Goal: Task Accomplishment & Management: Manage account settings

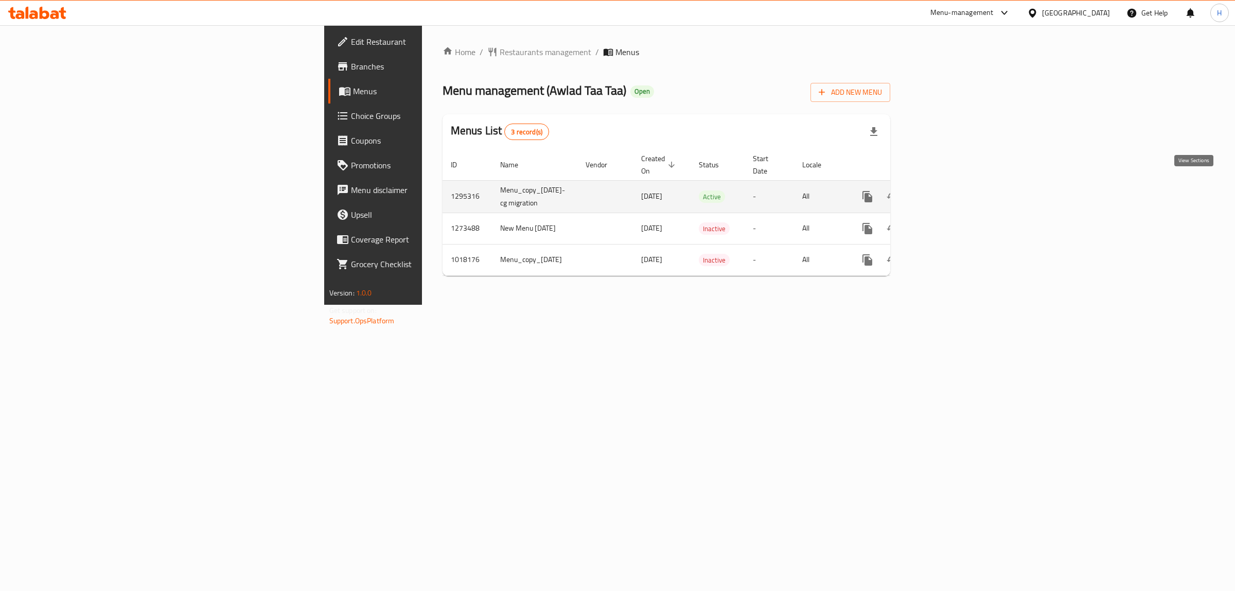
click at [948, 190] on icon "enhanced table" at bounding box center [942, 196] width 12 height 12
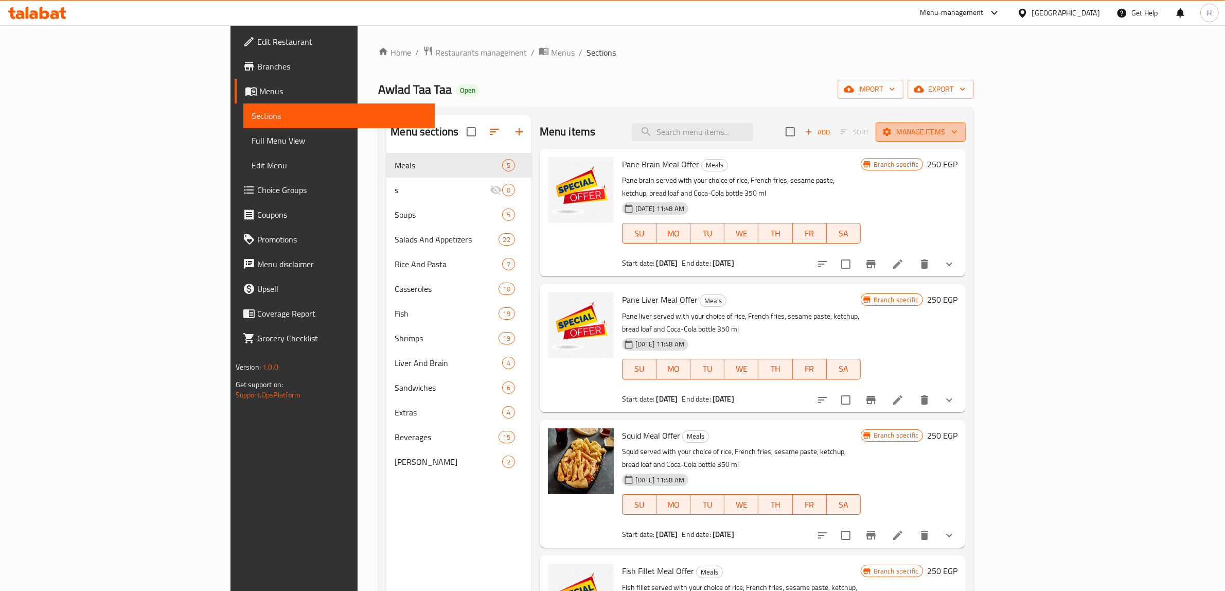
click at [958, 137] on span "Manage items" at bounding box center [921, 132] width 74 height 13
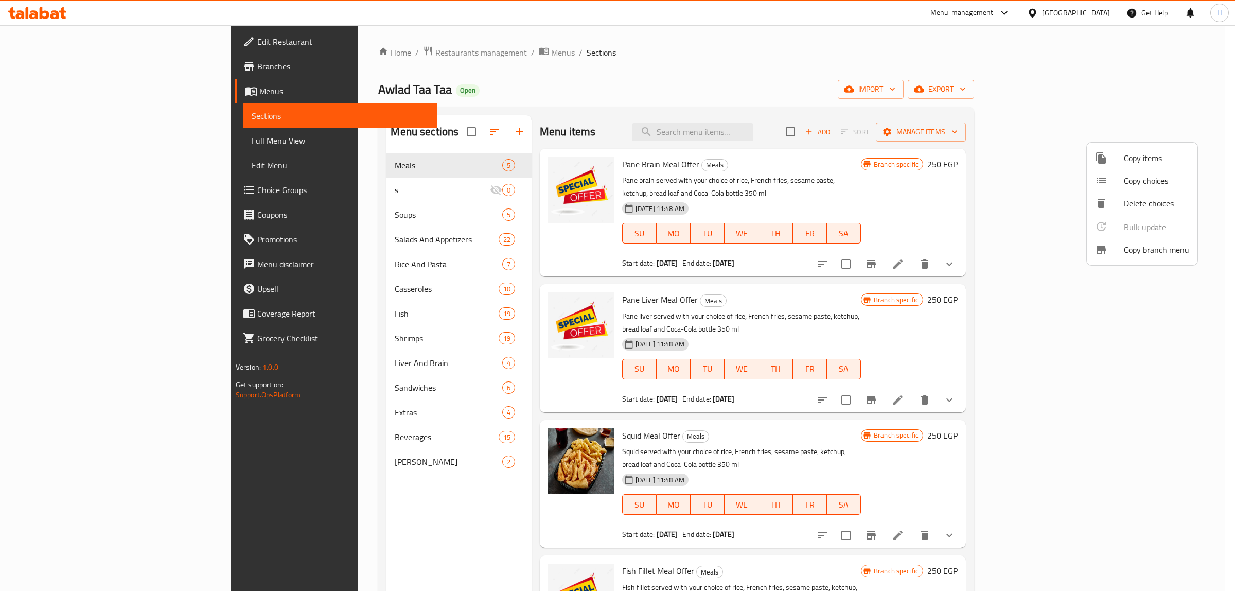
click at [1135, 252] on span "Copy branch menu" at bounding box center [1156, 249] width 65 height 12
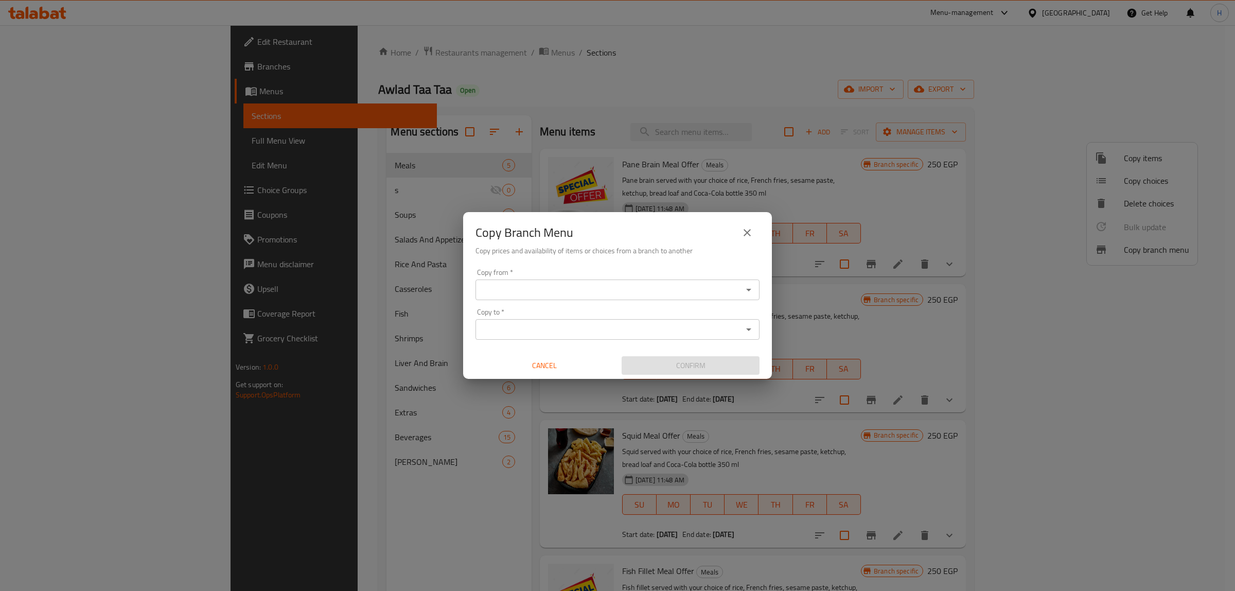
click at [520, 297] on div "Copy from *" at bounding box center [617, 289] width 284 height 21
click at [532, 297] on div "Copy from *" at bounding box center [617, 289] width 284 height 21
paste input "772751"
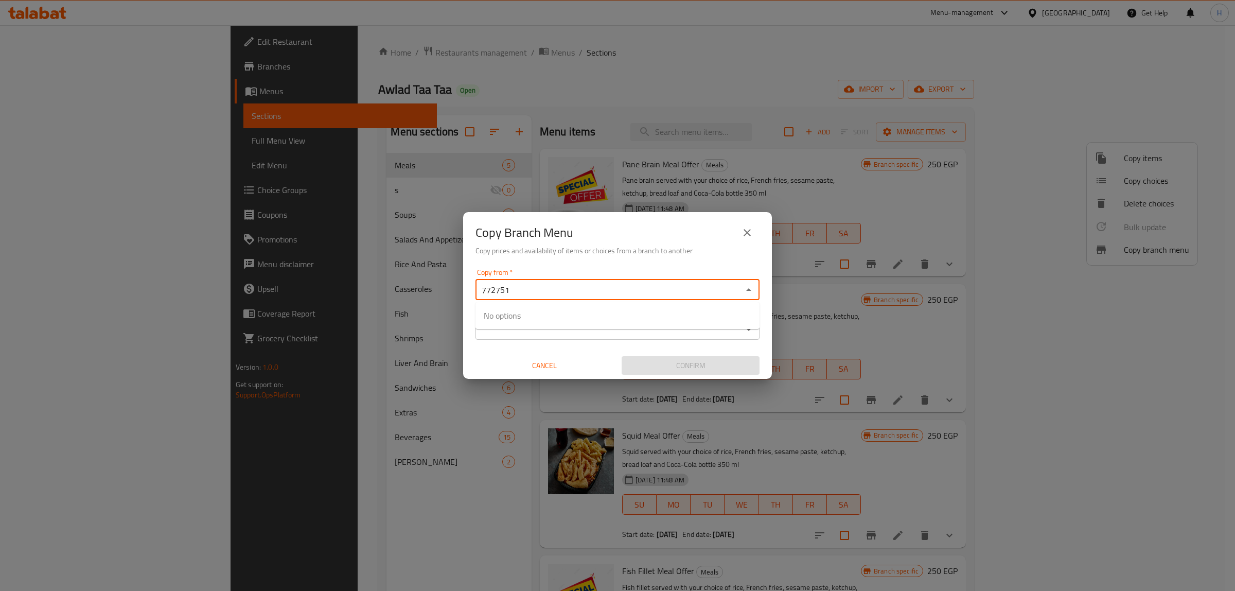
drag, startPoint x: 549, startPoint y: 291, endPoint x: 560, endPoint y: 281, distance: 15.3
click at [549, 291] on input "772751" at bounding box center [609, 290] width 261 height 14
type input "772751"
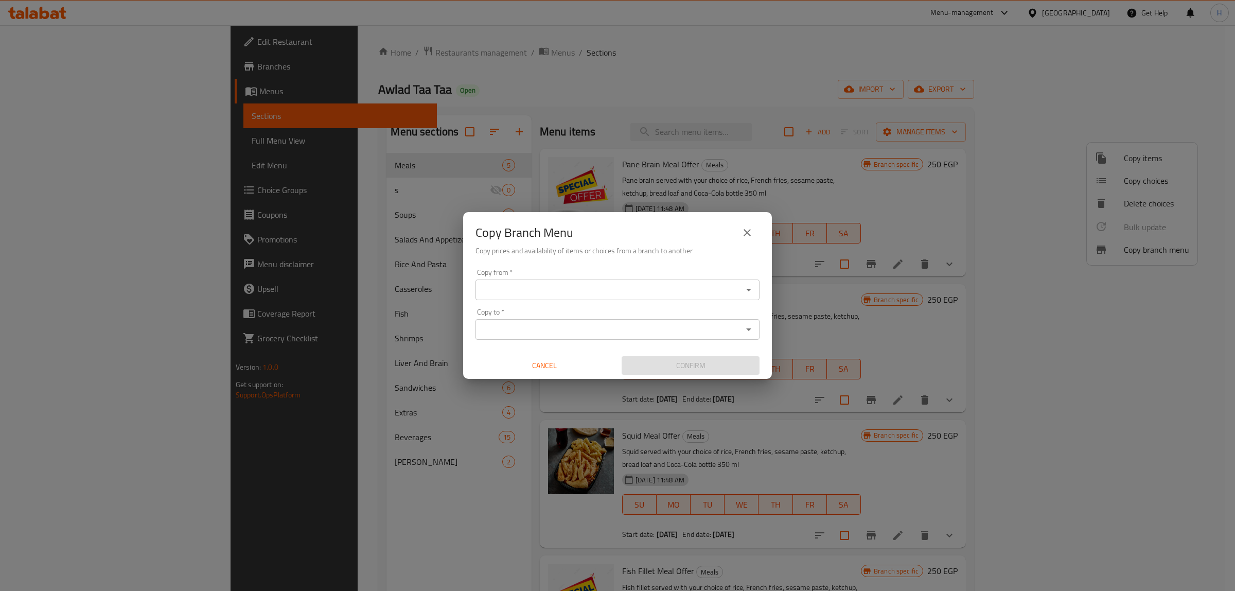
click at [574, 264] on div "Copy from   * Copy from * Copy to   * Copy to * Cancel Confirm" at bounding box center [617, 321] width 309 height 115
click at [569, 287] on input "Copy from   *" at bounding box center [609, 290] width 261 height 14
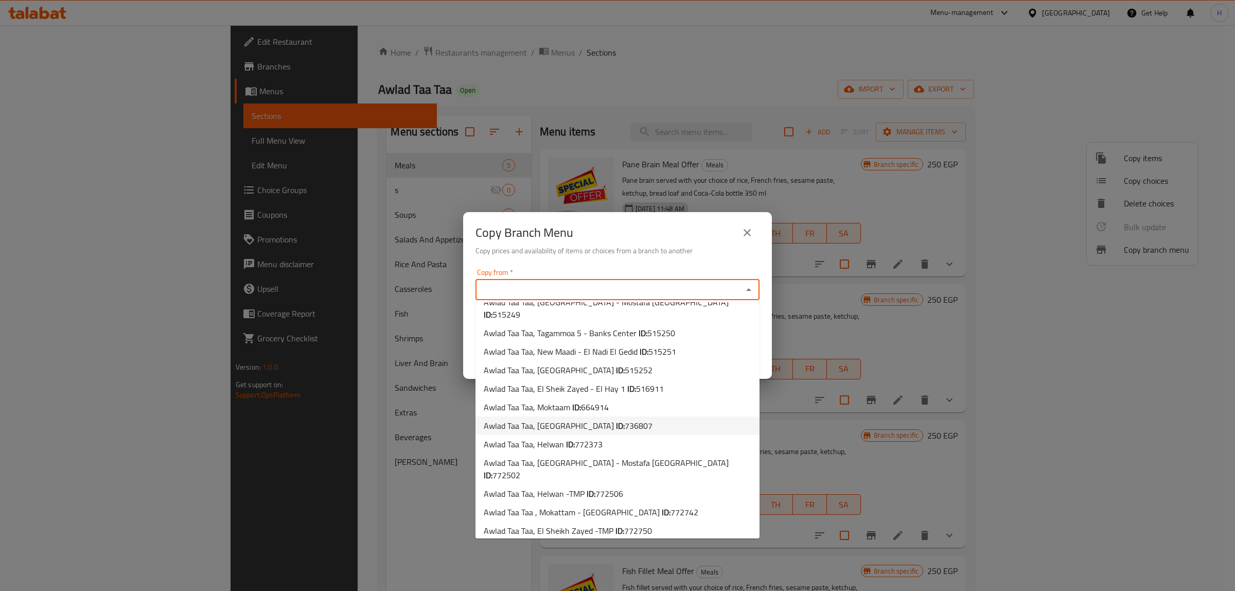
scroll to position [49, 0]
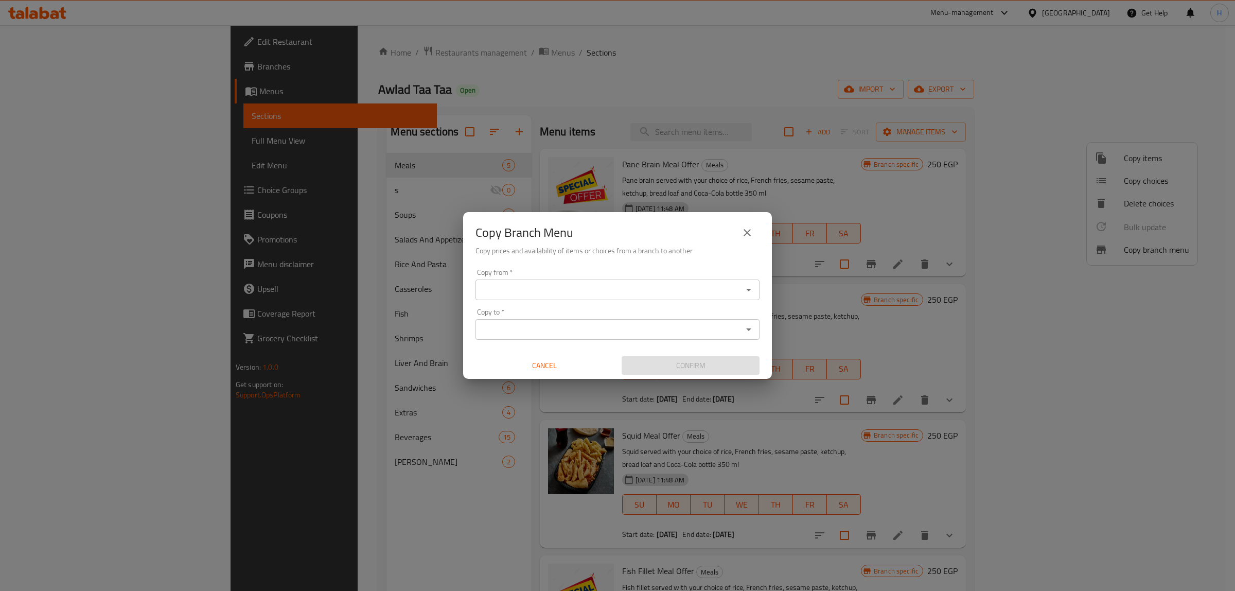
click at [570, 292] on input "Copy from   *" at bounding box center [609, 290] width 261 height 14
click at [599, 284] on input "Copy from   *" at bounding box center [609, 290] width 261 height 14
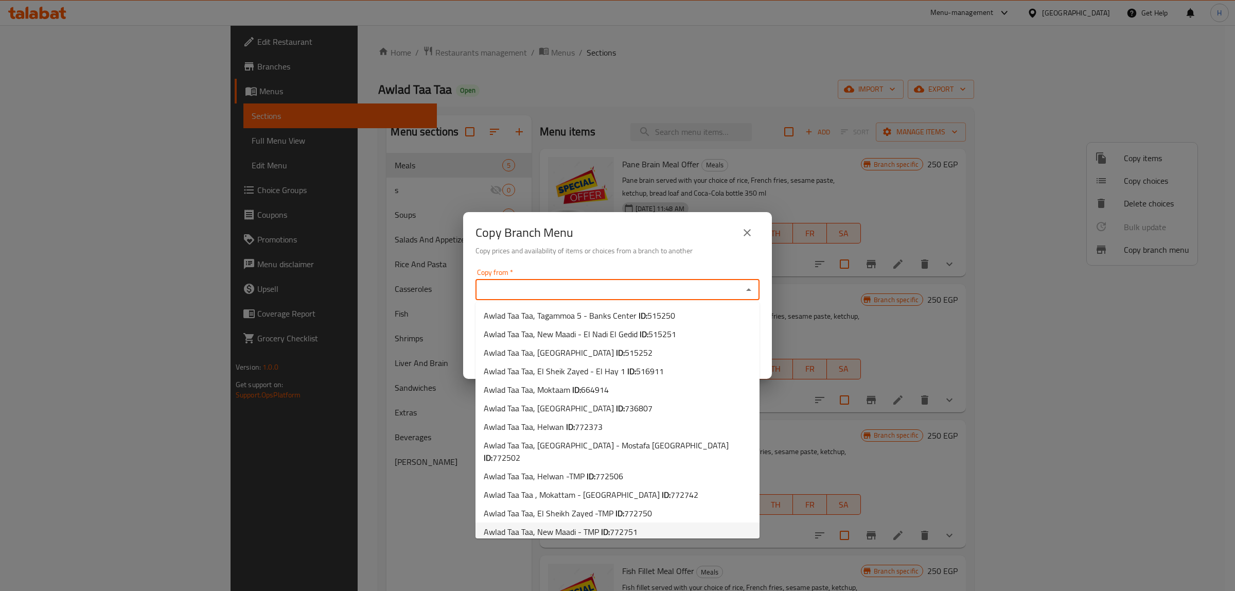
click at [615, 524] on span "772751" at bounding box center [624, 531] width 28 height 15
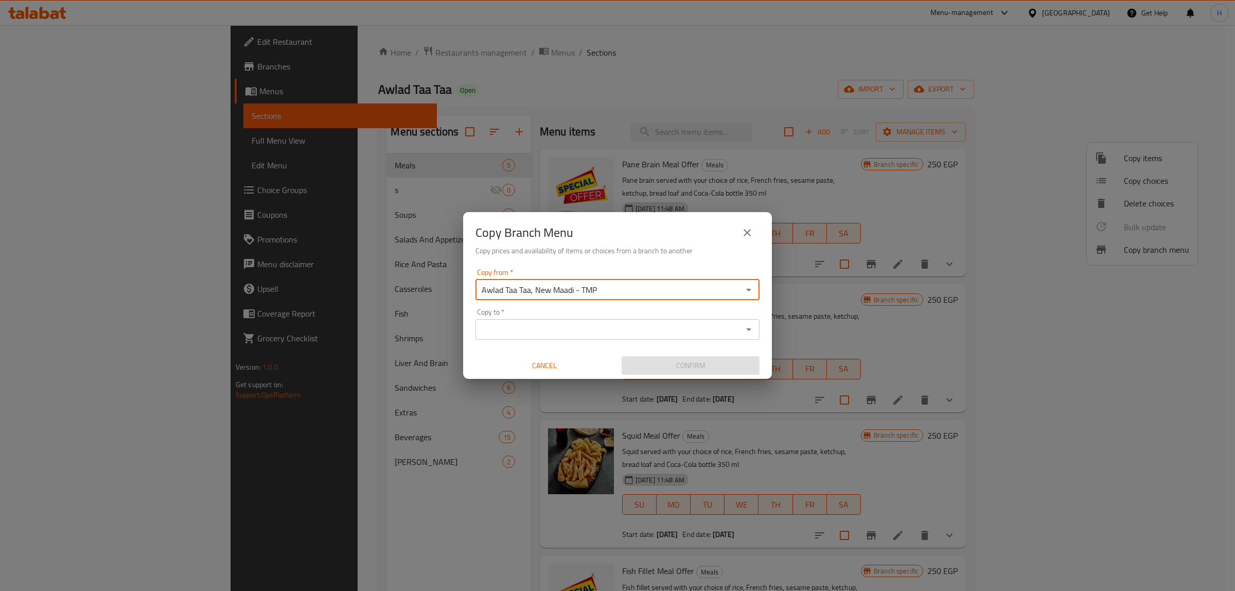
click at [556, 286] on input "Awlad Taa Taa, New Maadi - TMP" at bounding box center [609, 290] width 261 height 14
click at [641, 296] on input "Awlad Taa Taa, New Maadi - TMP" at bounding box center [609, 290] width 261 height 14
click at [752, 291] on icon "Open" at bounding box center [749, 290] width 12 height 12
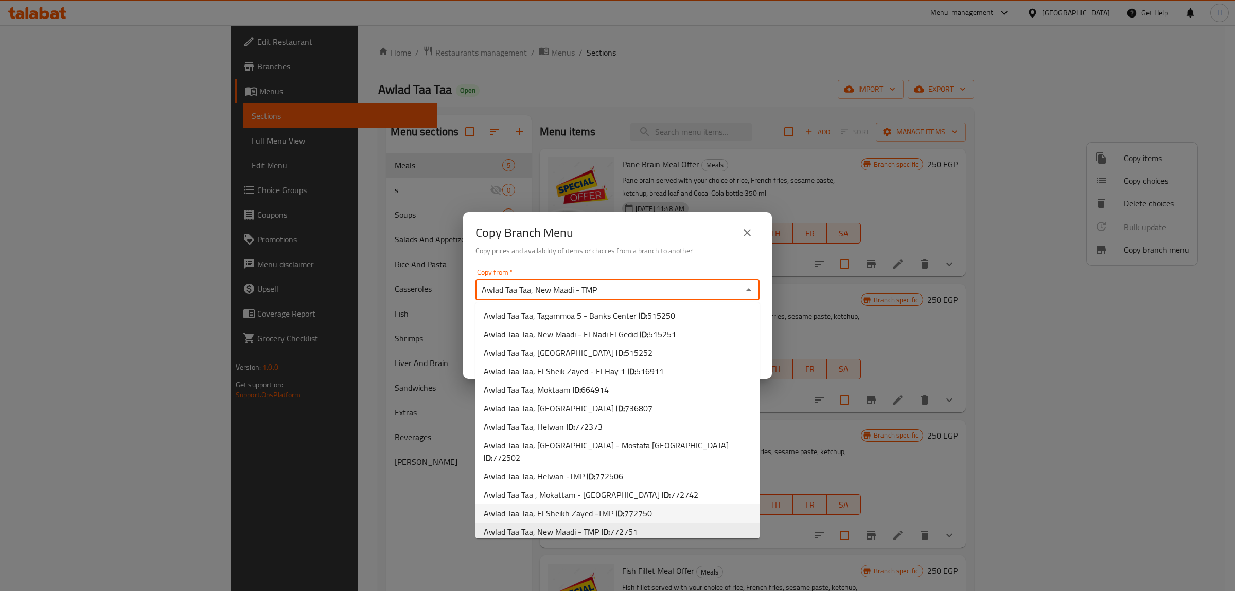
click at [597, 507] on span "Awlad Taa Taa, El Sheikh Zayed -TMP ID: 772750" at bounding box center [568, 513] width 168 height 12
type input "Awlad Taa Taa, El Sheikh Zayed -TMP"
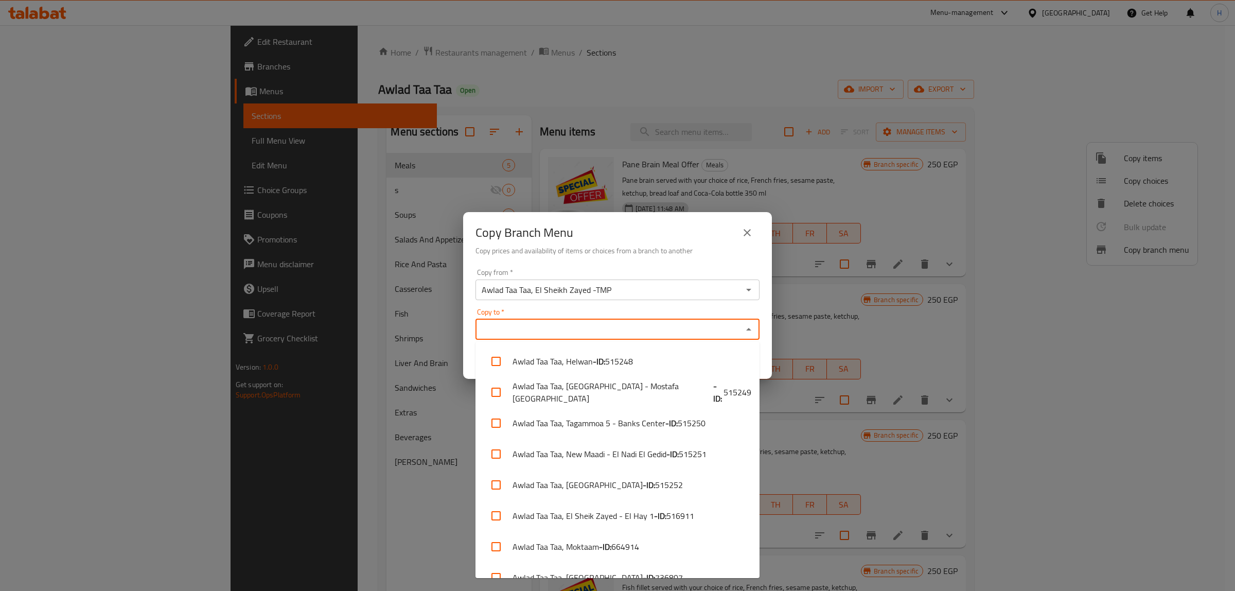
click at [576, 325] on input "Copy to   *" at bounding box center [609, 329] width 261 height 14
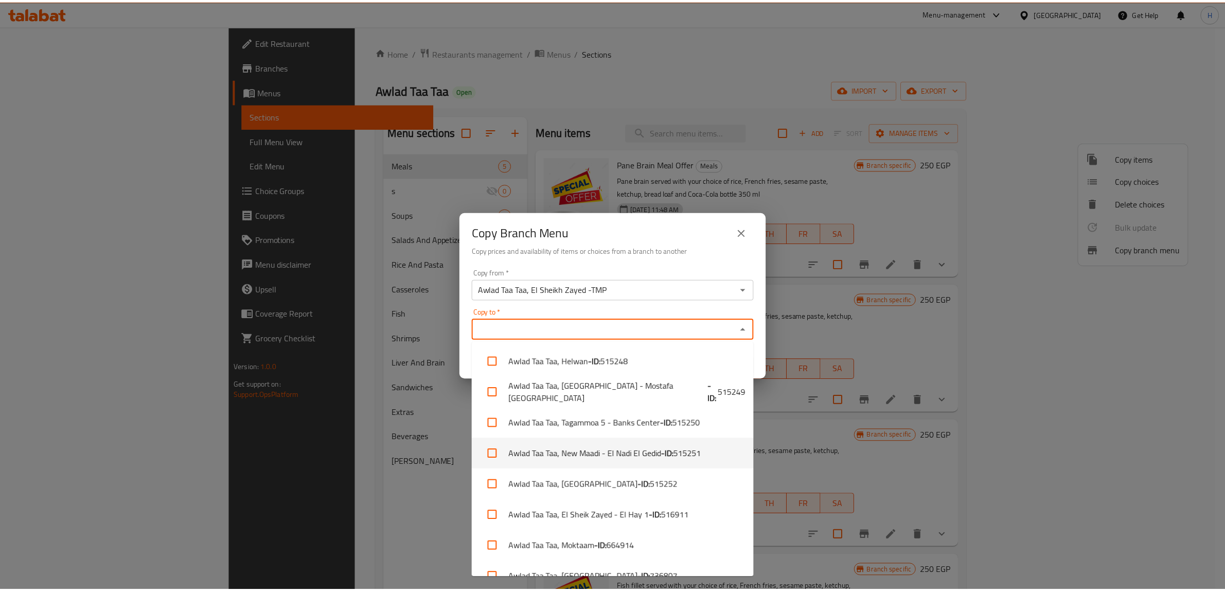
scroll to position [234, 0]
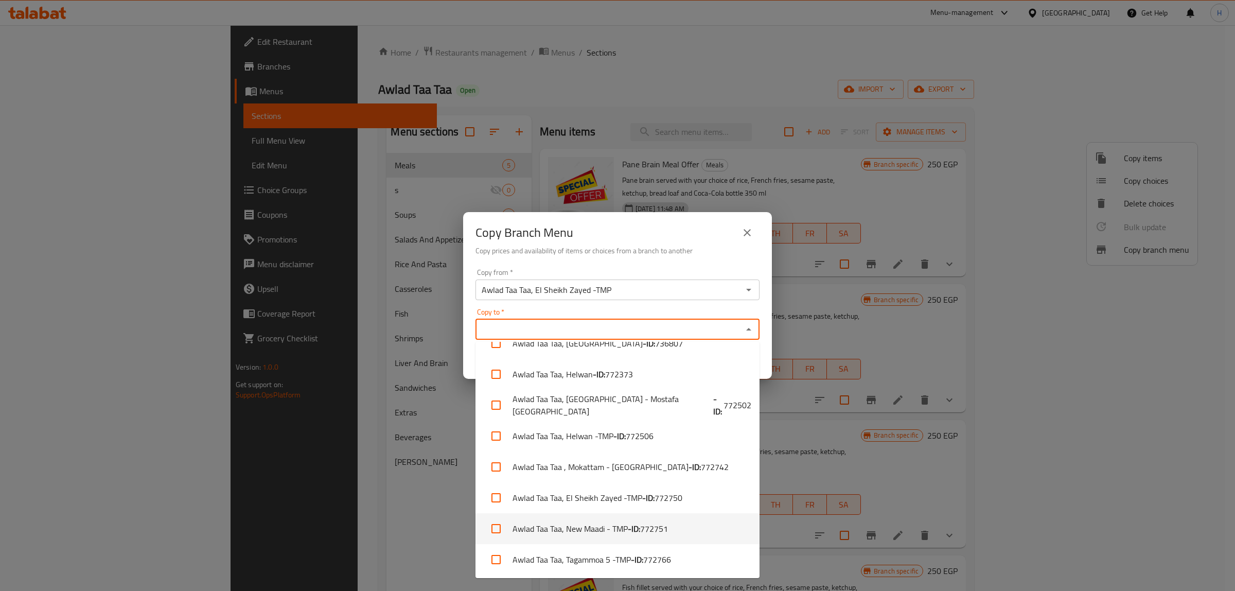
click at [577, 535] on li "Awlad Taa Taa, New Maadi - TMP - ID: 772751" at bounding box center [617, 528] width 284 height 31
checkbox input "true"
click at [577, 309] on div "Copy to   * Awlad Taa Taa, New Maadi - TMP Copy to *" at bounding box center [617, 323] width 284 height 31
click at [644, 227] on div "Copy Branch Menu" at bounding box center [617, 232] width 284 height 25
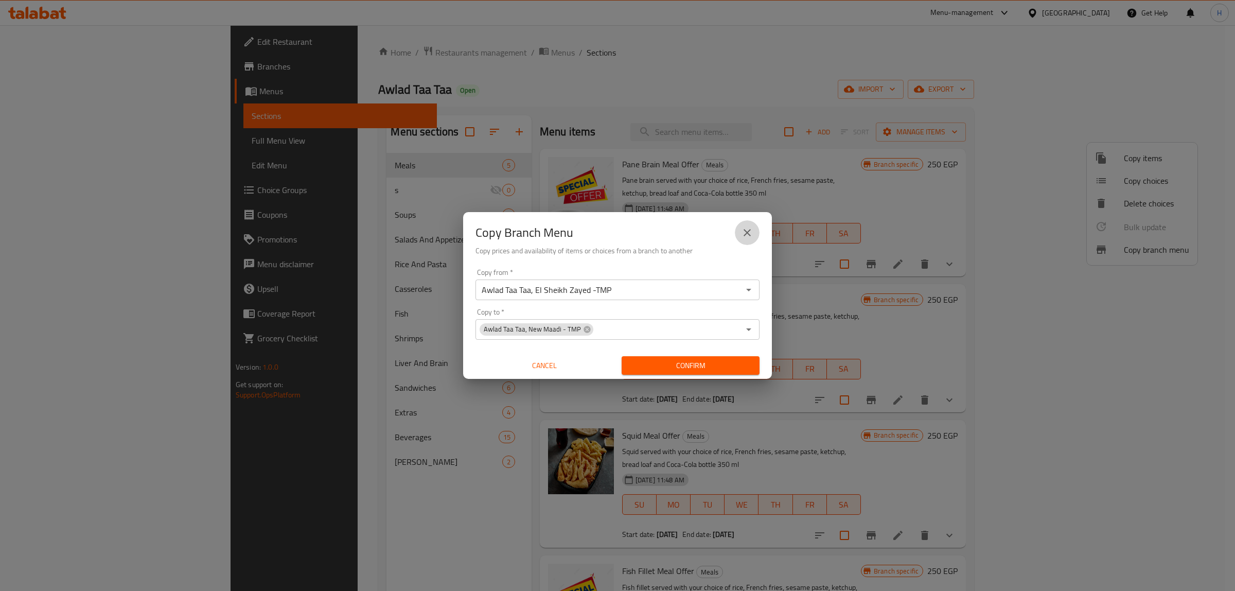
click at [745, 224] on button "close" at bounding box center [747, 232] width 25 height 25
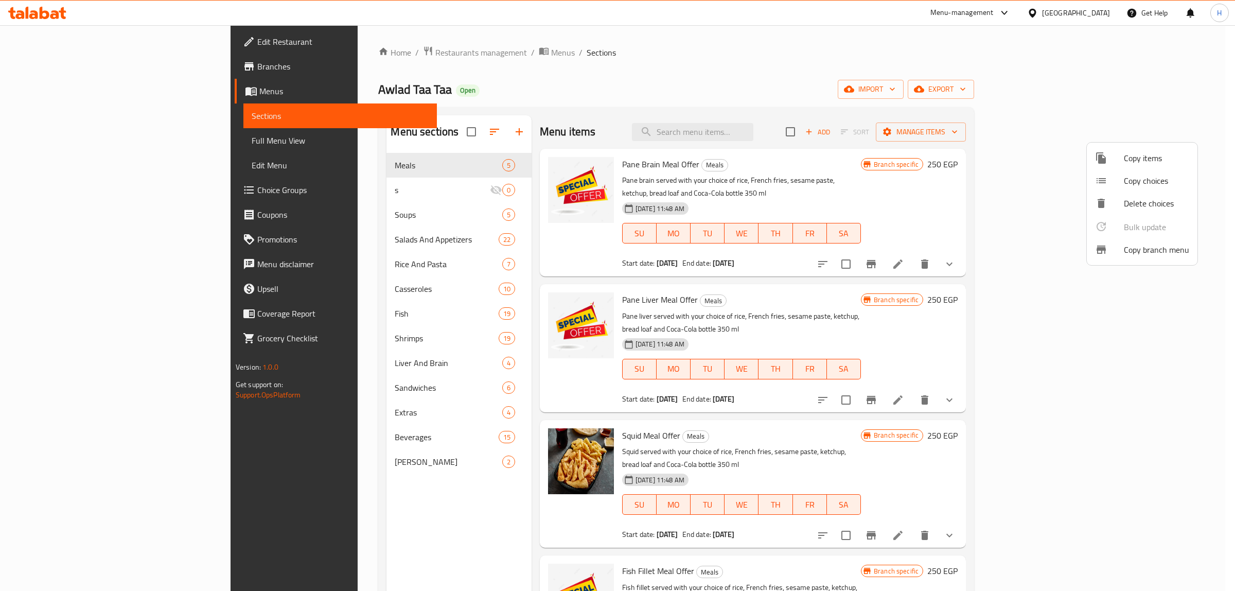
click at [1105, 13] on div at bounding box center [617, 295] width 1235 height 591
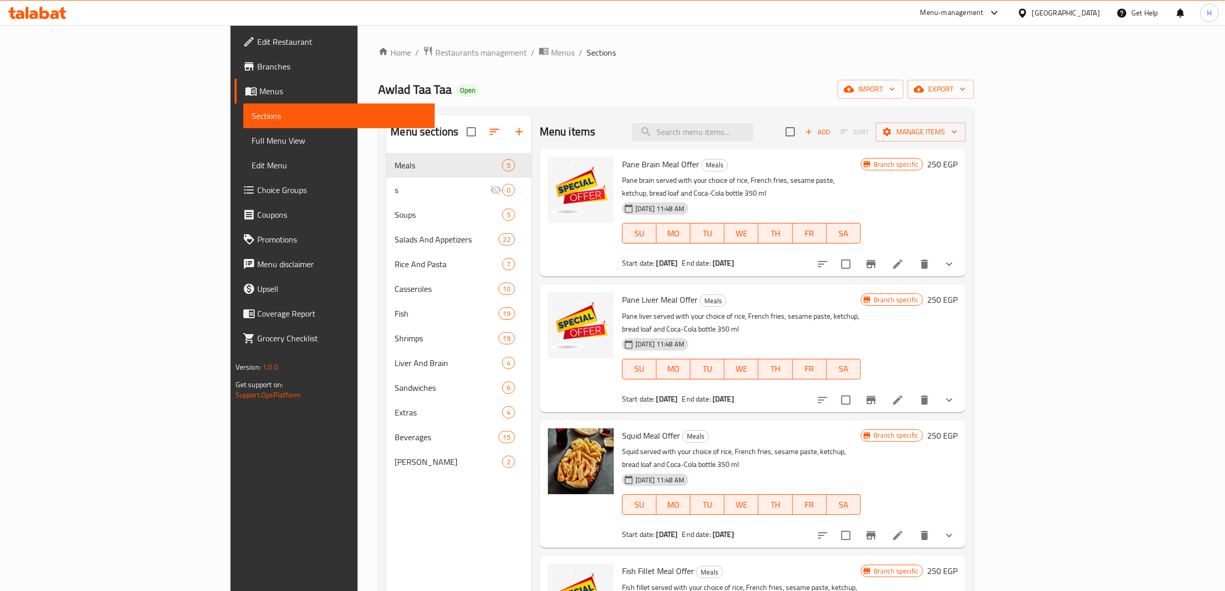
click at [1089, 14] on div "Egypt" at bounding box center [1066, 12] width 68 height 11
click at [979, 217] on div "Qatar" at bounding box center [1022, 222] width 154 height 24
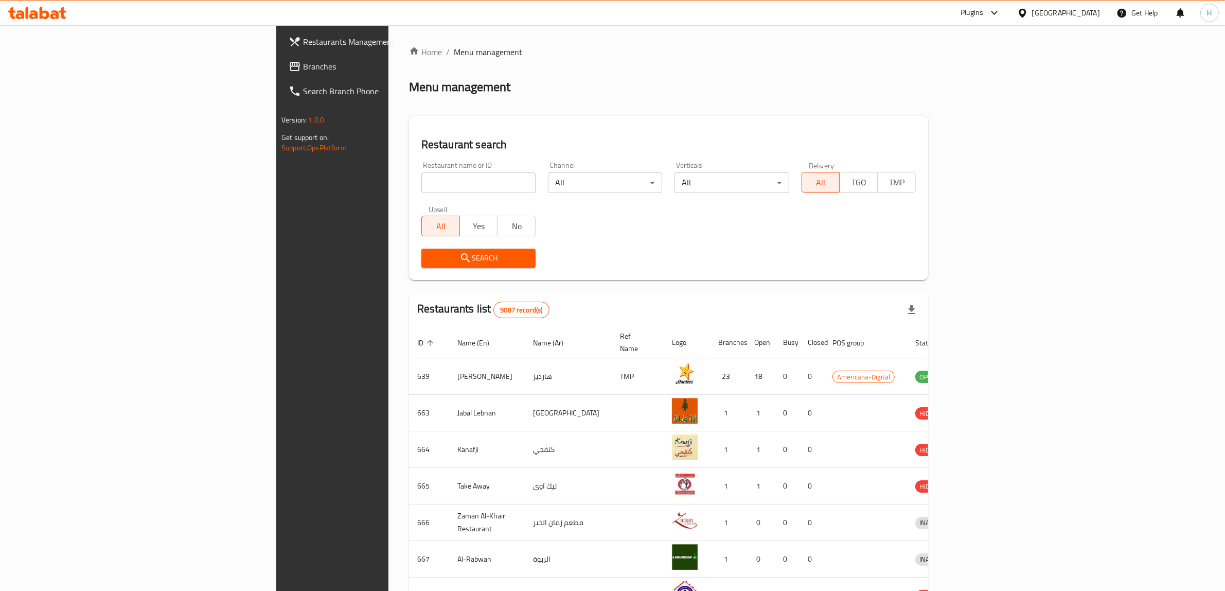
click at [280, 55] on link "Branches" at bounding box center [380, 66] width 201 height 25
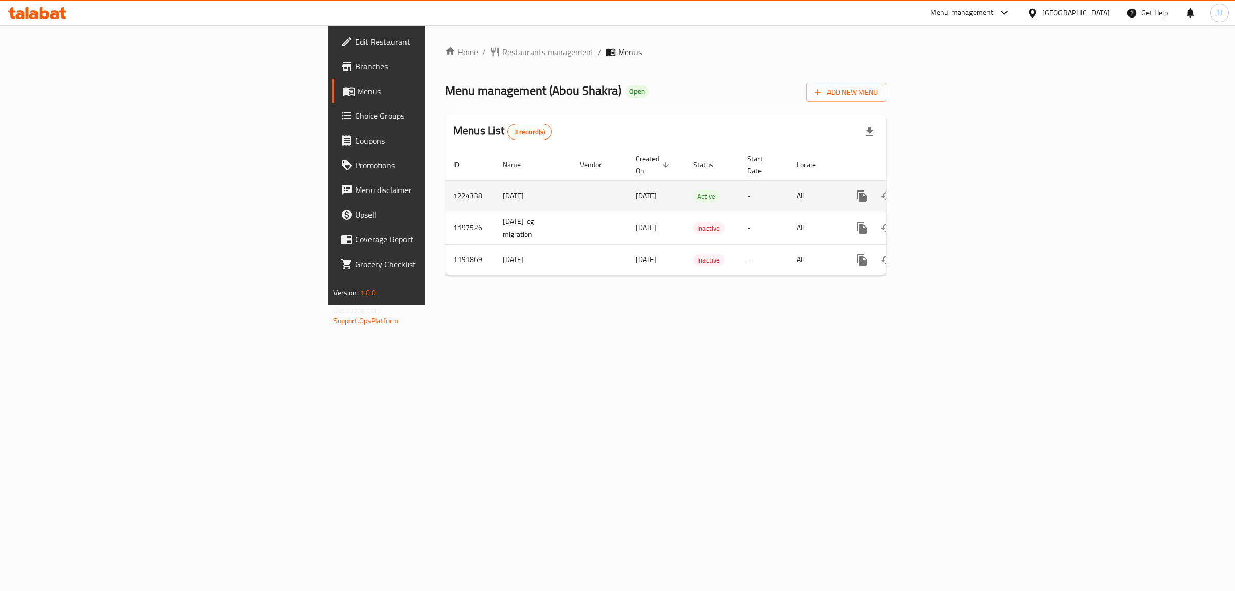
click at [941, 191] on icon "enhanced table" at bounding box center [935, 195] width 9 height 9
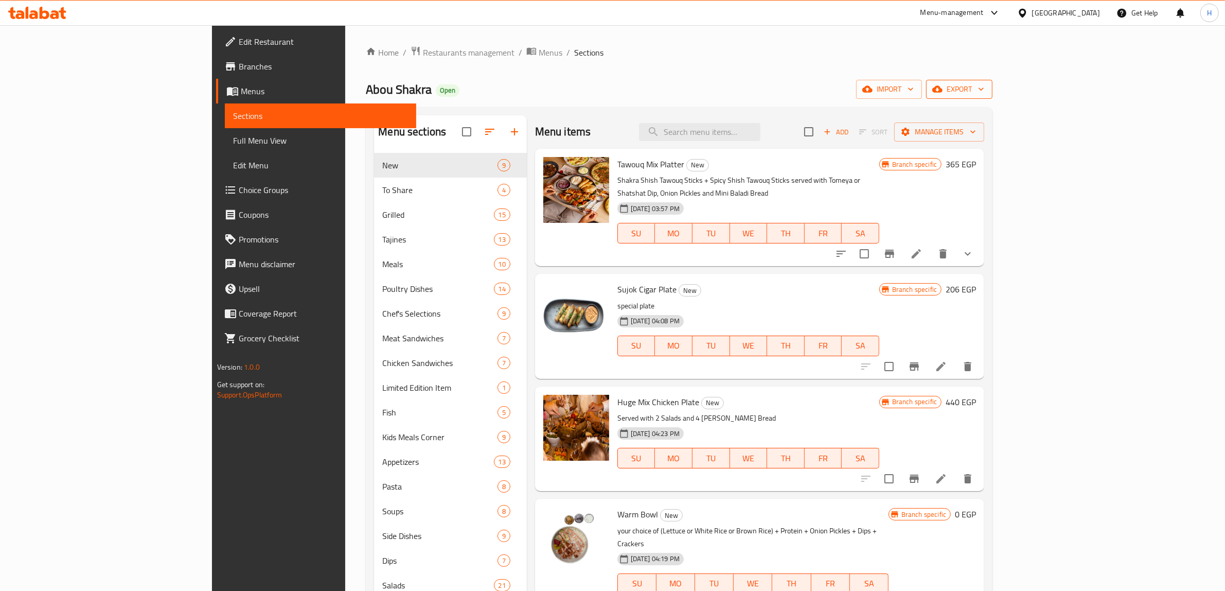
click at [984, 90] on span "export" at bounding box center [959, 89] width 50 height 13
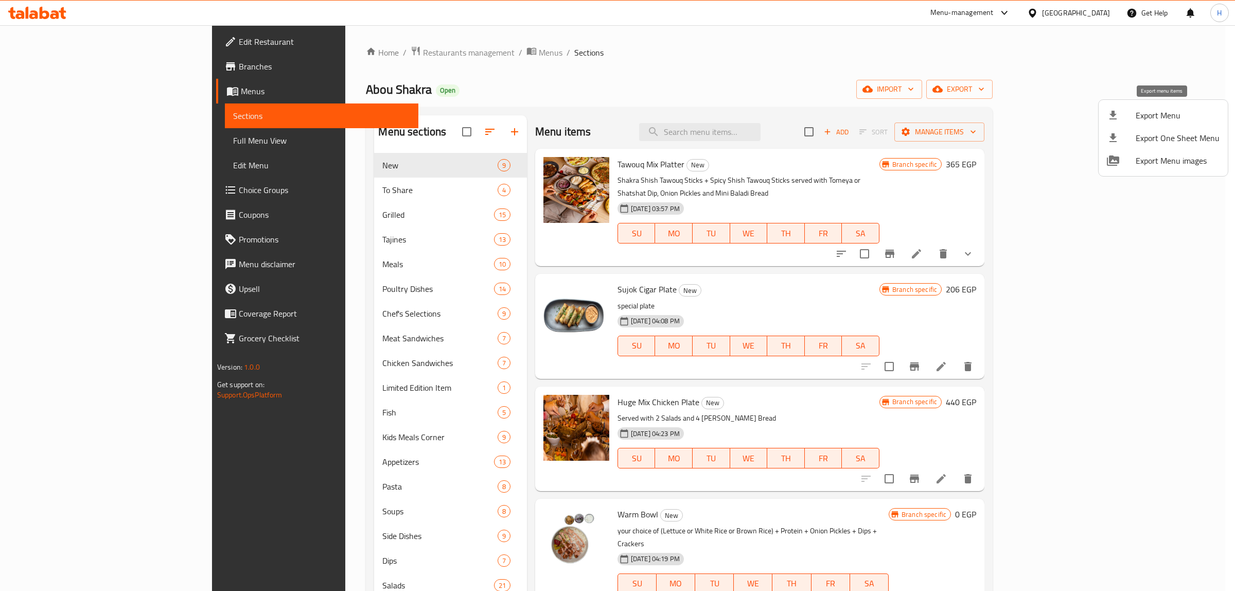
click at [1164, 116] on span "Export Menu" at bounding box center [1178, 115] width 84 height 12
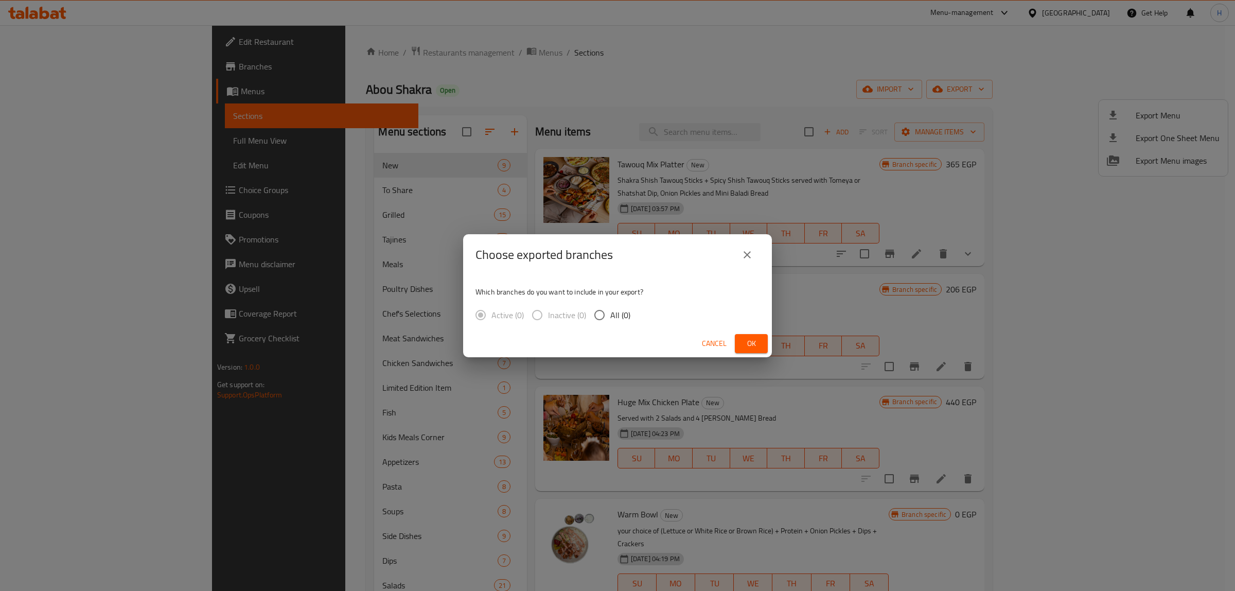
click at [619, 321] on span "All (0)" at bounding box center [620, 315] width 20 height 12
click at [610, 322] on input "All (0)" at bounding box center [600, 315] width 22 height 22
radio input "true"
click at [748, 340] on span "Ok" at bounding box center [751, 343] width 16 height 13
click at [757, 345] on span "Ok" at bounding box center [751, 343] width 16 height 13
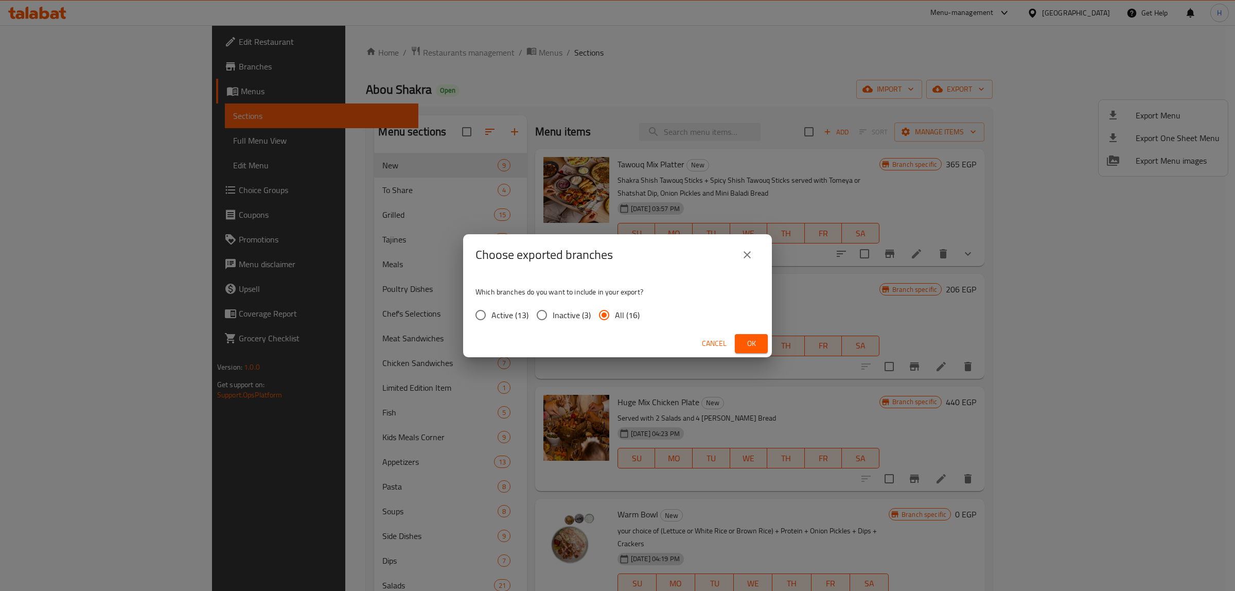
click at [754, 351] on button "Ok" at bounding box center [751, 343] width 33 height 19
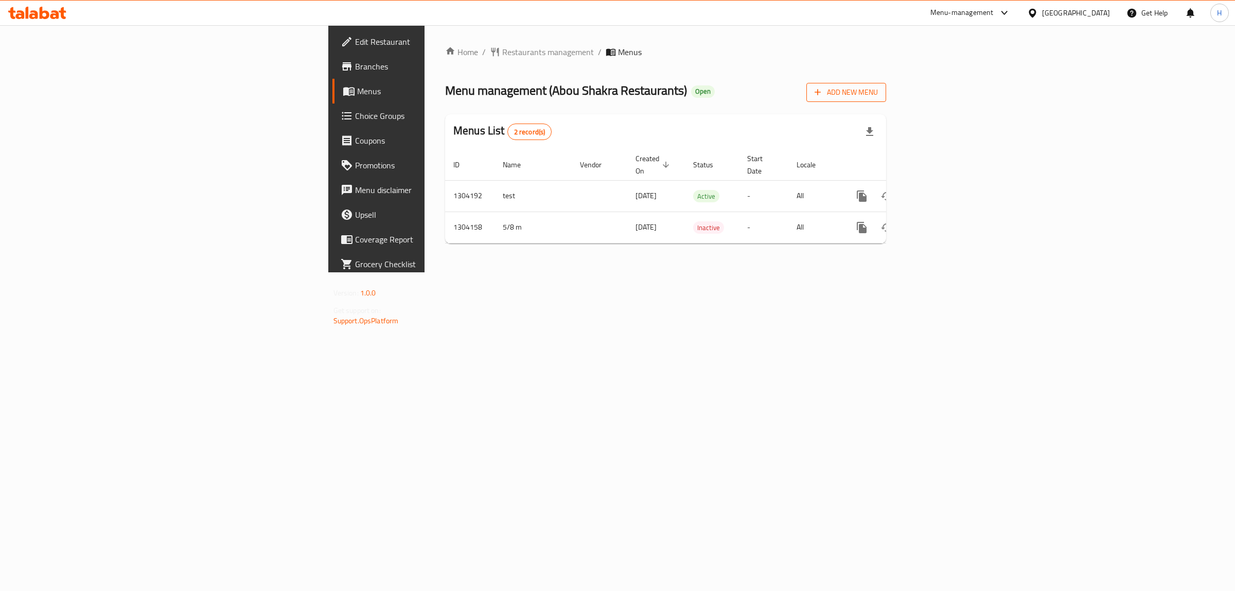
click at [878, 93] on span "Add New Menu" at bounding box center [846, 92] width 63 height 13
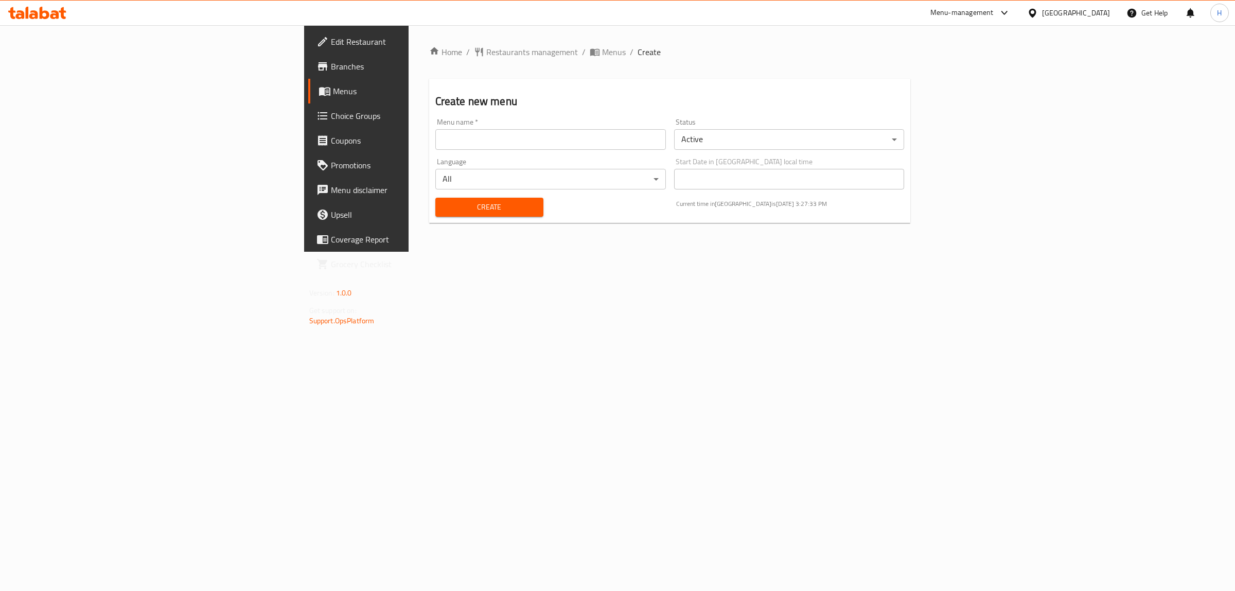
click at [449, 145] on input "text" at bounding box center [550, 139] width 231 height 21
click at [678, 263] on div "Home / Restaurants management / Menus / Create Create new menu Menu name   * Me…" at bounding box center [670, 144] width 523 height 238
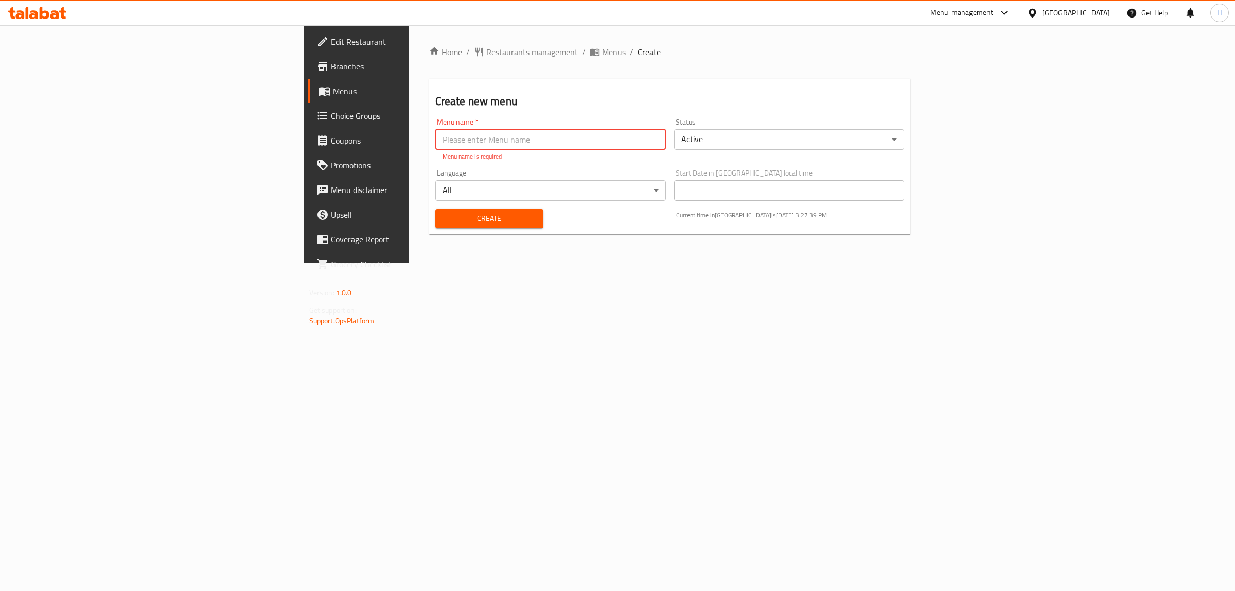
click at [435, 135] on input "text" at bounding box center [550, 139] width 231 height 21
type input "Final Menu"
click at [435, 127] on div "Menu name   * Final Menu Menu name *" at bounding box center [550, 133] width 231 height 31
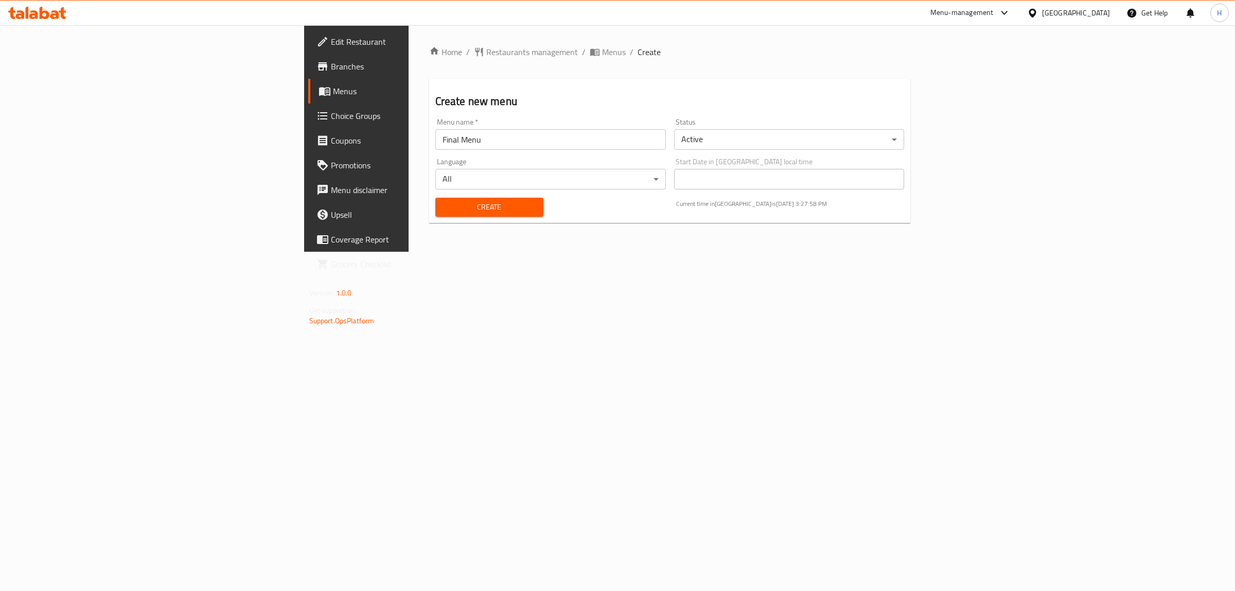
drag, startPoint x: 316, startPoint y: 157, endPoint x: 321, endPoint y: 146, distance: 12.0
click at [431, 157] on div "Language All ​" at bounding box center [550, 174] width 239 height 40
click at [435, 138] on input "Final Menu" at bounding box center [550, 139] width 231 height 21
drag, startPoint x: 1125, startPoint y: 8, endPoint x: 1112, endPoint y: 10, distance: 13.0
click at [1124, 8] on div "Get Help" at bounding box center [1147, 13] width 58 height 25
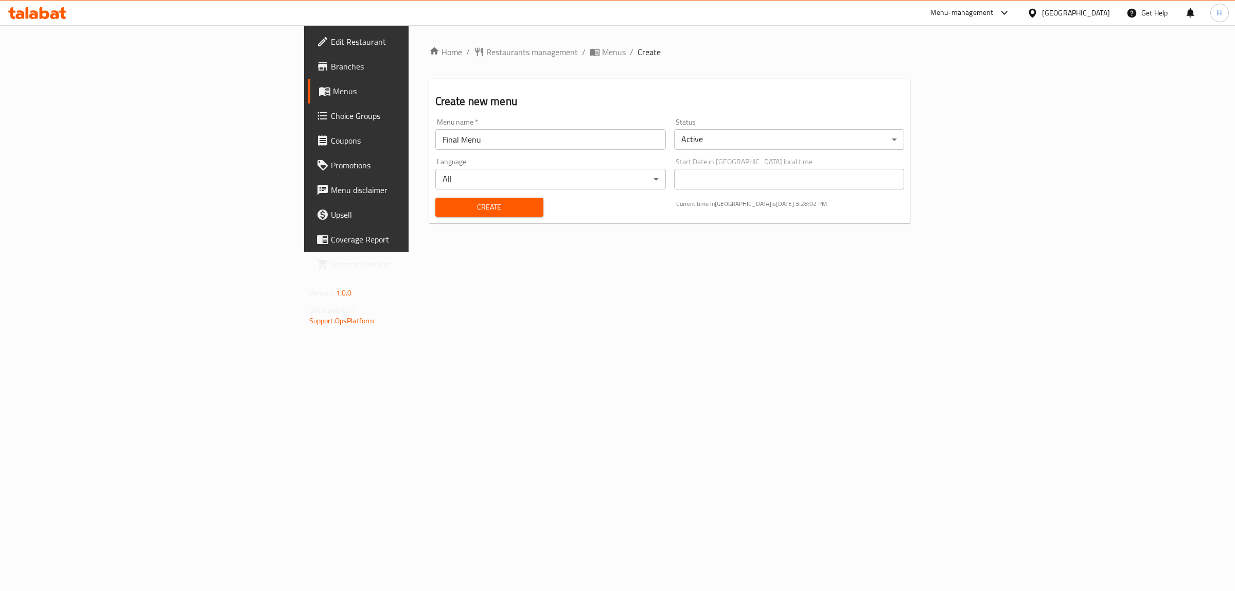
click at [1105, 11] on div "Egypt" at bounding box center [1076, 12] width 68 height 11
click at [1009, 271] on div "[GEOGRAPHIC_DATA]" at bounding box center [998, 269] width 68 height 11
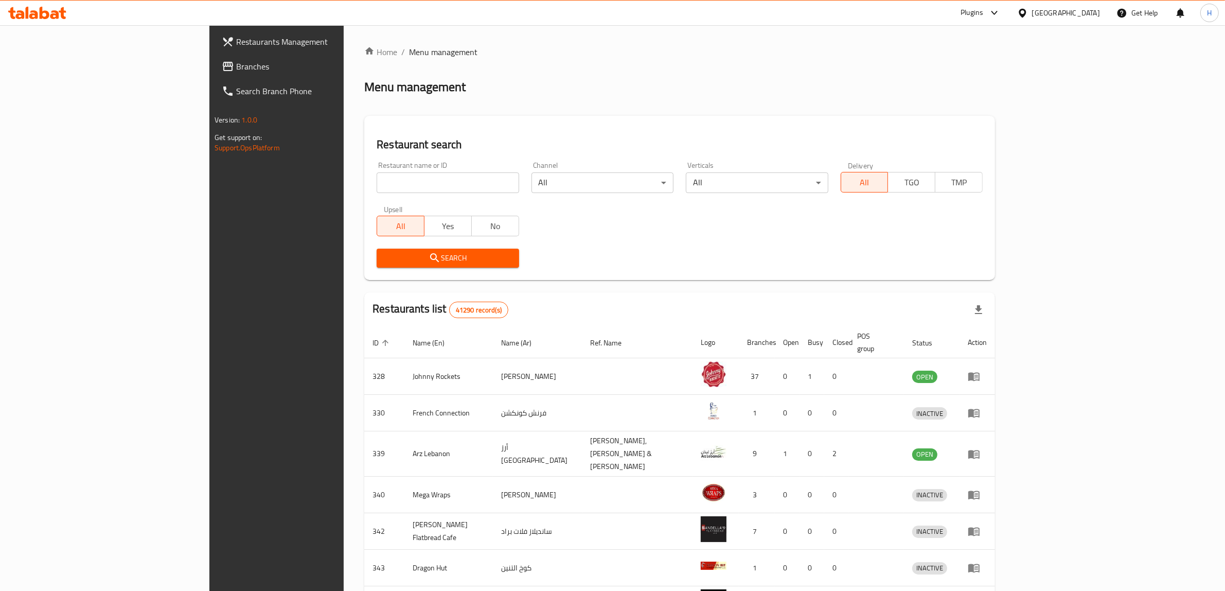
click at [377, 182] on input "search" at bounding box center [448, 182] width 142 height 21
paste input "28012"
click button "Search" at bounding box center [448, 258] width 142 height 19
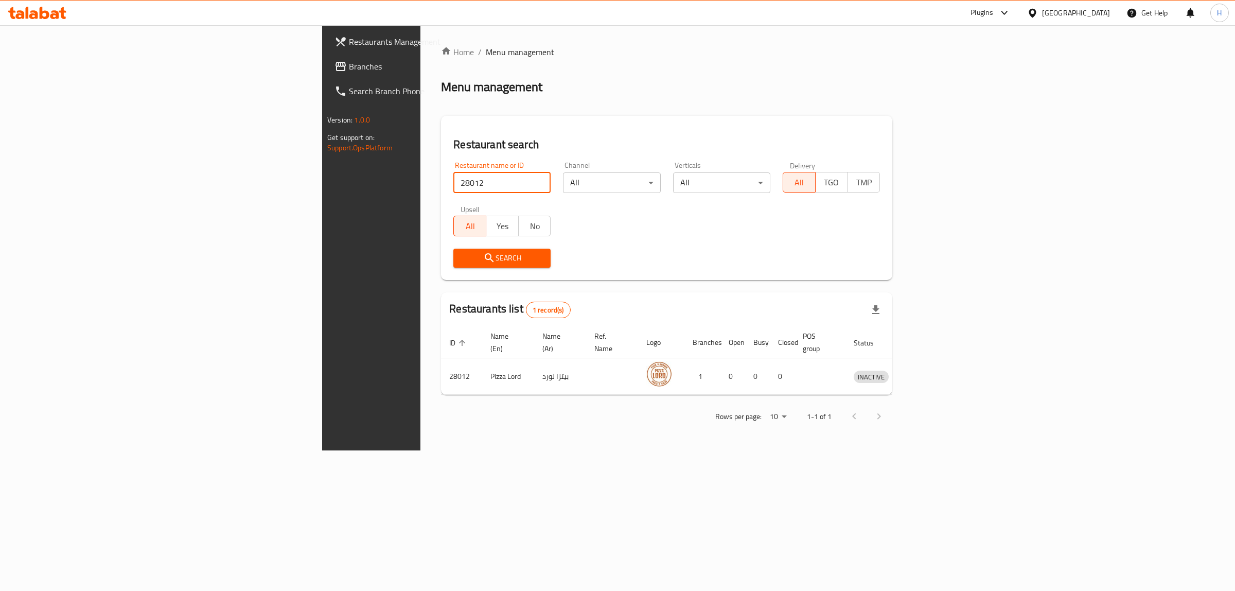
type input "28012"
click button "Search" at bounding box center [501, 258] width 97 height 19
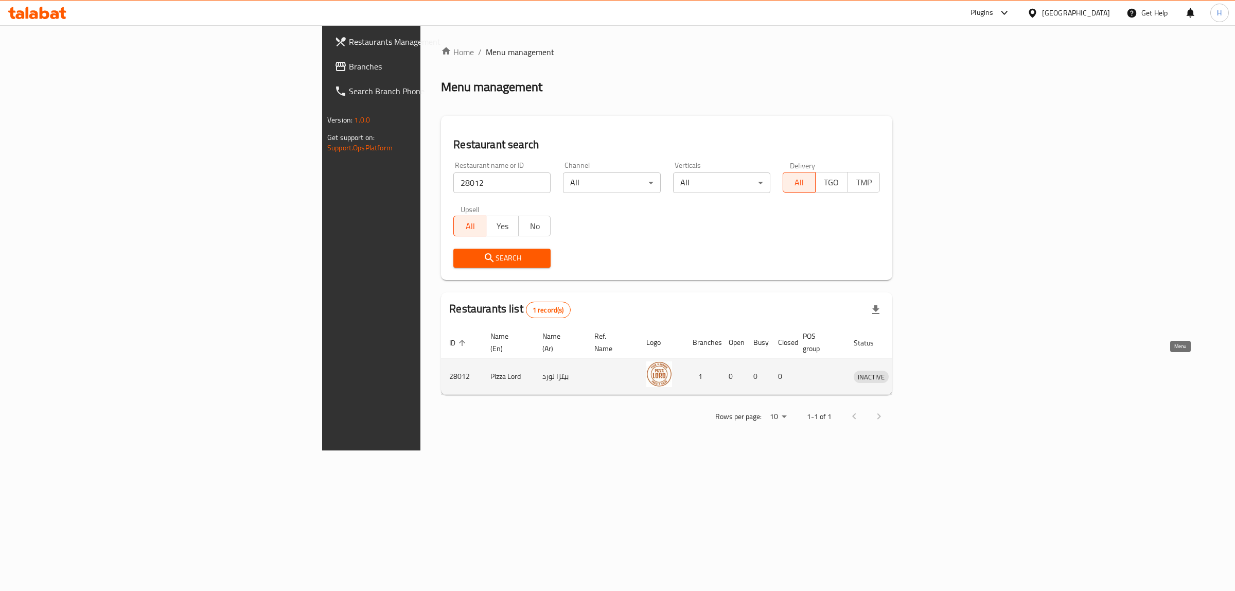
click at [921, 373] on icon "enhanced table" at bounding box center [915, 377] width 11 height 9
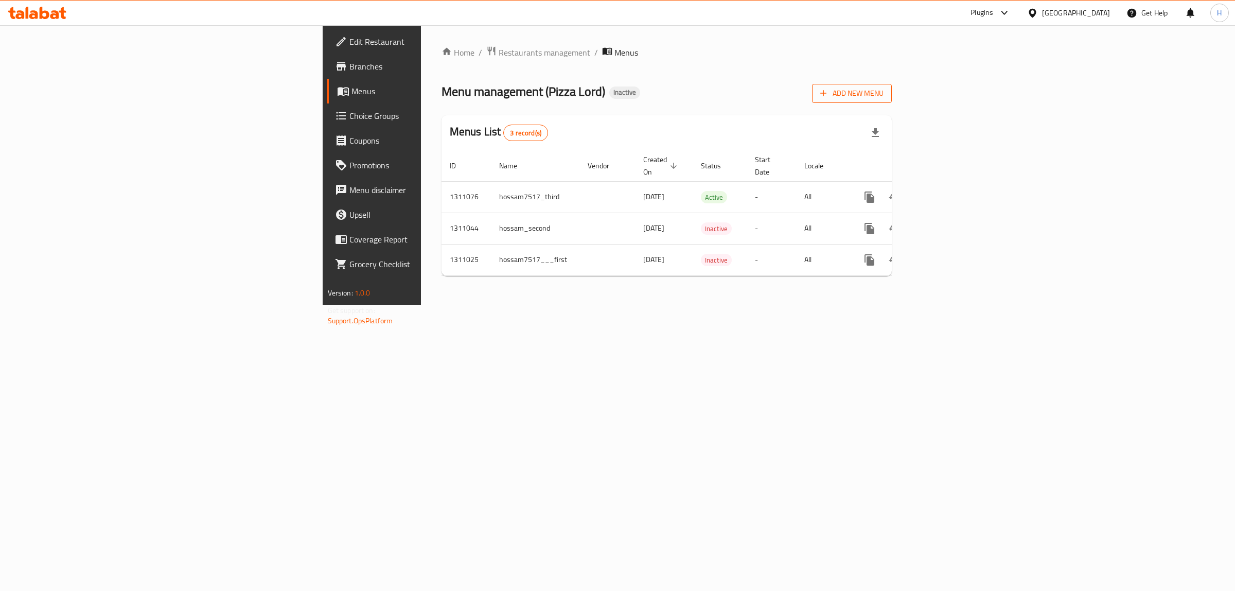
click at [884, 96] on span "Add New Menu" at bounding box center [851, 93] width 63 height 13
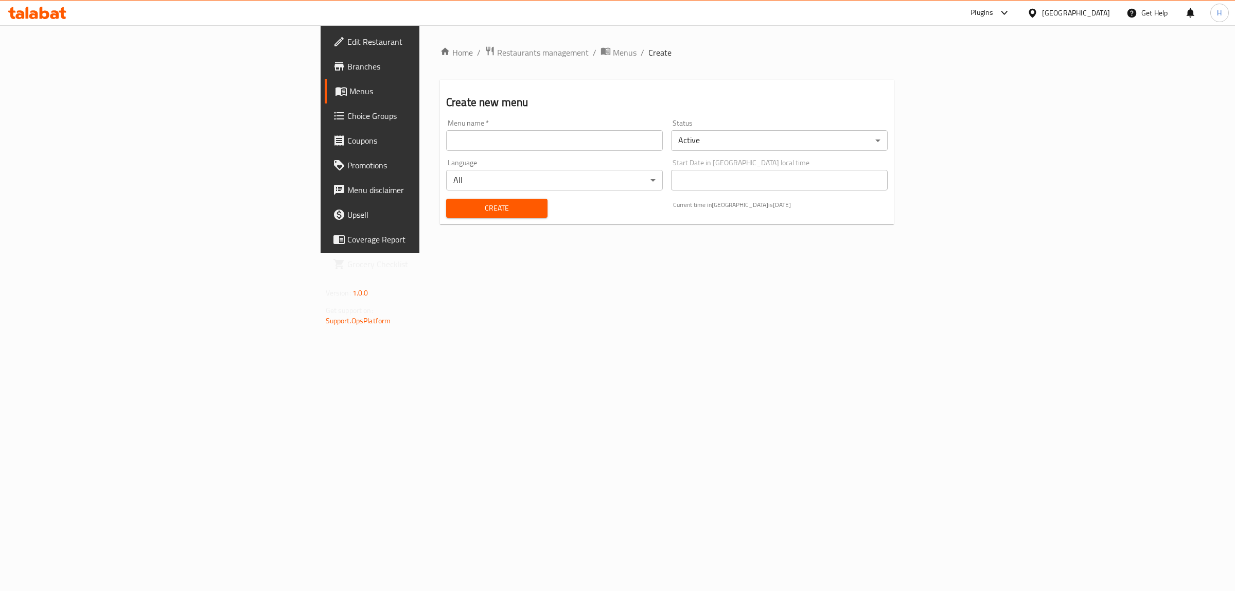
click at [469, 143] on input "text" at bounding box center [554, 140] width 217 height 21
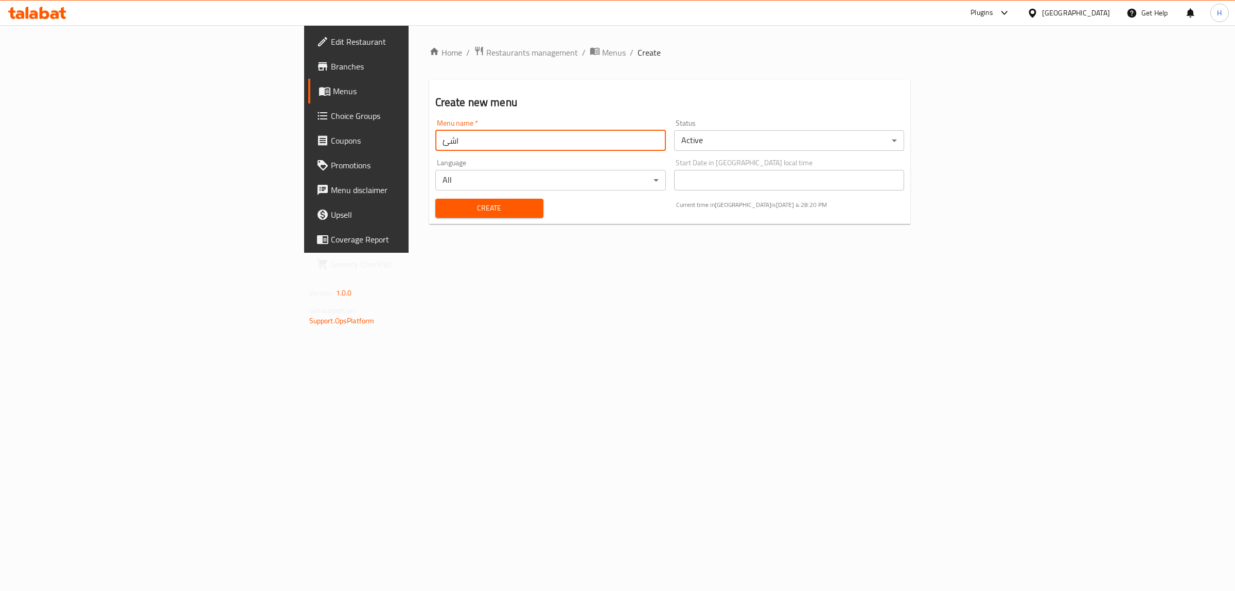
click at [435, 199] on button "Create" at bounding box center [489, 208] width 108 height 19
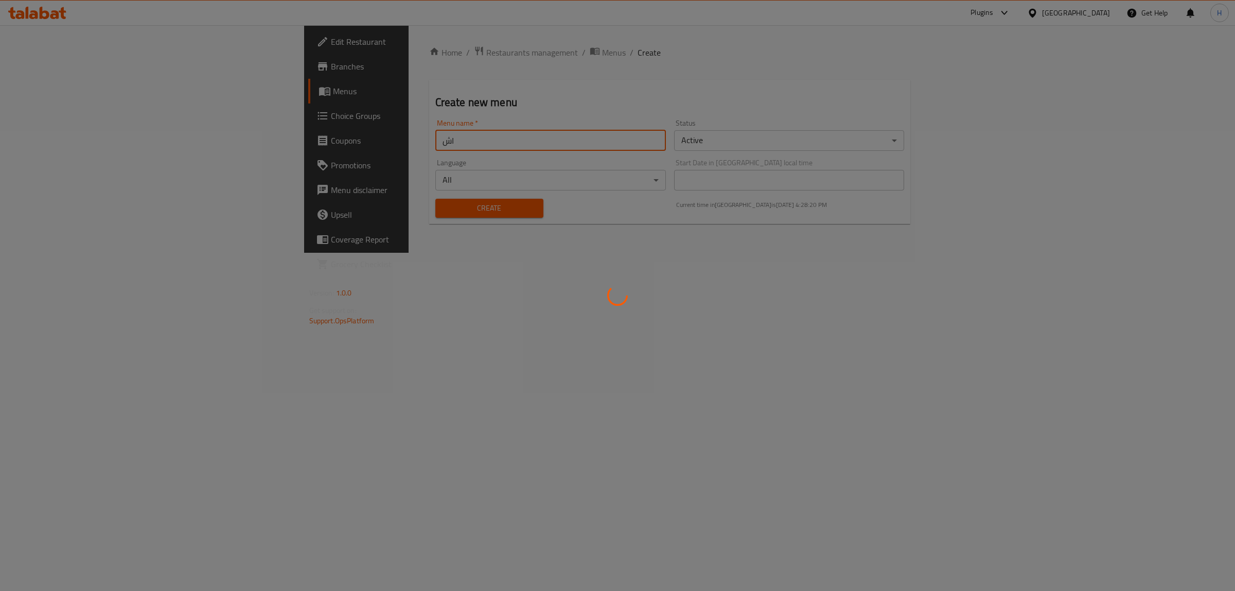
type input "ا"
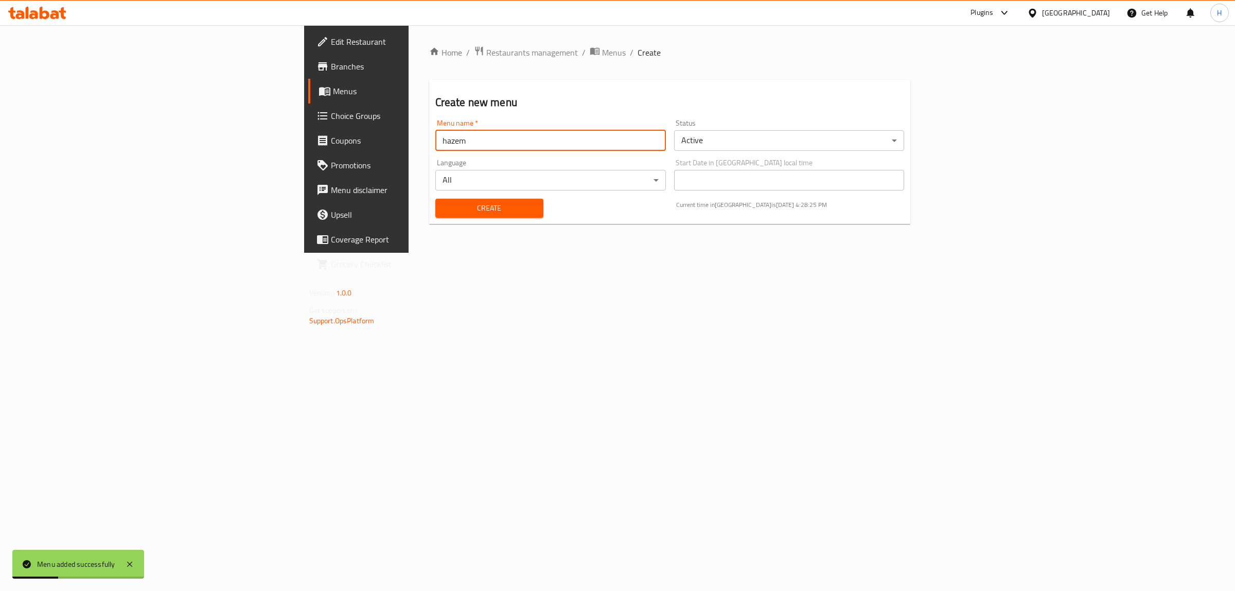
type input "hazem"
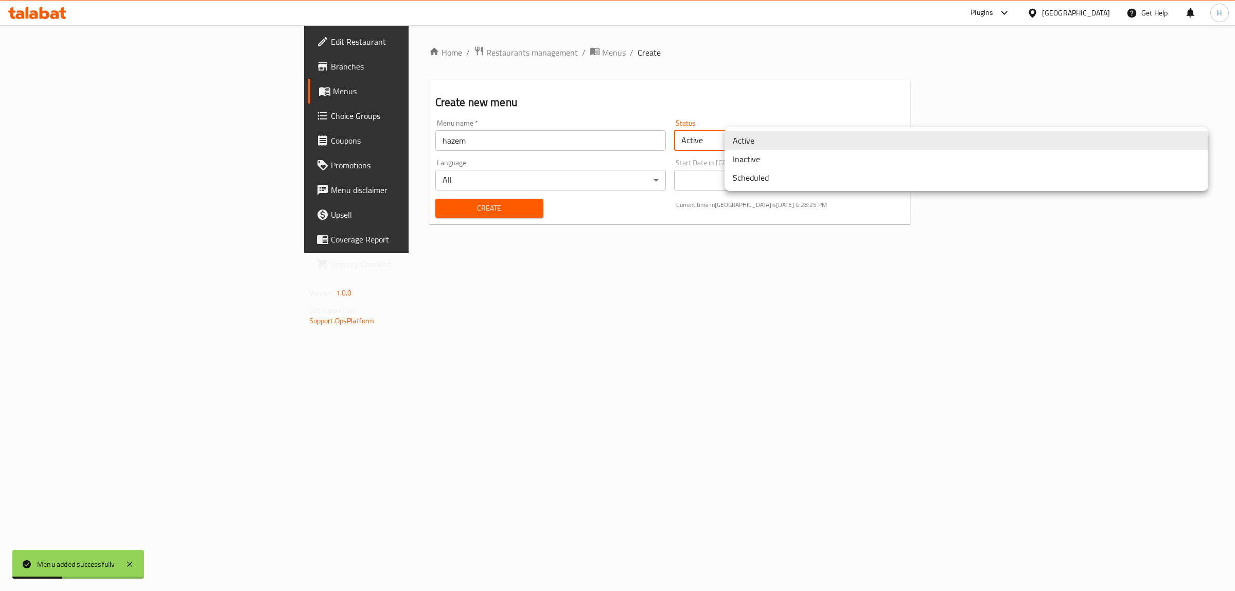
click at [832, 147] on body "Menu added successfully ​ Plugins United Arab Emirates Get Help H Edit Restaura…" at bounding box center [617, 308] width 1235 height 566
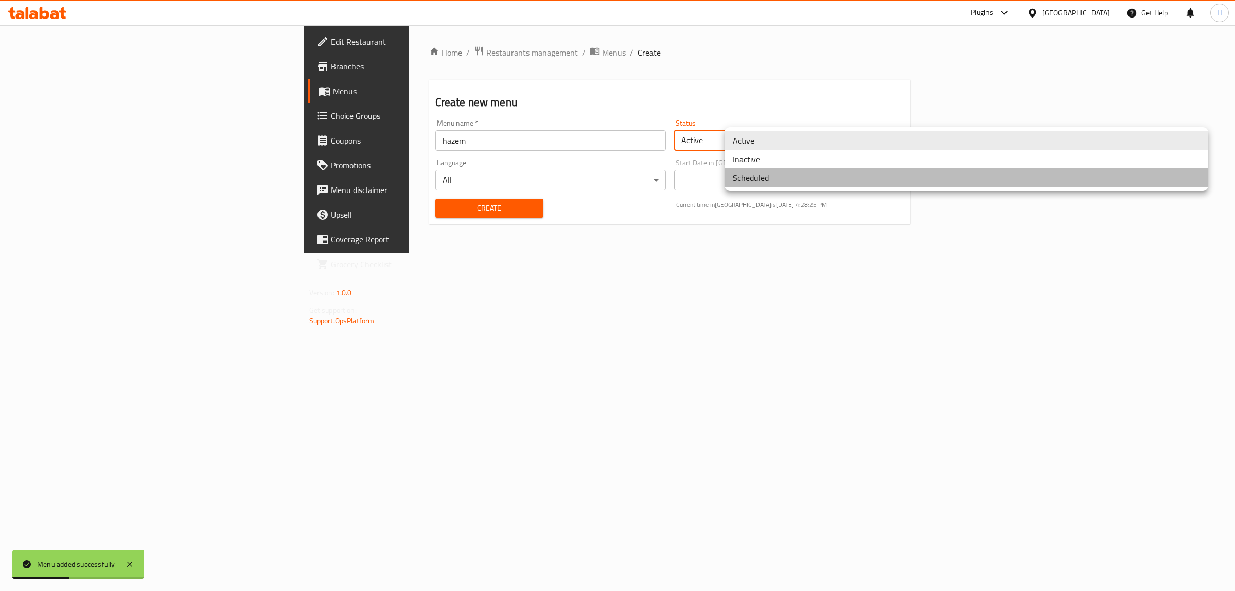
click at [787, 178] on li "Scheduled" at bounding box center [967, 177] width 484 height 19
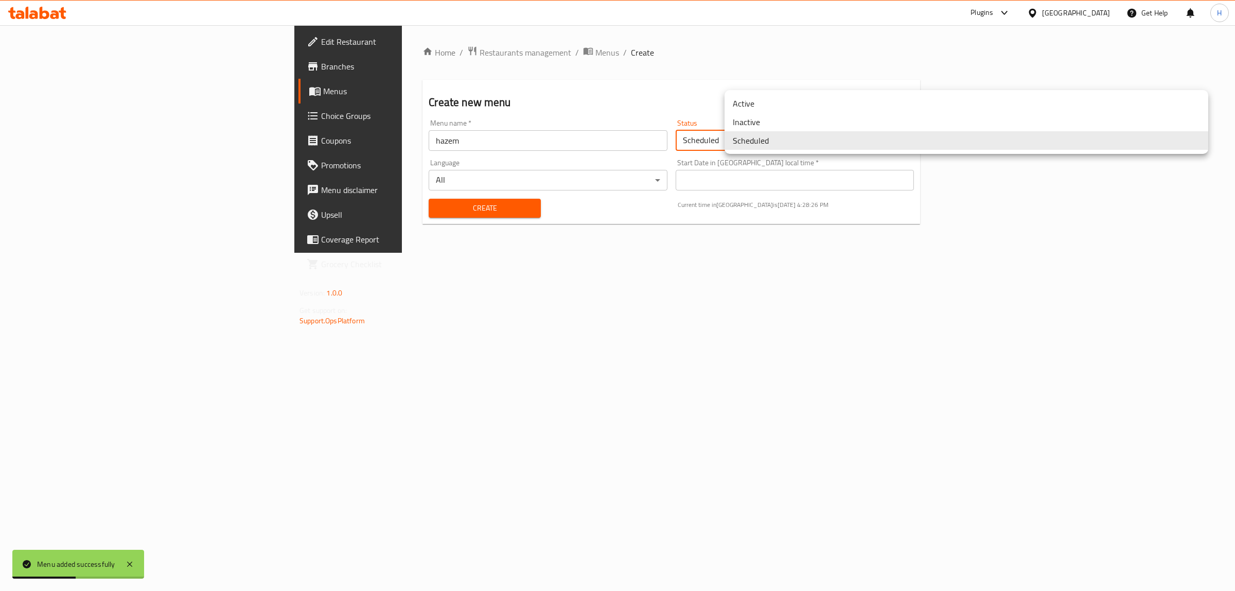
click at [785, 139] on body "Menu added successfully ​ Plugins United Arab Emirates Get Help H Edit Restaura…" at bounding box center [617, 308] width 1235 height 566
click at [773, 116] on li "Inactive" at bounding box center [967, 122] width 484 height 19
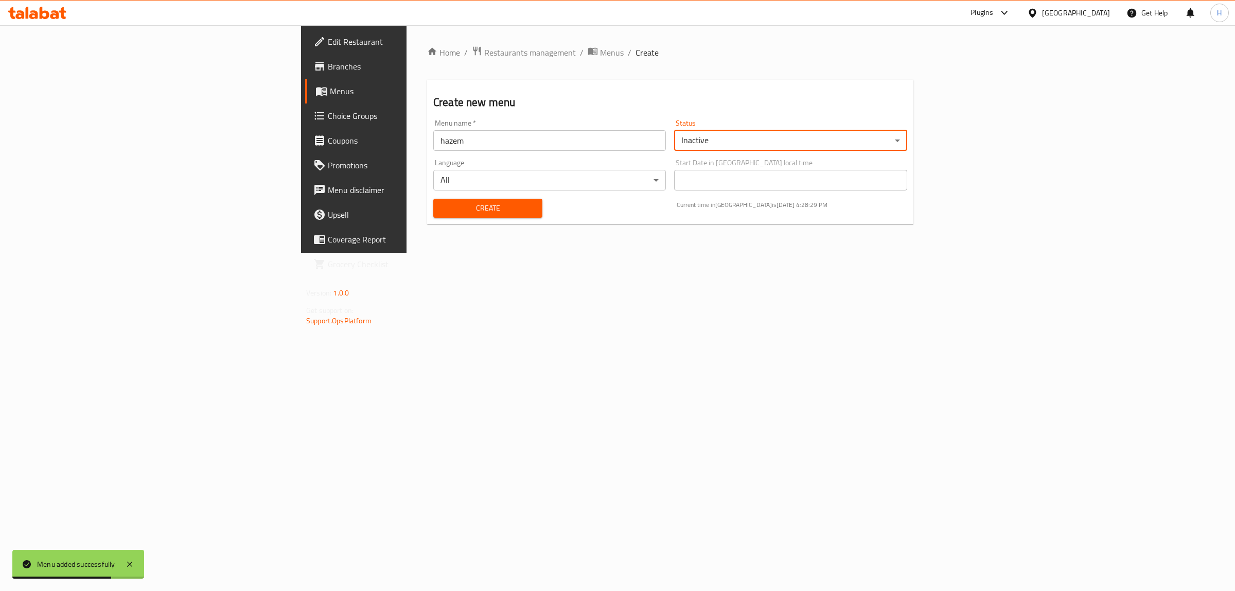
click at [442, 206] on span "Create" at bounding box center [488, 208] width 93 height 13
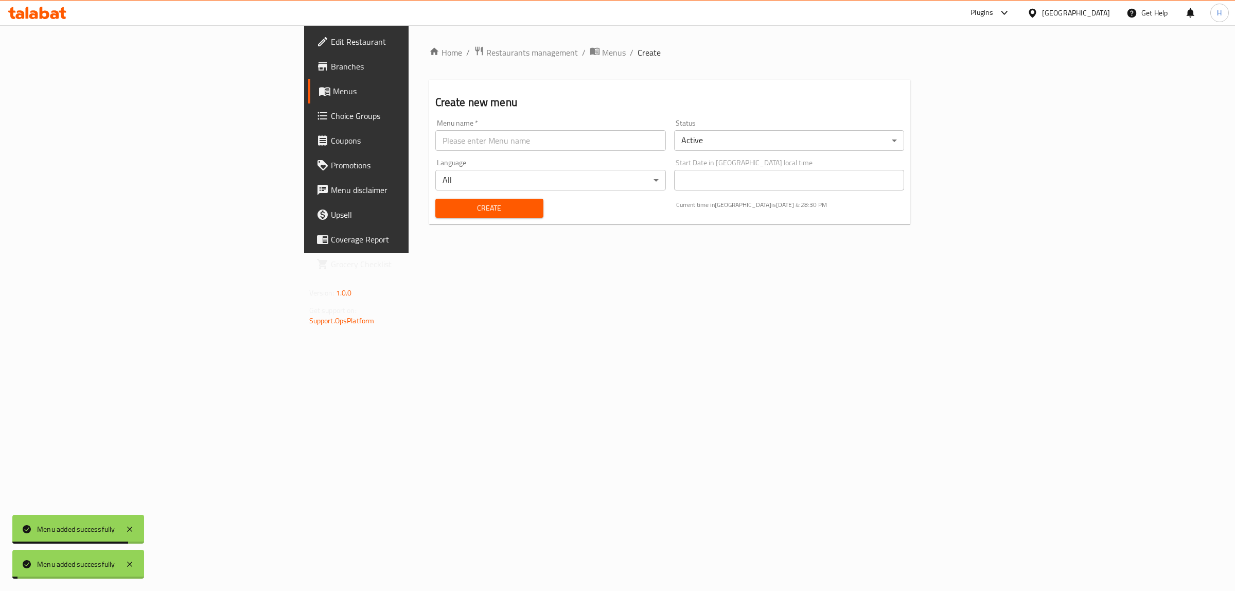
click at [333, 91] on span "Menus" at bounding box center [417, 91] width 169 height 12
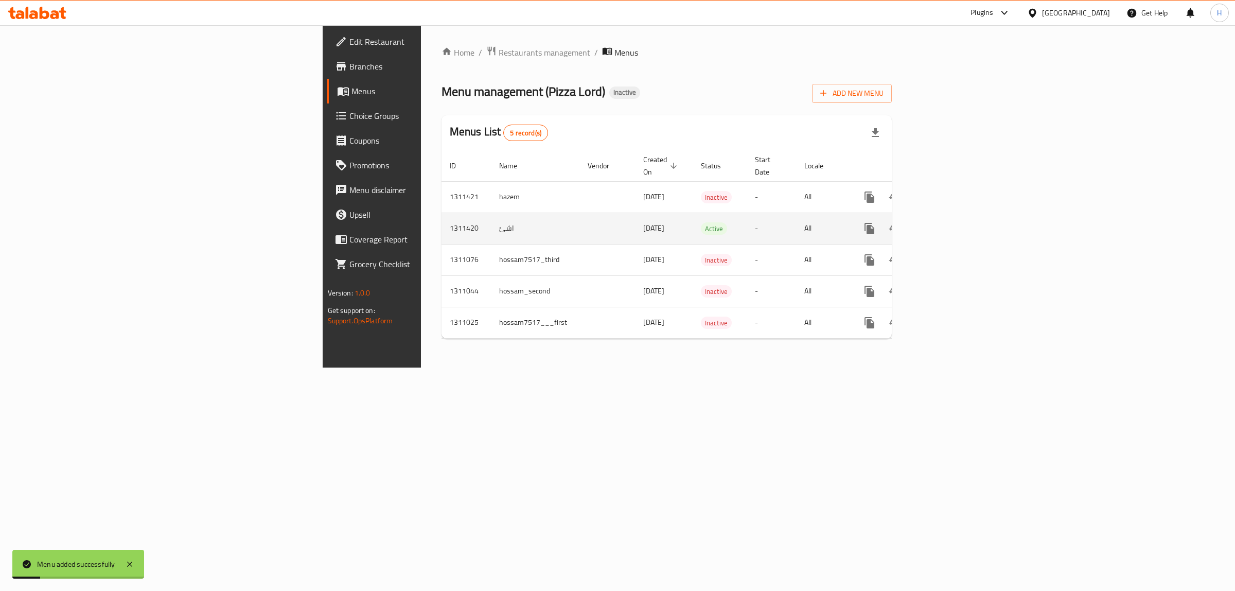
click at [925, 222] on icon "enhanced table" at bounding box center [919, 228] width 12 height 12
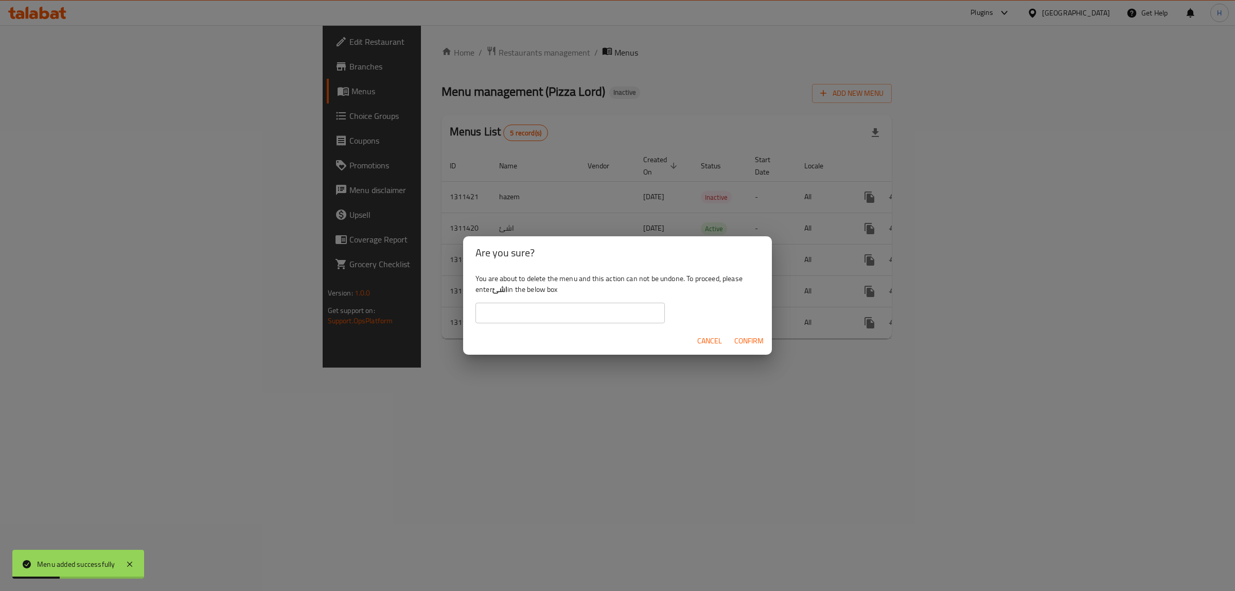
click at [498, 291] on b "اشئ" at bounding box center [499, 289] width 15 height 13
copy div "اشئ"
click at [526, 312] on input "text" at bounding box center [569, 313] width 189 height 21
paste input "اشئ"
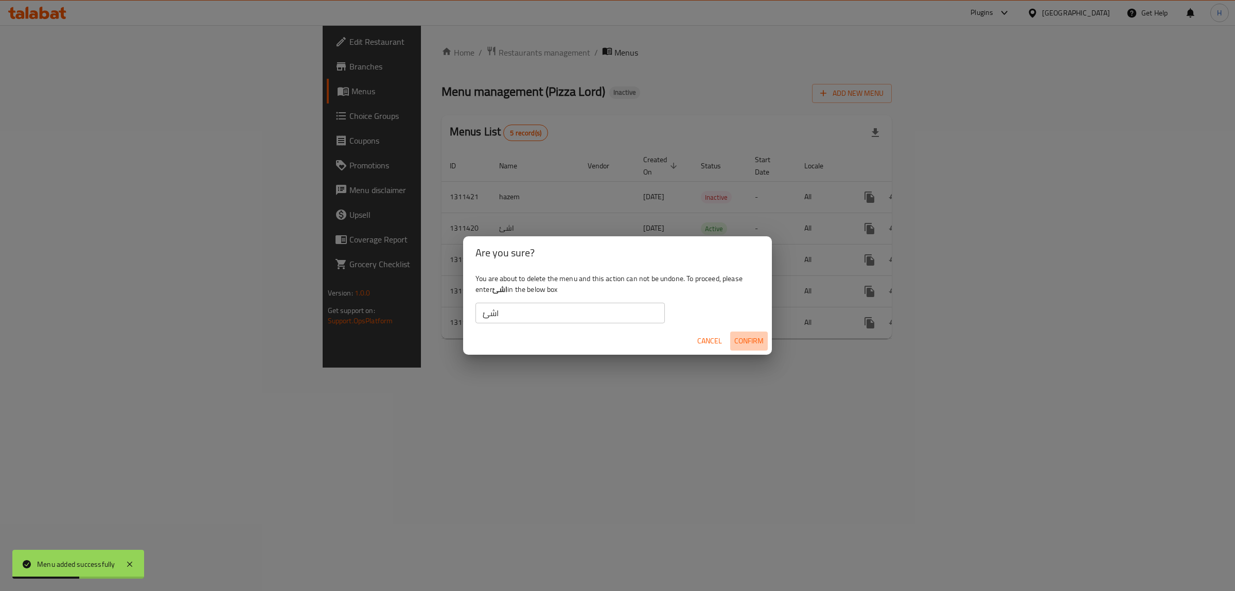
click at [747, 334] on span "Confirm" at bounding box center [748, 340] width 29 height 13
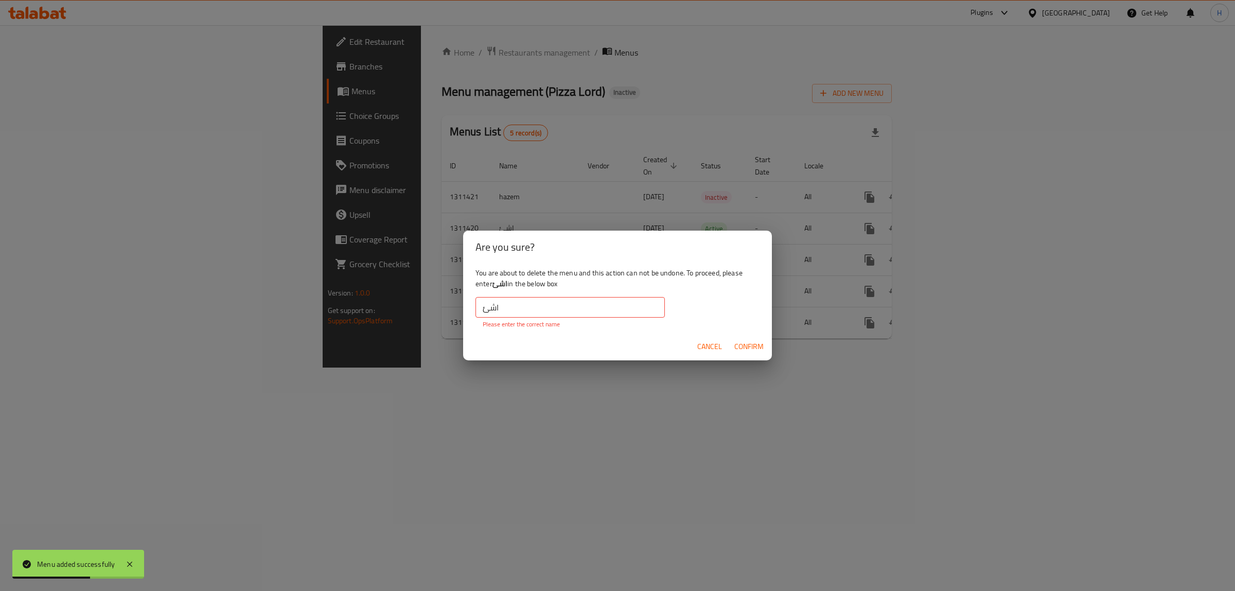
click at [528, 312] on input "اشئ" at bounding box center [569, 307] width 189 height 21
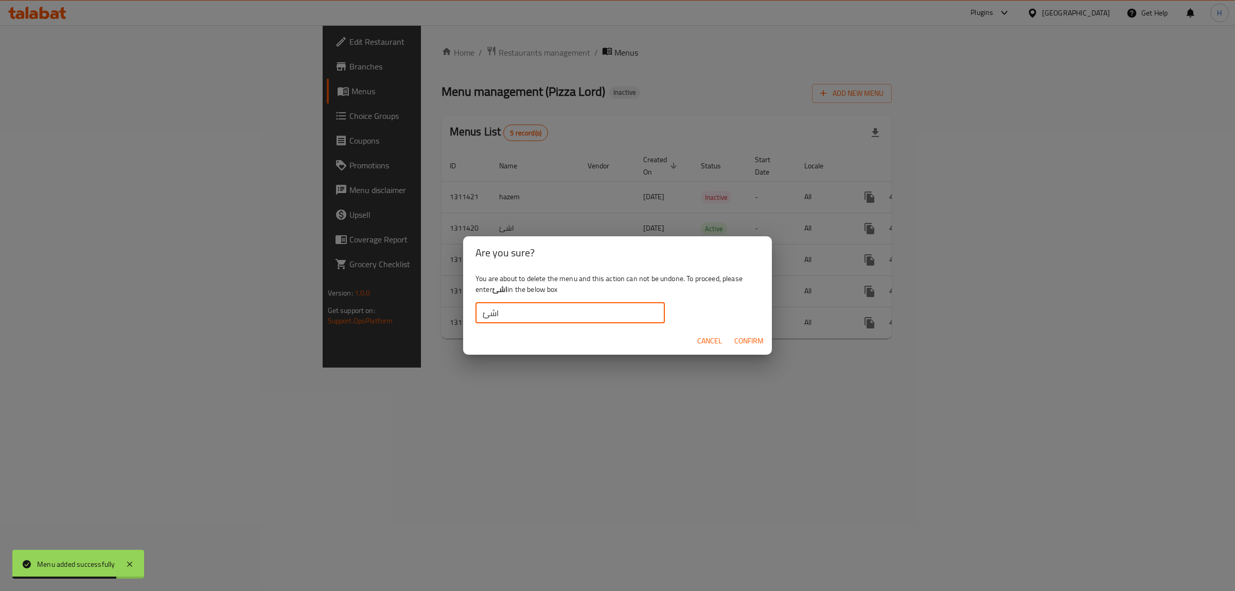
type input "اشئ"
click at [754, 344] on span "Confirm" at bounding box center [748, 340] width 29 height 13
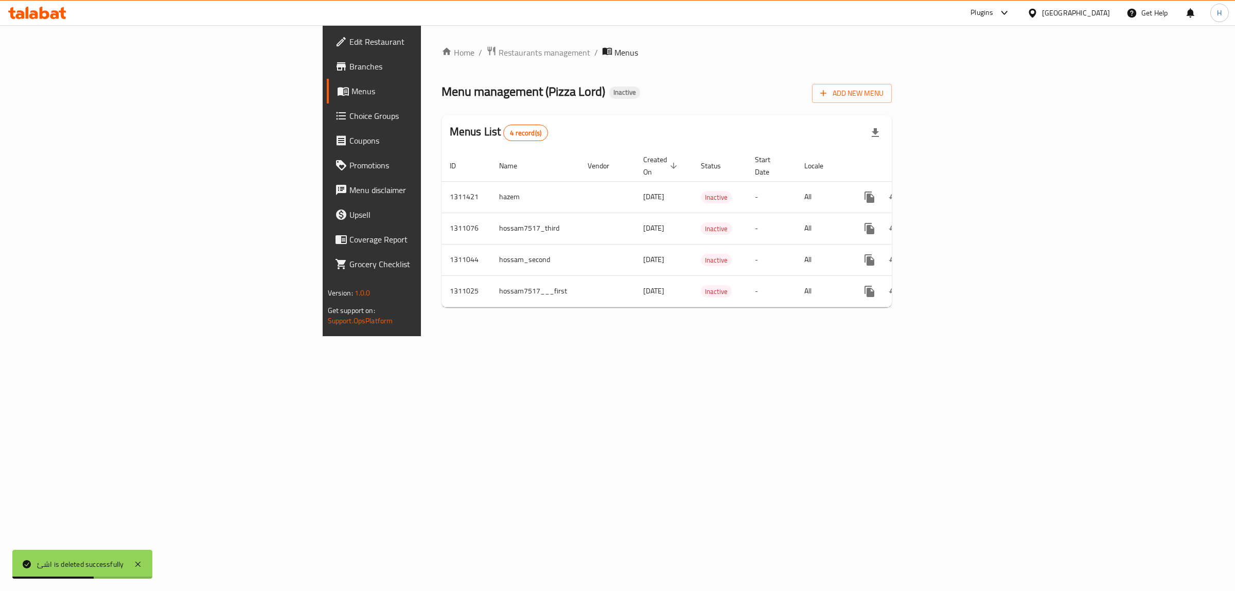
click at [887, 313] on div "Home / Restaurants management / Menus Menu management ( Pizza Lord ) Inactive A…" at bounding box center [667, 180] width 492 height 311
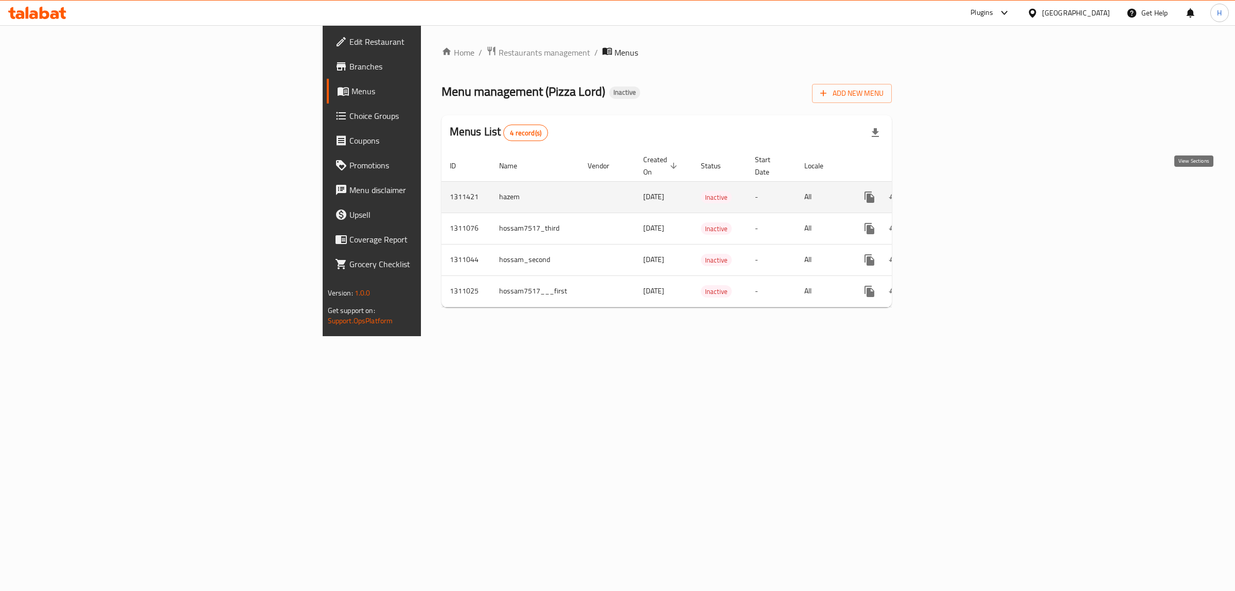
click at [948, 192] on icon "enhanced table" at bounding box center [943, 196] width 9 height 9
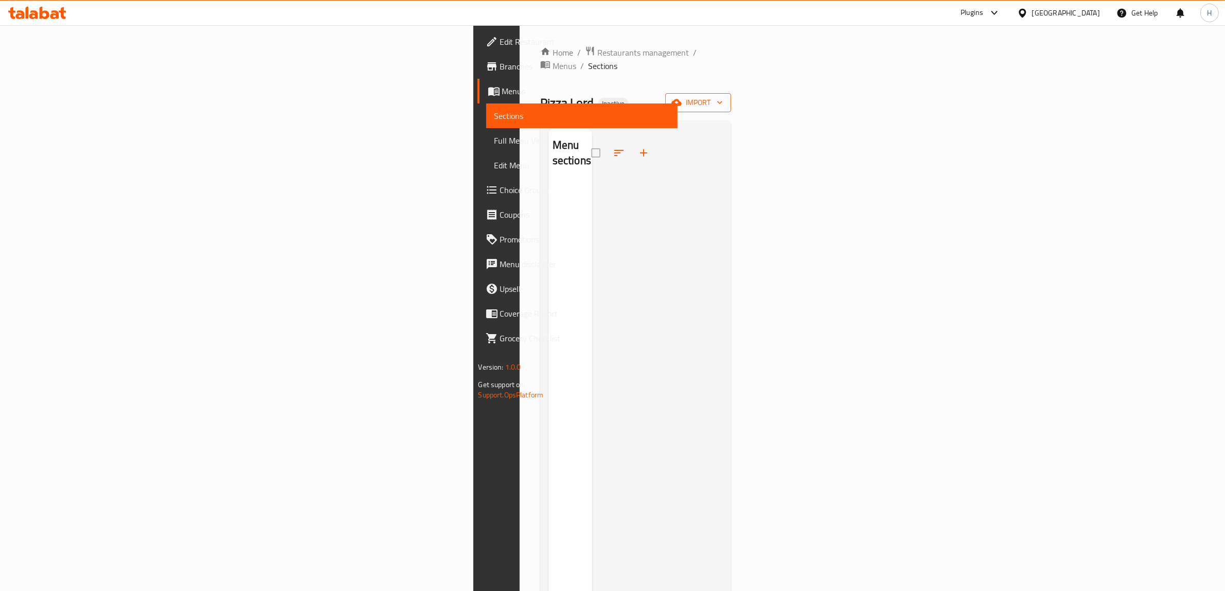
click at [731, 99] on button "import" at bounding box center [698, 102] width 66 height 19
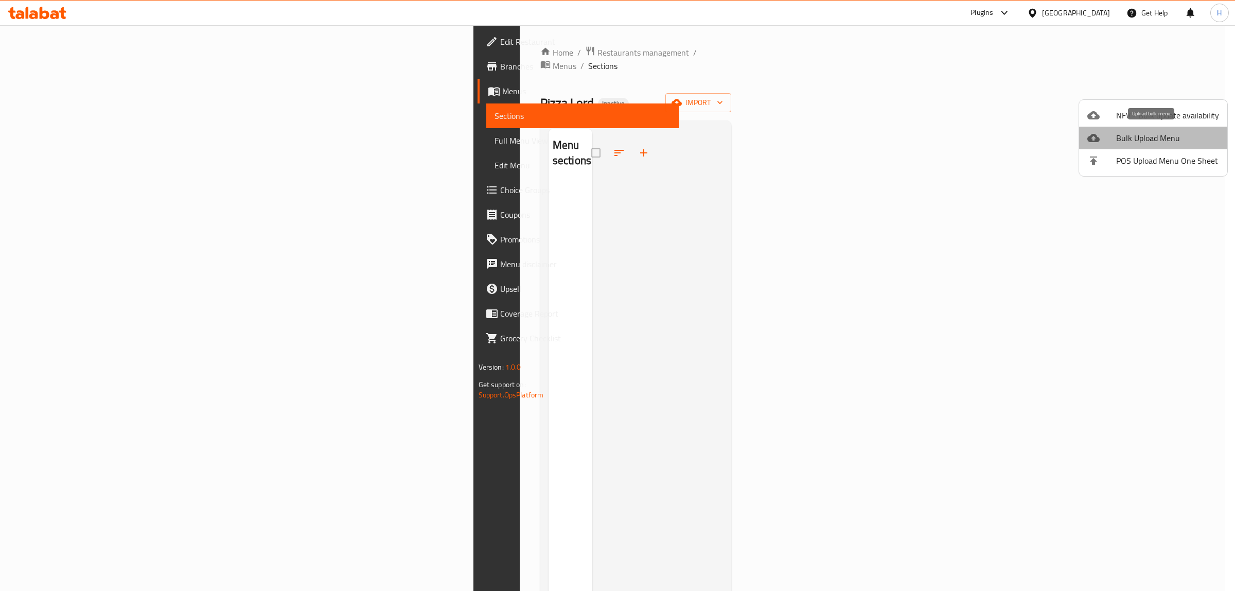
click at [1153, 142] on span "Bulk Upload Menu" at bounding box center [1167, 138] width 103 height 12
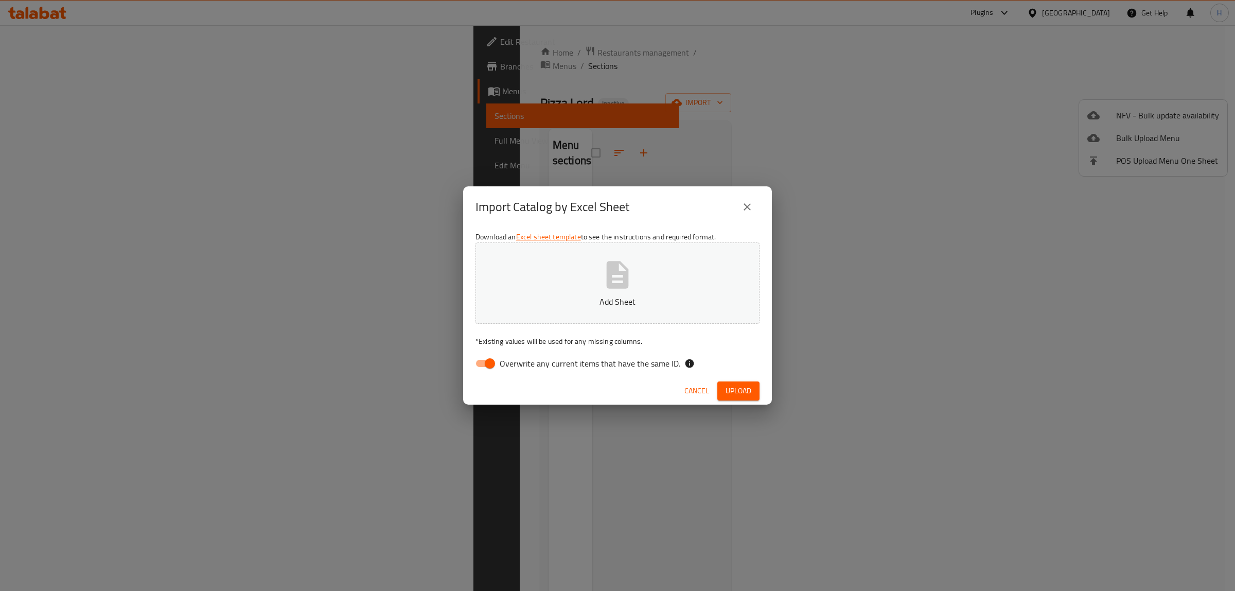
click at [488, 363] on input "Overwrite any current items that have the same ID." at bounding box center [490, 364] width 59 height 20
checkbox input "false"
drag, startPoint x: 734, startPoint y: 387, endPoint x: 726, endPoint y: 387, distance: 7.7
click at [734, 387] on div "Cancel Upload" at bounding box center [617, 390] width 309 height 27
click at [739, 389] on span "Upload" at bounding box center [739, 390] width 26 height 13
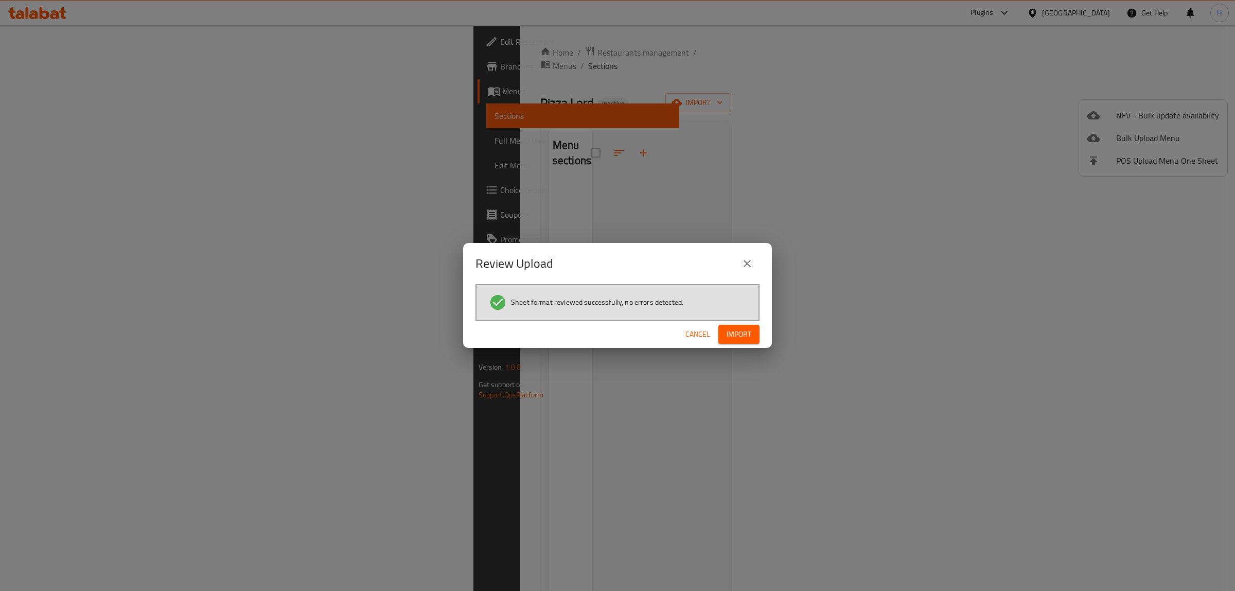
click at [750, 341] on button "Import" at bounding box center [738, 334] width 41 height 19
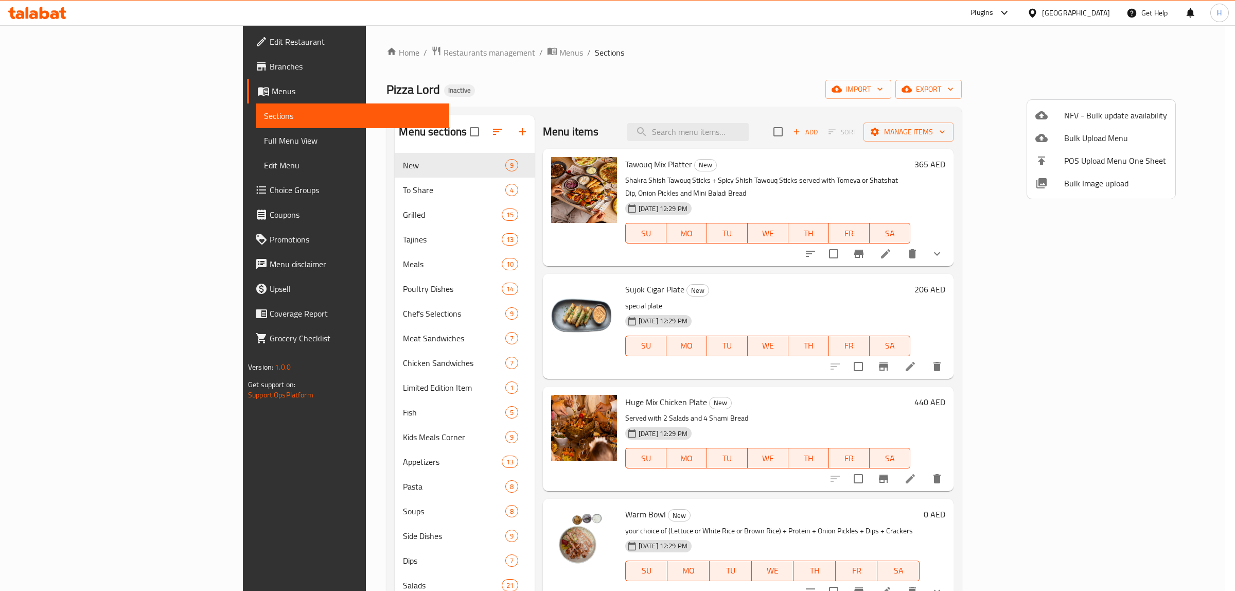
click at [1009, 78] on div at bounding box center [617, 295] width 1235 height 591
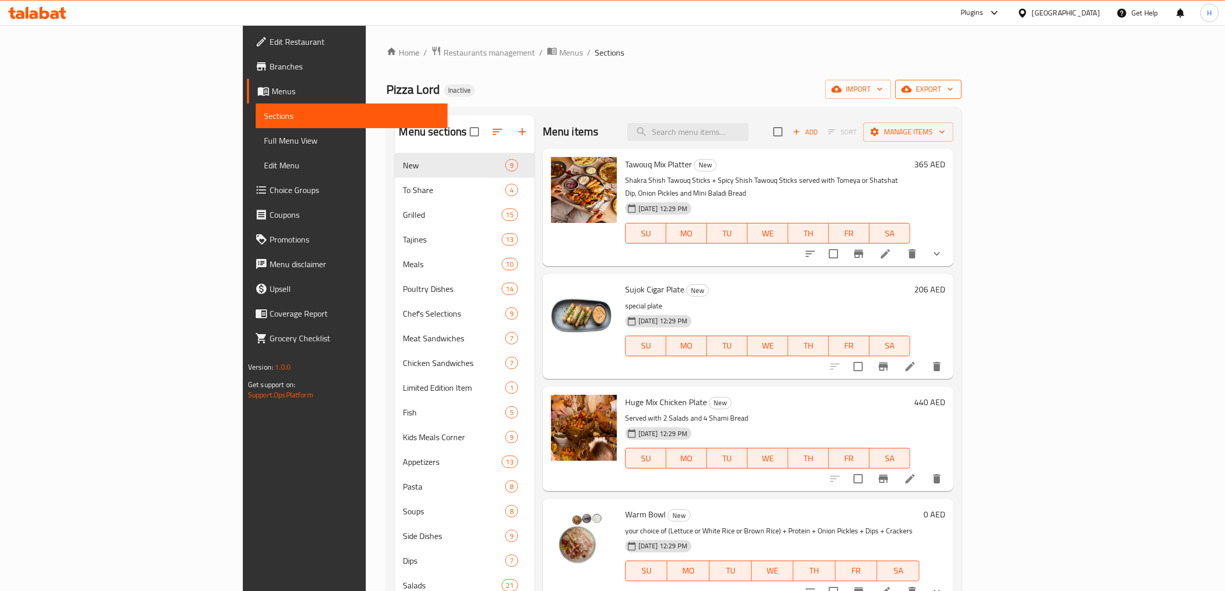
click at [954, 93] on span "export" at bounding box center [929, 89] width 50 height 13
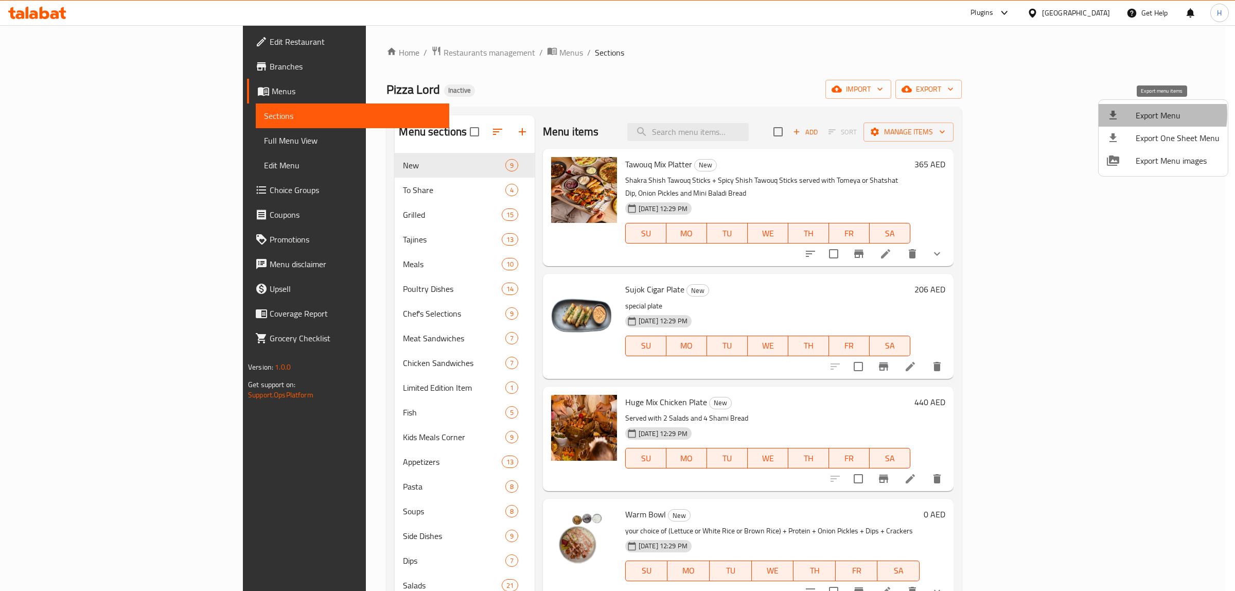
click at [1141, 114] on span "Export Menu" at bounding box center [1178, 115] width 84 height 12
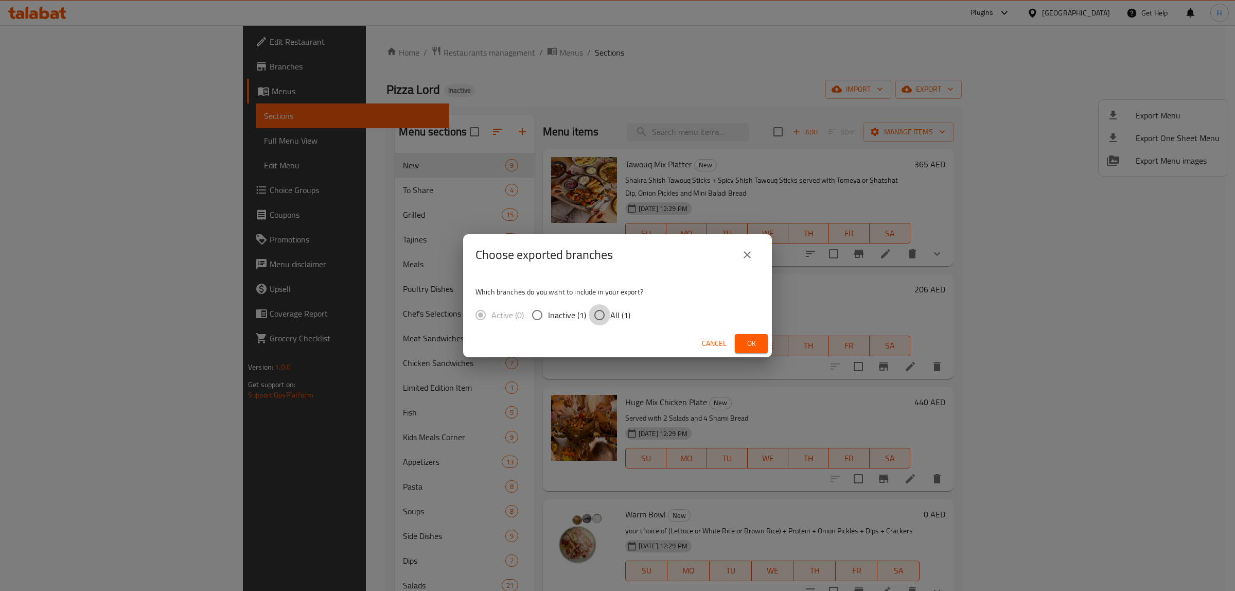
click at [605, 312] on input "All (1)" at bounding box center [600, 315] width 22 height 22
radio input "true"
click at [750, 345] on span "Ok" at bounding box center [751, 343] width 16 height 13
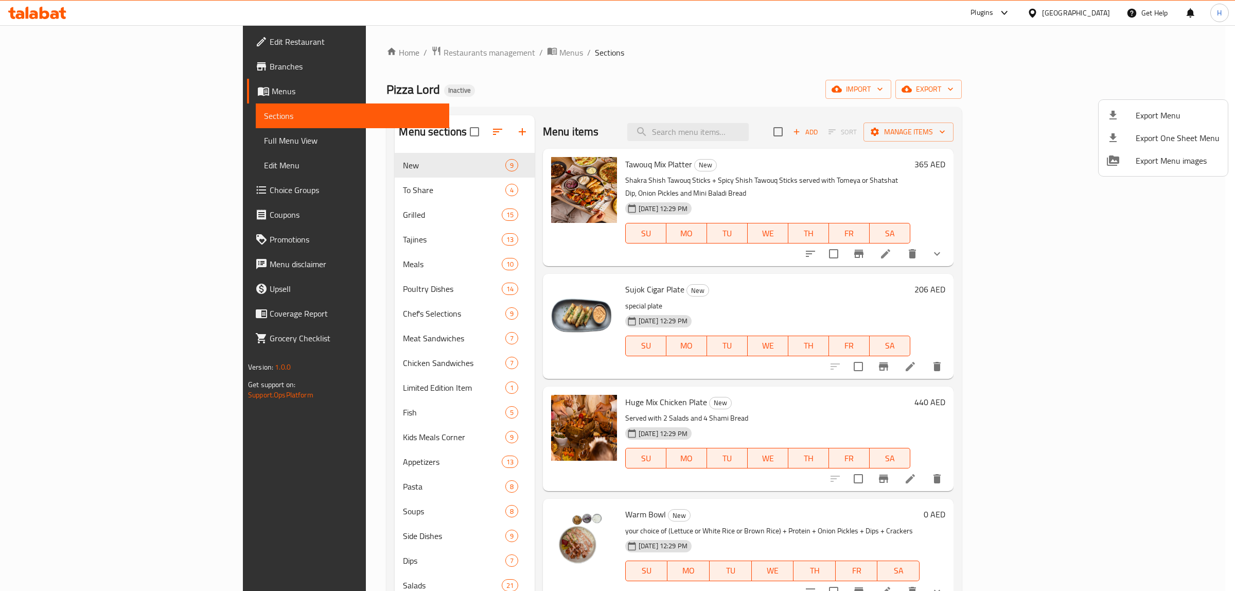
click at [120, 85] on div at bounding box center [617, 295] width 1235 height 591
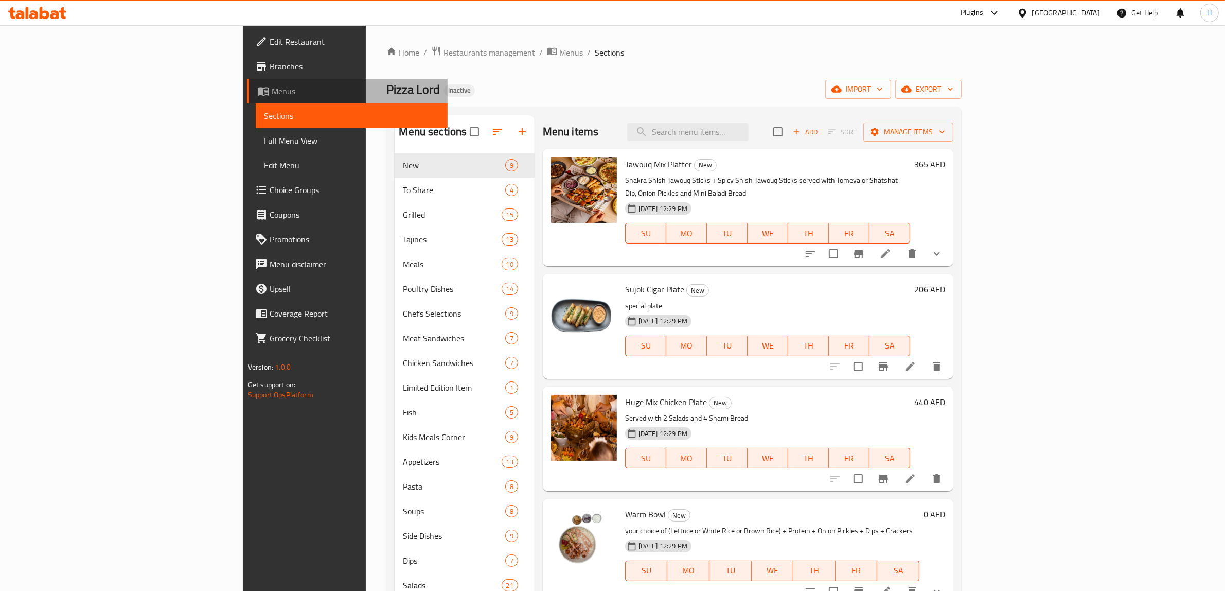
click at [272, 86] on span "Menus" at bounding box center [356, 91] width 168 height 12
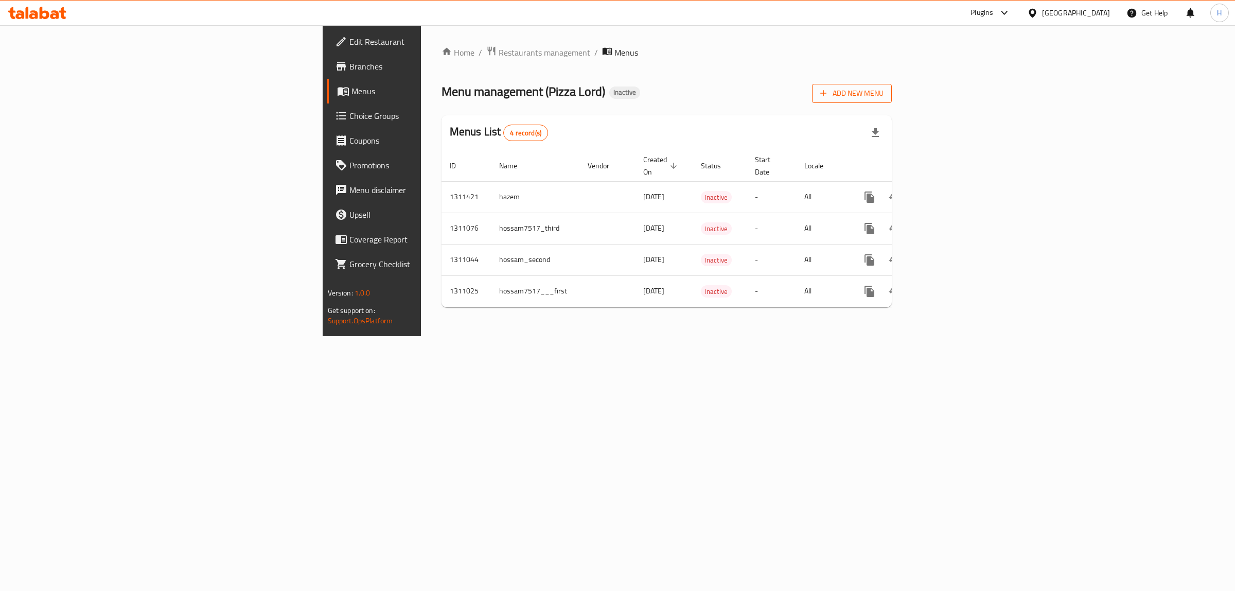
click at [884, 91] on span "Add New Menu" at bounding box center [851, 93] width 63 height 13
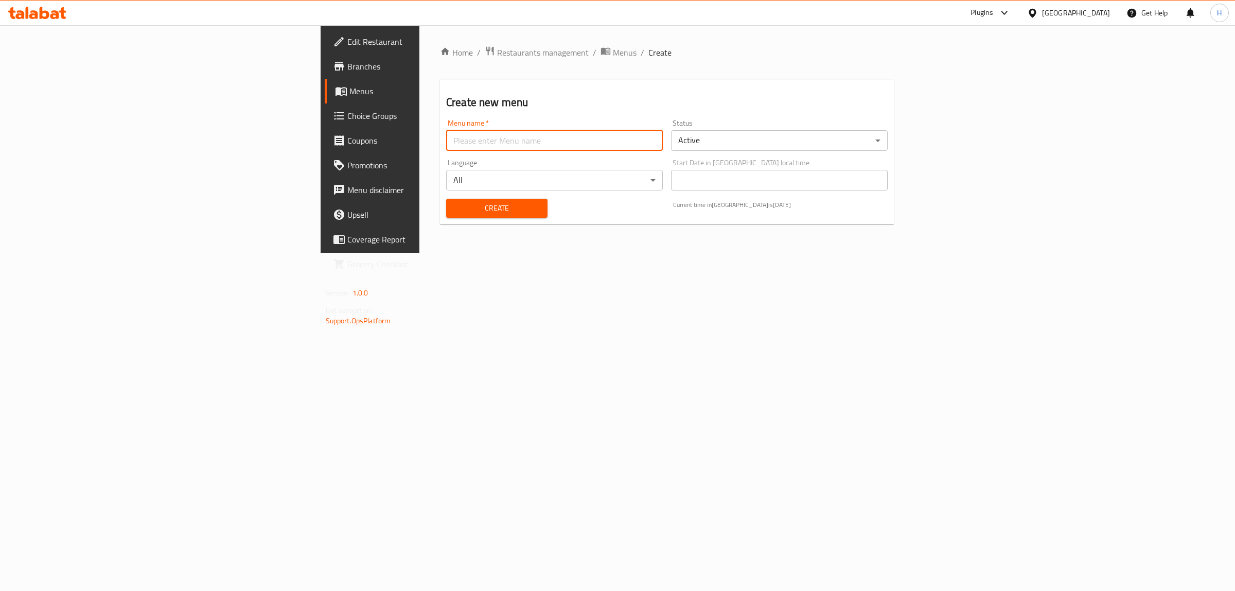
drag, startPoint x: 483, startPoint y: 134, endPoint x: 446, endPoint y: 155, distance: 42.2
click at [483, 134] on input "text" at bounding box center [554, 140] width 217 height 21
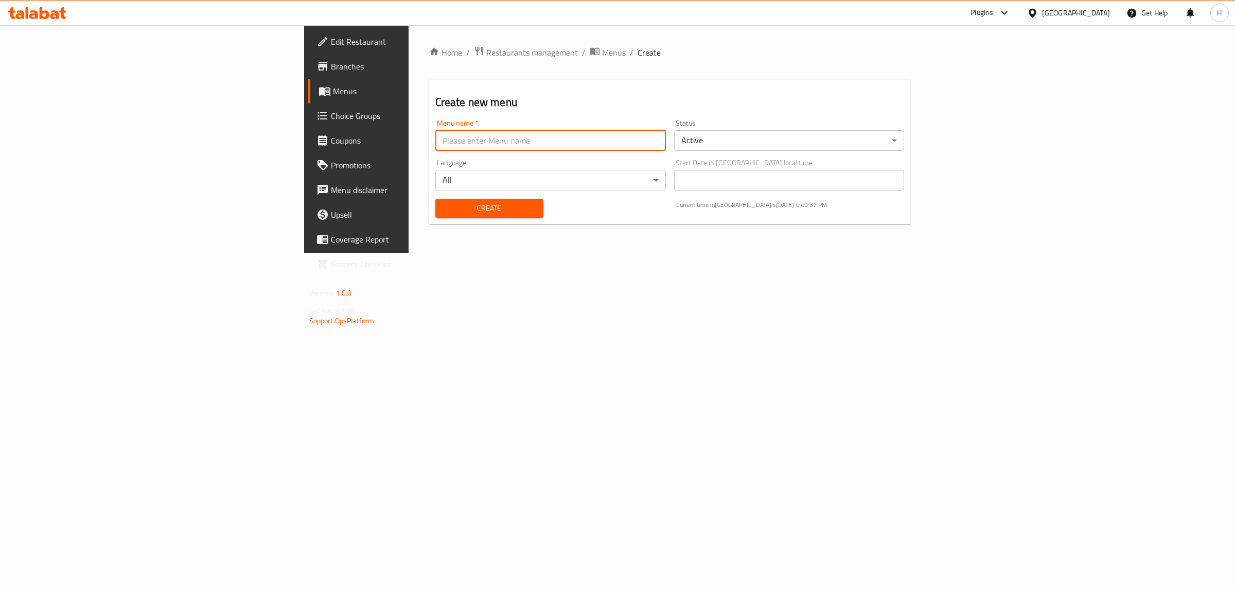
type input "Delivery area 1"
click at [775, 145] on body "​ Plugins United Arab Emirates Get Help H Edit Restaurant Branches Menus Choice…" at bounding box center [617, 308] width 1235 height 566
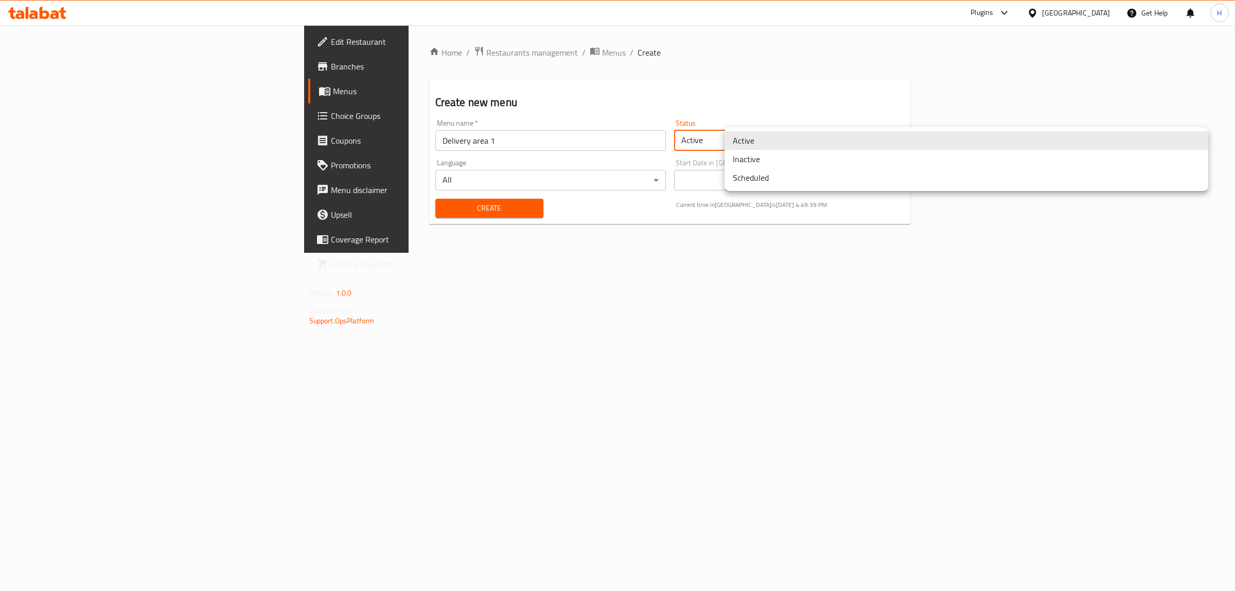
click at [773, 157] on li "Inactive" at bounding box center [967, 159] width 484 height 19
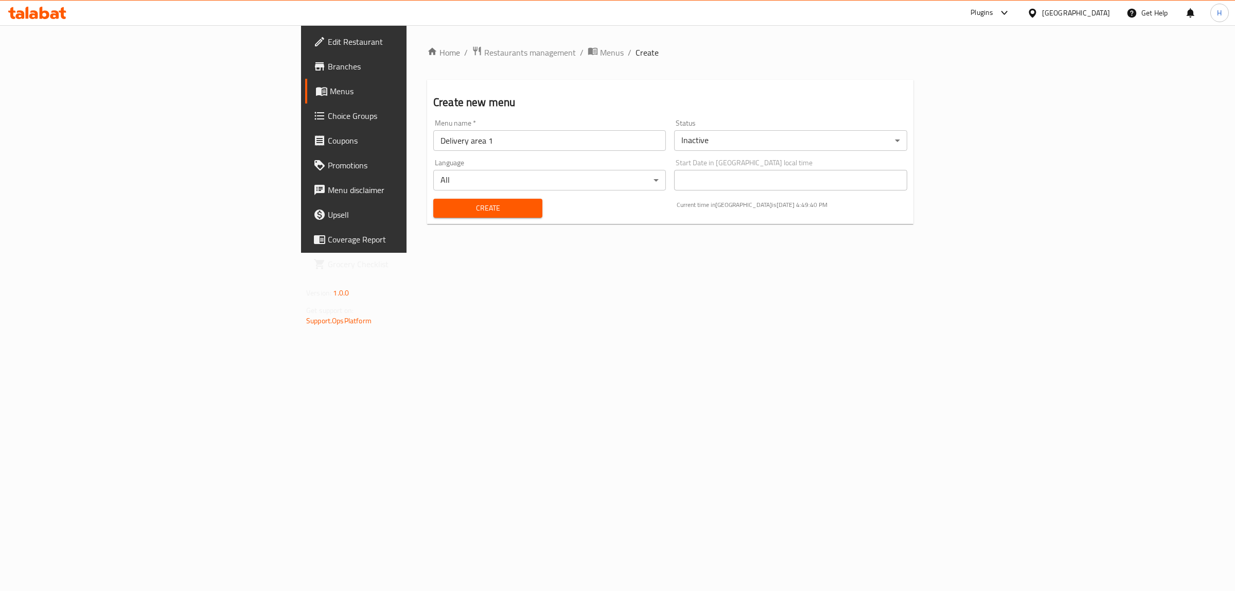
click at [427, 197] on div "Create" at bounding box center [487, 207] width 121 height 31
click at [442, 204] on span "Create" at bounding box center [488, 208] width 93 height 13
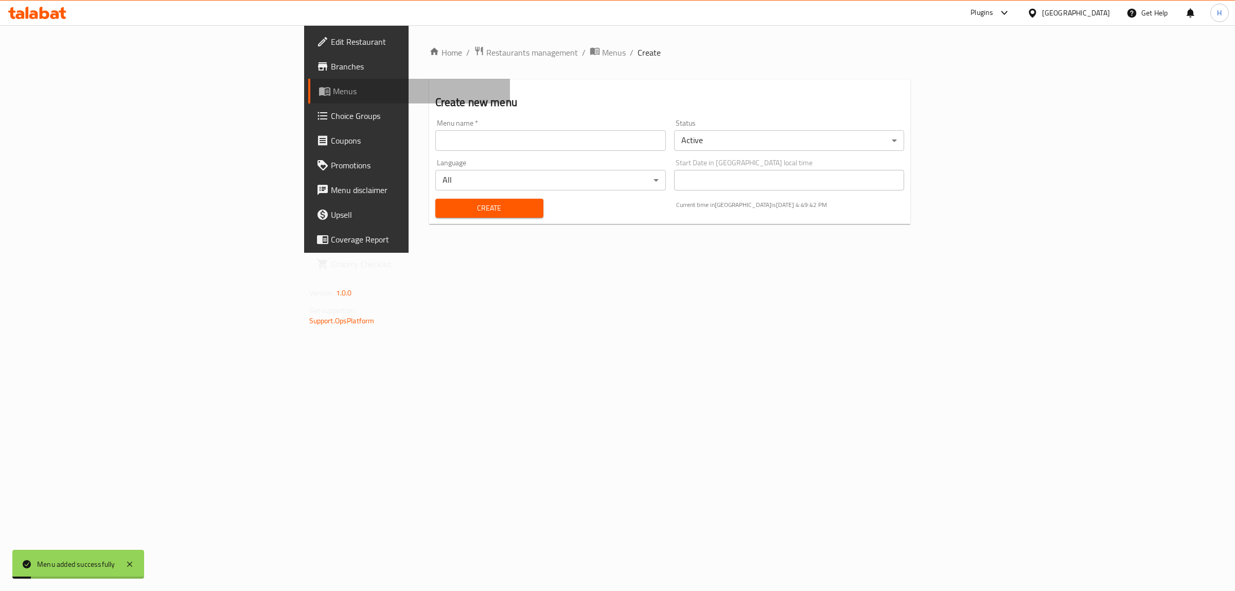
click at [333, 86] on span "Menus" at bounding box center [417, 91] width 169 height 12
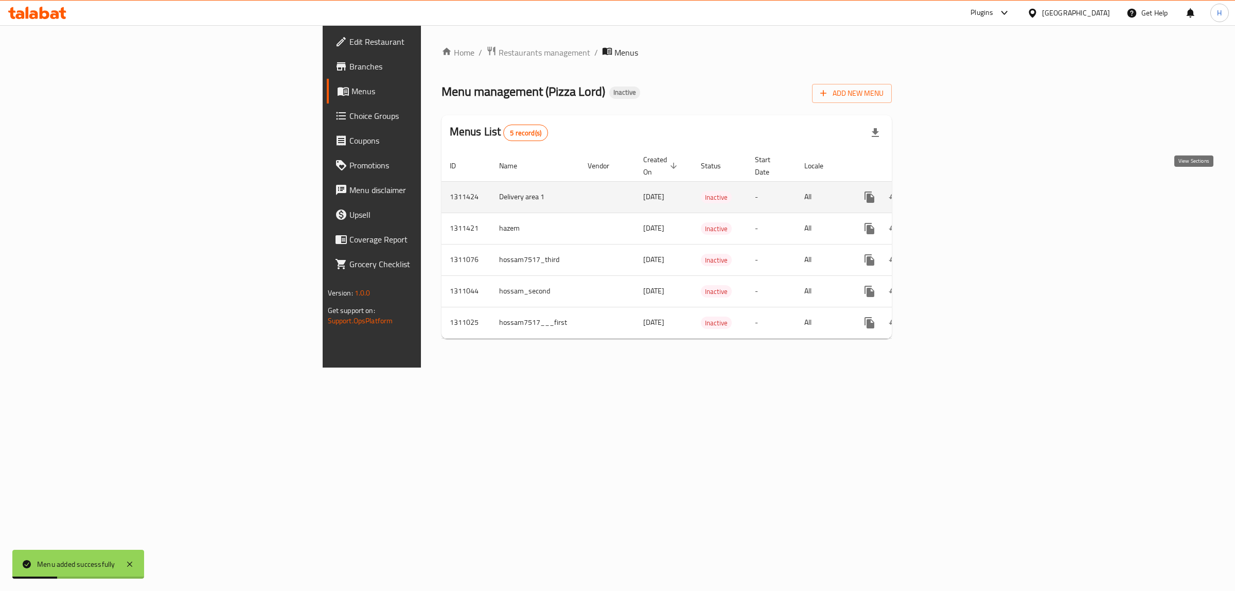
click at [956, 186] on link "enhanced table" at bounding box center [943, 197] width 25 height 25
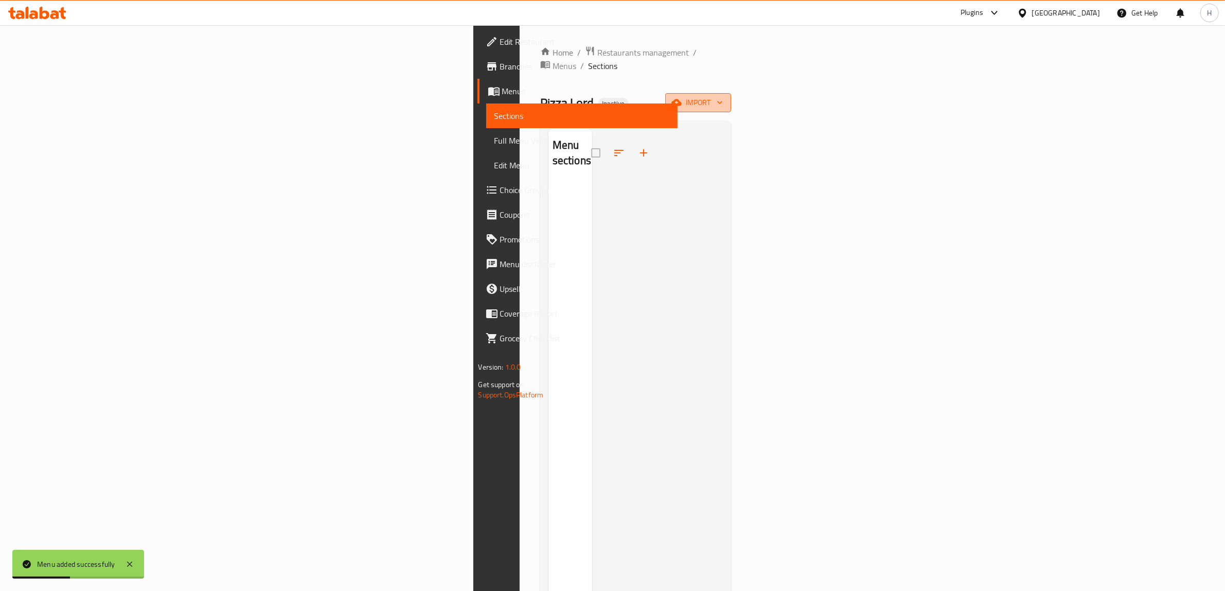
click at [723, 96] on span "import" at bounding box center [698, 102] width 49 height 13
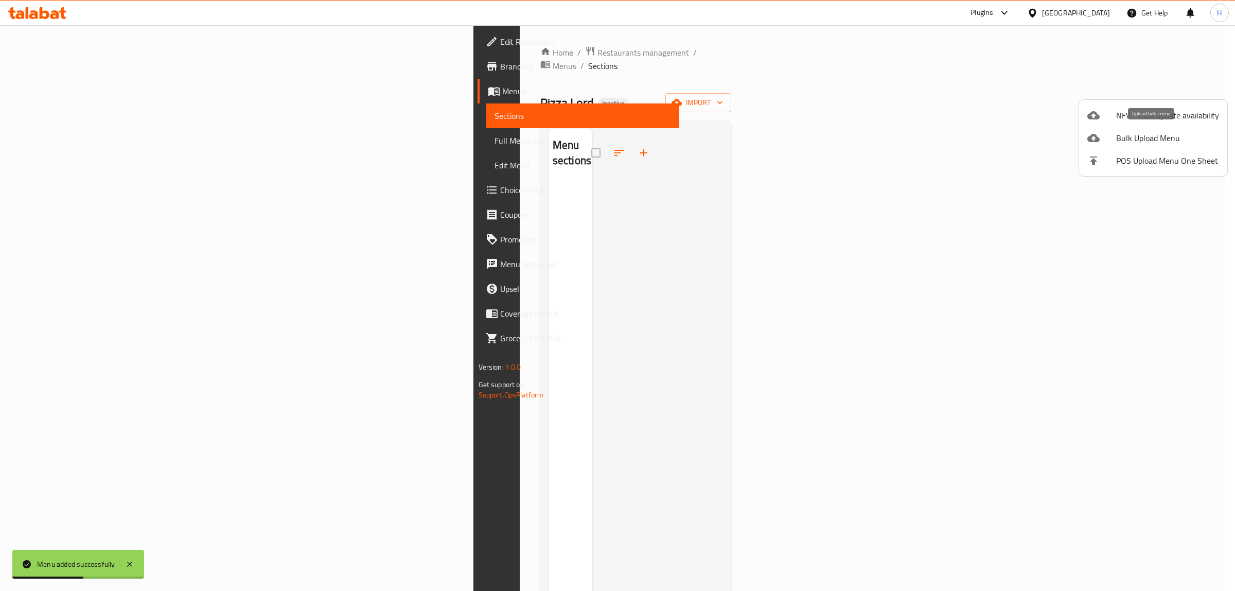
click at [1155, 140] on span "Bulk Upload Menu" at bounding box center [1167, 138] width 103 height 12
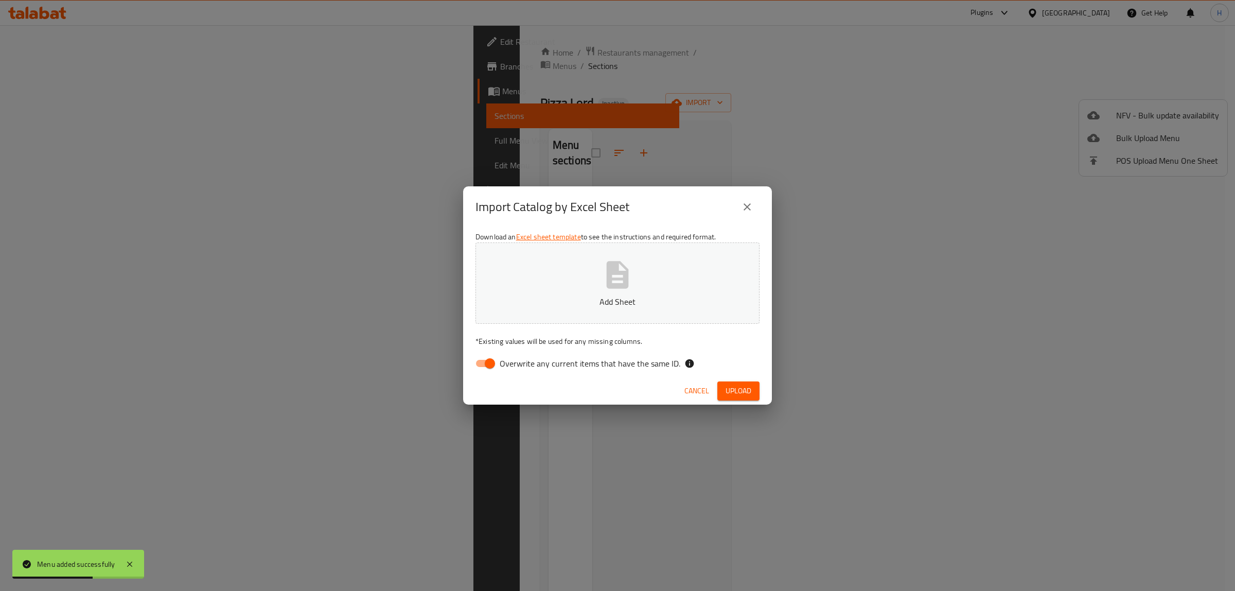
click at [577, 274] on button "Add Sheet" at bounding box center [617, 282] width 284 height 81
click at [487, 360] on input "Overwrite any current items that have the same ID." at bounding box center [490, 364] width 59 height 20
checkbox input "false"
click at [760, 392] on div "Cancel Upload" at bounding box center [617, 390] width 309 height 27
click at [754, 391] on button "Upload" at bounding box center [738, 390] width 42 height 19
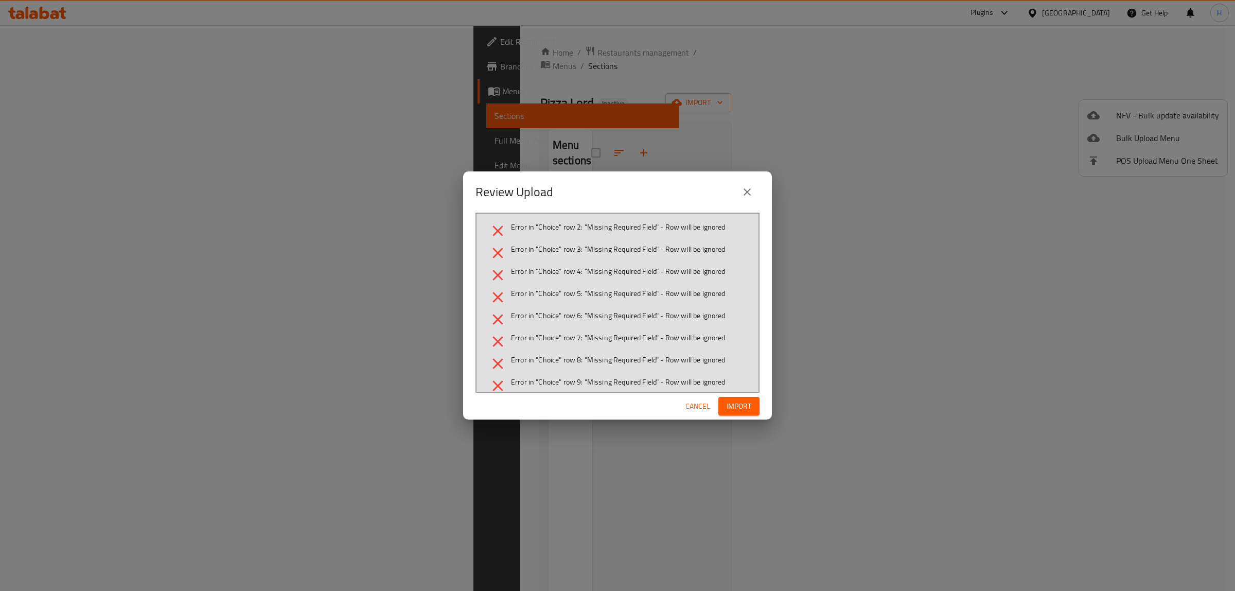
click at [738, 189] on button "close" at bounding box center [747, 192] width 25 height 25
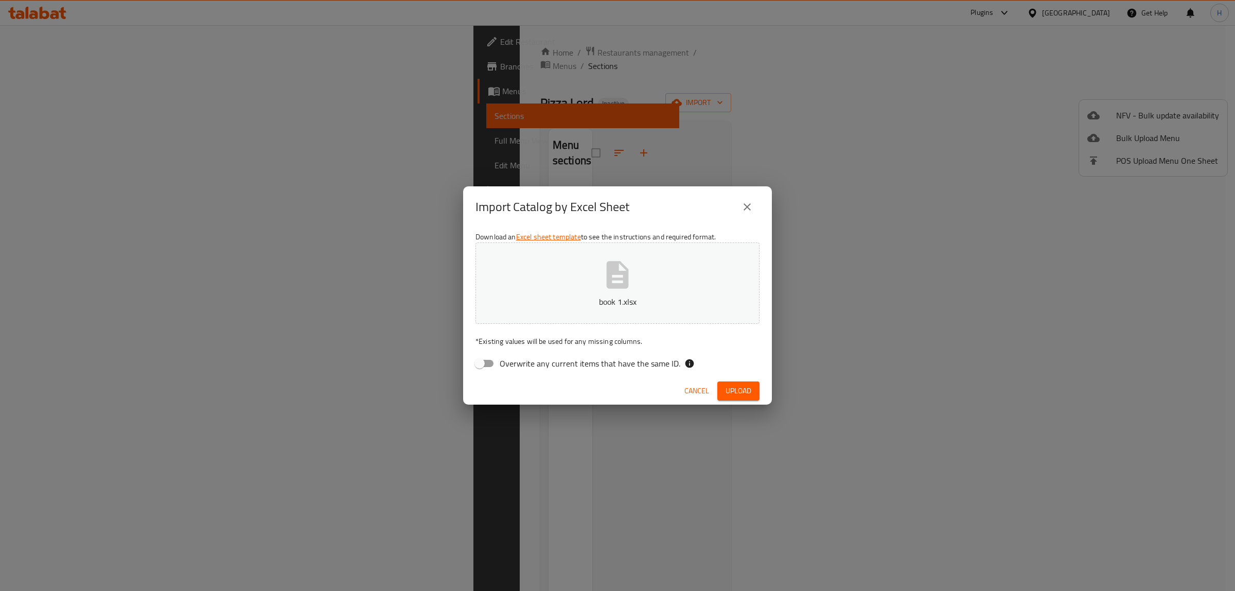
click at [754, 208] on button "close" at bounding box center [747, 207] width 25 height 25
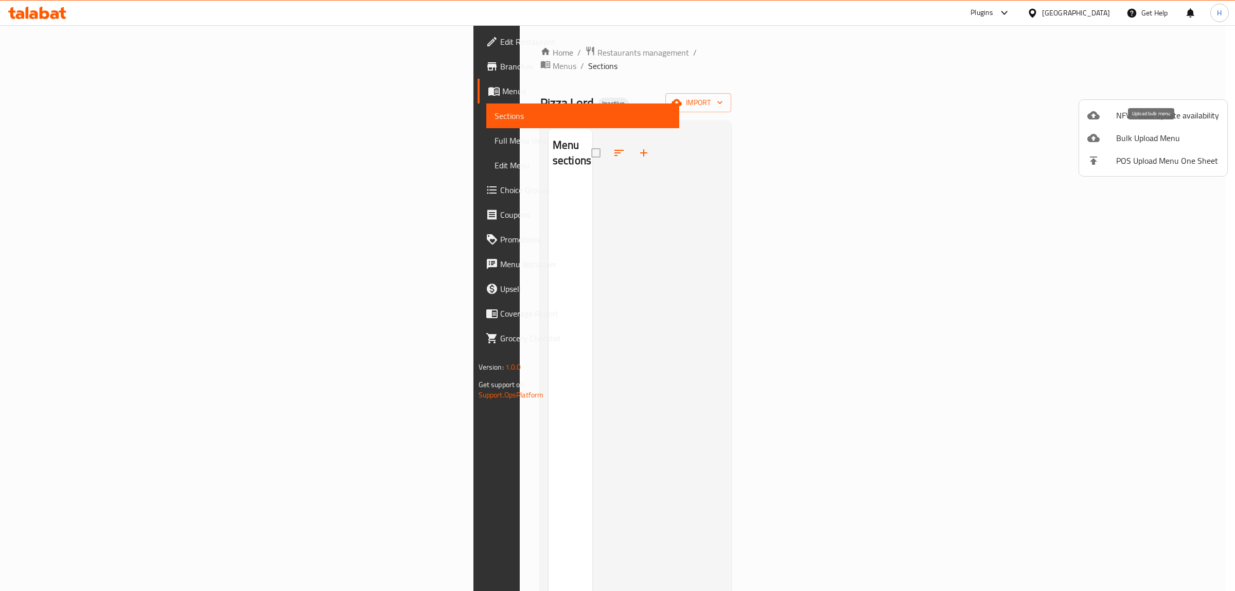
click at [1168, 137] on span "Bulk Upload Menu" at bounding box center [1167, 138] width 103 height 12
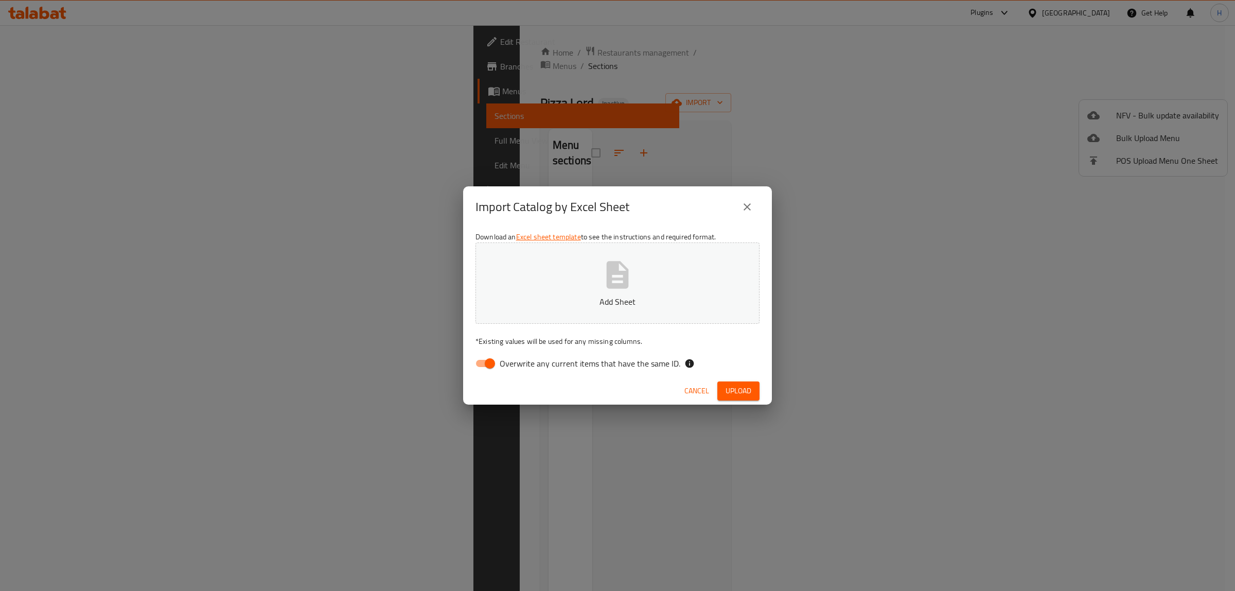
click at [606, 287] on icon "button" at bounding box center [617, 274] width 33 height 33
click at [489, 356] on input "Overwrite any current items that have the same ID." at bounding box center [490, 364] width 59 height 20
checkbox input "false"
click at [750, 394] on span "Upload" at bounding box center [739, 390] width 26 height 13
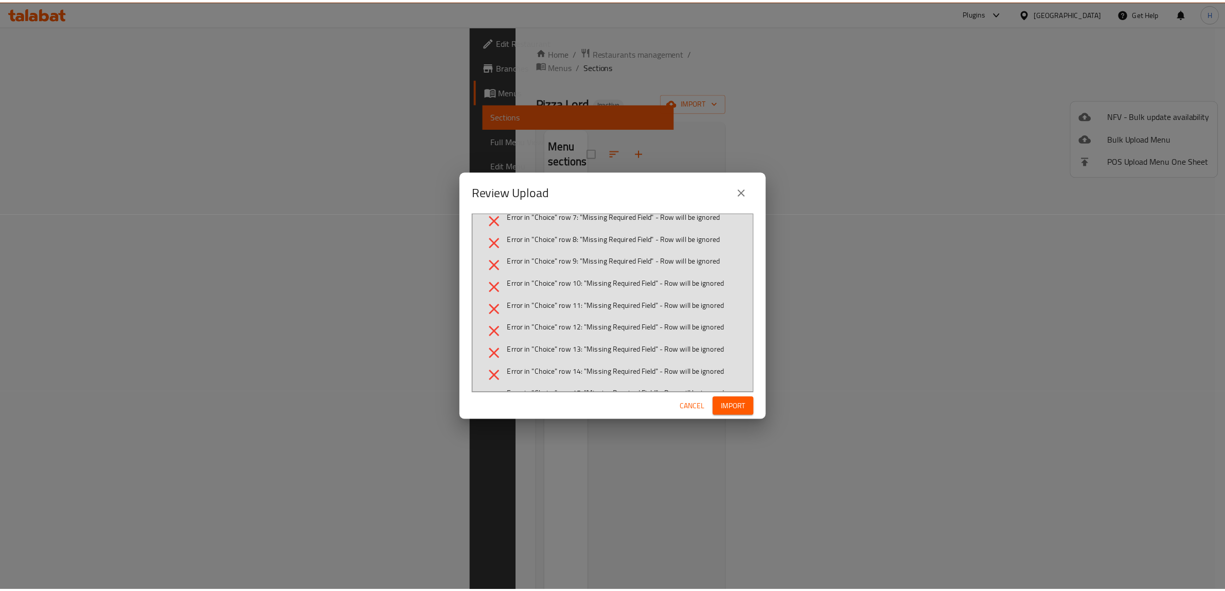
scroll to position [232, 0]
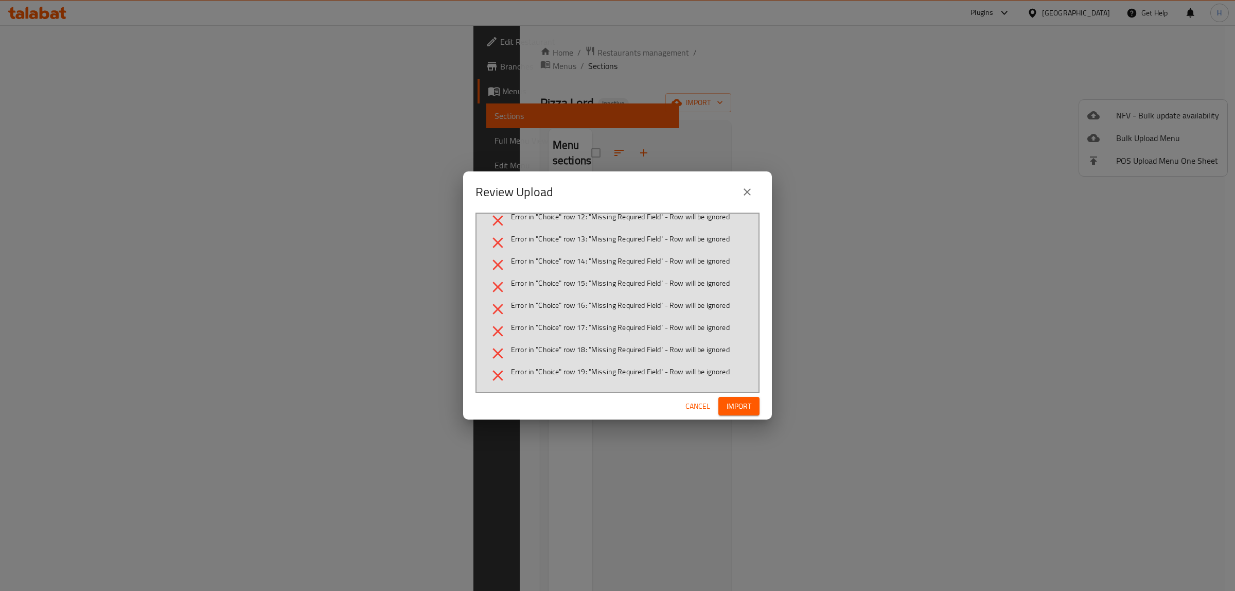
click at [752, 188] on icon "close" at bounding box center [747, 192] width 12 height 12
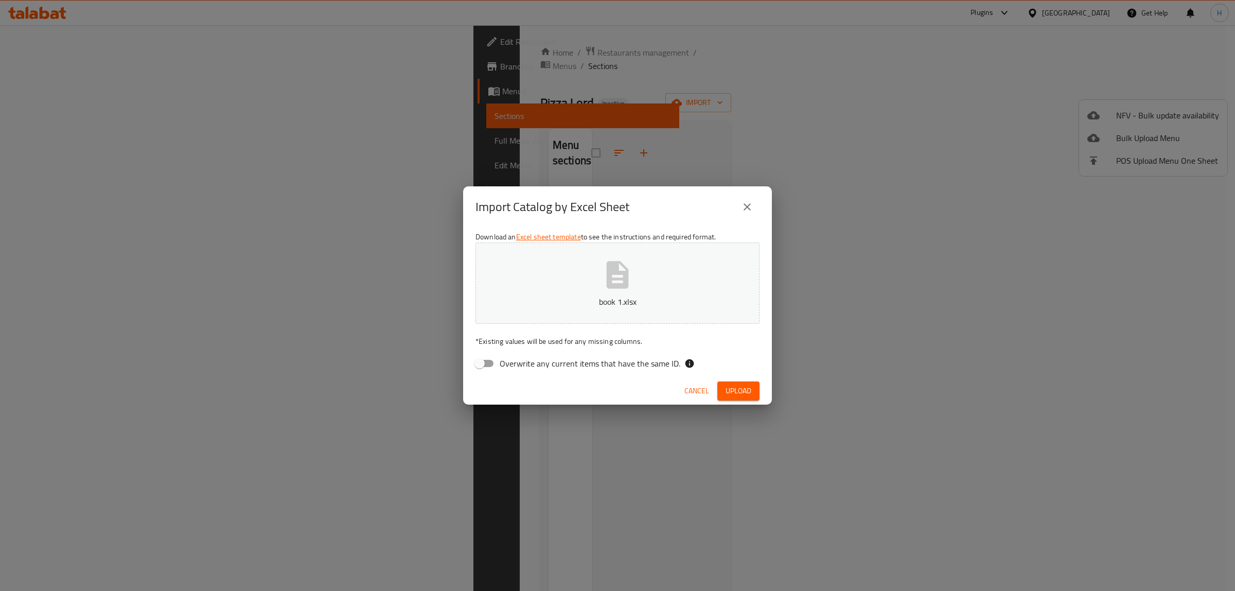
click at [665, 281] on button "book 1.xlsx" at bounding box center [617, 282] width 284 height 81
click at [736, 387] on span "Upload" at bounding box center [739, 390] width 26 height 13
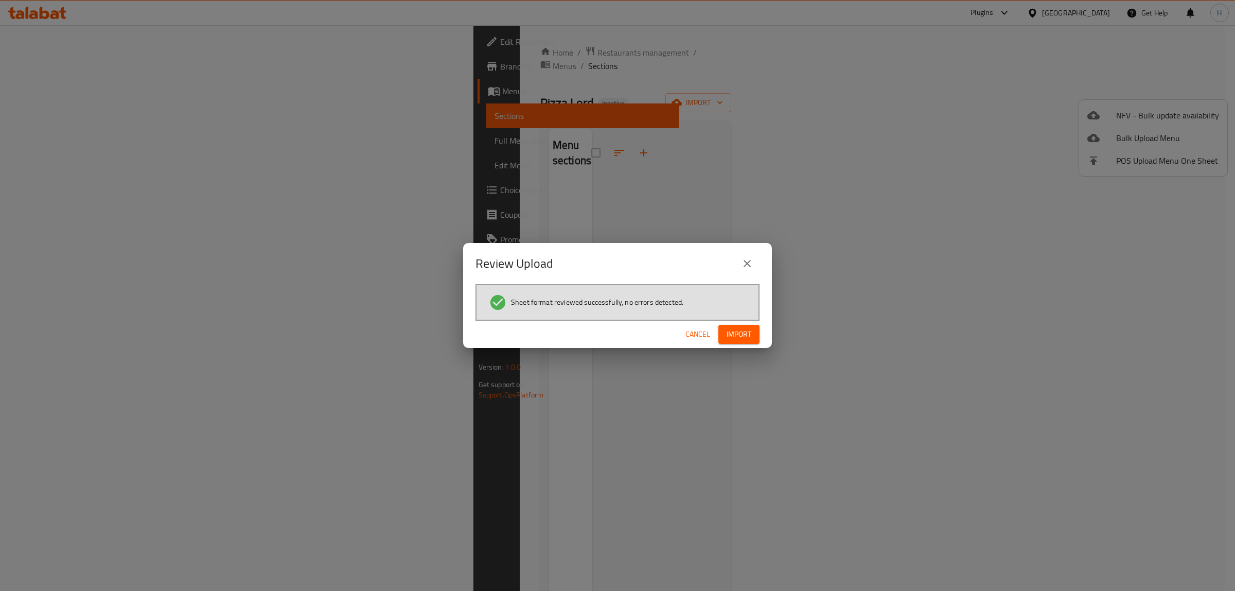
click at [744, 339] on span "Import" at bounding box center [739, 334] width 25 height 13
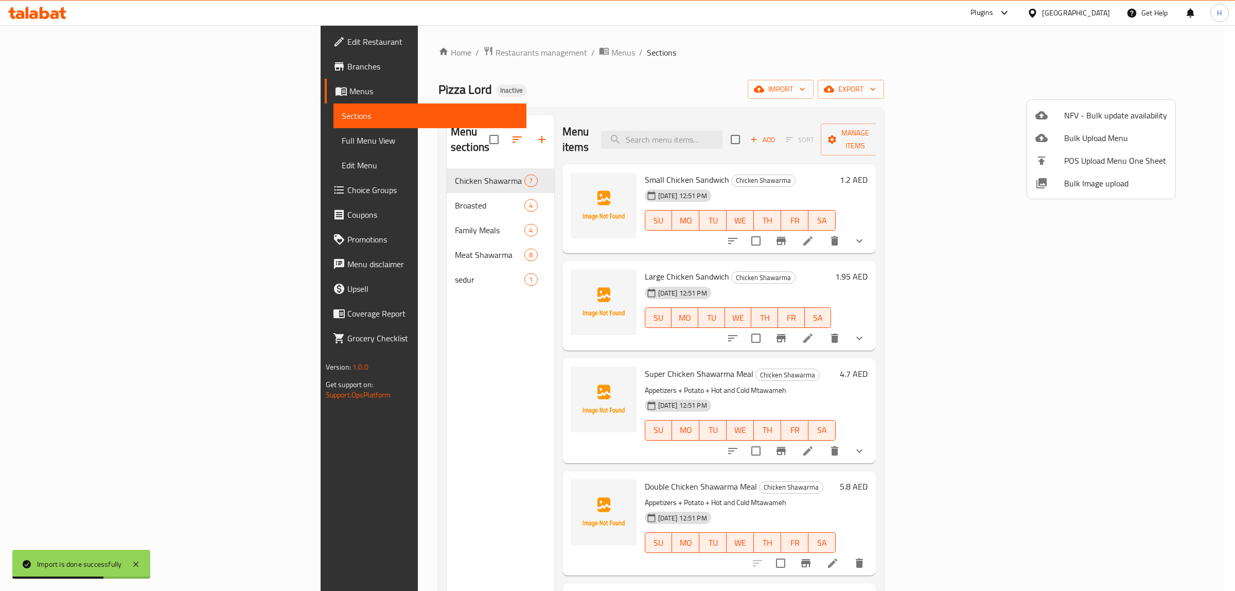
click at [1002, 170] on div at bounding box center [617, 295] width 1235 height 591
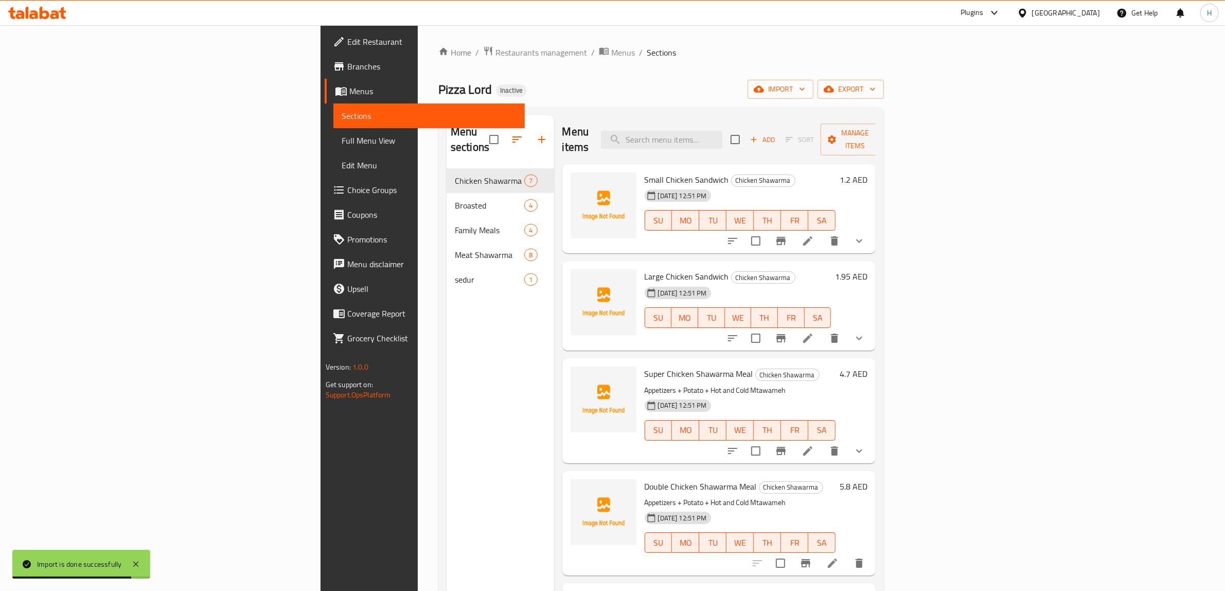
click at [822, 232] on li at bounding box center [807, 241] width 29 height 19
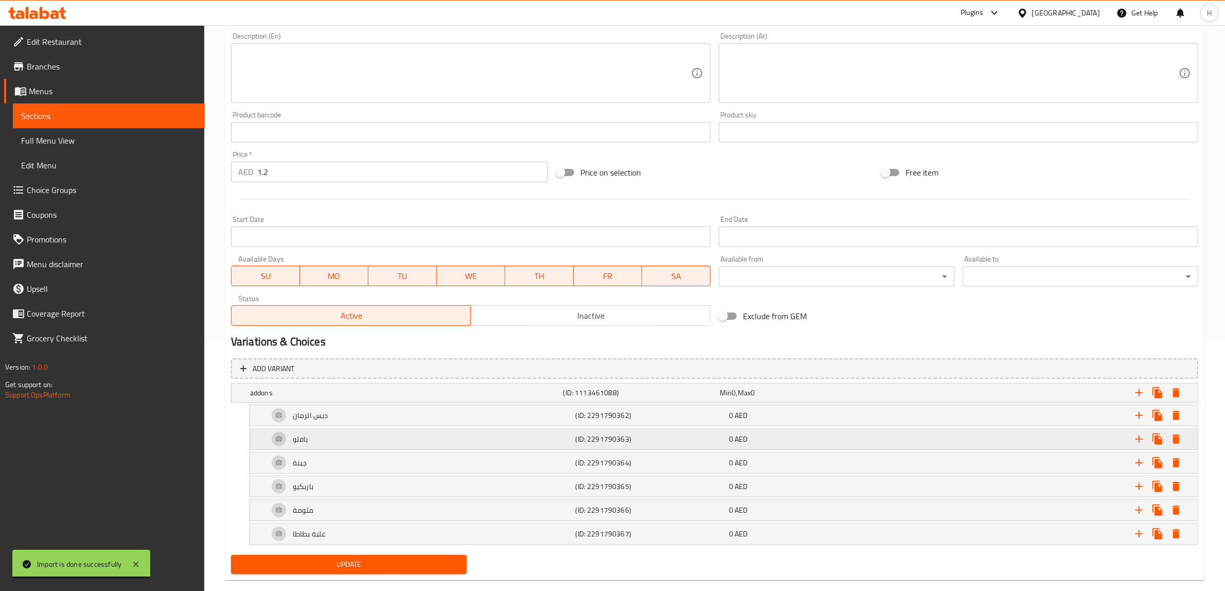
scroll to position [268, 0]
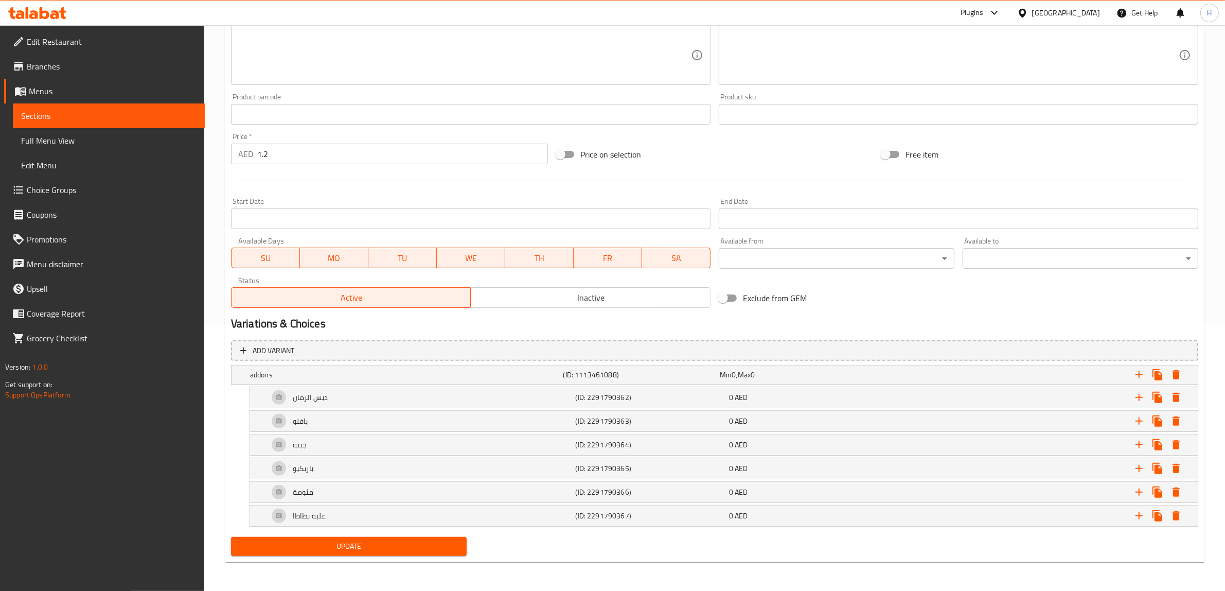
click at [70, 131] on link "Full Menu View" at bounding box center [109, 140] width 192 height 25
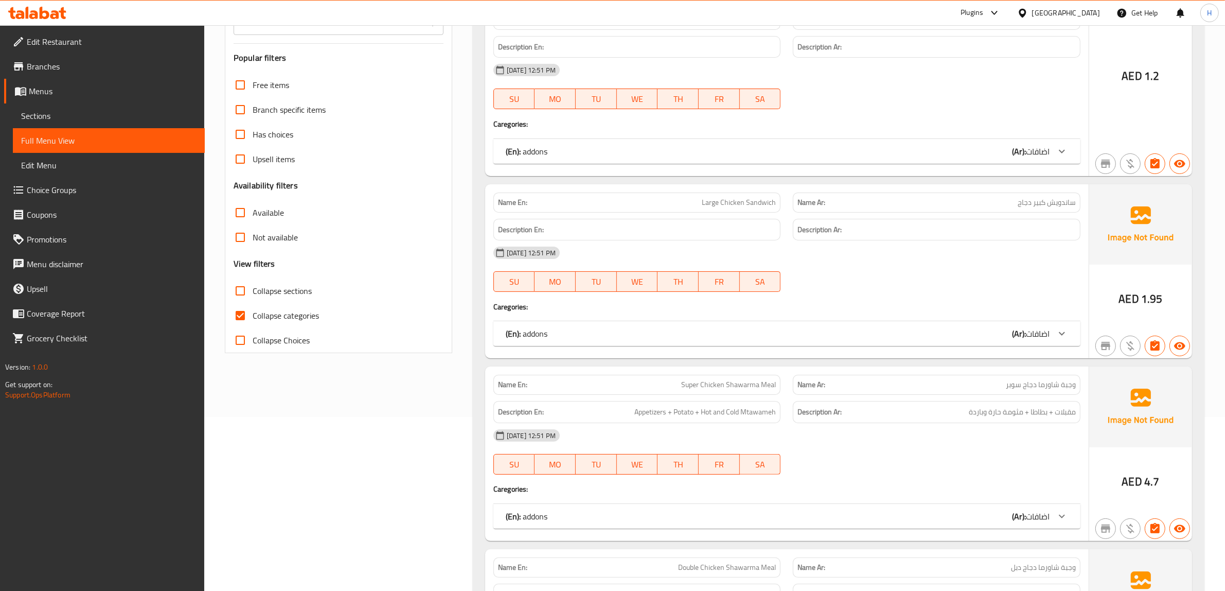
scroll to position [75, 0]
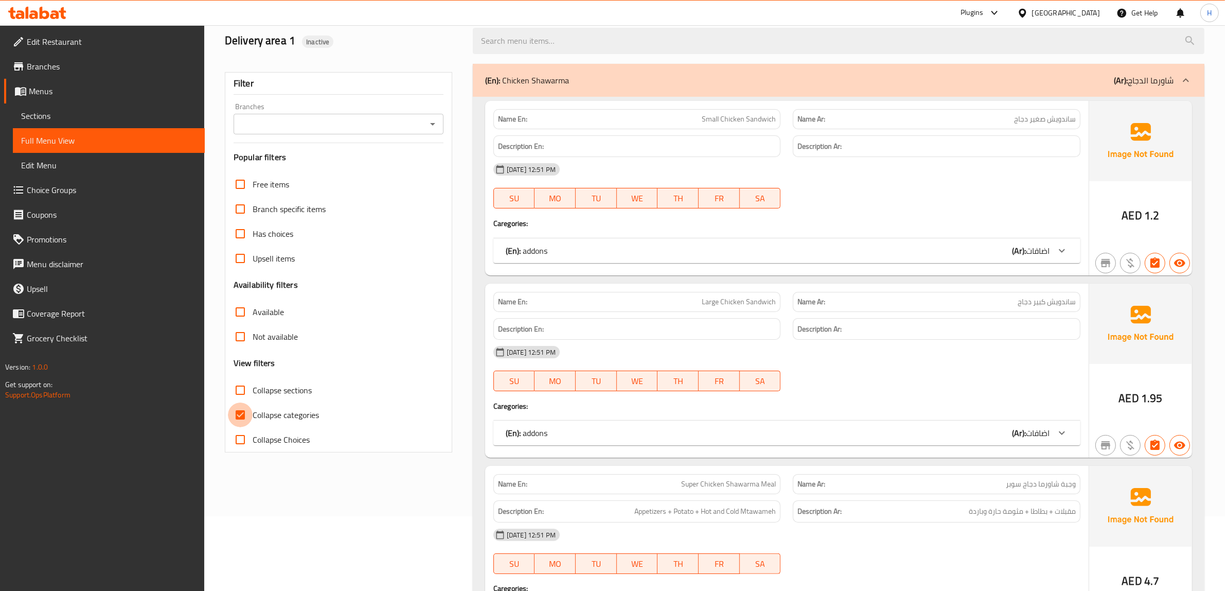
click at [252, 412] on input "Collapse categories" at bounding box center [240, 414] width 25 height 25
checkbox input "false"
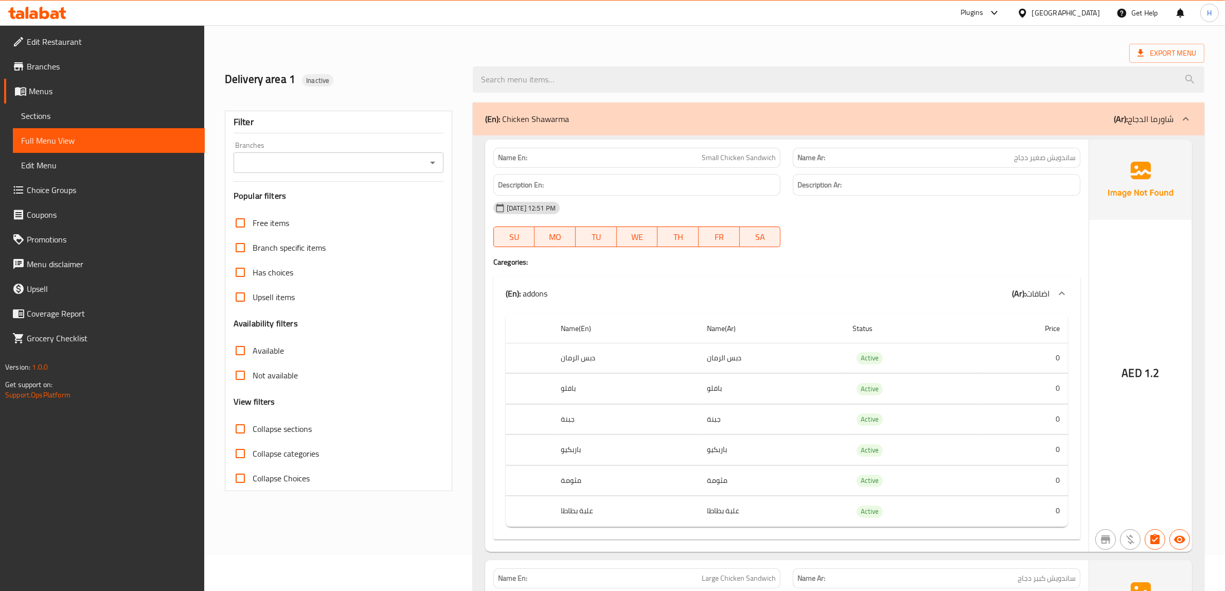
scroll to position [0, 0]
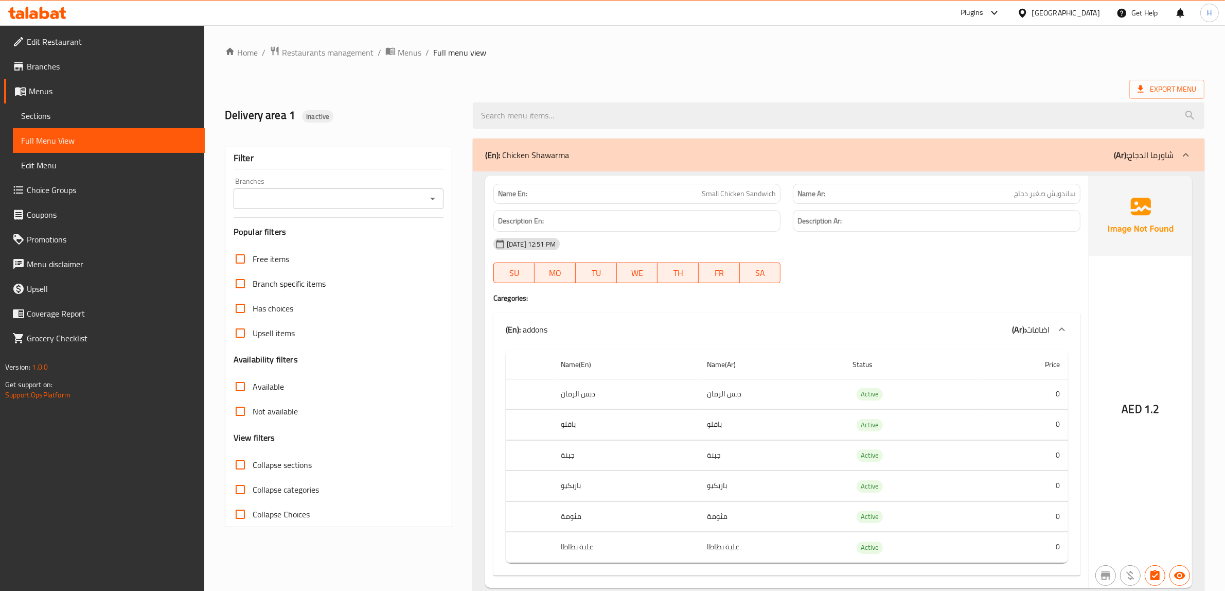
click at [342, 57] on span "Restaurants management" at bounding box center [328, 52] width 92 height 12
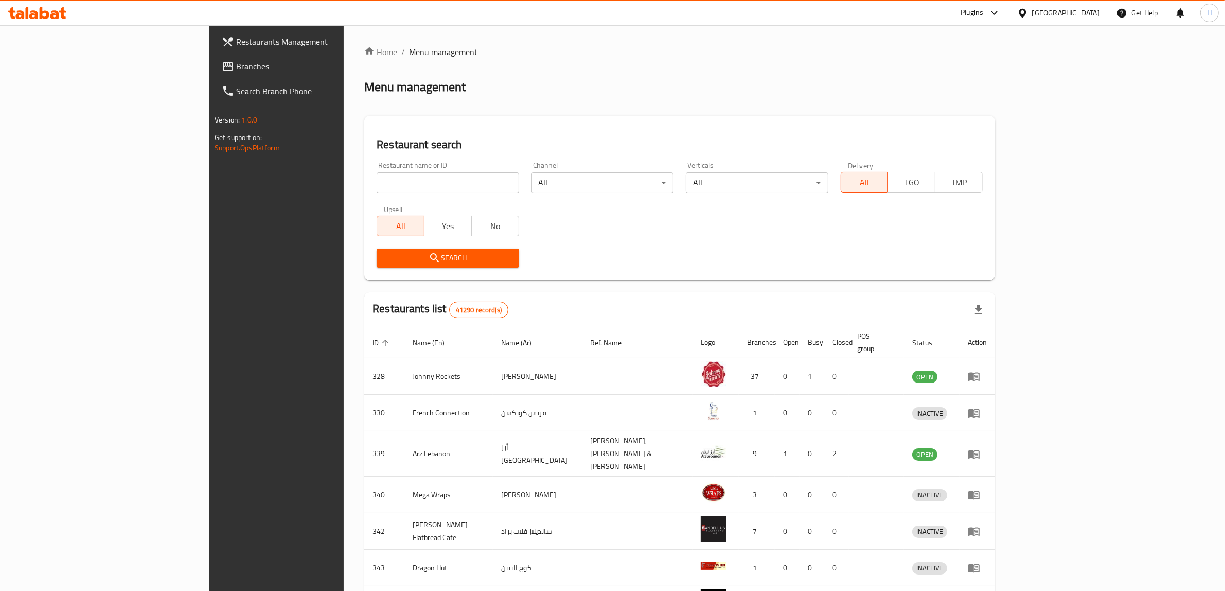
click at [236, 65] on span "Branches" at bounding box center [321, 66] width 170 height 12
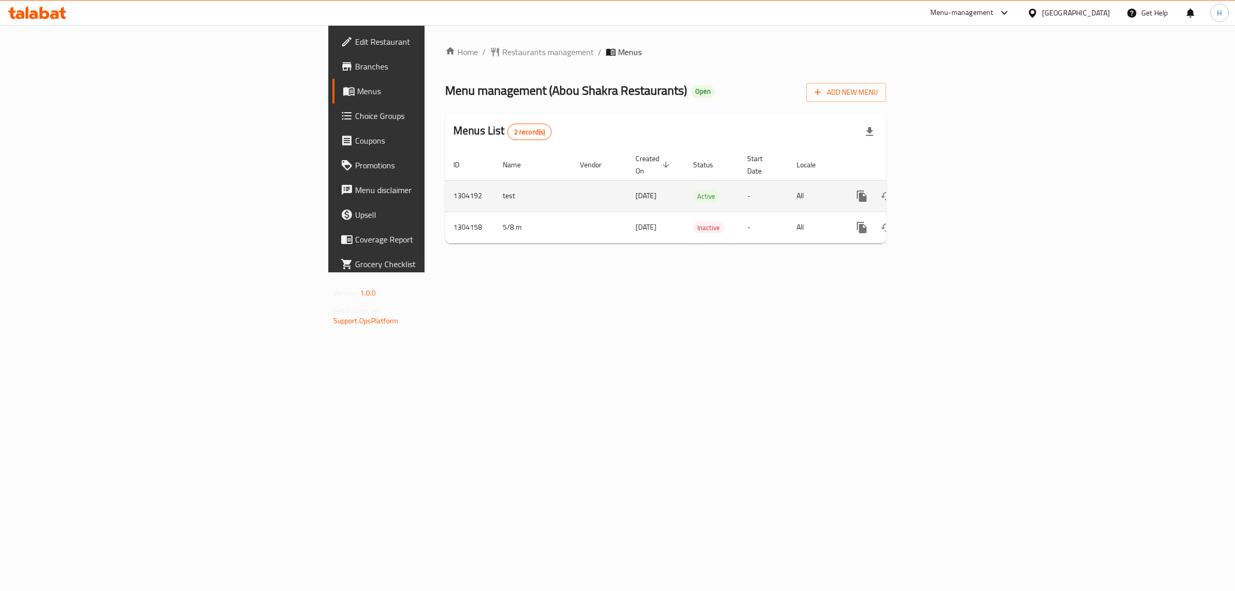
click at [942, 190] on icon "enhanced table" at bounding box center [936, 196] width 12 height 12
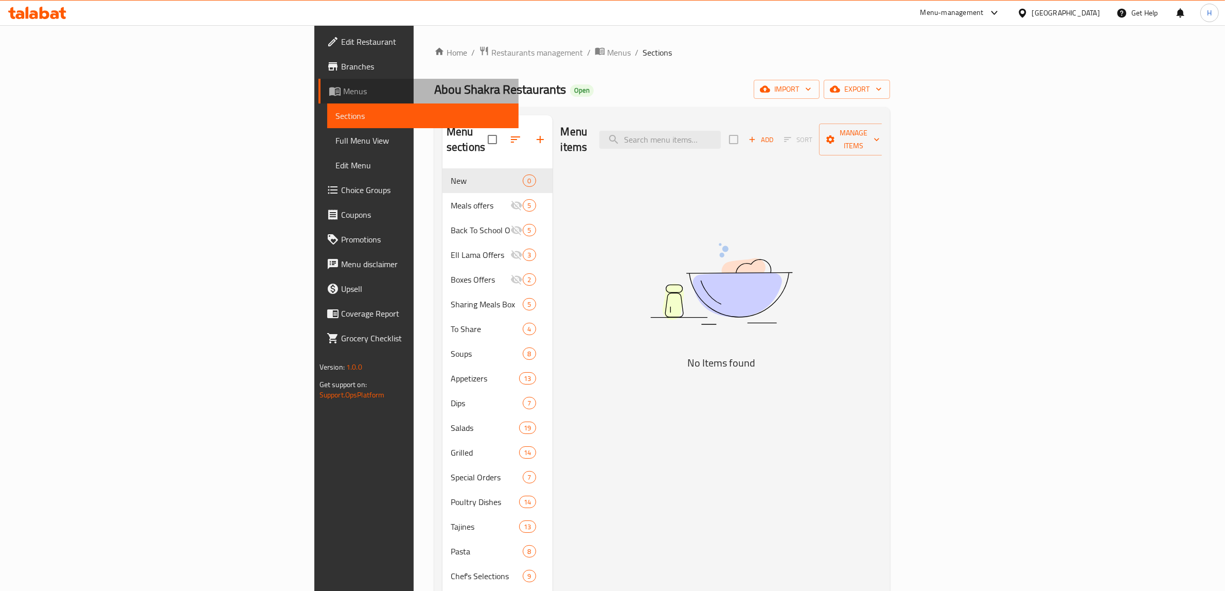
click at [343, 85] on span "Menus" at bounding box center [427, 91] width 168 height 12
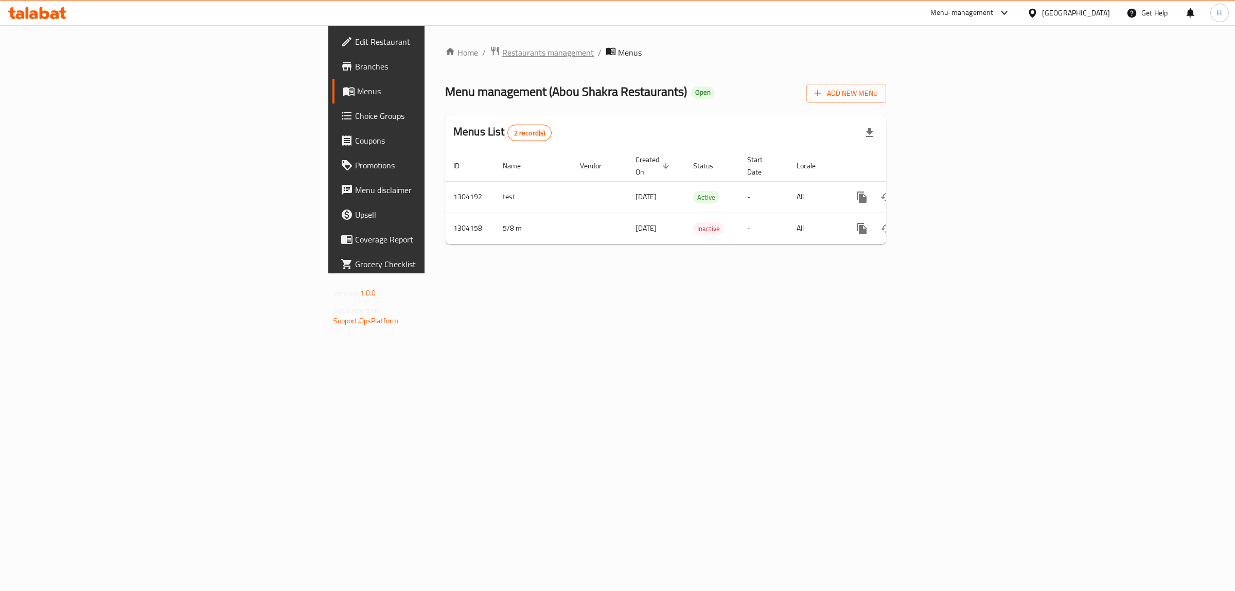
click at [502, 47] on span "Restaurants management" at bounding box center [548, 52] width 92 height 12
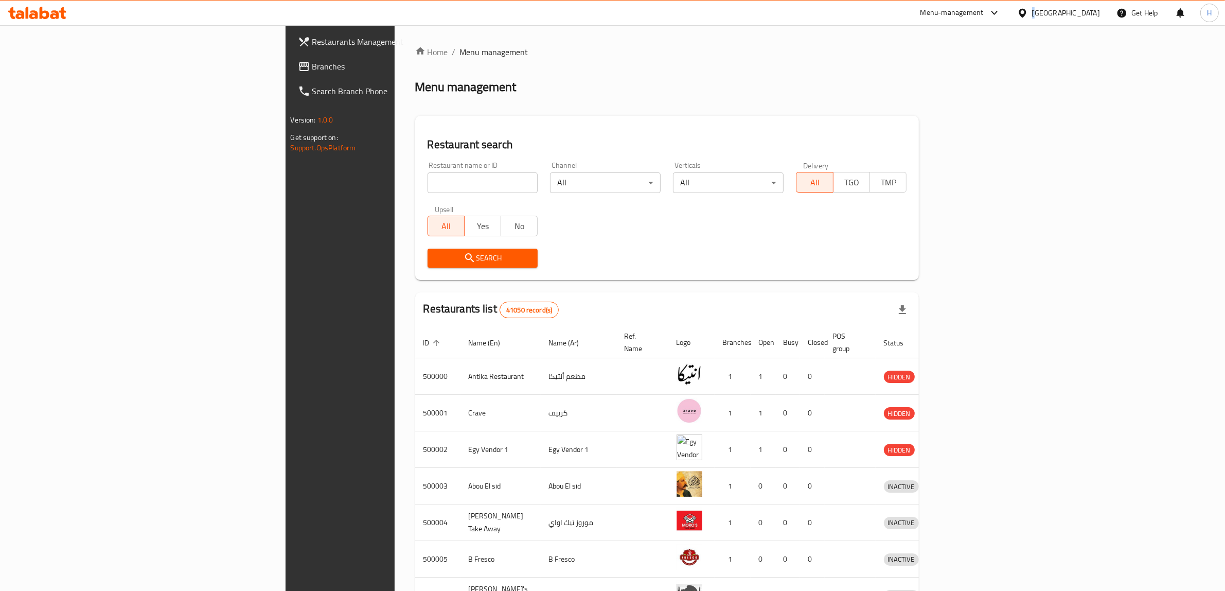
click at [1084, 11] on div "[GEOGRAPHIC_DATA]" at bounding box center [1066, 12] width 68 height 11
click at [982, 268] on div "[GEOGRAPHIC_DATA]" at bounding box center [989, 269] width 68 height 11
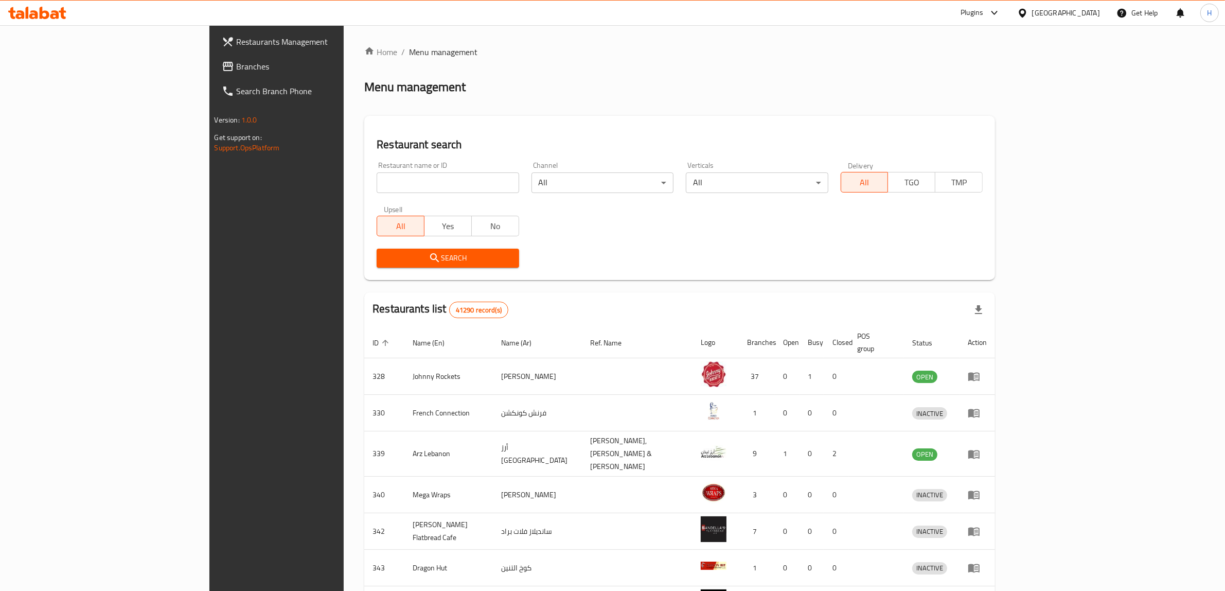
click at [236, 68] on span "Branches" at bounding box center [321, 66] width 170 height 12
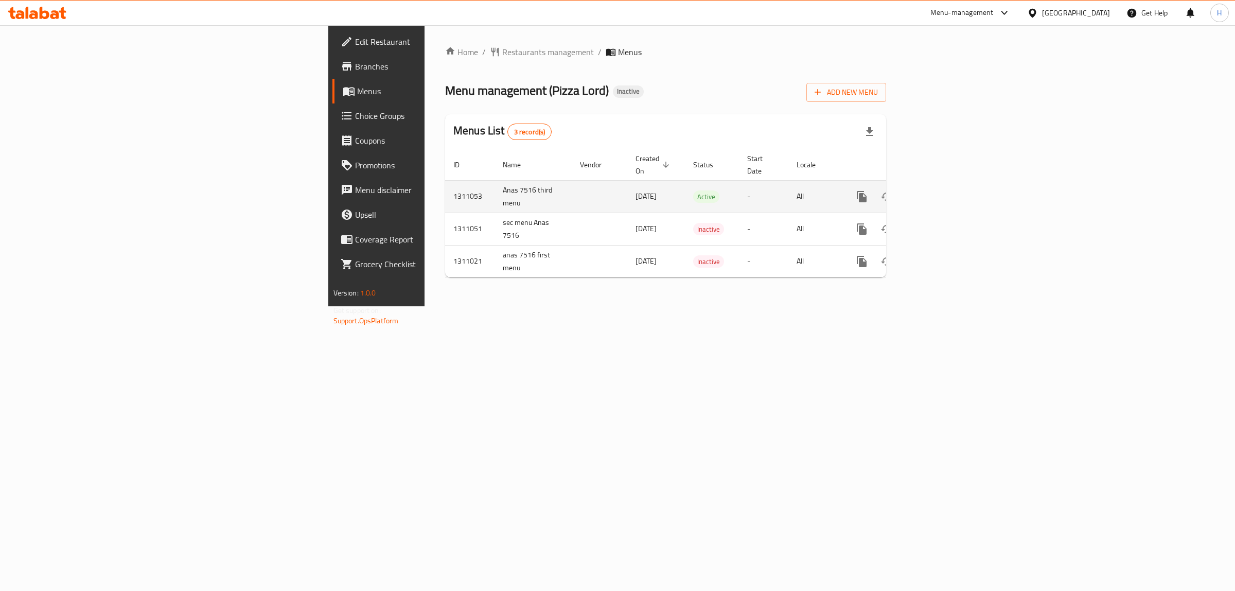
click at [942, 190] on icon "enhanced table" at bounding box center [936, 196] width 12 height 12
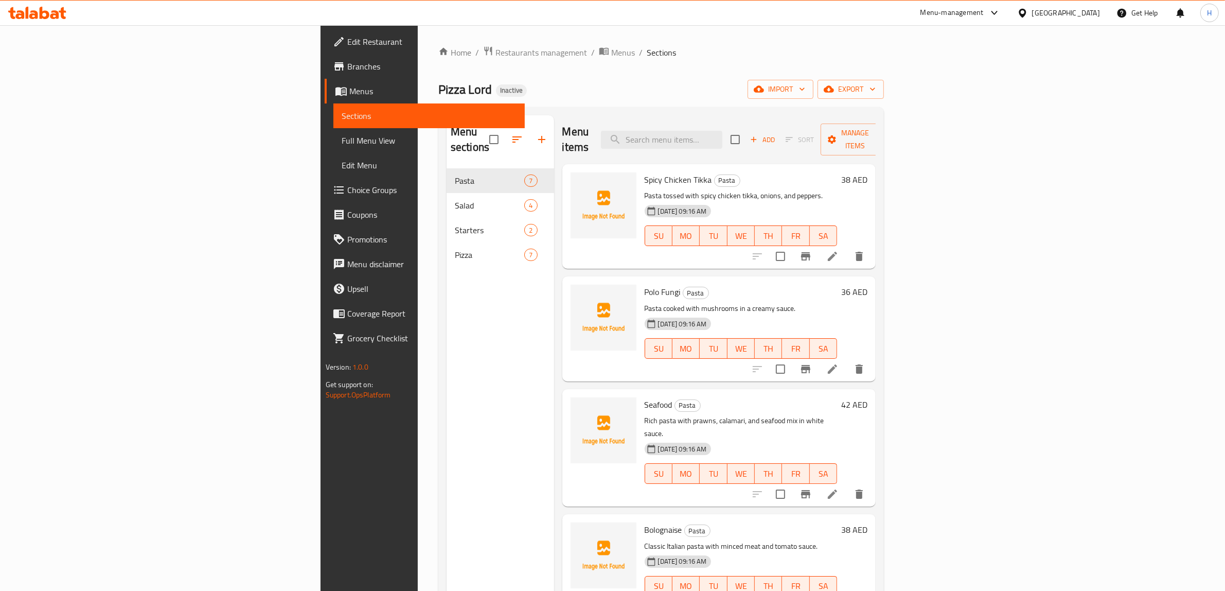
drag, startPoint x: 68, startPoint y: 135, endPoint x: 203, endPoint y: 158, distance: 136.7
click at [342, 135] on span "Full Menu View" at bounding box center [429, 140] width 175 height 12
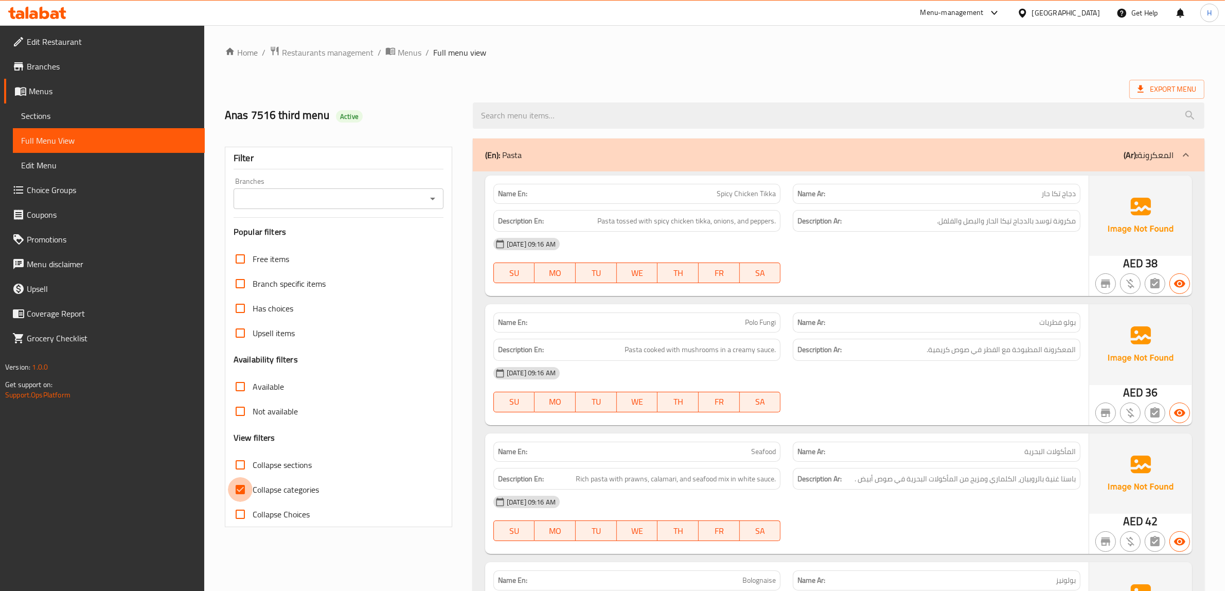
click at [240, 489] on input "Collapse categories" at bounding box center [240, 489] width 25 height 25
checkbox input "false"
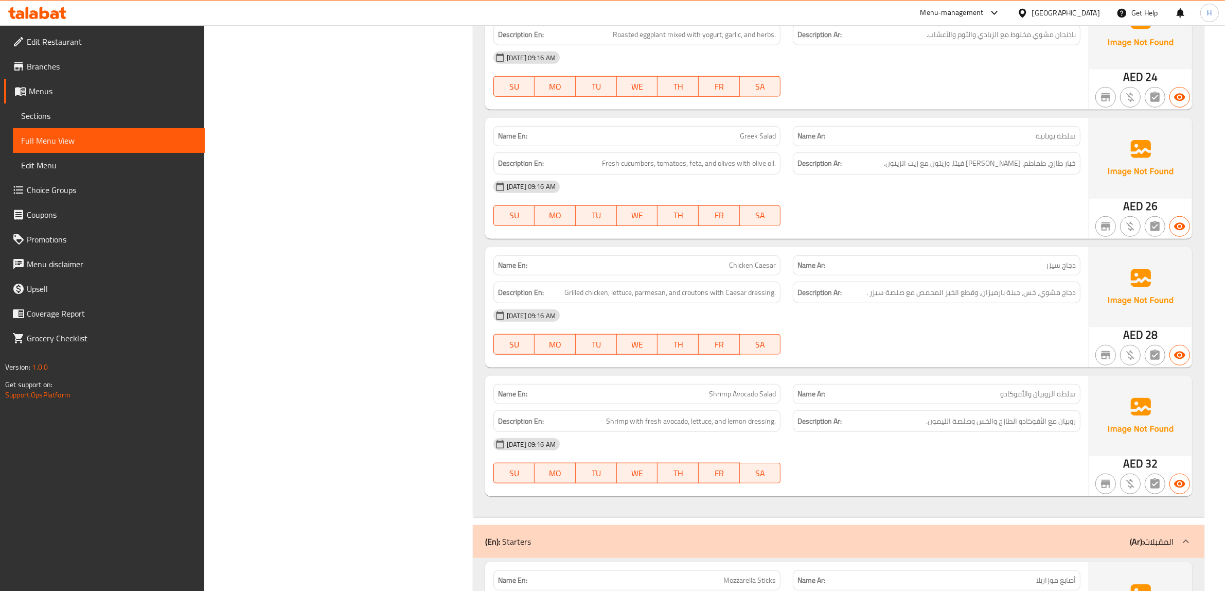
scroll to position [1544, 0]
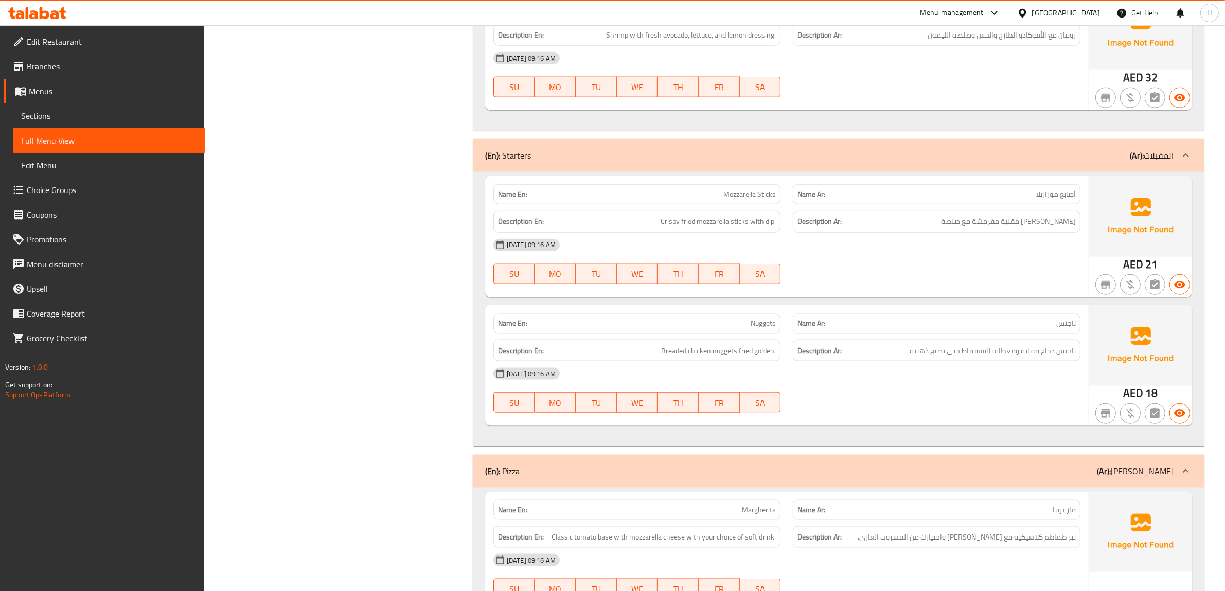
click at [52, 81] on link "Menus" at bounding box center [104, 91] width 201 height 25
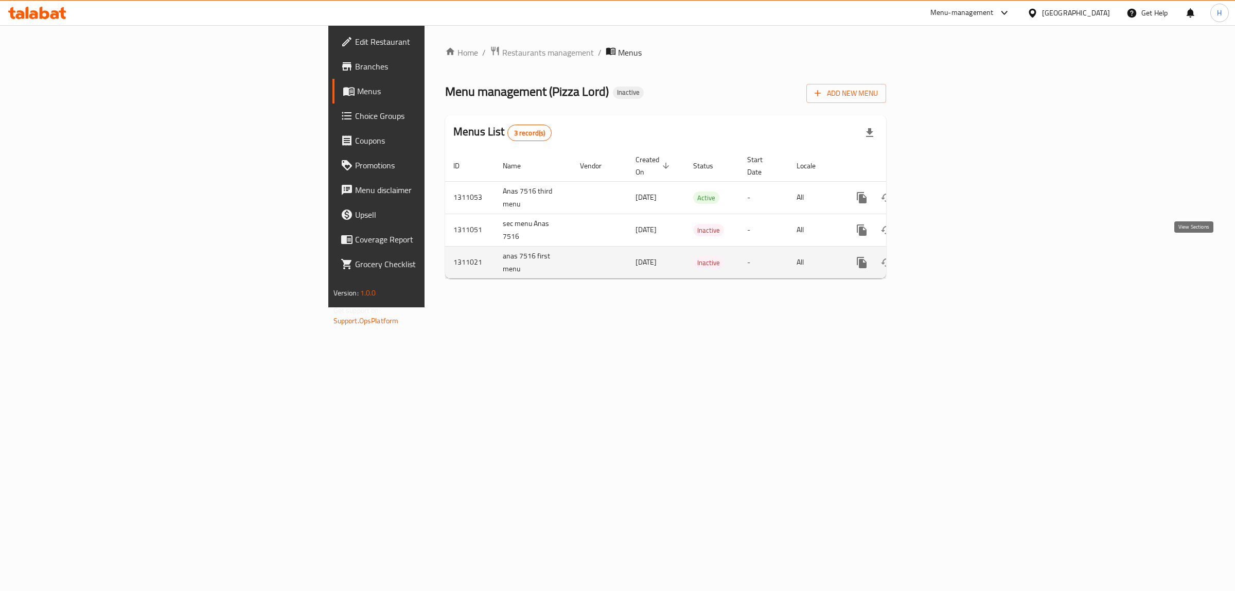
click at [941, 258] on icon "enhanced table" at bounding box center [935, 262] width 9 height 9
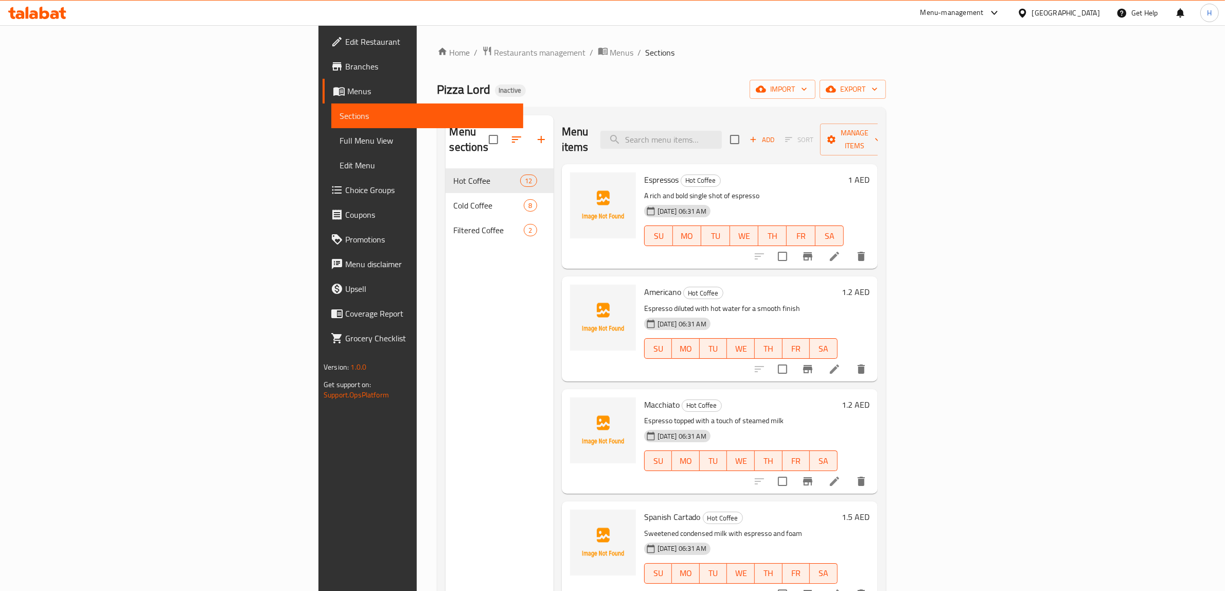
click at [340, 138] on span "Full Menu View" at bounding box center [427, 140] width 175 height 12
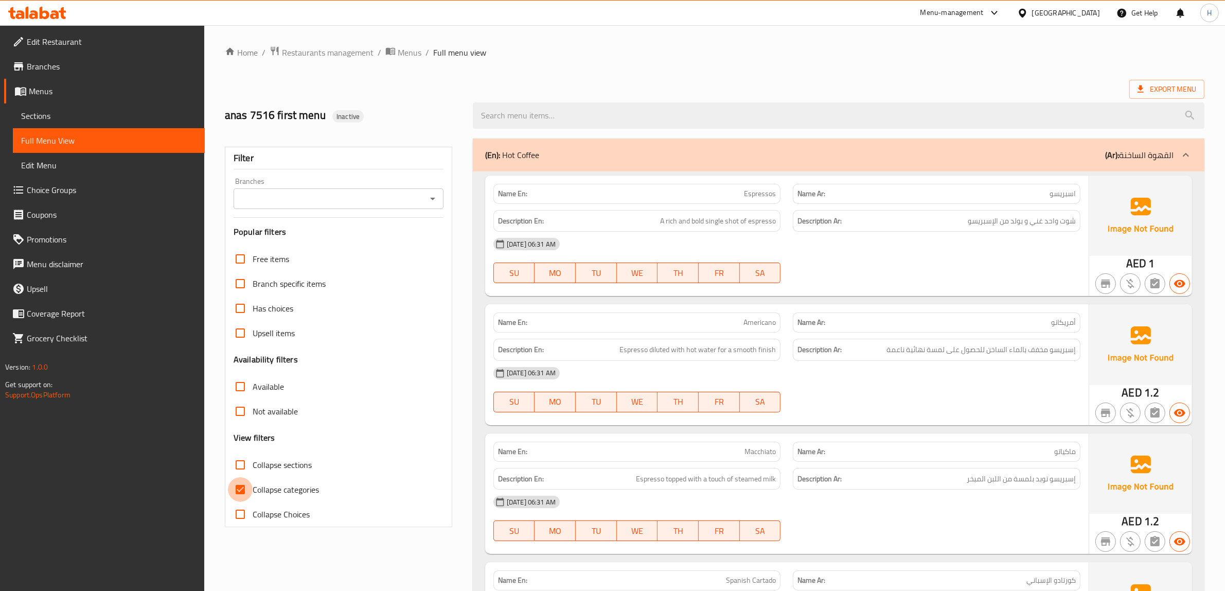
click at [242, 487] on input "Collapse categories" at bounding box center [240, 489] width 25 height 25
checkbox input "false"
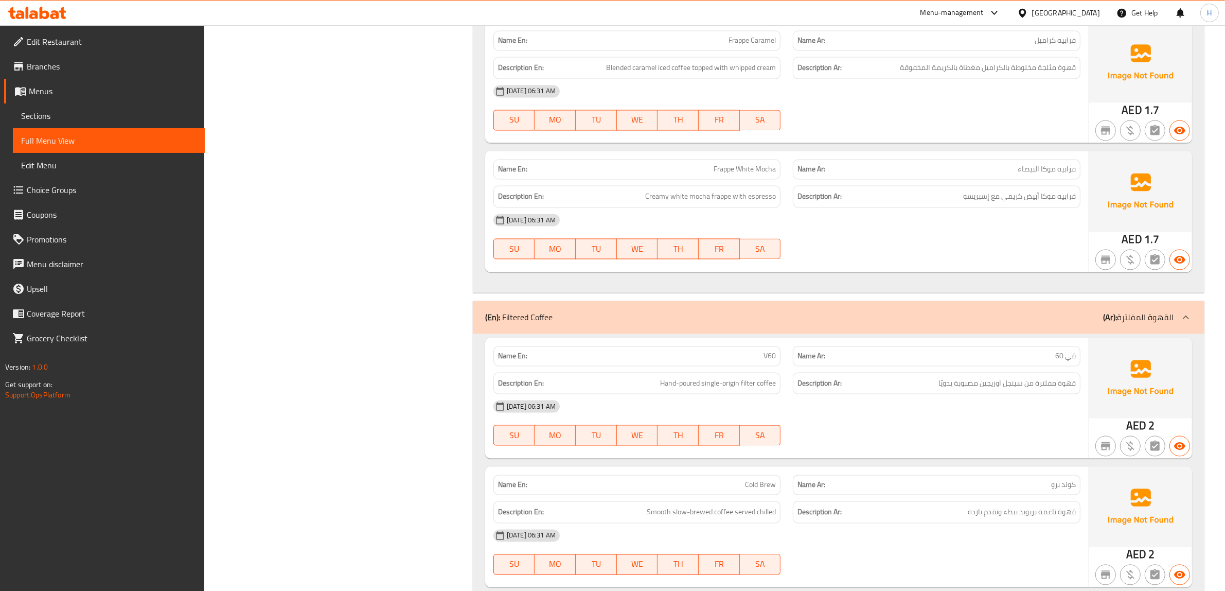
scroll to position [2567, 0]
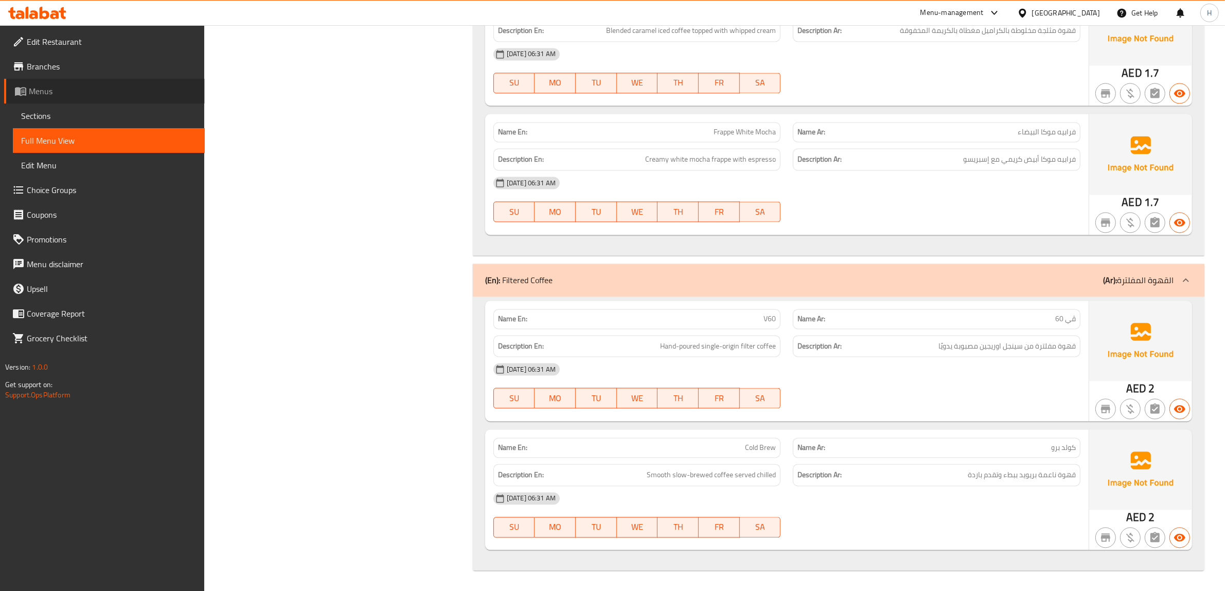
click at [49, 97] on span "Menus" at bounding box center [113, 91] width 168 height 12
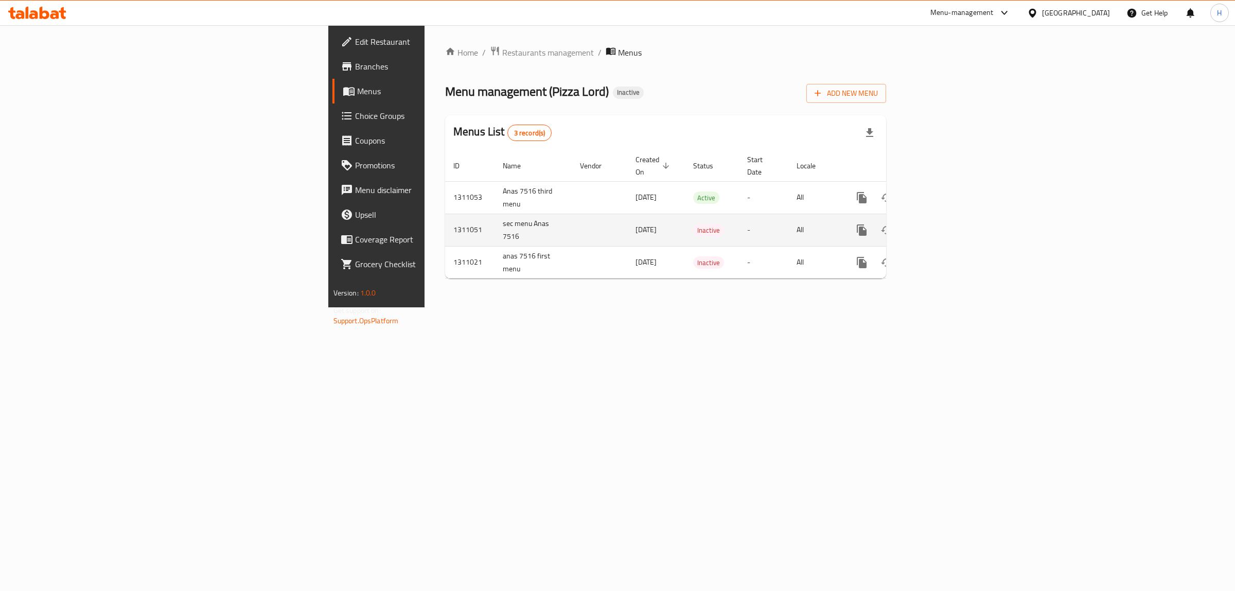
click at [942, 224] on icon "enhanced table" at bounding box center [936, 230] width 12 height 12
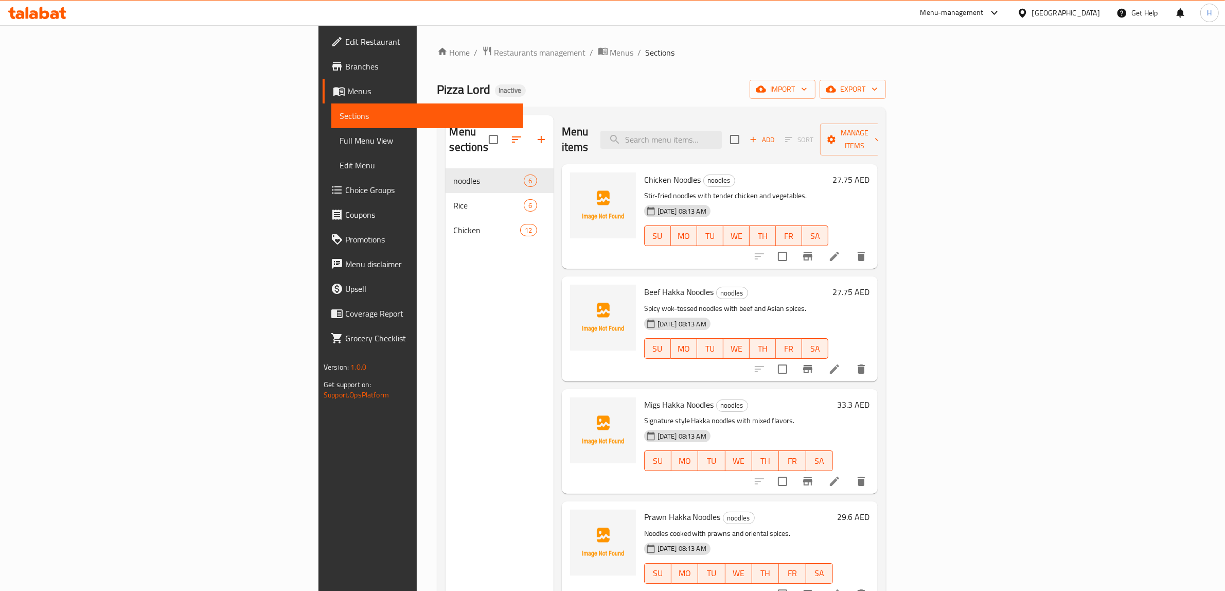
click at [340, 143] on span "Full Menu View" at bounding box center [427, 140] width 175 height 12
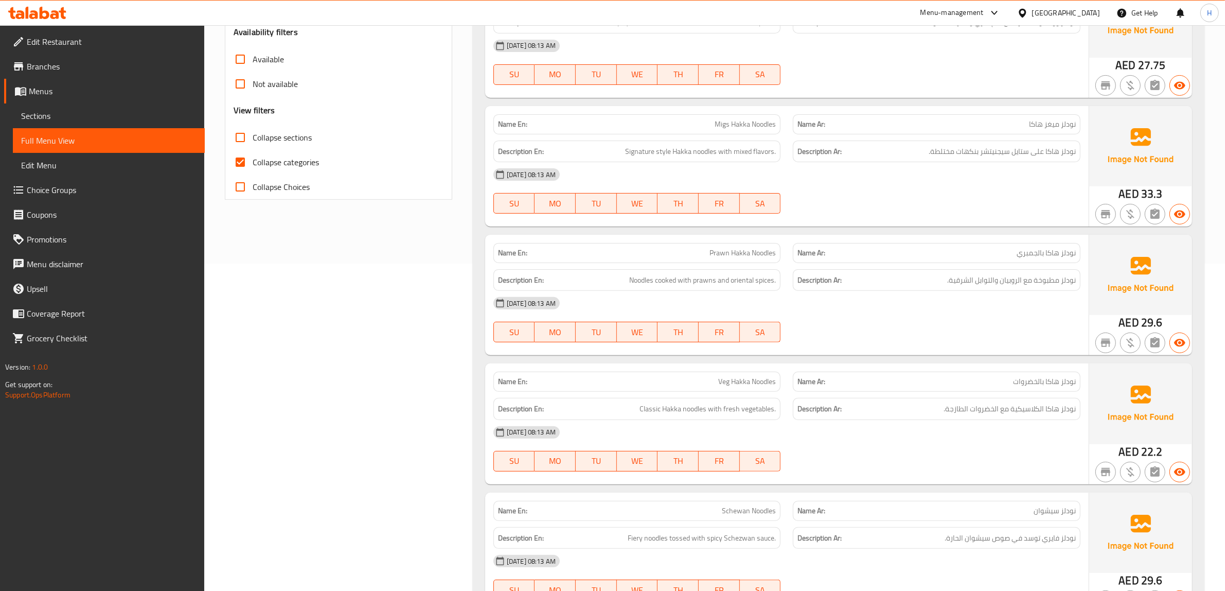
scroll to position [193, 0]
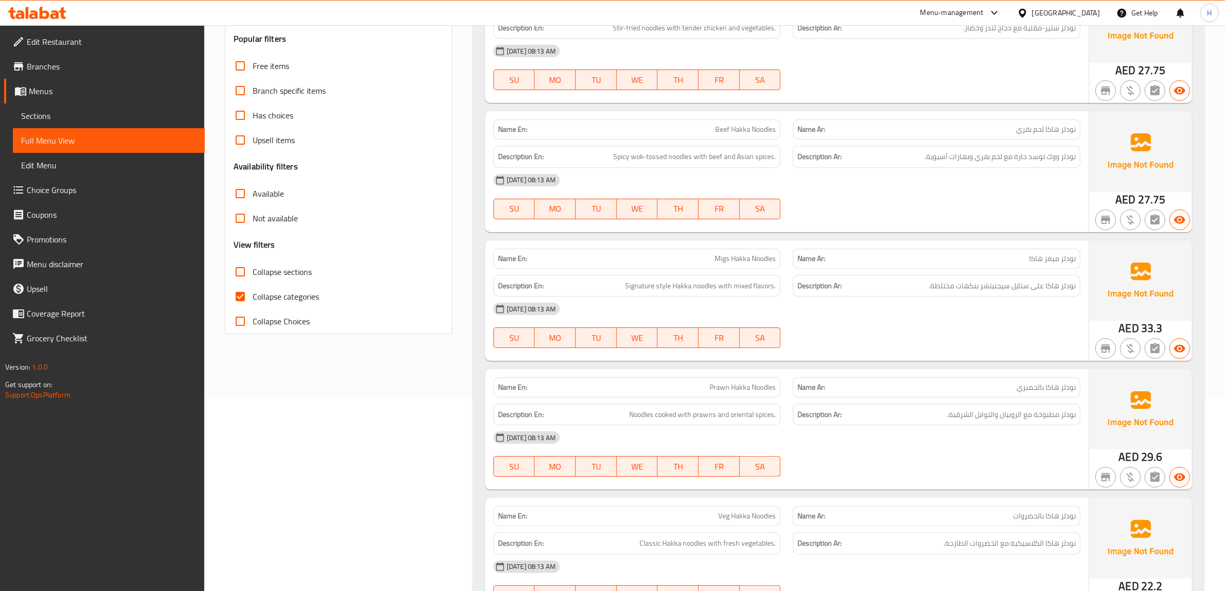
click at [244, 294] on input "Collapse categories" at bounding box center [240, 296] width 25 height 25
checkbox input "false"
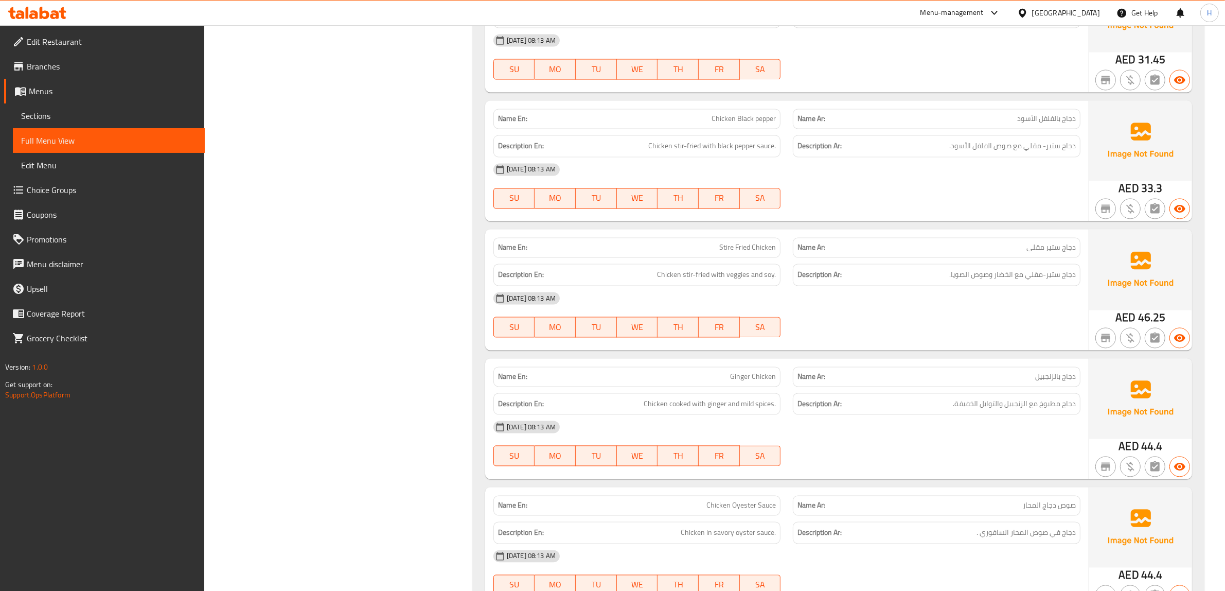
scroll to position [2825, 0]
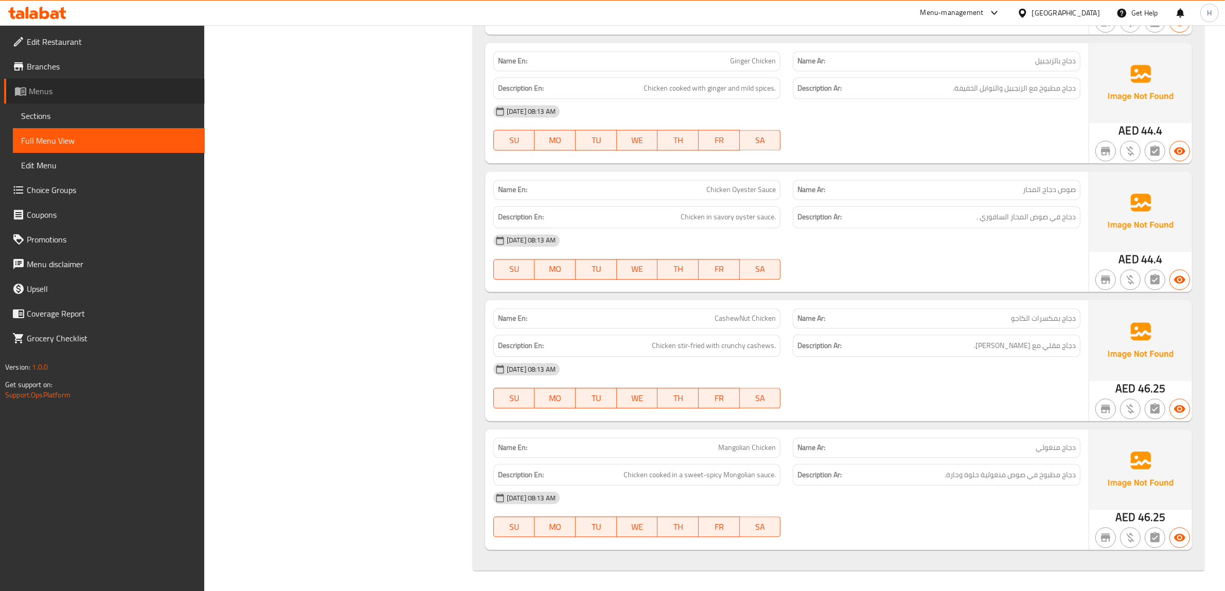
click at [59, 85] on span "Menus" at bounding box center [113, 91] width 168 height 12
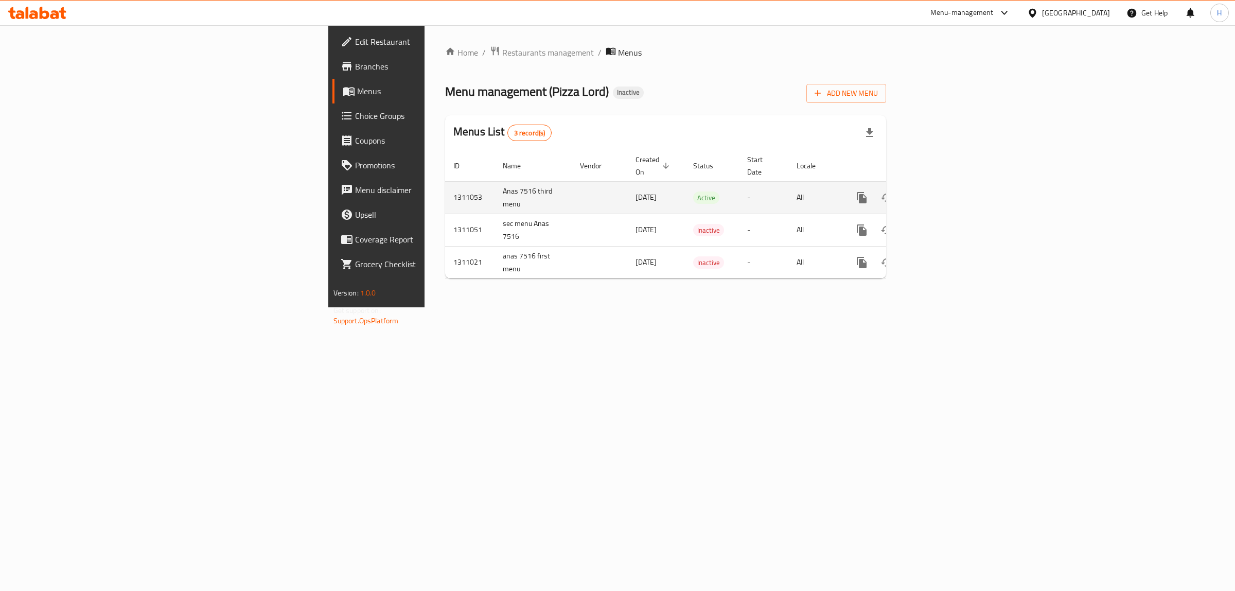
click at [942, 191] on icon "enhanced table" at bounding box center [936, 197] width 12 height 12
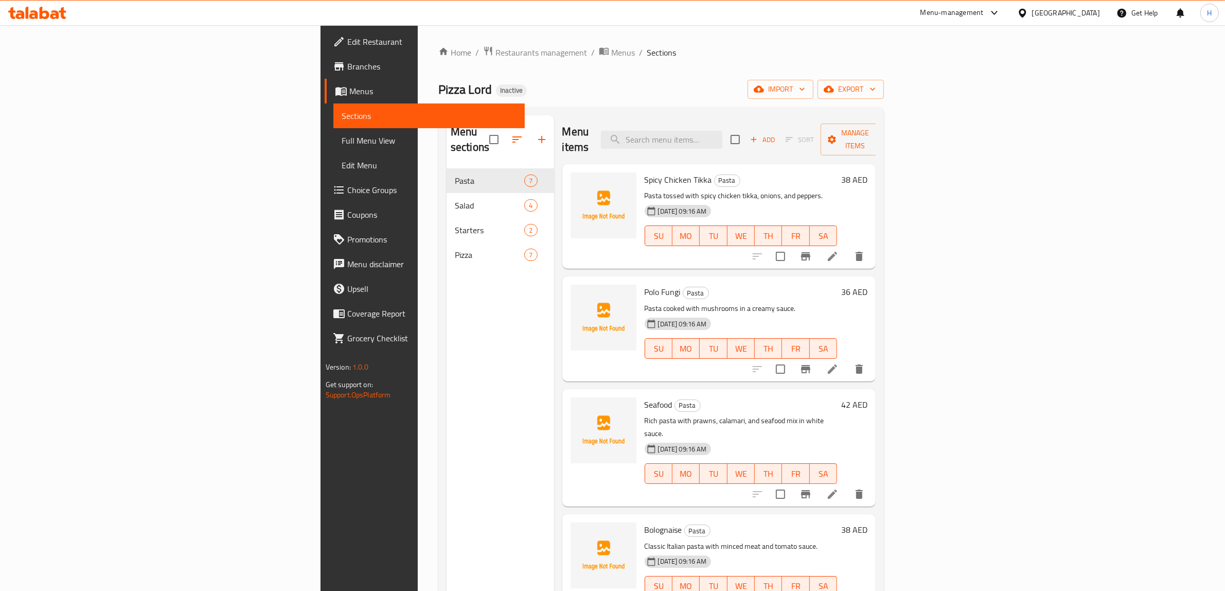
click at [342, 140] on span "Full Menu View" at bounding box center [429, 140] width 175 height 12
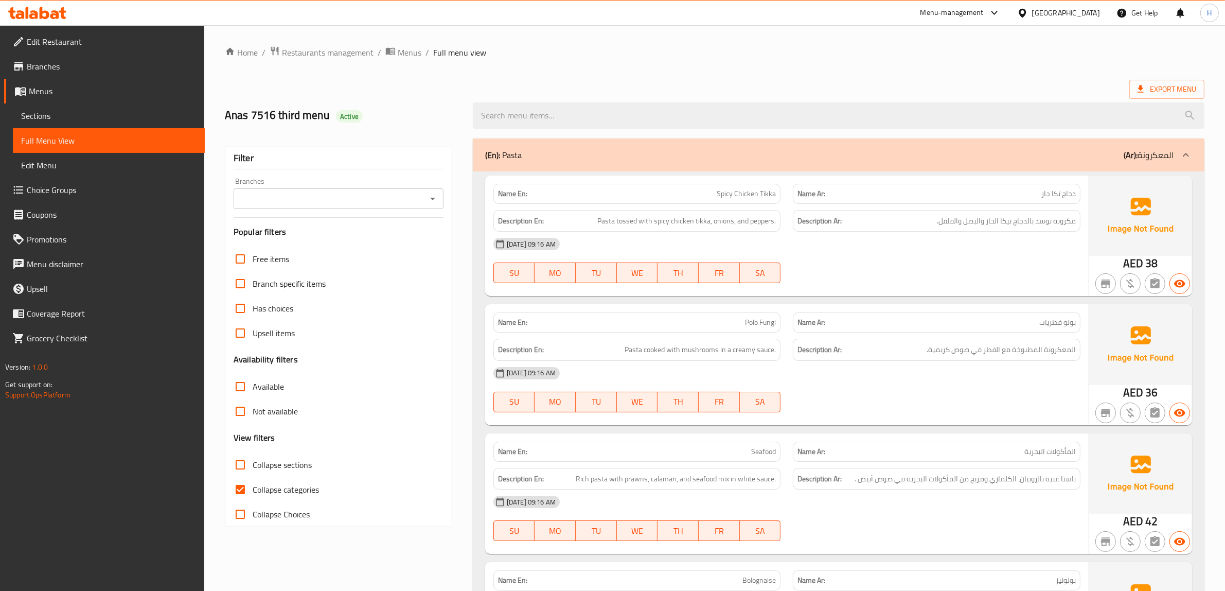
click at [242, 485] on input "Collapse categories" at bounding box center [240, 489] width 25 height 25
checkbox input "false"
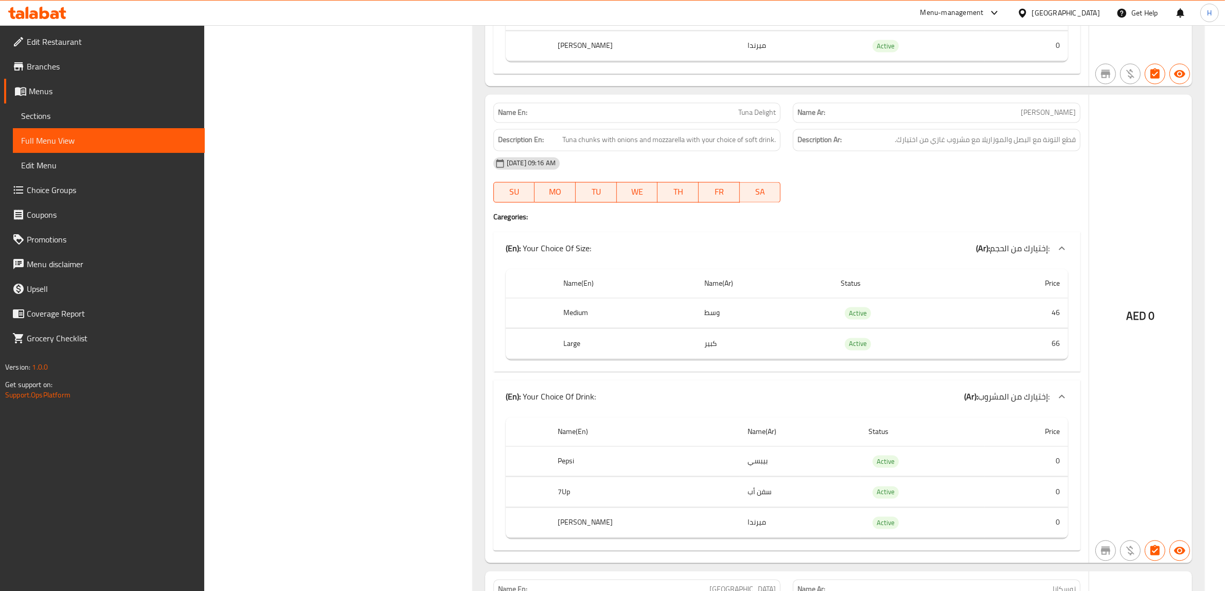
scroll to position [2509, 0]
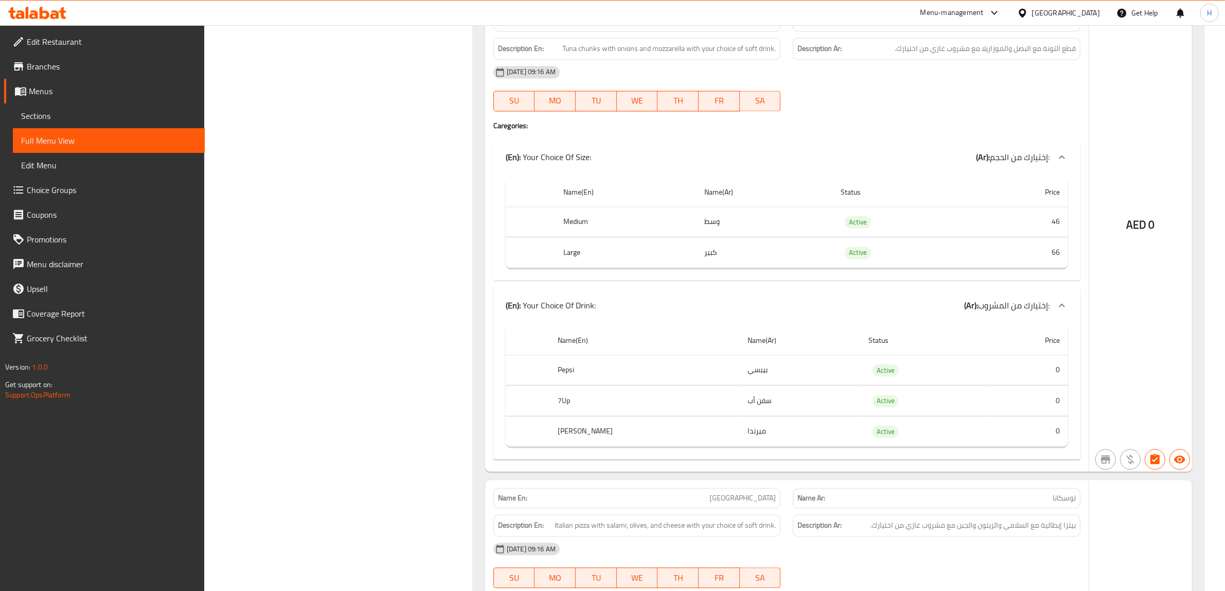
click at [93, 110] on span "Sections" at bounding box center [108, 116] width 175 height 12
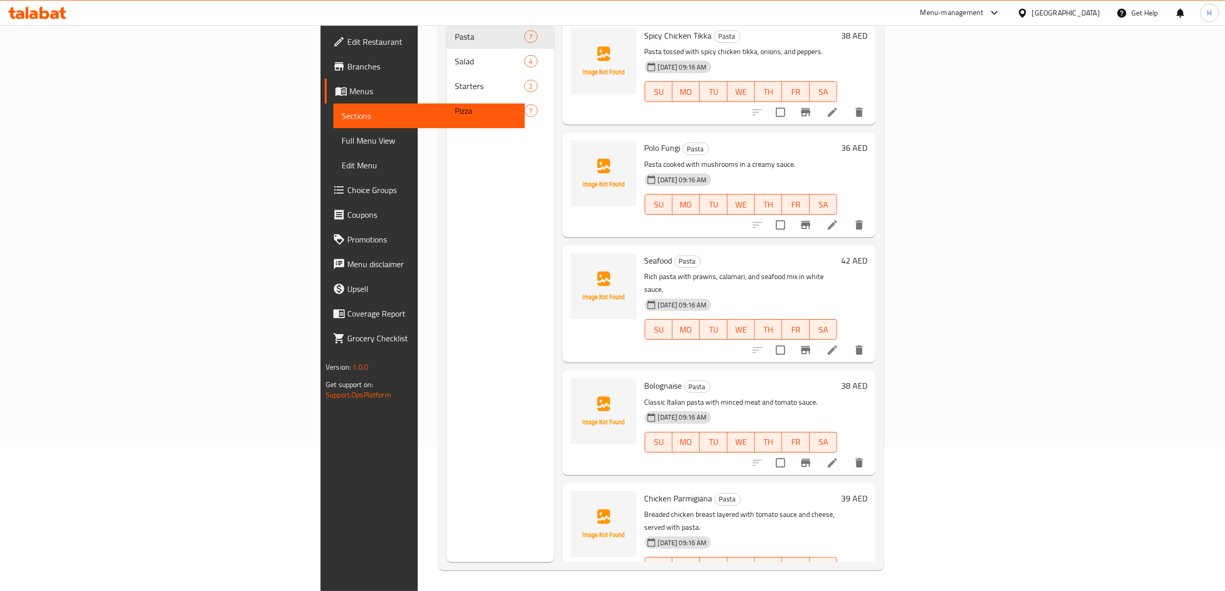
scroll to position [145, 0]
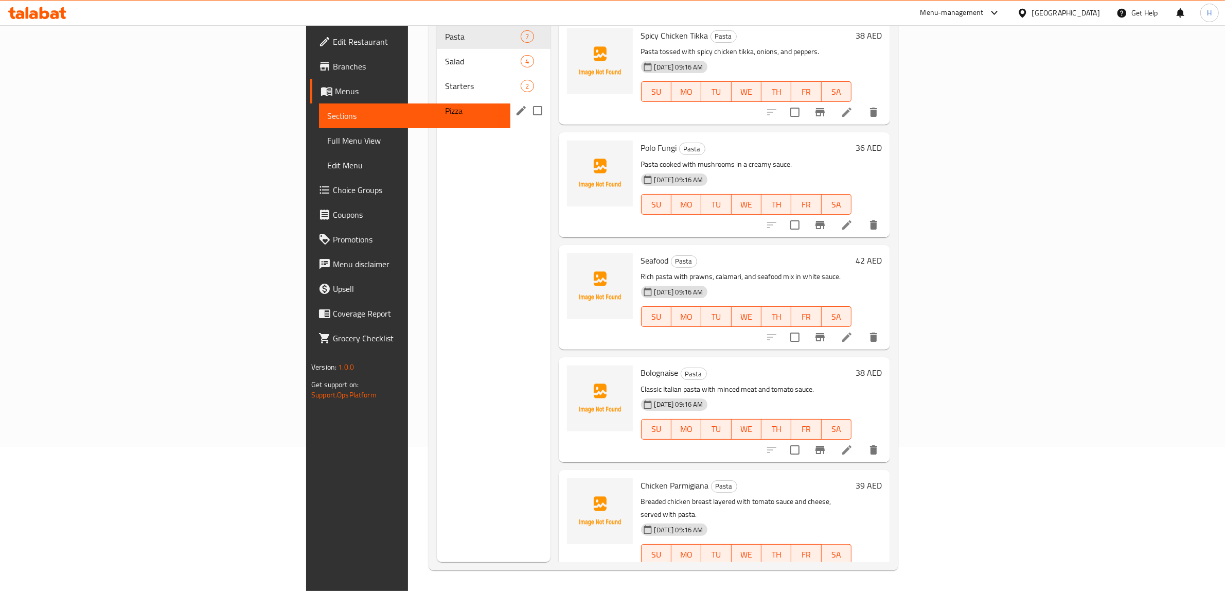
click at [445, 104] on span "Pizza" at bounding box center [468, 110] width 47 height 12
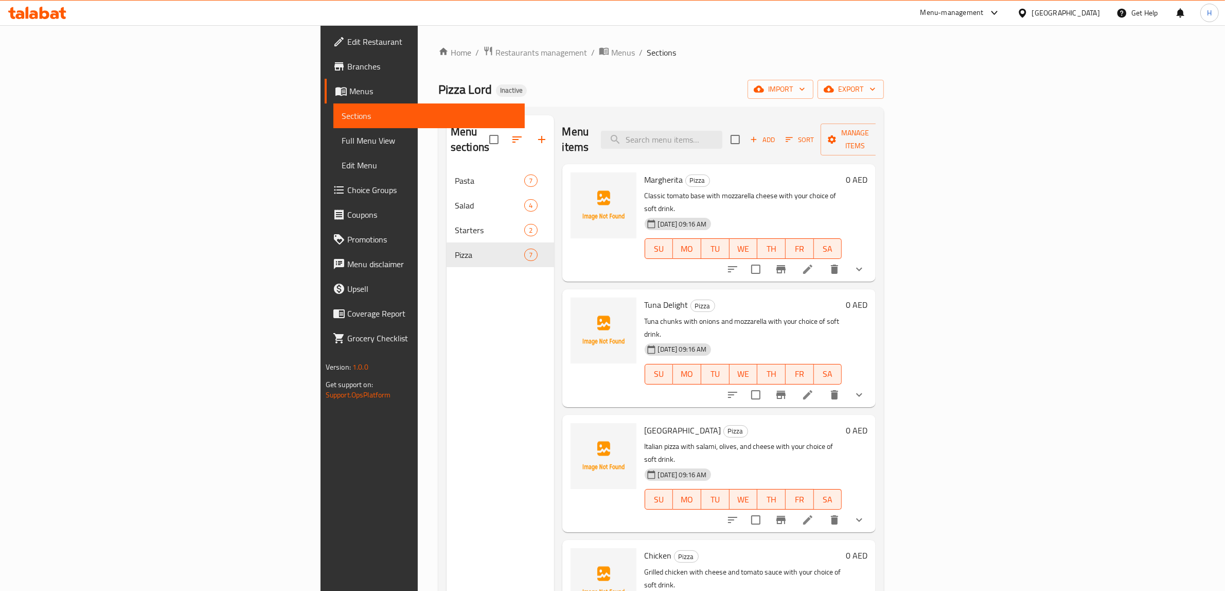
click at [814, 263] on icon at bounding box center [808, 269] width 12 height 12
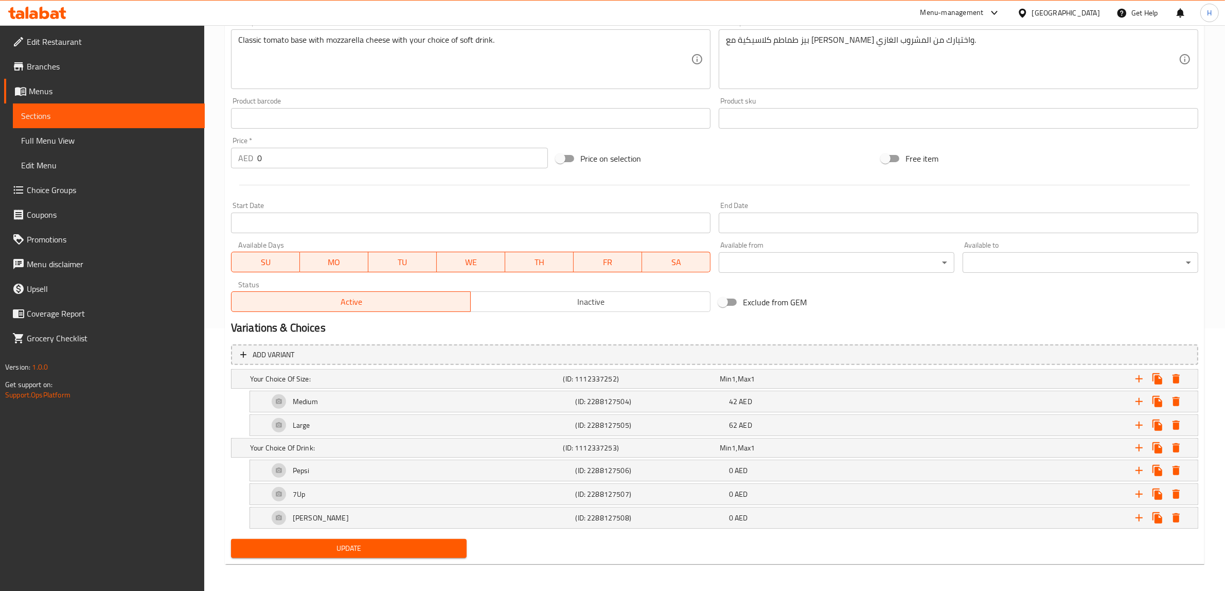
scroll to position [265, 0]
click at [327, 394] on div "Medium" at bounding box center [420, 399] width 307 height 25
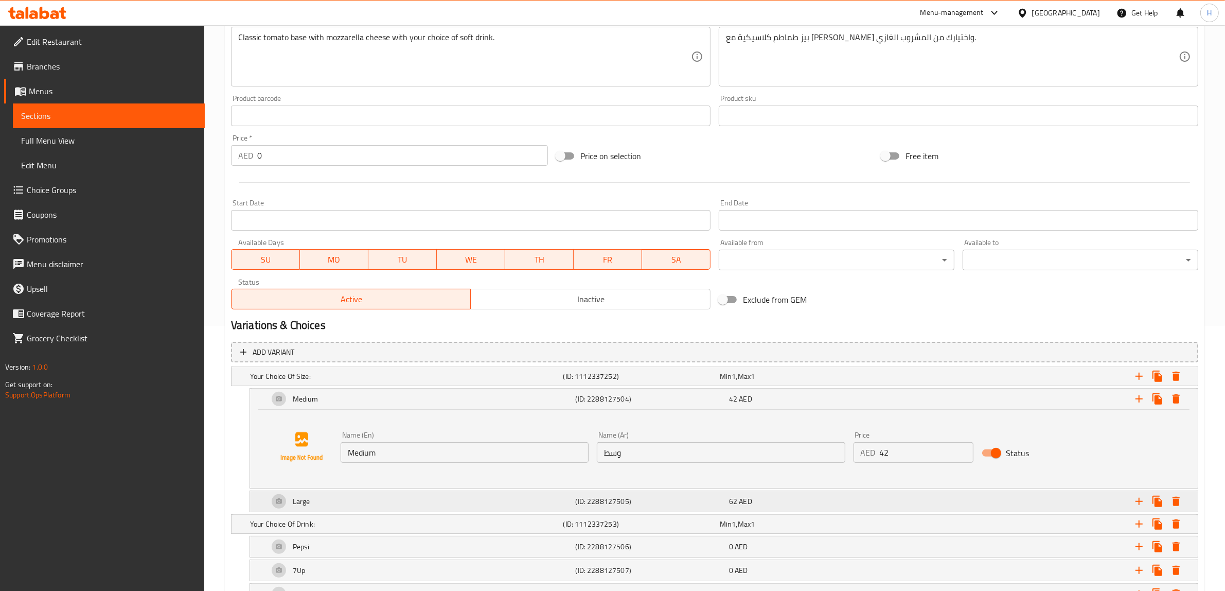
click at [346, 503] on div "Large" at bounding box center [420, 501] width 307 height 25
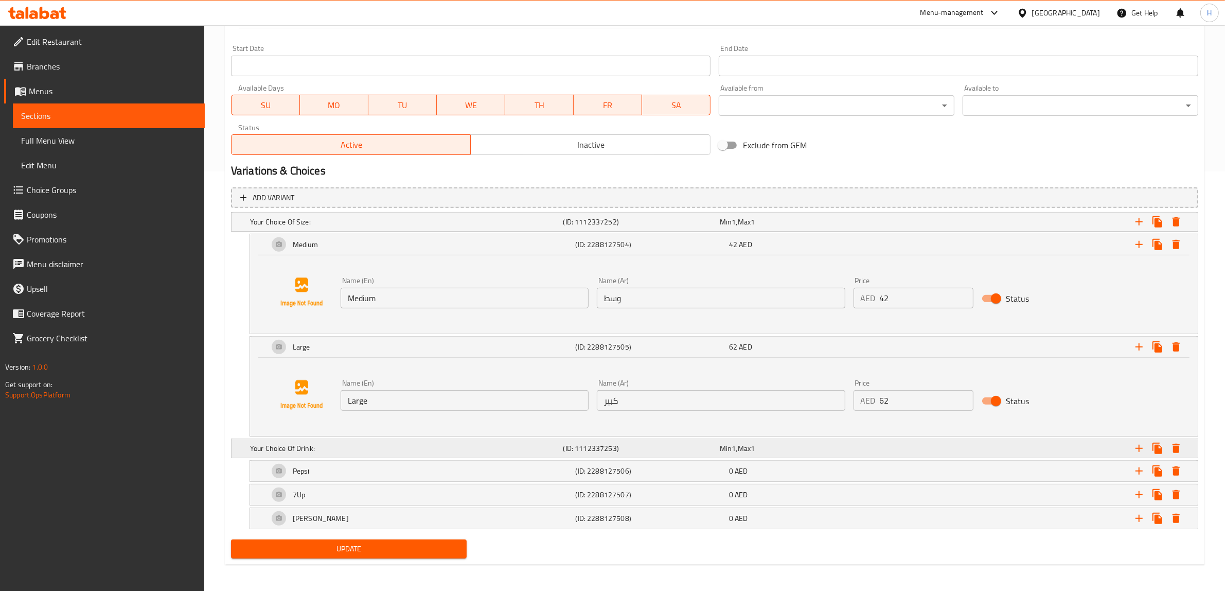
scroll to position [422, 0]
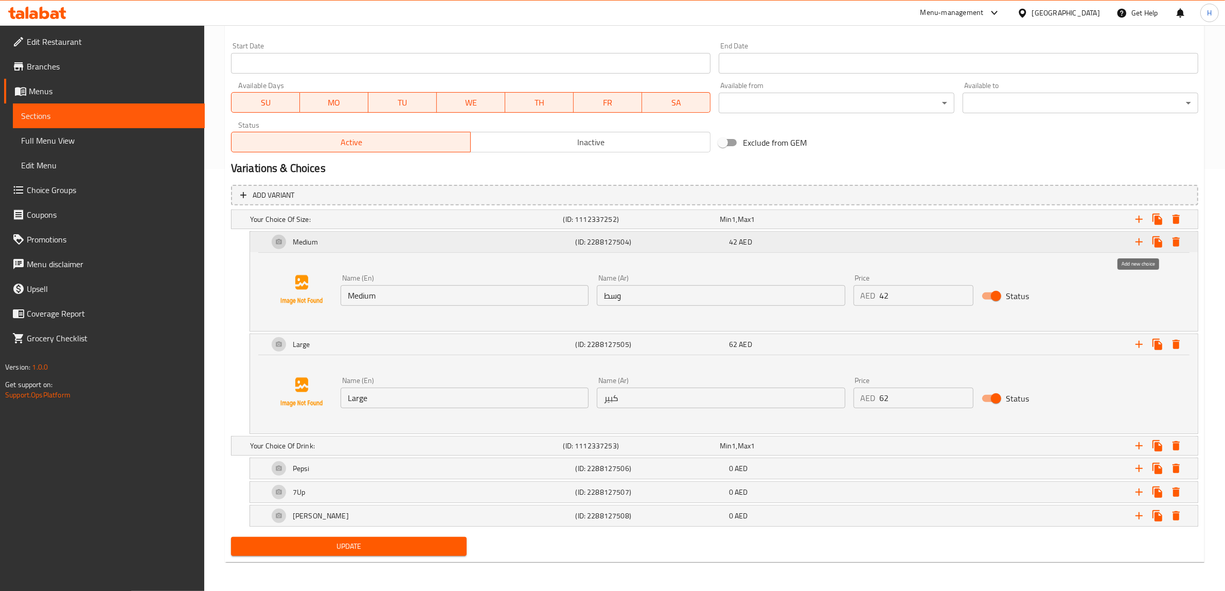
click at [1143, 243] on icon "Expand" at bounding box center [1139, 242] width 12 height 12
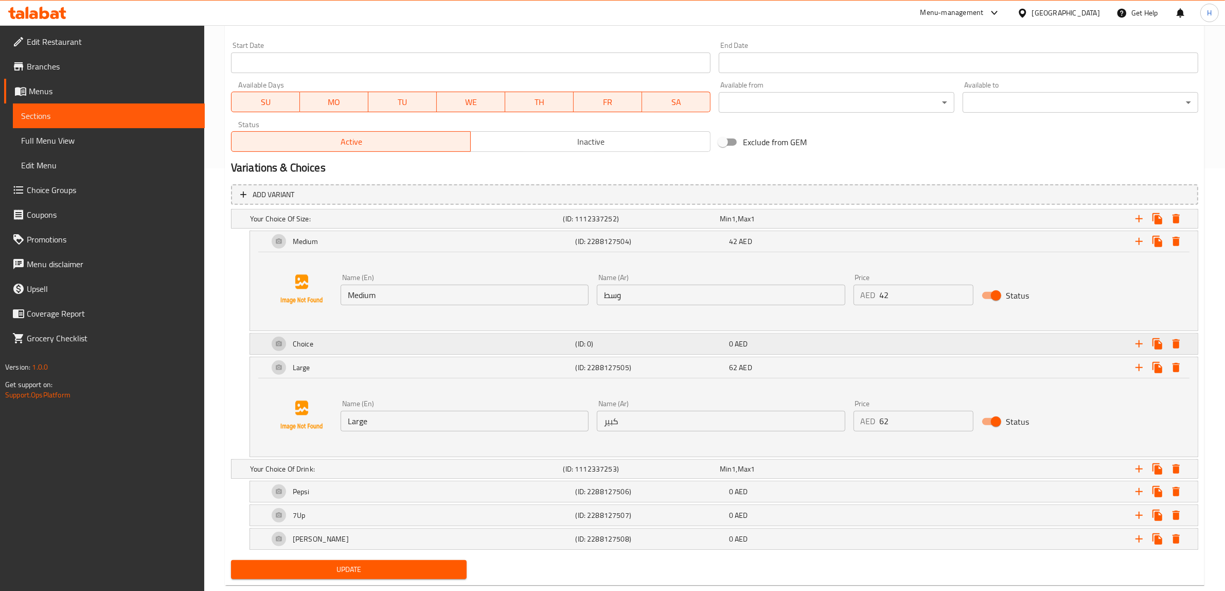
click at [382, 341] on div "Choice" at bounding box center [420, 343] width 307 height 25
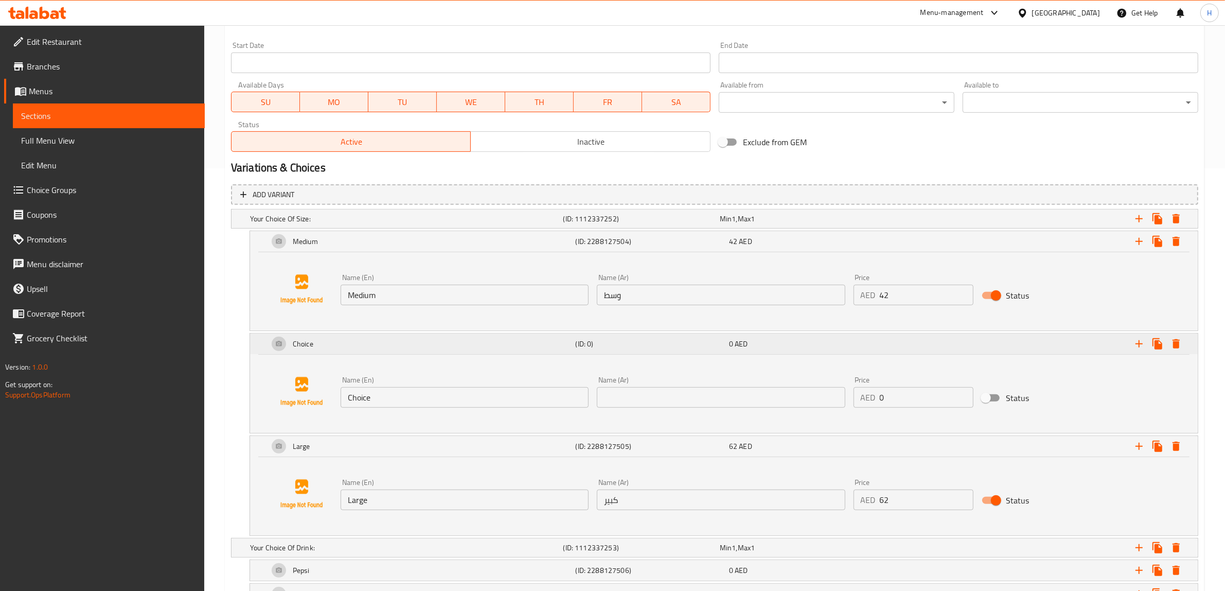
click at [401, 346] on div "Choice" at bounding box center [420, 343] width 307 height 25
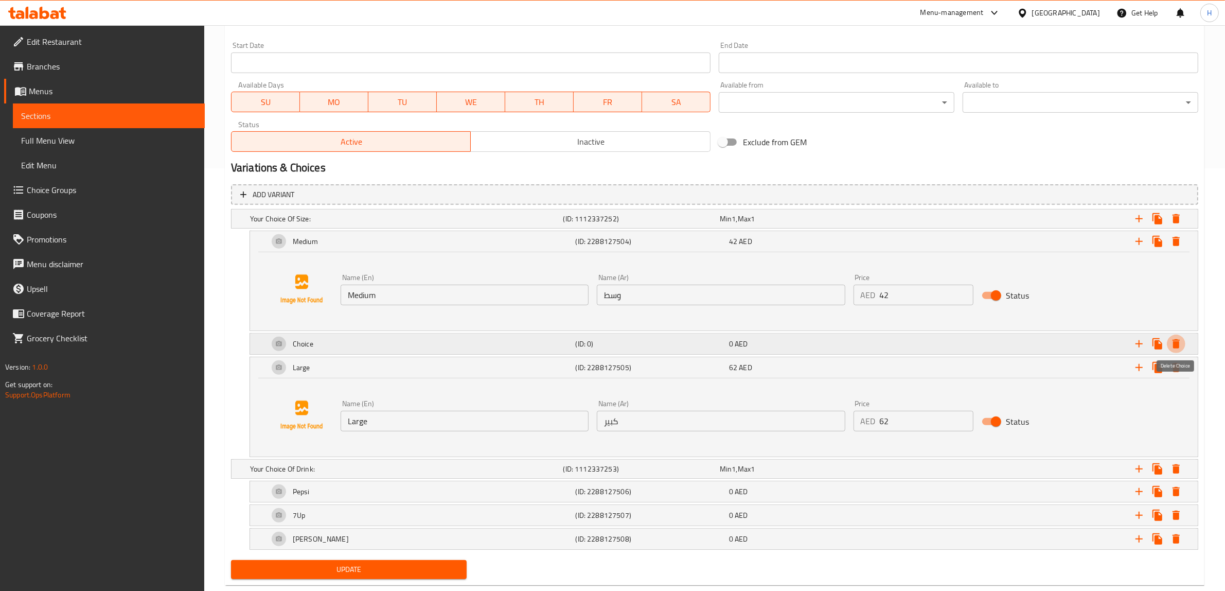
click at [1177, 339] on icon "Expand" at bounding box center [1176, 344] width 12 height 12
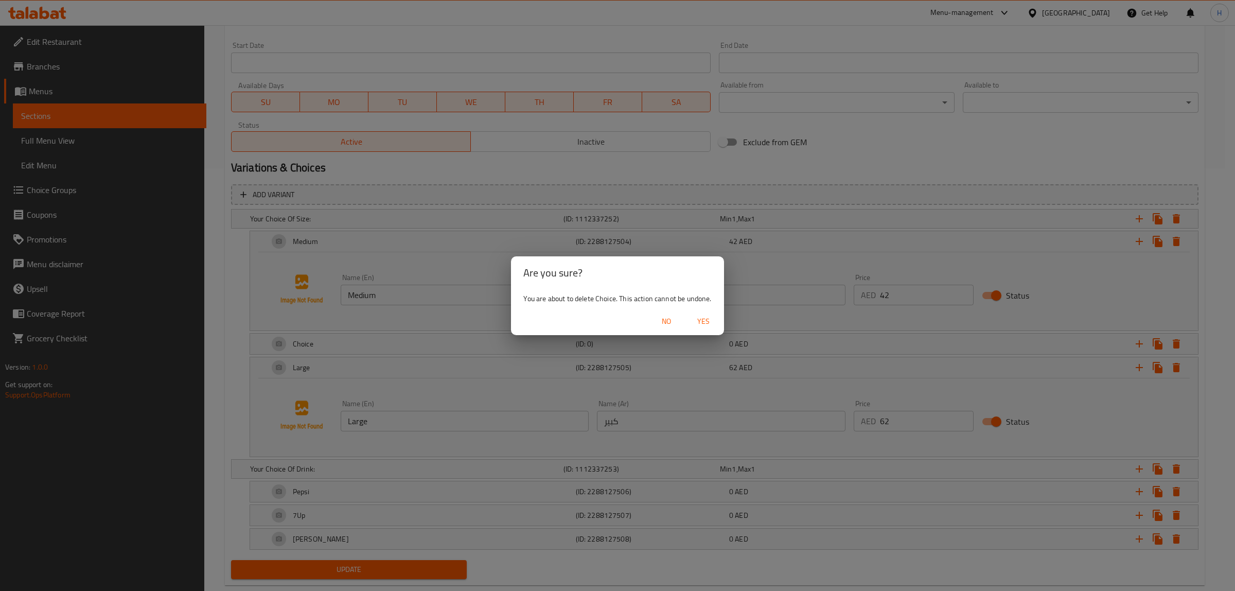
click at [700, 318] on span "Yes" at bounding box center [703, 321] width 25 height 13
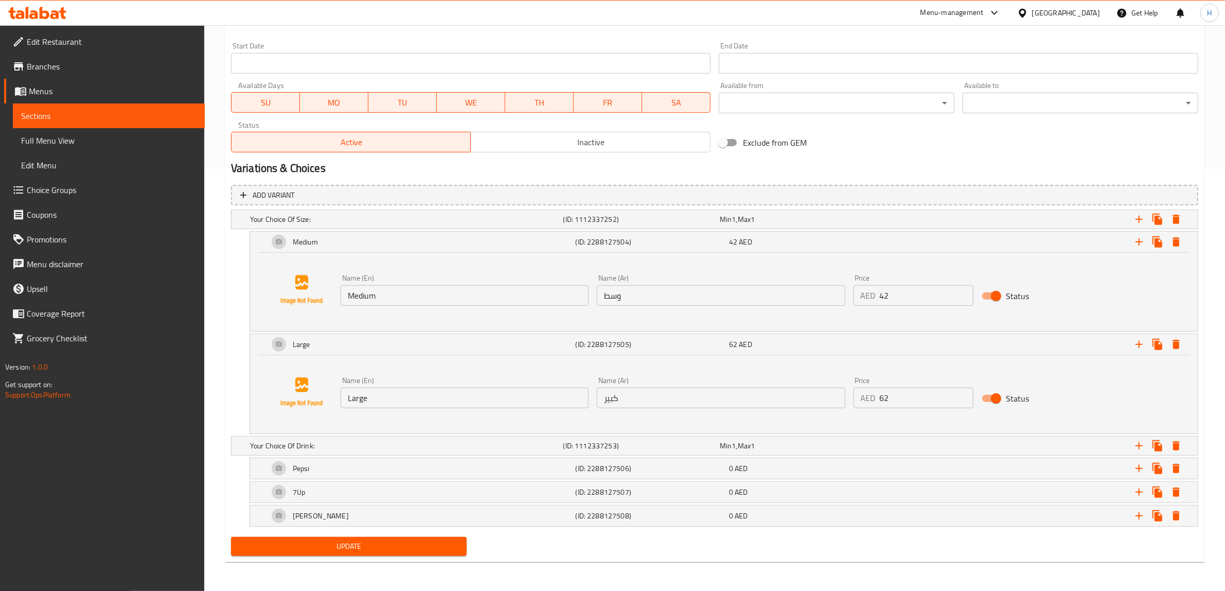
click at [57, 184] on span "Choice Groups" at bounding box center [112, 190] width 170 height 12
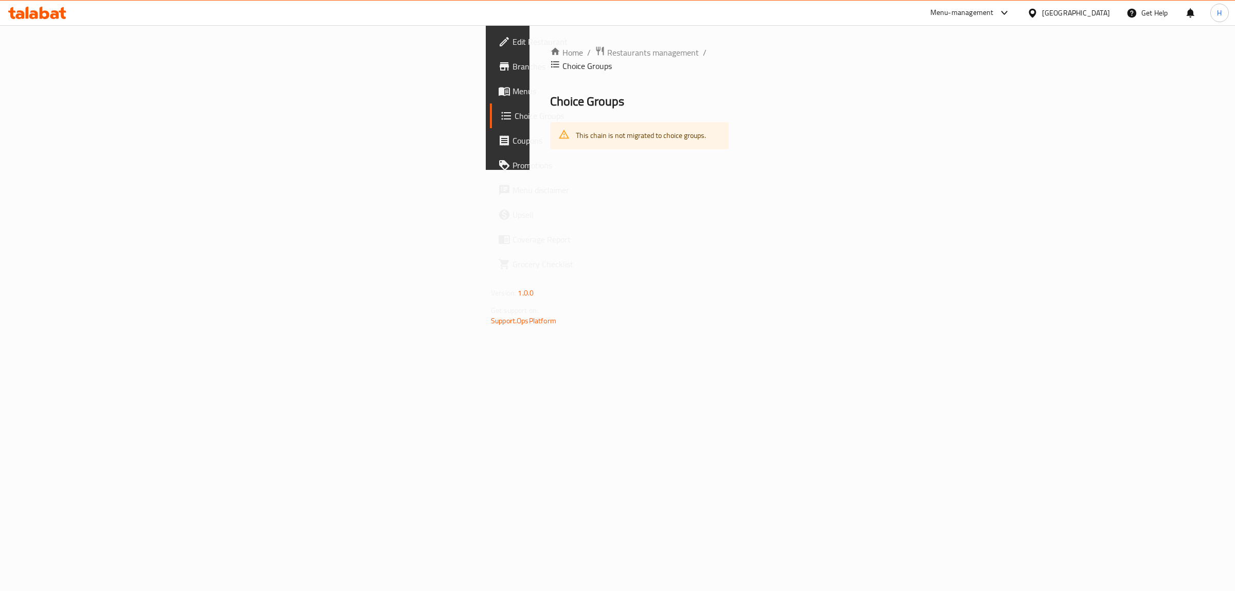
click at [576, 125] on div "This chain is not migrated to choice groups." at bounding box center [641, 135] width 130 height 21
drag, startPoint x: 264, startPoint y: 102, endPoint x: 268, endPoint y: 116, distance: 14.5
click at [550, 103] on div "Home / Restaurants management / Choice Groups Choice Groups This chain is not m…" at bounding box center [639, 97] width 179 height 103
click at [576, 125] on div "This chain is not migrated to choice groups." at bounding box center [641, 135] width 130 height 21
click at [513, 91] on span "Menus" at bounding box center [598, 91] width 171 height 12
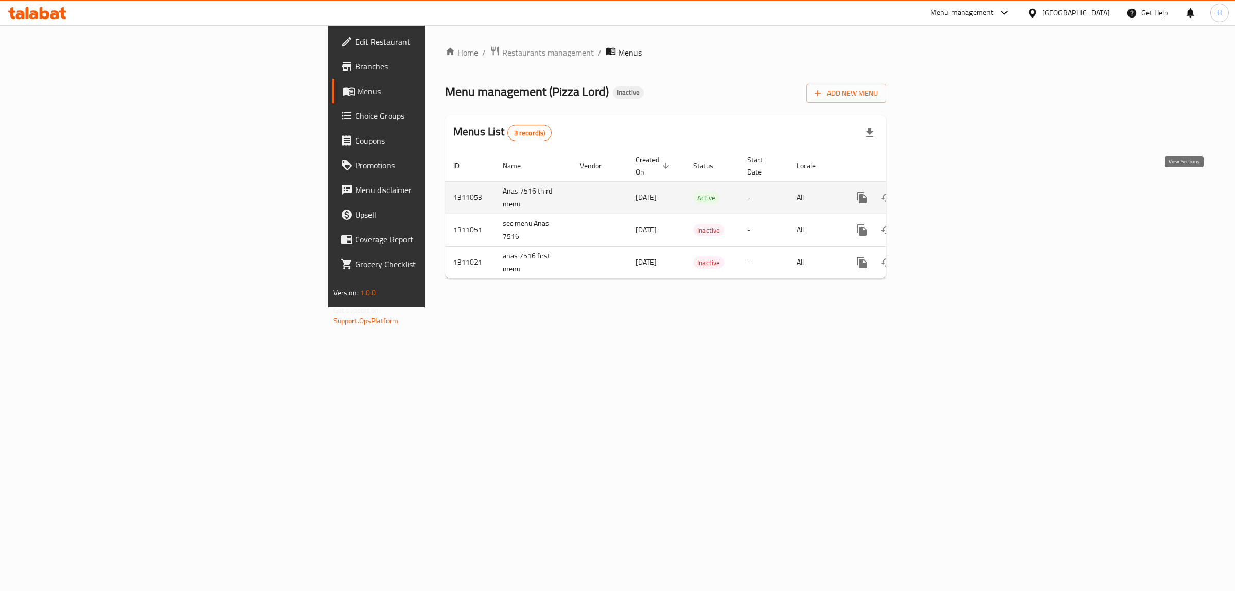
click at [942, 191] on icon "enhanced table" at bounding box center [936, 197] width 12 height 12
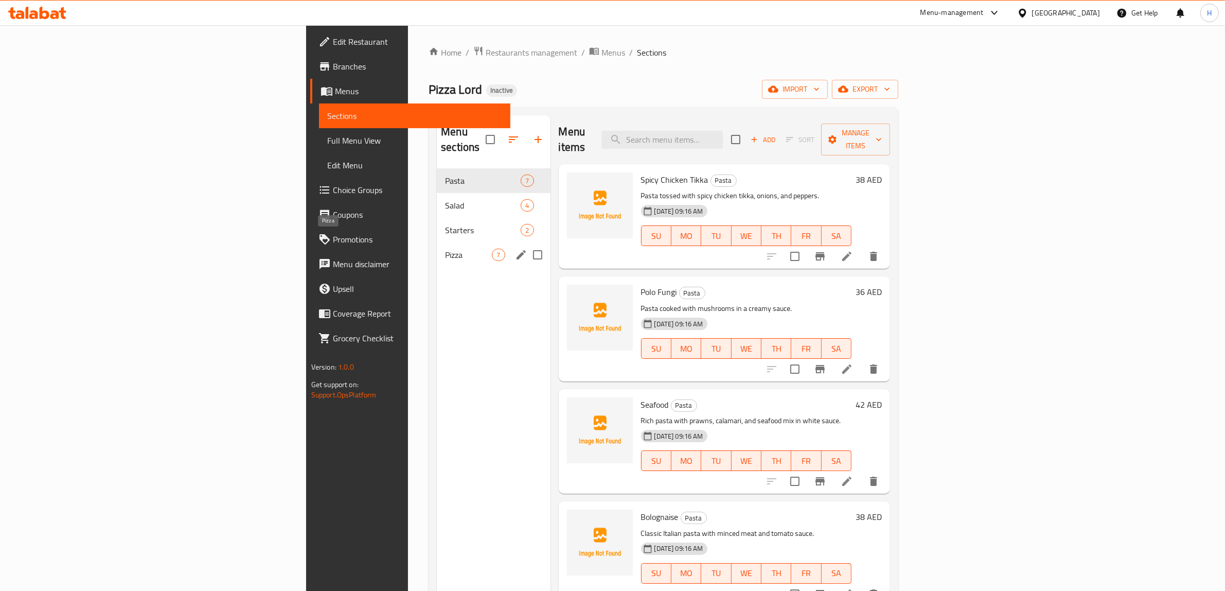
click at [445, 249] on span "Pizza" at bounding box center [468, 255] width 47 height 12
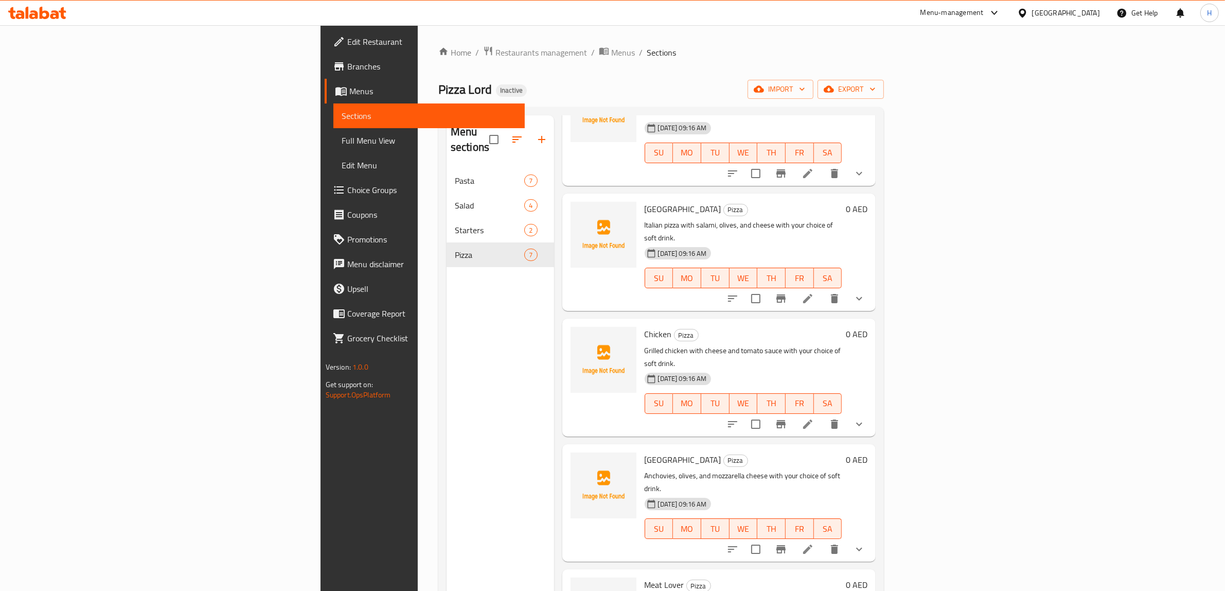
scroll to position [145, 0]
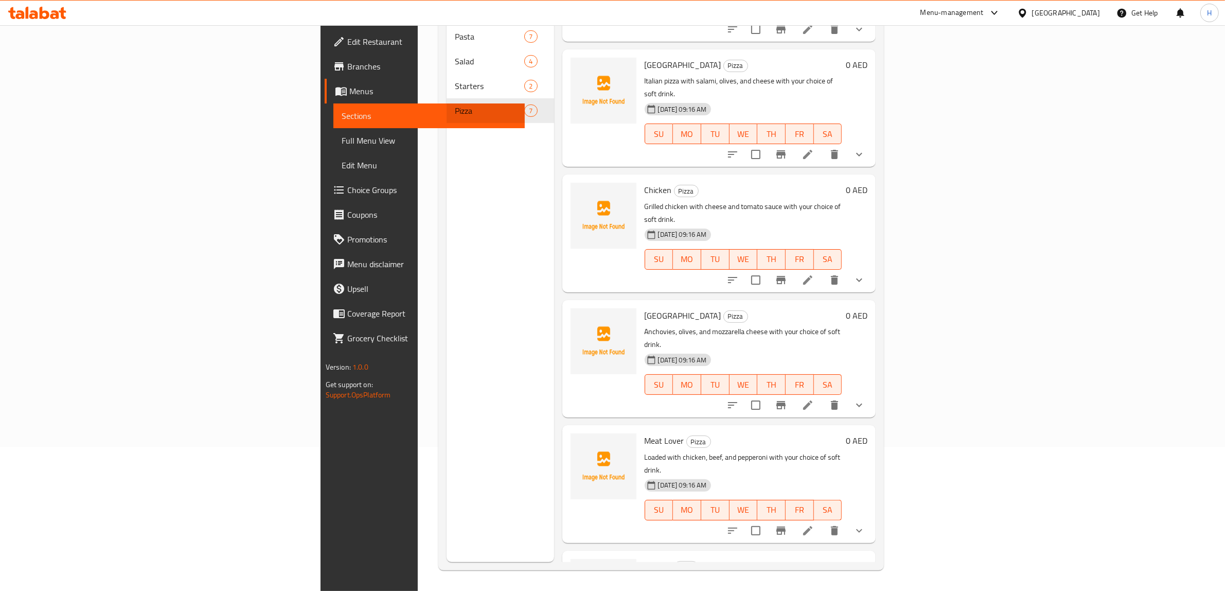
click at [822, 521] on li at bounding box center [807, 530] width 29 height 19
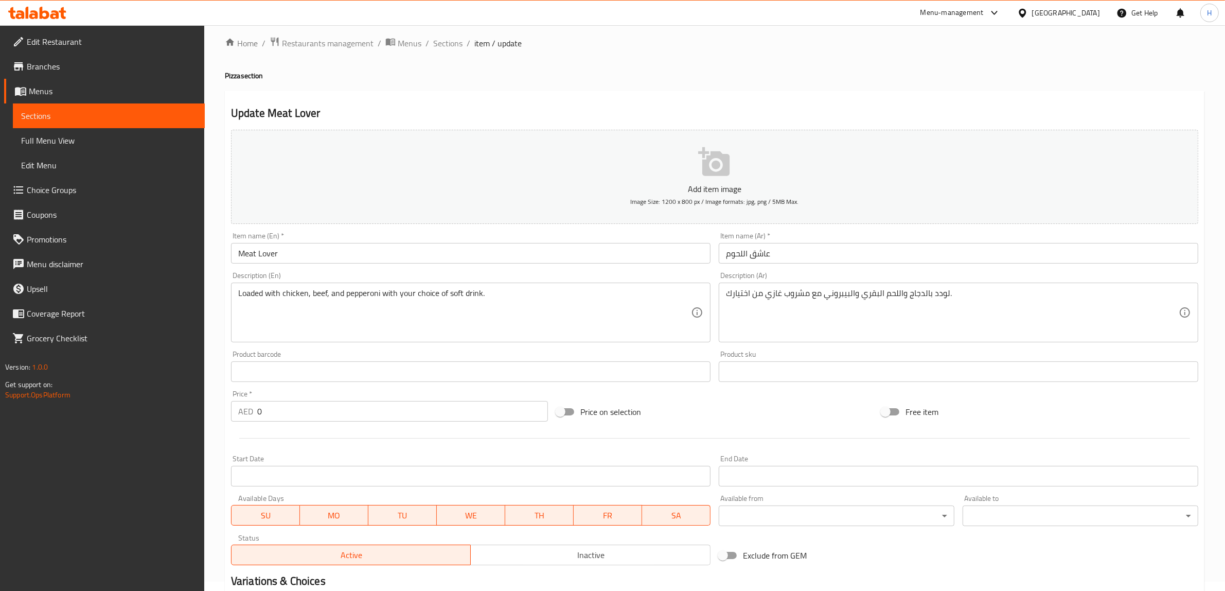
scroll to position [265, 0]
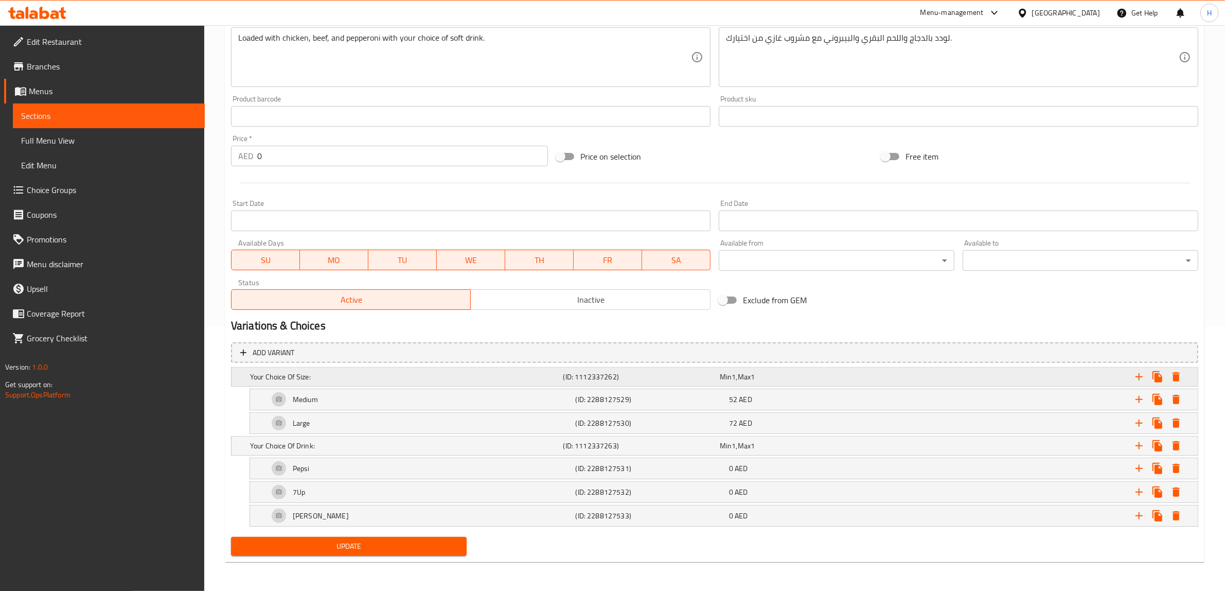
click at [404, 373] on h5 "Your Choice Of Size:" at bounding box center [404, 377] width 309 height 10
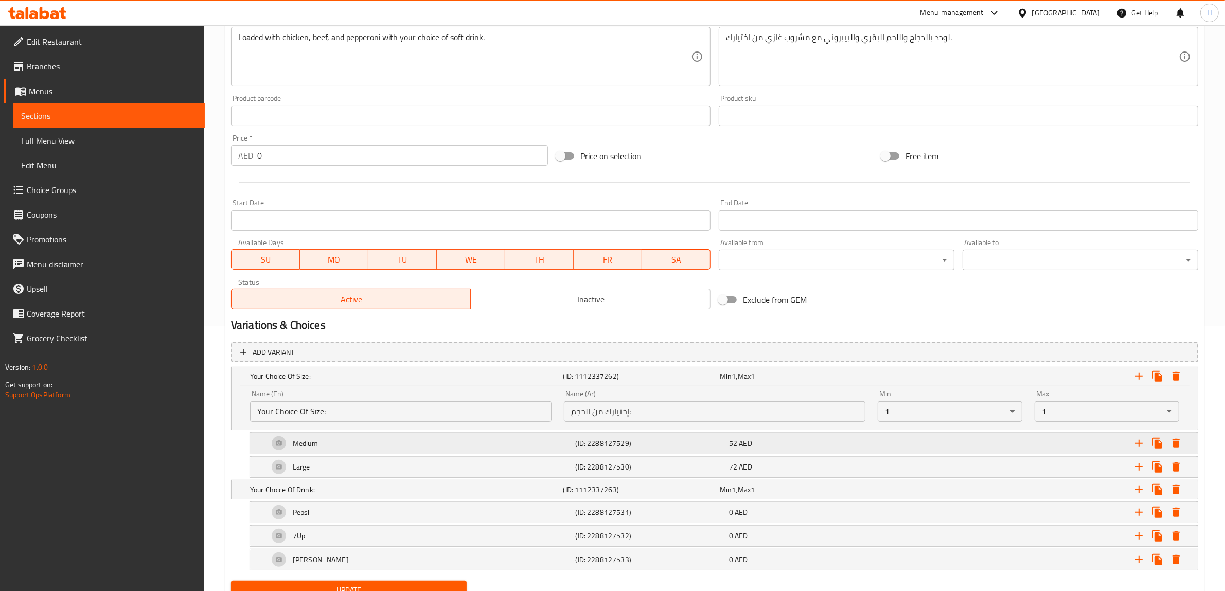
click at [453, 440] on div "Medium" at bounding box center [420, 443] width 307 height 25
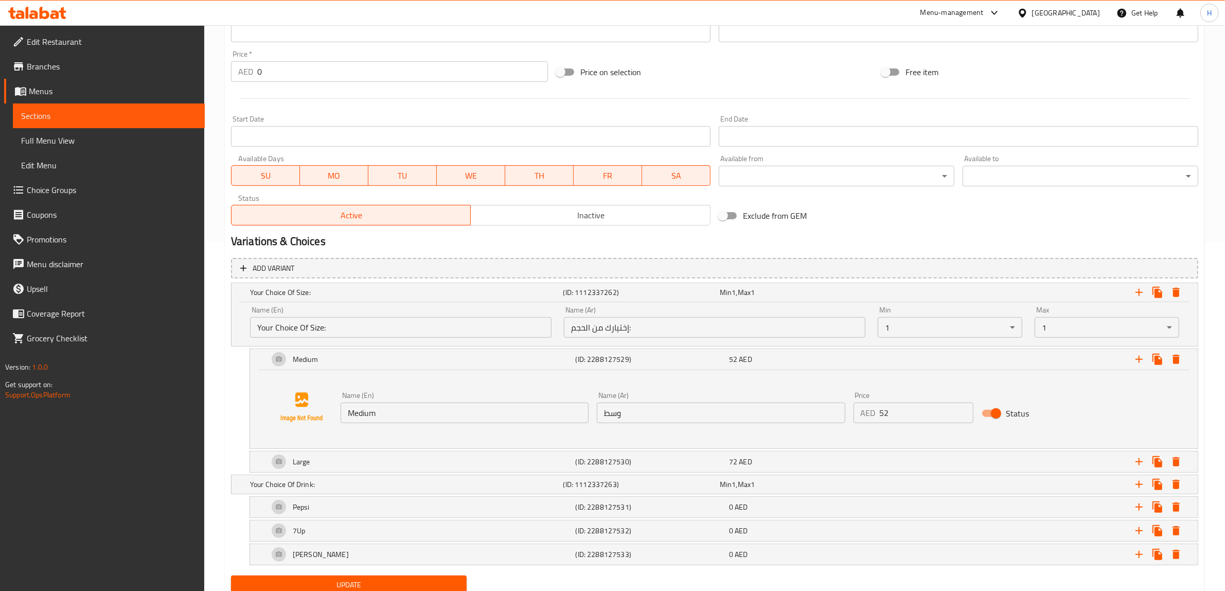
scroll to position [323, 0]
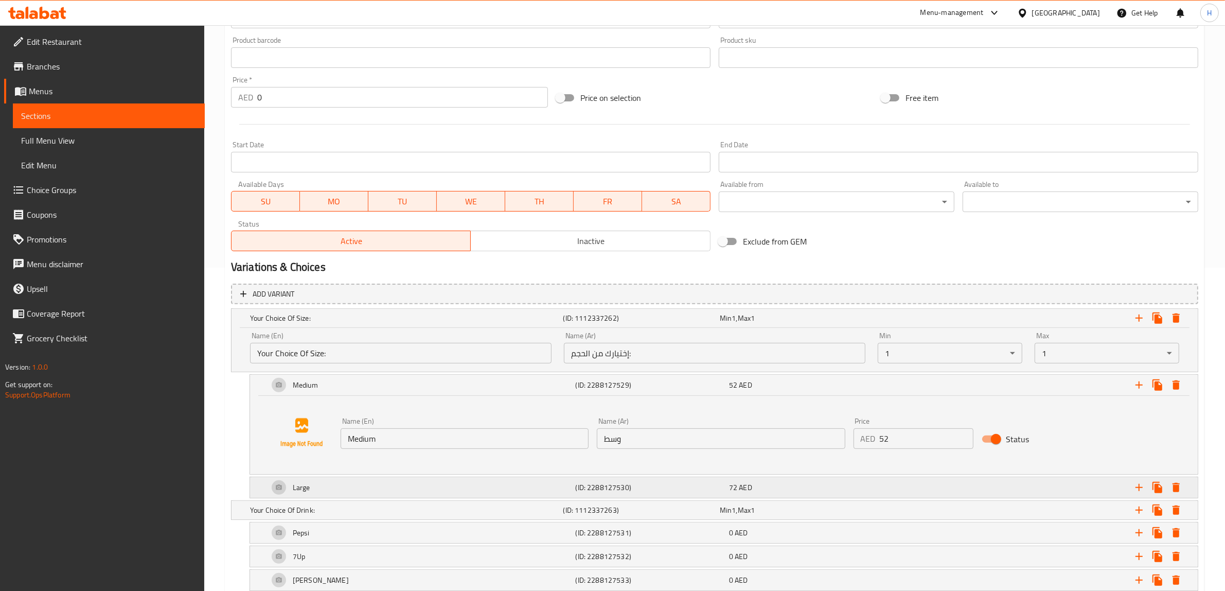
click at [376, 495] on div "Large" at bounding box center [420, 487] width 307 height 25
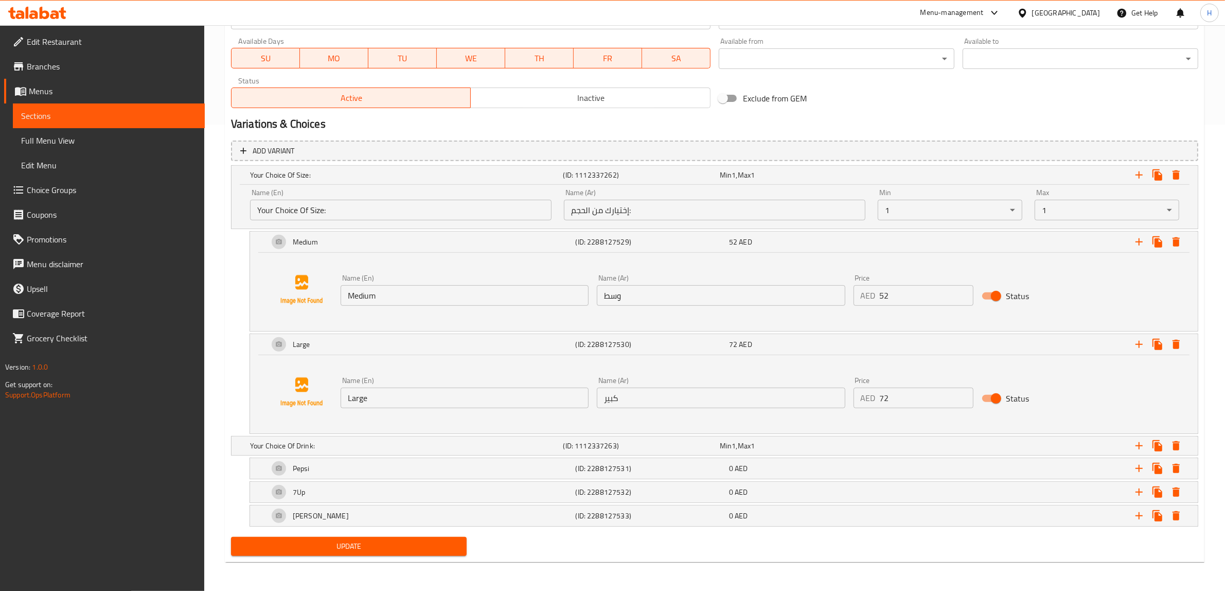
scroll to position [467, 0]
click at [1137, 242] on icon "Expand" at bounding box center [1139, 242] width 12 height 12
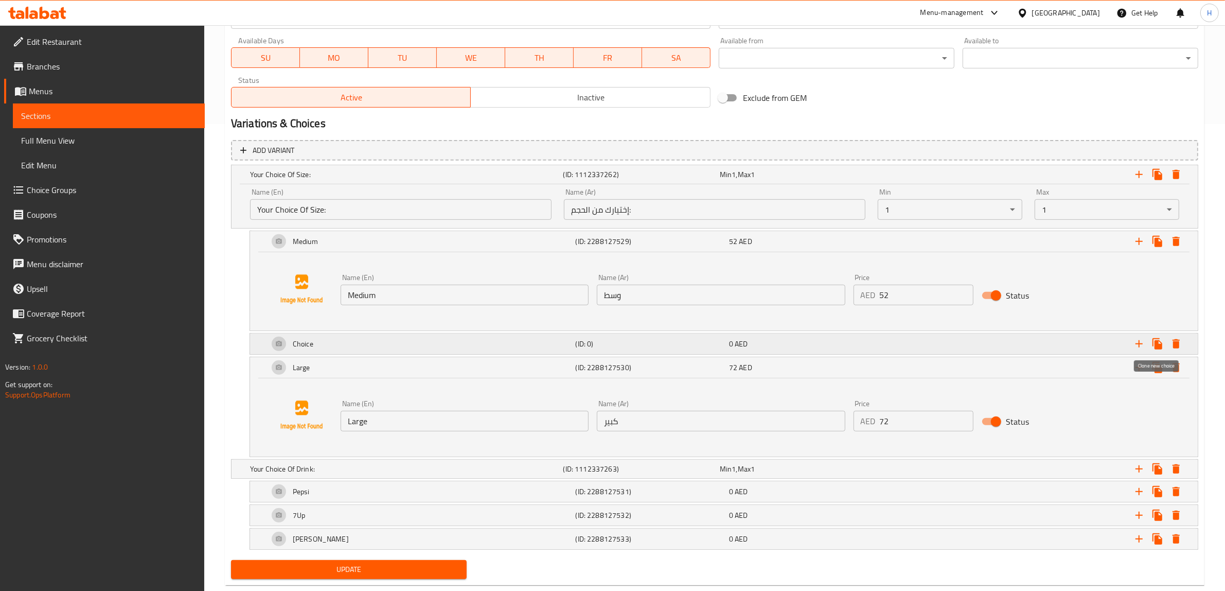
click at [1169, 341] on button "Expand" at bounding box center [1176, 343] width 19 height 19
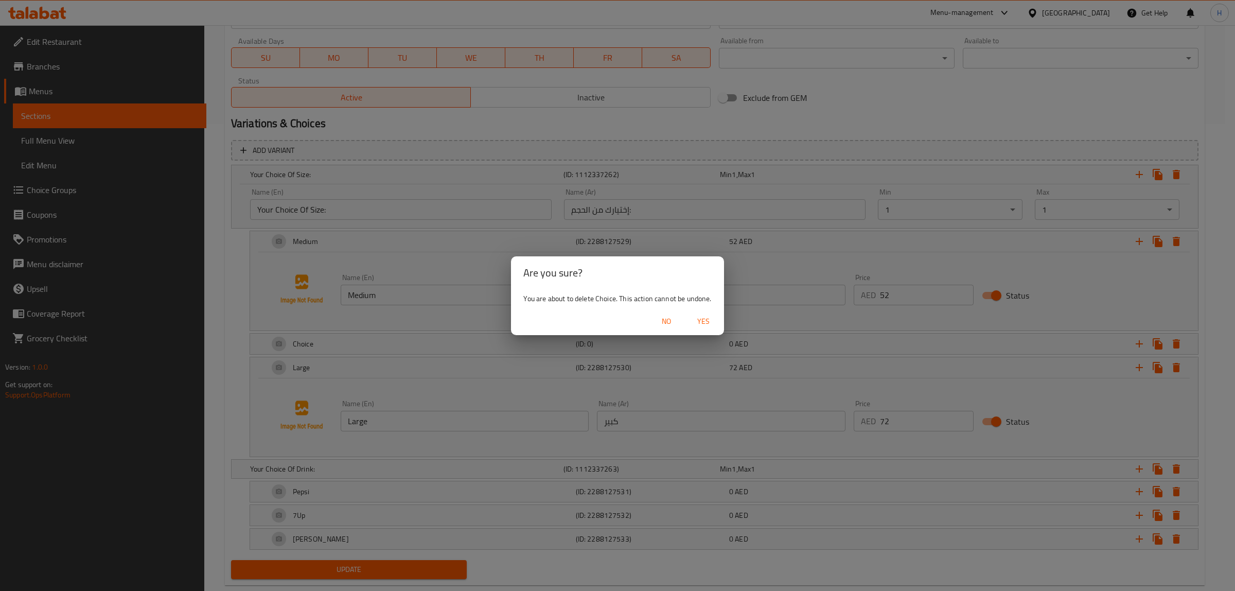
click at [707, 315] on span "Yes" at bounding box center [703, 321] width 25 height 13
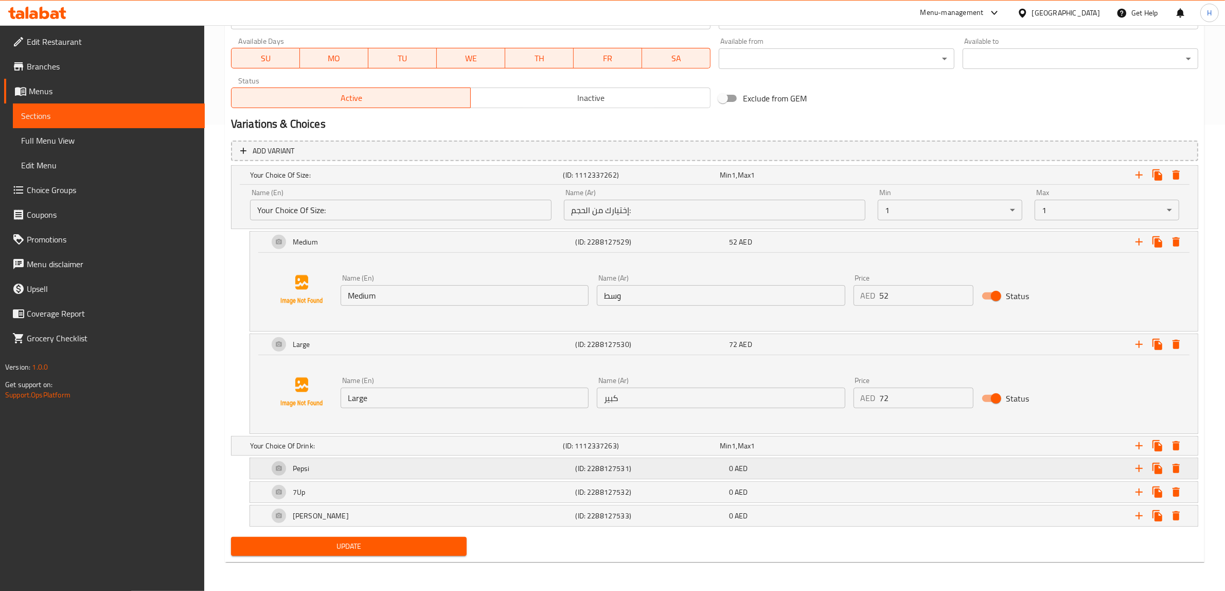
click at [479, 466] on div "Pepsi" at bounding box center [420, 468] width 307 height 25
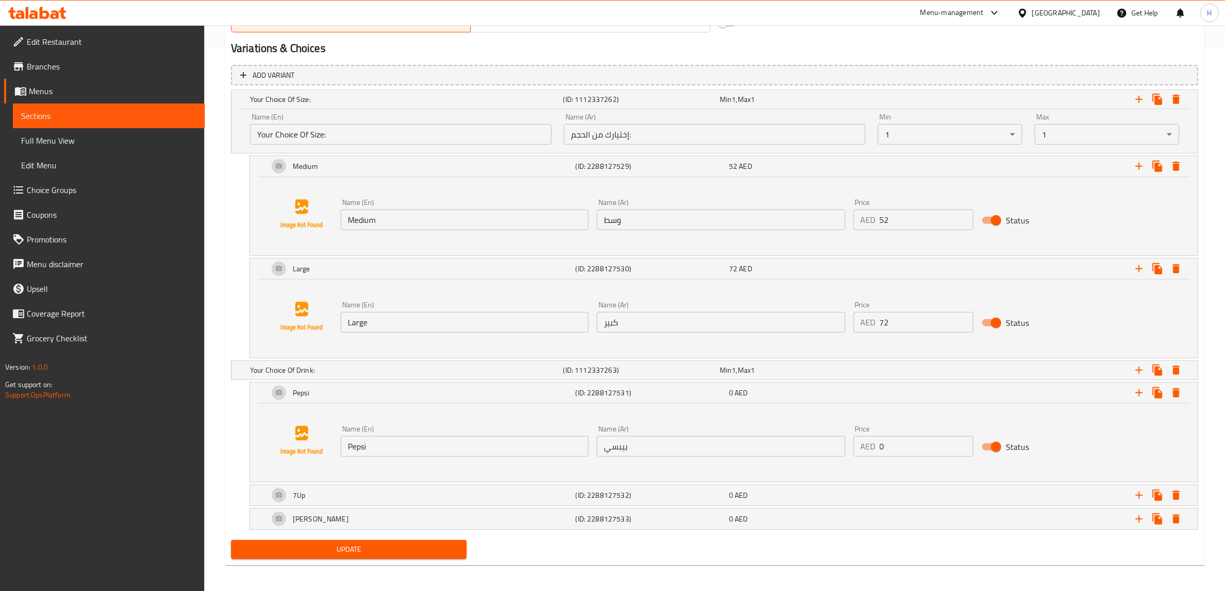
scroll to position [545, 0]
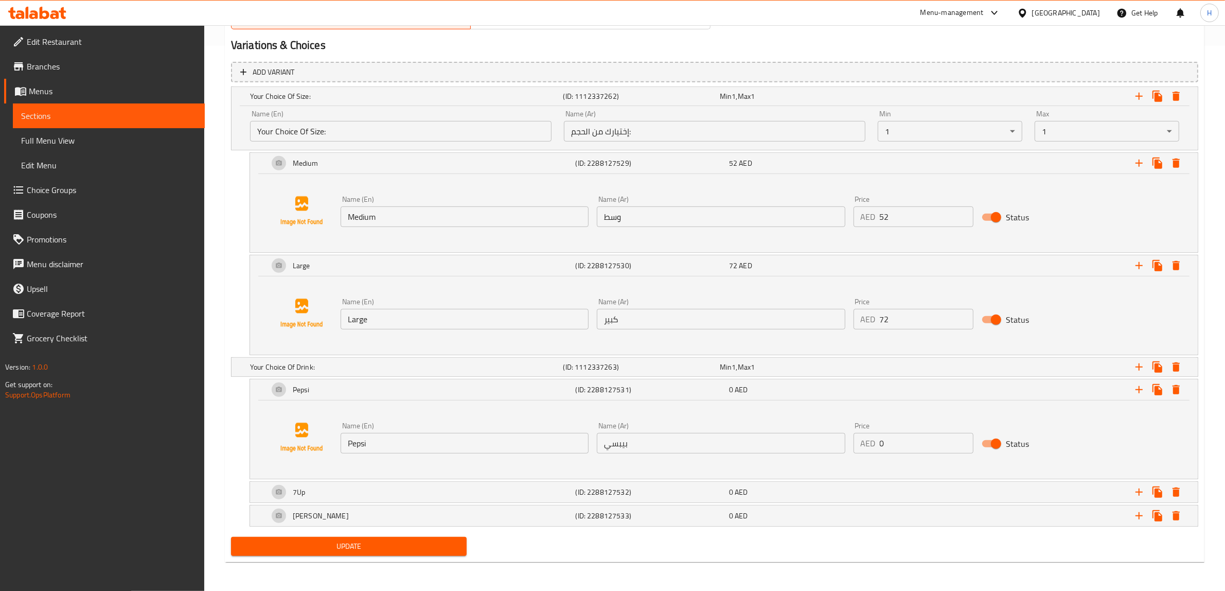
click at [81, 185] on span "Choice Groups" at bounding box center [112, 190] width 170 height 12
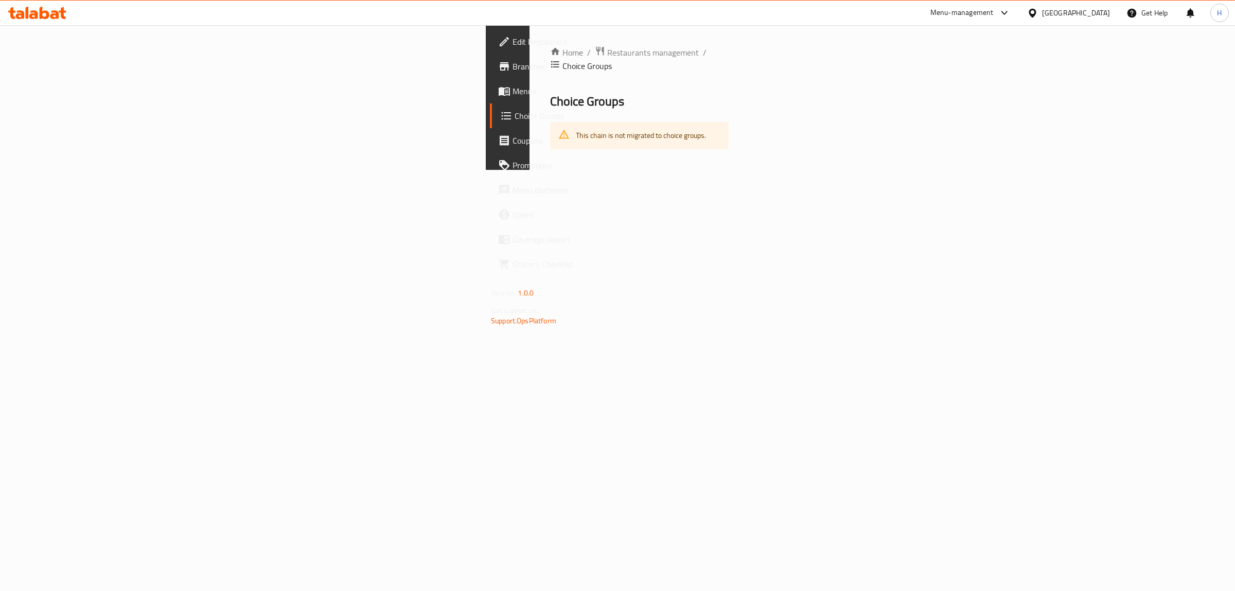
click at [513, 93] on span "Menus" at bounding box center [598, 91] width 171 height 12
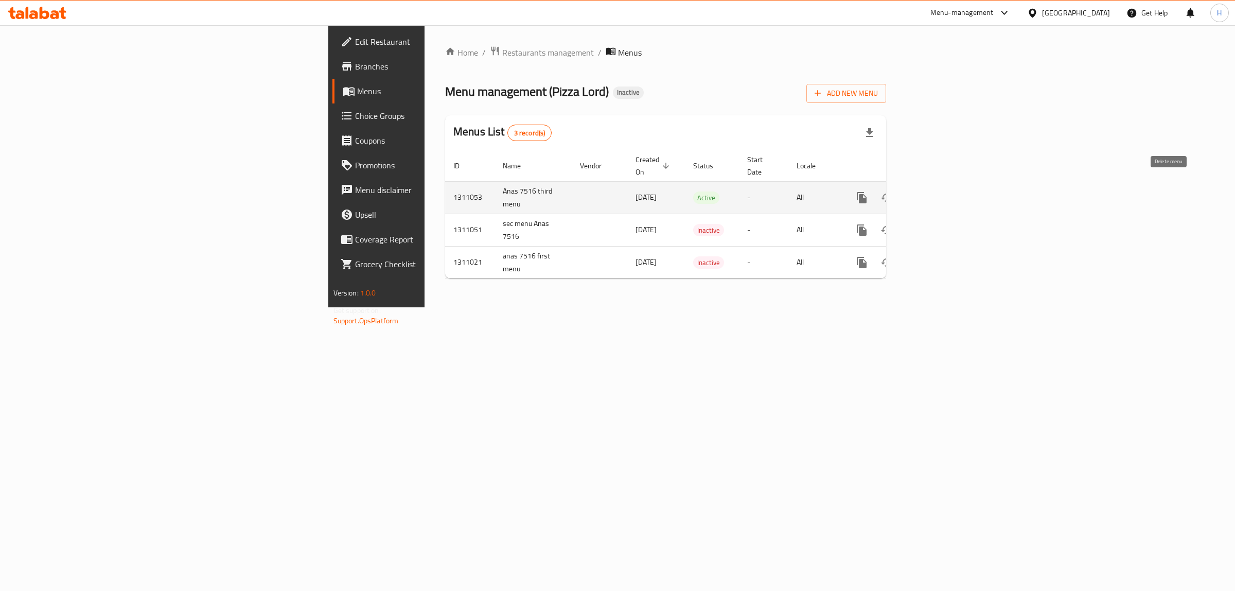
click at [924, 185] on button "enhanced table" at bounding box center [911, 197] width 25 height 25
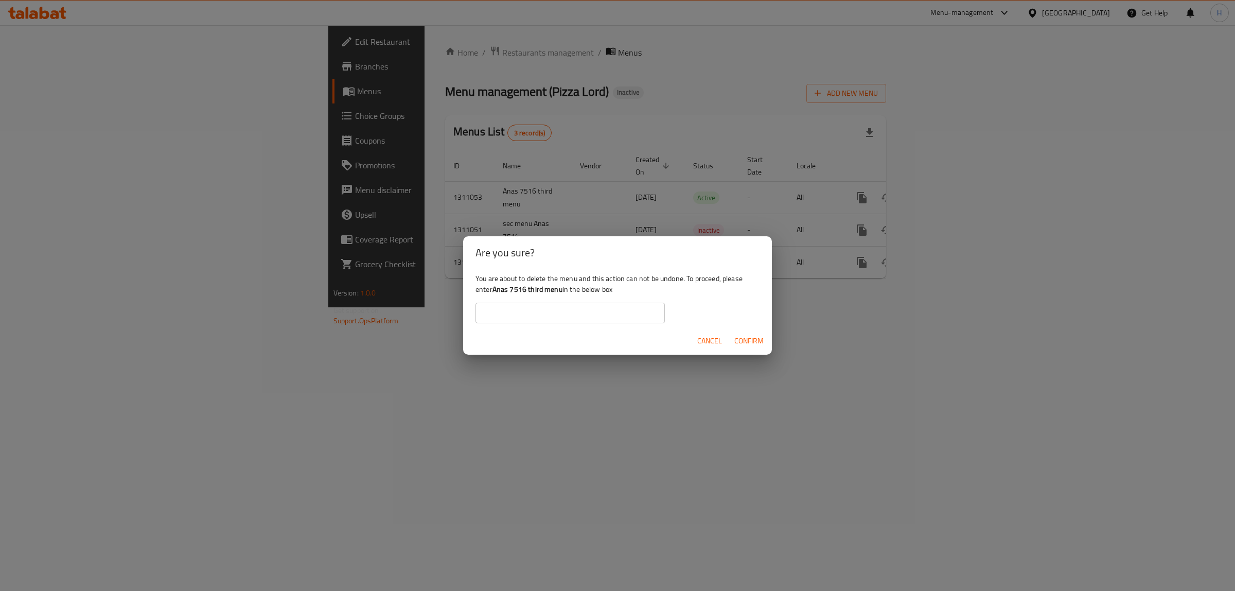
click at [636, 317] on input "text" at bounding box center [569, 313] width 189 height 21
drag, startPoint x: 494, startPoint y: 289, endPoint x: 561, endPoint y: 294, distance: 67.6
click at [561, 294] on b "Anas 7516 third menu" at bounding box center [527, 289] width 70 height 13
copy b "Anas 7516 third menu"
drag, startPoint x: 551, startPoint y: 309, endPoint x: 561, endPoint y: 317, distance: 13.3
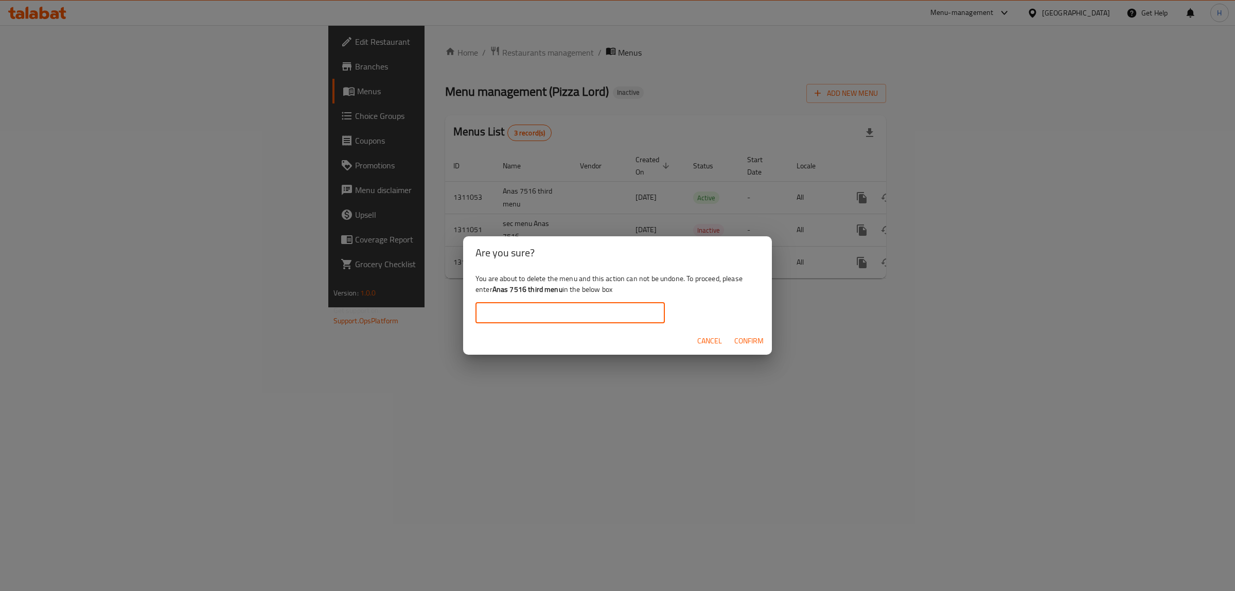
click at [551, 309] on input "text" at bounding box center [569, 313] width 189 height 21
paste input "Anas 7516 third menu"
click at [737, 333] on button "Confirm" at bounding box center [749, 340] width 38 height 19
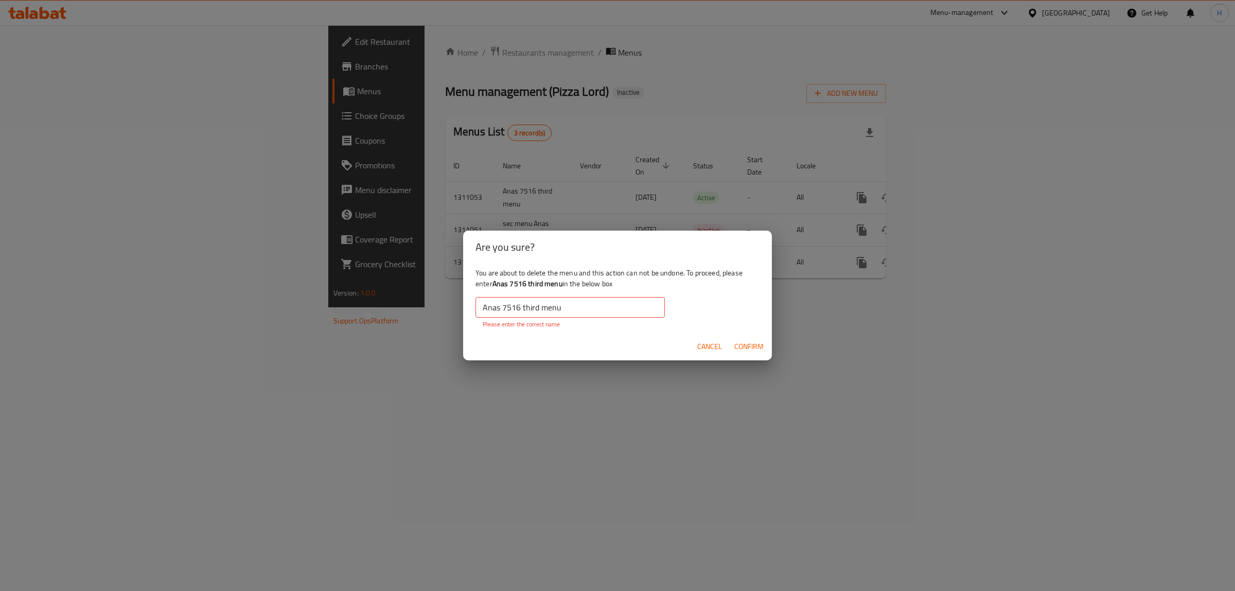
click at [483, 305] on input "Anas 7516 third menu" at bounding box center [569, 307] width 189 height 21
click at [587, 311] on input "Anas 7516 third menu" at bounding box center [569, 307] width 189 height 21
click at [745, 344] on span "Confirm" at bounding box center [748, 346] width 29 height 13
click at [481, 308] on input "Anas 7516 third menu" at bounding box center [569, 307] width 189 height 21
click at [639, 280] on div "You are about to delete the menu and this action can not be undone. To proceed,…" at bounding box center [617, 297] width 309 height 69
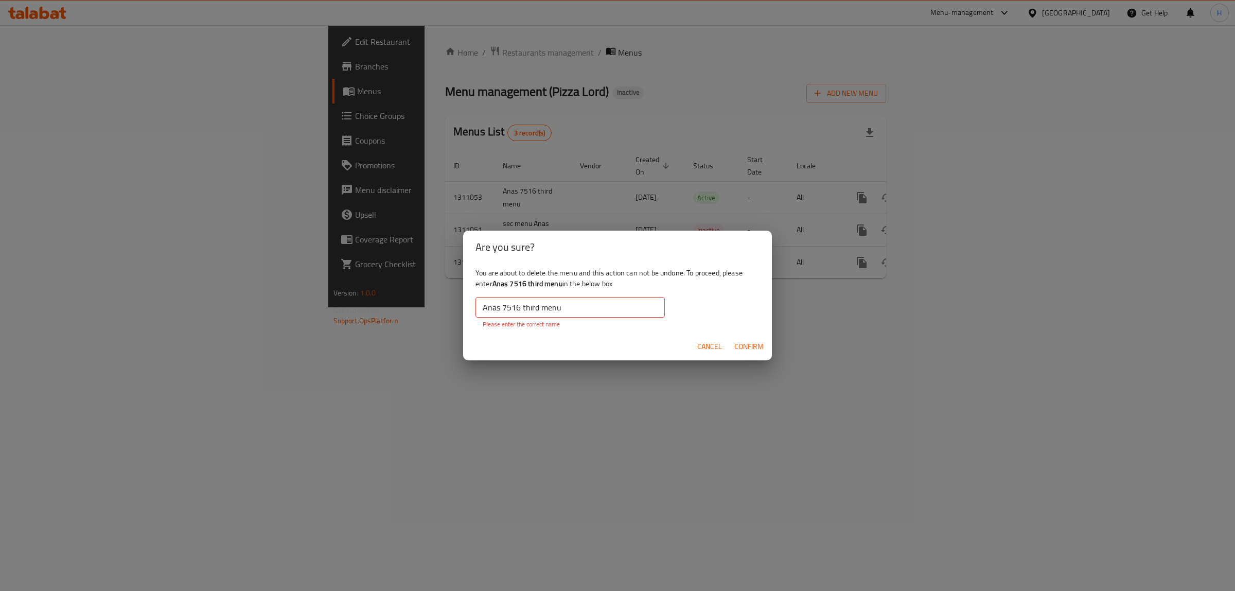
click at [610, 320] on p "Please enter the correct name" at bounding box center [570, 324] width 175 height 9
click at [608, 310] on input "Anas 7516 third menu" at bounding box center [569, 307] width 189 height 21
click at [732, 345] on button "Confirm" at bounding box center [749, 346] width 38 height 19
click at [594, 306] on input "Anas 7516 third menu" at bounding box center [569, 307] width 189 height 21
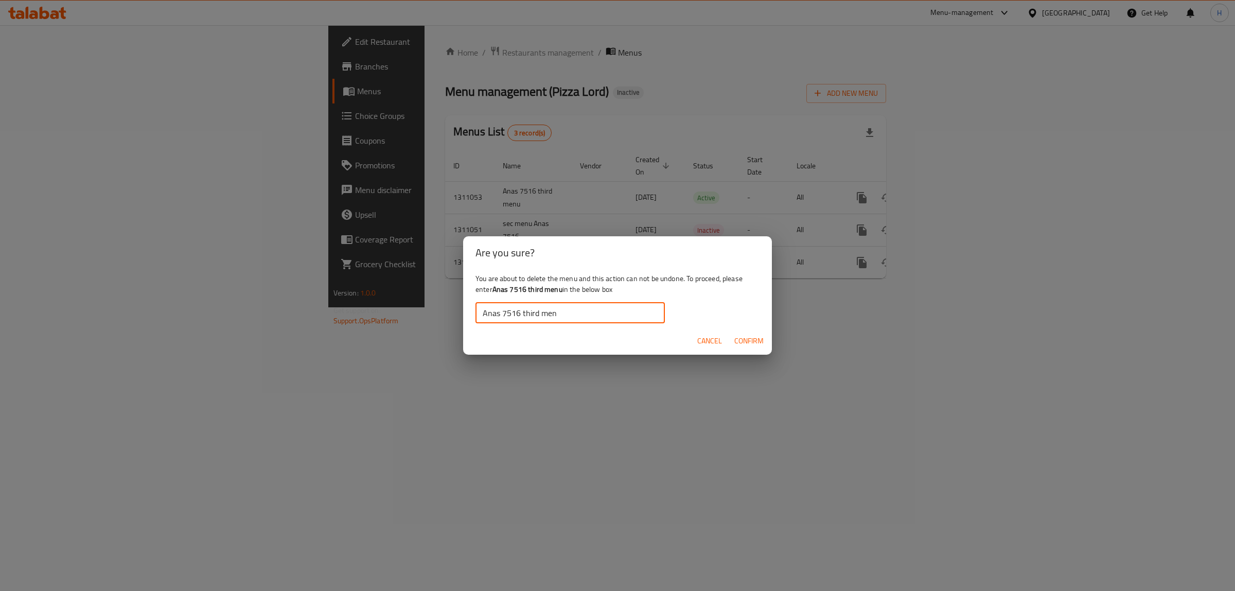
click at [734, 337] on span "Confirm" at bounding box center [748, 340] width 29 height 13
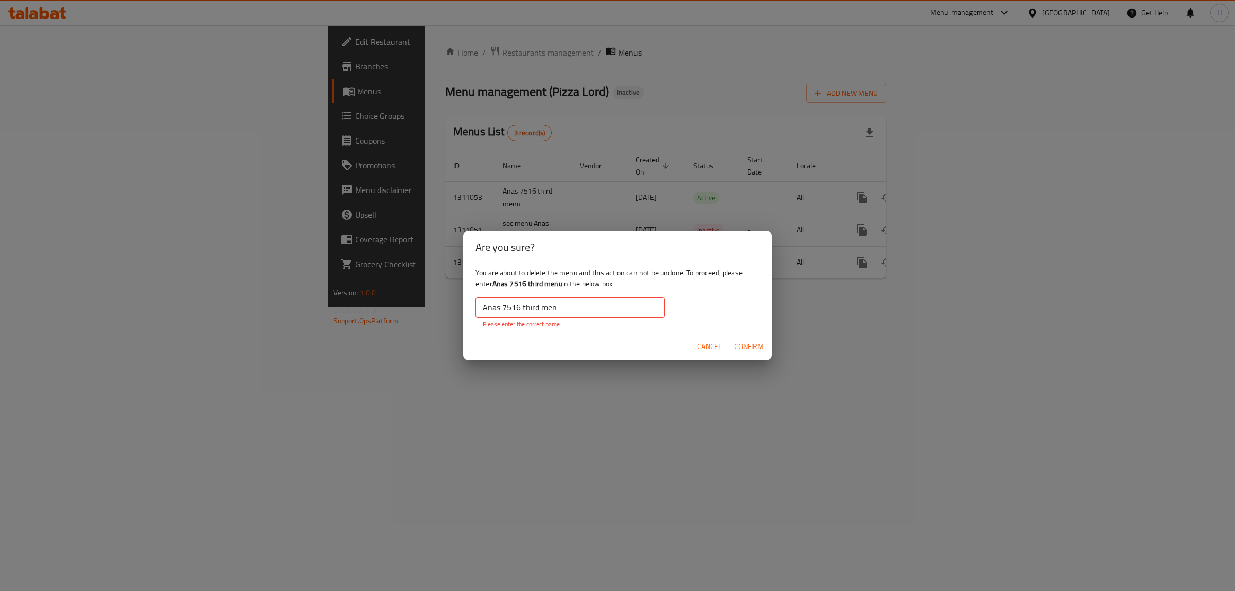
click at [563, 305] on input "Anas 7516 third men" at bounding box center [569, 307] width 189 height 21
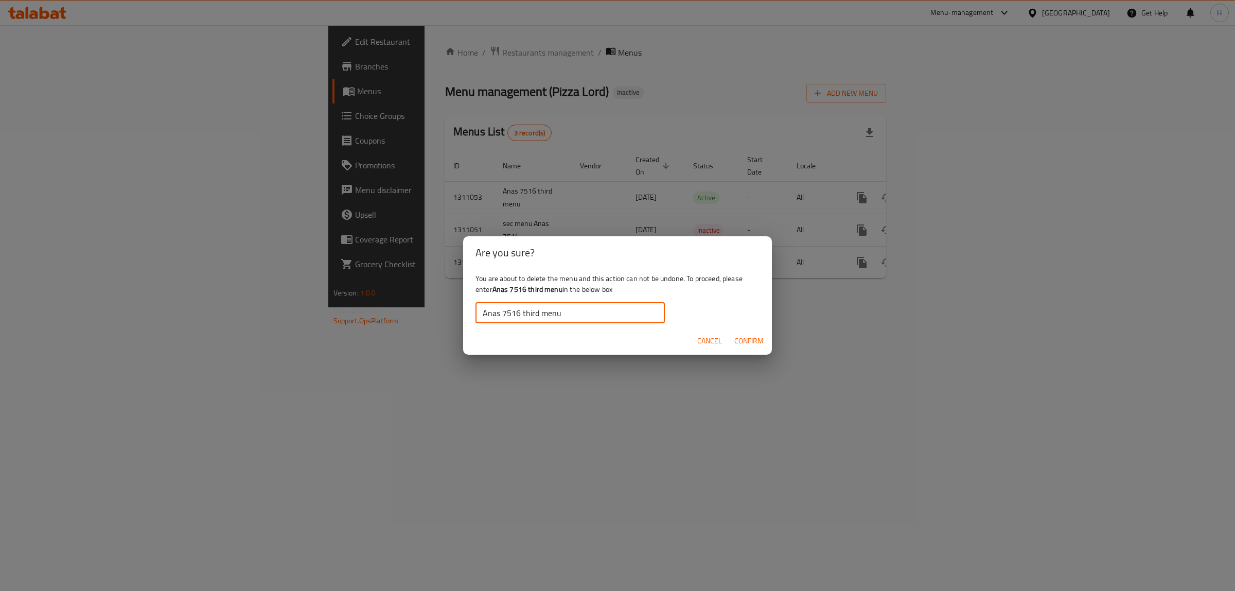
type input "Anas 7516 third menu"
click at [755, 343] on span "Confirm" at bounding box center [748, 340] width 29 height 13
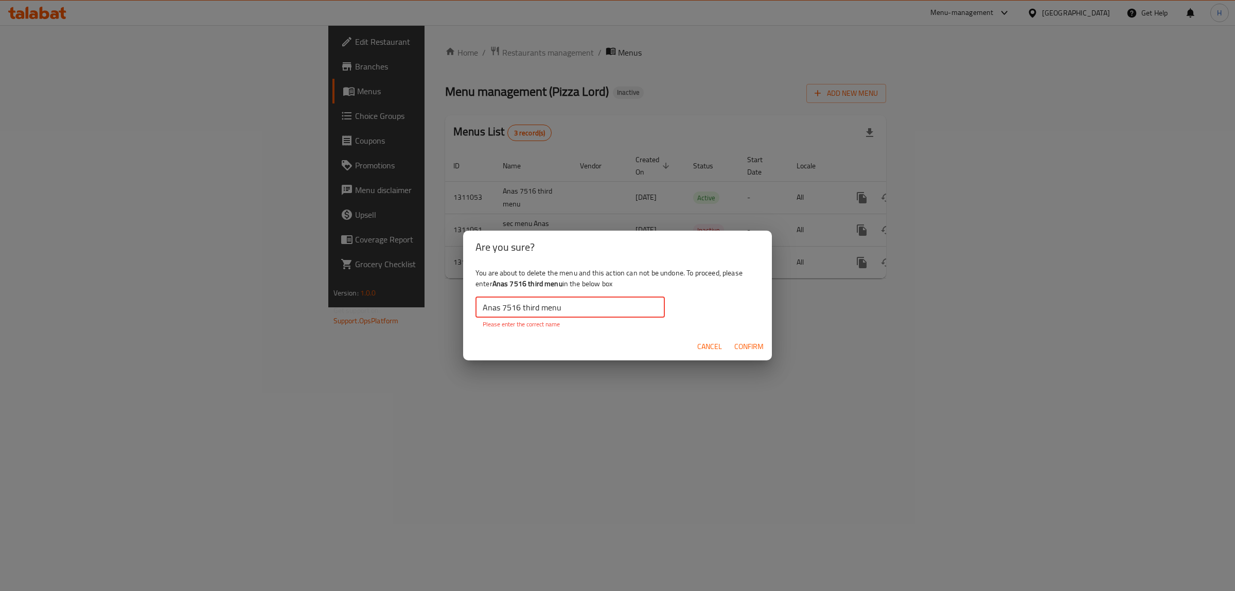
drag, startPoint x: 610, startPoint y: 314, endPoint x: 333, endPoint y: 321, distance: 276.9
click at [333, 321] on div "Are you sure? You are about to delete the menu and this action can not be undon…" at bounding box center [617, 295] width 1235 height 591
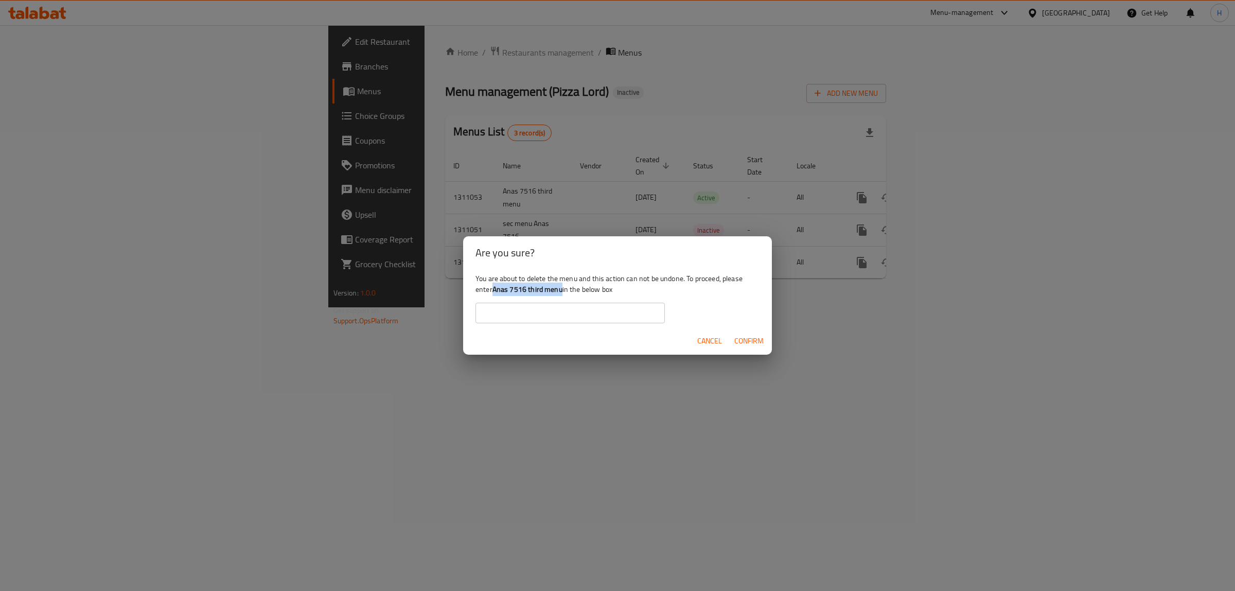
drag, startPoint x: 492, startPoint y: 287, endPoint x: 562, endPoint y: 285, distance: 70.0
click at [562, 285] on div "You are about to delete the menu and this action can not be undone. To proceed,…" at bounding box center [617, 298] width 309 height 58
copy div "Anas 7516 third menu"
click at [566, 307] on input "text" at bounding box center [569, 313] width 189 height 21
paste input "Anas 7516 third menu"
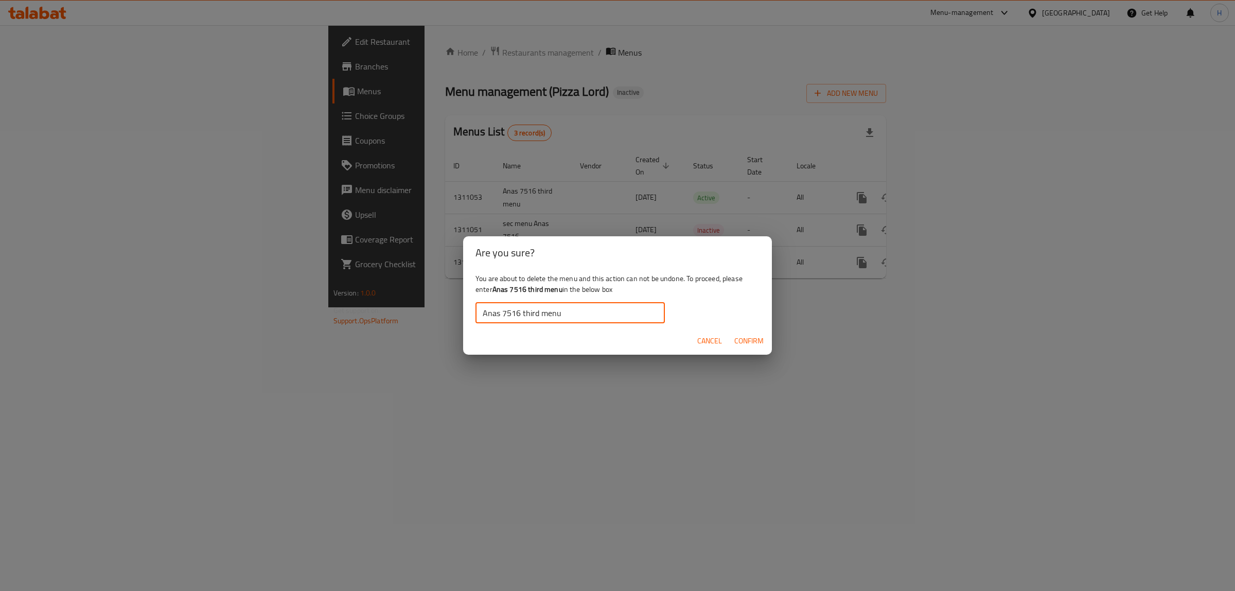
click at [745, 345] on span "Confirm" at bounding box center [748, 340] width 29 height 13
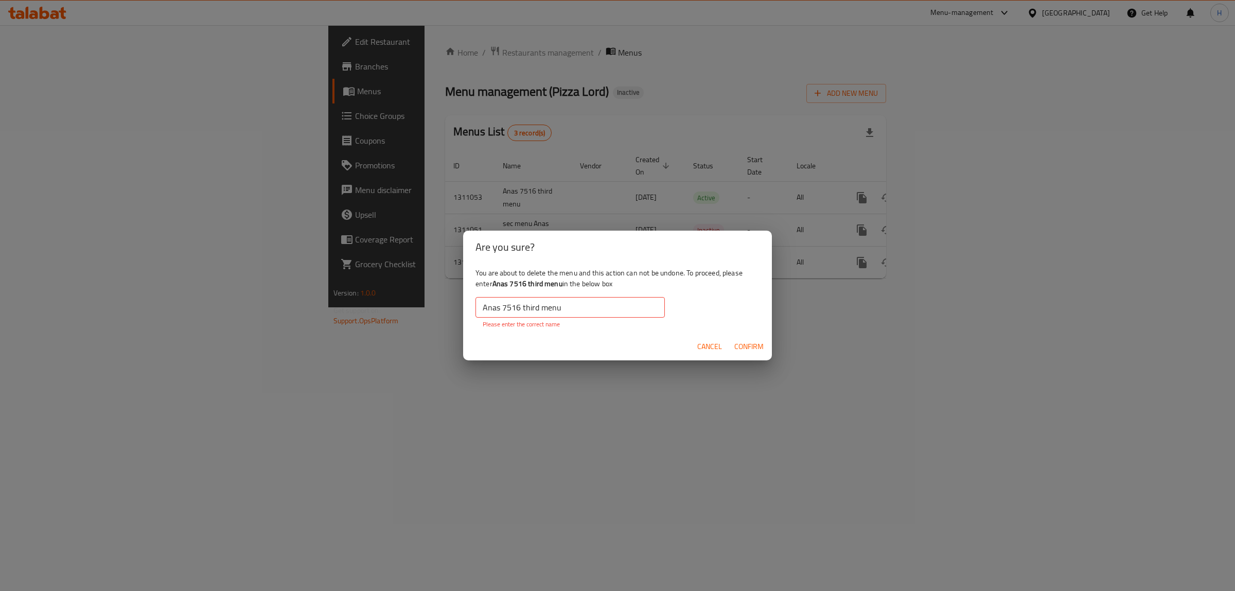
click at [574, 310] on input "Anas 7516 third menu" at bounding box center [569, 307] width 189 height 21
click at [482, 301] on input "Anas 7516 third menu" at bounding box center [569, 307] width 189 height 21
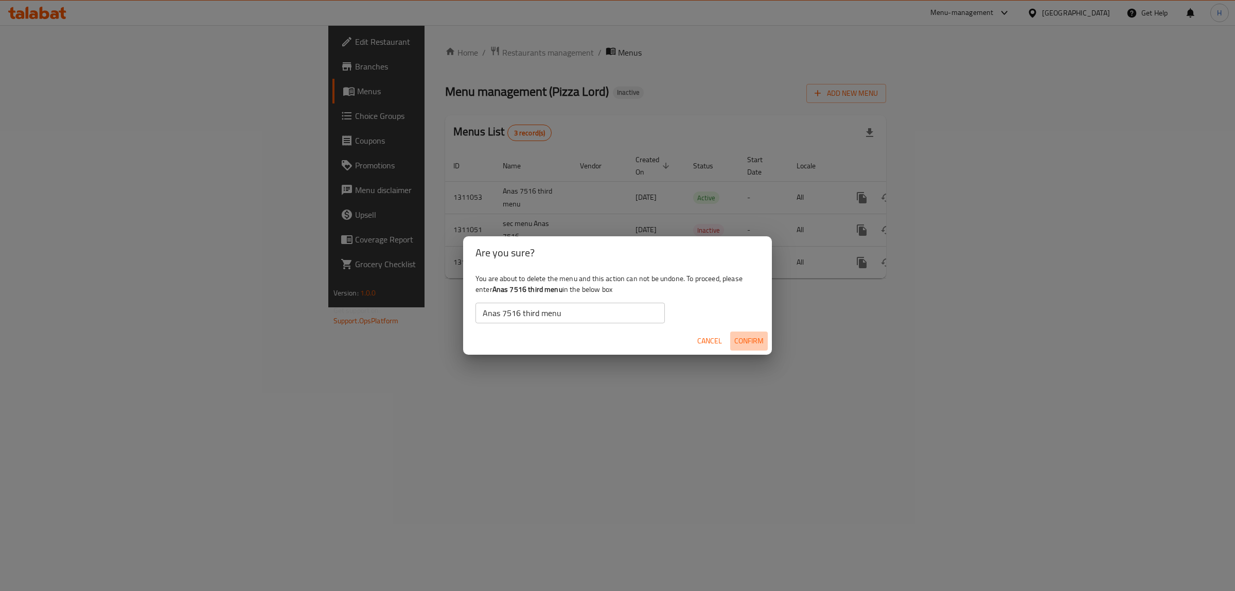
click at [752, 346] on span "Confirm" at bounding box center [748, 340] width 29 height 13
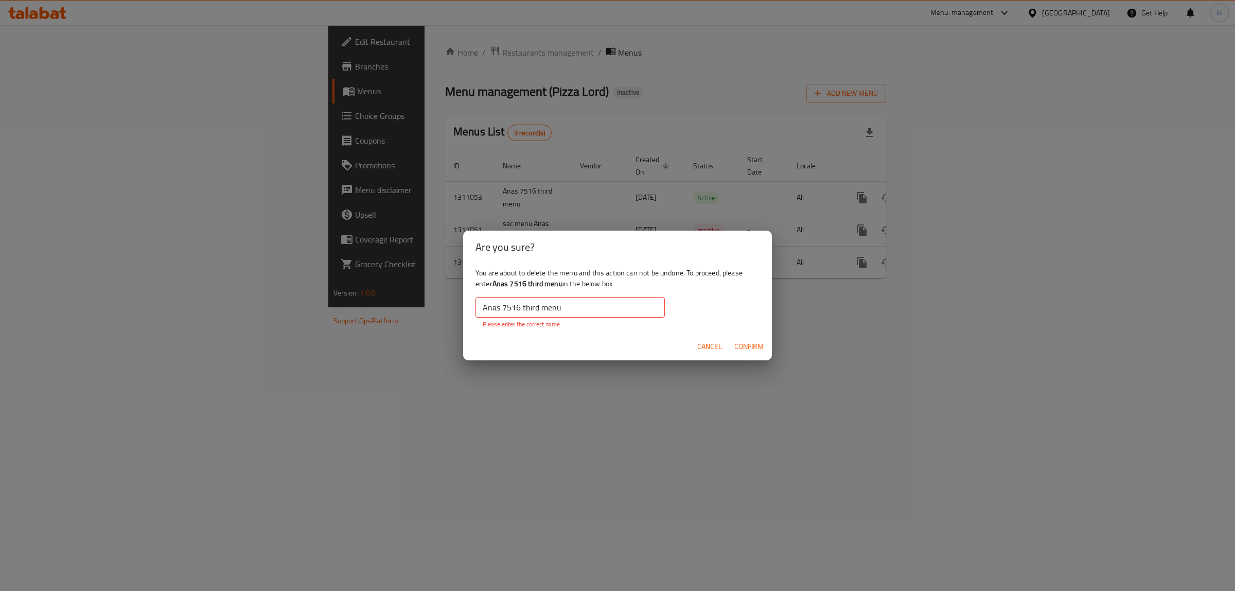
click at [752, 346] on span "Confirm" at bounding box center [748, 346] width 29 height 13
click at [612, 303] on input "Anas 7516 third menu" at bounding box center [569, 307] width 189 height 21
drag, startPoint x: 645, startPoint y: 307, endPoint x: 624, endPoint y: 315, distance: 22.8
click at [668, 314] on div "You are about to delete the menu and this action can not be undone. To proceed,…" at bounding box center [617, 297] width 309 height 69
drag, startPoint x: 565, startPoint y: 311, endPoint x: 647, endPoint y: 314, distance: 81.9
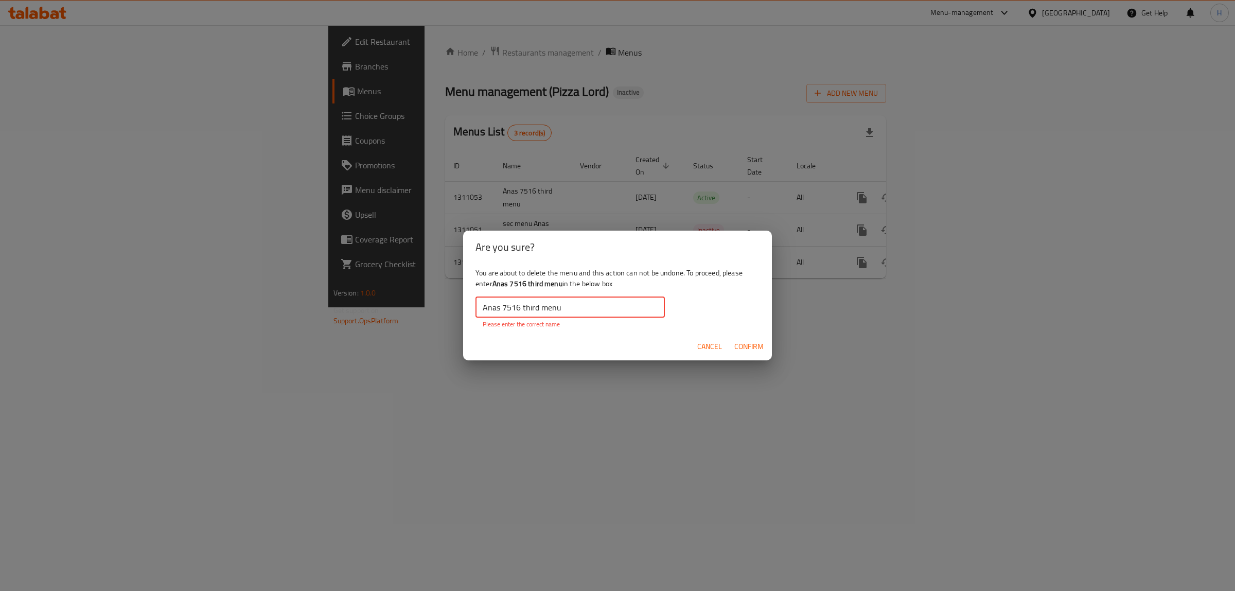
click at [647, 314] on input "Anas 7516 third menu" at bounding box center [569, 307] width 189 height 21
click at [619, 309] on input "Anas 7516 third menu" at bounding box center [569, 307] width 189 height 21
click at [624, 308] on input "Anas 7516 third menu" at bounding box center [569, 307] width 189 height 21
click at [542, 312] on input "Anas 7516 third menu" at bounding box center [569, 307] width 189 height 21
click at [521, 315] on input "Anas 7516 third menu" at bounding box center [569, 307] width 189 height 21
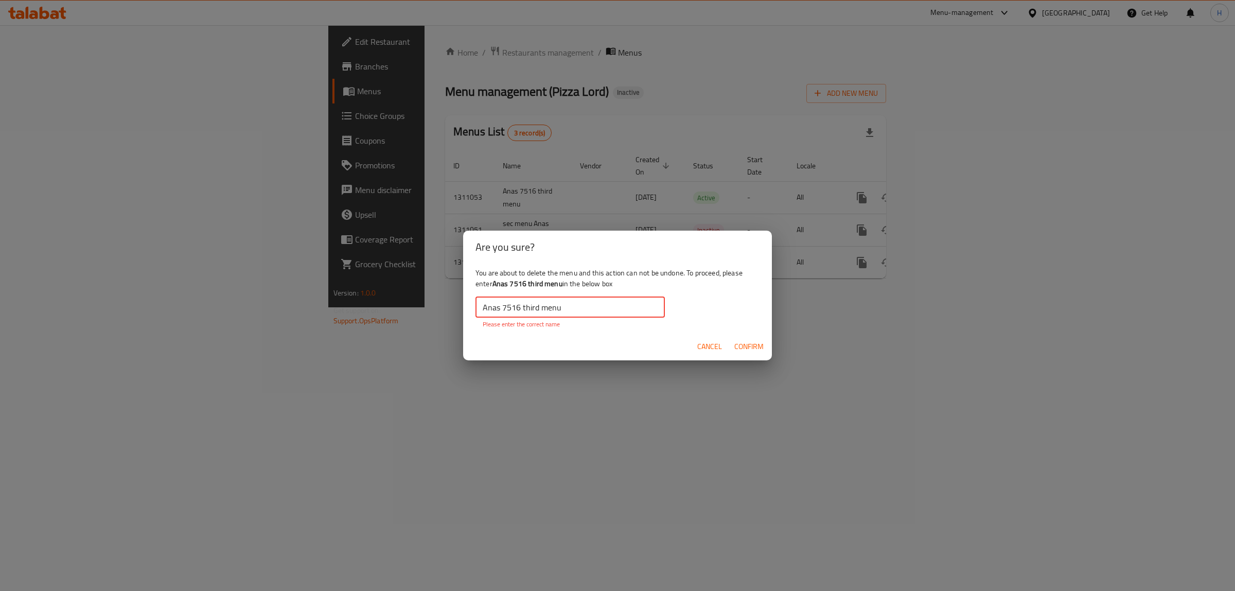
click at [498, 309] on input "Anas 7516 third menu" at bounding box center [569, 307] width 189 height 21
click at [482, 305] on input "Anas 7516 third menu" at bounding box center [569, 307] width 189 height 21
drag, startPoint x: 482, startPoint y: 310, endPoint x: 477, endPoint y: 310, distance: 5.2
click at [477, 310] on input "Anas 7516 third menu" at bounding box center [569, 307] width 189 height 21
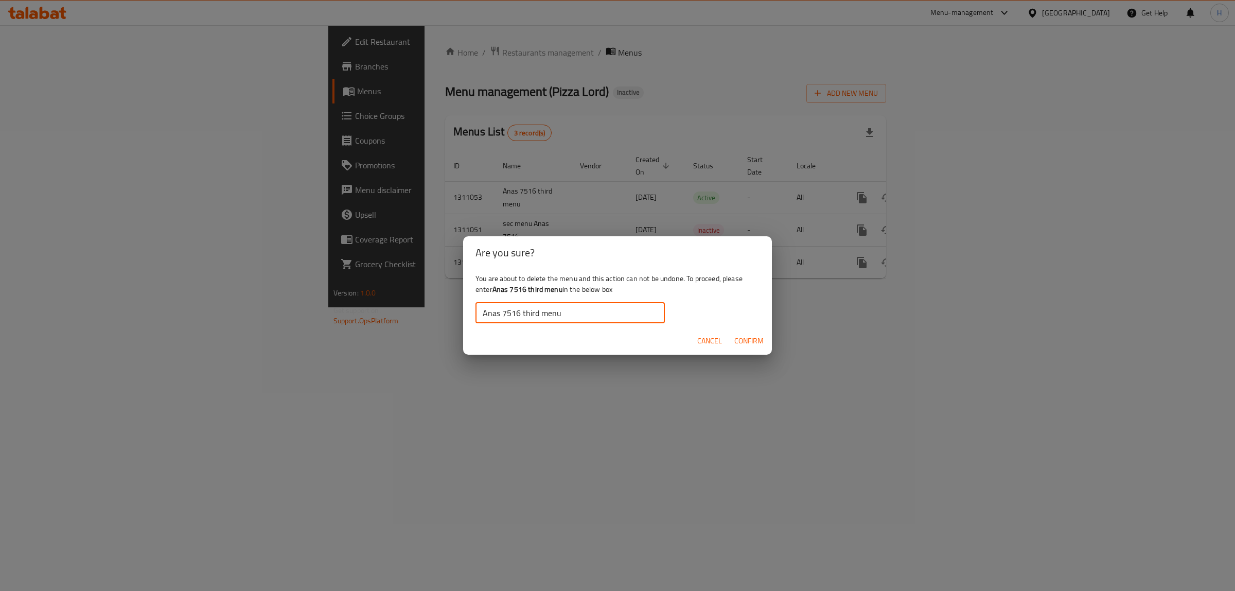
type input "Anas 7516 third menu"
click at [741, 341] on span "Confirm" at bounding box center [748, 340] width 29 height 13
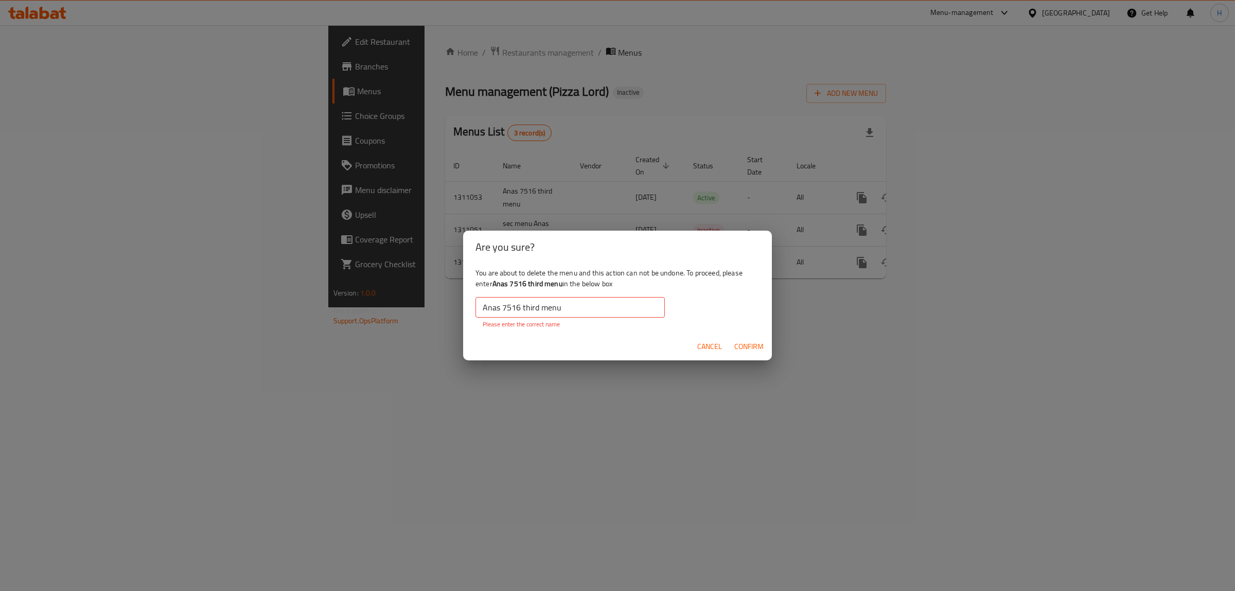
click at [616, 306] on input "Anas 7516 third menu" at bounding box center [569, 307] width 189 height 21
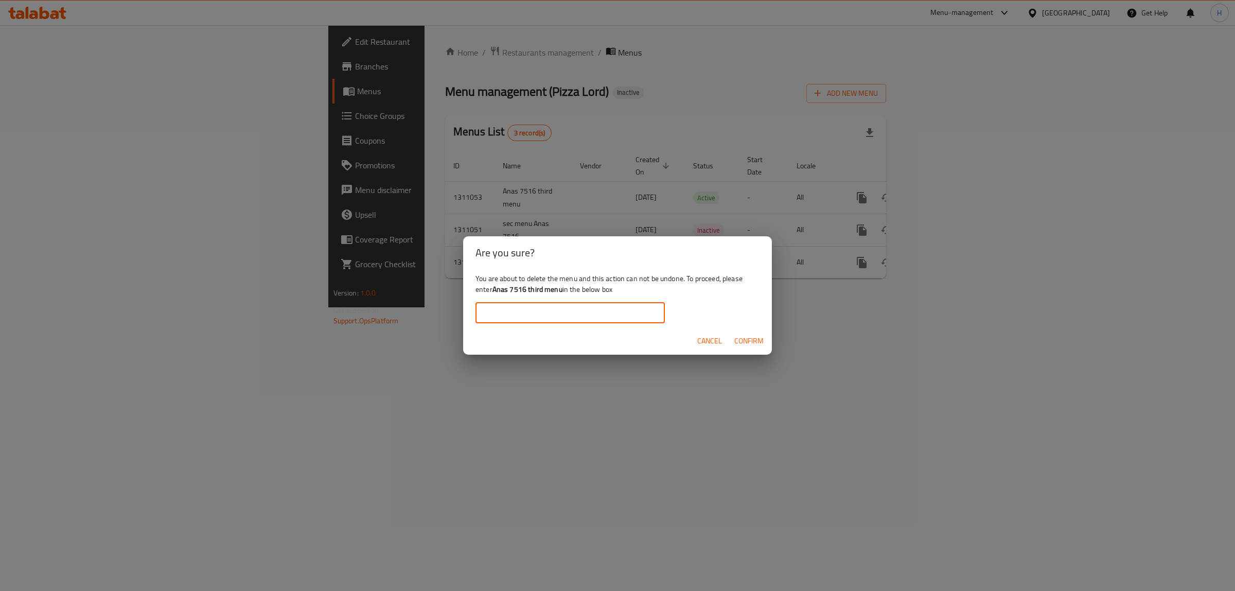
click at [213, 299] on div "Are you sure? You are about to delete the menu and this action can not be undon…" at bounding box center [617, 295] width 1235 height 591
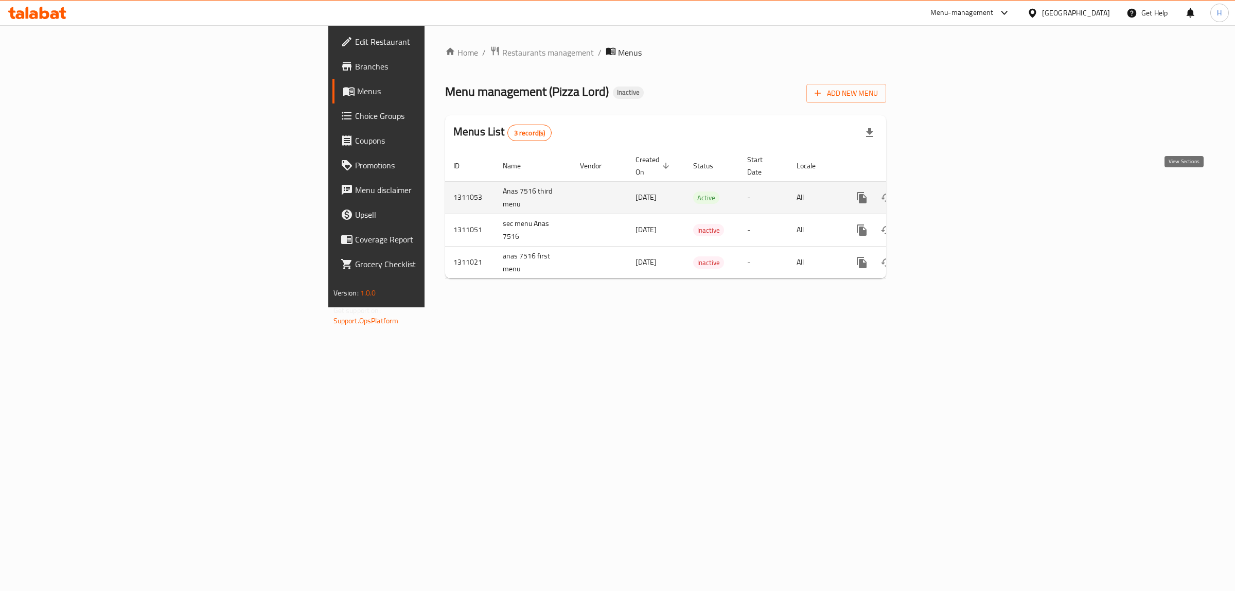
click at [948, 185] on link "enhanced table" at bounding box center [936, 197] width 25 height 25
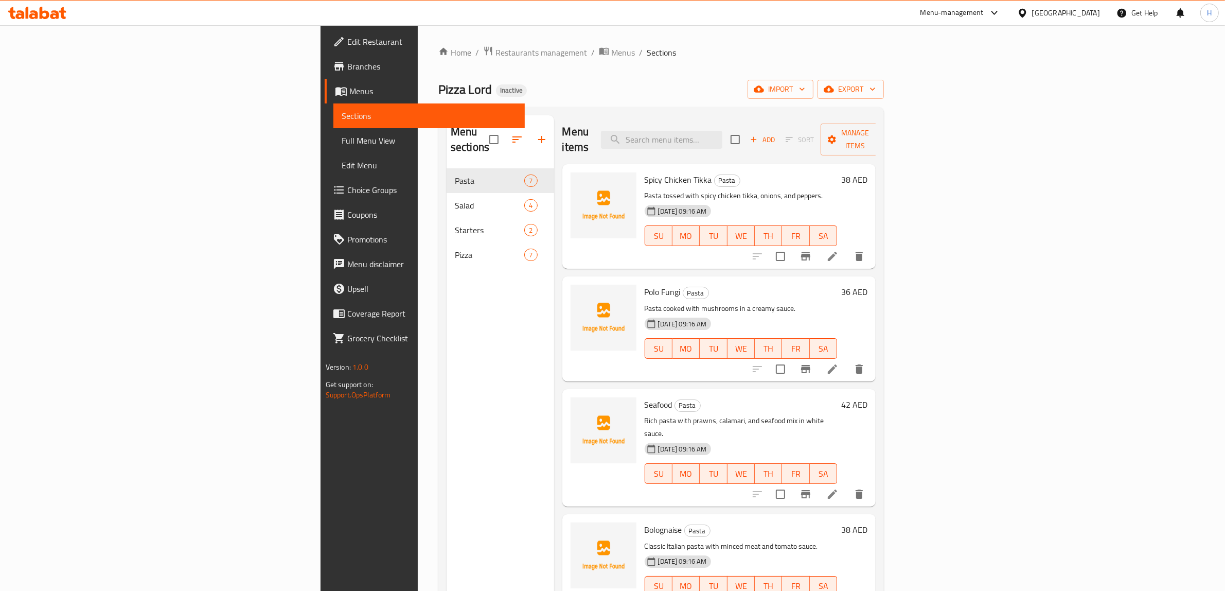
click at [342, 137] on span "Full Menu View" at bounding box center [429, 140] width 175 height 12
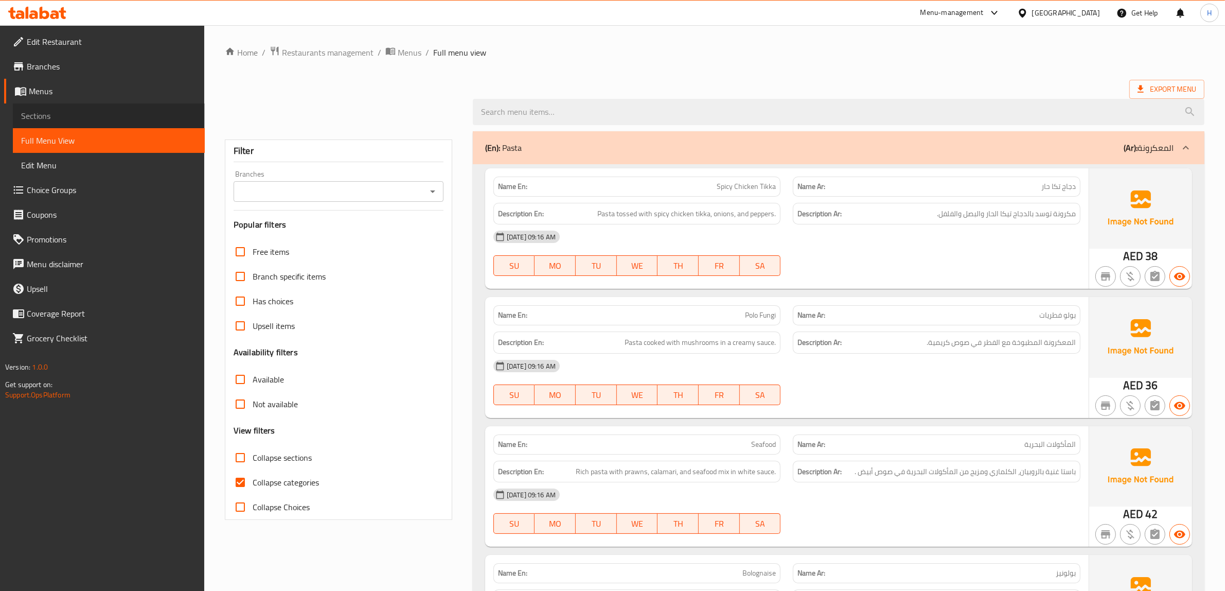
click at [91, 115] on span "Sections" at bounding box center [108, 116] width 175 height 12
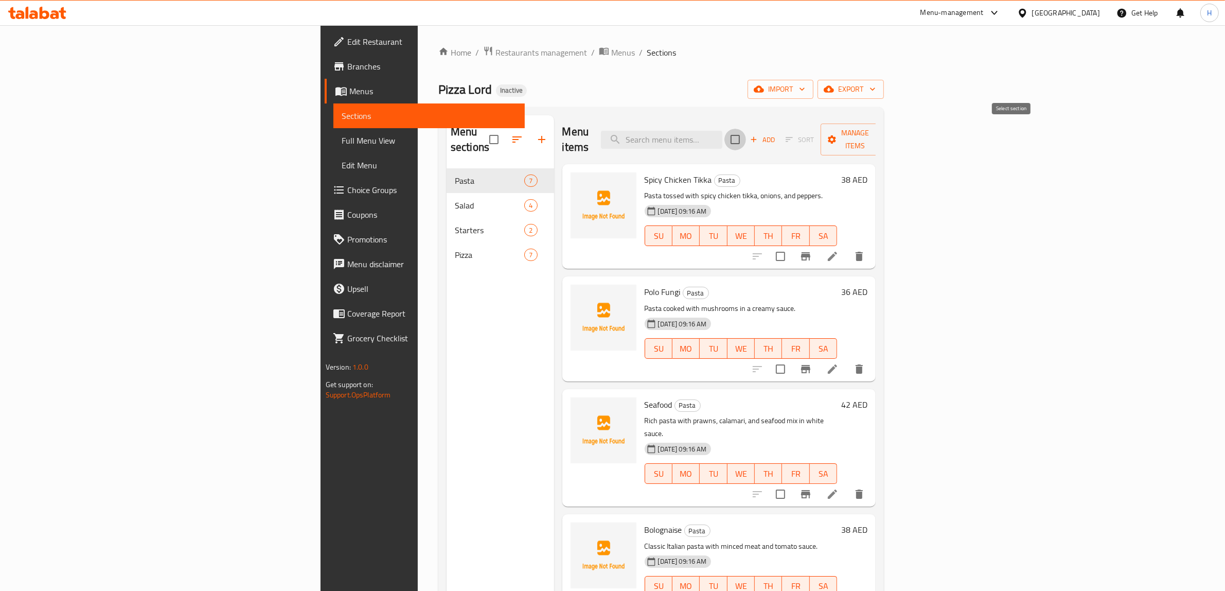
click at [746, 137] on input "checkbox" at bounding box center [736, 140] width 22 height 22
checkbox input "true"
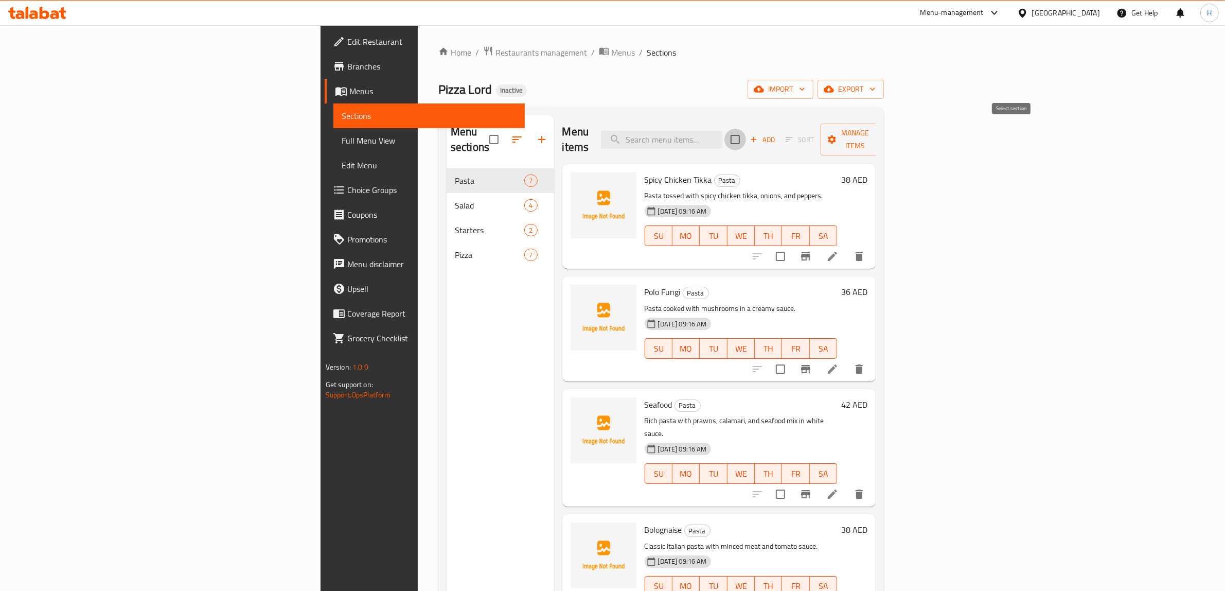
checkbox input "true"
click at [881, 134] on span "Manage items" at bounding box center [855, 140] width 52 height 26
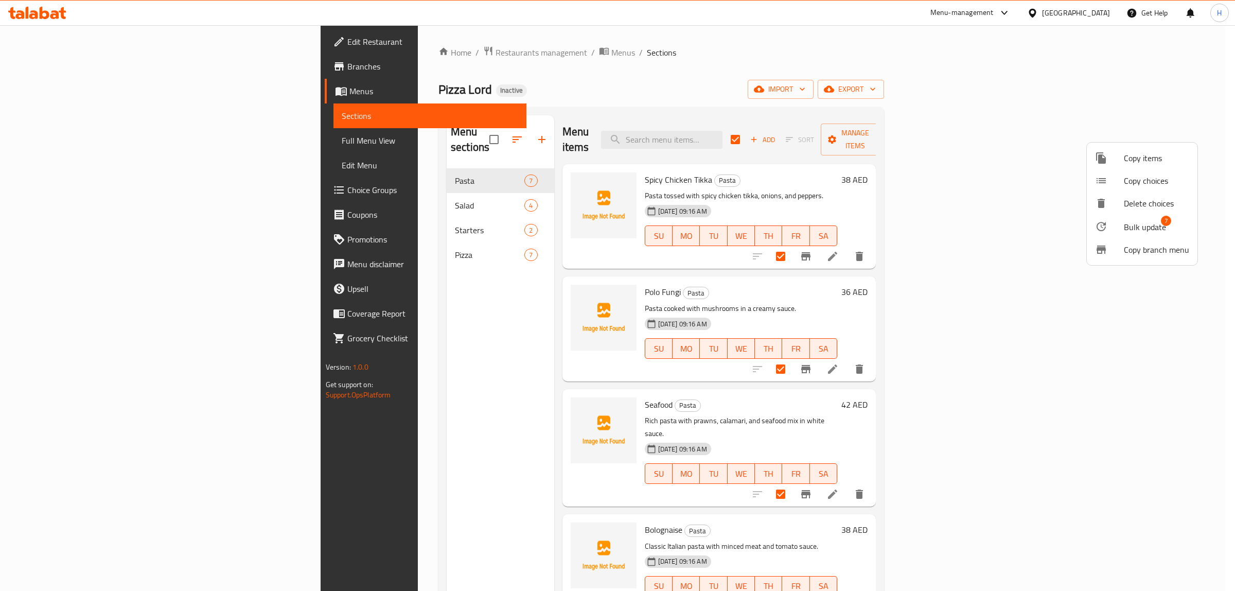
click at [96, 132] on div at bounding box center [617, 295] width 1235 height 591
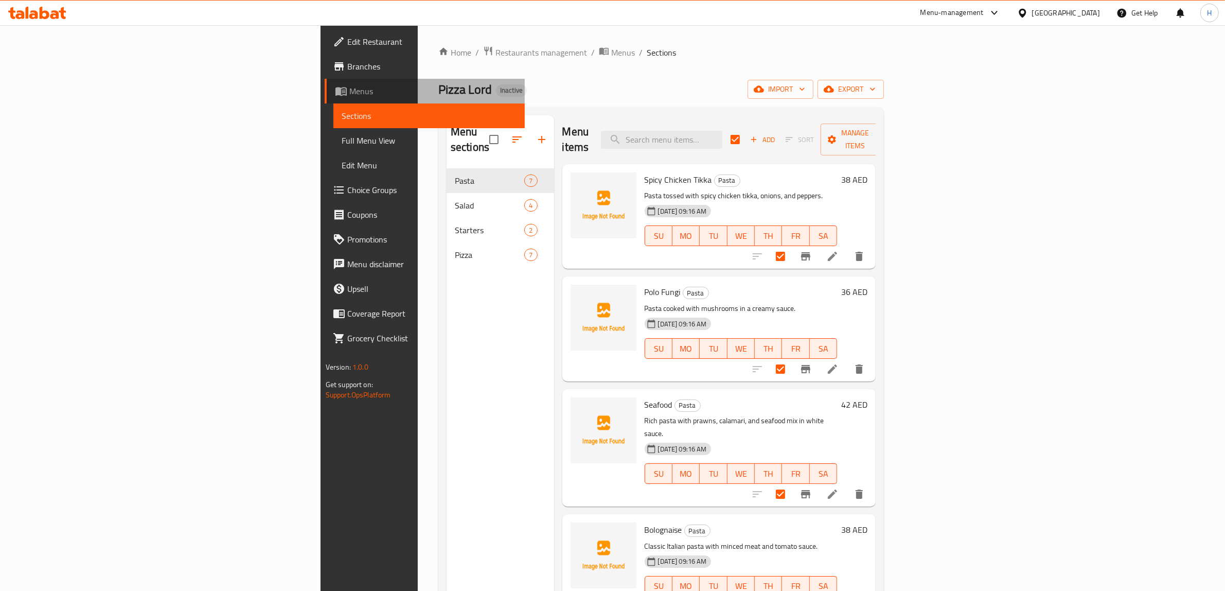
click at [325, 80] on link "Menus" at bounding box center [425, 91] width 201 height 25
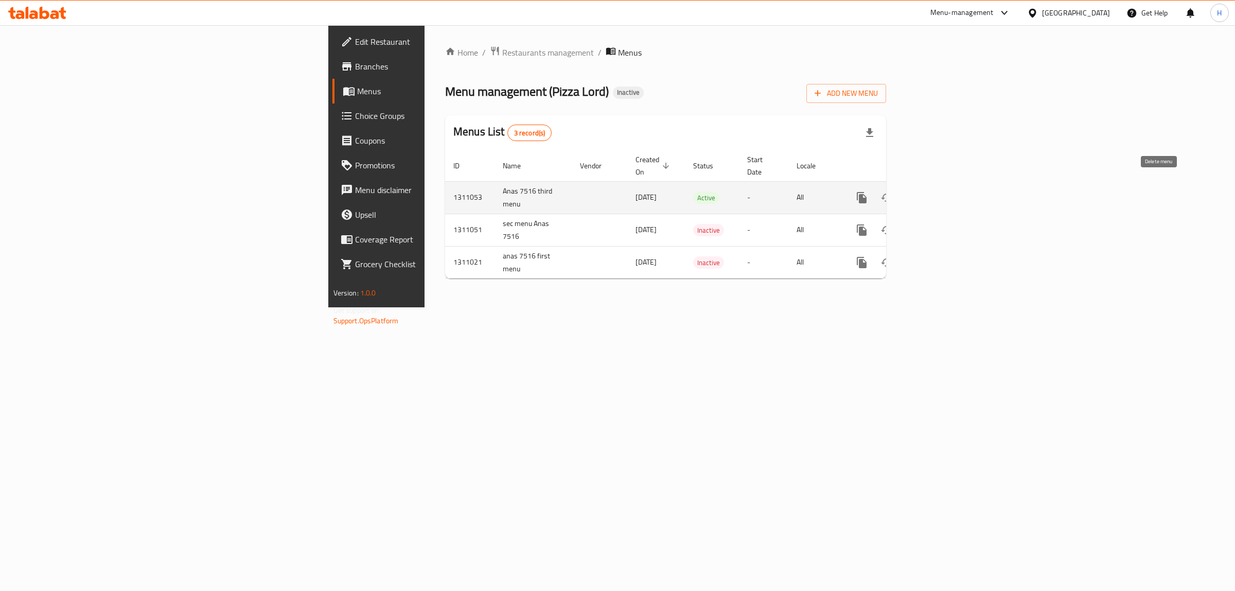
click at [917, 191] on icon "enhanced table" at bounding box center [911, 197] width 12 height 12
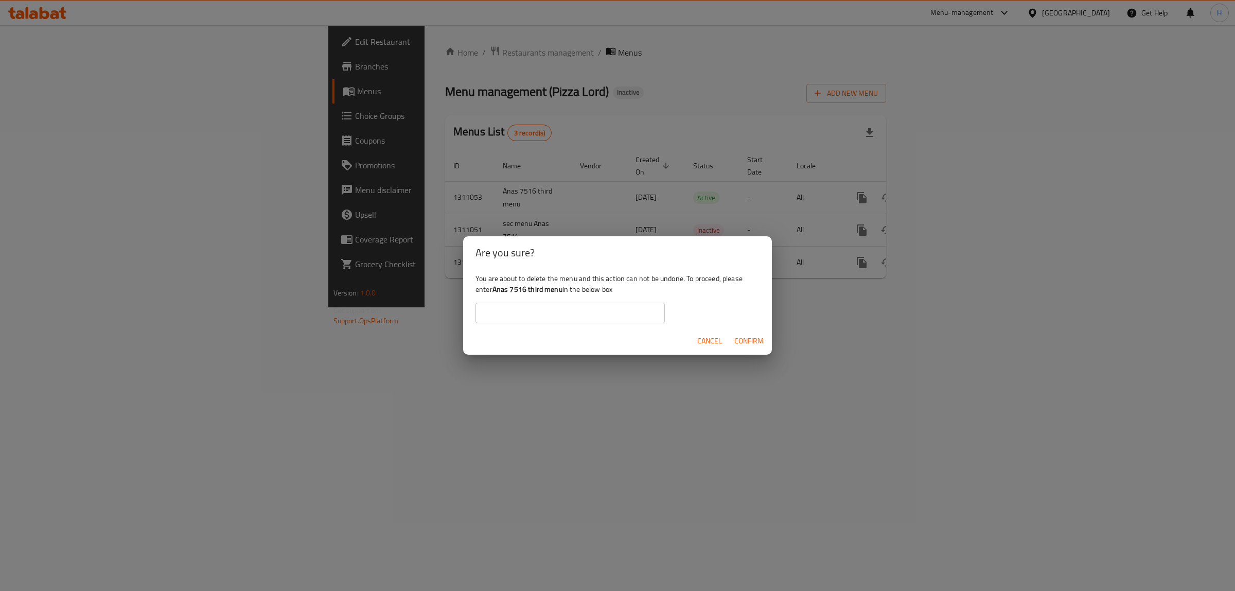
click at [1003, 303] on div "Are you sure? You are about to delete the menu and this action can not be undon…" at bounding box center [617, 295] width 1235 height 591
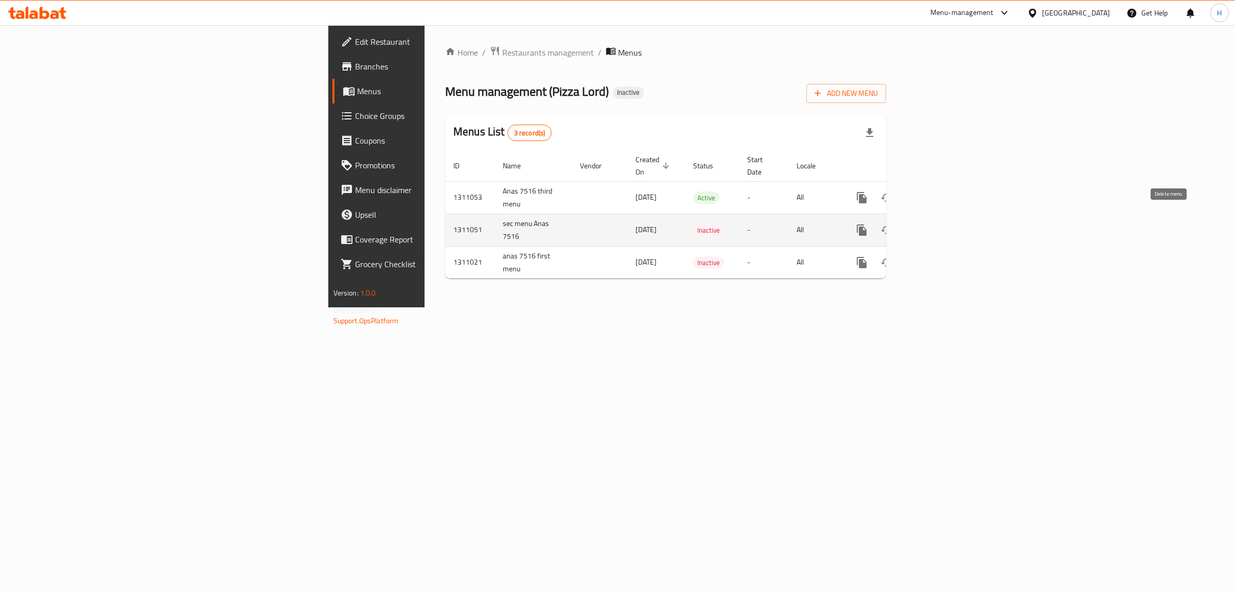
click at [924, 222] on button "enhanced table" at bounding box center [911, 230] width 25 height 25
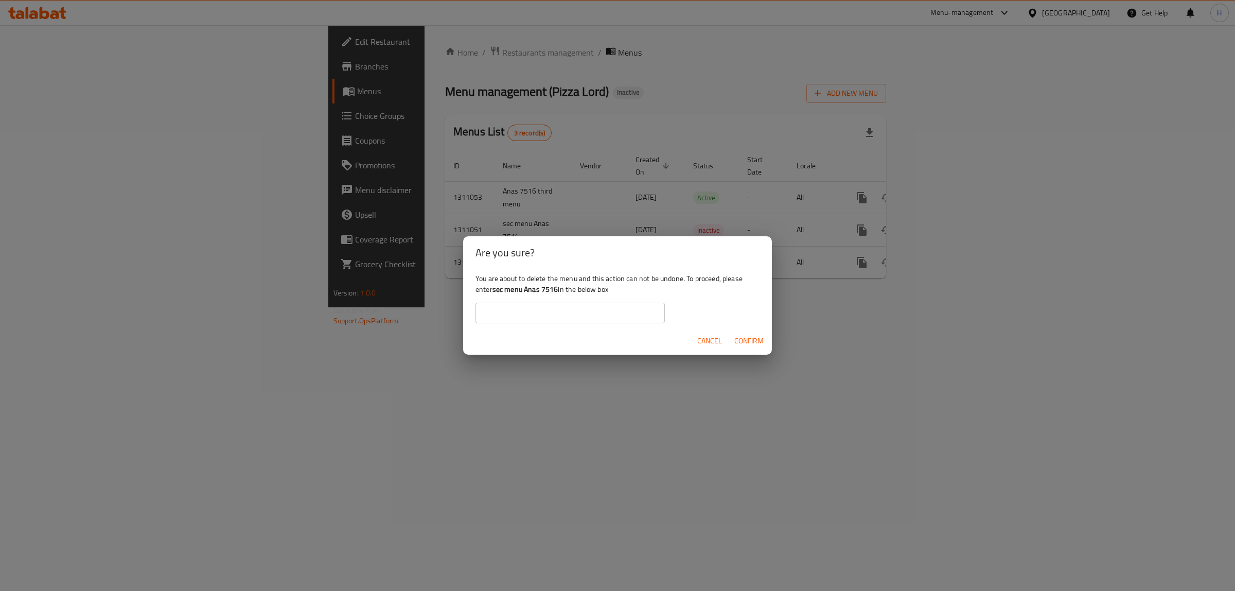
click at [1178, 218] on div "Are you sure? You are about to delete the menu and this action can not be undon…" at bounding box center [617, 295] width 1235 height 591
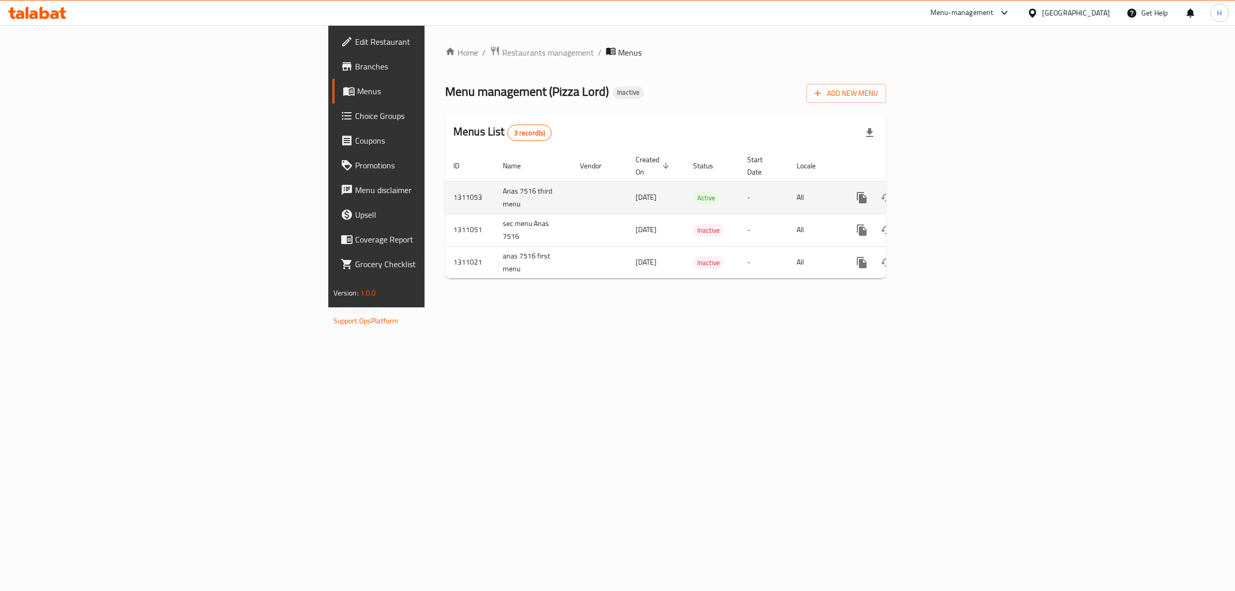
click at [942, 191] on icon "enhanced table" at bounding box center [936, 197] width 12 height 12
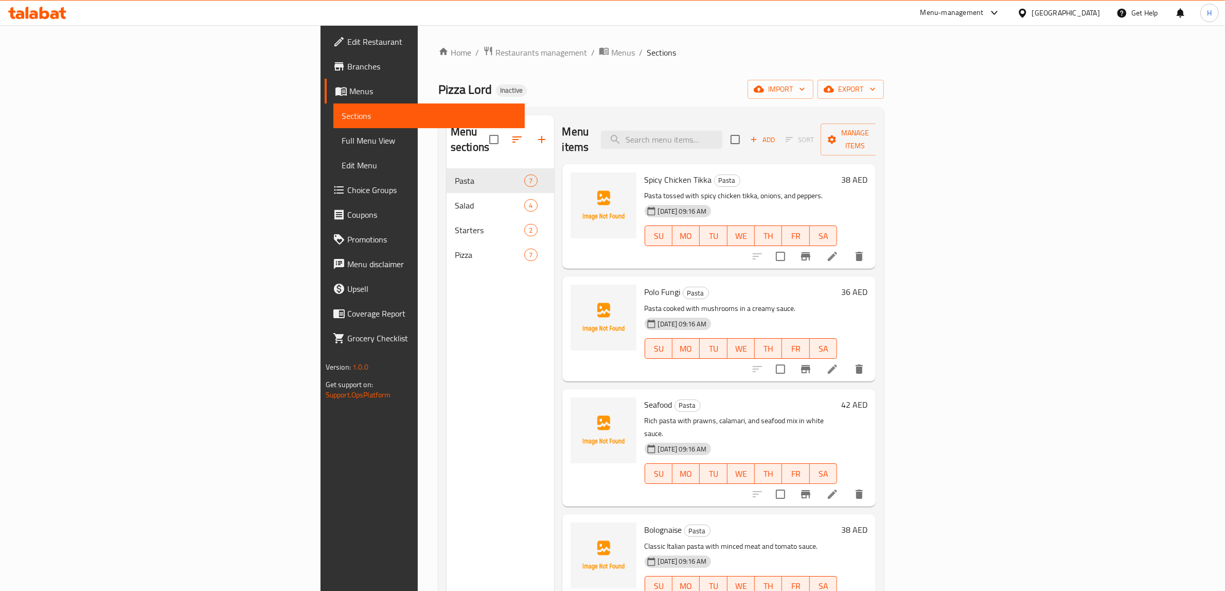
click at [349, 92] on span "Menus" at bounding box center [433, 91] width 168 height 12
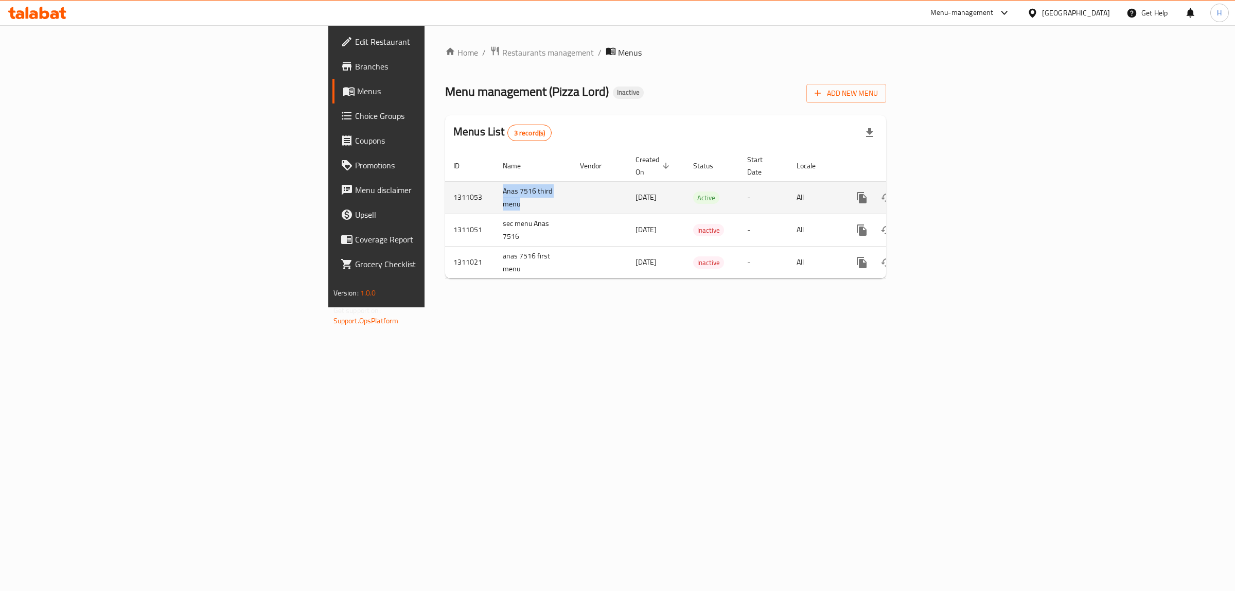
drag, startPoint x: 285, startPoint y: 179, endPoint x: 302, endPoint y: 189, distance: 20.3
click at [495, 189] on td "Anas 7516 third menu" at bounding box center [533, 197] width 77 height 32
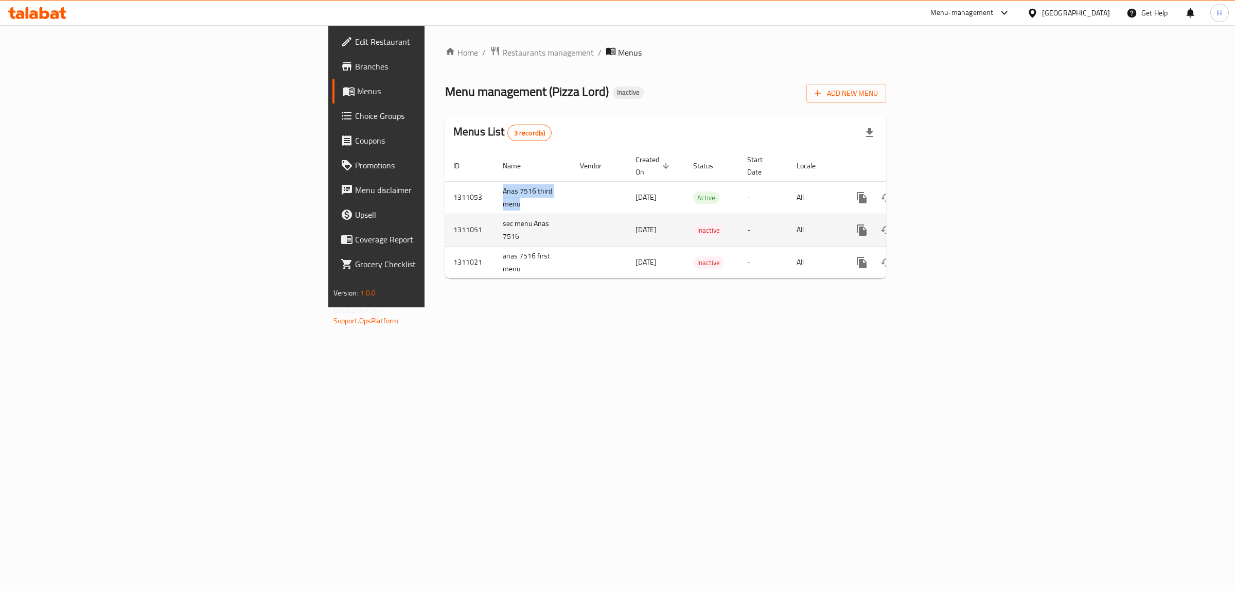
copy td "Anas 7516 third menu"
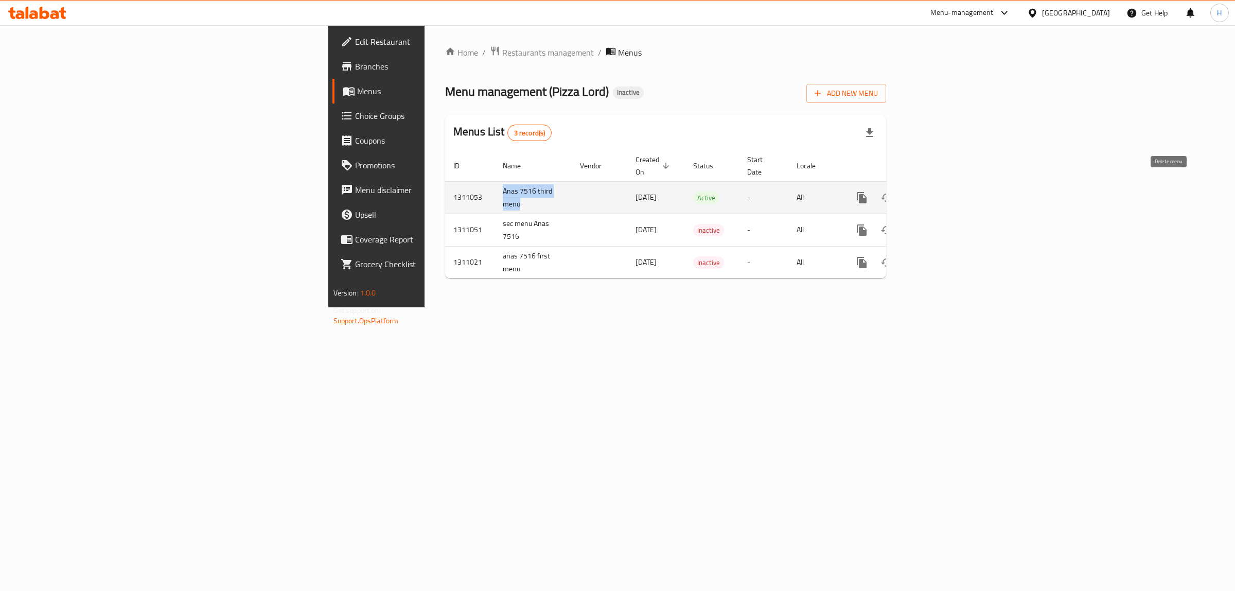
click at [917, 191] on icon "enhanced table" at bounding box center [911, 197] width 12 height 12
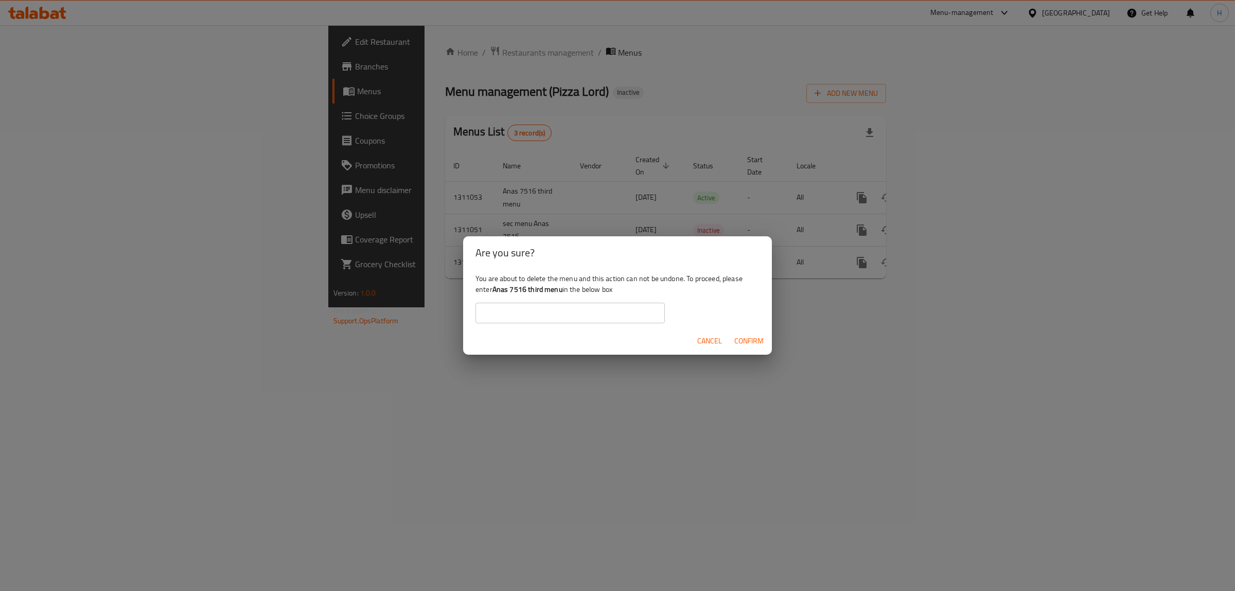
drag, startPoint x: 588, startPoint y: 315, endPoint x: 610, endPoint y: 323, distance: 22.9
click at [588, 315] on input "text" at bounding box center [569, 313] width 189 height 21
paste input "Anas 7516 third menu"
type input "Anas 7516 third menu"
click at [760, 336] on span "Confirm" at bounding box center [748, 340] width 29 height 13
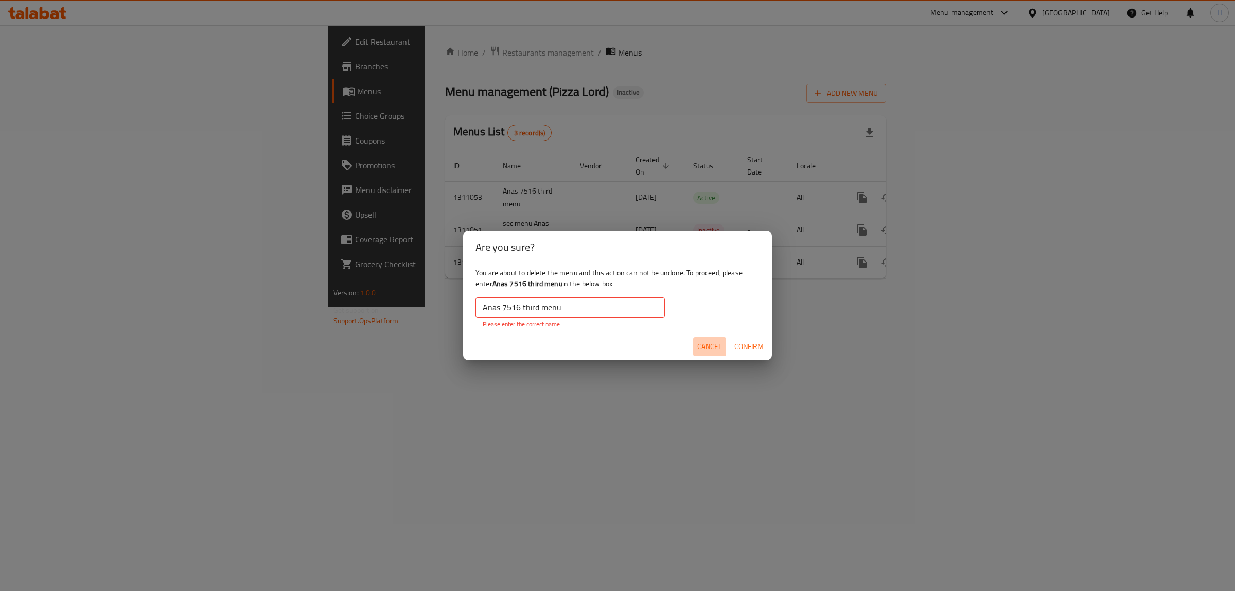
click at [711, 340] on span "Cancel" at bounding box center [709, 346] width 25 height 13
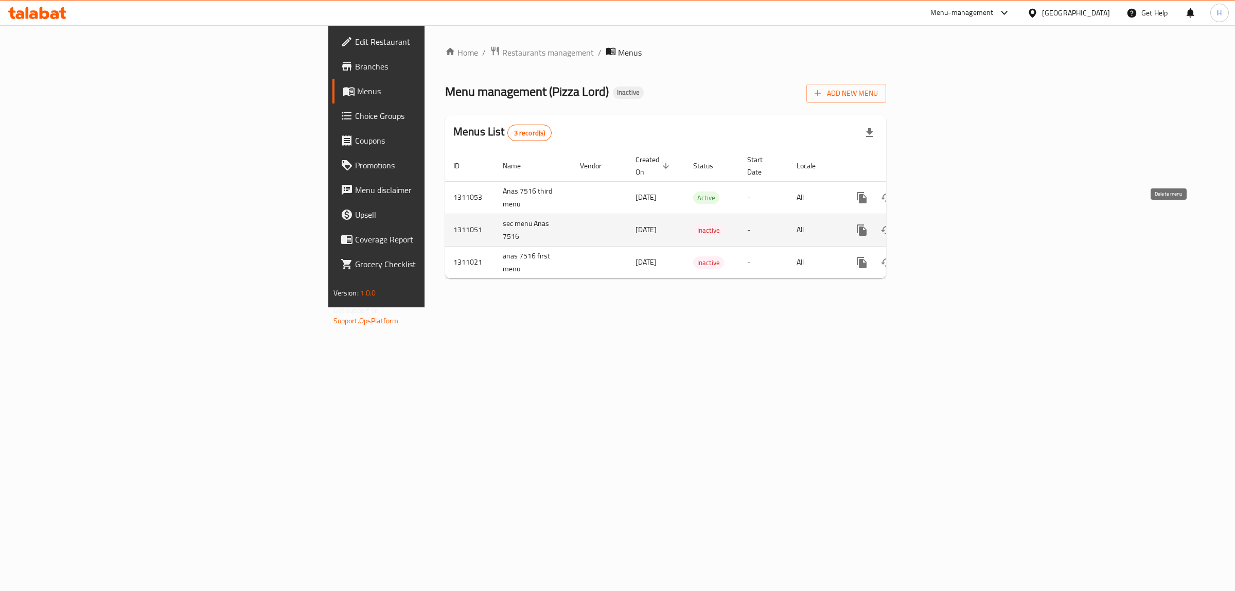
click at [915, 225] on icon "enhanced table" at bounding box center [911, 229] width 7 height 9
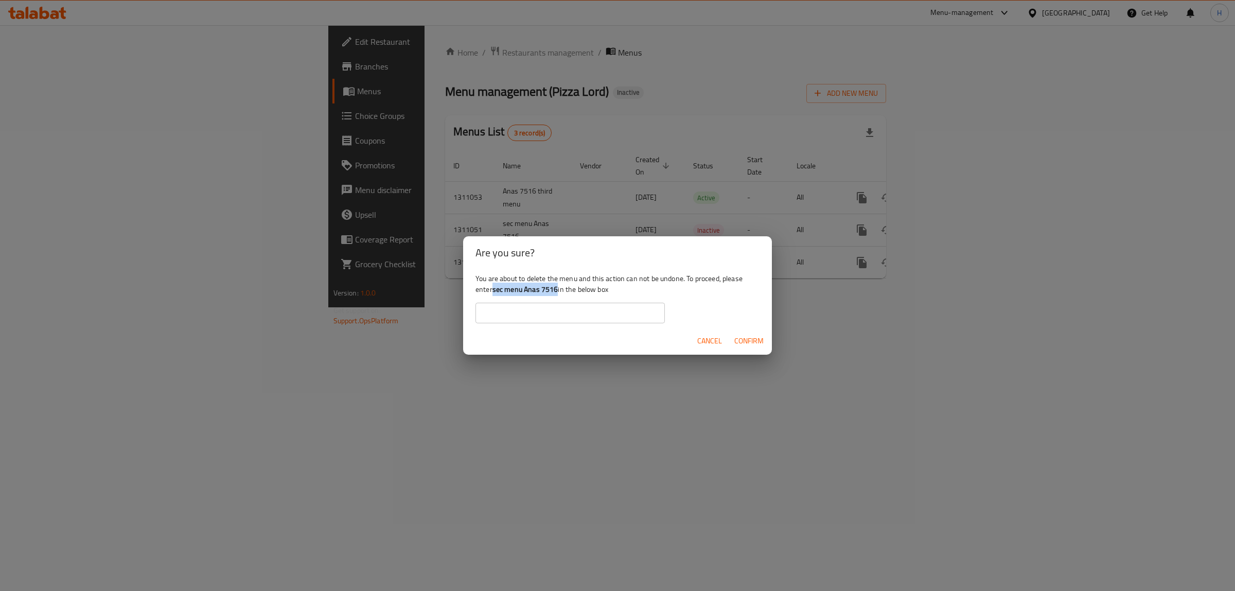
drag, startPoint x: 495, startPoint y: 291, endPoint x: 558, endPoint y: 289, distance: 63.8
click at [558, 289] on div "You are about to delete the menu and this action can not be undone. To proceed,…" at bounding box center [617, 298] width 309 height 58
copy b "sec menu Anas 7516"
drag, startPoint x: 546, startPoint y: 309, endPoint x: 567, endPoint y: 318, distance: 22.4
click at [546, 309] on input "text" at bounding box center [569, 313] width 189 height 21
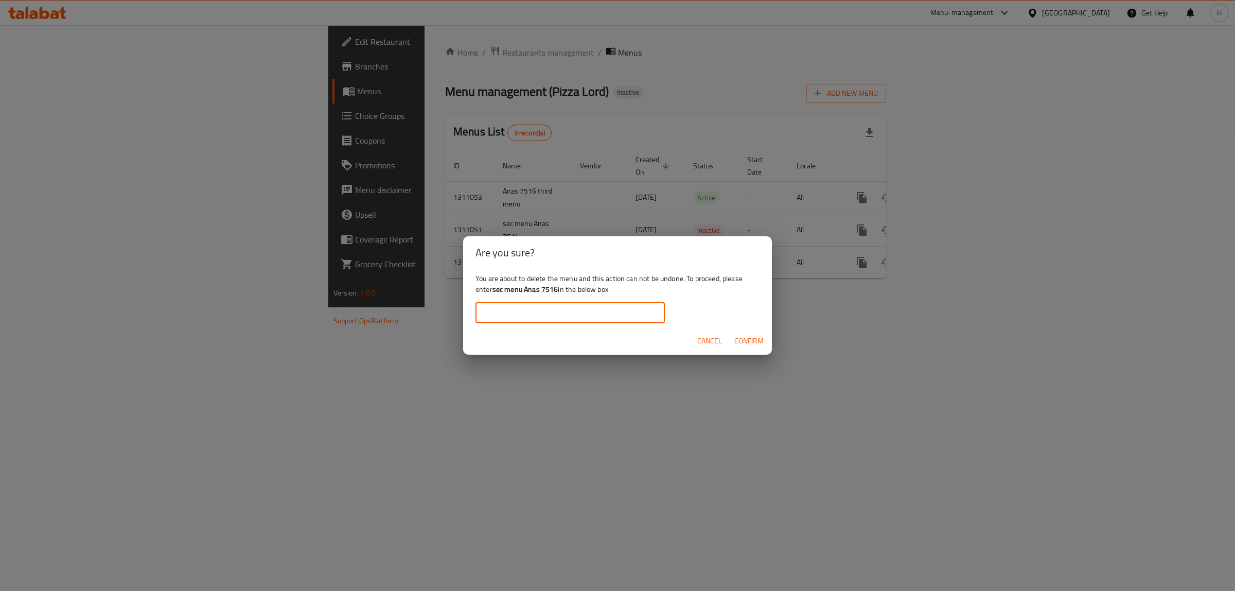
paste input "sec menu Anas 7516"
type input "sec menu Anas 7516"
click at [753, 341] on span "Confirm" at bounding box center [748, 340] width 29 height 13
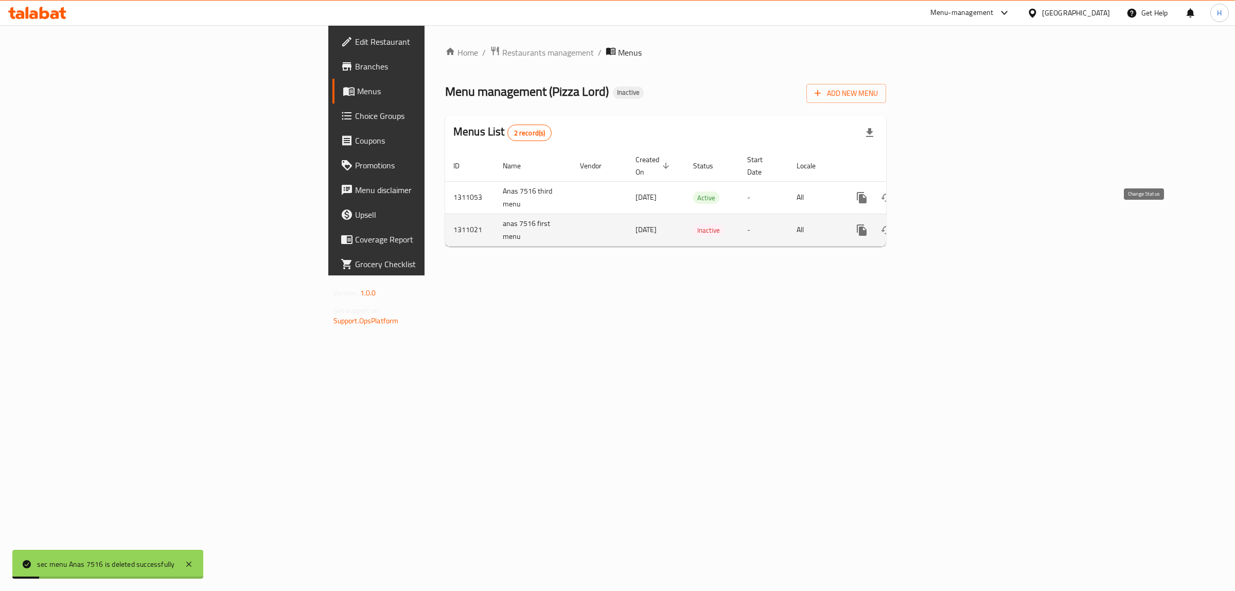
click at [917, 224] on icon "enhanced table" at bounding box center [911, 230] width 12 height 12
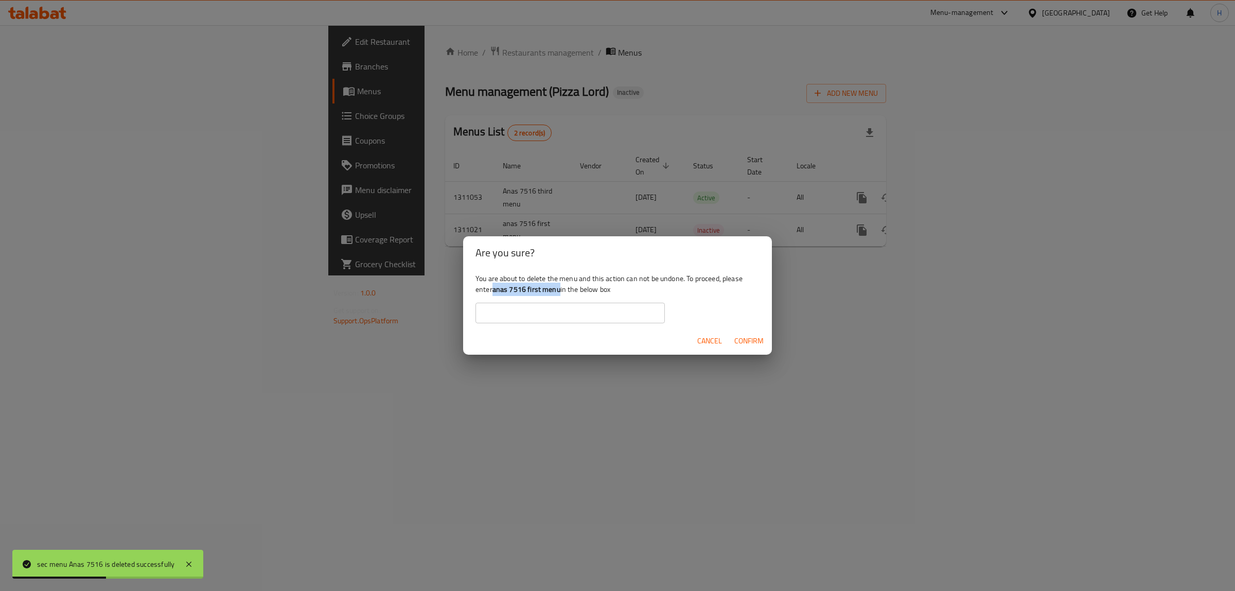
drag, startPoint x: 494, startPoint y: 288, endPoint x: 559, endPoint y: 293, distance: 65.0
click at [559, 293] on b "anas 7516 first menu" at bounding box center [526, 289] width 68 height 13
copy b "anas 7516 first menu"
click at [531, 306] on input "text" at bounding box center [569, 313] width 189 height 21
paste input "anas 7516 first menu"
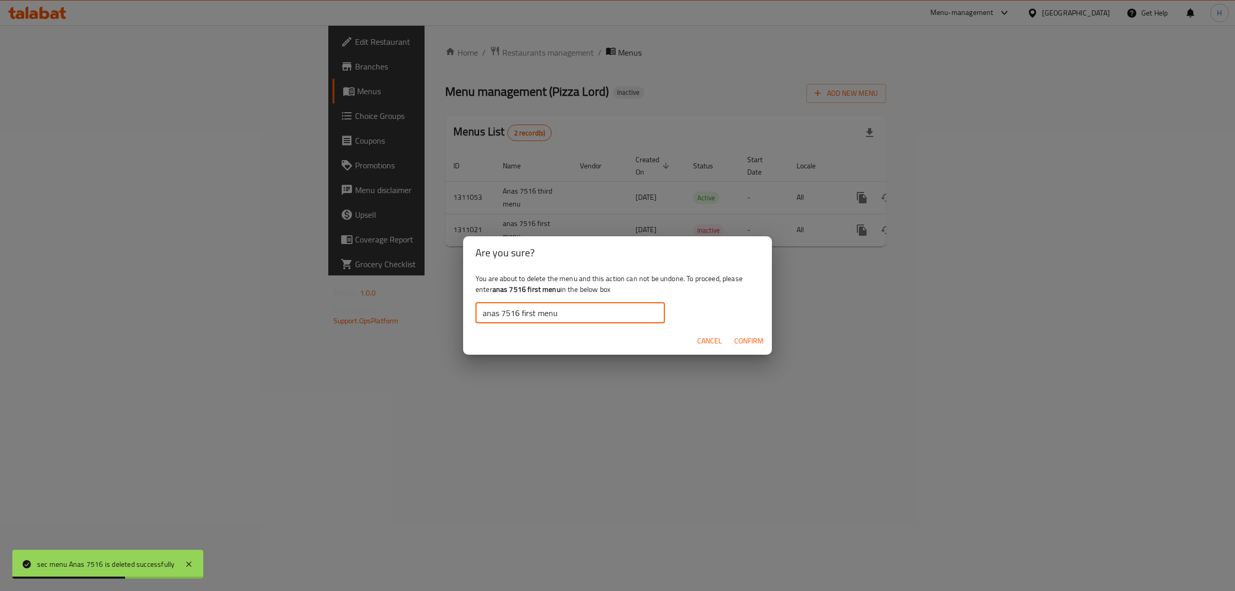
click at [748, 338] on span "Confirm" at bounding box center [748, 340] width 29 height 13
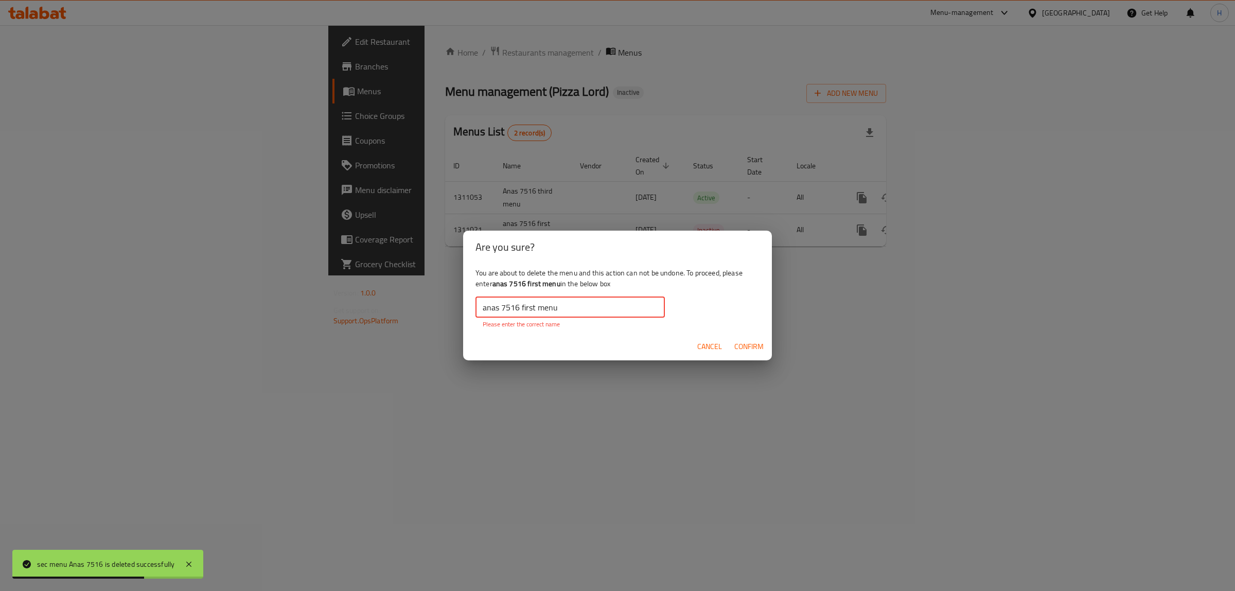
click at [515, 299] on input "anas 7516 first menu" at bounding box center [569, 307] width 189 height 21
click at [589, 310] on input "anas 7516 first menu" at bounding box center [569, 307] width 189 height 21
drag, startPoint x: 484, startPoint y: 306, endPoint x: 452, endPoint y: 307, distance: 31.9
click at [452, 307] on div "Are you sure? You are about to delete the menu and this action can not be undon…" at bounding box center [617, 295] width 1235 height 591
click at [749, 350] on span "Confirm" at bounding box center [748, 346] width 29 height 13
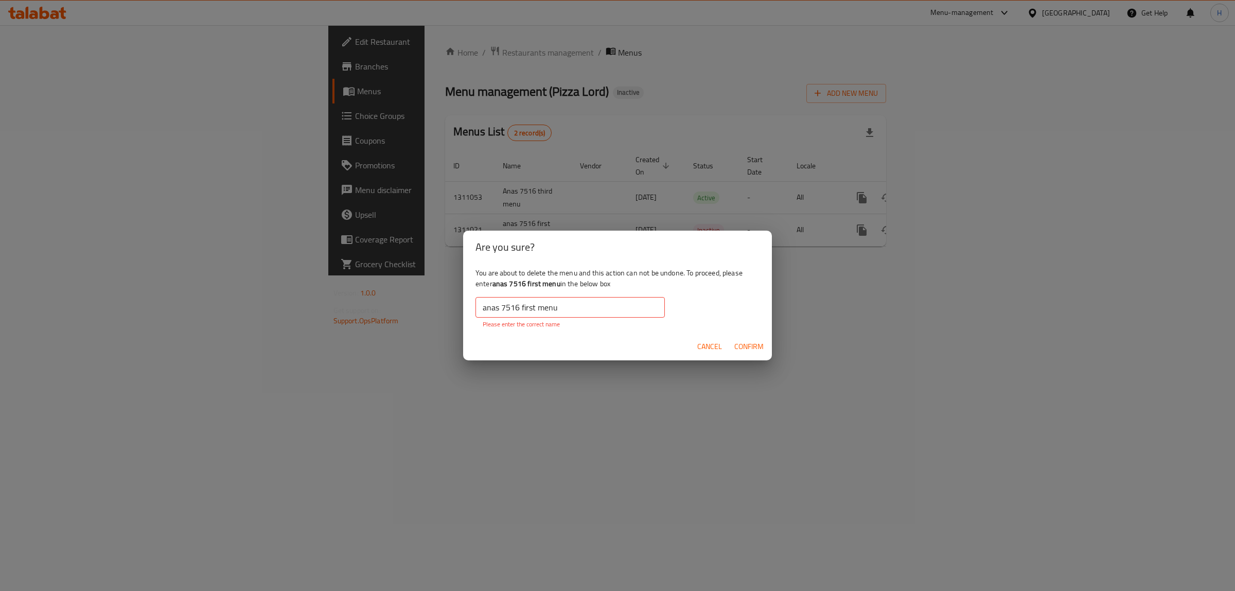
click at [749, 350] on span "Confirm" at bounding box center [748, 346] width 29 height 13
click at [487, 312] on input "anas 7516 first menu" at bounding box center [569, 307] width 189 height 21
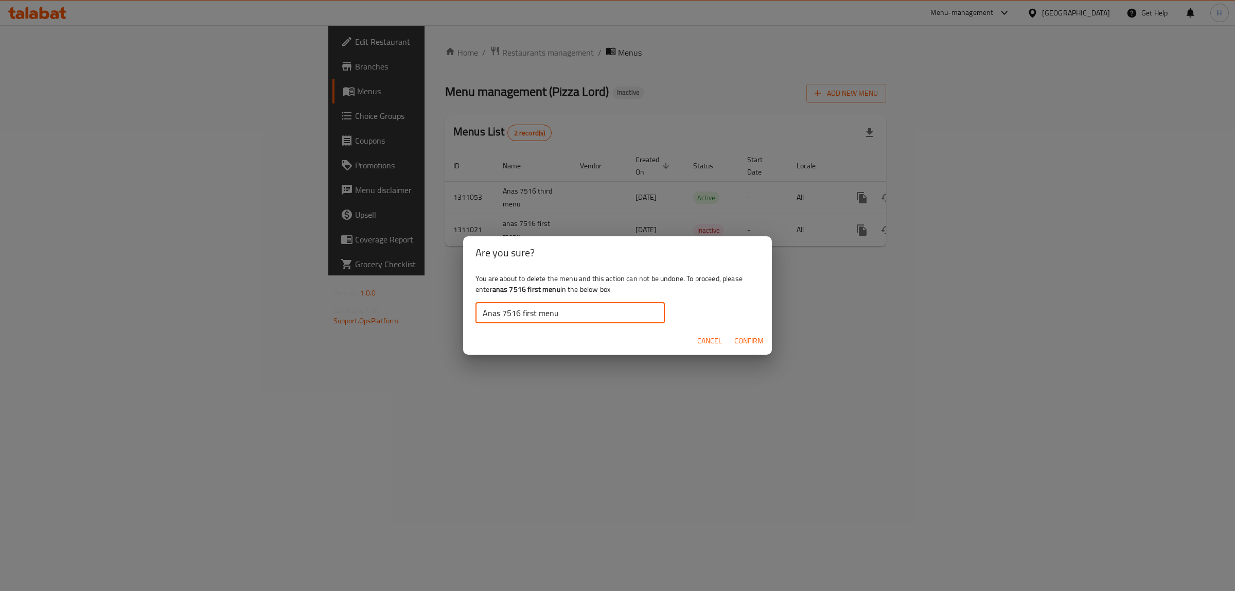
type input "Anas 7516 first menu"
click at [740, 345] on span "Confirm" at bounding box center [748, 340] width 29 height 13
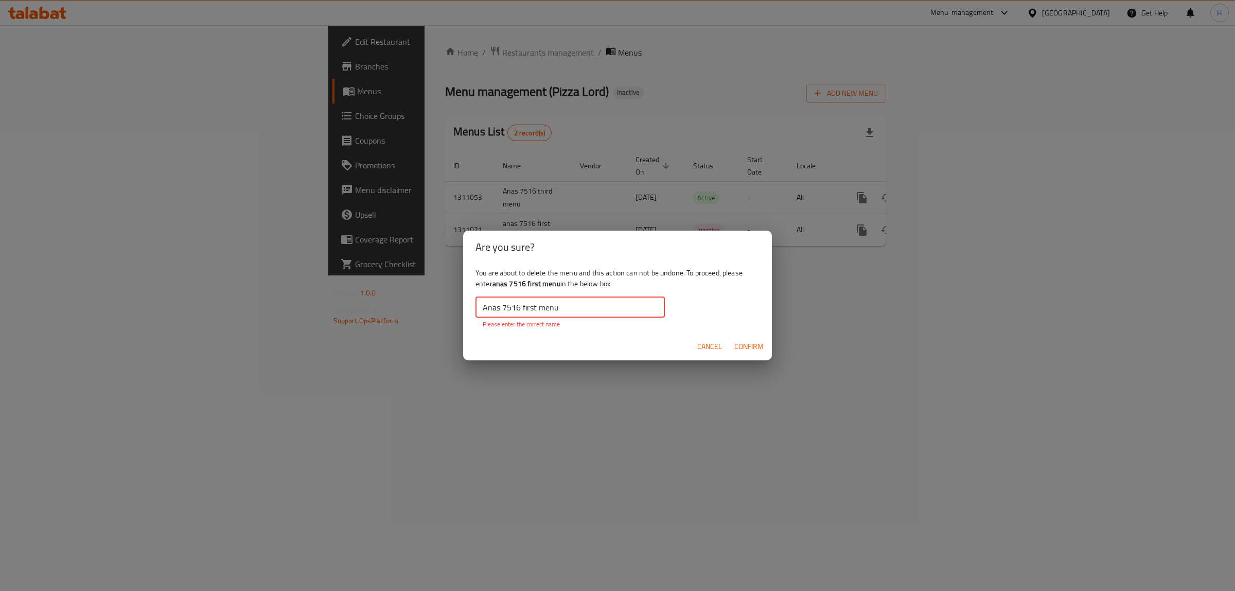
click at [570, 308] on input "Anas 7516 first menu" at bounding box center [569, 307] width 189 height 21
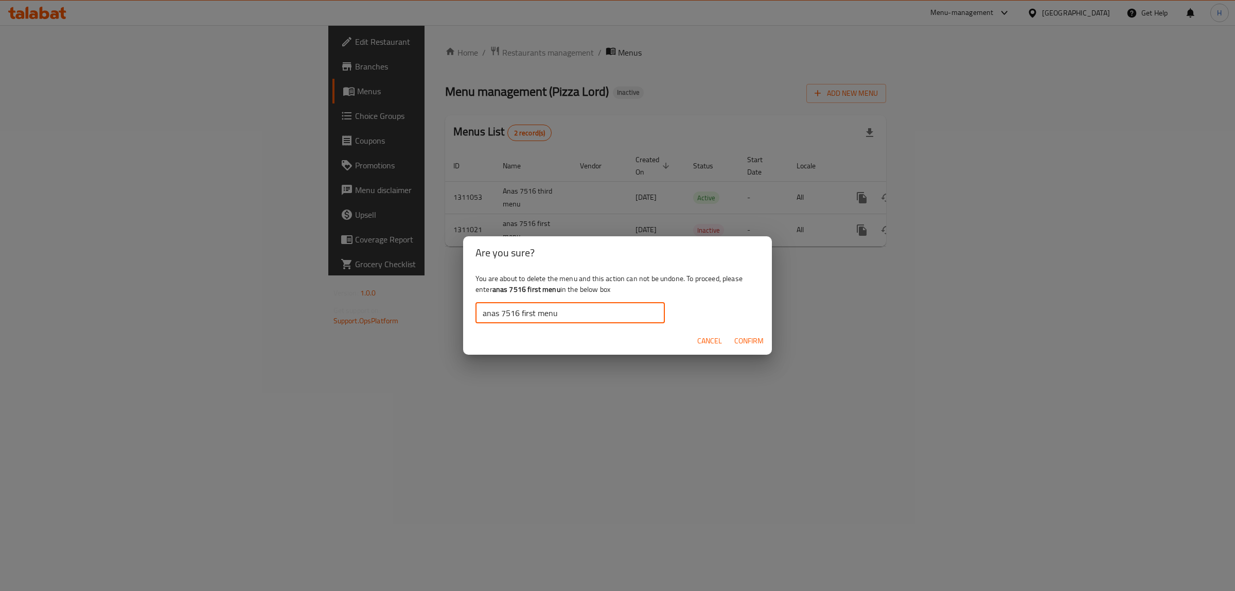
type input "anas 7516 first menu"
click at [750, 336] on span "Confirm" at bounding box center [748, 340] width 29 height 13
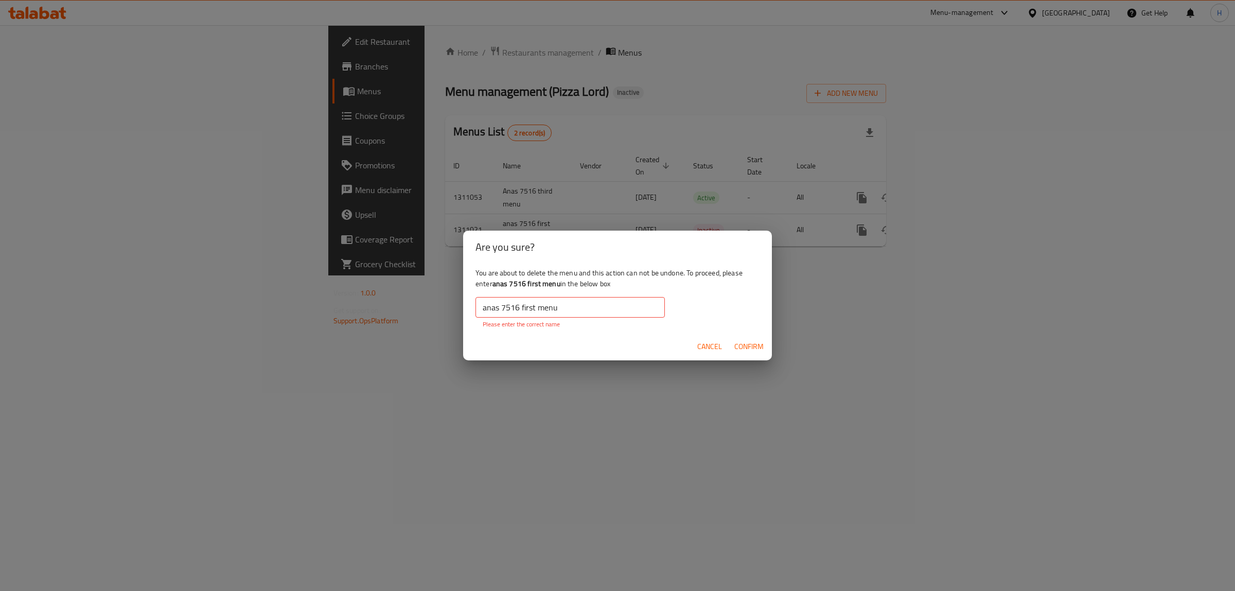
click at [624, 303] on input "anas 7516 first menu" at bounding box center [569, 307] width 189 height 21
drag, startPoint x: 636, startPoint y: 305, endPoint x: 574, endPoint y: 311, distance: 62.1
click at [672, 309] on div "You are about to delete the menu and this action can not be undone. To proceed,…" at bounding box center [617, 297] width 309 height 69
drag, startPoint x: 561, startPoint y: 310, endPoint x: 626, endPoint y: 309, distance: 64.8
click at [626, 309] on input "anas 7516 first menu" at bounding box center [569, 307] width 189 height 21
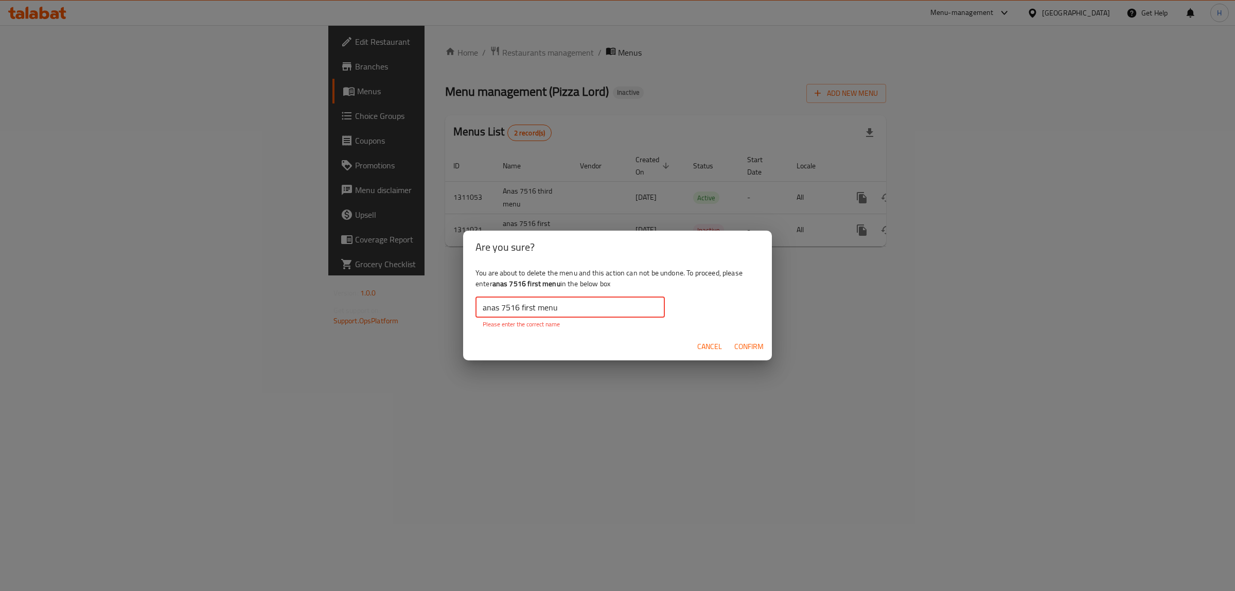
drag, startPoint x: 527, startPoint y: 307, endPoint x: 534, endPoint y: 307, distance: 6.7
click at [534, 307] on input "anas 7516 first menu" at bounding box center [569, 307] width 189 height 21
click at [550, 307] on input "anas 7516 first menu" at bounding box center [569, 307] width 189 height 21
click at [590, 312] on input "anas 7516 first menu" at bounding box center [569, 307] width 189 height 21
click at [592, 312] on input "anas 7516 first menu" at bounding box center [569, 307] width 189 height 21
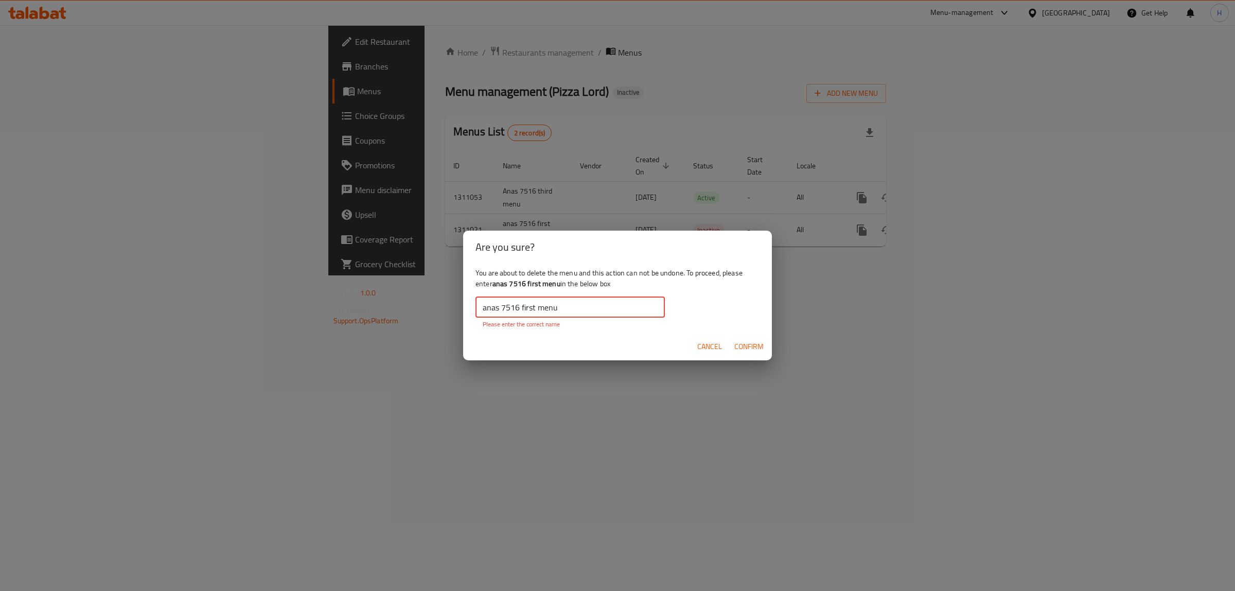
click at [592, 312] on input "anas 7516 first menu" at bounding box center [569, 307] width 189 height 21
click at [726, 344] on div "Cancel Confirm" at bounding box center [617, 346] width 309 height 27
click at [737, 343] on span "Confirm" at bounding box center [748, 346] width 29 height 13
click at [738, 343] on span "Confirm" at bounding box center [748, 346] width 29 height 13
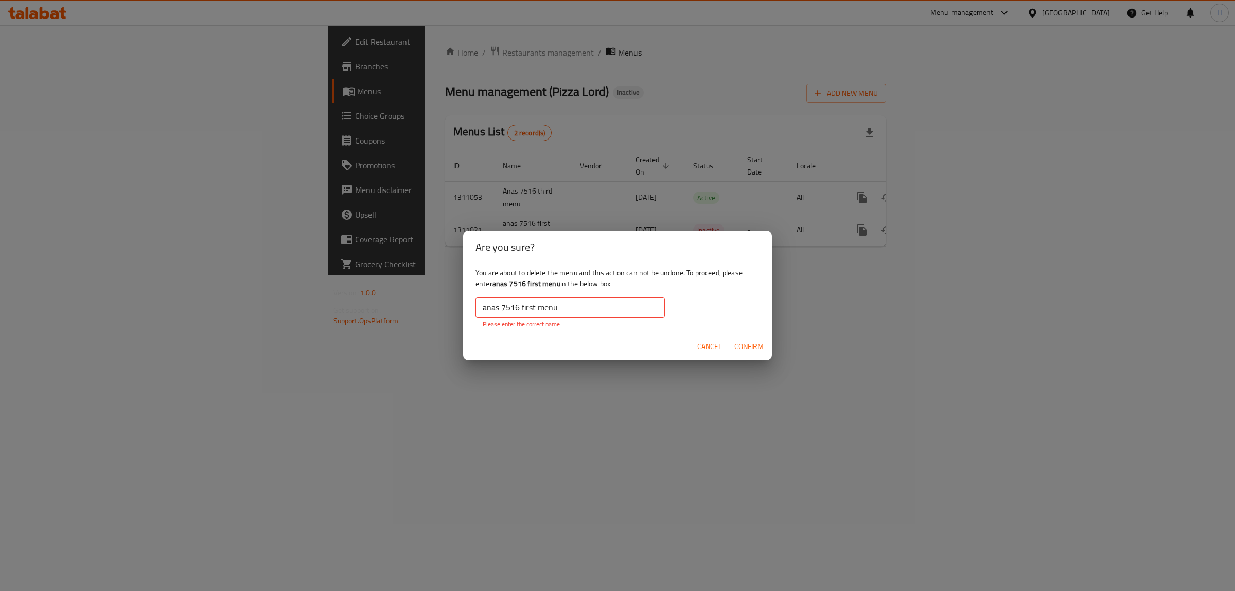
click at [707, 341] on span "Cancel" at bounding box center [709, 346] width 25 height 13
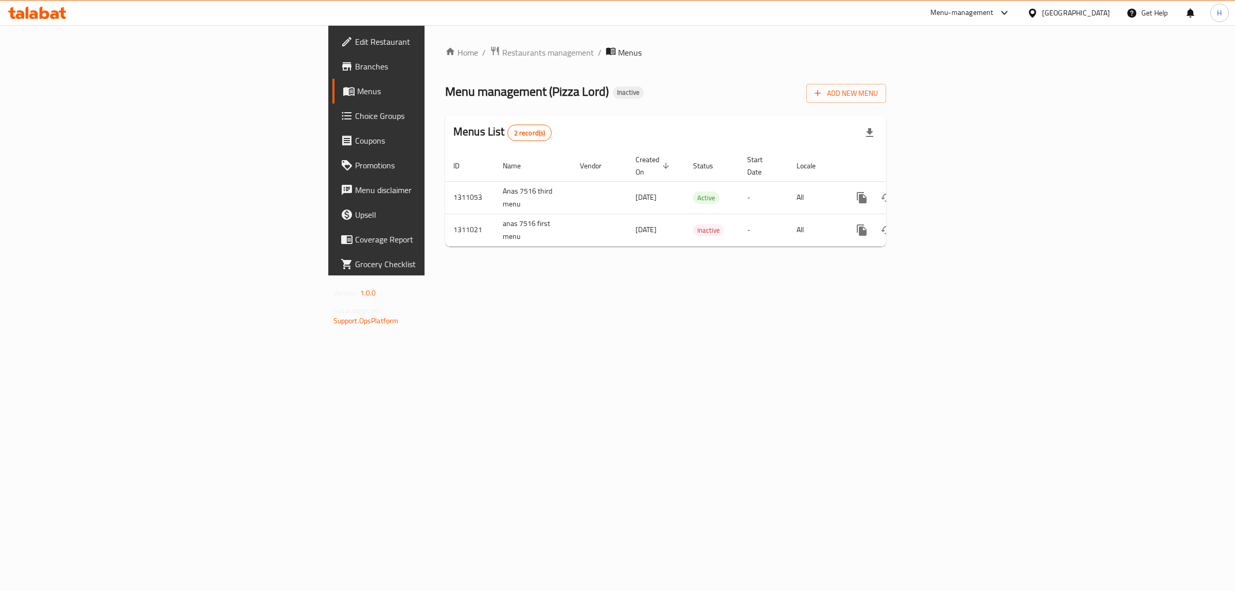
click at [844, 275] on div "Home / Restaurants management / Menus Menu management ( Pizza Lord ) Inactive A…" at bounding box center [666, 150] width 482 height 250
click at [915, 193] on icon "enhanced table" at bounding box center [911, 197] width 7 height 9
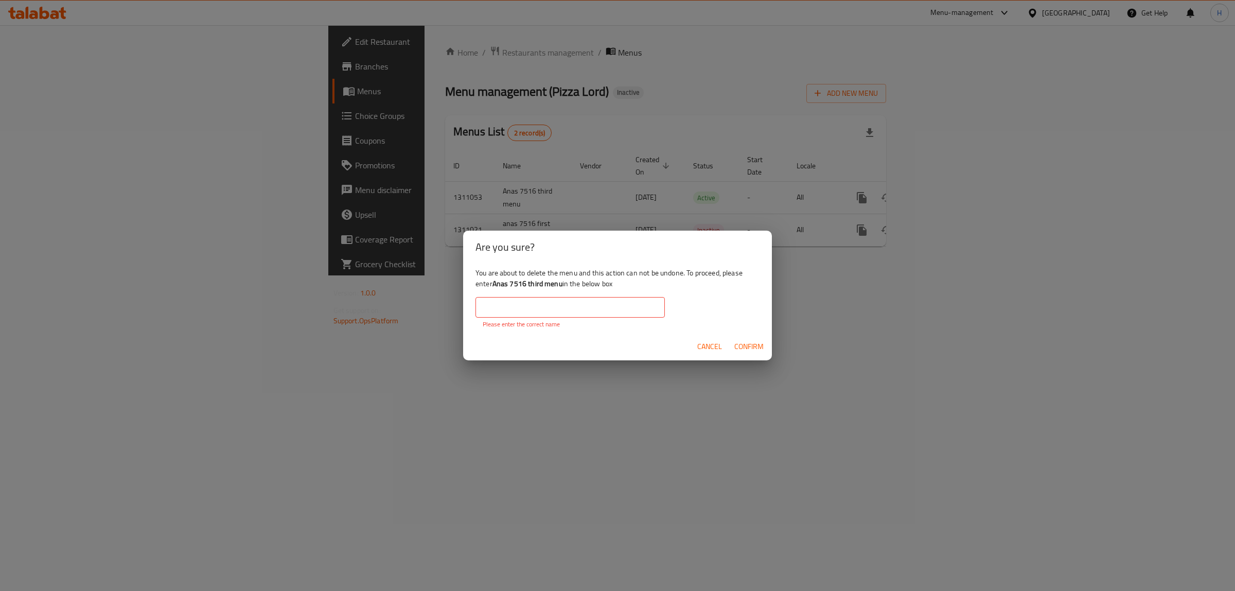
drag, startPoint x: 507, startPoint y: 286, endPoint x: 564, endPoint y: 288, distance: 57.2
click at [564, 288] on div "You are about to delete the menu and this action can not be undone. To proceed,…" at bounding box center [617, 297] width 309 height 69
copy b "Anas 7516 third menu"
click at [566, 304] on input "text" at bounding box center [569, 307] width 189 height 21
paste input "Anas 7516 third menu"
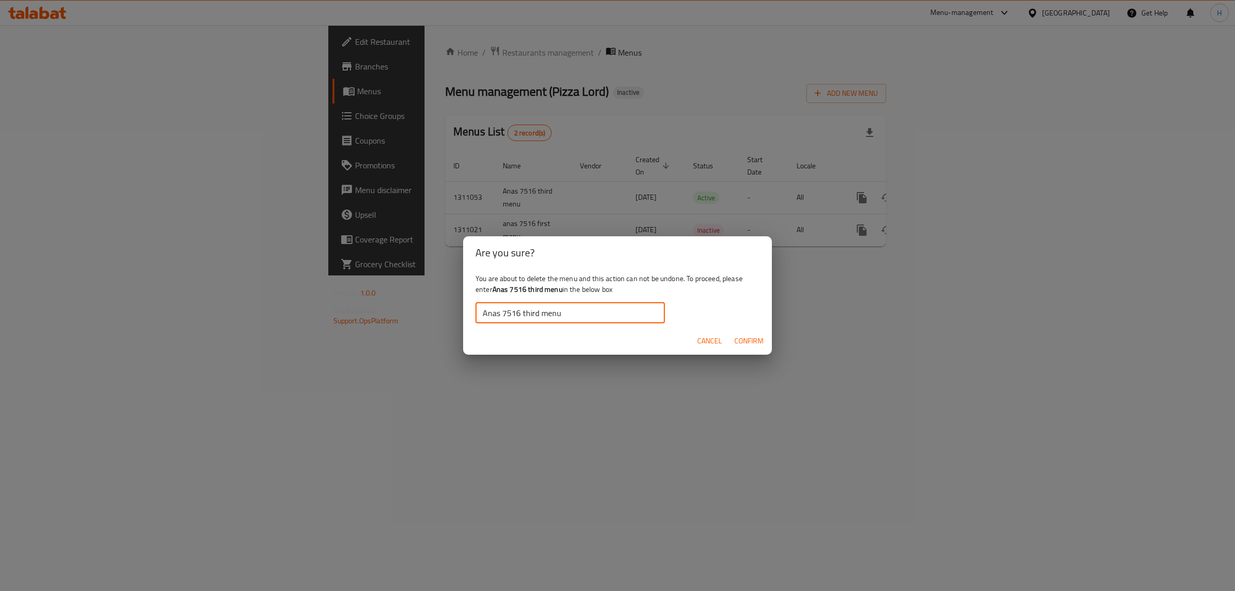
type input "Anas 7516 third menu"
click at [727, 341] on div "Cancel Confirm" at bounding box center [617, 340] width 309 height 27
click at [736, 341] on span "Confirm" at bounding box center [748, 340] width 29 height 13
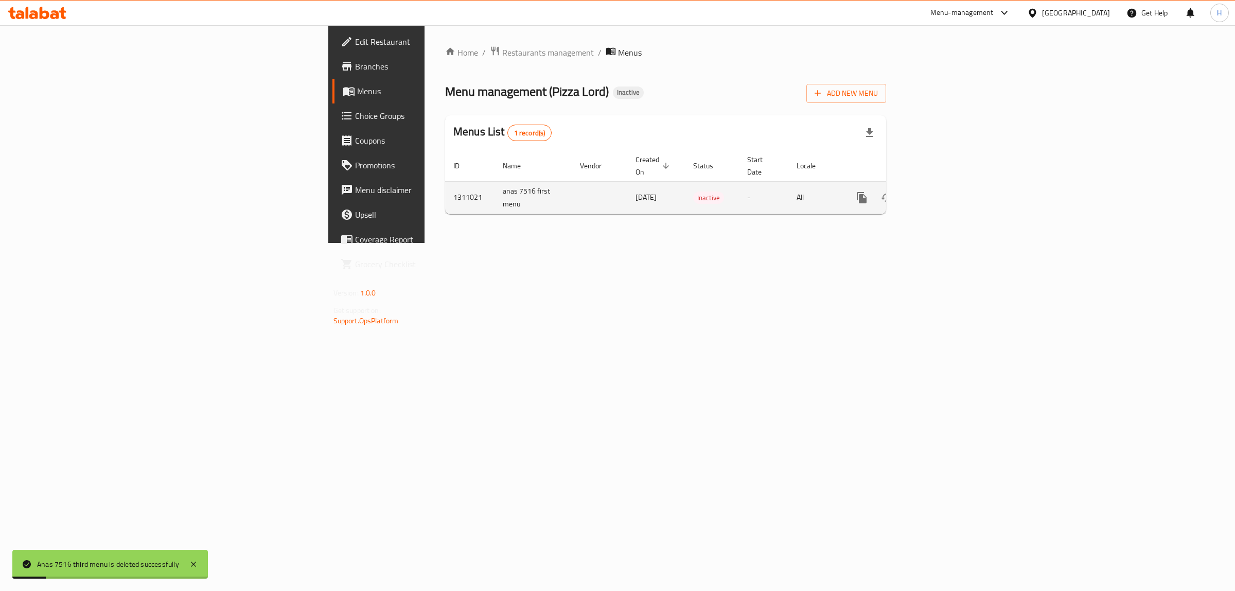
click at [924, 190] on button "enhanced table" at bounding box center [911, 197] width 25 height 25
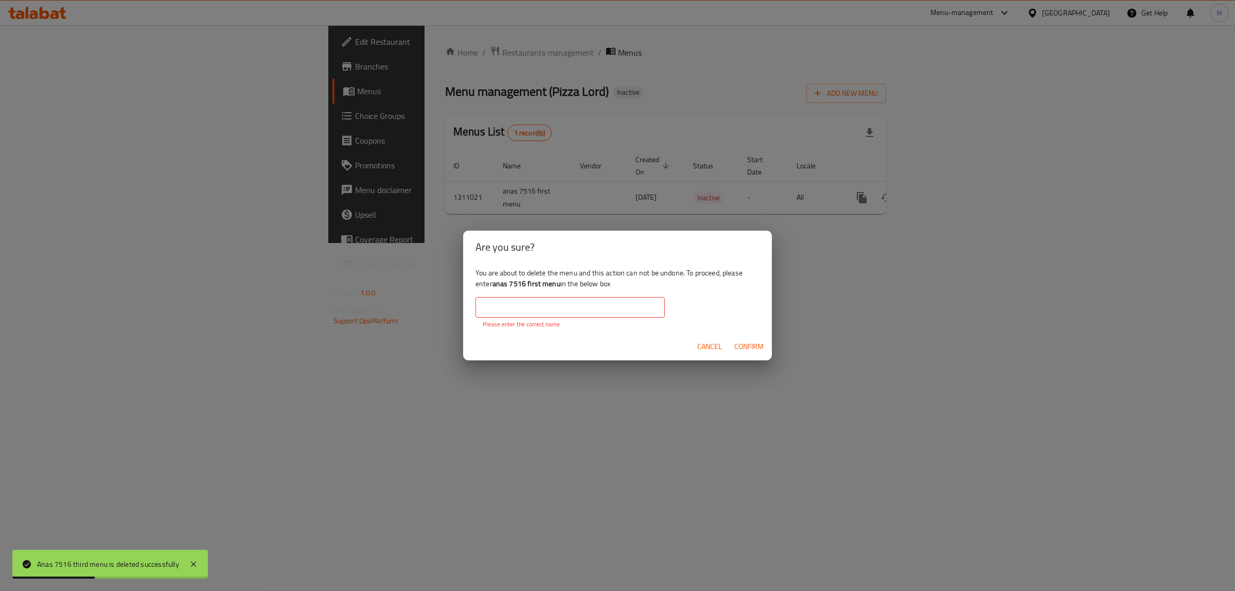
drag, startPoint x: 495, startPoint y: 283, endPoint x: 561, endPoint y: 285, distance: 66.9
click at [560, 285] on b "anas 7516 first menu" at bounding box center [526, 283] width 68 height 13
copy b "anas 7516 first menu"
click at [556, 302] on input "text" at bounding box center [569, 307] width 189 height 21
paste input "anas 7516 first menu"
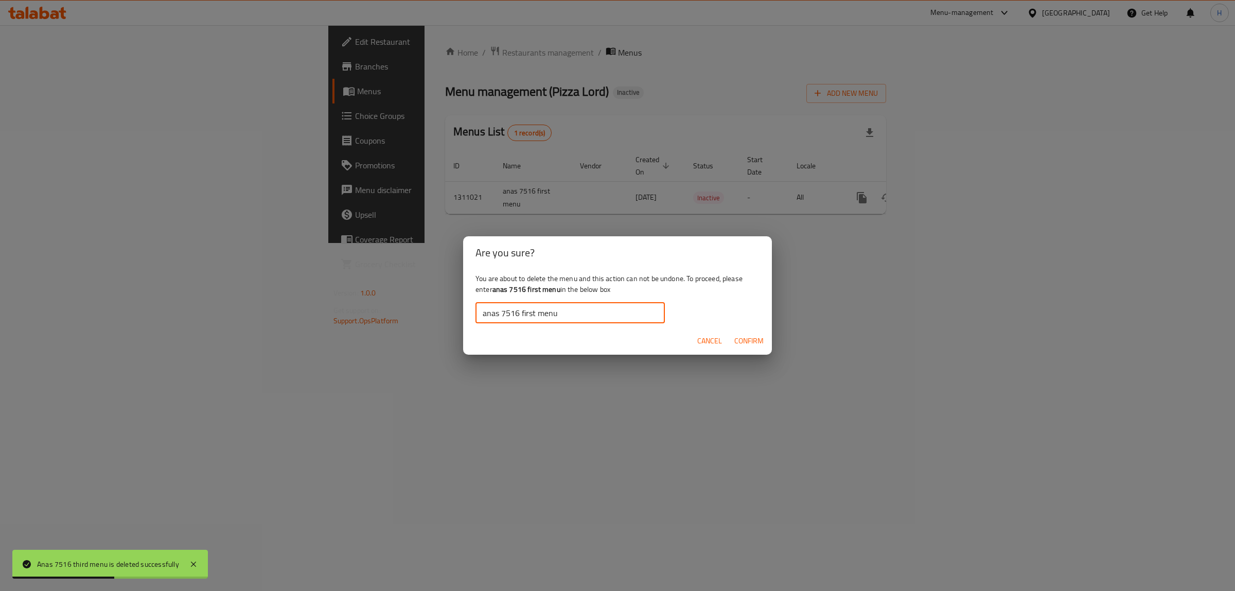
type input "anas 7516 first menu"
click at [734, 340] on button "Confirm" at bounding box center [749, 340] width 38 height 19
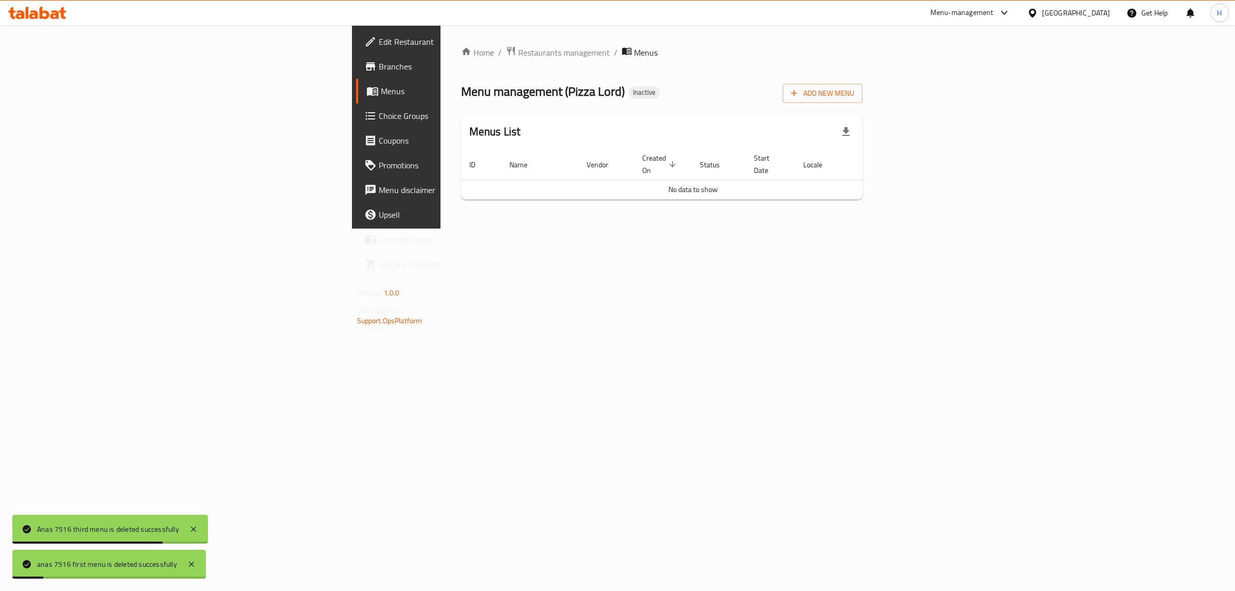
click at [379, 67] on span "Branches" at bounding box center [464, 66] width 171 height 12
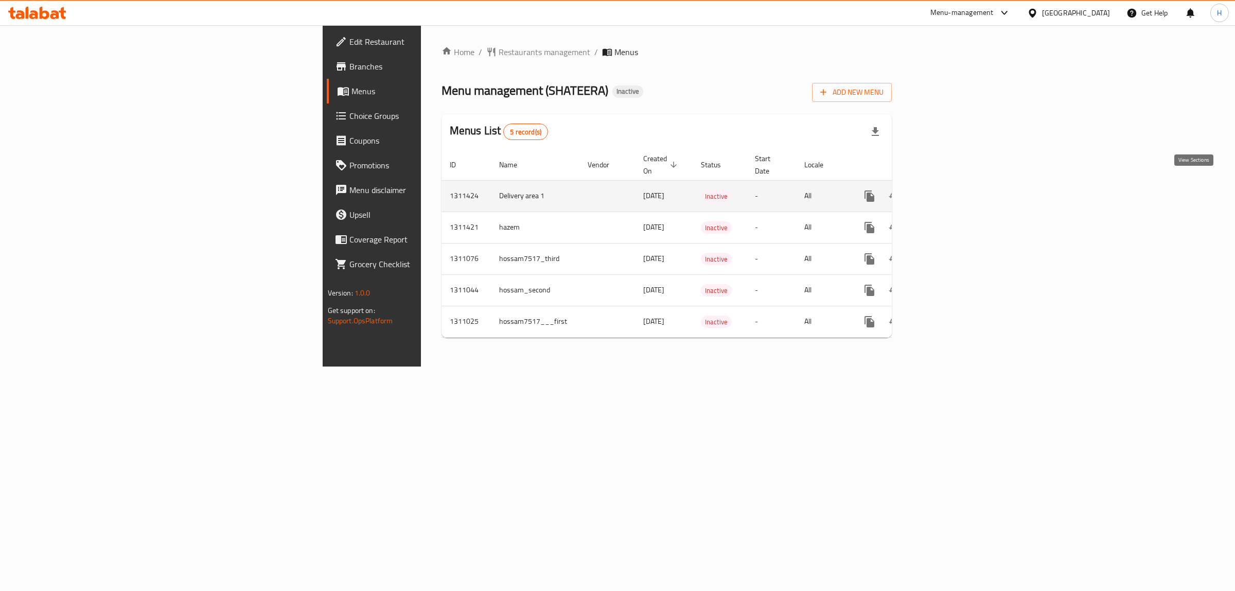
click at [948, 191] on icon "enhanced table" at bounding box center [943, 195] width 9 height 9
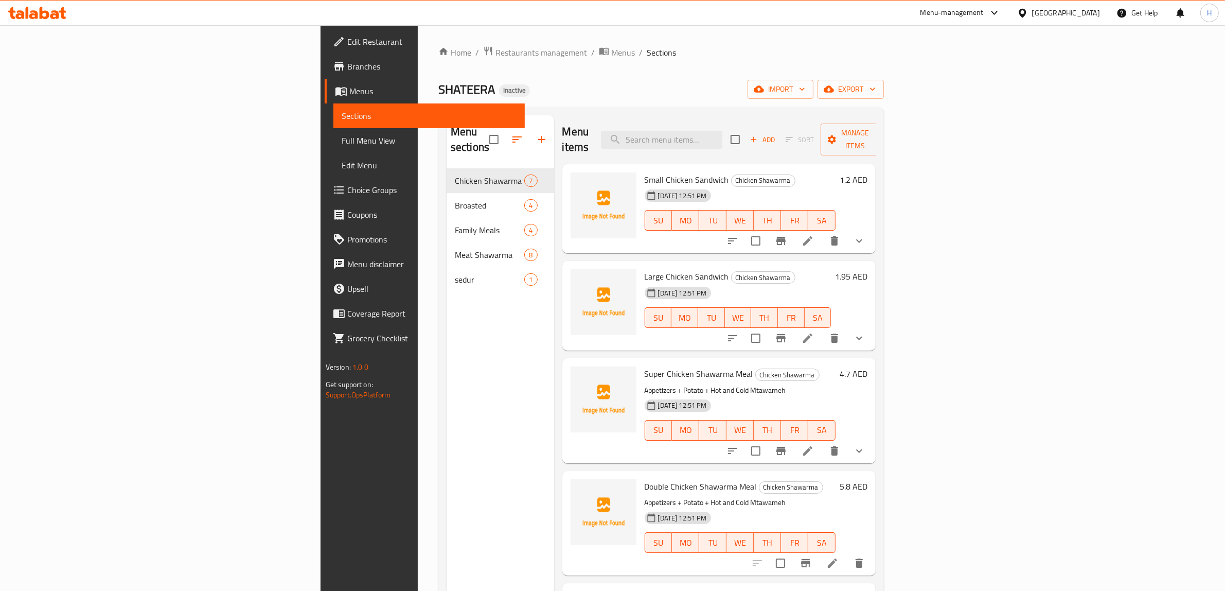
click at [349, 88] on span "Menus" at bounding box center [433, 91] width 168 height 12
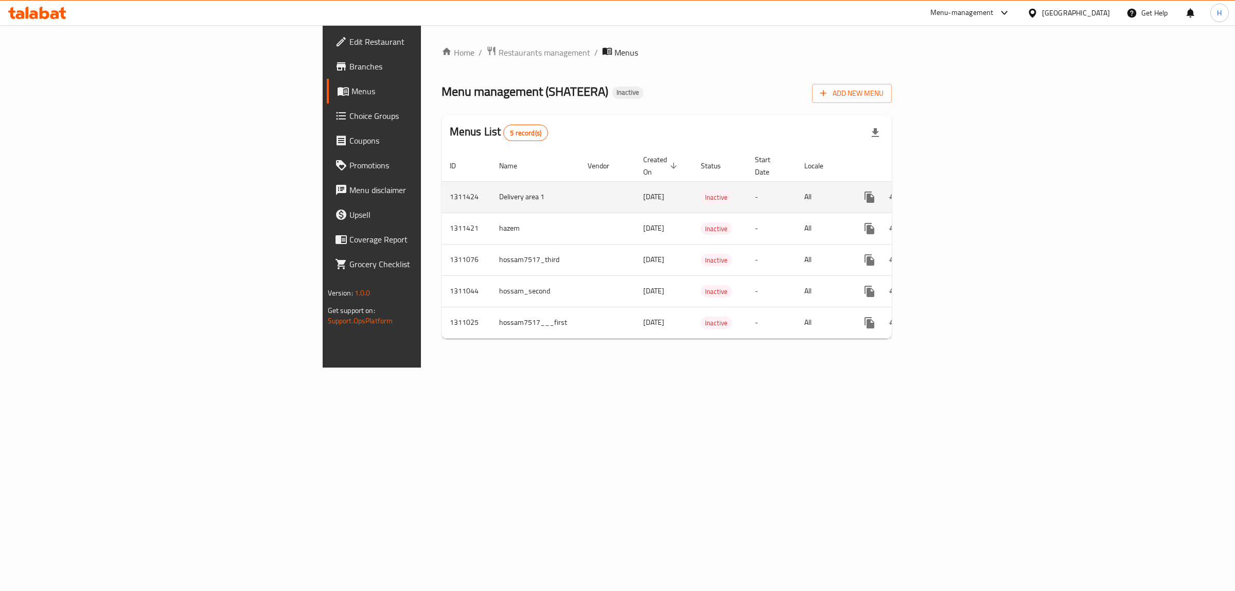
click at [925, 191] on icon "enhanced table" at bounding box center [919, 197] width 12 height 12
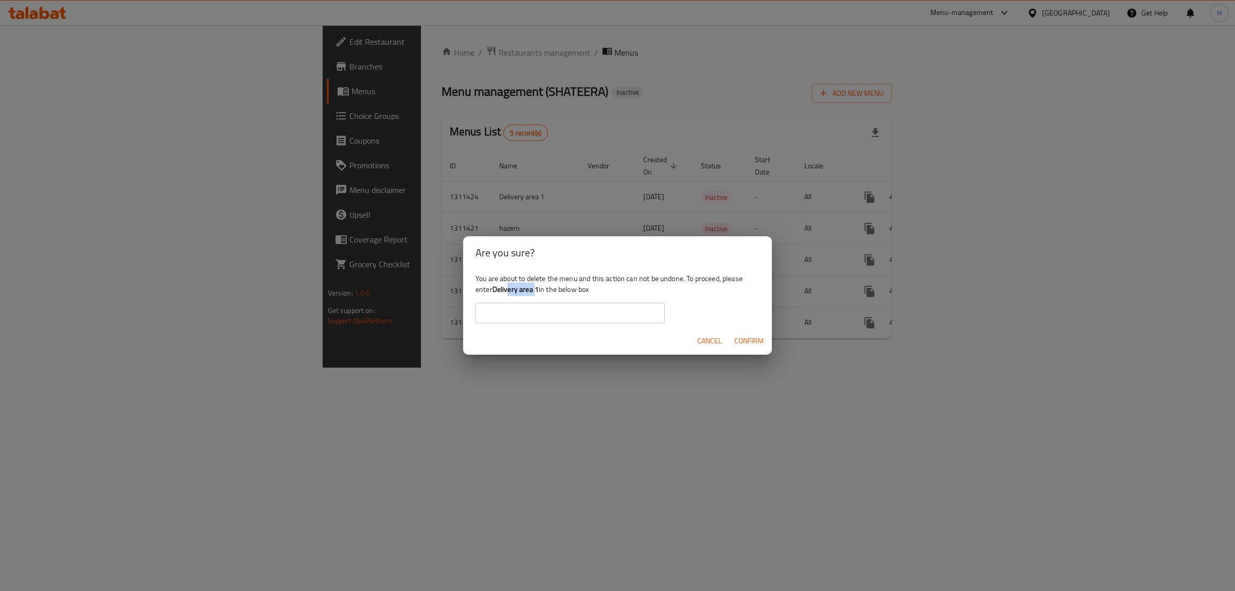
drag, startPoint x: 538, startPoint y: 291, endPoint x: 504, endPoint y: 293, distance: 33.5
click at [508, 293] on b "Delivery area 1" at bounding box center [515, 289] width 46 height 13
click at [500, 293] on b "Delivery area 1" at bounding box center [515, 289] width 46 height 13
drag, startPoint x: 492, startPoint y: 291, endPoint x: 539, endPoint y: 289, distance: 47.4
click at [539, 289] on div "You are about to delete the menu and this action can not be undone. To proceed,…" at bounding box center [617, 298] width 309 height 58
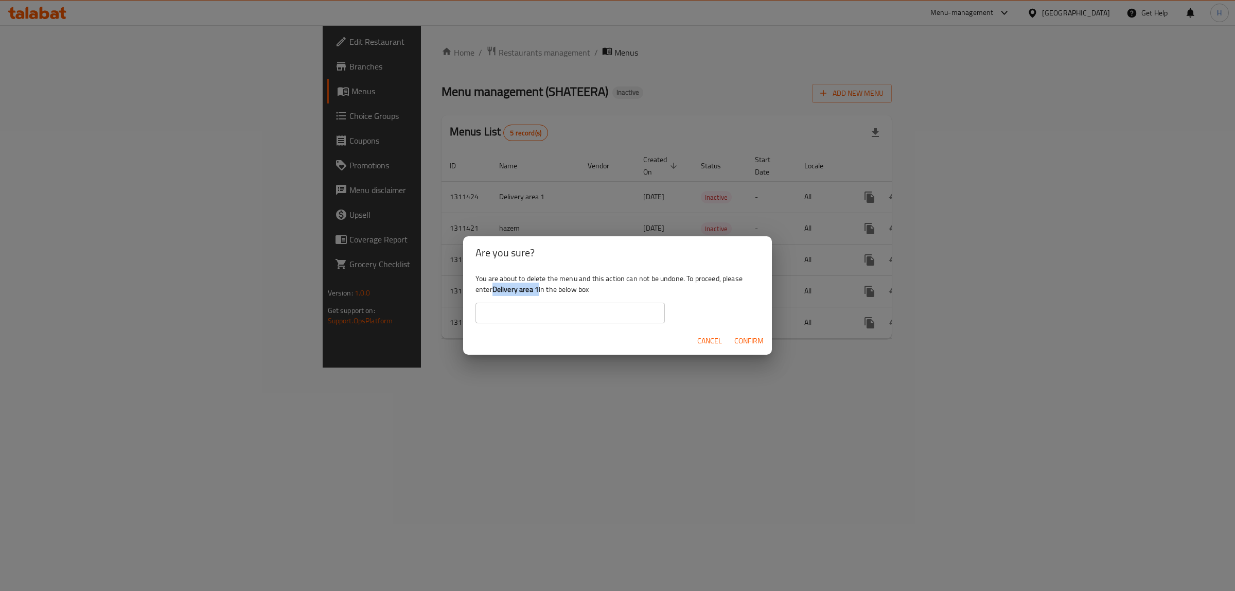
copy div "Delivery area 1"
click at [532, 306] on input "text" at bounding box center [569, 313] width 189 height 21
paste input "Delivery area 1"
click at [744, 339] on span "Confirm" at bounding box center [748, 340] width 29 height 13
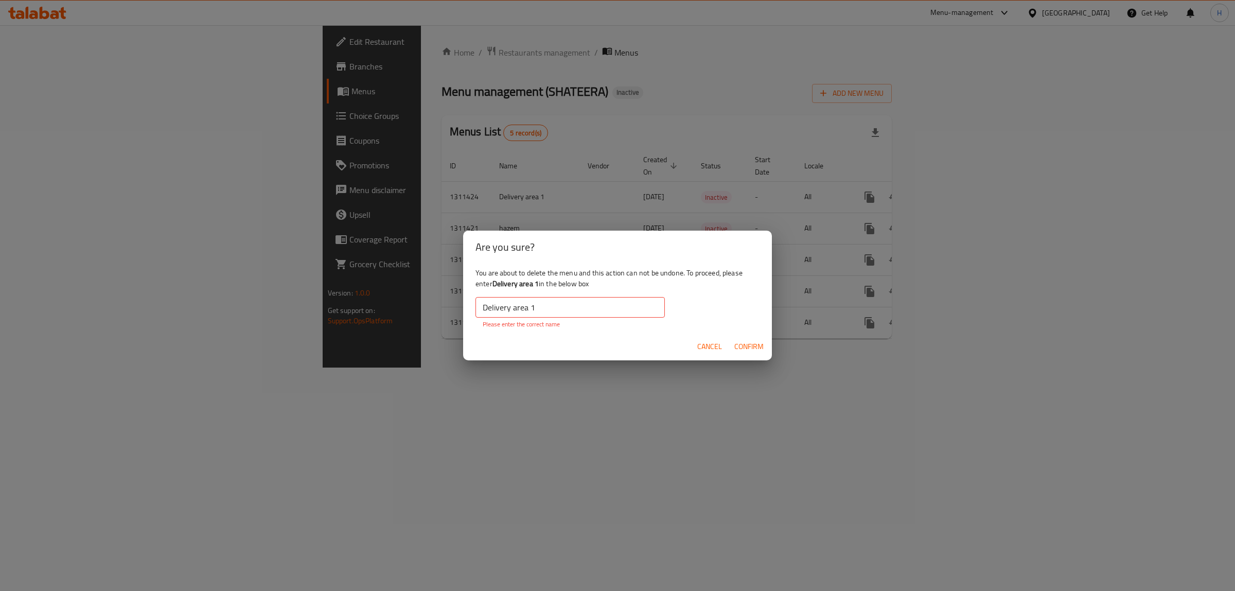
click at [484, 306] on input "Delivery area 1" at bounding box center [569, 307] width 189 height 21
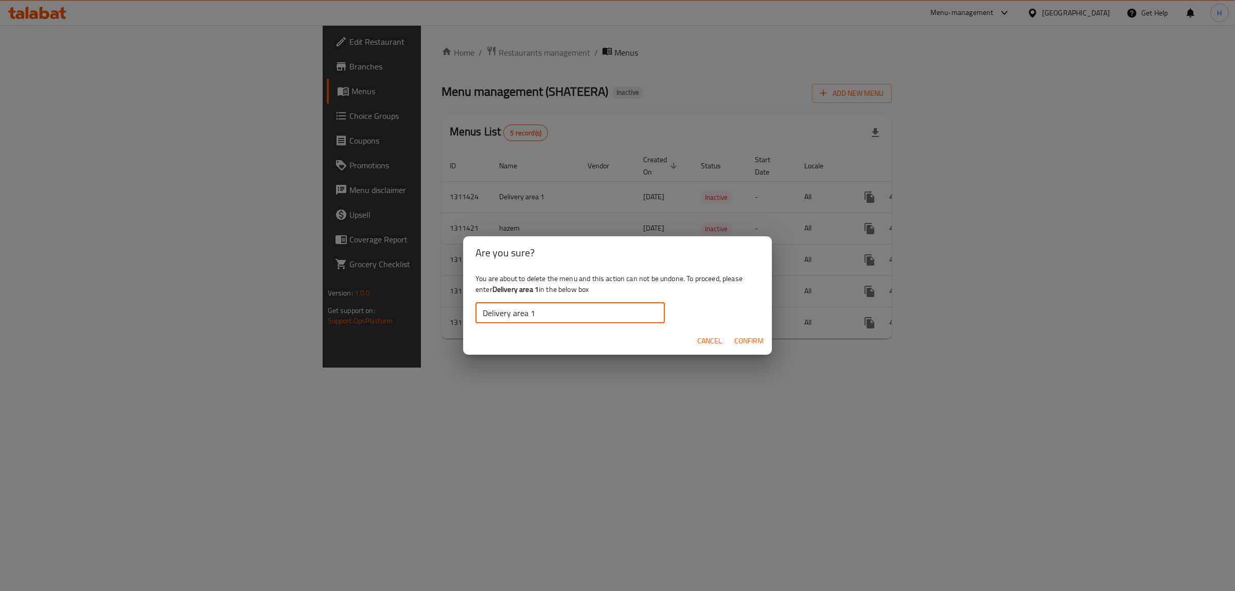
type input "Delivery area 1"
click at [742, 339] on span "Confirm" at bounding box center [748, 340] width 29 height 13
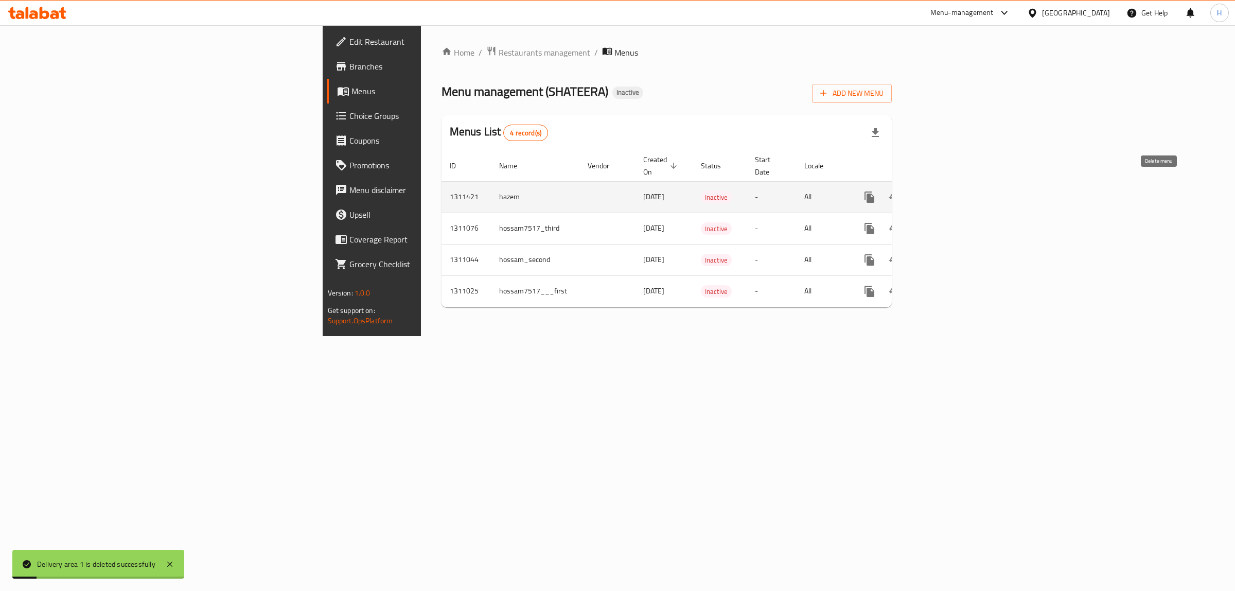
click at [923, 192] on icon "enhanced table" at bounding box center [918, 196] width 7 height 9
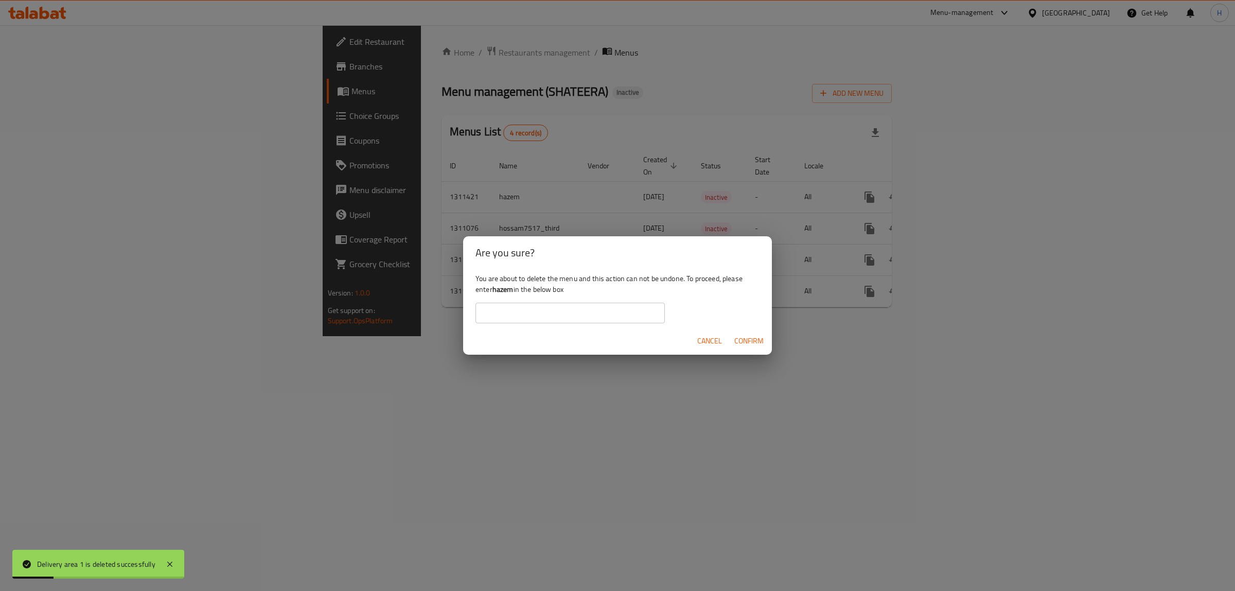
click at [503, 292] on b "hazem" at bounding box center [502, 289] width 21 height 13
copy div "hazem"
click at [511, 312] on input "text" at bounding box center [569, 313] width 189 height 21
paste input "hazem"
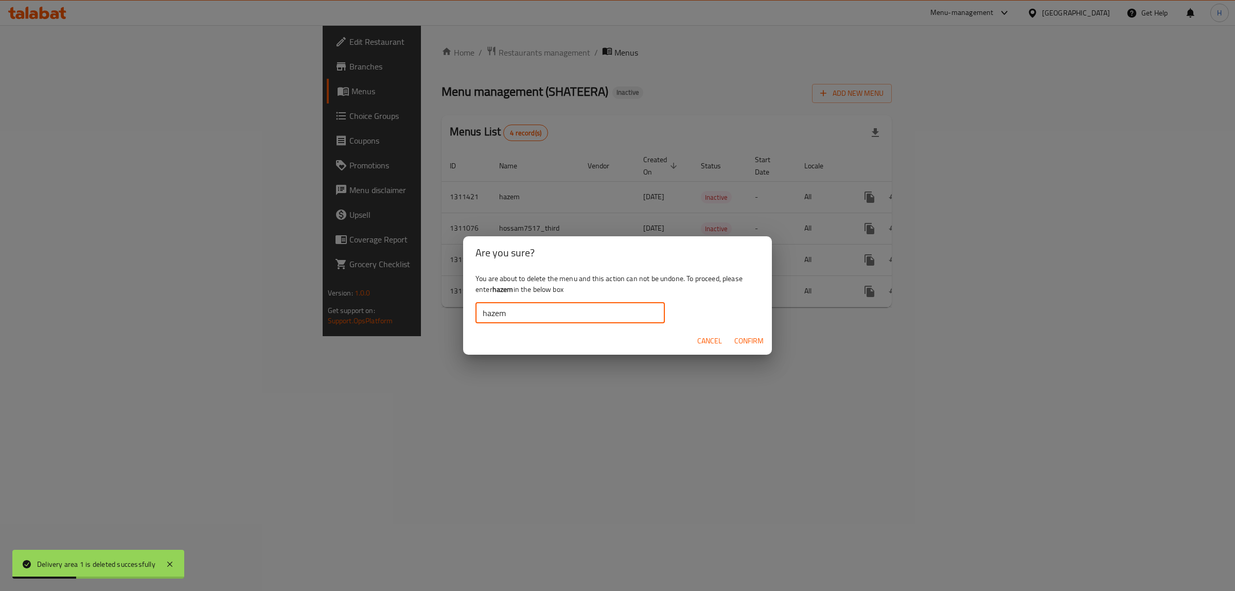
click at [745, 339] on span "Confirm" at bounding box center [748, 340] width 29 height 13
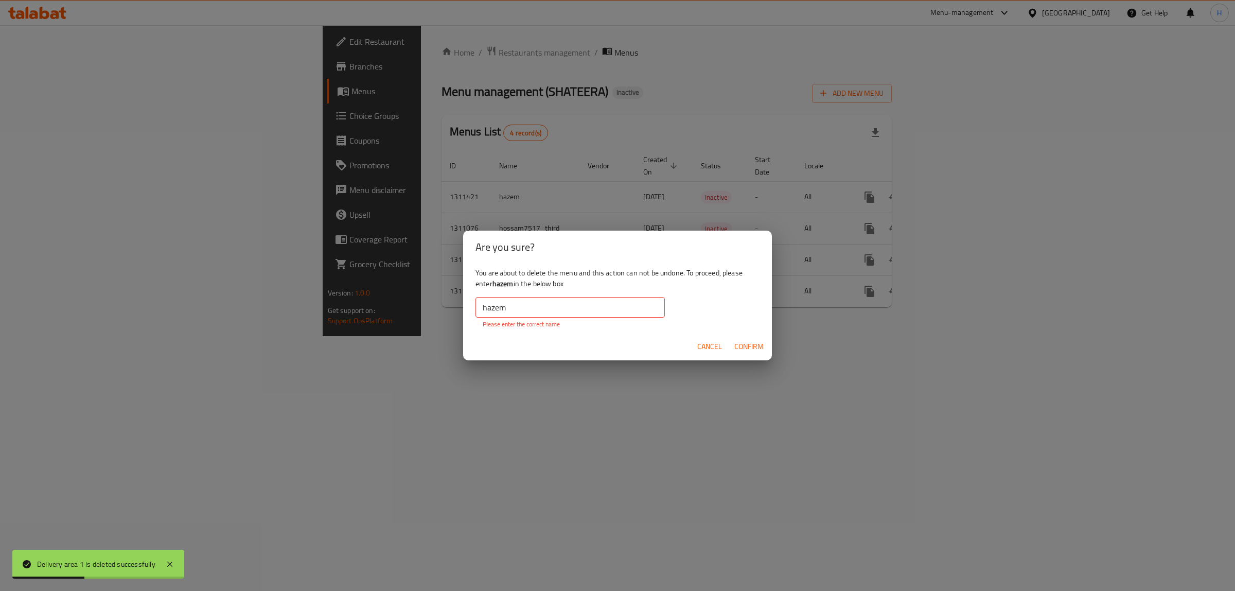
click at [572, 304] on input "hazem" at bounding box center [569, 307] width 189 height 21
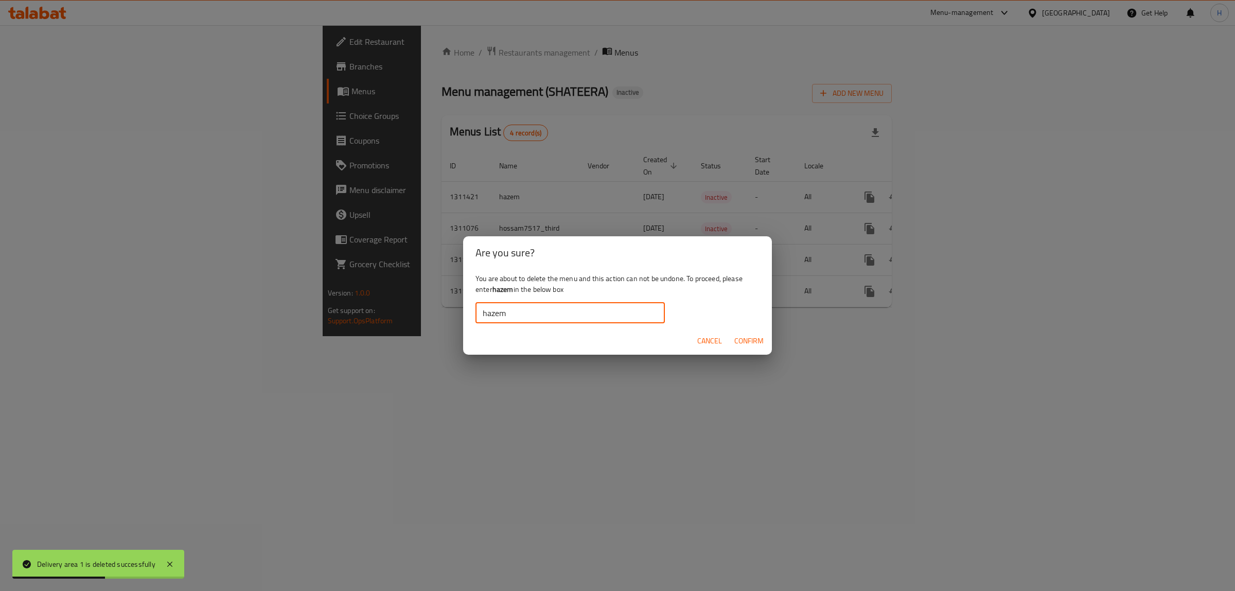
type input "hazem"
click at [749, 336] on span "Confirm" at bounding box center [748, 340] width 29 height 13
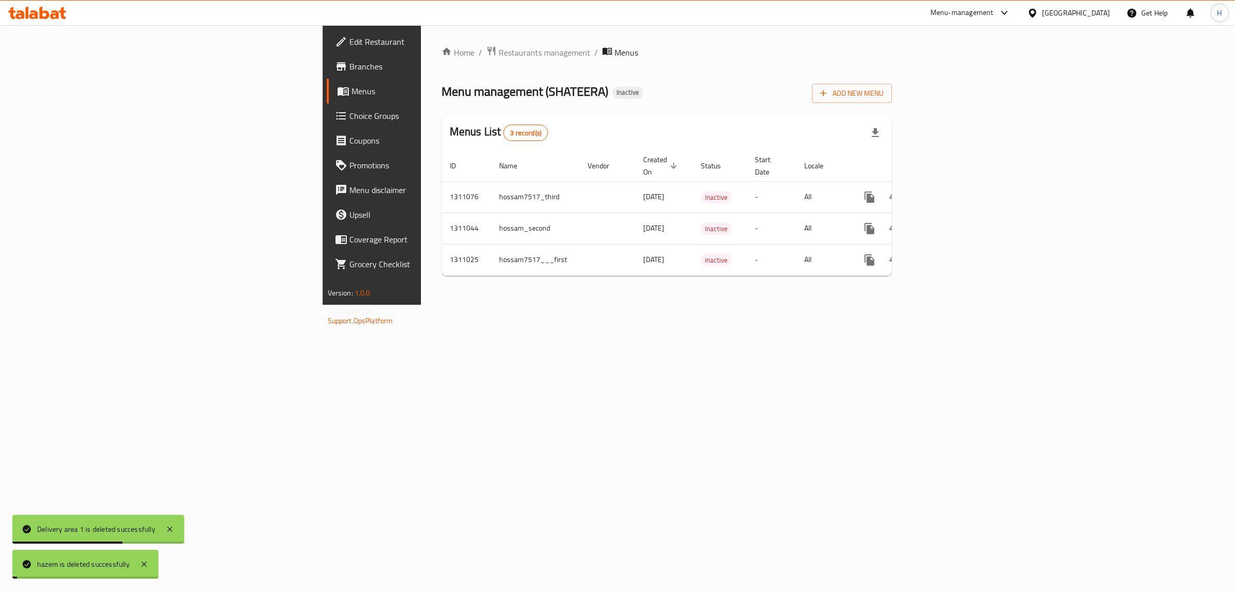
click at [660, 305] on div "Home / Restaurants management / Menus Menu management ( SHATEERA ) Inactive Add…" at bounding box center [667, 164] width 492 height 279
click at [923, 192] on icon "enhanced table" at bounding box center [918, 196] width 7 height 9
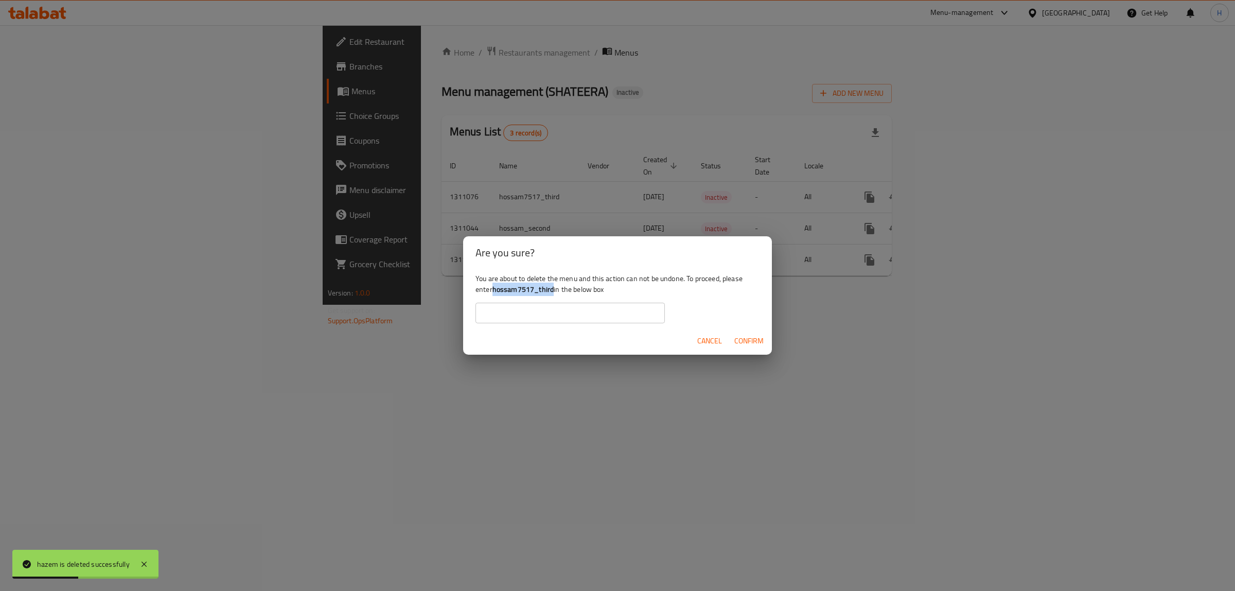
drag, startPoint x: 494, startPoint y: 288, endPoint x: 553, endPoint y: 287, distance: 59.2
click at [553, 287] on b "hossam7517_third" at bounding box center [522, 289] width 61 height 13
copy b "hossam7517_third"
click at [542, 304] on input "text" at bounding box center [569, 313] width 189 height 21
paste input "hossam7517_third"
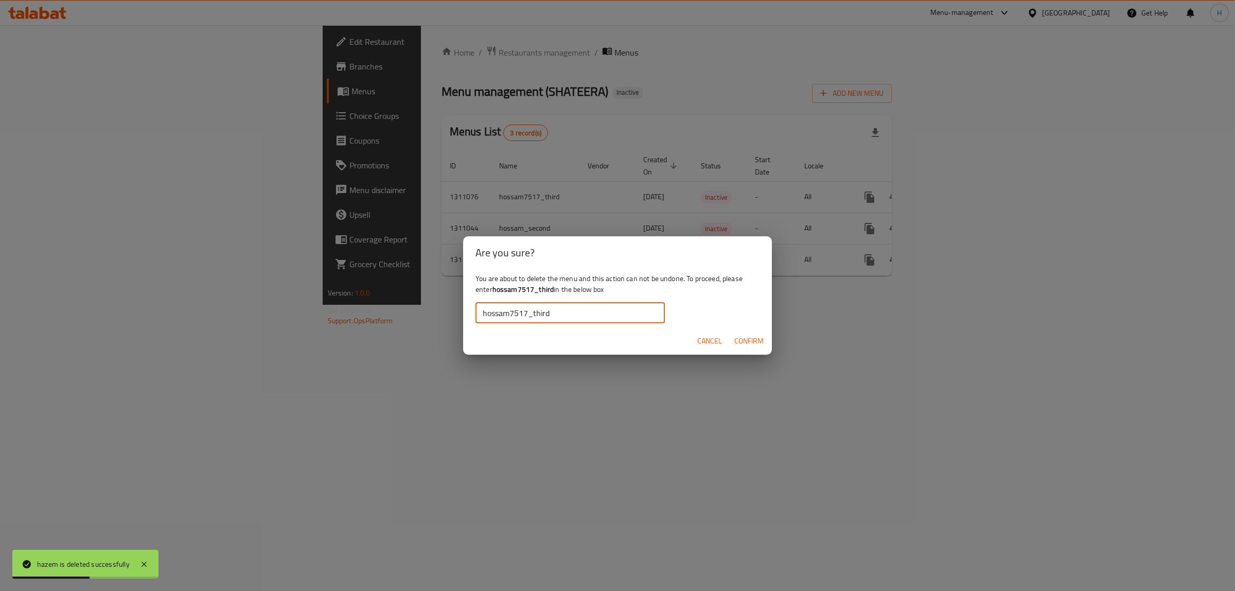
type input "hossam7517_third"
click at [757, 343] on span "Confirm" at bounding box center [748, 340] width 29 height 13
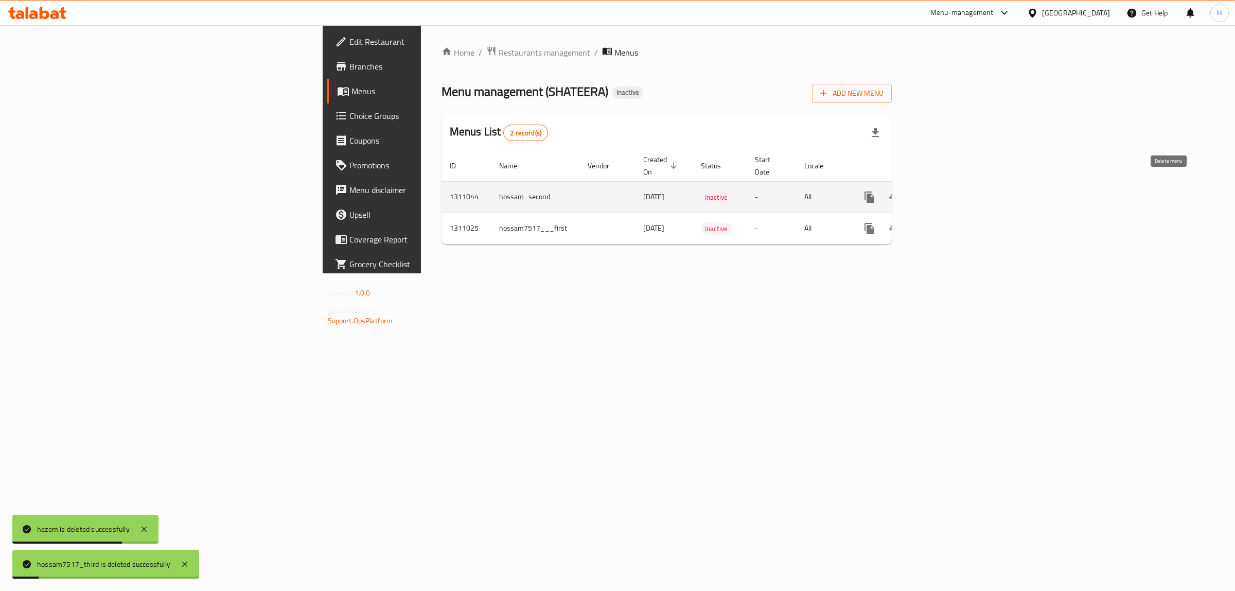
click at [923, 192] on icon "enhanced table" at bounding box center [918, 196] width 7 height 9
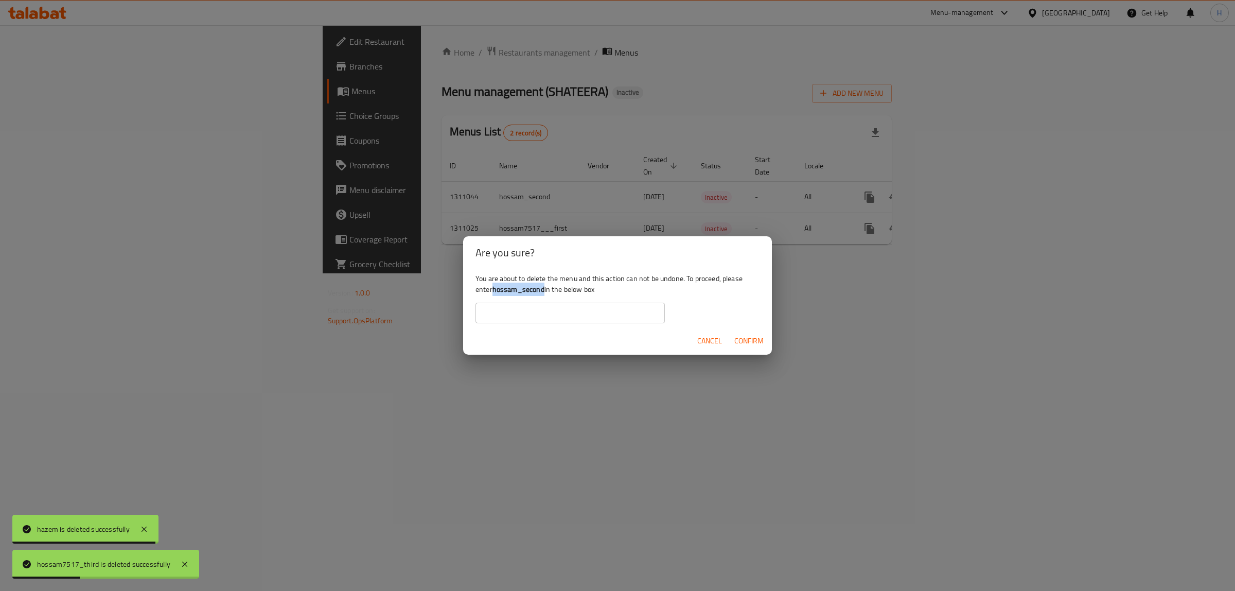
drag, startPoint x: 493, startPoint y: 288, endPoint x: 543, endPoint y: 290, distance: 50.5
click at [543, 290] on b "hossam_second" at bounding box center [518, 289] width 52 height 13
copy b "hossam_second"
click at [538, 306] on input "text" at bounding box center [569, 313] width 189 height 21
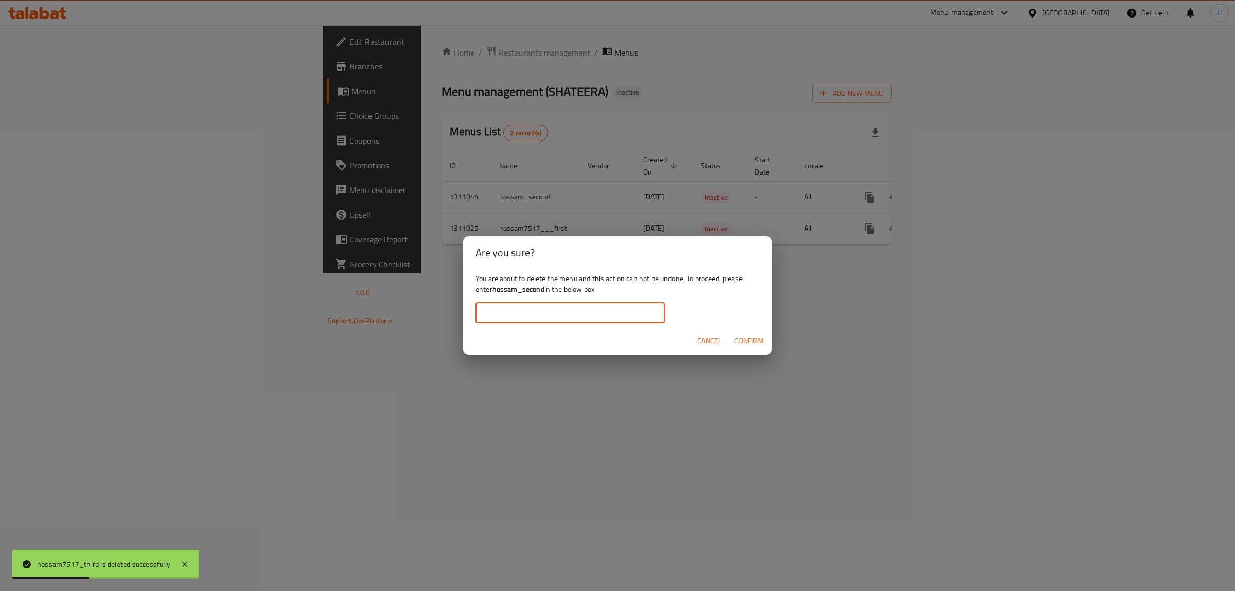
paste input "hossam_second"
type input "hossam_second"
click at [753, 346] on span "Confirm" at bounding box center [748, 340] width 29 height 13
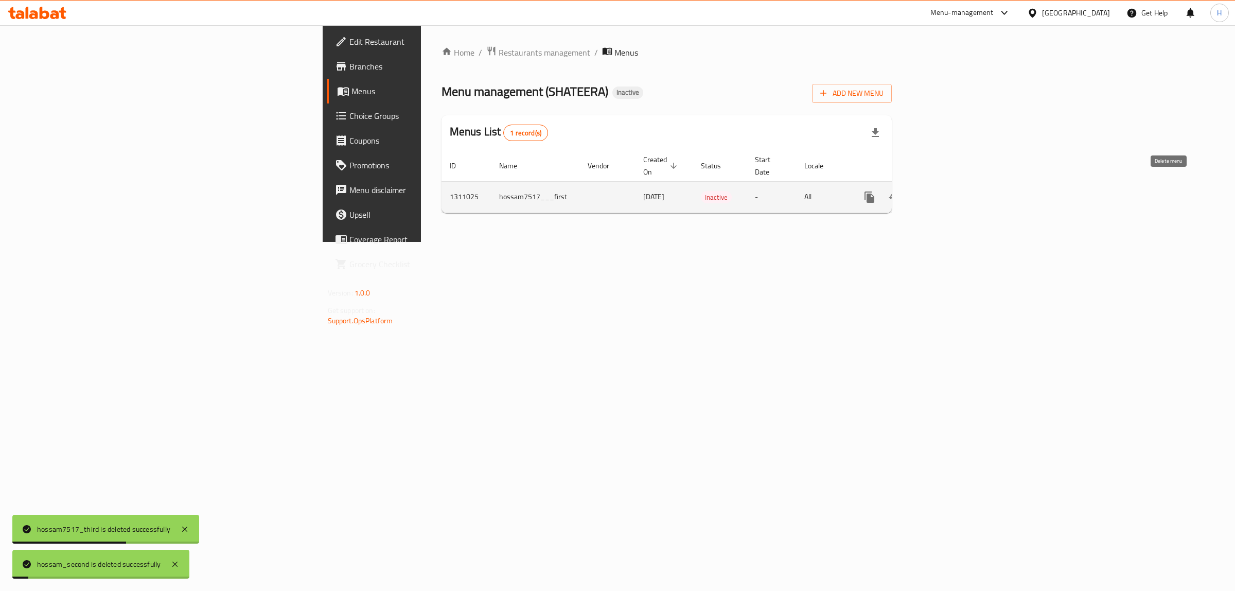
click at [931, 185] on button "enhanced table" at bounding box center [919, 197] width 25 height 25
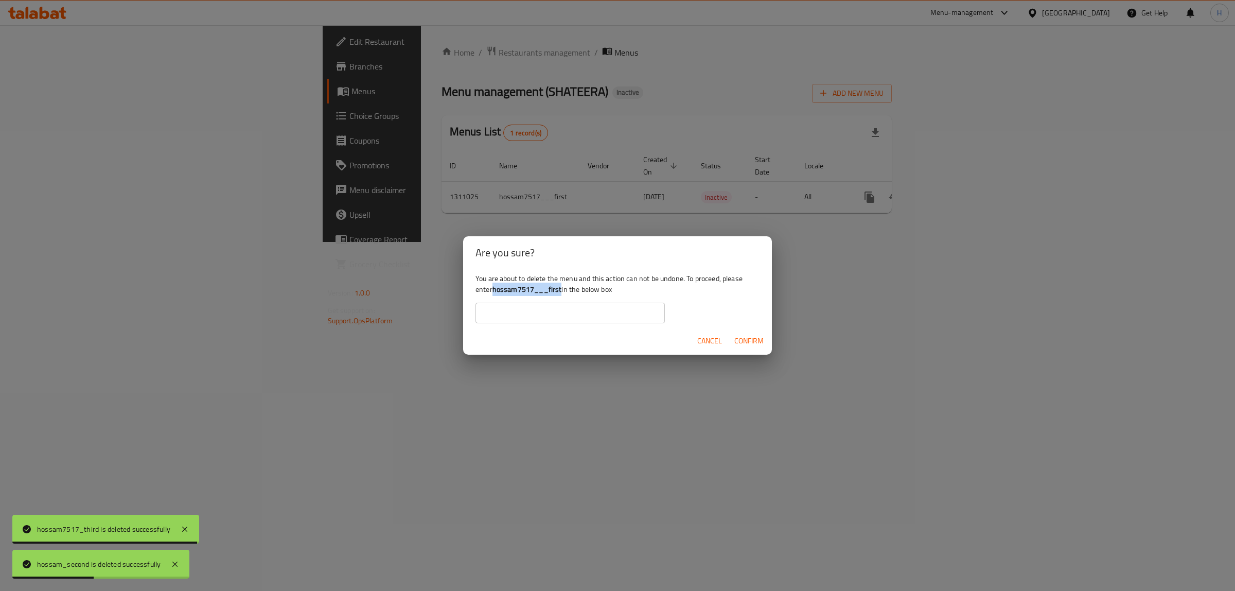
drag, startPoint x: 494, startPoint y: 290, endPoint x: 561, endPoint y: 291, distance: 67.4
click at [561, 291] on b "hossam7517___first" at bounding box center [526, 289] width 69 height 13
copy b "hossam7517___first"
click at [545, 312] on input "text" at bounding box center [569, 313] width 189 height 21
paste input "hossam7517___first"
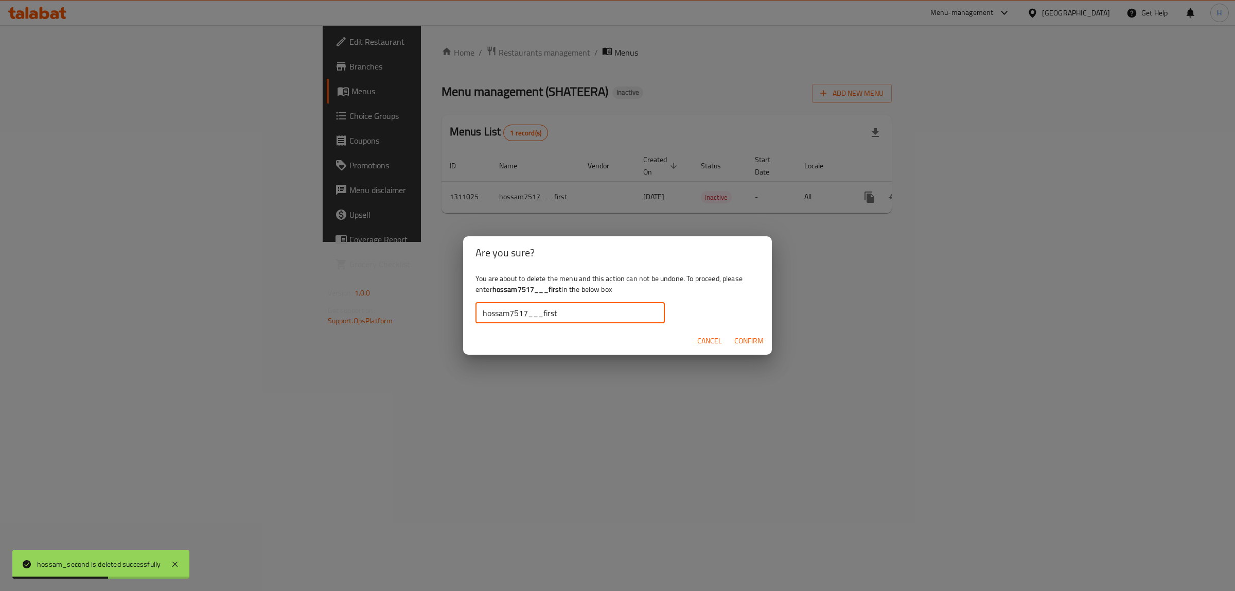
click at [750, 338] on span "Confirm" at bounding box center [748, 340] width 29 height 13
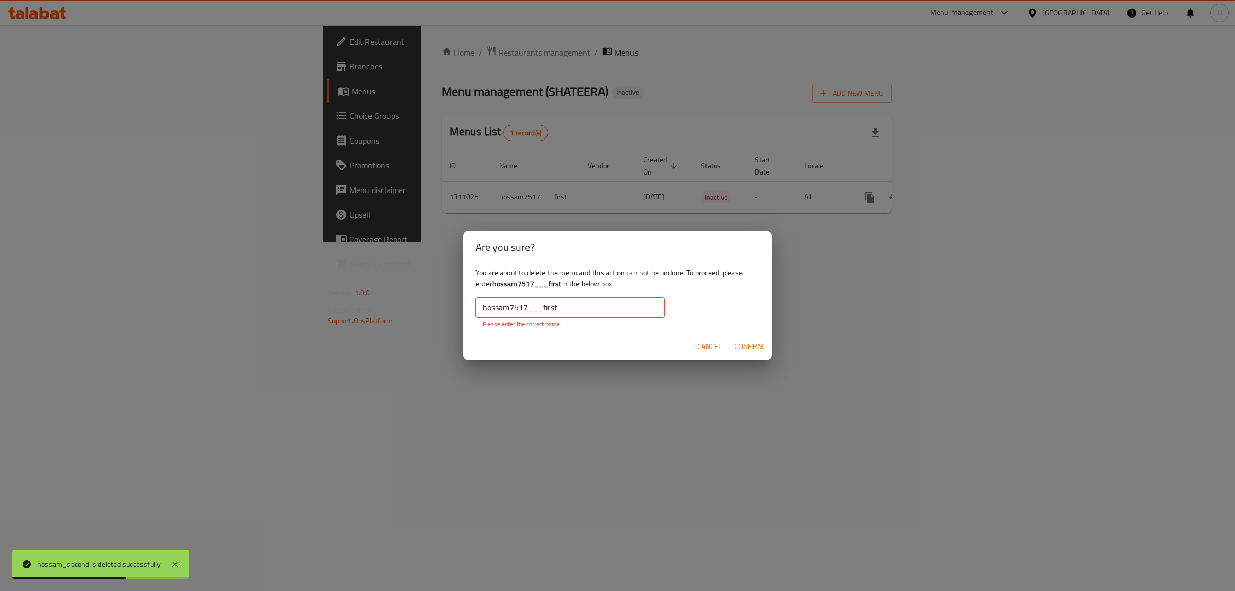
click at [582, 306] on input "hossam7517___first" at bounding box center [569, 307] width 189 height 21
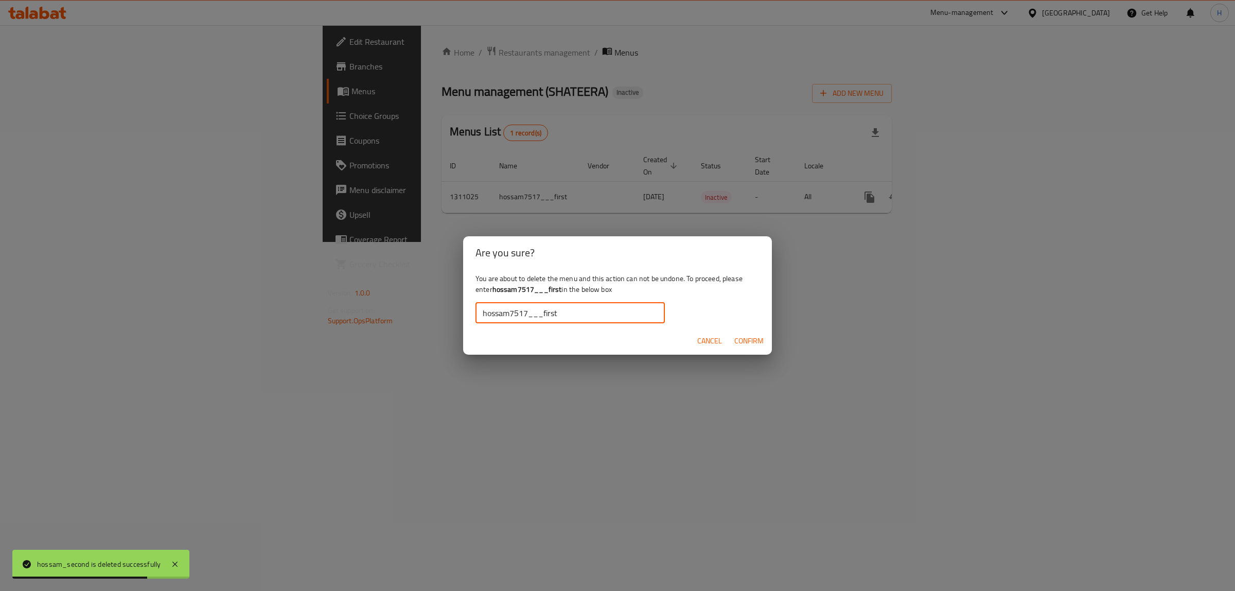
type input "hossam7517___first"
click at [754, 338] on span "Confirm" at bounding box center [748, 340] width 29 height 13
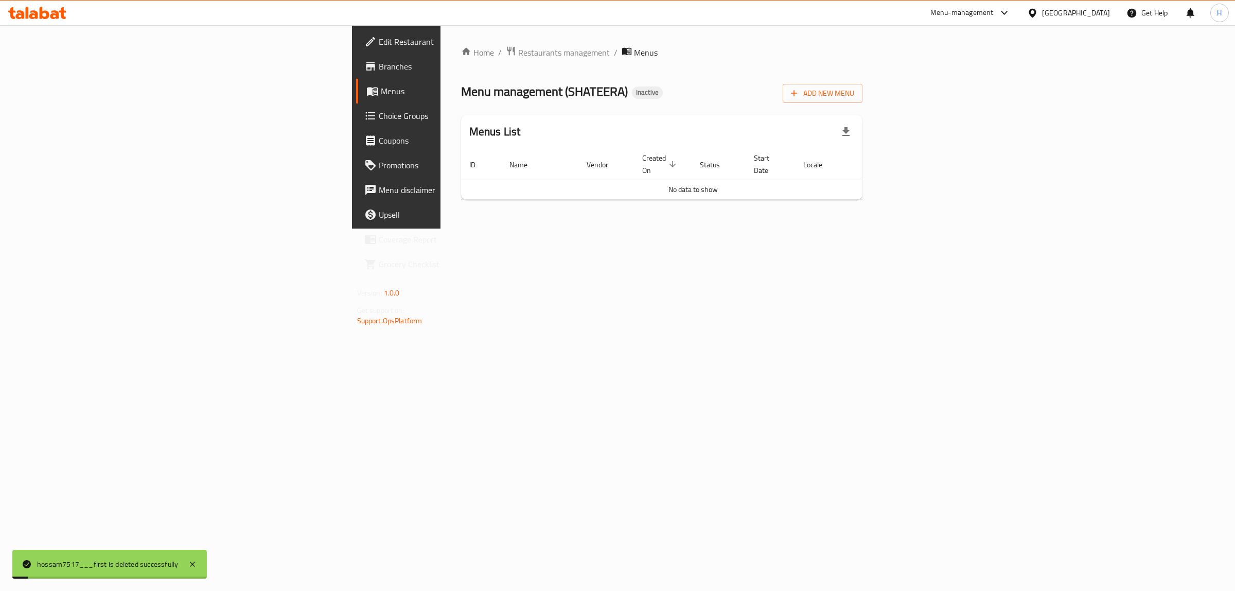
click at [659, 228] on div "Home / Restaurants management / Menus Menu management ( SHATEERA ) Inactive Add…" at bounding box center [661, 126] width 443 height 203
click at [379, 67] on span "Branches" at bounding box center [464, 66] width 171 height 12
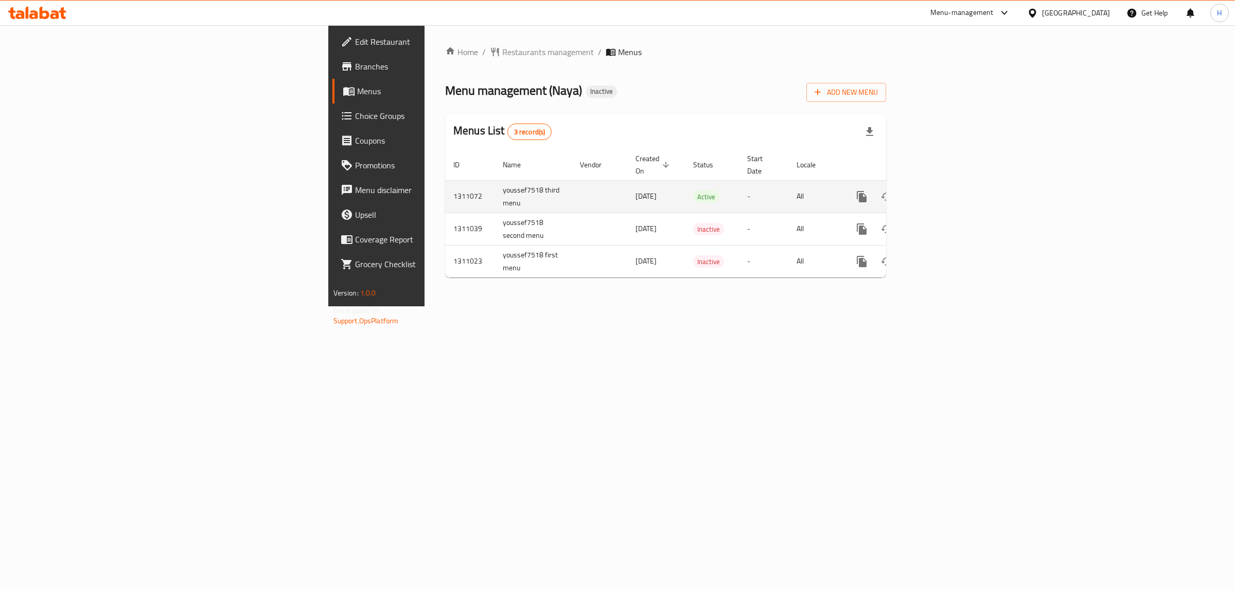
click at [915, 192] on icon "enhanced table" at bounding box center [911, 196] width 7 height 9
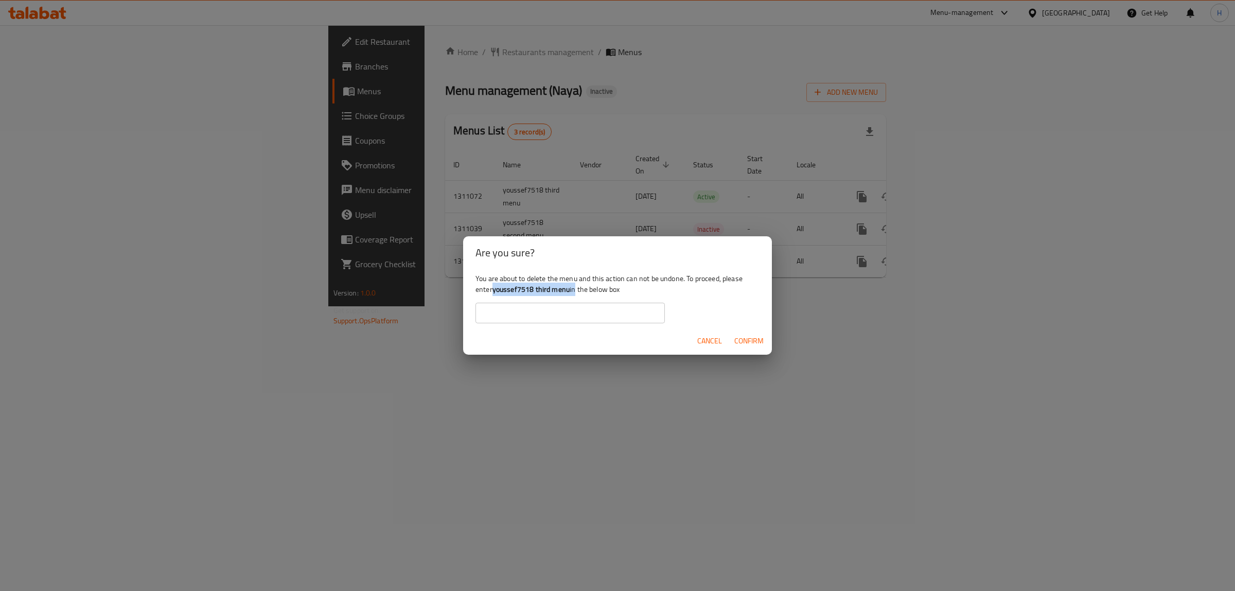
drag, startPoint x: 494, startPoint y: 287, endPoint x: 572, endPoint y: 294, distance: 78.5
click at [572, 294] on div "You are about to delete the menu and this action can not be undone. To proceed,…" at bounding box center [617, 298] width 309 height 58
copy div "youssef7518 third menu i"
click at [562, 309] on input "text" at bounding box center [569, 313] width 189 height 21
paste input "youssef7518 third menu i"
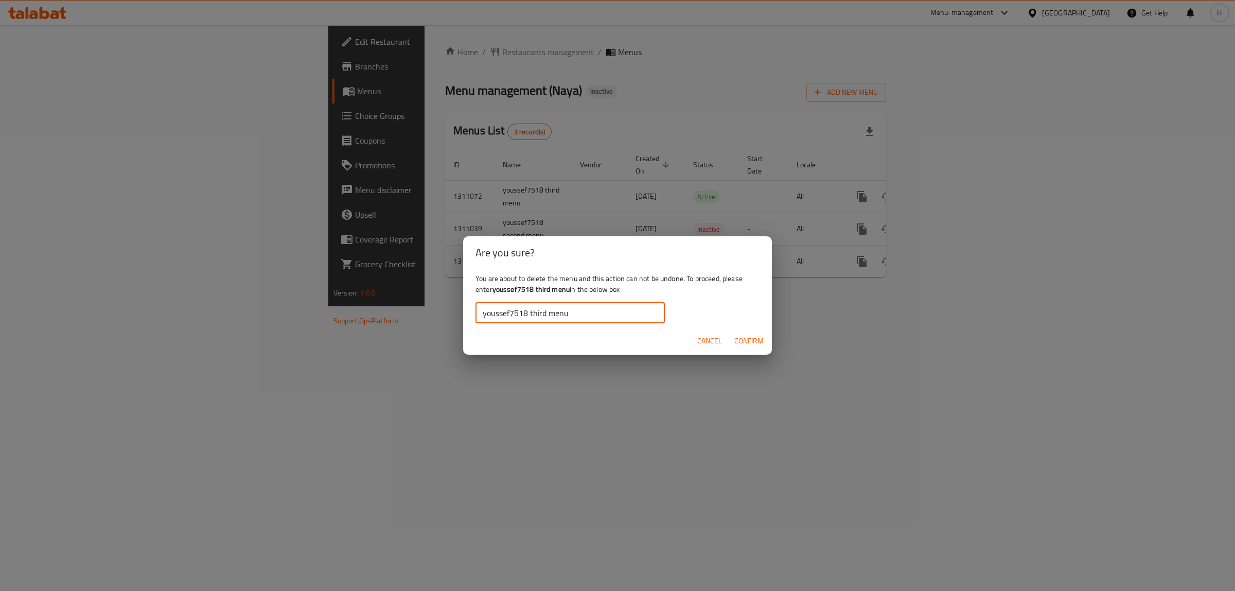
click at [762, 344] on span "Confirm" at bounding box center [748, 340] width 29 height 13
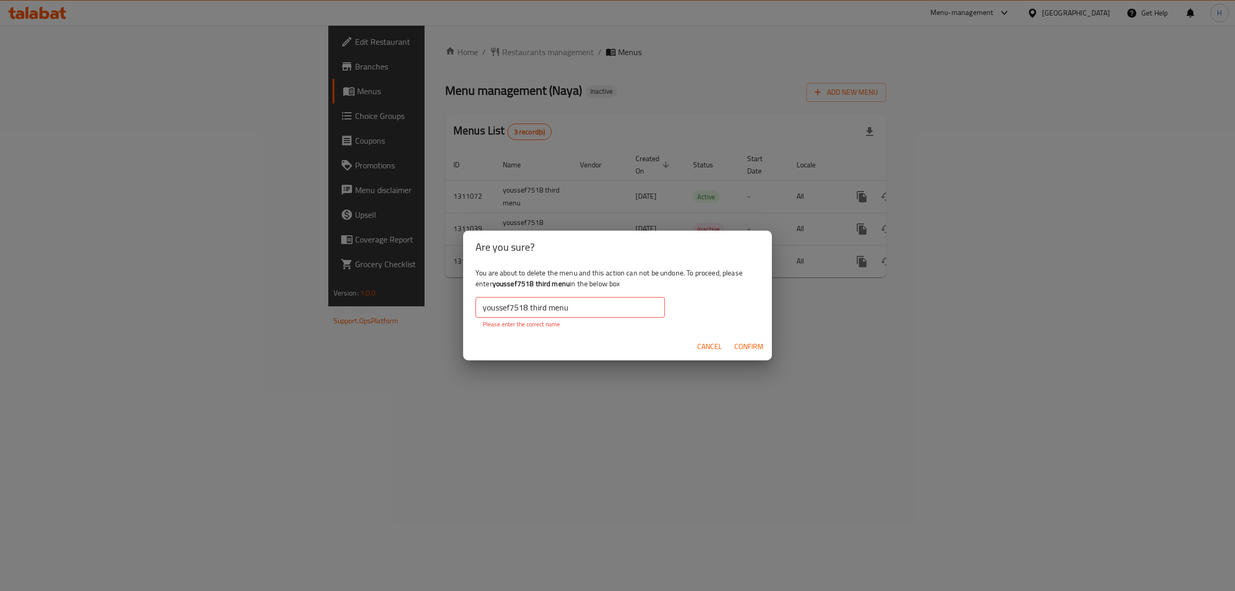
click at [602, 309] on input "youssef7518 third menu" at bounding box center [569, 307] width 189 height 21
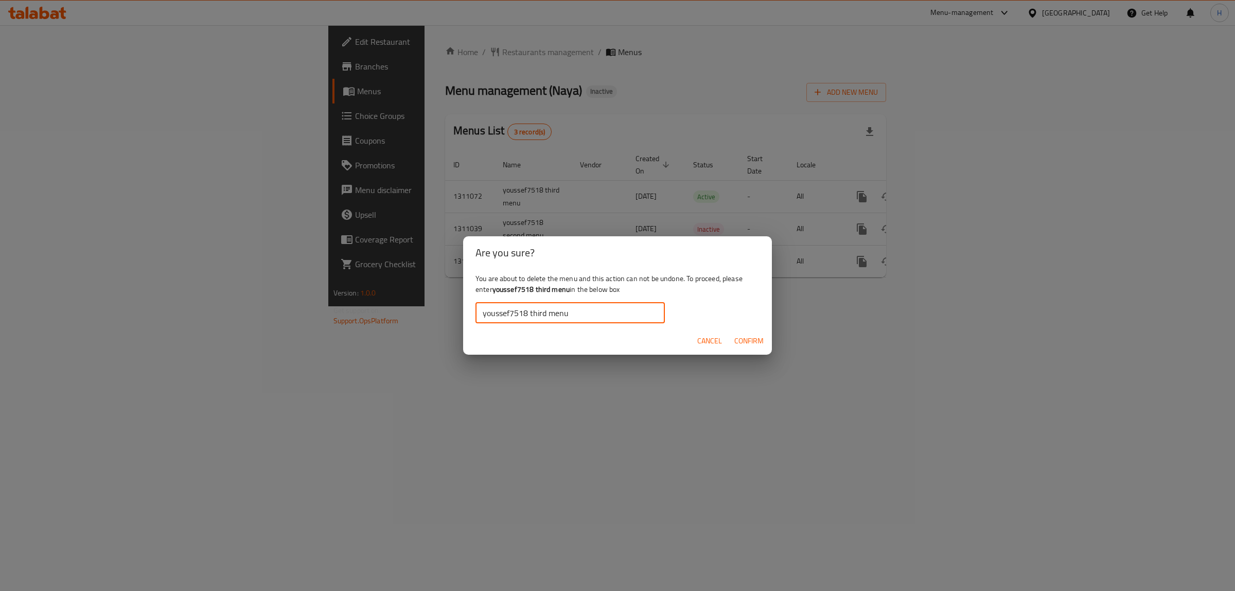
type input "youssef7518 third menu"
click at [749, 343] on span "Confirm" at bounding box center [748, 340] width 29 height 13
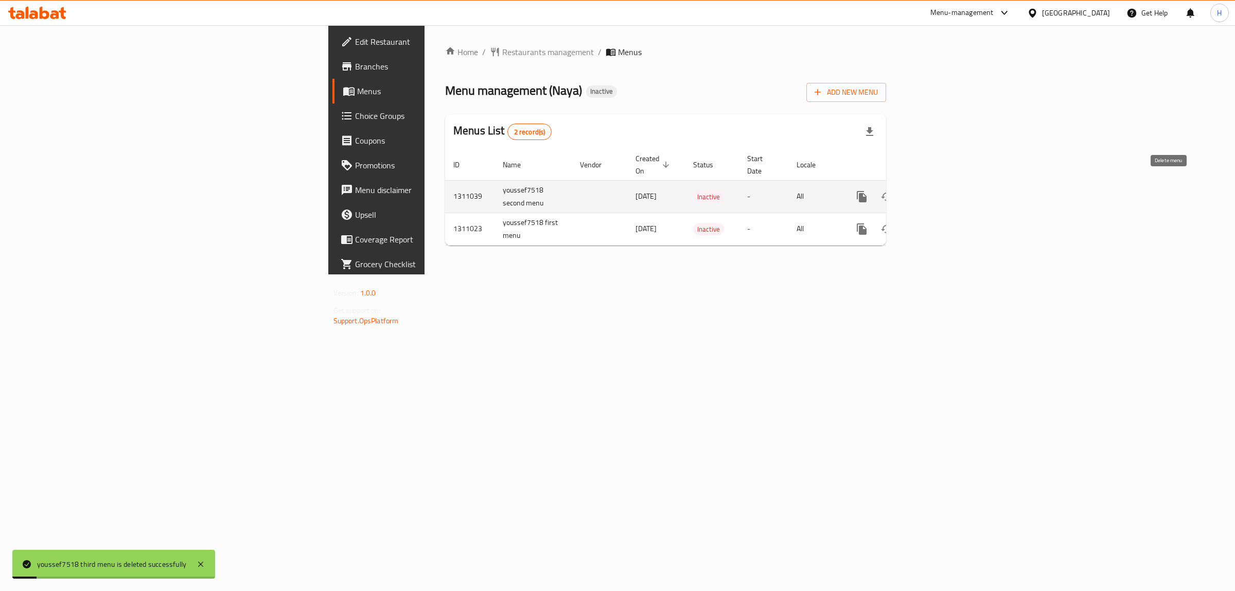
click at [924, 185] on button "enhanced table" at bounding box center [911, 196] width 25 height 25
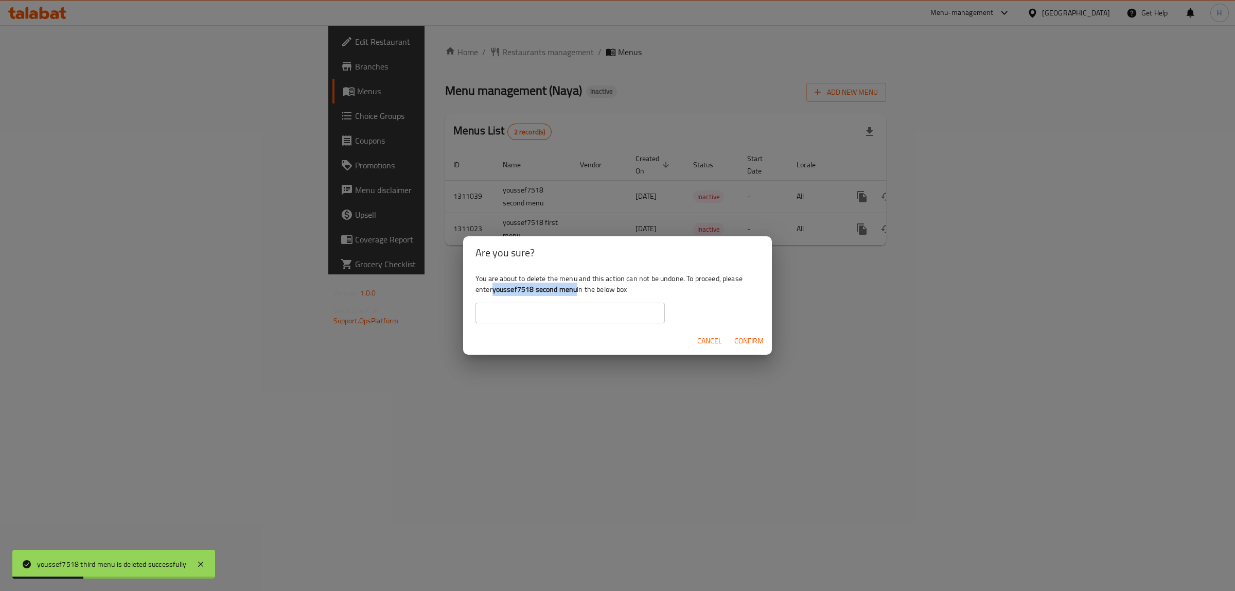
drag, startPoint x: 495, startPoint y: 289, endPoint x: 575, endPoint y: 292, distance: 80.9
click at [575, 292] on b "youssef7518 second menu" at bounding box center [534, 289] width 84 height 13
copy b "youssef7518 second menu"
drag, startPoint x: 566, startPoint y: 305, endPoint x: 613, endPoint y: 314, distance: 47.8
click at [566, 305] on input "text" at bounding box center [569, 313] width 189 height 21
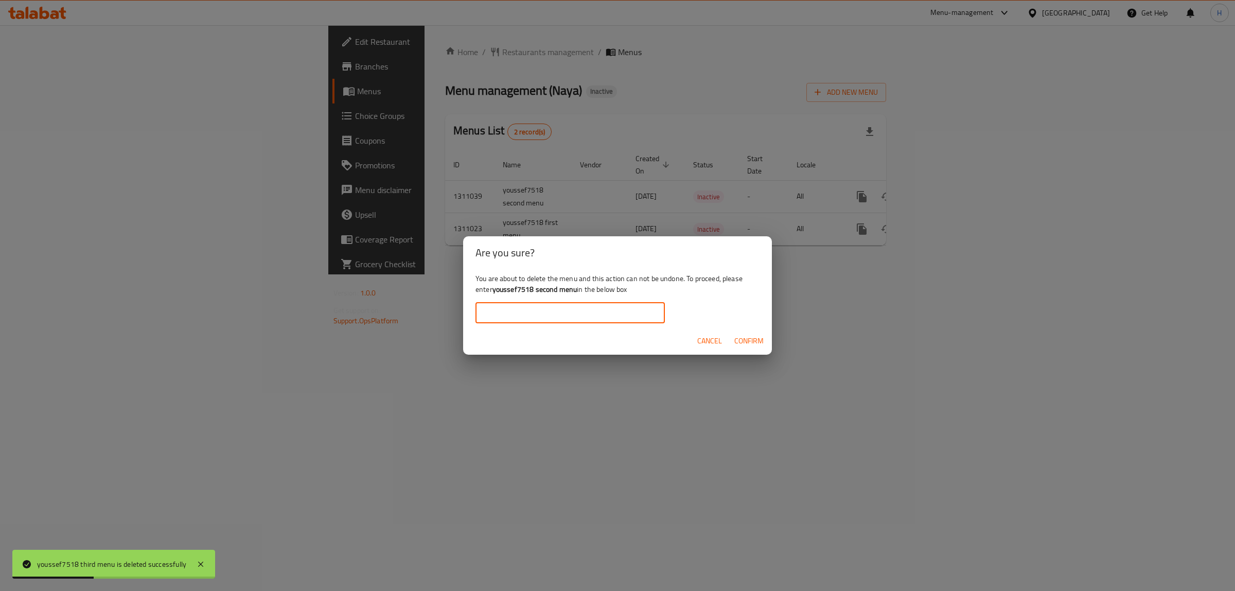
paste input "youssef7518 second menu"
type input "youssef7518 second menu"
click at [738, 339] on span "Confirm" at bounding box center [748, 340] width 29 height 13
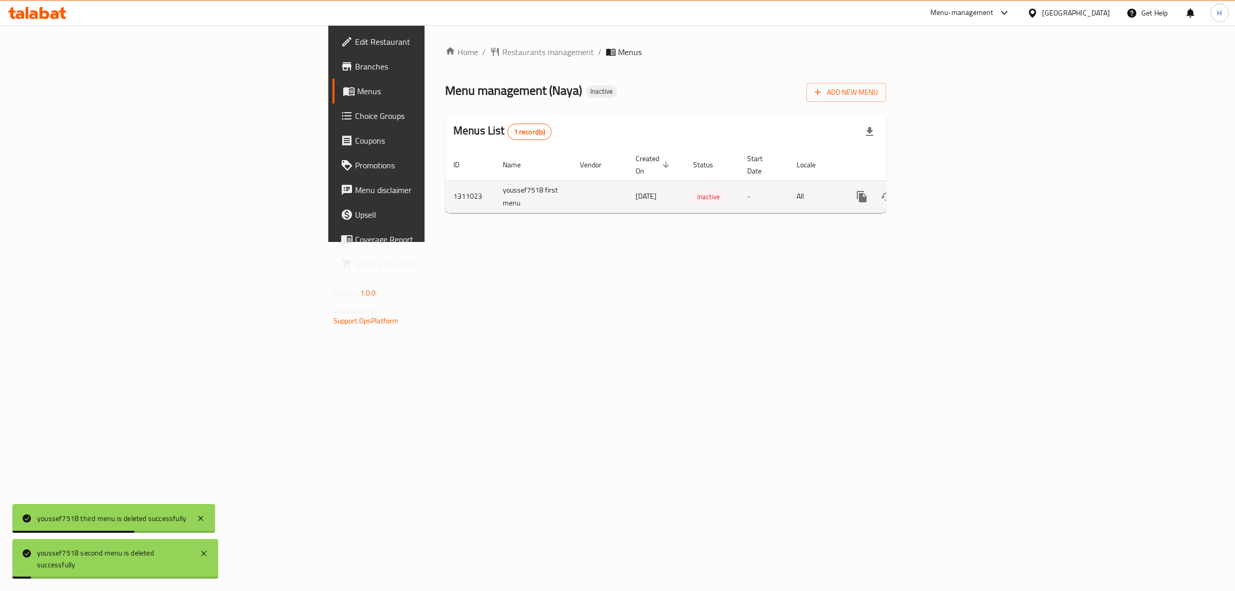
click at [924, 184] on button "enhanced table" at bounding box center [911, 196] width 25 height 25
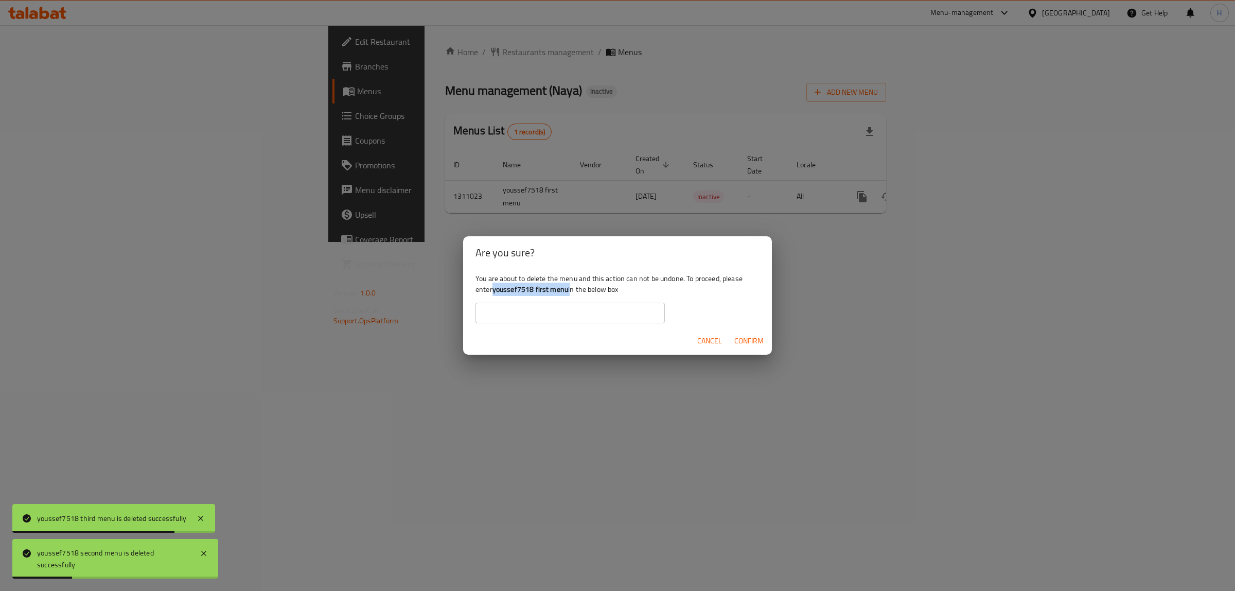
drag, startPoint x: 493, startPoint y: 289, endPoint x: 569, endPoint y: 294, distance: 76.3
click at [569, 294] on div "You are about to delete the menu and this action can not be undone. To proceed,…" at bounding box center [617, 298] width 309 height 58
copy div "youssef7518 first menu"
click at [565, 312] on input "text" at bounding box center [569, 313] width 189 height 21
paste input "youssef7518 first menu"
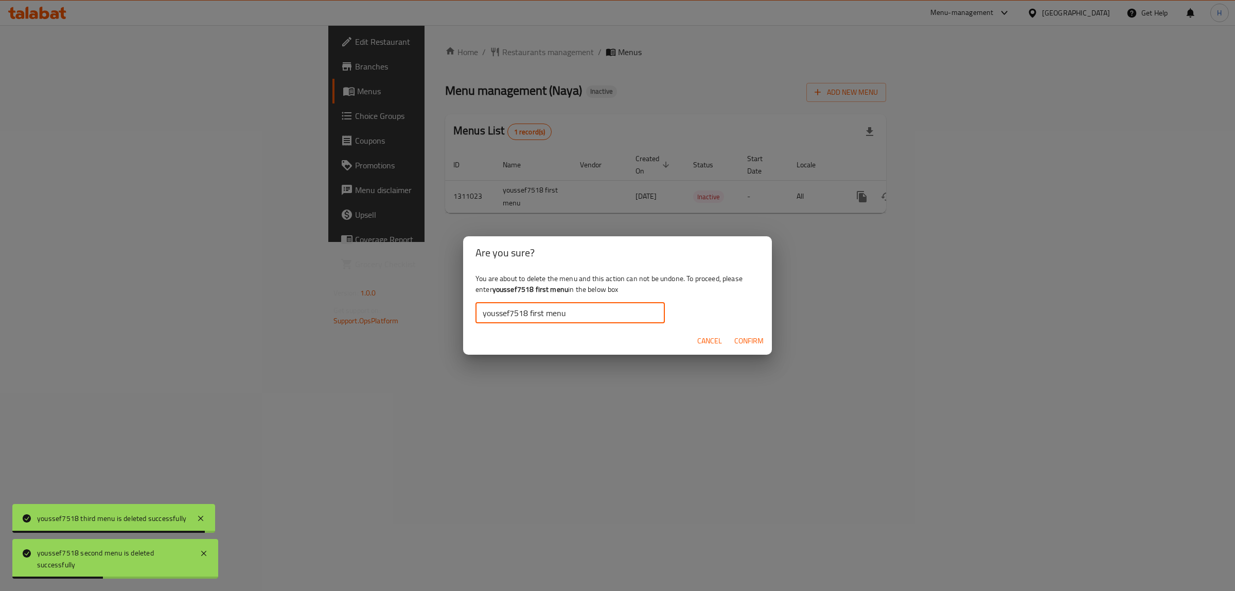
type input "youssef7518 first menu"
click at [754, 346] on span "Confirm" at bounding box center [748, 340] width 29 height 13
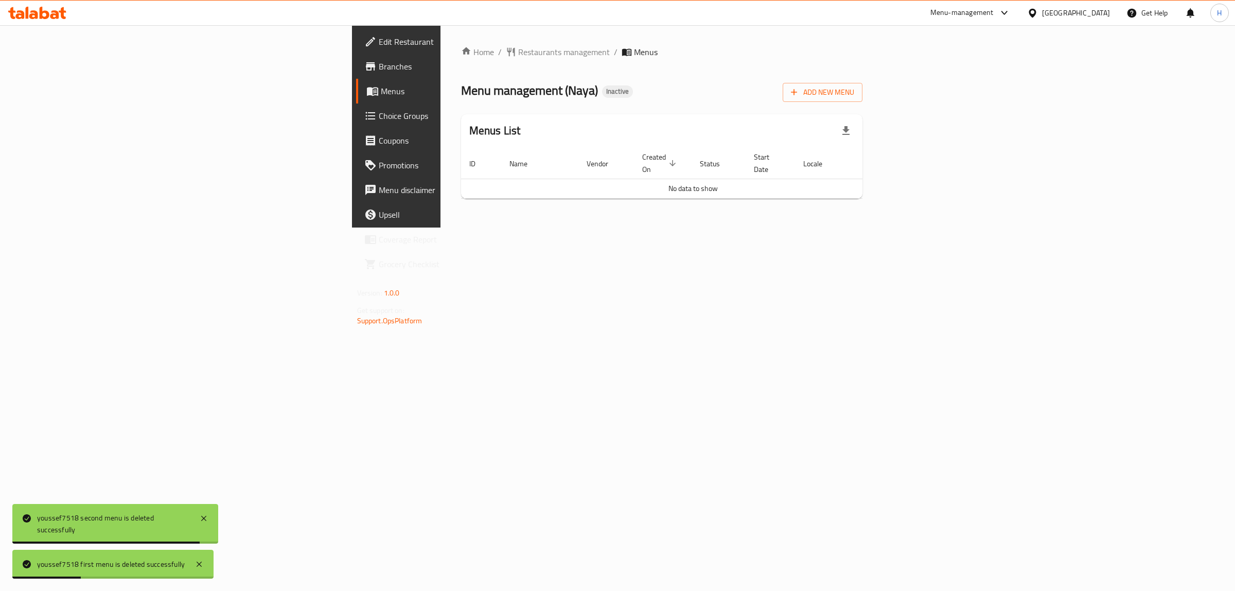
click at [440, 45] on div "Home / Restaurants management / Menus Menu management ( Naya ) Inactive Add New…" at bounding box center [661, 126] width 443 height 202
click at [518, 46] on span "Restaurants management" at bounding box center [564, 52] width 92 height 12
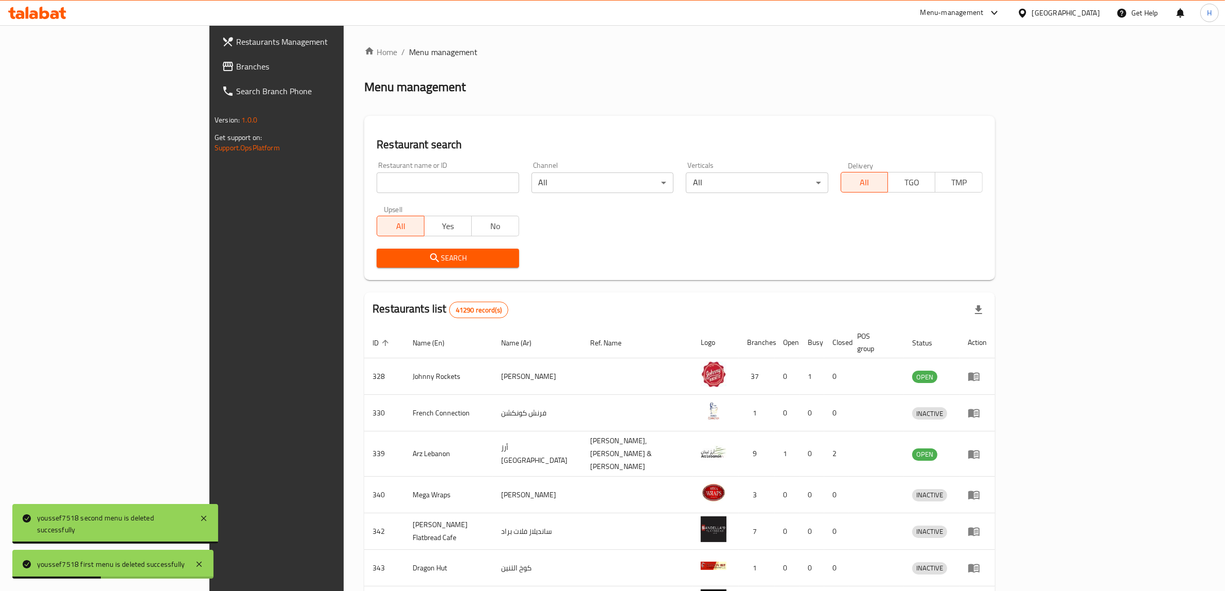
click at [236, 69] on span "Branches" at bounding box center [321, 66] width 170 height 12
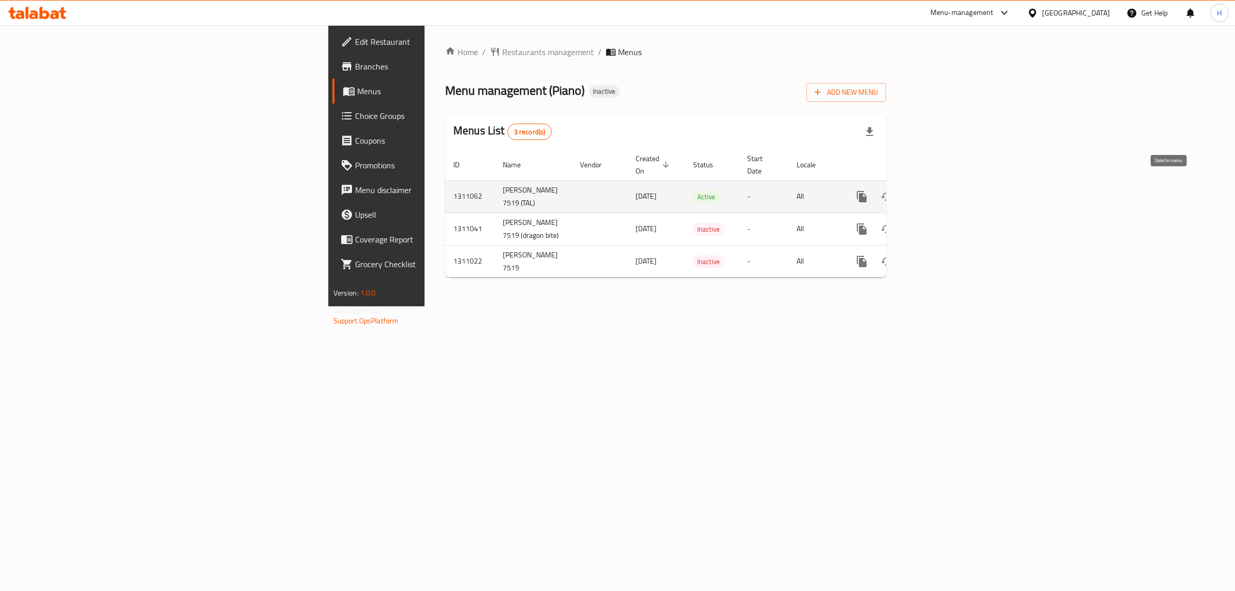
click at [917, 190] on icon "enhanced table" at bounding box center [911, 196] width 12 height 12
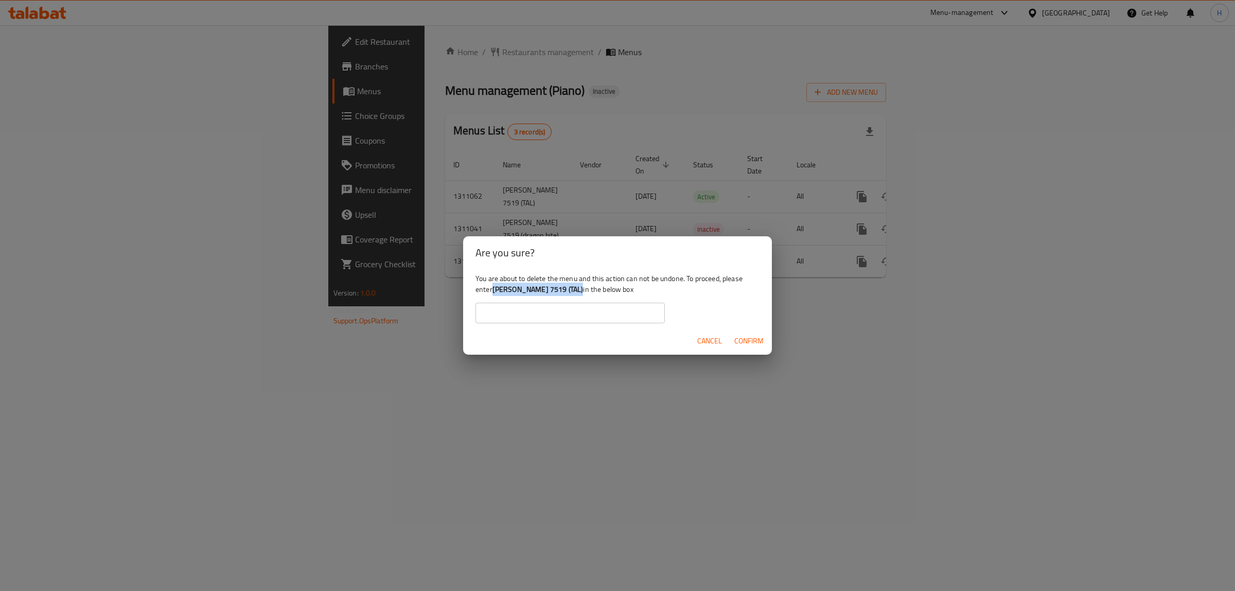
drag, startPoint x: 495, startPoint y: 289, endPoint x: 575, endPoint y: 295, distance: 81.0
click at [575, 295] on div "You are about to delete the menu and this action can not be undone. To proceed,…" at bounding box center [617, 298] width 309 height 58
copy b "youssef ayman 7519 (TAL)"
click at [572, 314] on input "text" at bounding box center [569, 313] width 189 height 21
paste input "youssef ayman 7519 (TAL)"
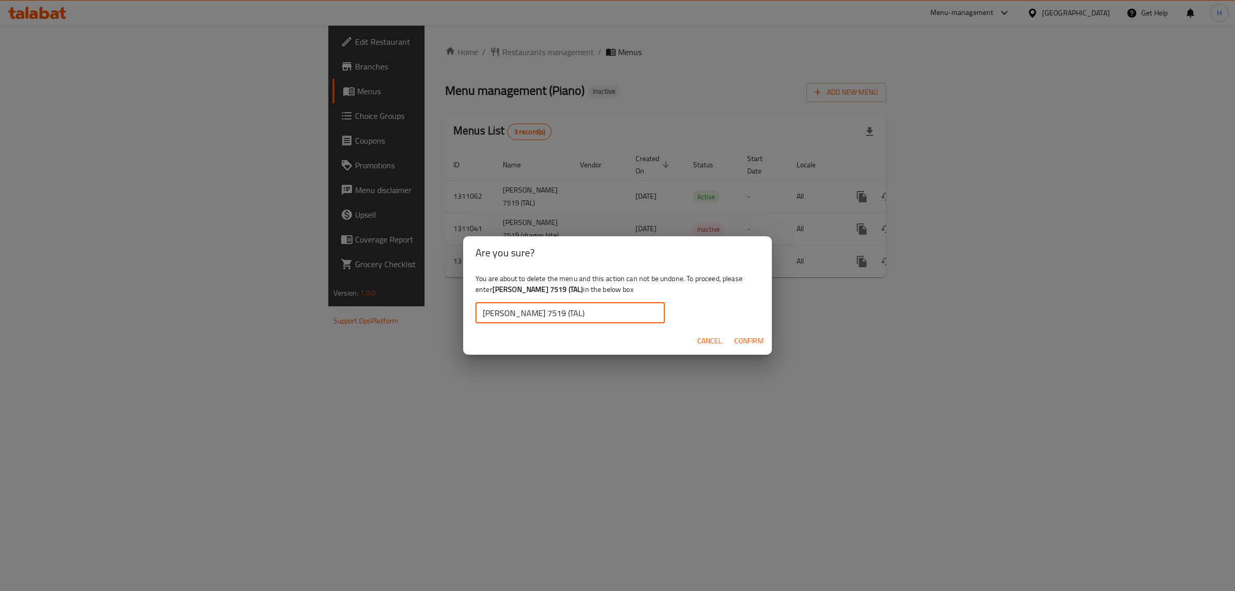
type input "youssef ayman 7519 (TAL)"
click at [755, 338] on span "Confirm" at bounding box center [748, 340] width 29 height 13
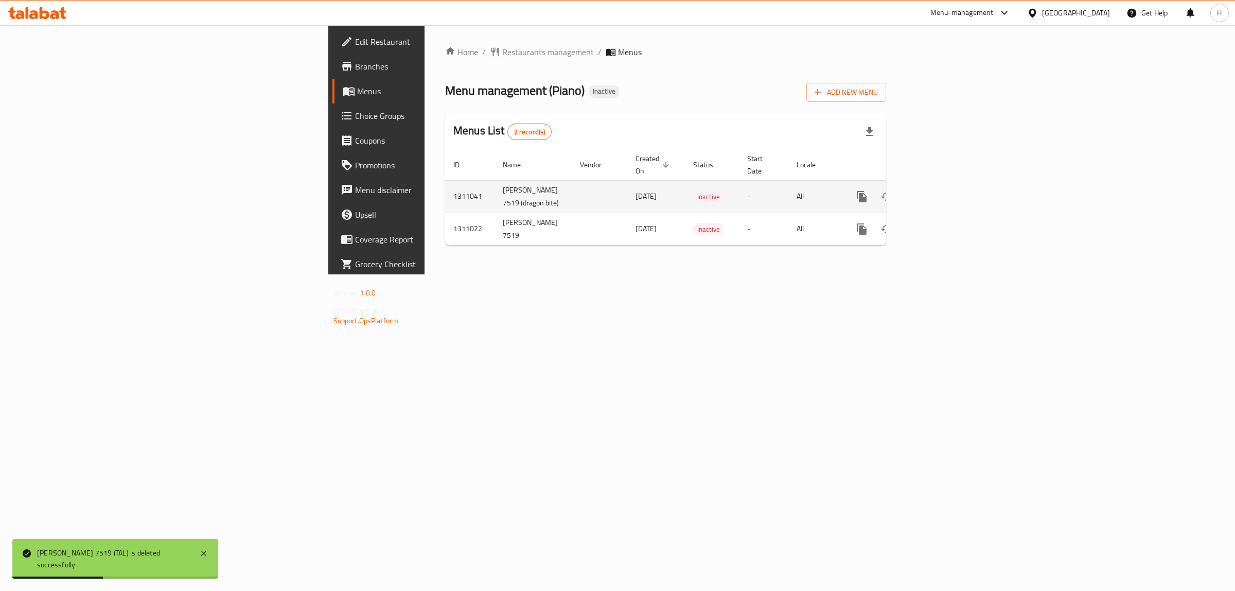
click at [917, 190] on icon "enhanced table" at bounding box center [911, 196] width 12 height 12
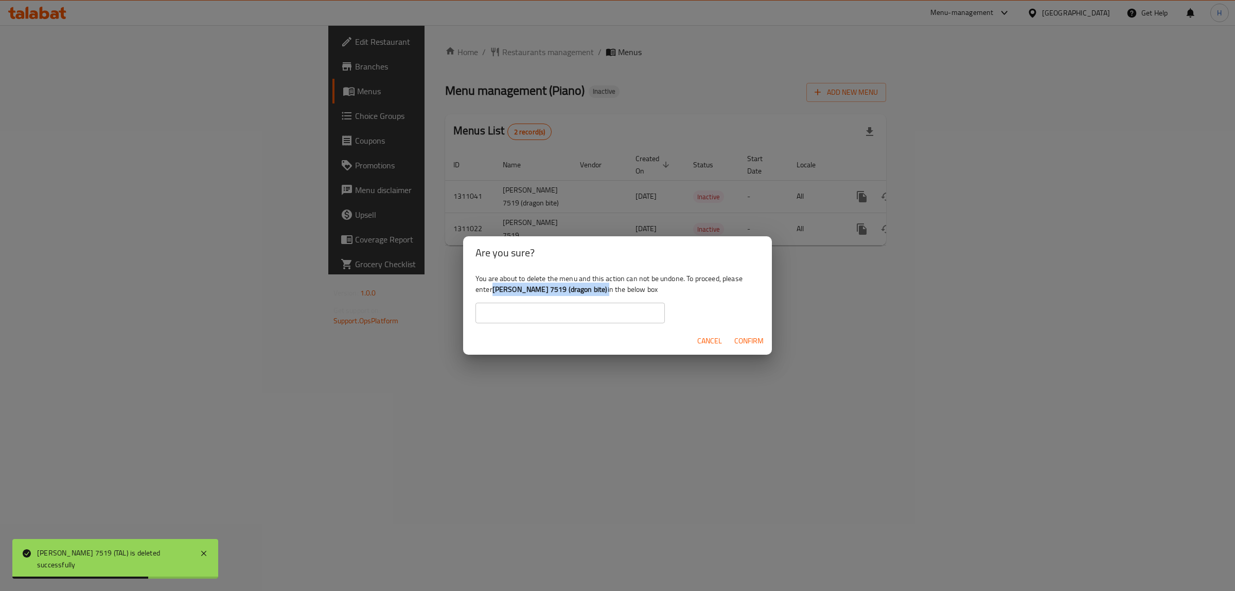
drag, startPoint x: 492, startPoint y: 290, endPoint x: 600, endPoint y: 290, distance: 108.1
click at [600, 290] on div "You are about to delete the menu and this action can not be undone. To proceed,…" at bounding box center [617, 298] width 309 height 58
copy div "youssef ayman 7519 (dragon bite)"
click at [585, 310] on input "text" at bounding box center [569, 313] width 189 height 21
paste input "youssef ayman 7519 (dragon bite)"
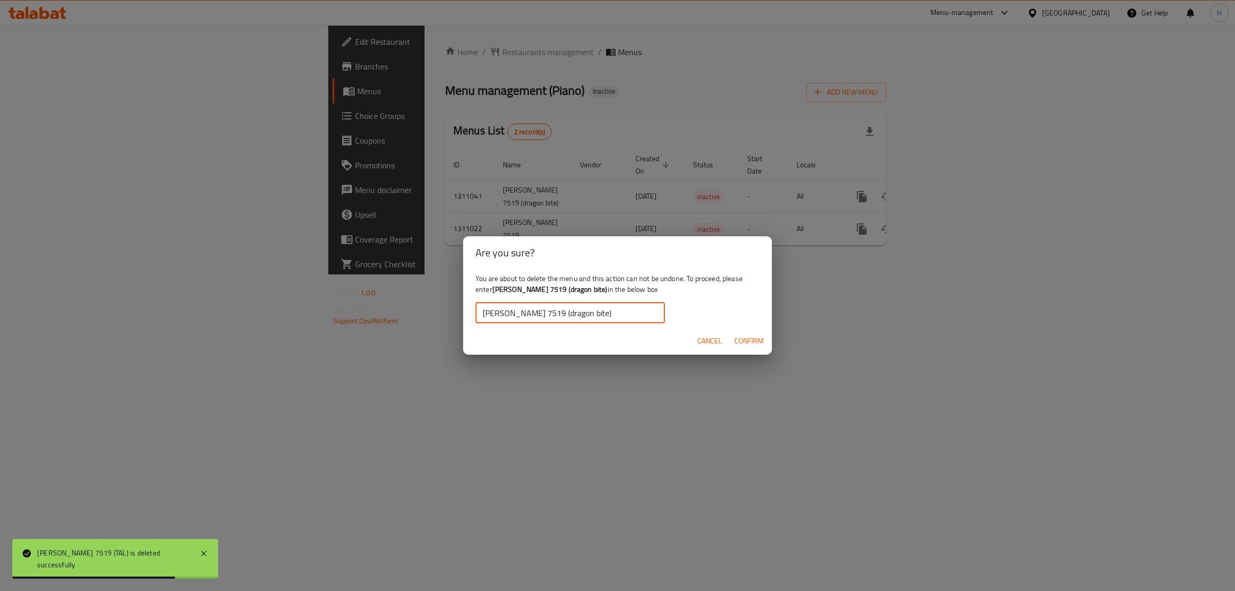
click at [486, 314] on input "youssef ayman 7519 (dragon bite)" at bounding box center [569, 313] width 189 height 21
click at [743, 338] on span "Confirm" at bounding box center [748, 340] width 29 height 13
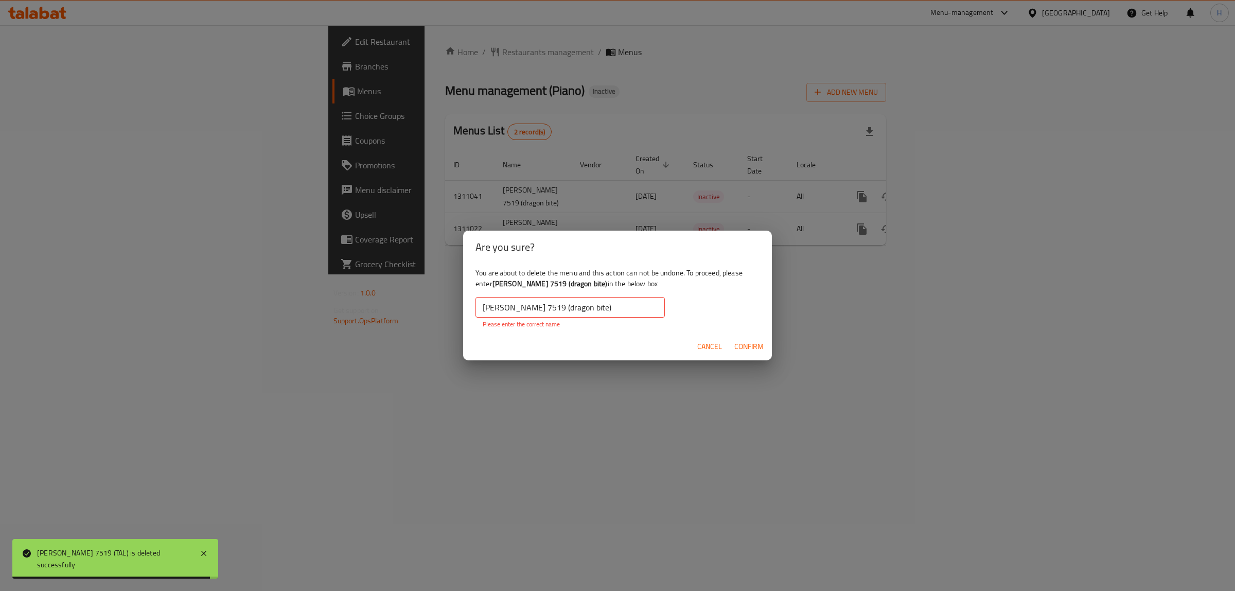
click at [752, 347] on span "Confirm" at bounding box center [748, 346] width 29 height 13
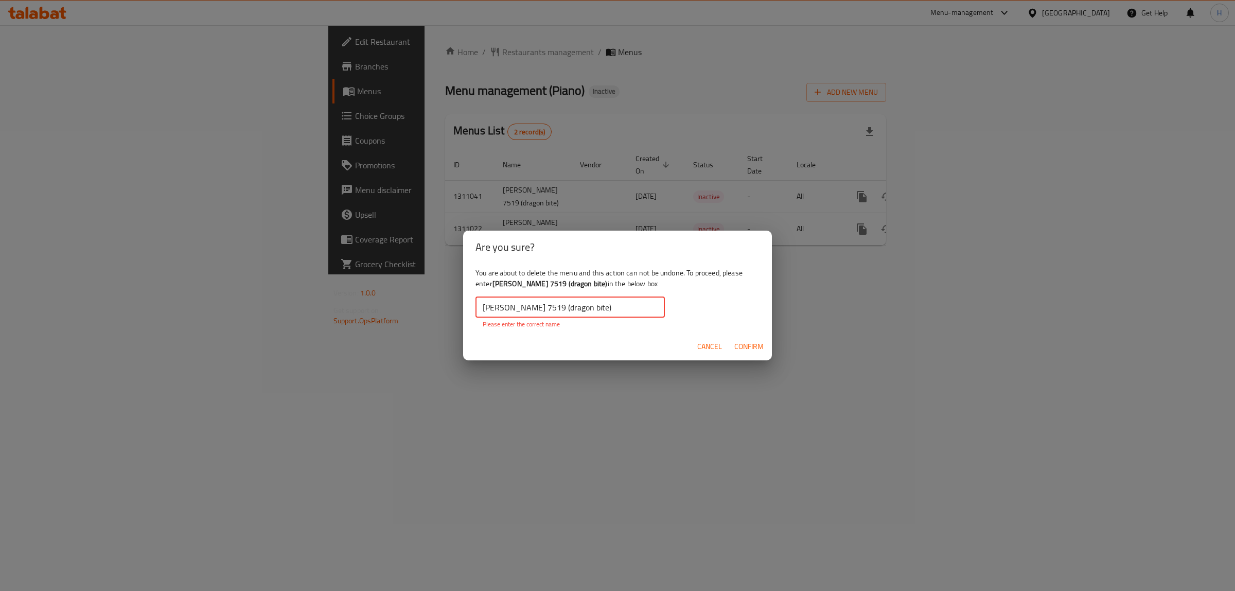
click at [621, 308] on input "youssef ayman 7519 (dragon bite)" at bounding box center [569, 307] width 189 height 21
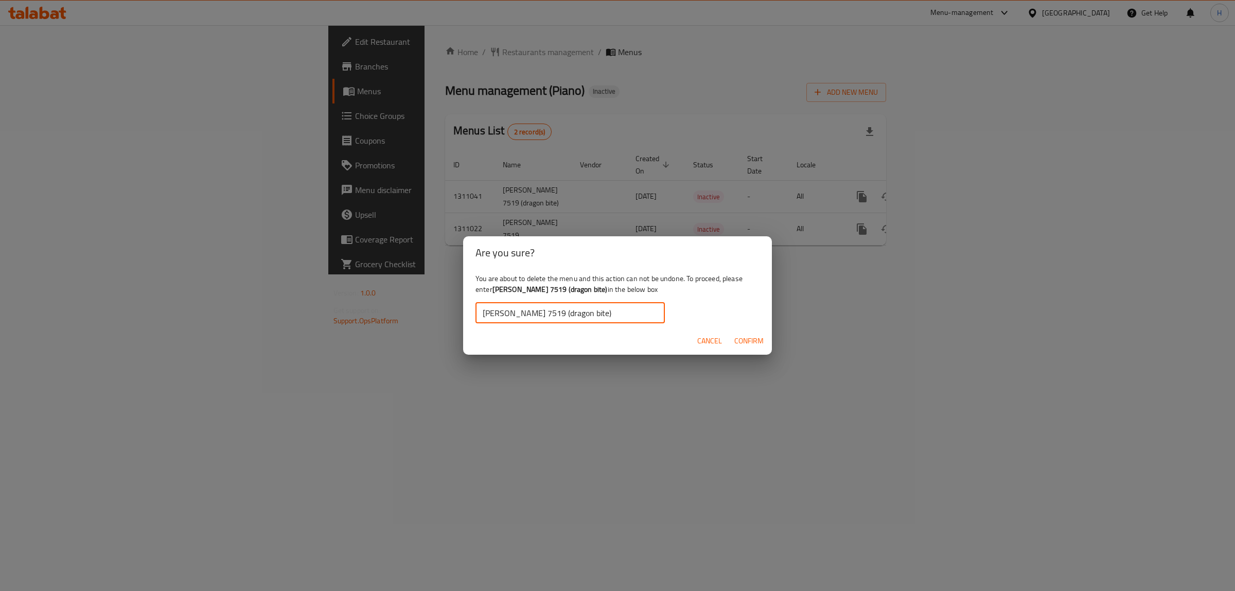
type input "youssef ayman 7519 (dragon bite)"
click at [737, 343] on span "Confirm" at bounding box center [748, 340] width 29 height 13
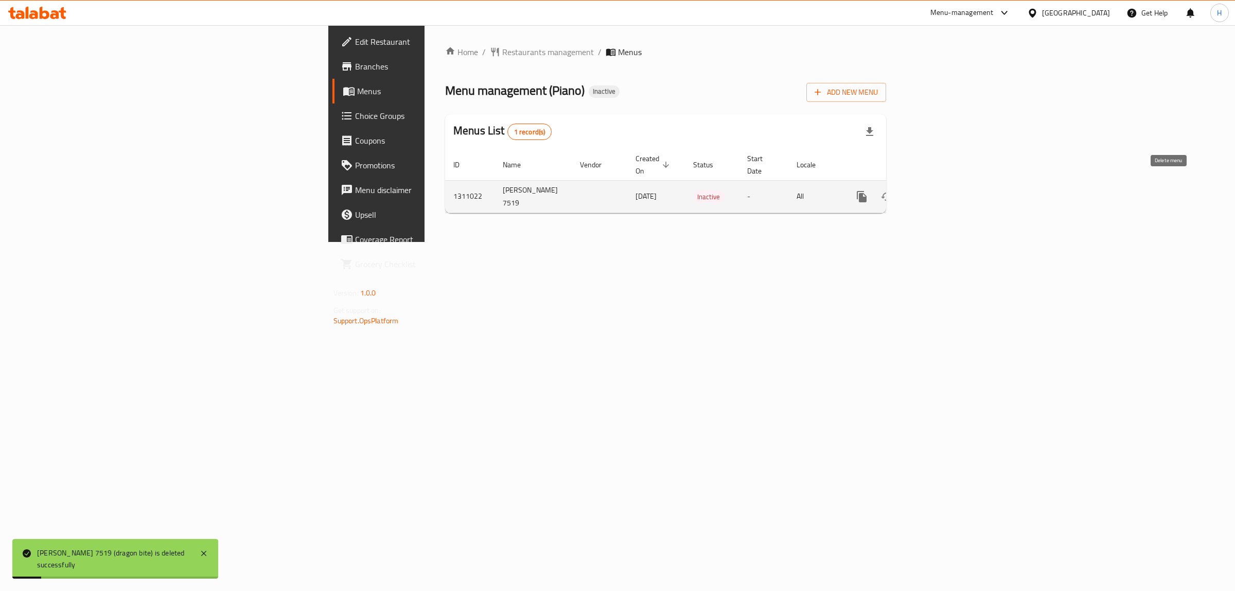
click at [917, 190] on icon "enhanced table" at bounding box center [911, 196] width 12 height 12
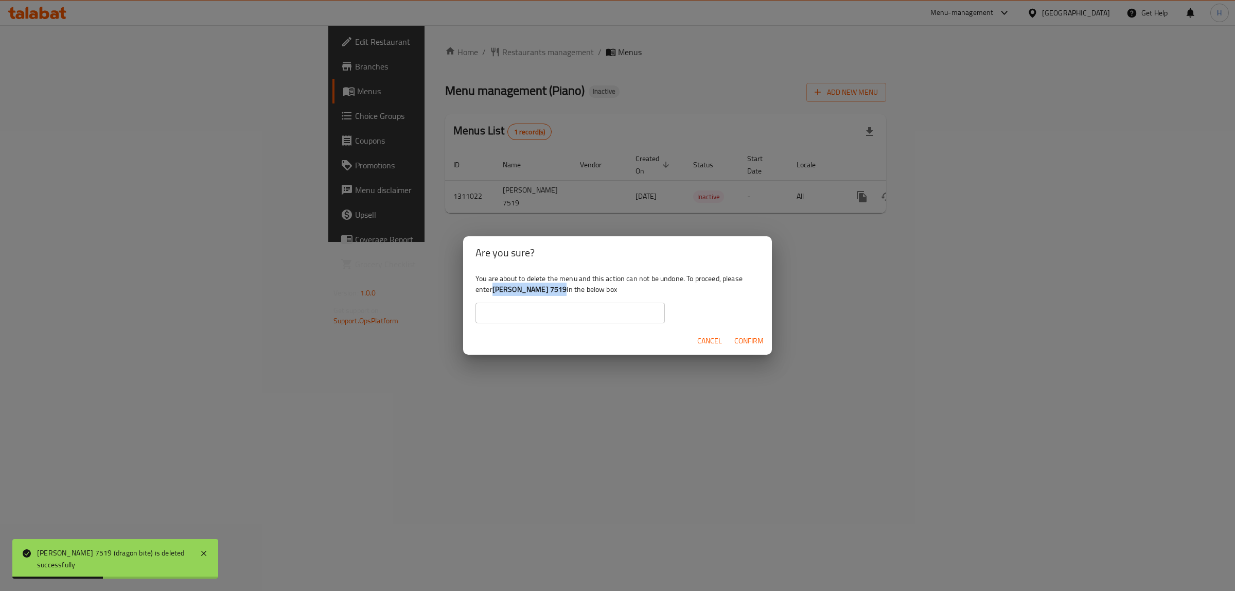
drag, startPoint x: 494, startPoint y: 290, endPoint x: 557, endPoint y: 294, distance: 63.5
click at [557, 294] on b "youssef ayman 7519" at bounding box center [529, 289] width 75 height 13
copy b "youssef ayman 7519"
drag, startPoint x: 543, startPoint y: 304, endPoint x: 550, endPoint y: 309, distance: 8.8
click at [543, 304] on input "text" at bounding box center [569, 313] width 189 height 21
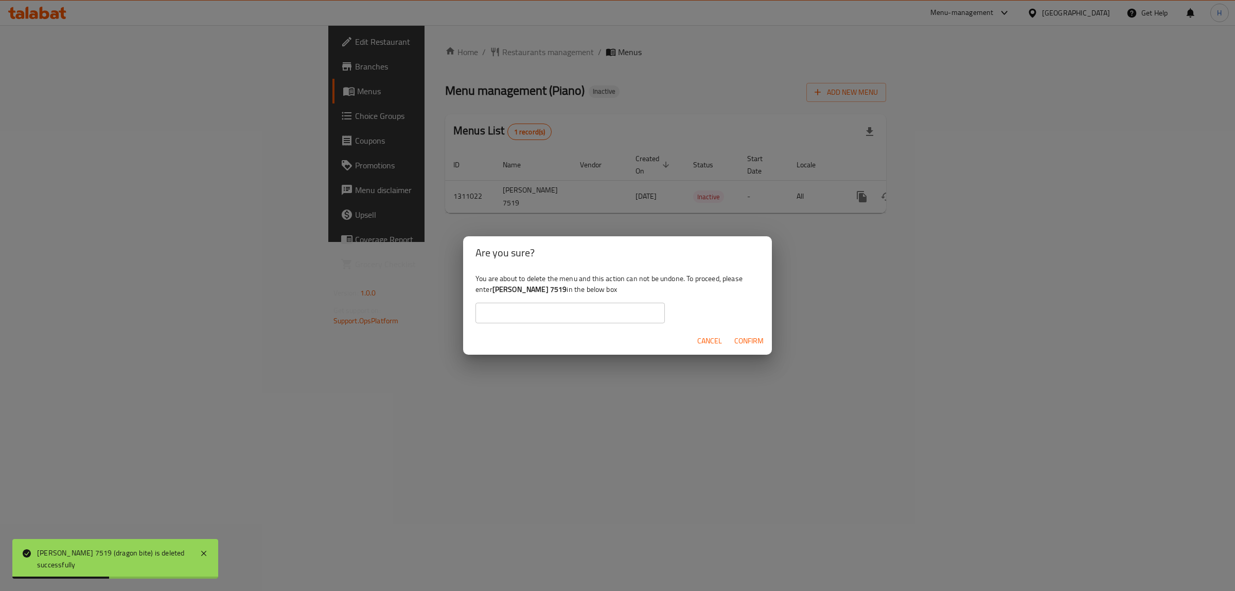
paste input "youssef ayman 7519"
type input "youssef ayman 7519"
click at [744, 336] on span "Confirm" at bounding box center [748, 340] width 29 height 13
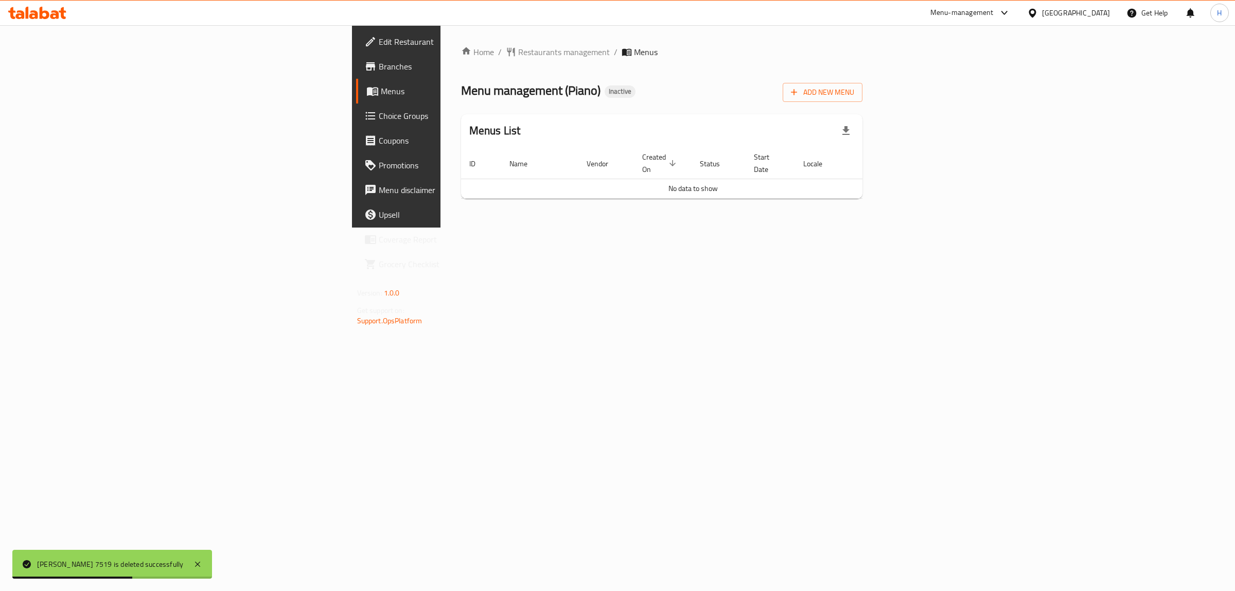
click at [379, 119] on span "Choice Groups" at bounding box center [464, 116] width 171 height 12
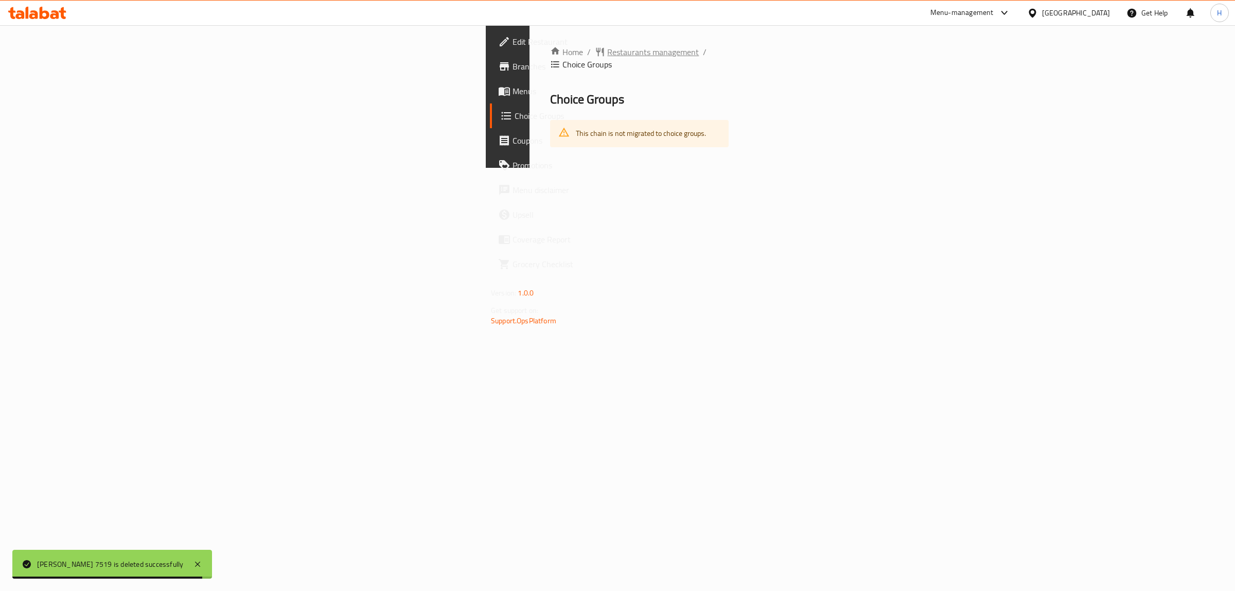
click at [607, 47] on span "Restaurants management" at bounding box center [653, 52] width 92 height 12
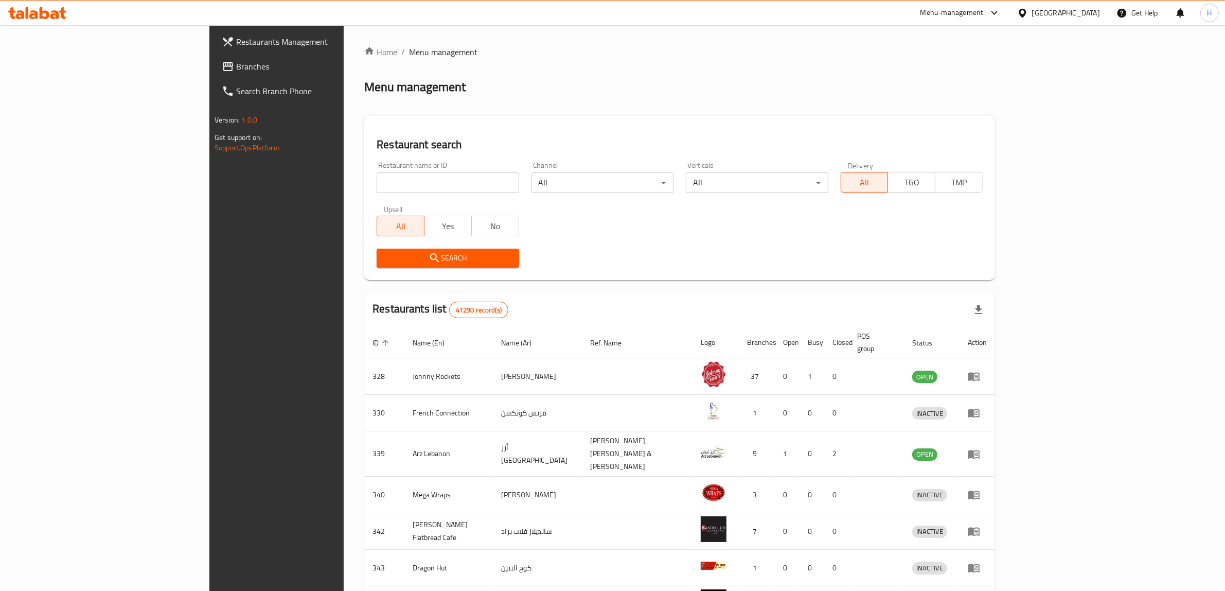
click at [377, 188] on input "search" at bounding box center [448, 182] width 142 height 21
paste input "17013"
type input "17013"
click button "Search" at bounding box center [448, 258] width 142 height 19
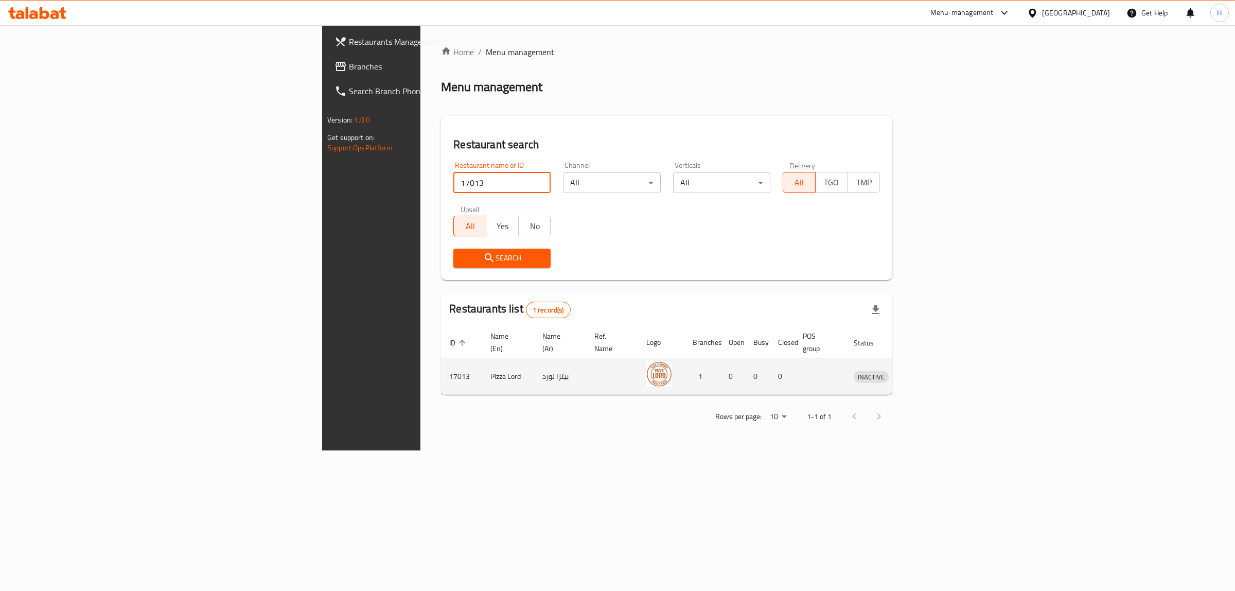
click at [937, 366] on td "enhanced table" at bounding box center [919, 376] width 36 height 37
click at [921, 373] on icon "enhanced table" at bounding box center [915, 377] width 11 height 9
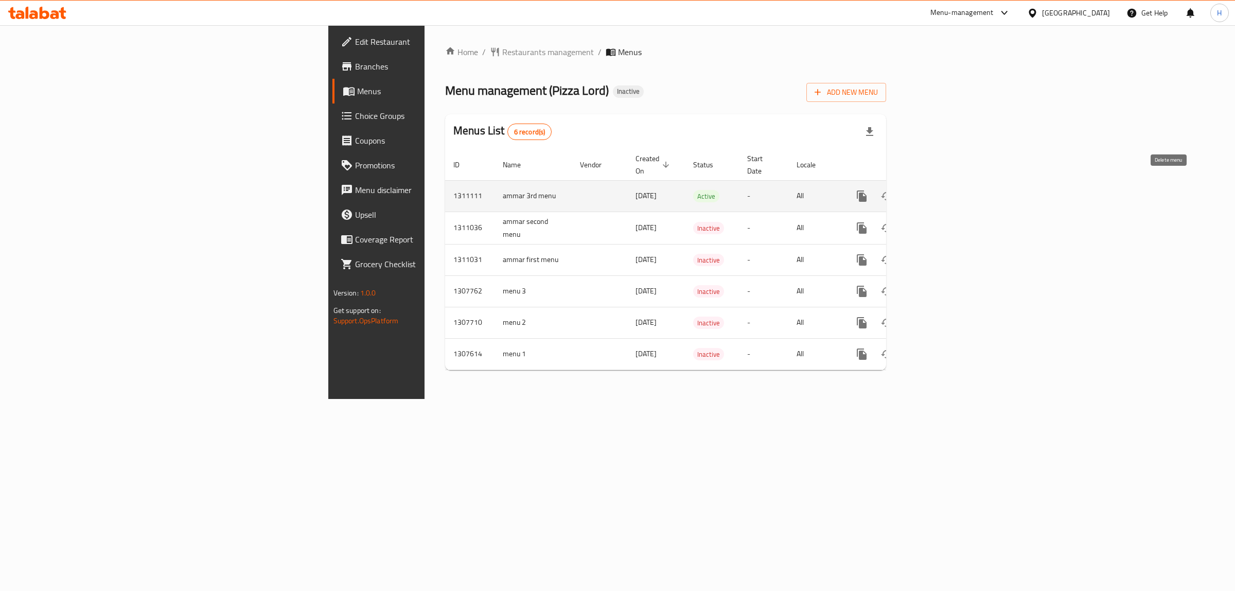
click at [917, 190] on icon "enhanced table" at bounding box center [911, 196] width 12 height 12
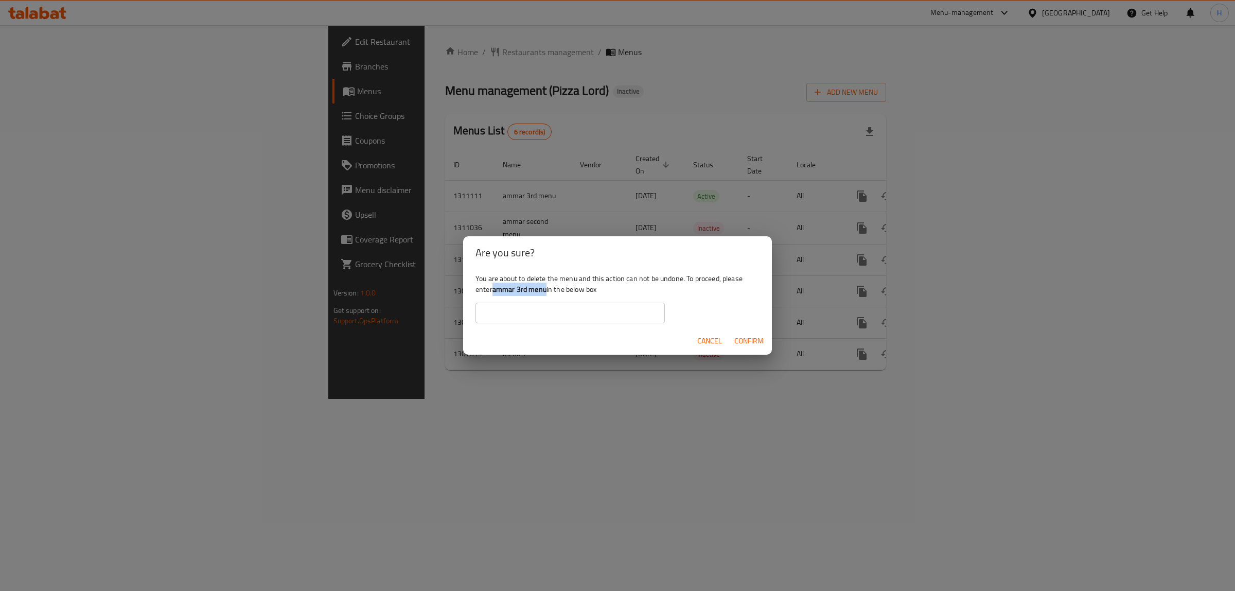
drag, startPoint x: 493, startPoint y: 289, endPoint x: 546, endPoint y: 289, distance: 53.5
click at [546, 289] on b "ammar 3rd menu" at bounding box center [519, 289] width 54 height 13
copy b "ammar 3rd menu"
drag, startPoint x: 525, startPoint y: 304, endPoint x: 532, endPoint y: 307, distance: 6.9
click at [525, 304] on input "text" at bounding box center [569, 313] width 189 height 21
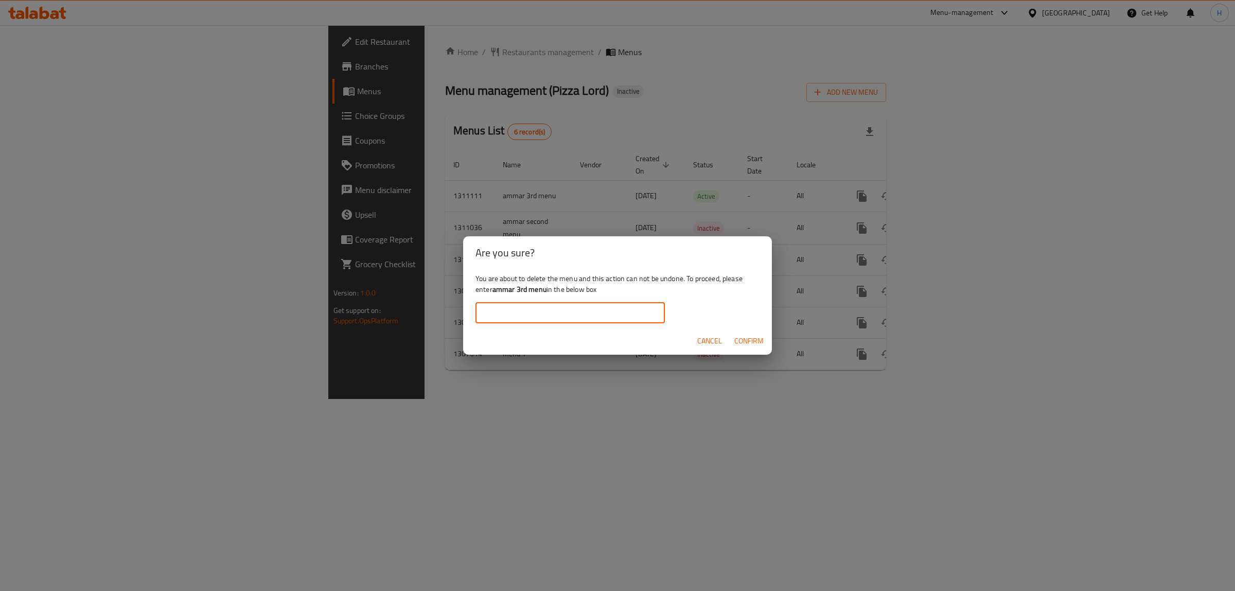
paste input "ammar 3rd menu"
type input "ammar 3rd menu"
click at [756, 338] on span "Confirm" at bounding box center [748, 340] width 29 height 13
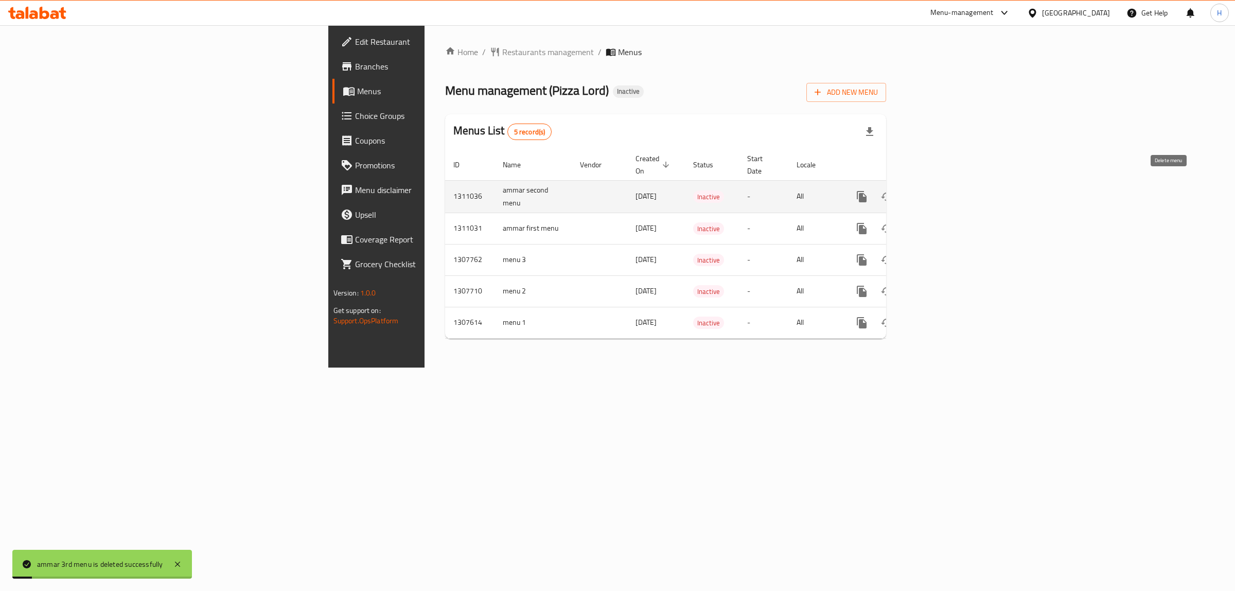
click at [915, 192] on icon "enhanced table" at bounding box center [911, 196] width 7 height 9
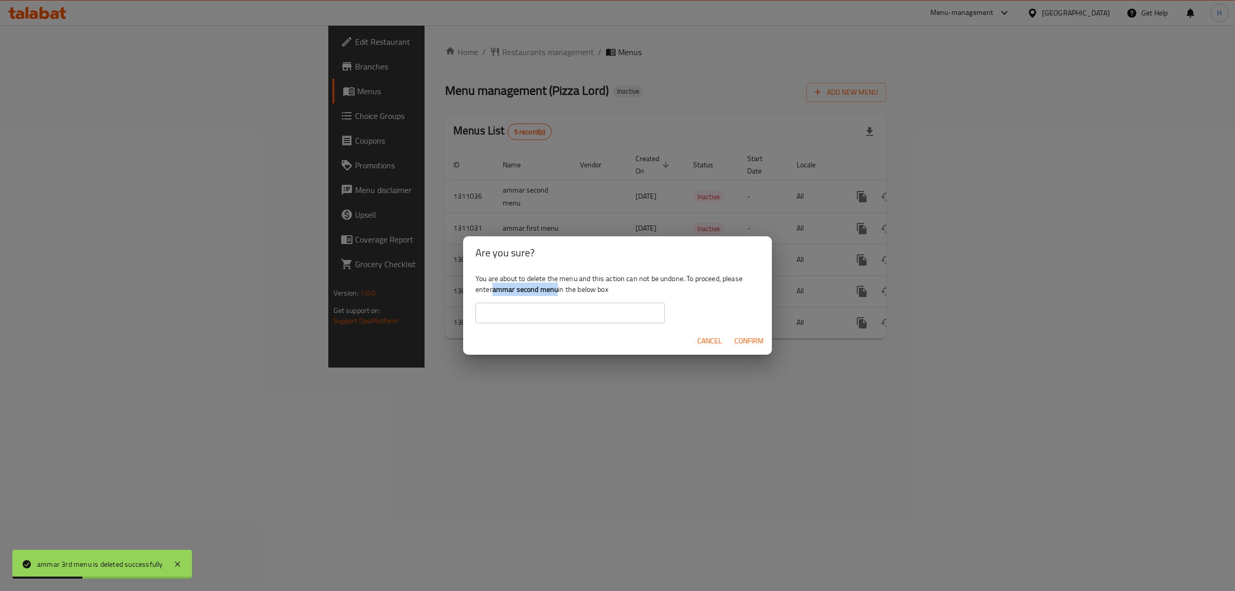
drag, startPoint x: 495, startPoint y: 289, endPoint x: 559, endPoint y: 289, distance: 63.8
click at [559, 289] on div "You are about to delete the menu and this action can not be undone. To proceed,…" at bounding box center [617, 298] width 309 height 58
copy b "ammar second menu"
click at [544, 307] on input "text" at bounding box center [569, 313] width 189 height 21
paste input "ammar second menu"
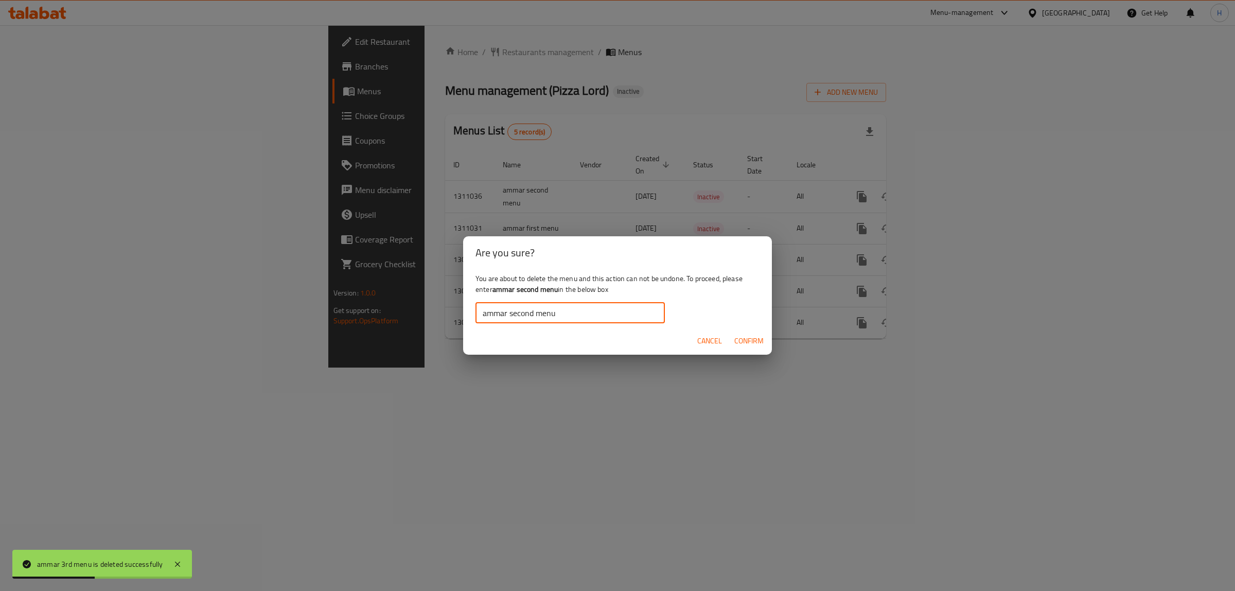
type input "ammar second menu"
click at [748, 340] on span "Confirm" at bounding box center [748, 340] width 29 height 13
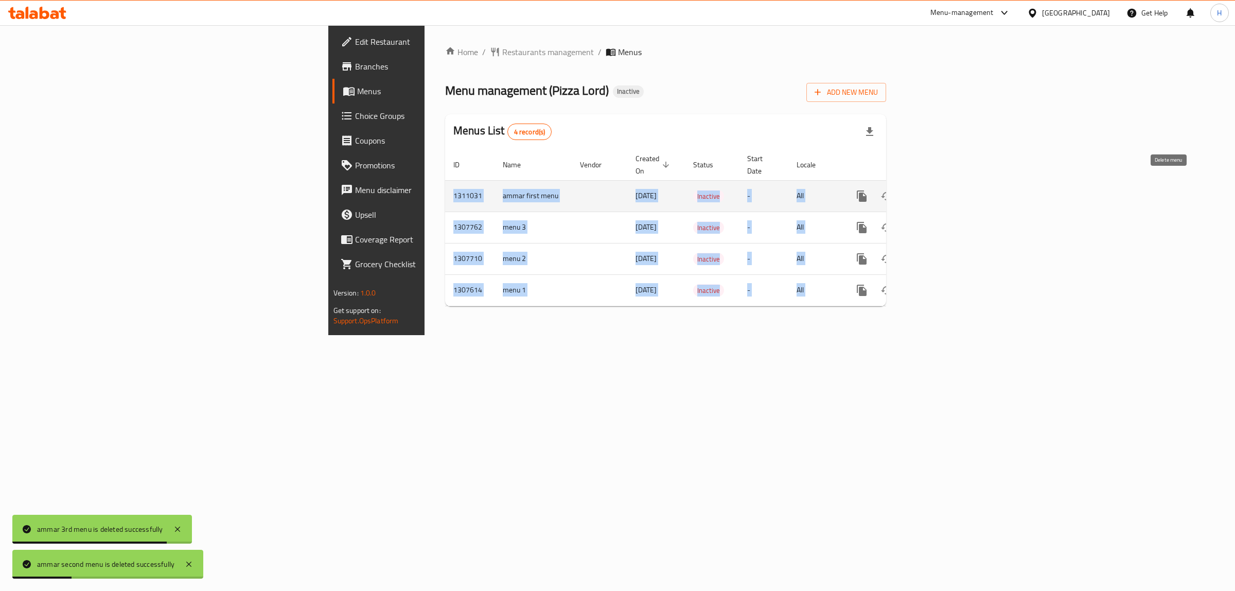
click at [917, 190] on icon "enhanced table" at bounding box center [911, 196] width 12 height 12
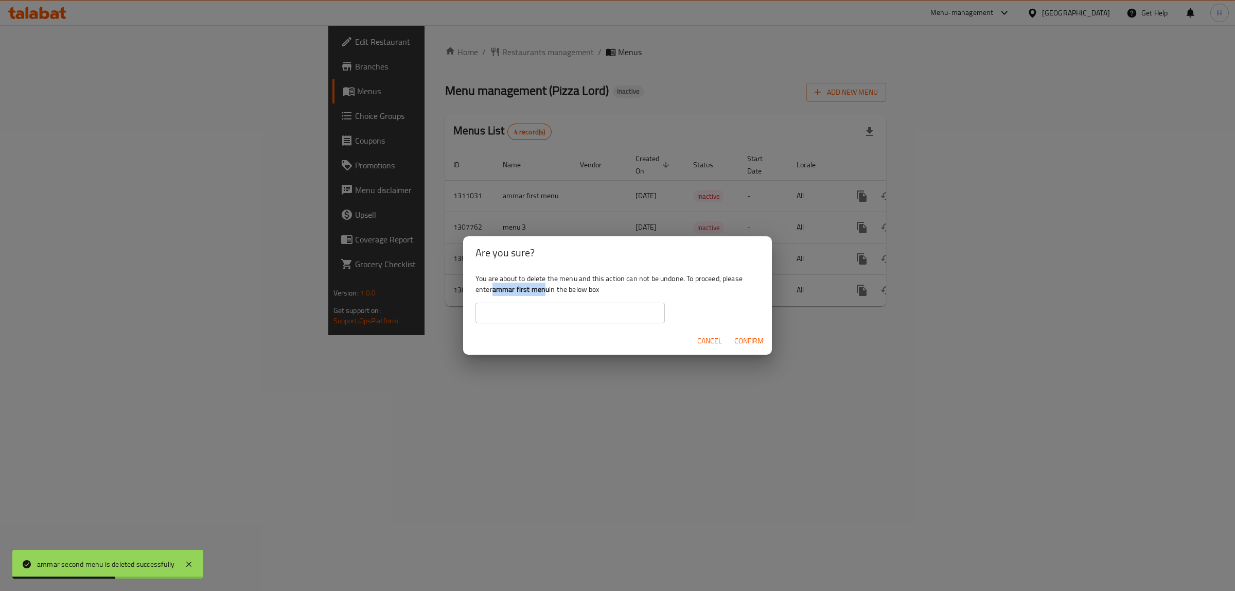
drag, startPoint x: 495, startPoint y: 288, endPoint x: 546, endPoint y: 292, distance: 52.1
click at [546, 292] on b "ammar first menu" at bounding box center [520, 289] width 57 height 13
copy b "ammar first men"
drag, startPoint x: 541, startPoint y: 309, endPoint x: 574, endPoint y: 317, distance: 34.4
click at [541, 309] on input "text" at bounding box center [569, 313] width 189 height 21
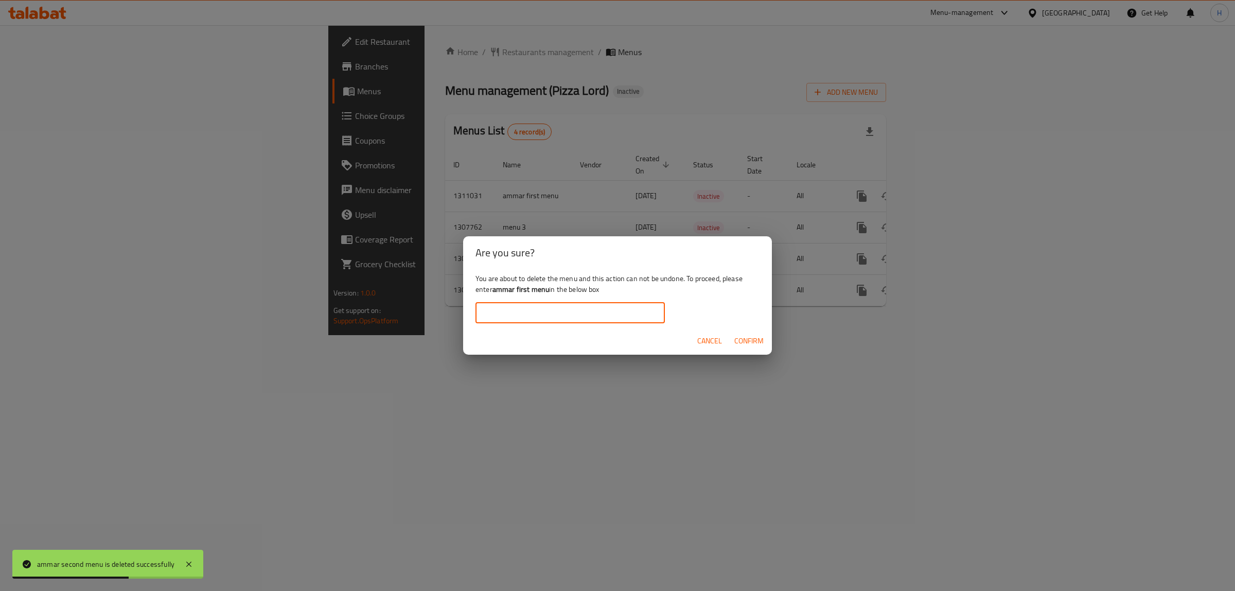
paste input "ammar first men"
type input "ammar first menu"
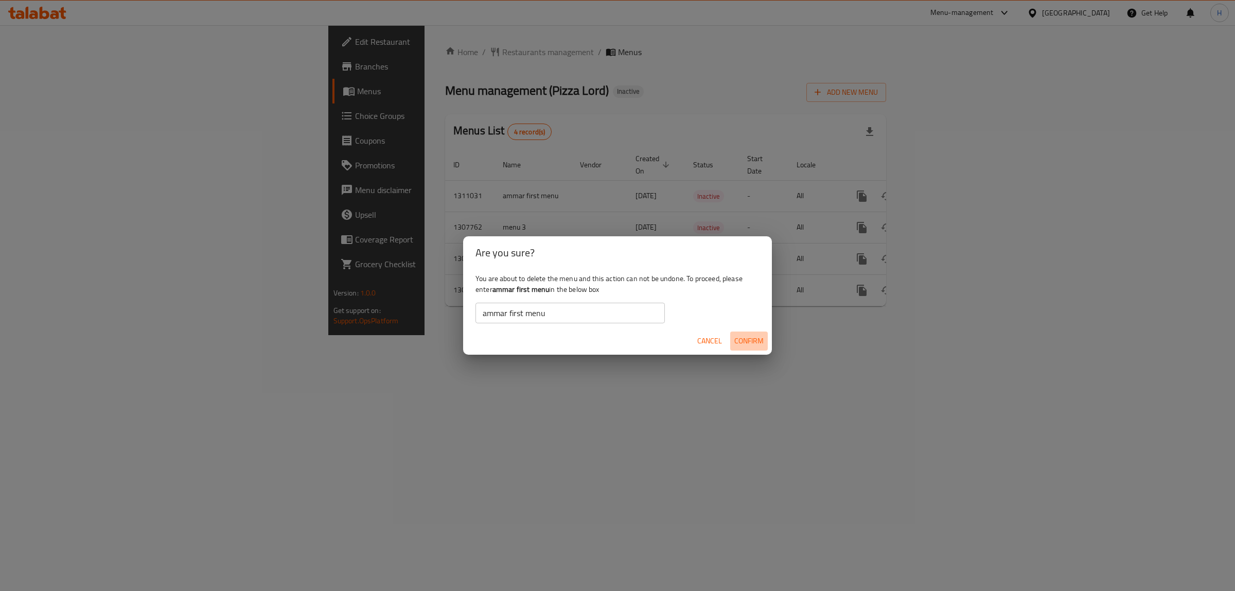
click at [732, 347] on button "Confirm" at bounding box center [749, 340] width 38 height 19
click at [742, 336] on span "Confirm" at bounding box center [748, 340] width 29 height 13
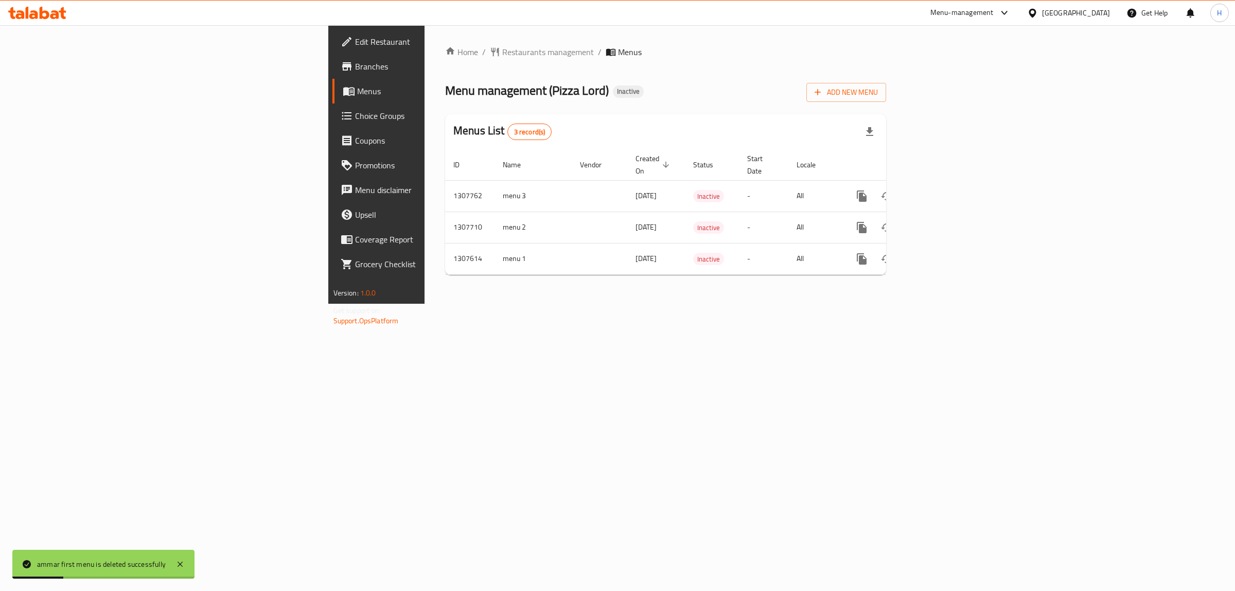
click at [889, 304] on div "Home / Restaurants management / Menus Menu management ( Pizza Lord ) Inactive A…" at bounding box center [666, 164] width 482 height 278
click at [924, 188] on button "enhanced table" at bounding box center [911, 196] width 25 height 25
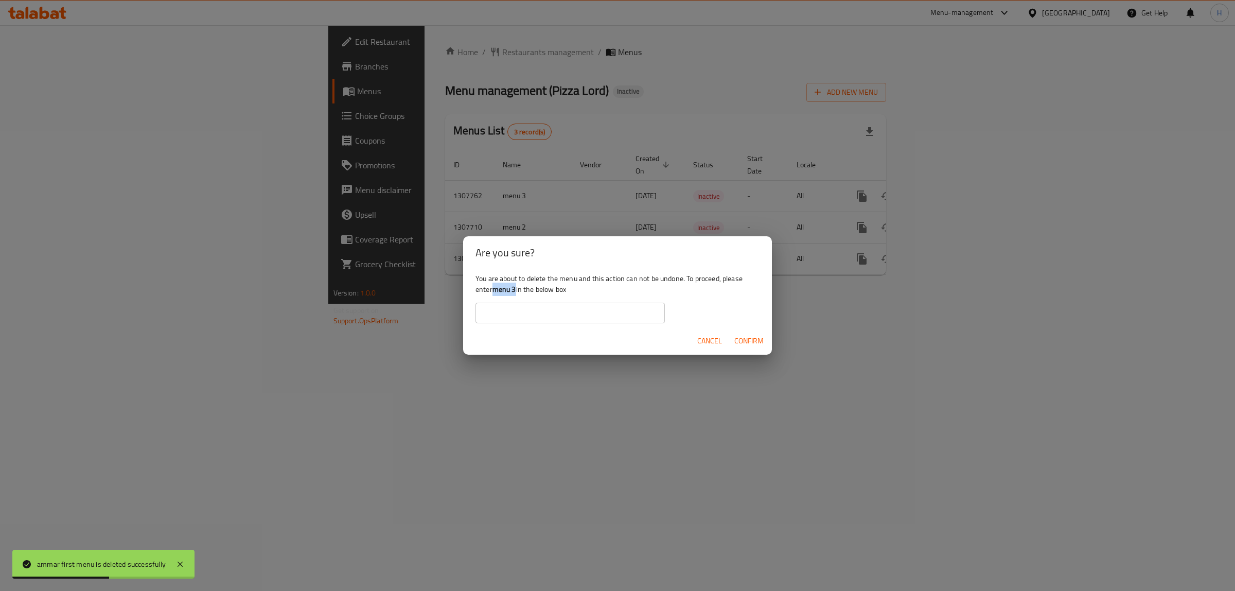
drag, startPoint x: 492, startPoint y: 287, endPoint x: 518, endPoint y: 289, distance: 25.8
click at [518, 289] on div "You are about to delete the menu and this action can not be undone. To proceed,…" at bounding box center [617, 298] width 309 height 58
click at [510, 306] on input "text" at bounding box center [569, 313] width 189 height 21
paste input "ammar first men"
type input "ammar first men"
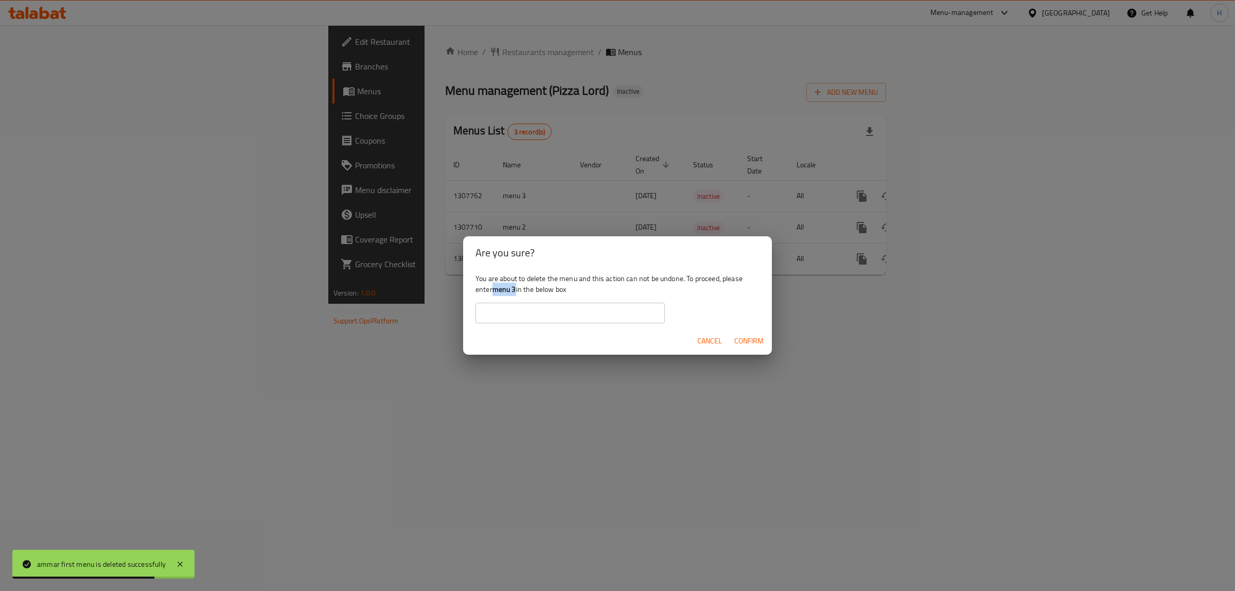
drag, startPoint x: 496, startPoint y: 288, endPoint x: 518, endPoint y: 290, distance: 22.2
click at [518, 290] on div "You are about to delete the menu and this action can not be undone. To proceed,…" at bounding box center [617, 298] width 309 height 58
copy b "menu 3"
click at [510, 308] on input "text" at bounding box center [569, 313] width 189 height 21
paste input "menu 3"
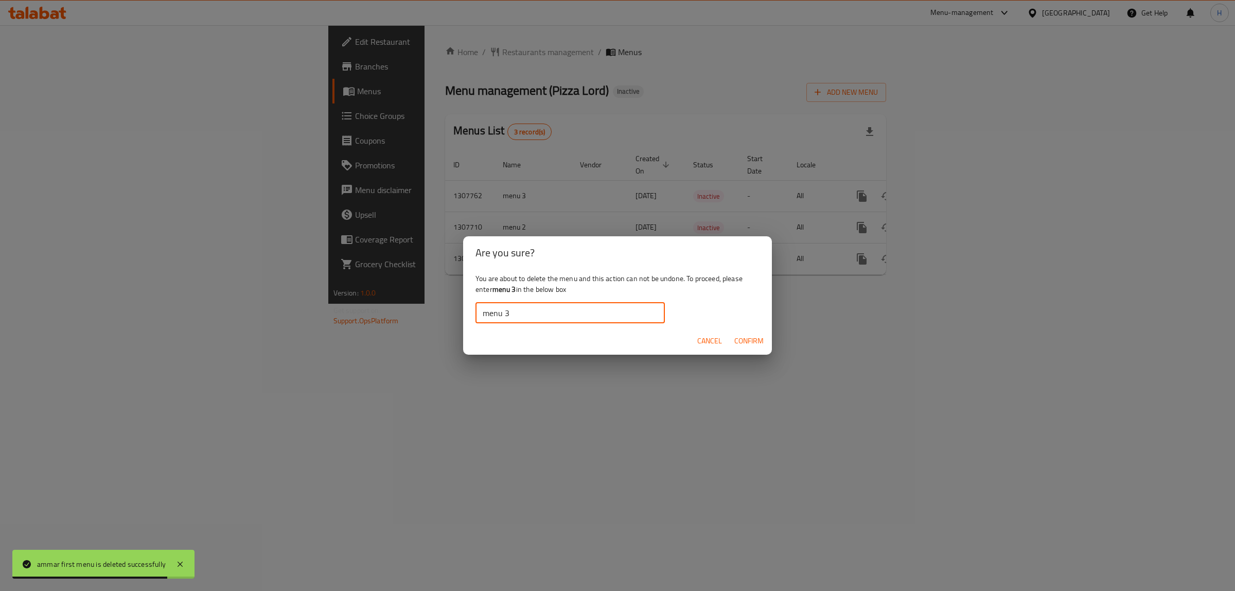
type input "menu 3"
click at [749, 339] on span "Confirm" at bounding box center [748, 340] width 29 height 13
click at [714, 337] on span "Cancel" at bounding box center [709, 340] width 25 height 13
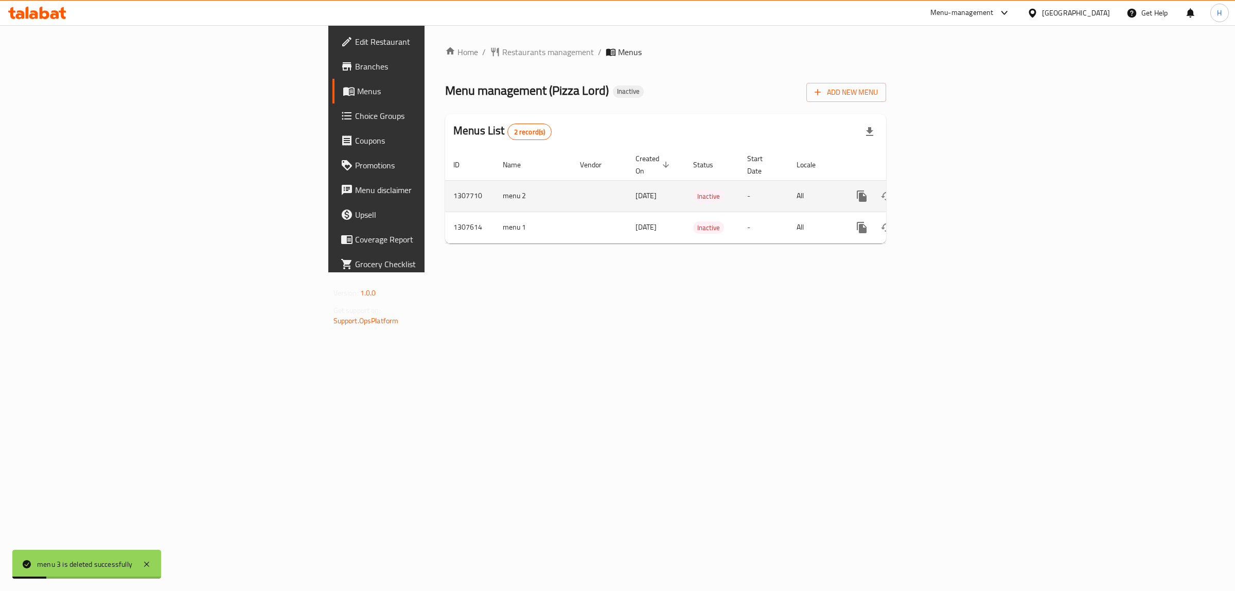
click at [917, 190] on icon "enhanced table" at bounding box center [911, 196] width 12 height 12
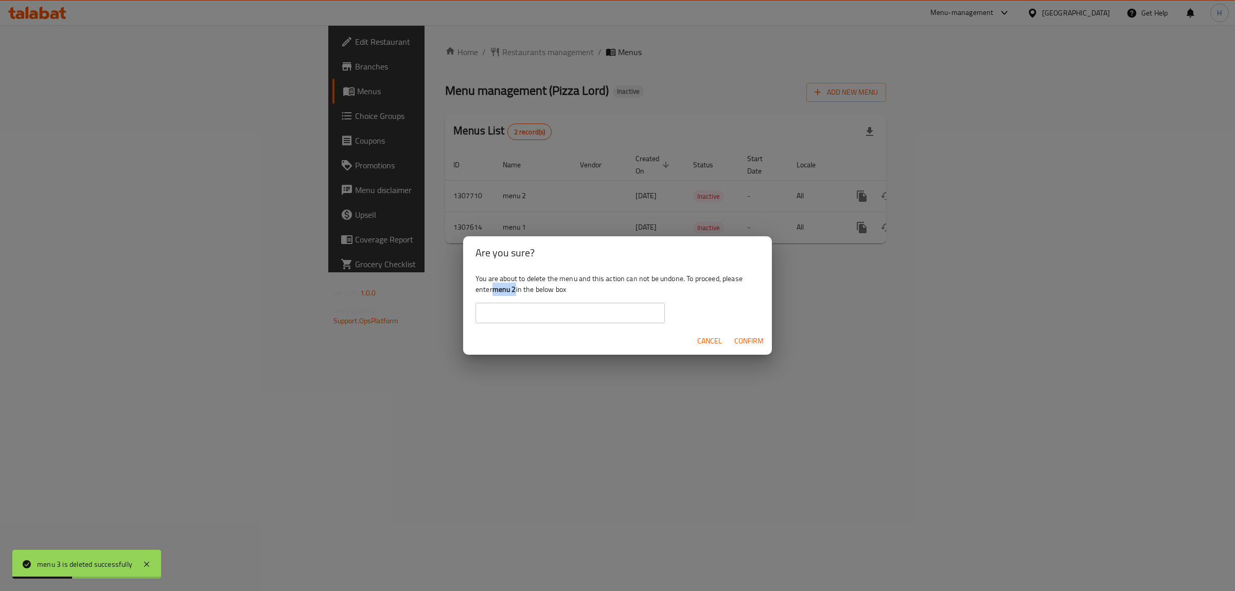
drag, startPoint x: 495, startPoint y: 287, endPoint x: 516, endPoint y: 287, distance: 21.6
click at [516, 287] on b "menu 2" at bounding box center [504, 289] width 24 height 13
copy b "menu 2"
click at [513, 307] on input "text" at bounding box center [569, 313] width 189 height 21
paste input "menu 2"
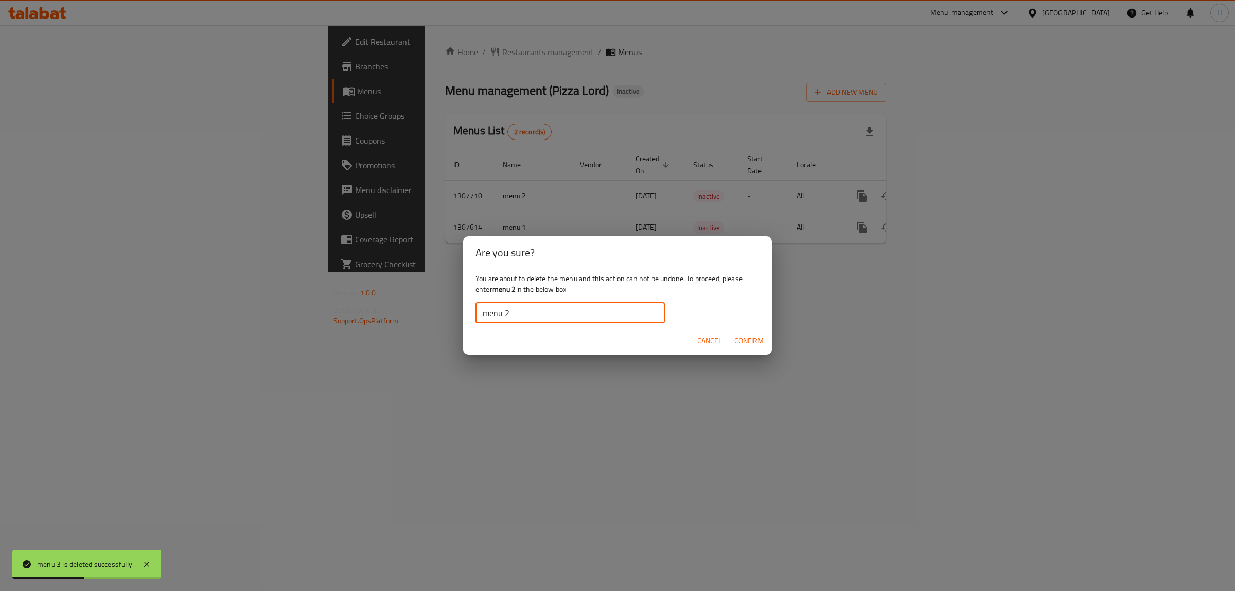
type input "menu 2"
click at [760, 341] on span "Confirm" at bounding box center [748, 340] width 29 height 13
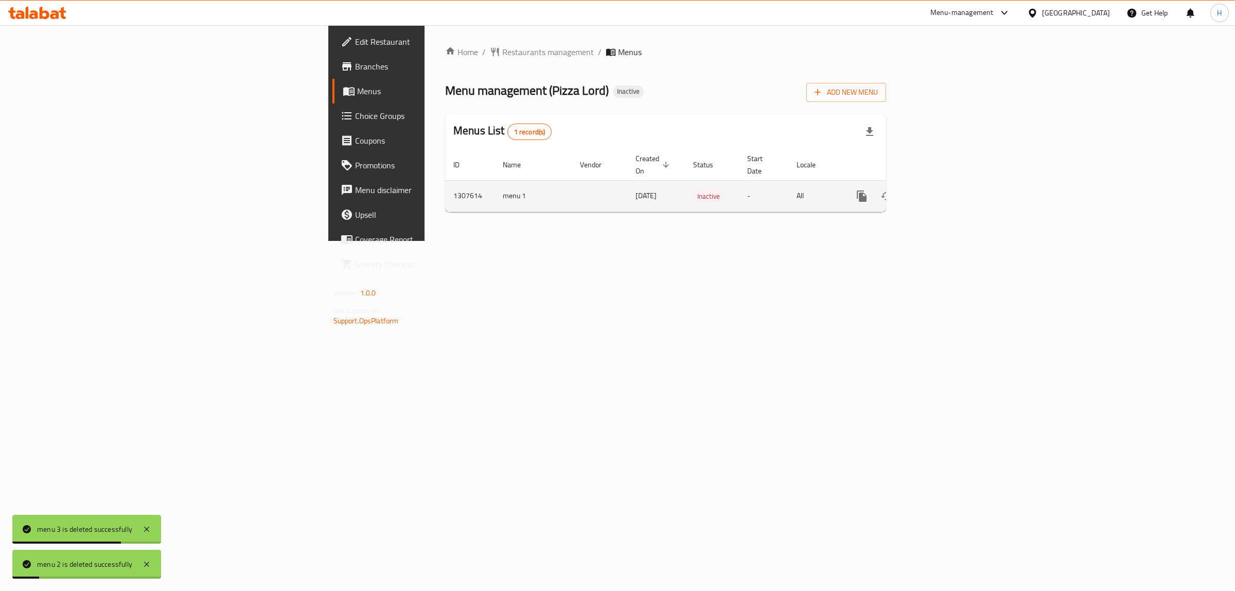
click at [917, 190] on icon "enhanced table" at bounding box center [911, 196] width 12 height 12
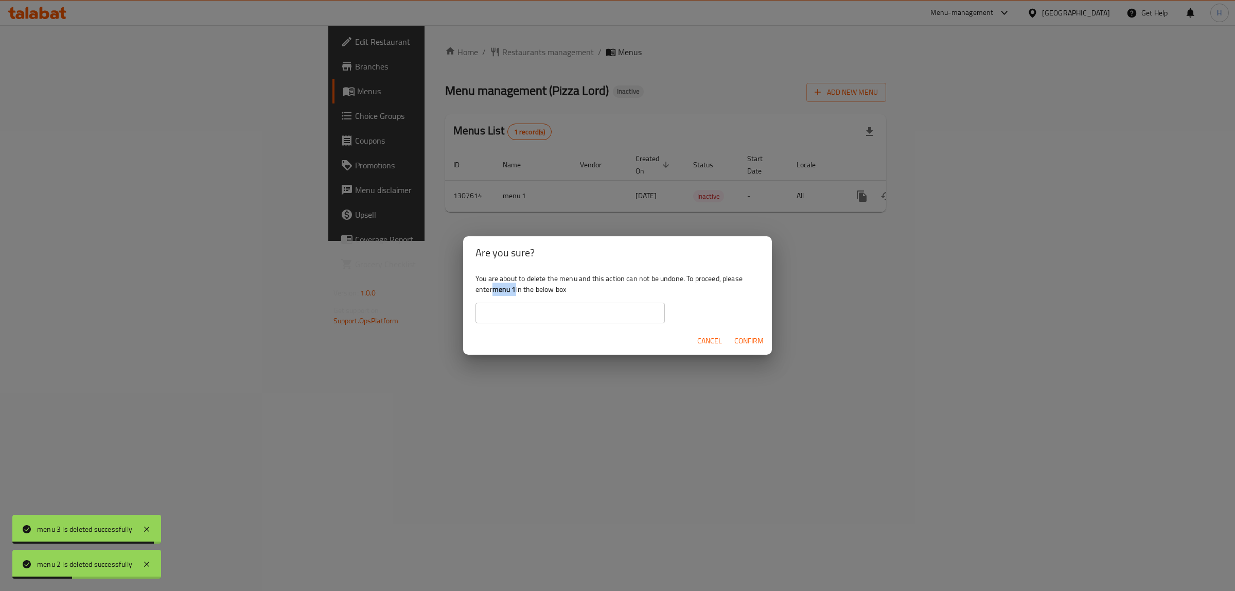
drag, startPoint x: 495, startPoint y: 287, endPoint x: 516, endPoint y: 288, distance: 21.6
click at [516, 288] on b "menu 1" at bounding box center [504, 289] width 24 height 13
copy b "menu 1"
click at [516, 304] on input "text" at bounding box center [569, 313] width 189 height 21
paste input "menu 1"
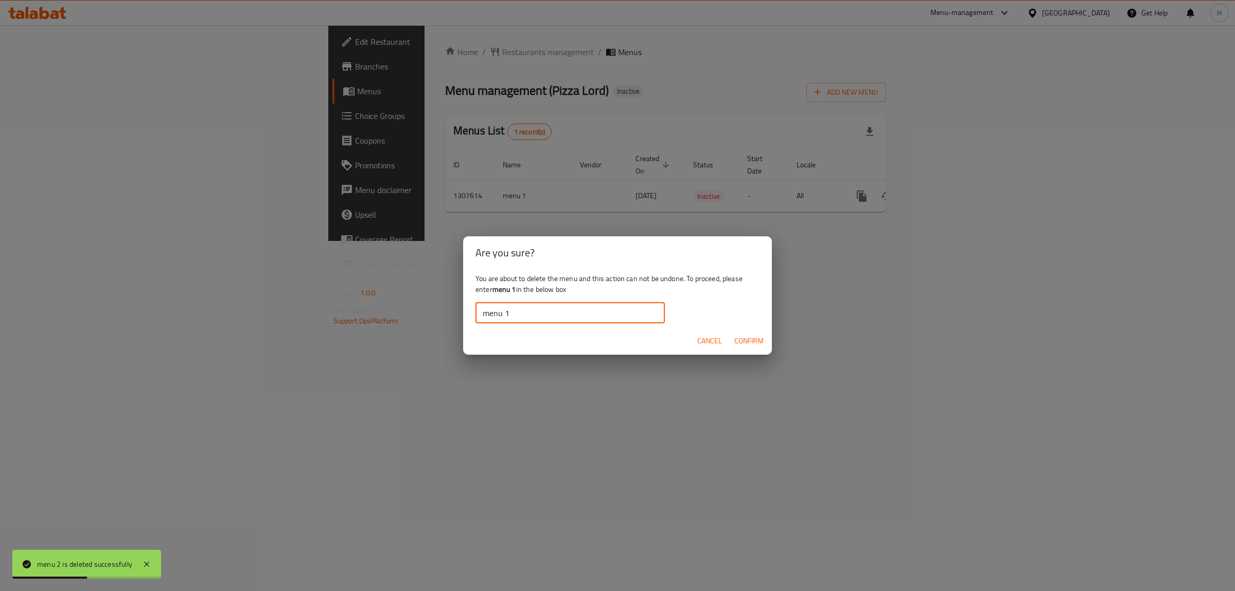
type input "menu 1"
click at [754, 333] on button "Confirm" at bounding box center [749, 340] width 38 height 19
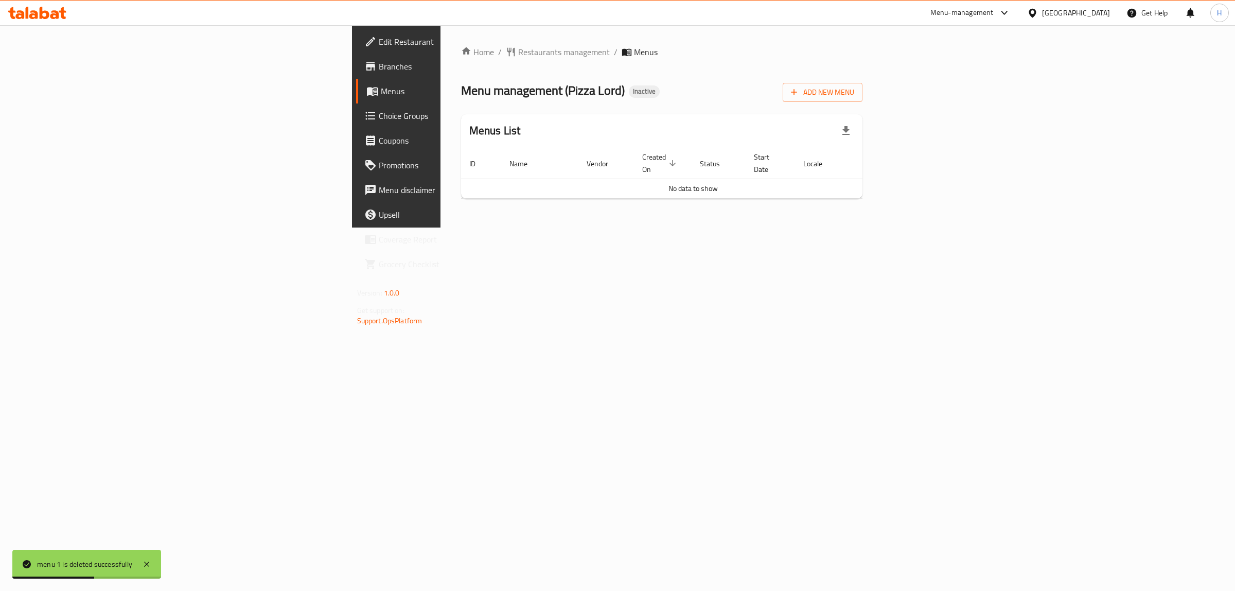
click at [379, 60] on span "Branches" at bounding box center [464, 66] width 171 height 12
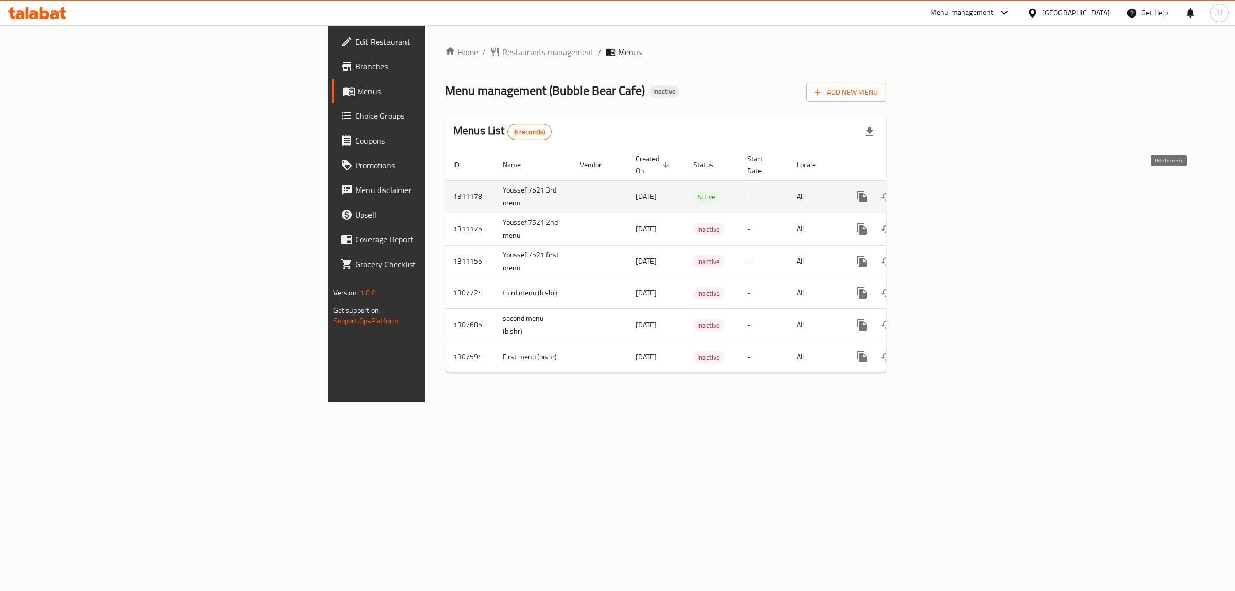
click at [948, 196] on div "enhanced table" at bounding box center [899, 196] width 99 height 25
click at [924, 193] on button "enhanced table" at bounding box center [911, 196] width 25 height 25
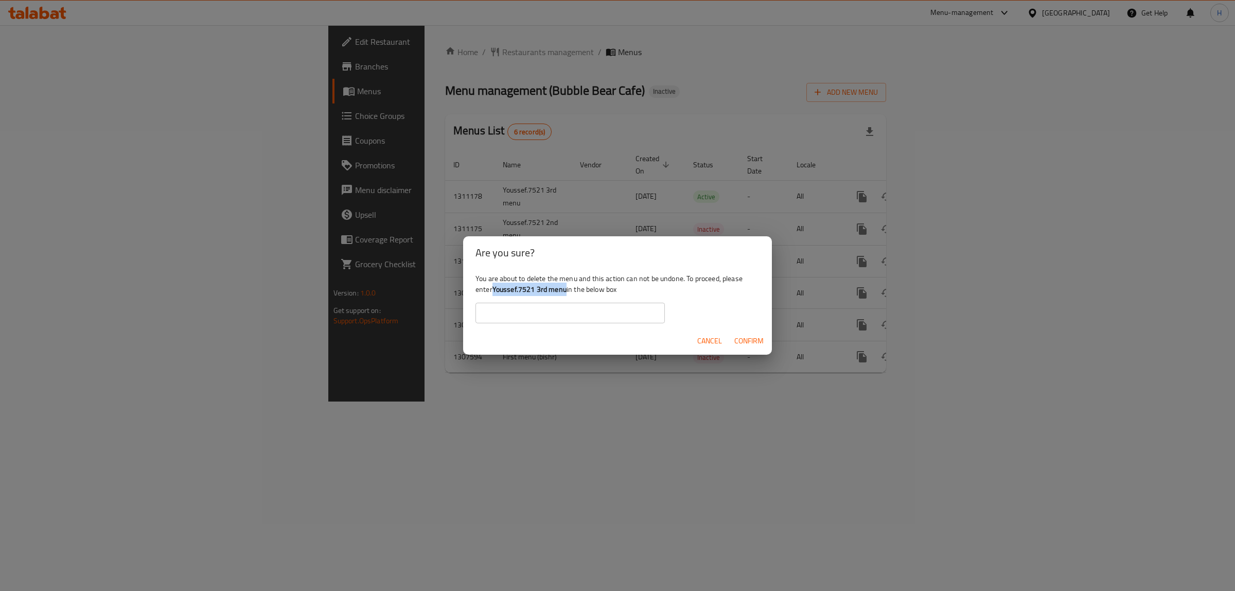
drag, startPoint x: 495, startPoint y: 292, endPoint x: 565, endPoint y: 292, distance: 70.5
click at [565, 292] on b "Youssef.7521 3rd menu" at bounding box center [529, 289] width 74 height 13
copy b "Youssef.7521 3rd menu"
drag, startPoint x: 548, startPoint y: 315, endPoint x: 550, endPoint y: 320, distance: 5.4
click at [548, 315] on input "text" at bounding box center [569, 313] width 189 height 21
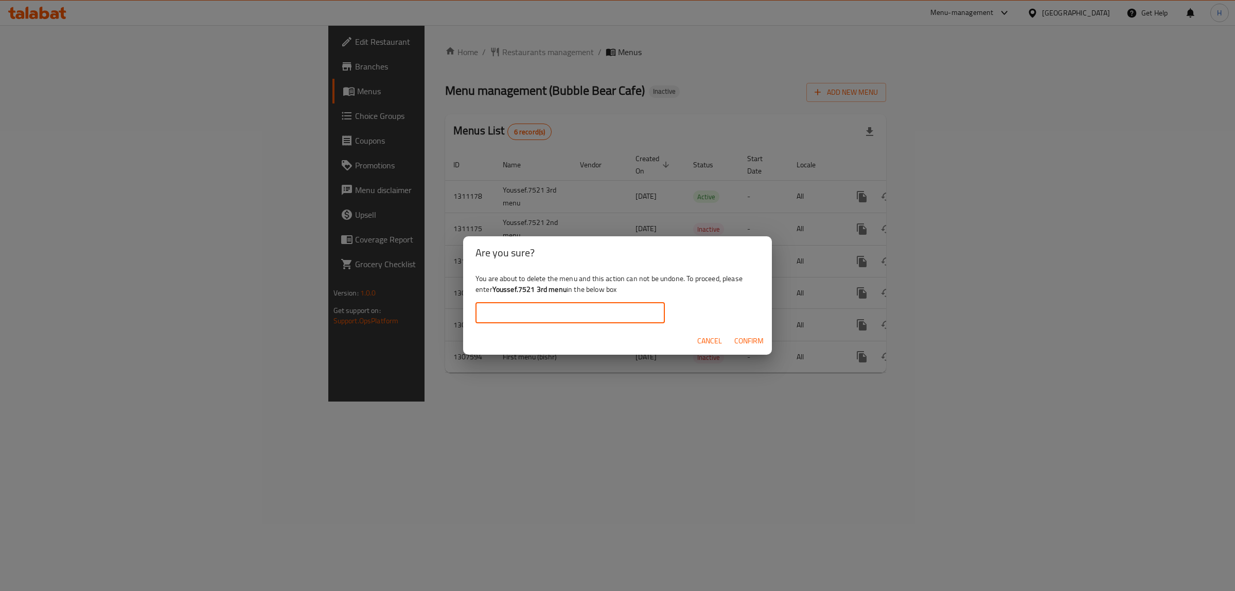
paste input "Youssef.7521 3rd menu"
type input "Youssef.7521 3rd menu"
click at [740, 339] on span "Confirm" at bounding box center [748, 340] width 29 height 13
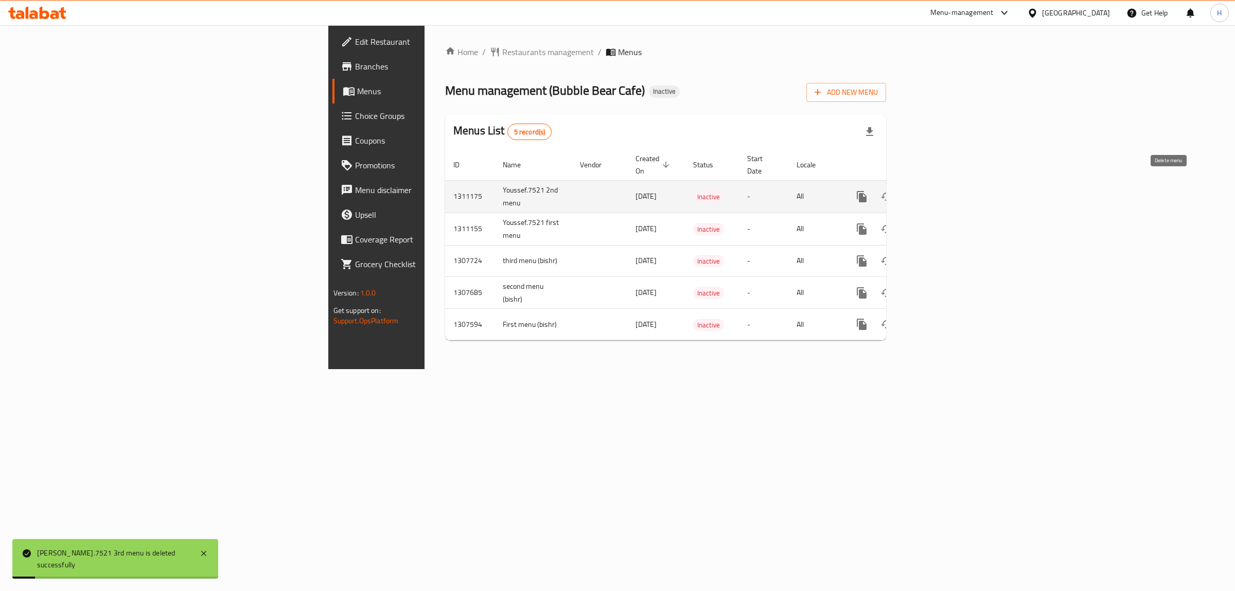
click at [915, 192] on icon "enhanced table" at bounding box center [911, 196] width 7 height 9
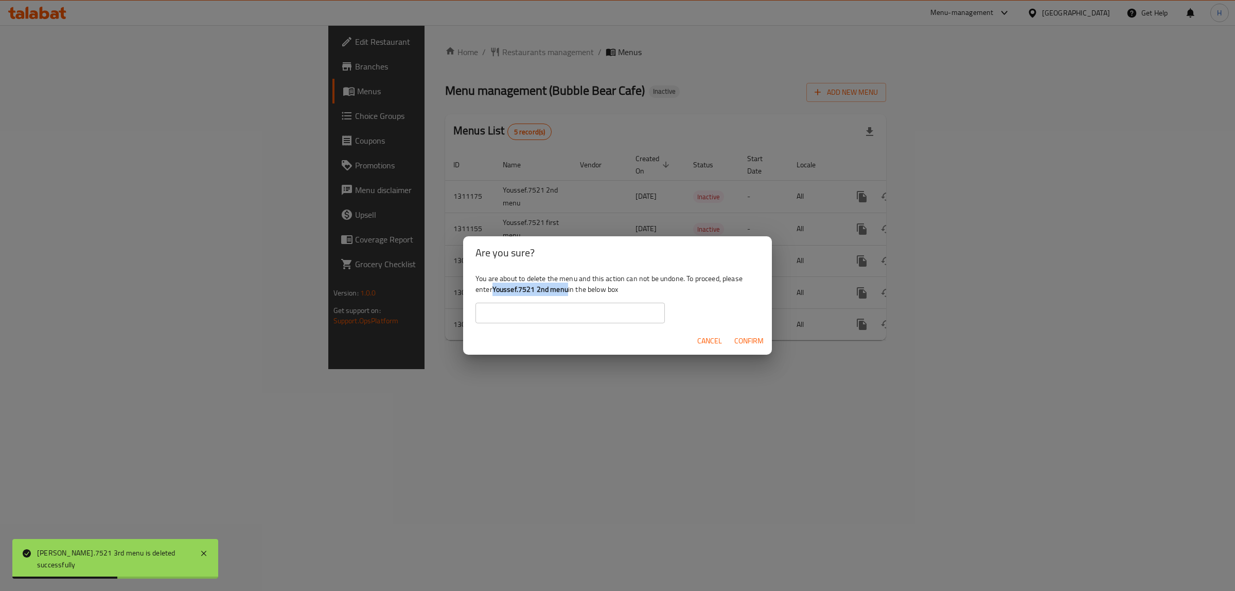
drag, startPoint x: 494, startPoint y: 290, endPoint x: 568, endPoint y: 292, distance: 73.6
click at [568, 292] on b "Youssef.7521 2nd menu" at bounding box center [530, 289] width 76 height 13
copy b "Youssef.7521 2nd menu"
click at [544, 313] on input "text" at bounding box center [569, 313] width 189 height 21
paste input "Youssef.7521 2nd menu"
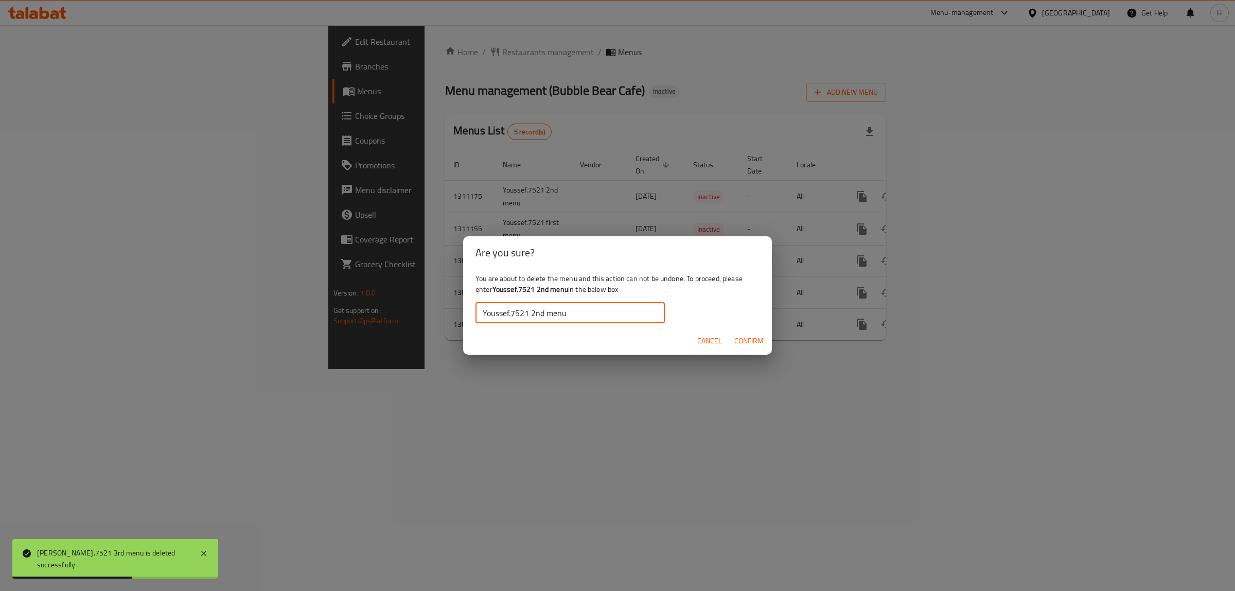
type input "Youssef.7521 2nd menu"
click at [744, 332] on button "Confirm" at bounding box center [749, 340] width 38 height 19
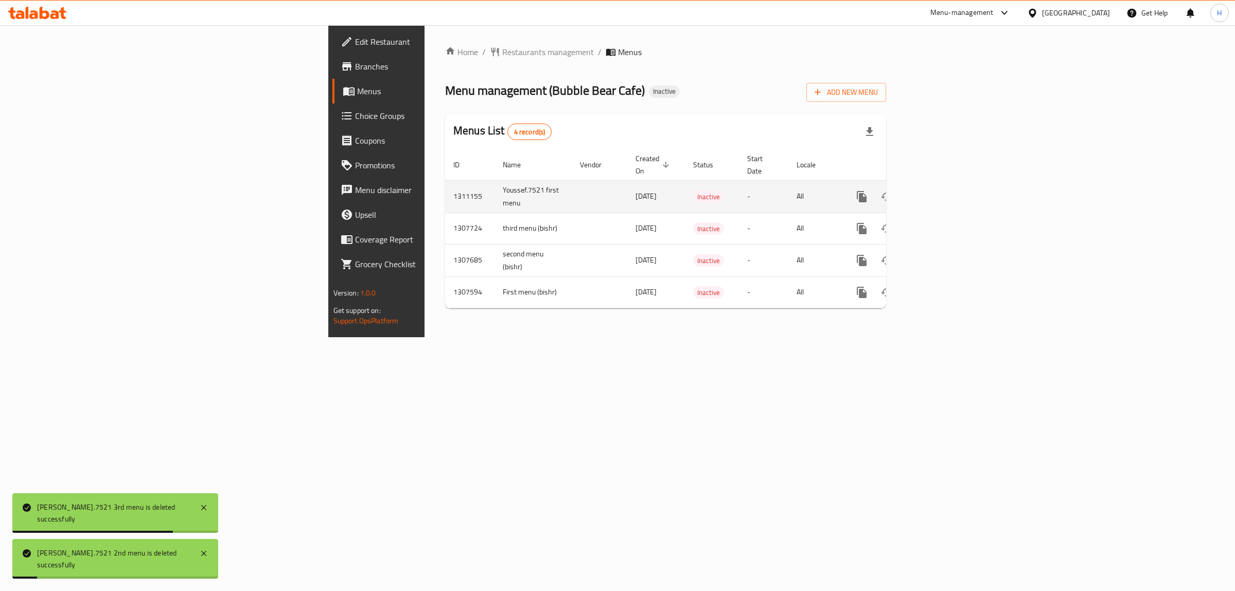
click at [915, 192] on icon "enhanced table" at bounding box center [911, 196] width 7 height 9
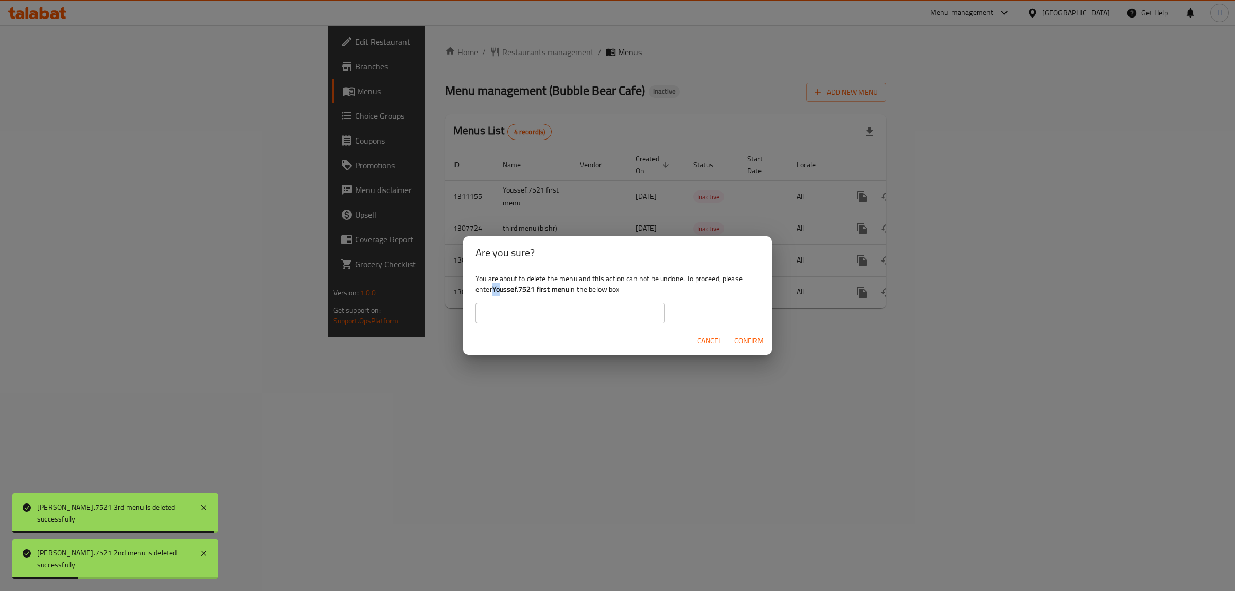
drag, startPoint x: 492, startPoint y: 291, endPoint x: 500, endPoint y: 290, distance: 7.8
click at [500, 290] on div "You are about to delete the menu and this action can not be undone. To proceed,…" at bounding box center [617, 298] width 309 height 58
drag, startPoint x: 500, startPoint y: 305, endPoint x: 498, endPoint y: 296, distance: 8.5
click at [500, 304] on input "text" at bounding box center [569, 313] width 189 height 21
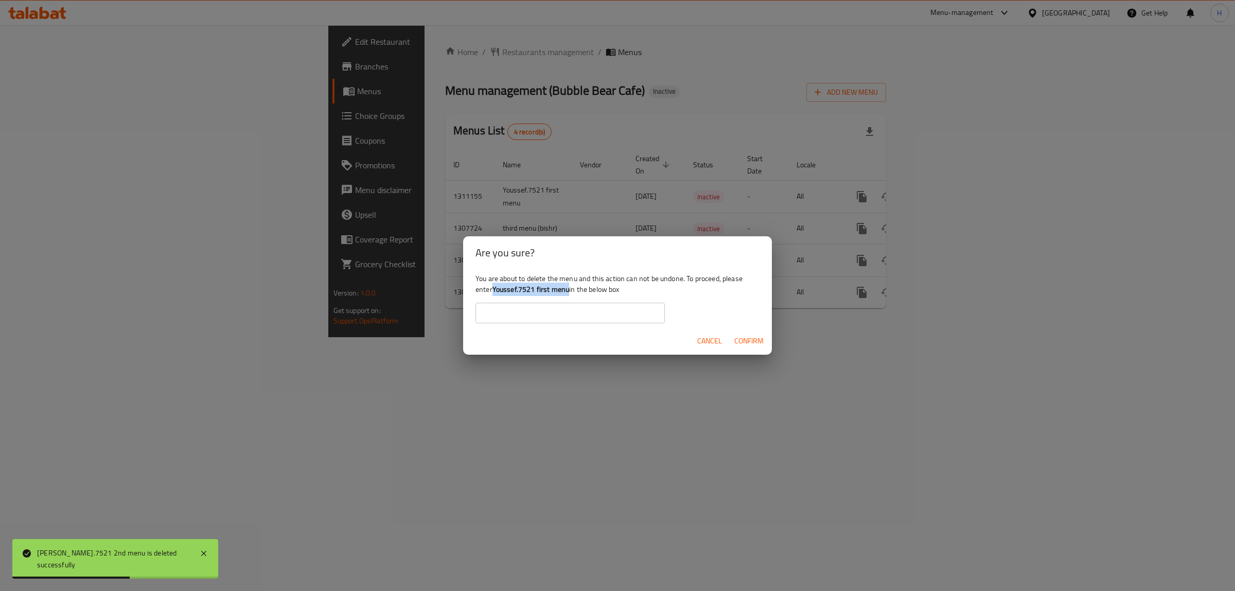
drag, startPoint x: 494, startPoint y: 292, endPoint x: 569, endPoint y: 291, distance: 74.6
click at [569, 291] on b "Youssef.7521 first menu" at bounding box center [530, 289] width 77 height 13
copy b "Youssef.7521 first menu"
click at [544, 312] on input "text" at bounding box center [569, 313] width 189 height 21
paste input "Youssef.7521 first menu"
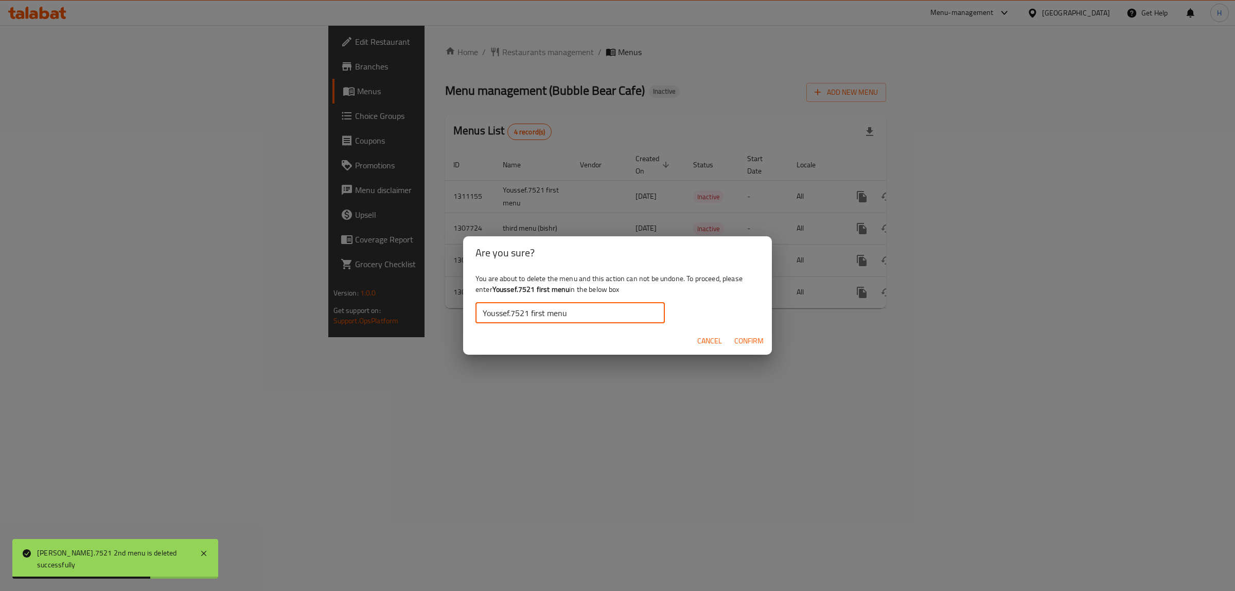
type input "Youssef.7521 first menu"
click at [734, 334] on span "Confirm" at bounding box center [748, 340] width 29 height 13
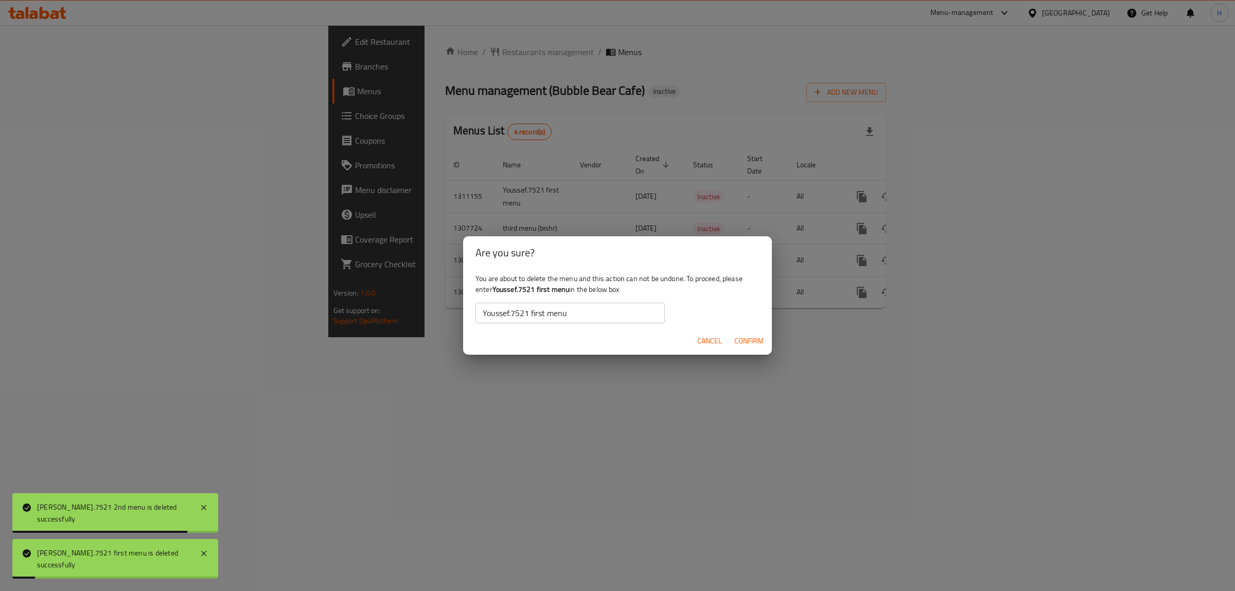
click at [739, 345] on span "Confirm" at bounding box center [748, 340] width 29 height 13
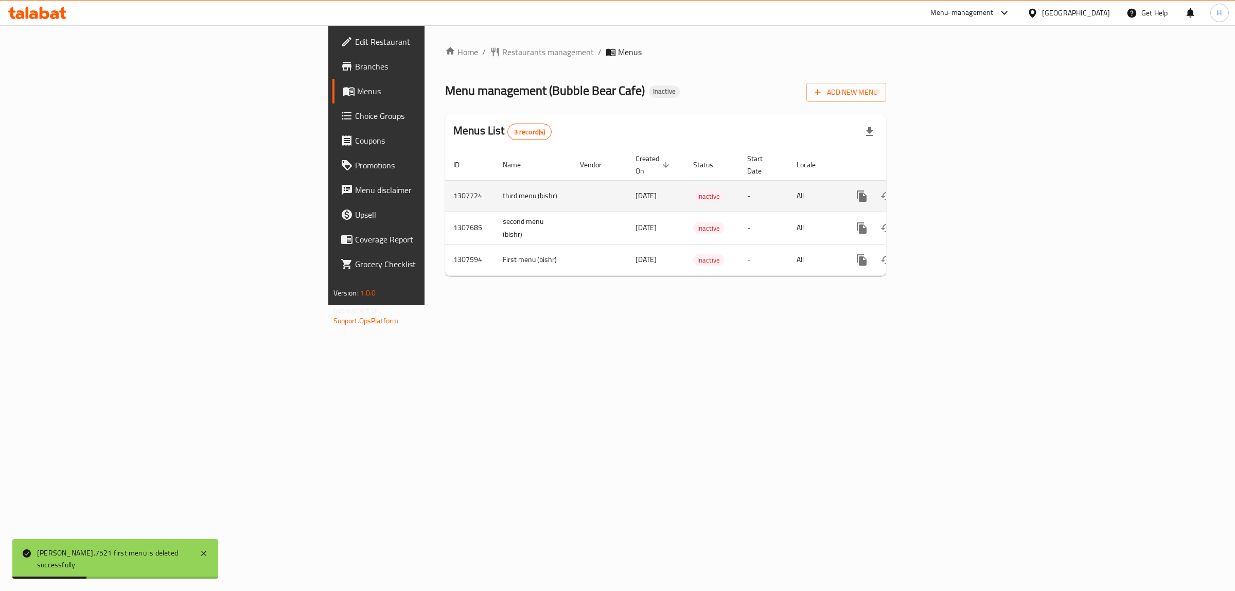
click at [917, 190] on icon "enhanced table" at bounding box center [911, 196] width 12 height 12
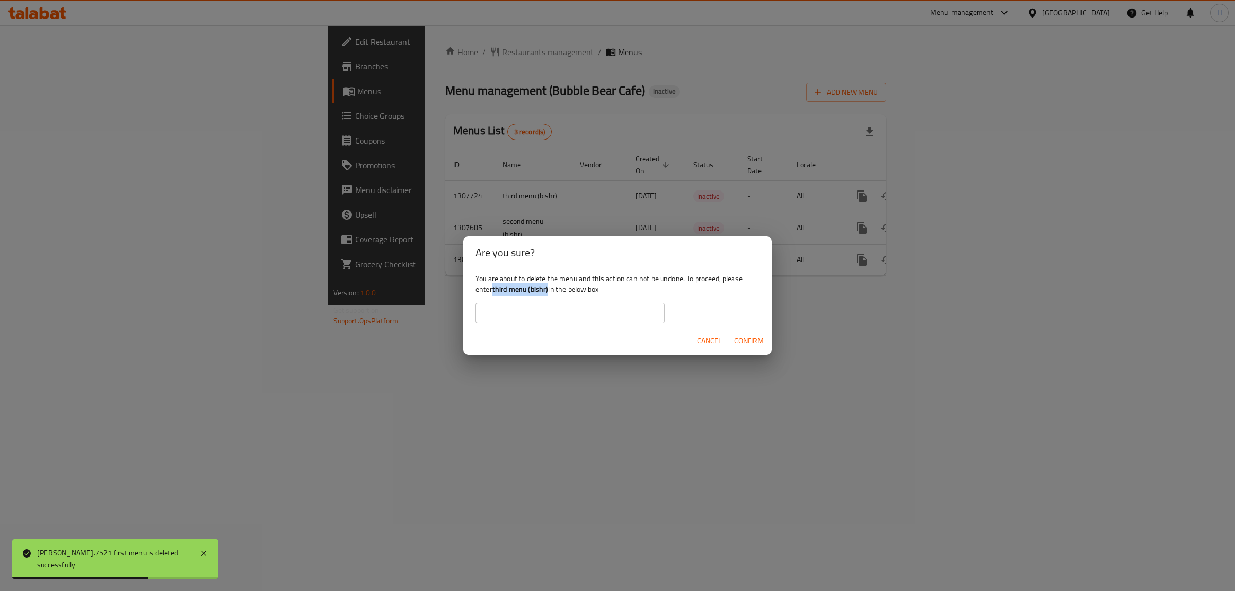
drag, startPoint x: 495, startPoint y: 289, endPoint x: 549, endPoint y: 290, distance: 54.0
click at [549, 290] on div "You are about to delete the menu and this action can not be undone. To proceed,…" at bounding box center [617, 298] width 309 height 58
copy b "third menu (bishr)"
drag, startPoint x: 541, startPoint y: 315, endPoint x: 574, endPoint y: 323, distance: 33.3
click at [541, 315] on input "text" at bounding box center [569, 313] width 189 height 21
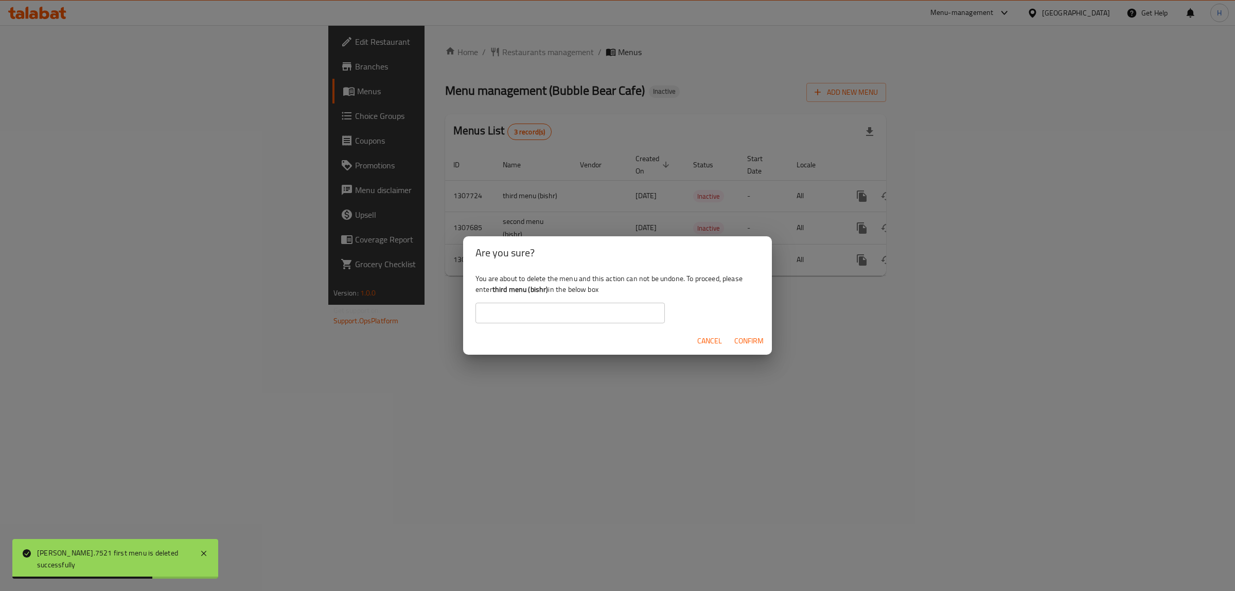
paste input "third menu (bishr)"
type input "third menu (bishr)"
click at [760, 346] on span "Confirm" at bounding box center [748, 340] width 29 height 13
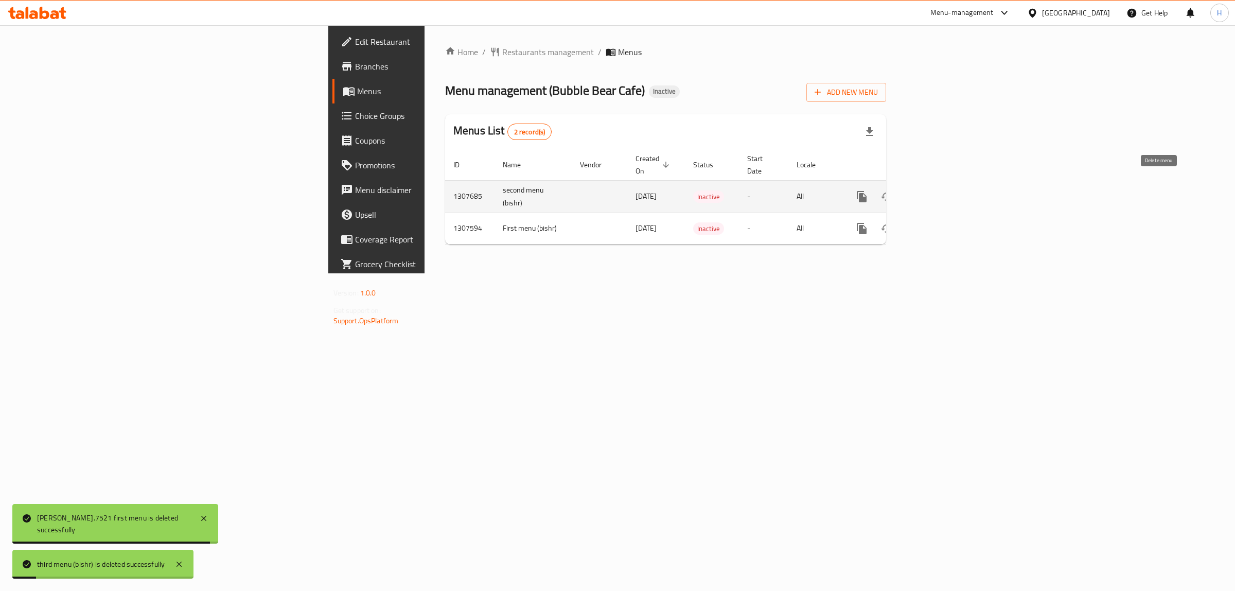
click at [915, 192] on icon "enhanced table" at bounding box center [911, 196] width 7 height 9
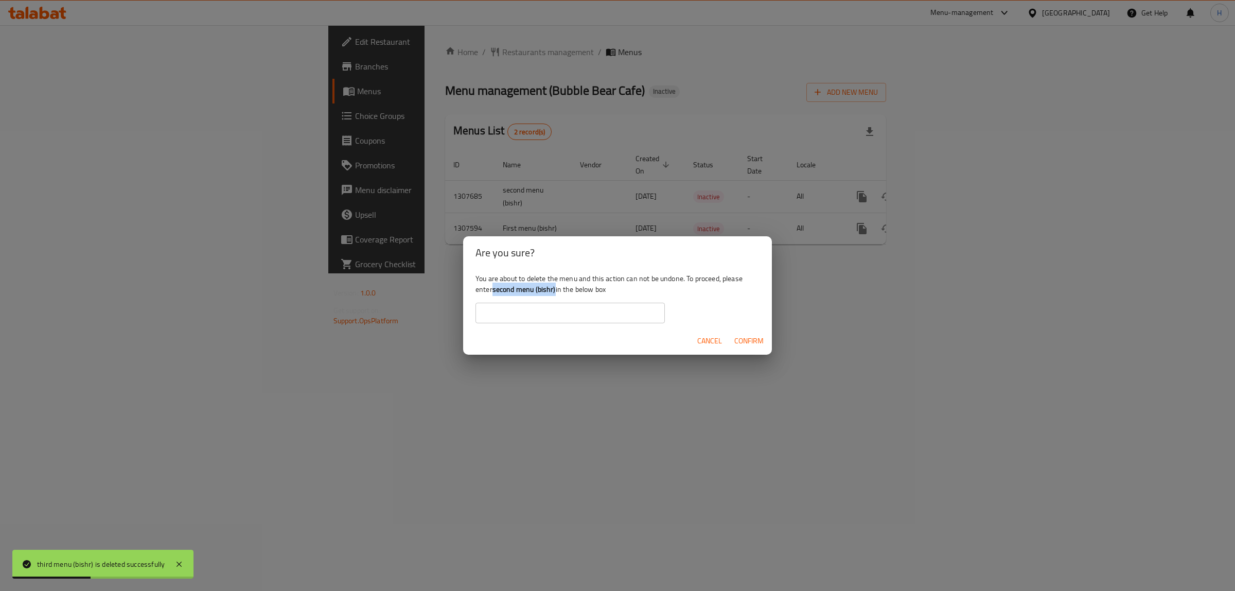
drag, startPoint x: 492, startPoint y: 287, endPoint x: 556, endPoint y: 291, distance: 63.4
click at [556, 291] on div "You are about to delete the menu and this action can not be undone. To proceed,…" at bounding box center [617, 298] width 309 height 58
copy div "second menu (bishr)"
click at [543, 309] on input "text" at bounding box center [569, 313] width 189 height 21
paste input "second menu (bishr)"
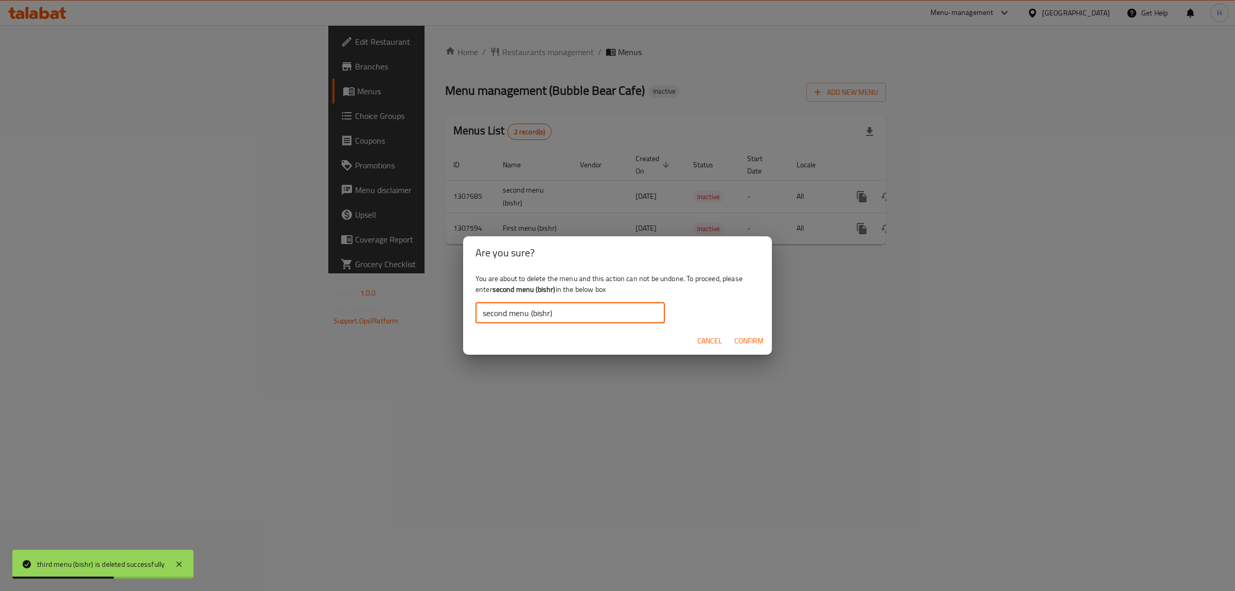
click at [484, 310] on input "second menu (bishr)" at bounding box center [569, 313] width 189 height 21
type input "second menu (bishr)"
click at [754, 342] on span "Confirm" at bounding box center [748, 340] width 29 height 13
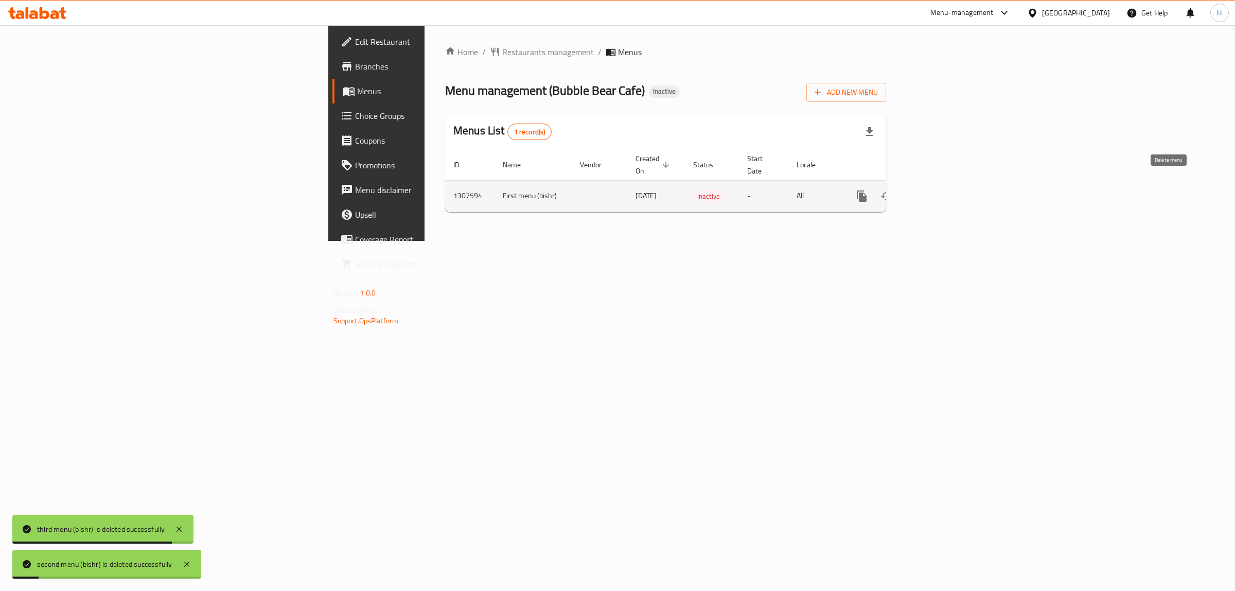
click at [924, 188] on button "enhanced table" at bounding box center [911, 196] width 25 height 25
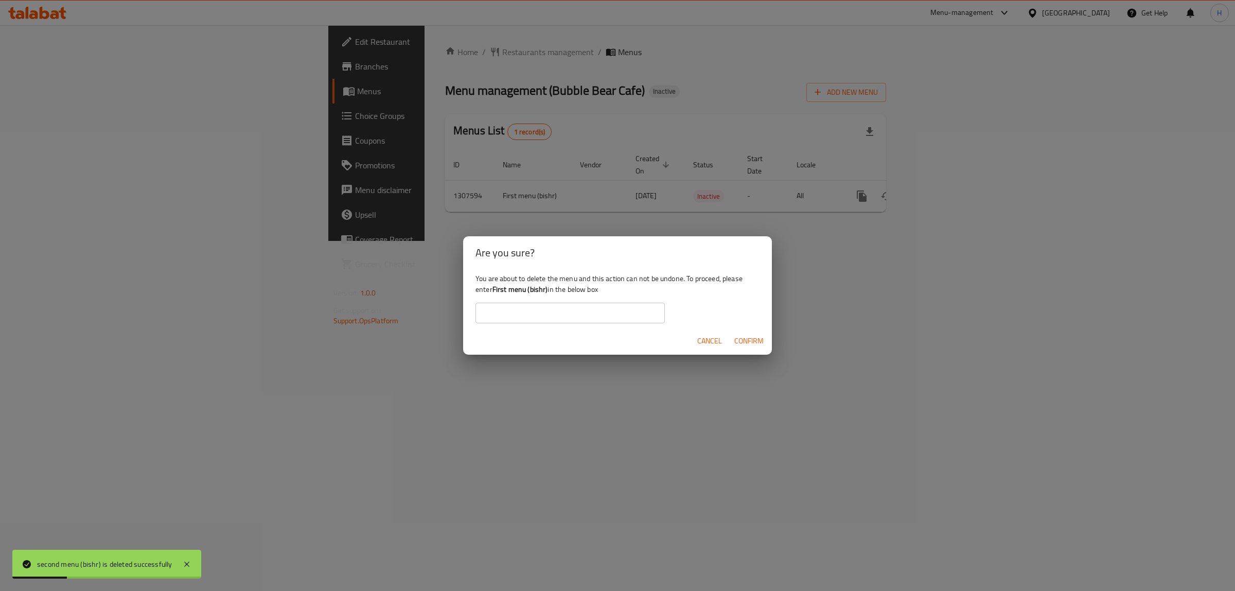
click at [494, 288] on div "You are about to delete the menu and this action can not be undone. To proceed,…" at bounding box center [617, 298] width 309 height 58
click at [496, 290] on b "First menu (bishr)" at bounding box center [520, 289] width 56 height 13
drag, startPoint x: 494, startPoint y: 289, endPoint x: 547, endPoint y: 289, distance: 53.0
click at [547, 289] on b "First menu (bishr)" at bounding box center [520, 289] width 56 height 13
copy b "First menu (bishr)"
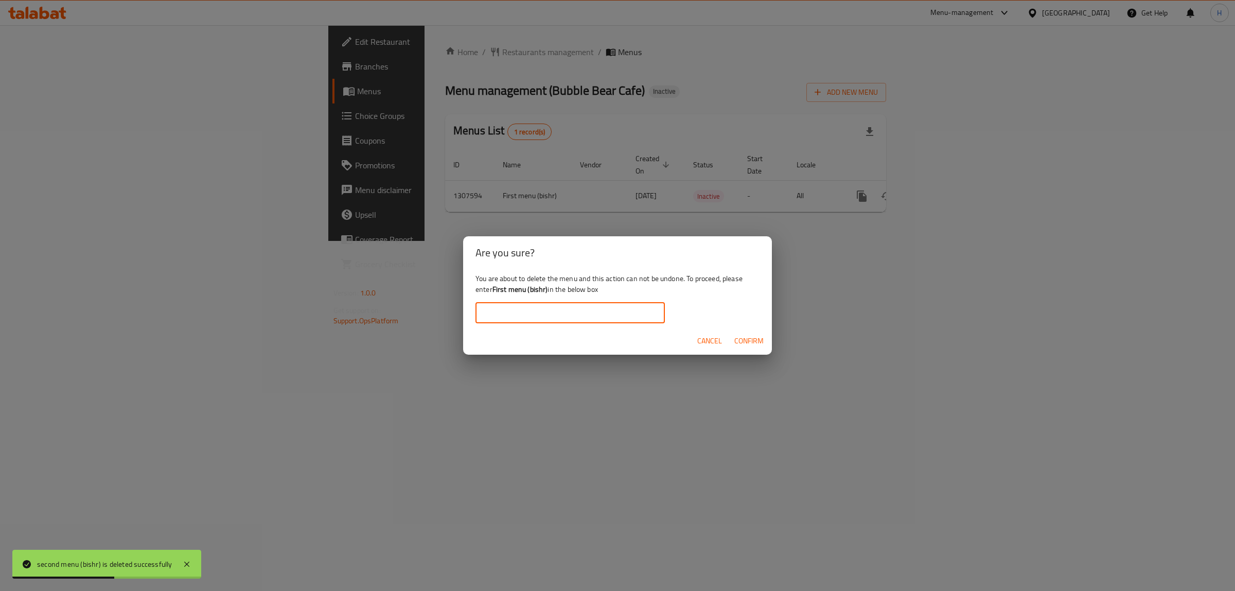
click at [534, 313] on input "text" at bounding box center [569, 313] width 189 height 21
paste input "First menu (bishr)"
type input "First menu (bishr)"
click at [741, 346] on span "Confirm" at bounding box center [748, 340] width 29 height 13
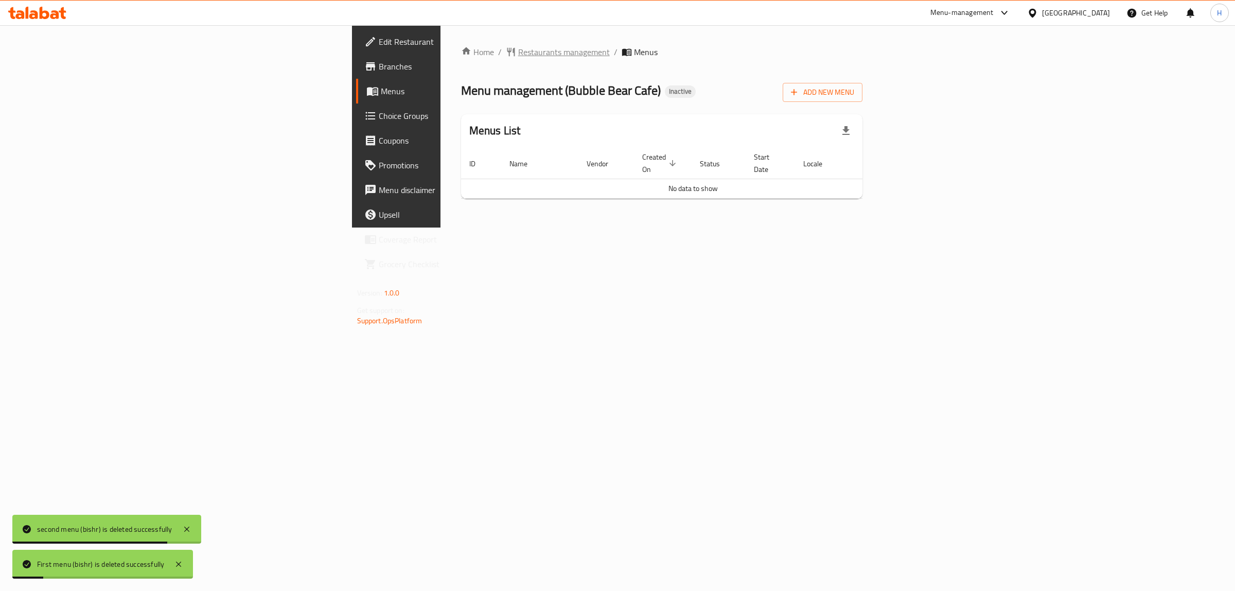
click at [518, 57] on span "Restaurants management" at bounding box center [564, 52] width 92 height 12
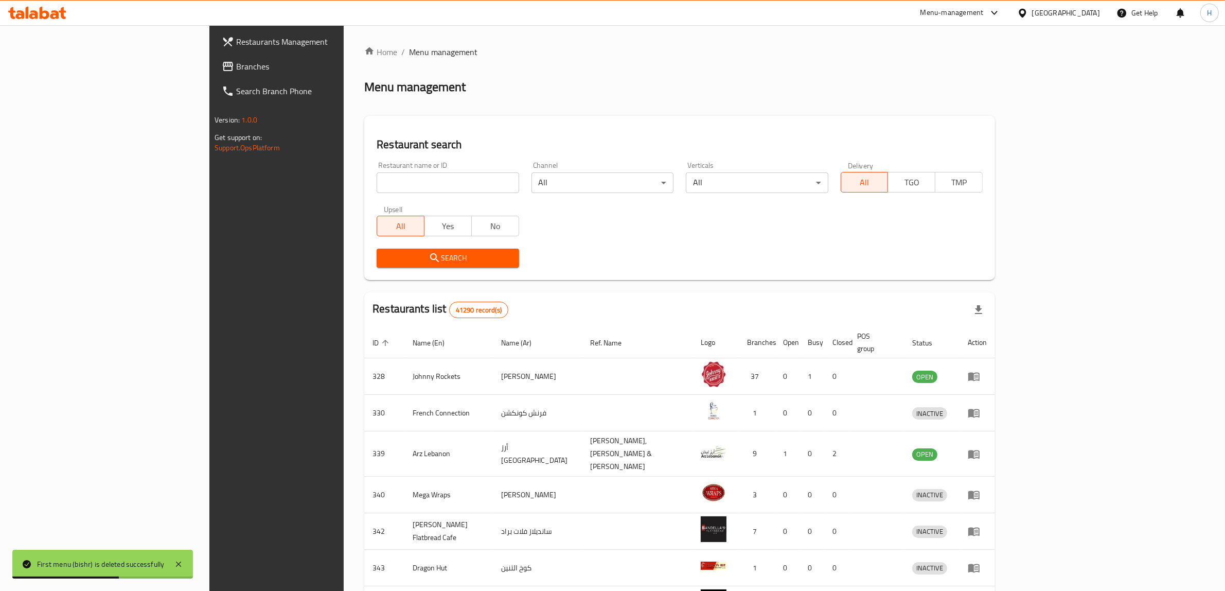
click at [409, 52] on span "Menu management" at bounding box center [443, 52] width 68 height 12
click at [377, 190] on input "search" at bounding box center [448, 182] width 142 height 21
paste input "23385"
type input "23385"
click button "Search" at bounding box center [448, 258] width 142 height 19
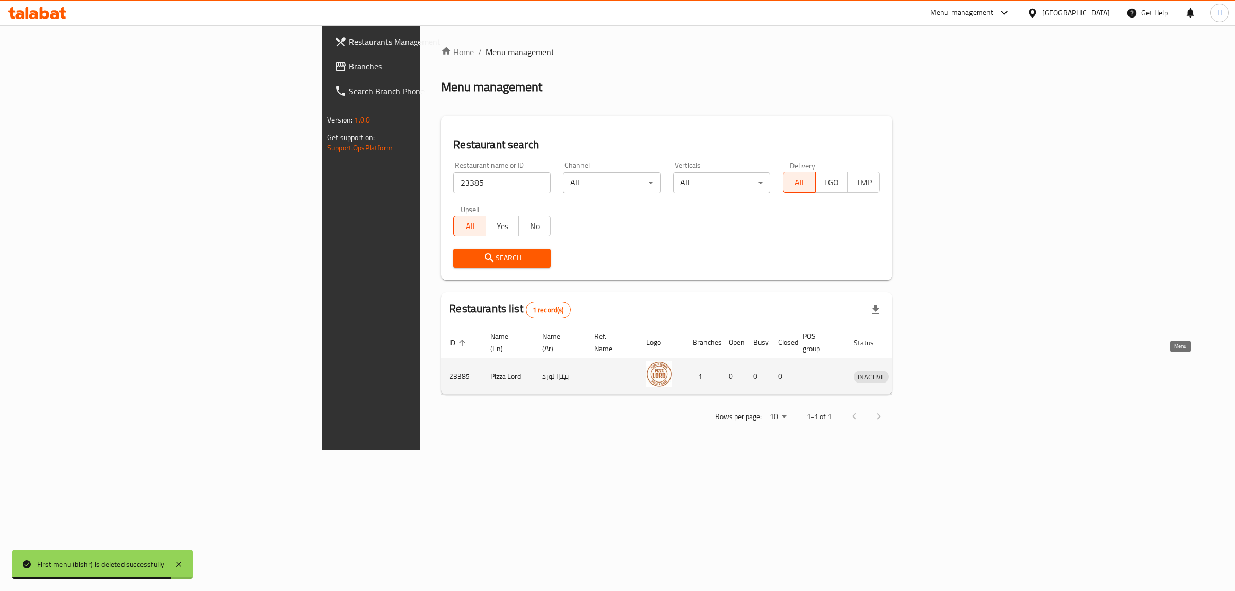
click at [928, 370] on link "enhanced table" at bounding box center [918, 376] width 19 height 12
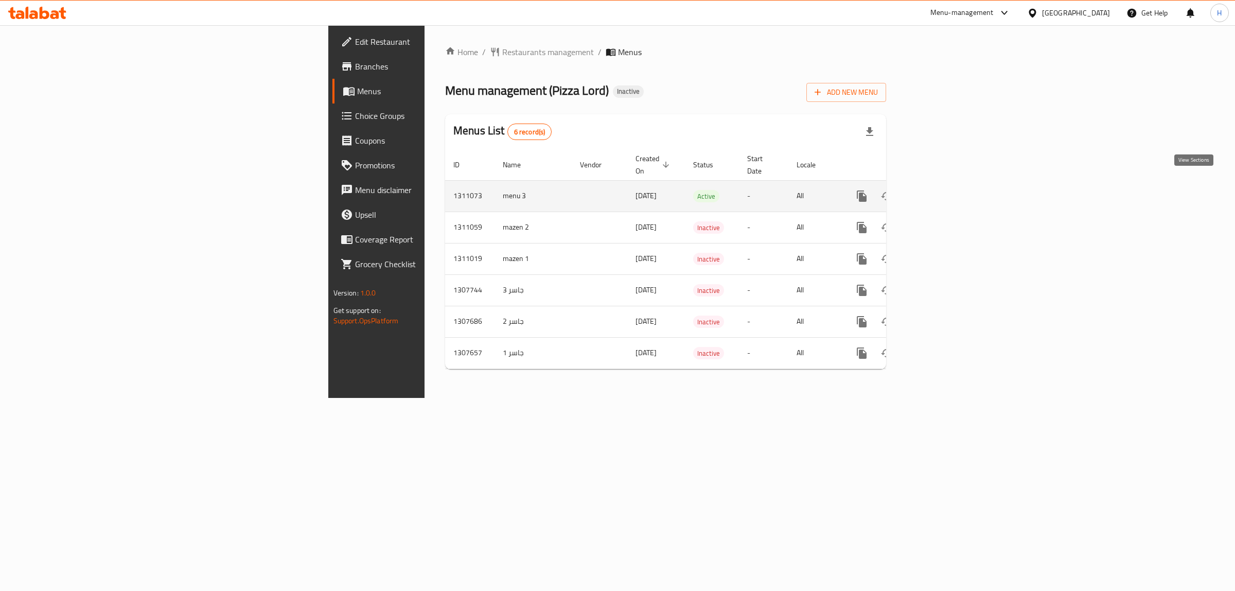
click at [917, 190] on icon "enhanced table" at bounding box center [911, 196] width 12 height 12
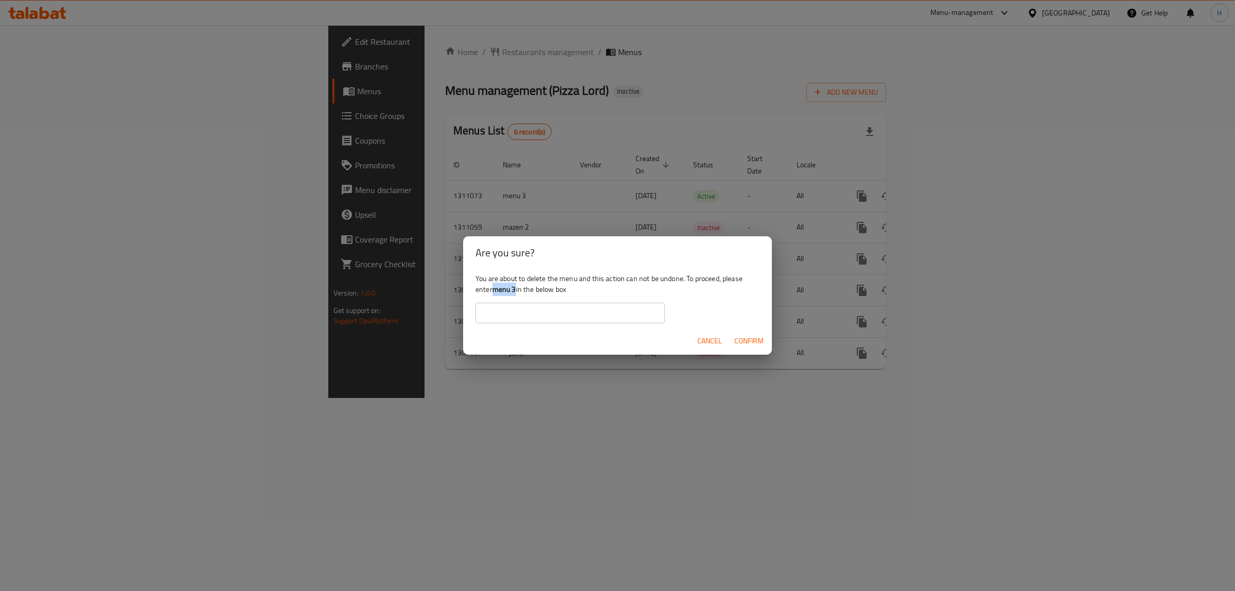
drag, startPoint x: 496, startPoint y: 290, endPoint x: 517, endPoint y: 290, distance: 21.6
click at [517, 290] on div "You are about to delete the menu and this action can not be undone. To proceed,…" at bounding box center [617, 298] width 309 height 58
copy b "menu 3"
click at [514, 310] on input "text" at bounding box center [569, 313] width 189 height 21
paste input "menu 3"
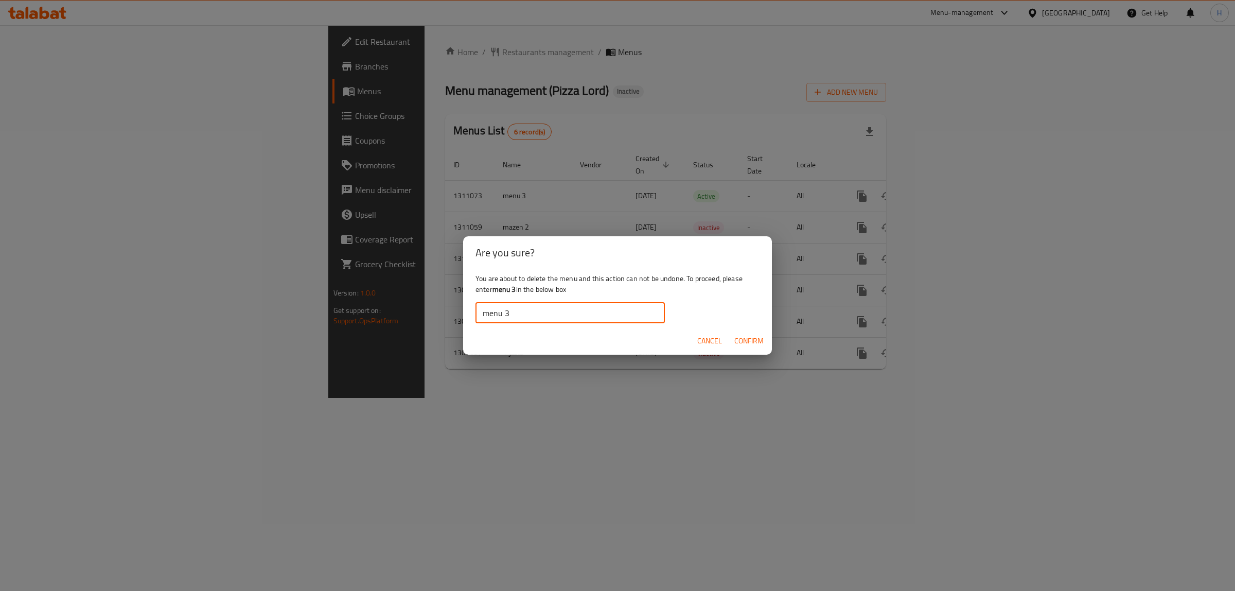
type input "menu 3"
drag, startPoint x: 772, startPoint y: 338, endPoint x: 763, endPoint y: 338, distance: 9.3
click at [770, 338] on div "Are you sure? You are about to delete the menu and this action can not be undon…" at bounding box center [617, 295] width 1235 height 591
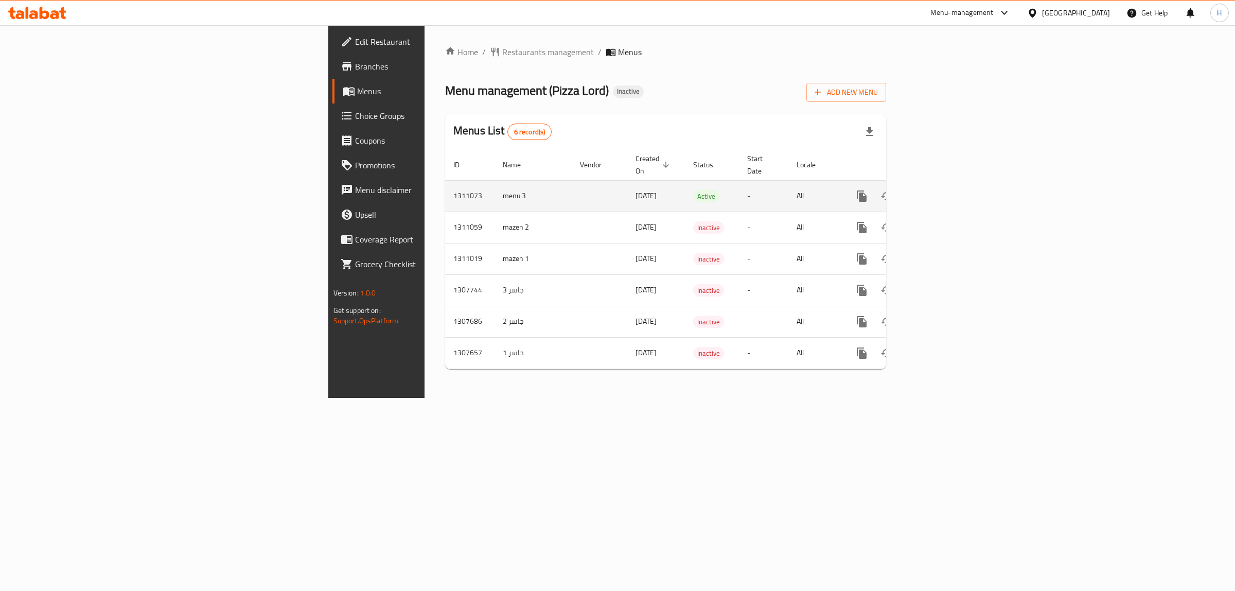
click at [924, 193] on button "enhanced table" at bounding box center [911, 196] width 25 height 25
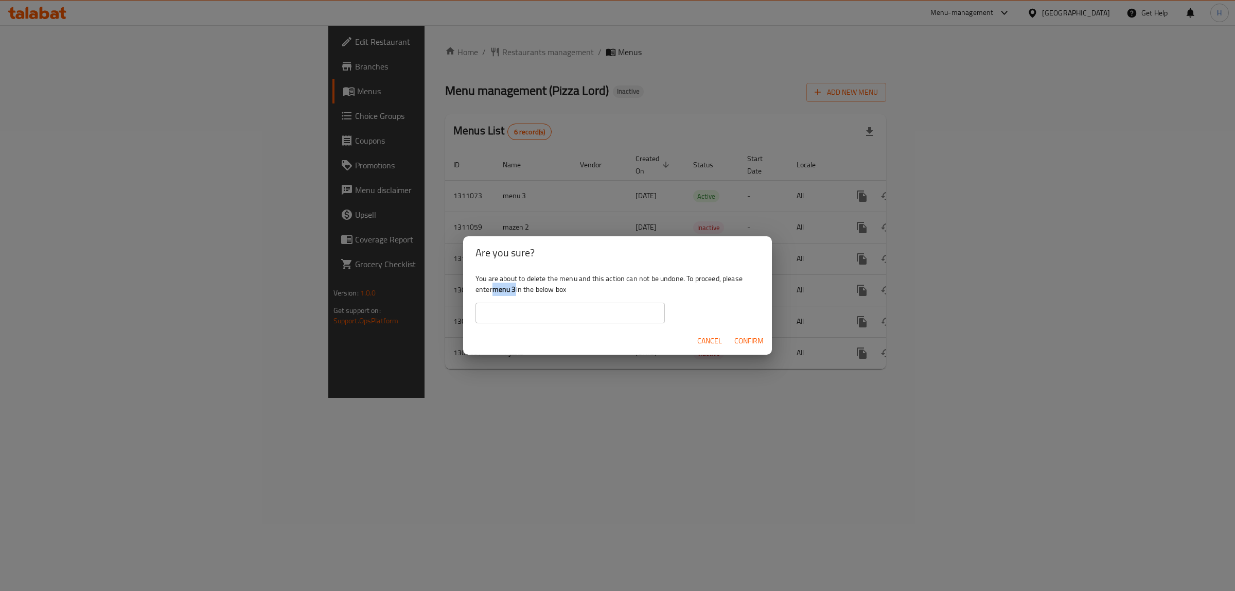
drag, startPoint x: 495, startPoint y: 289, endPoint x: 516, endPoint y: 290, distance: 20.6
click at [516, 290] on b "menu 3" at bounding box center [504, 289] width 24 height 13
copy b "menu 3"
click at [518, 306] on input "text" at bounding box center [569, 313] width 189 height 21
paste input "menu 3"
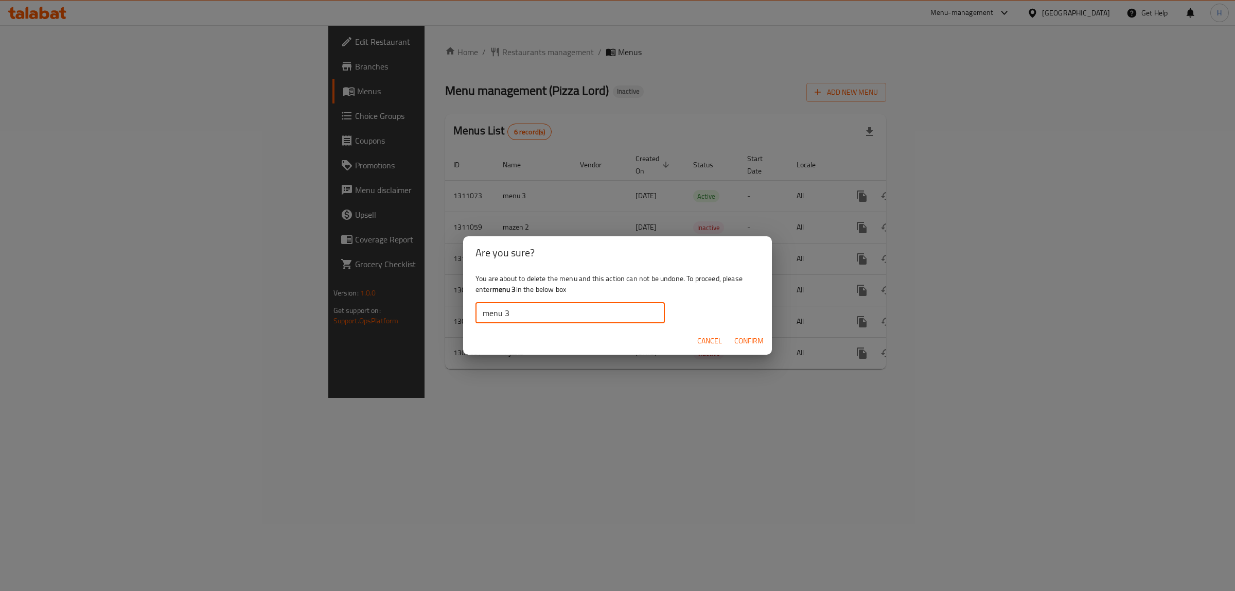
type input "menu 3"
click at [741, 338] on span "Confirm" at bounding box center [748, 340] width 29 height 13
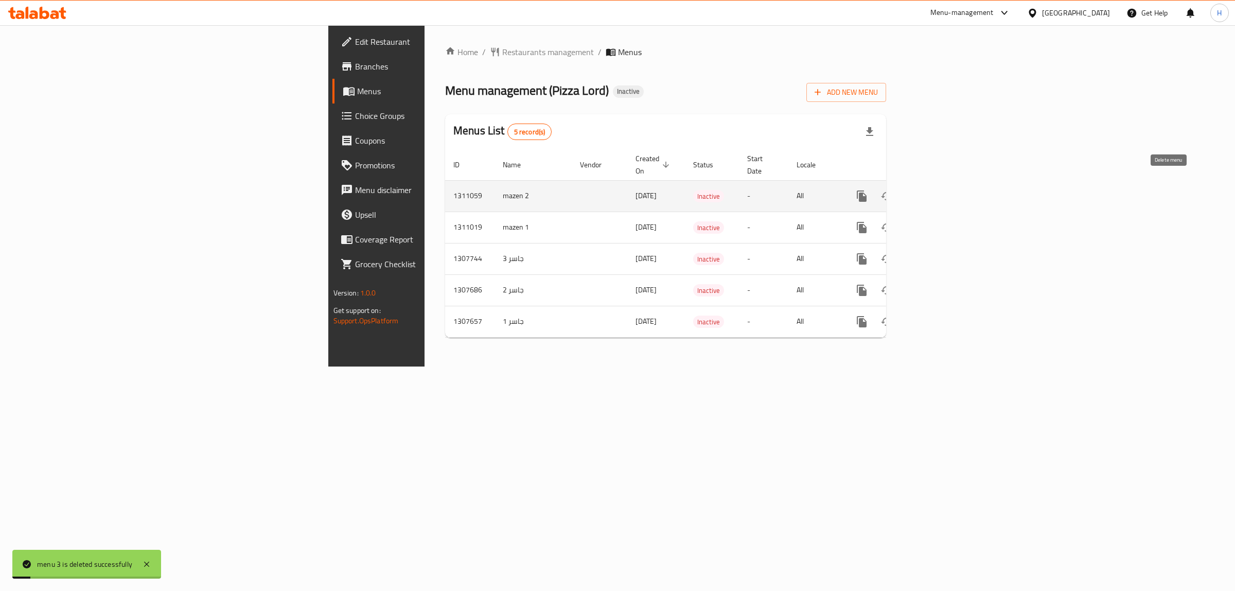
click at [917, 190] on icon "enhanced table" at bounding box center [911, 196] width 12 height 12
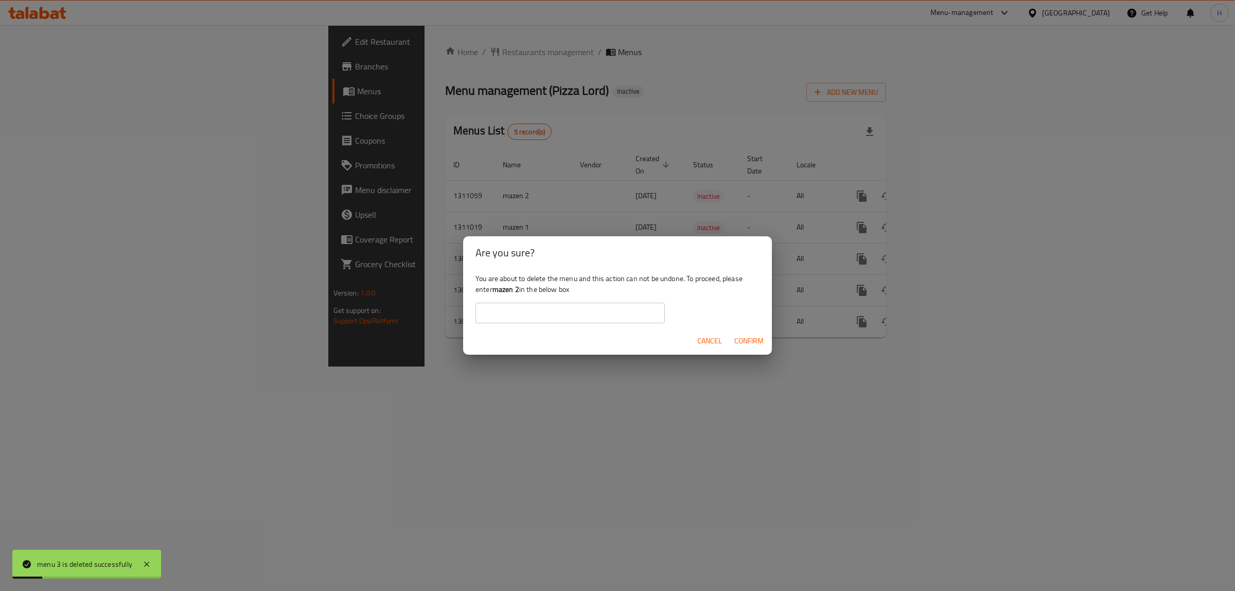
click at [549, 296] on div "You are about to delete the menu and this action can not be undone. To proceed,…" at bounding box center [617, 298] width 309 height 58
drag, startPoint x: 495, startPoint y: 289, endPoint x: 520, endPoint y: 289, distance: 25.2
click at [519, 289] on b "mazen 2" at bounding box center [505, 289] width 27 height 13
copy b "mazen 2"
click at [520, 307] on input "text" at bounding box center [569, 313] width 189 height 21
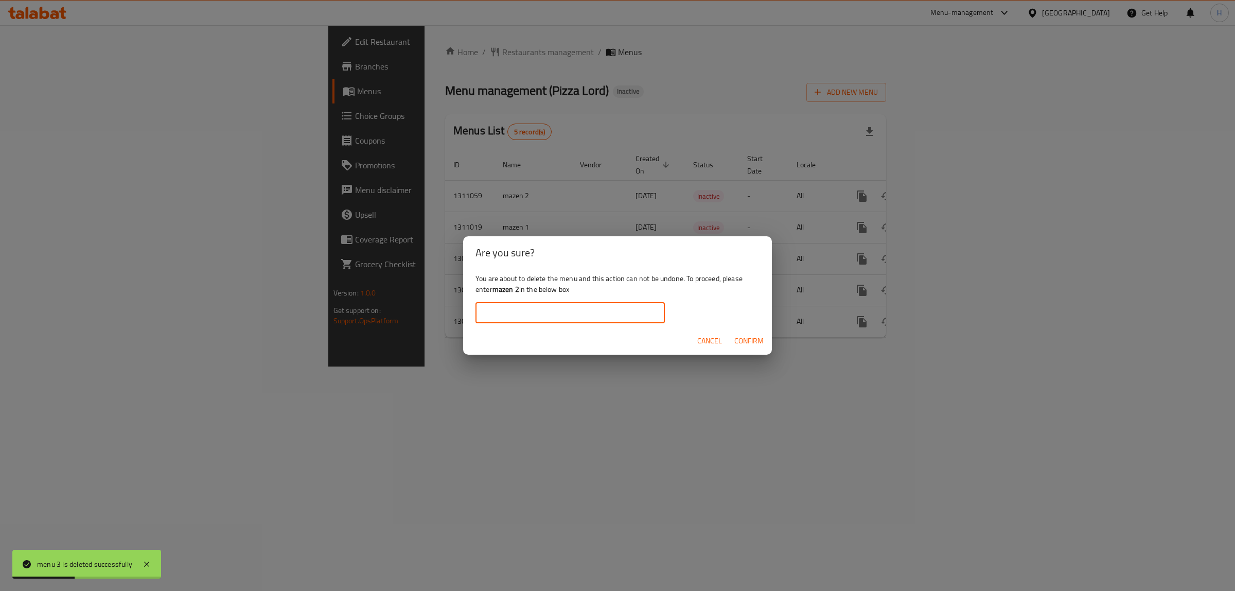
paste input "mazen 2"
type input "mazen 2"
click at [763, 342] on span "Confirm" at bounding box center [748, 340] width 29 height 13
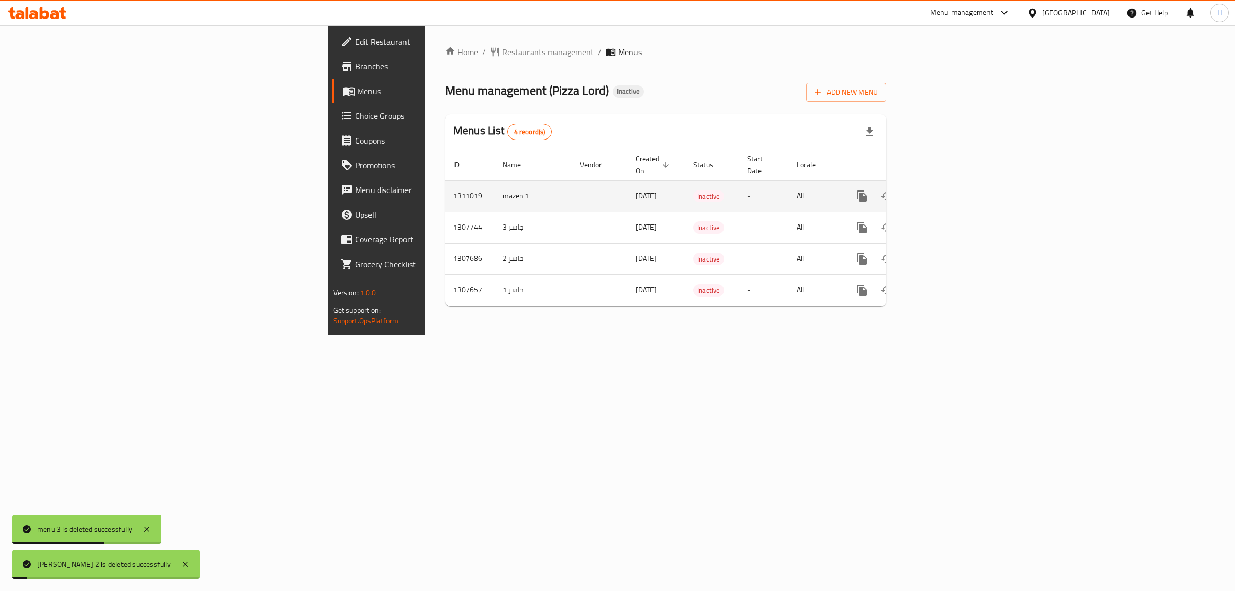
click at [915, 191] on icon "enhanced table" at bounding box center [911, 195] width 7 height 9
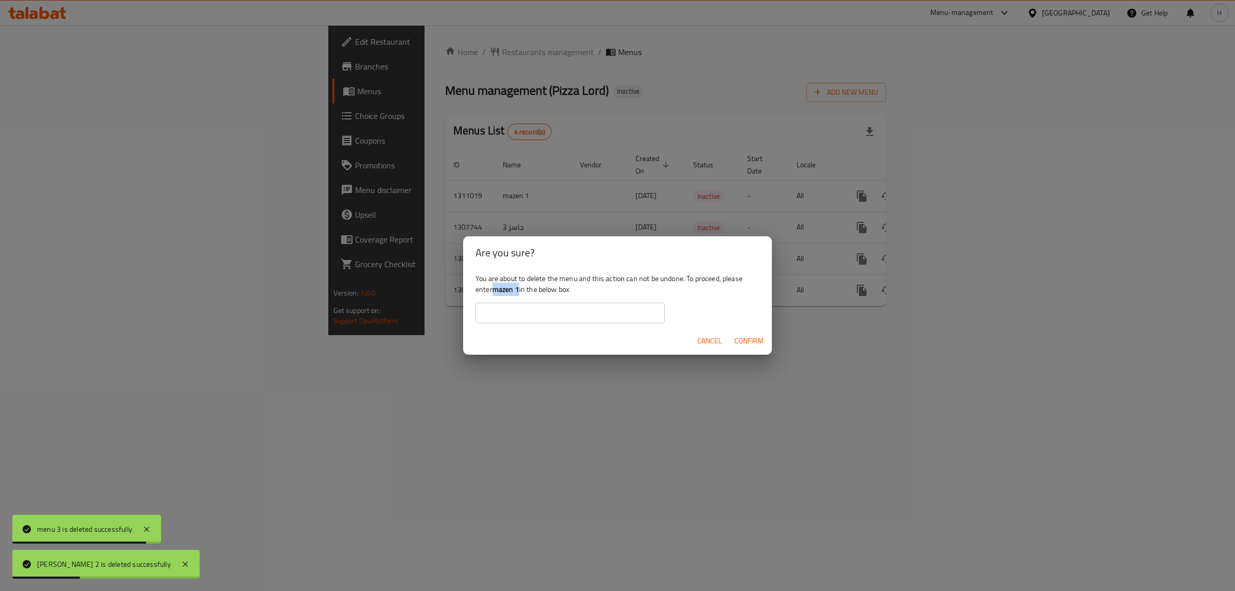
drag, startPoint x: 493, startPoint y: 287, endPoint x: 519, endPoint y: 290, distance: 25.9
click at [519, 290] on b "mazen 1" at bounding box center [505, 289] width 27 height 13
copy b "mazen 1"
click at [510, 312] on input "text" at bounding box center [569, 313] width 189 height 21
paste input "mazen 1"
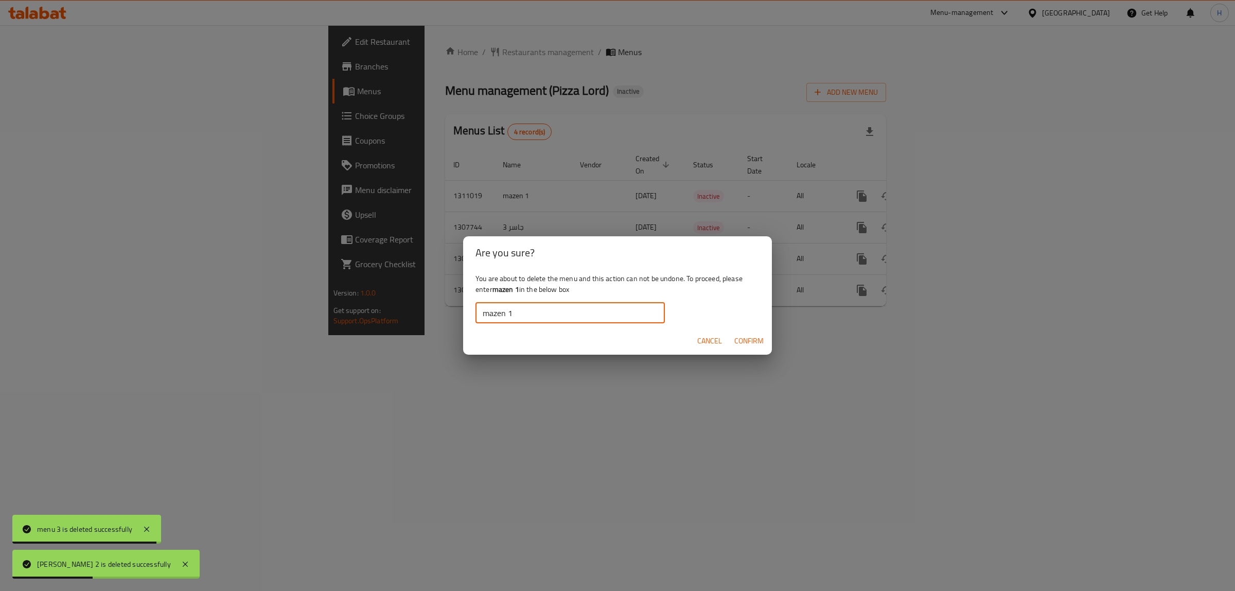
type input "mazen 1"
click at [745, 334] on span "Confirm" at bounding box center [748, 340] width 29 height 13
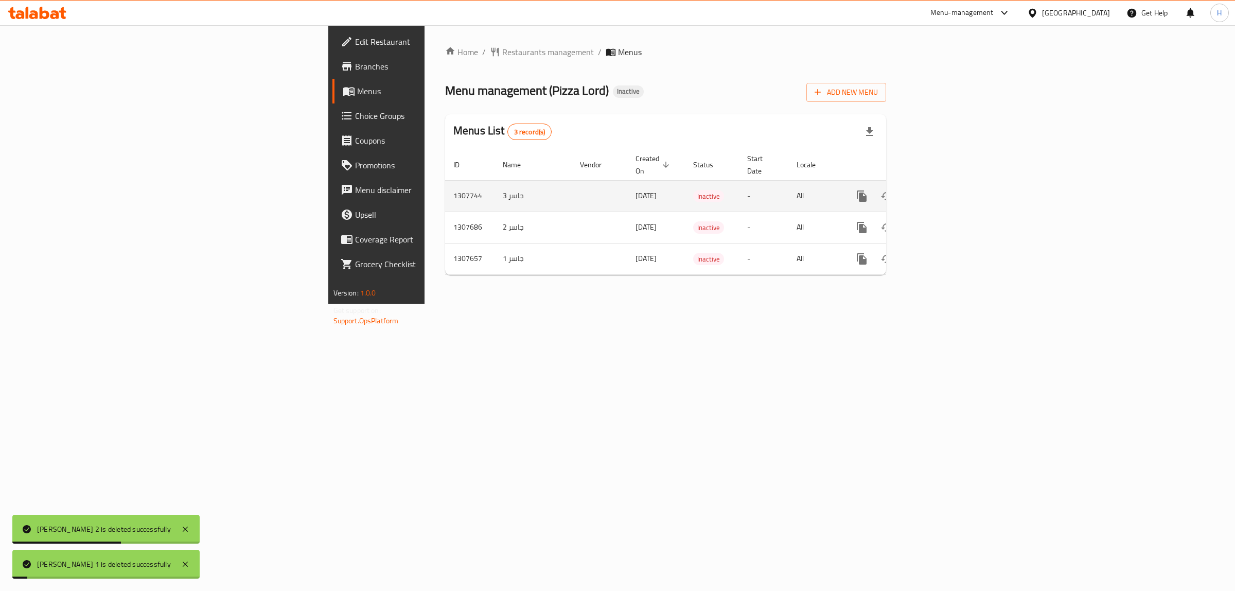
click at [915, 191] on icon "enhanced table" at bounding box center [911, 195] width 7 height 9
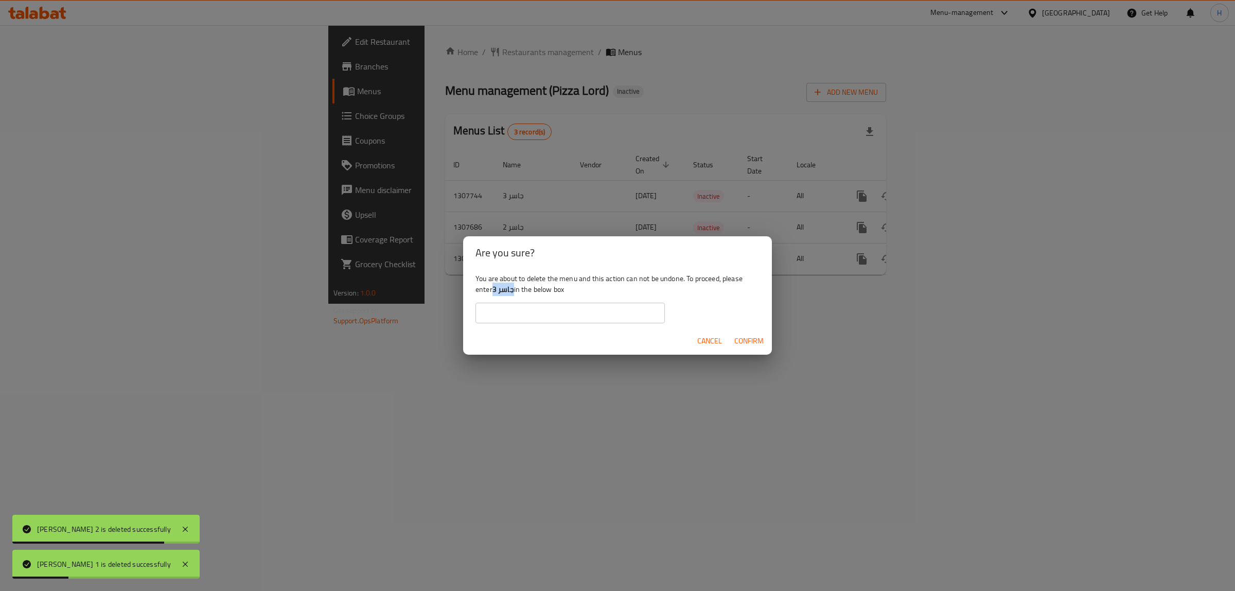
drag, startPoint x: 493, startPoint y: 286, endPoint x: 514, endPoint y: 287, distance: 20.6
click at [514, 287] on div "You are about to delete the menu and this action can not be undone. To proceed,…" at bounding box center [617, 298] width 309 height 58
drag, startPoint x: 526, startPoint y: 314, endPoint x: 543, endPoint y: 317, distance: 17.3
click at [526, 314] on input "text" at bounding box center [569, 313] width 189 height 21
paste input "جاسر 3"
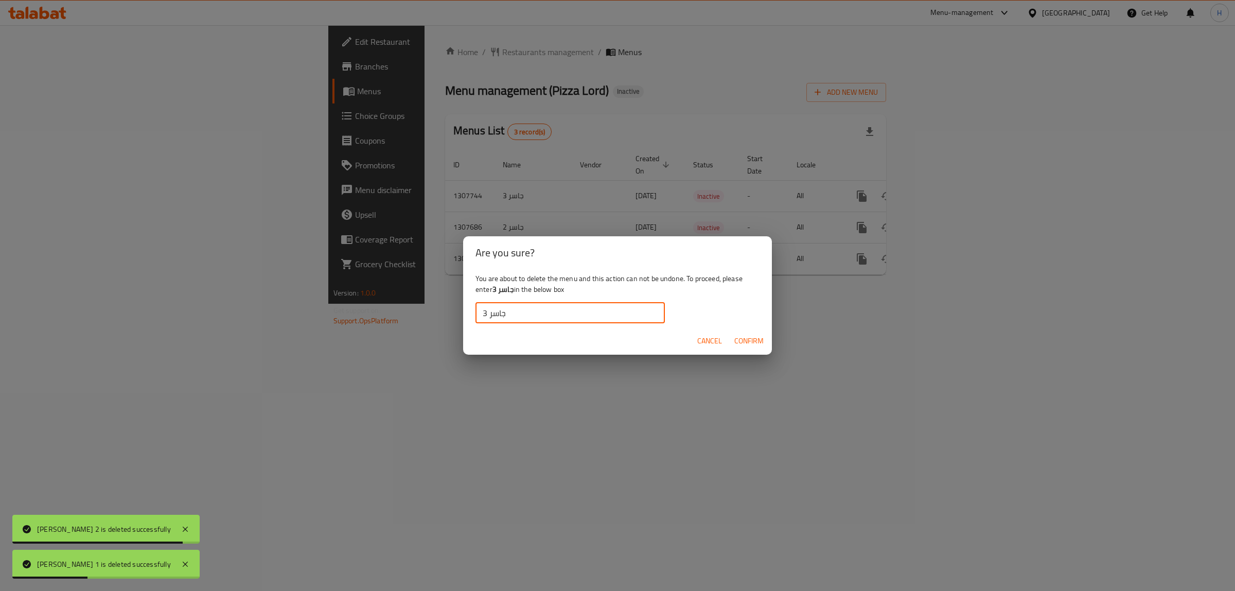
type input "جاسر 3"
click at [760, 340] on span "Confirm" at bounding box center [748, 340] width 29 height 13
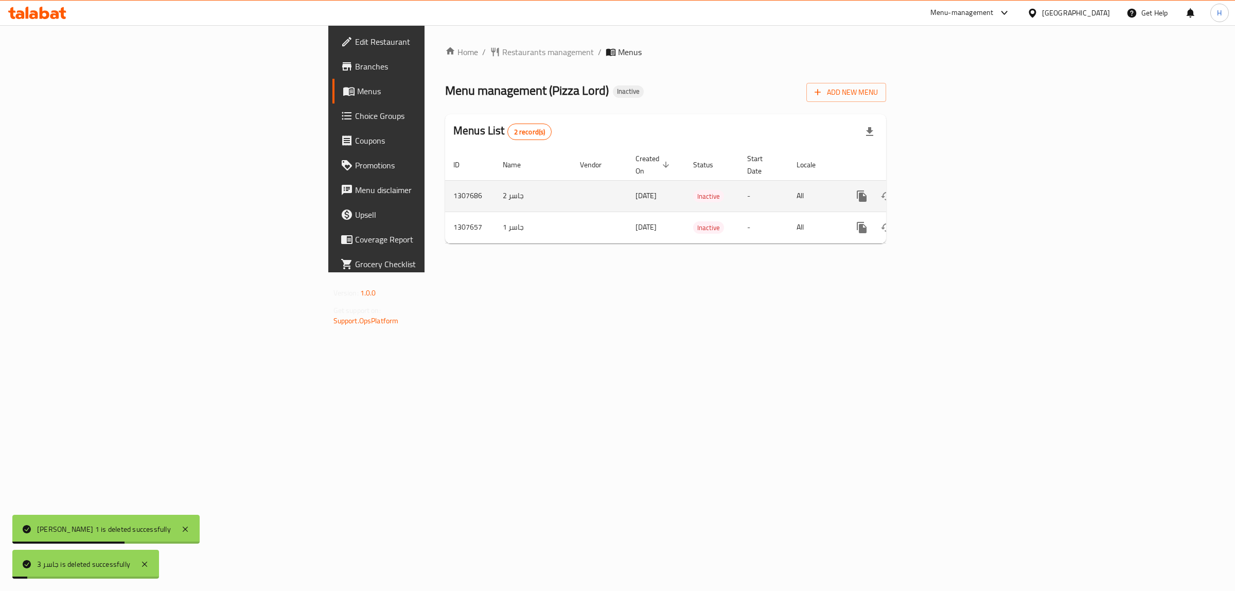
click at [948, 184] on div "enhanced table" at bounding box center [899, 196] width 99 height 25
click at [917, 190] on icon "enhanced table" at bounding box center [911, 196] width 12 height 12
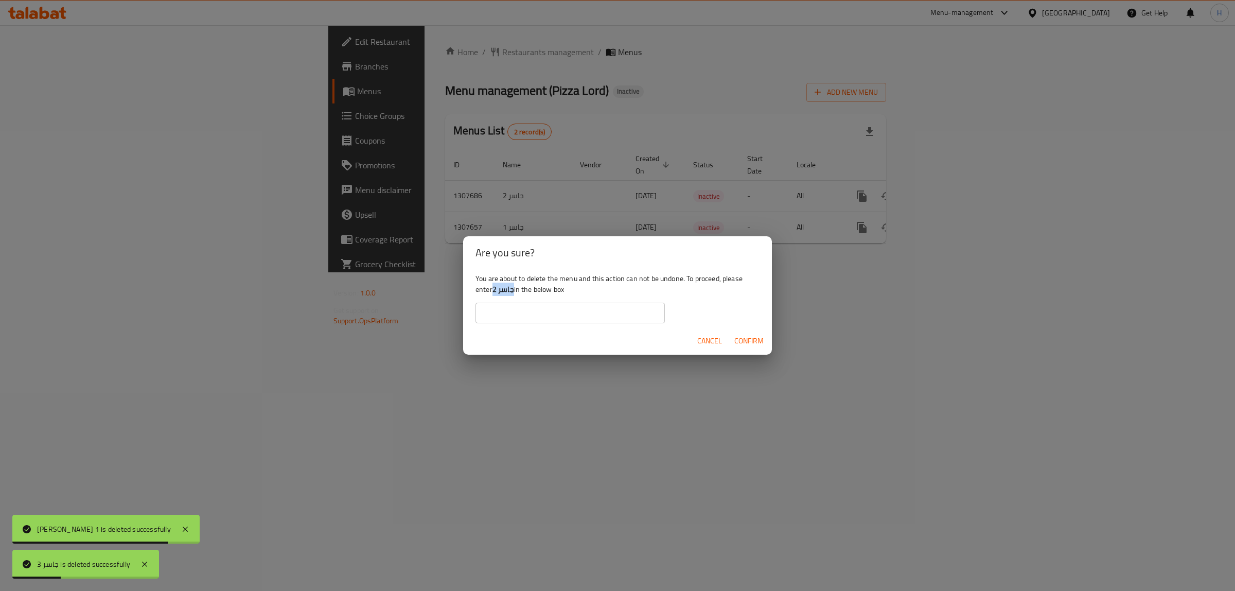
drag, startPoint x: 492, startPoint y: 289, endPoint x: 513, endPoint y: 289, distance: 20.1
click at [513, 289] on div "You are about to delete the menu and this action can not be undone. To proceed,…" at bounding box center [617, 298] width 309 height 58
click at [529, 322] on input "text" at bounding box center [569, 313] width 189 height 21
paste input "جاسر 2"
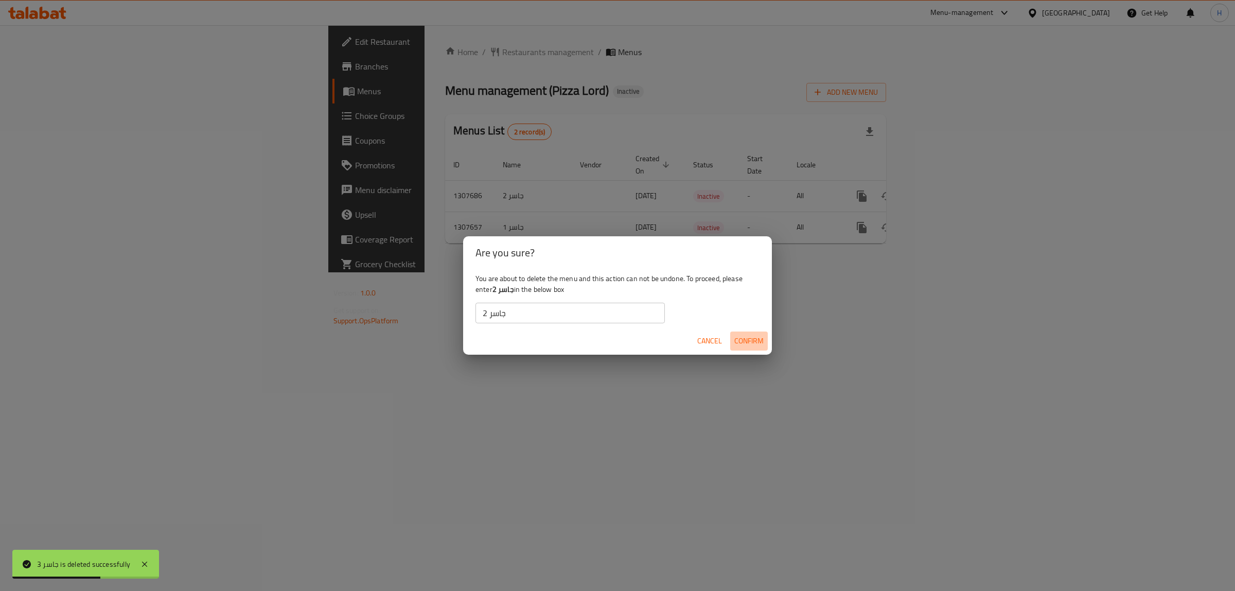
click at [742, 334] on span "Confirm" at bounding box center [748, 340] width 29 height 13
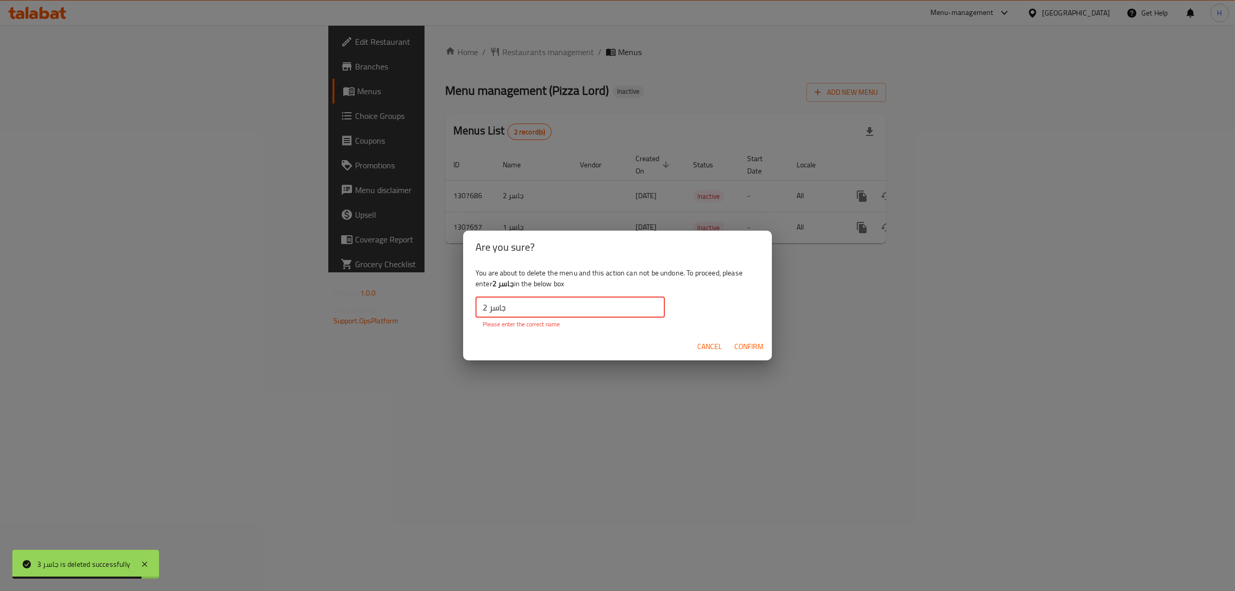
click at [484, 310] on input "جاسر 2" at bounding box center [569, 307] width 189 height 21
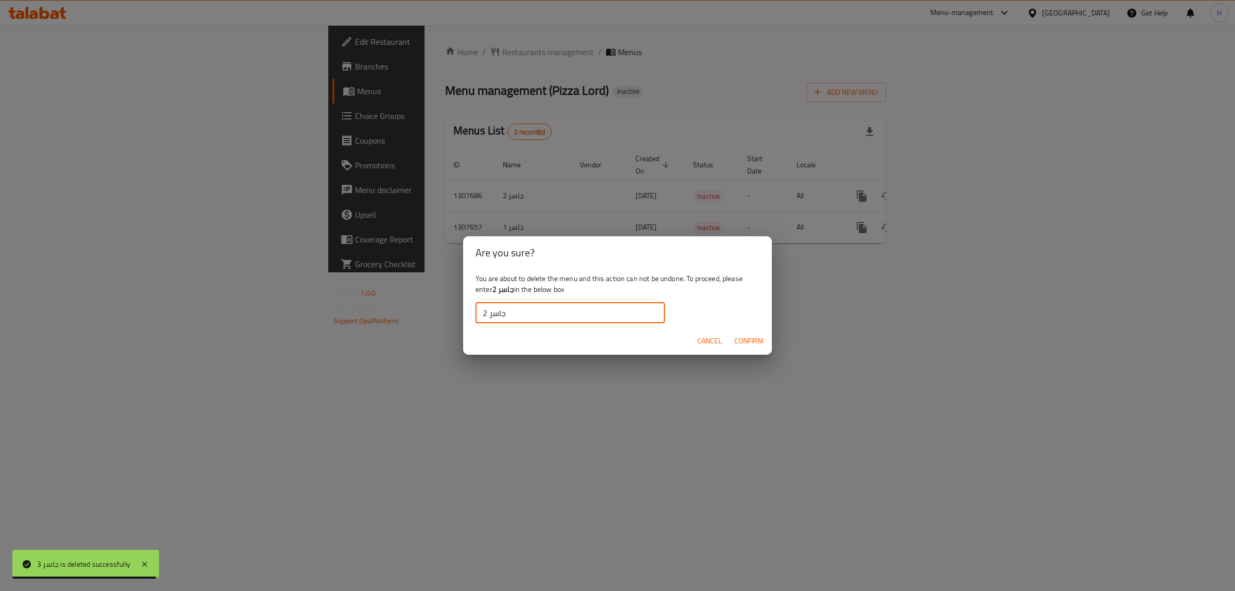
type input "جاسر 2"
click at [750, 341] on span "Confirm" at bounding box center [748, 340] width 29 height 13
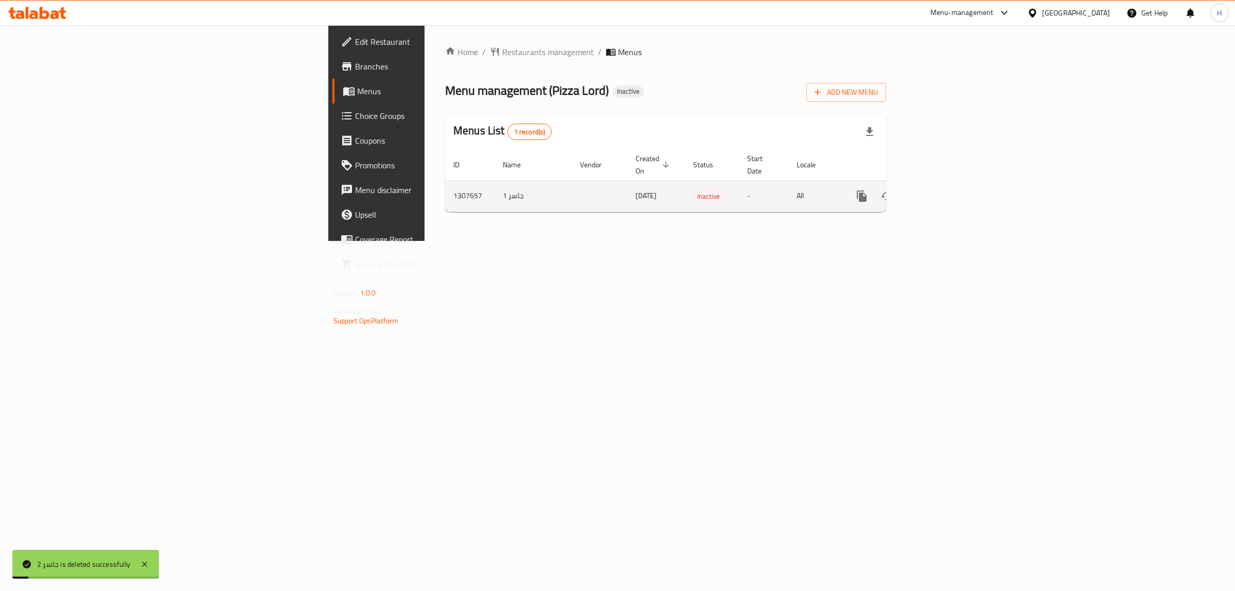
click at [917, 190] on icon "enhanced table" at bounding box center [911, 196] width 12 height 12
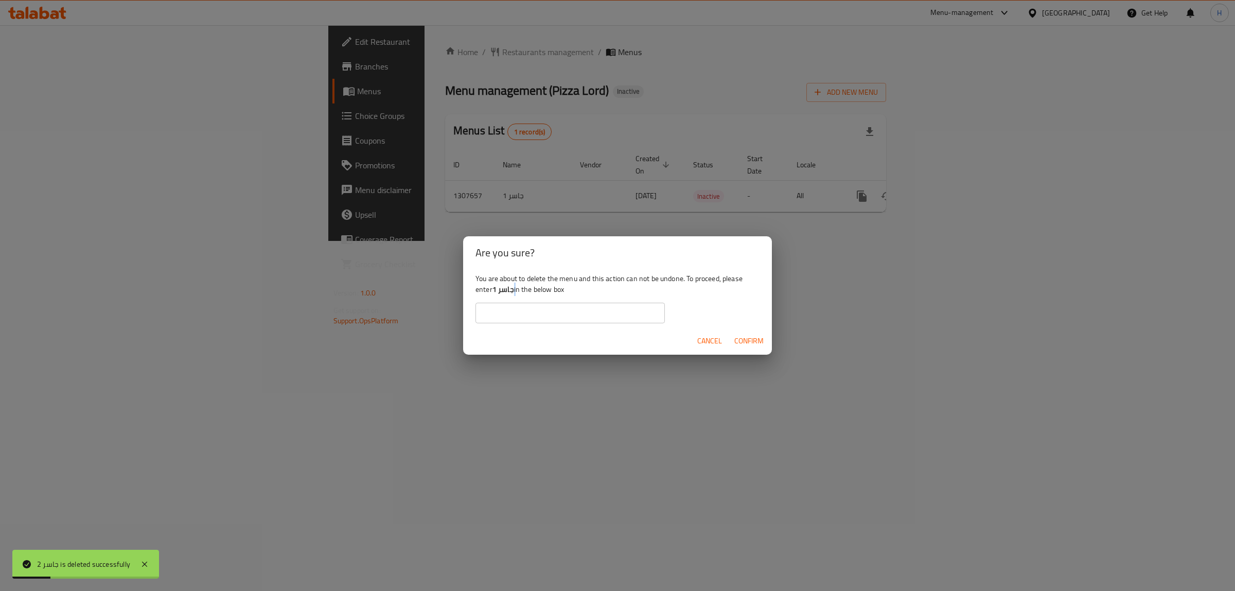
click at [515, 291] on div "You are about to delete the menu and this action can not be undone. To proceed,…" at bounding box center [617, 298] width 309 height 58
drag, startPoint x: 495, startPoint y: 288, endPoint x: 515, endPoint y: 288, distance: 19.6
click at [515, 288] on div "You are about to delete the menu and this action can not be undone. To proceed,…" at bounding box center [617, 298] width 309 height 58
click at [512, 296] on div "You are about to delete the menu and this action can not be undone. To proceed,…" at bounding box center [617, 298] width 309 height 58
drag, startPoint x: 511, startPoint y: 291, endPoint x: 501, endPoint y: 291, distance: 10.3
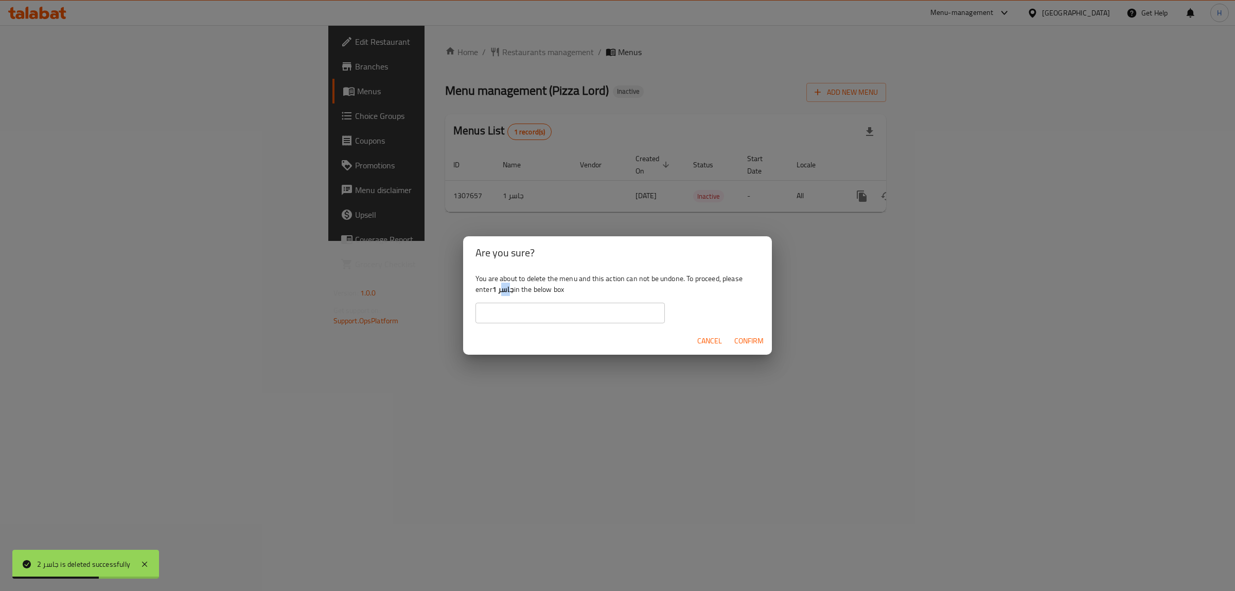
click at [501, 291] on b "جاسر 1" at bounding box center [503, 289] width 22 height 13
click at [513, 292] on b "جاسر 1" at bounding box center [503, 289] width 22 height 13
drag, startPoint x: 513, startPoint y: 291, endPoint x: 503, endPoint y: 290, distance: 9.8
click at [503, 290] on b "جاسر 1" at bounding box center [503, 289] width 22 height 13
drag, startPoint x: 509, startPoint y: 312, endPoint x: 517, endPoint y: 315, distance: 8.3
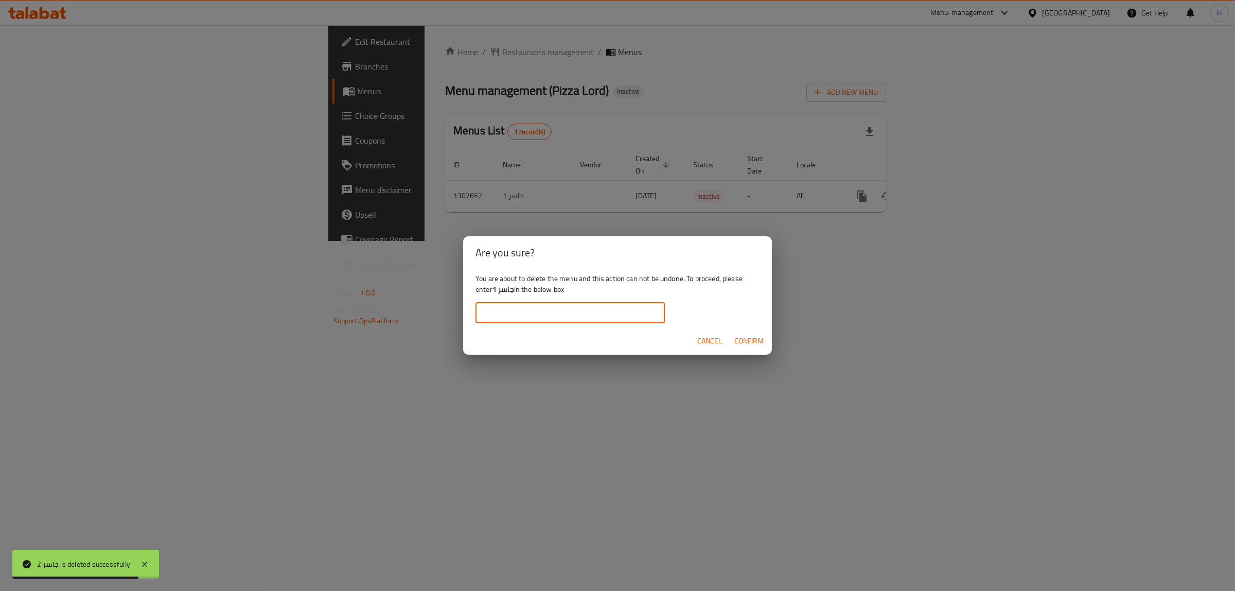
click at [509, 312] on input "text" at bounding box center [569, 313] width 189 height 21
paste input "جاسر 1"
click at [755, 346] on span "Confirm" at bounding box center [748, 340] width 29 height 13
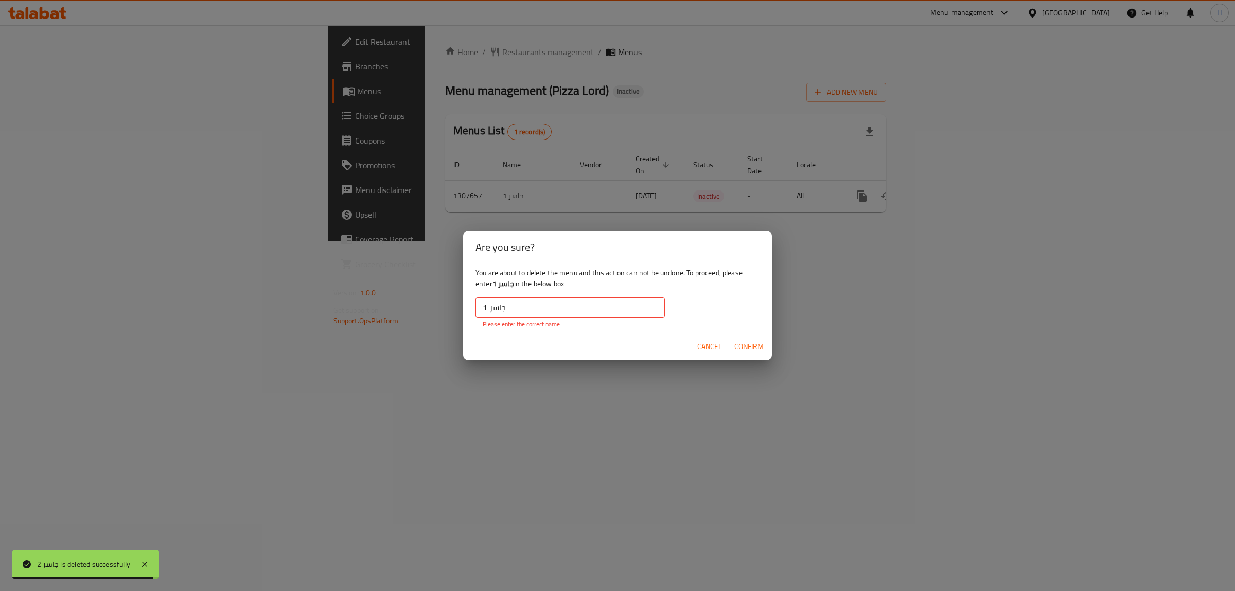
drag, startPoint x: 755, startPoint y: 346, endPoint x: 543, endPoint y: 320, distance: 214.1
click at [755, 345] on span "Confirm" at bounding box center [748, 346] width 29 height 13
click at [479, 309] on input "جاسر 1" at bounding box center [569, 307] width 189 height 21
click at [511, 309] on input "جاسر 1" at bounding box center [569, 307] width 189 height 21
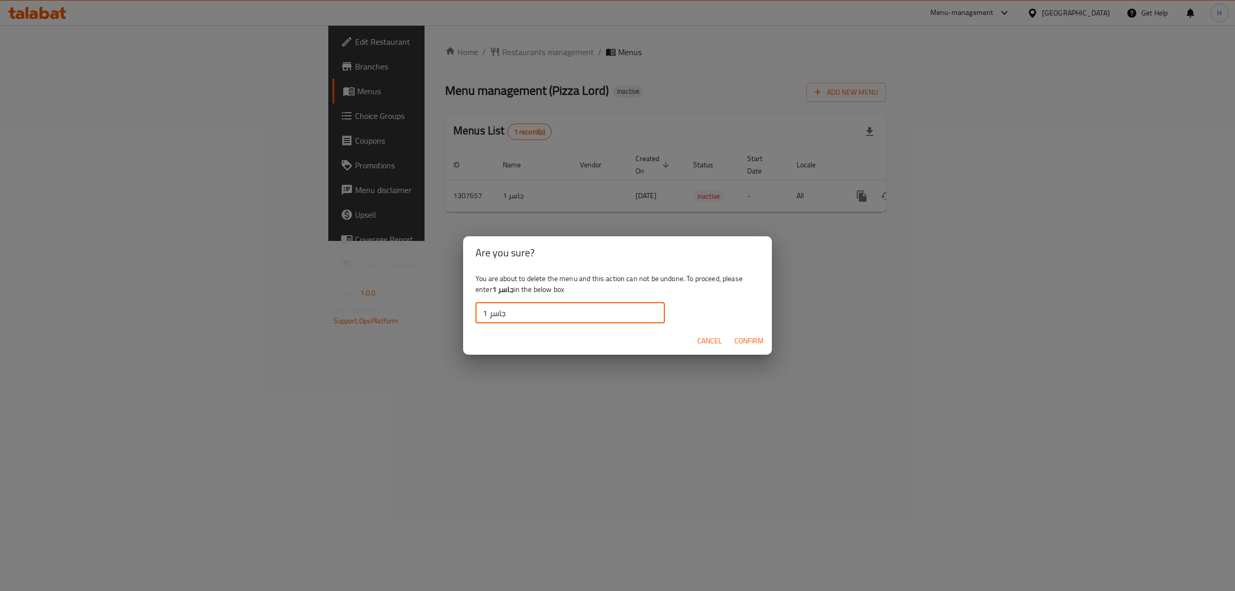
type input "جاسر 1"
click at [758, 335] on span "Confirm" at bounding box center [748, 340] width 29 height 13
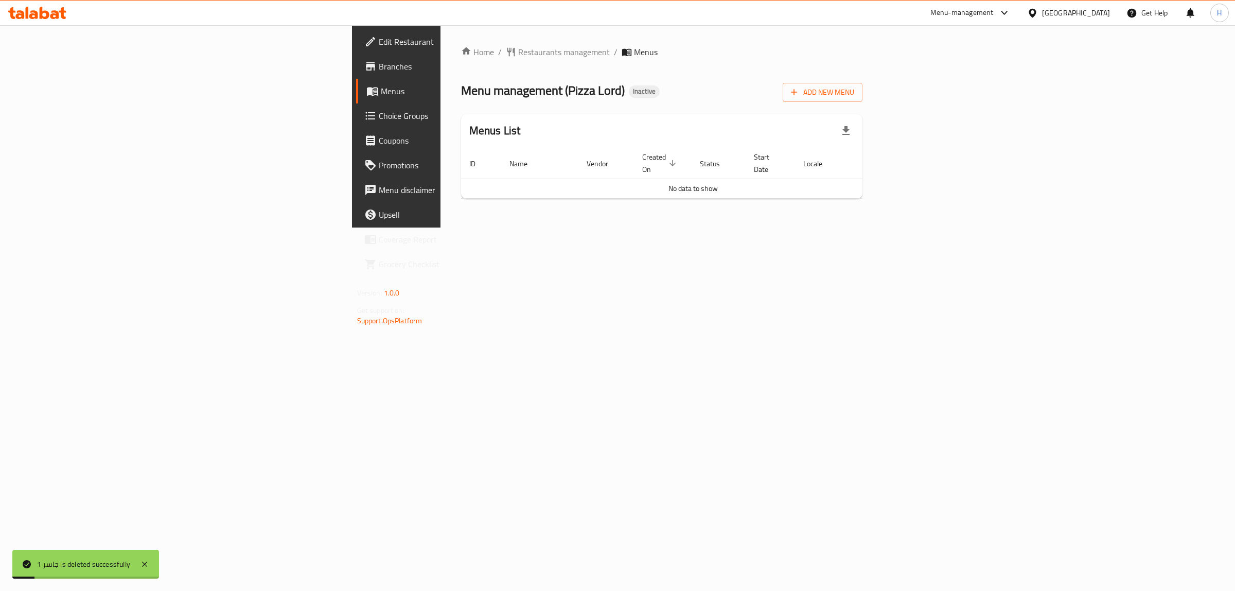
click at [379, 67] on span "Branches" at bounding box center [464, 66] width 171 height 12
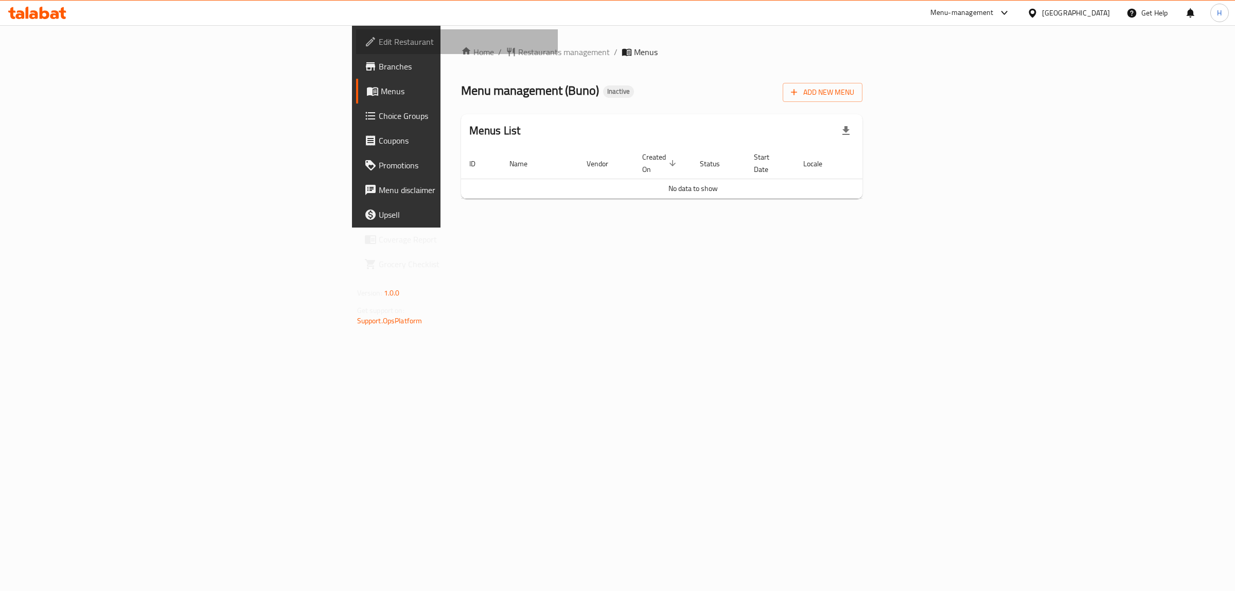
click at [379, 46] on span "Edit Restaurant" at bounding box center [464, 42] width 171 height 12
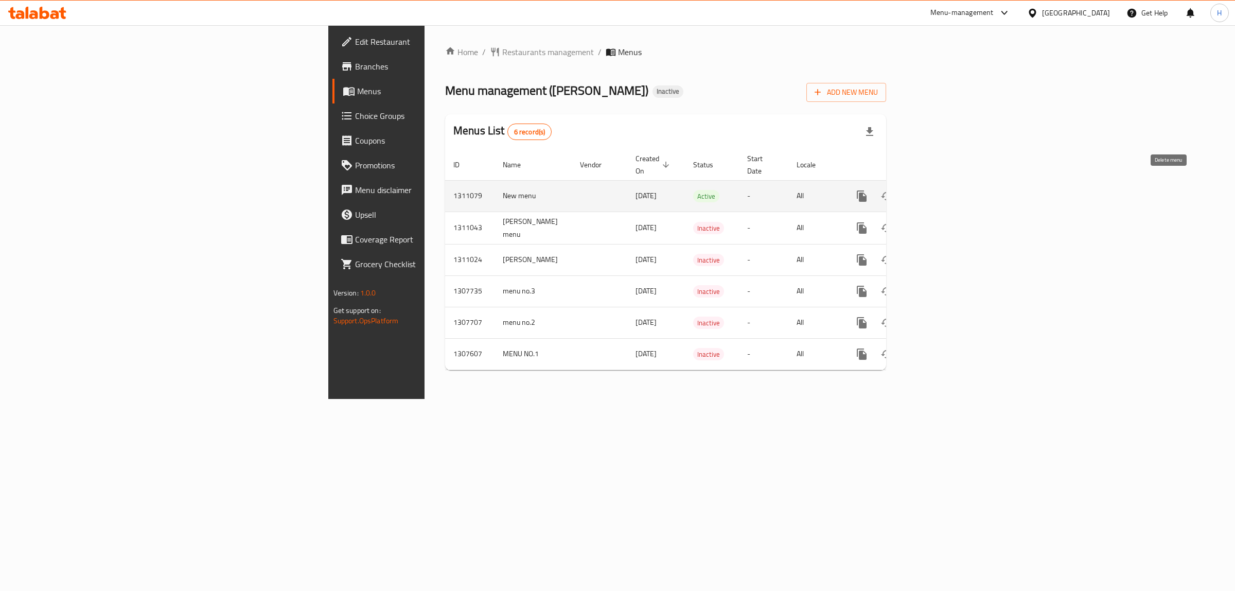
click at [917, 190] on icon "enhanced table" at bounding box center [911, 196] width 12 height 12
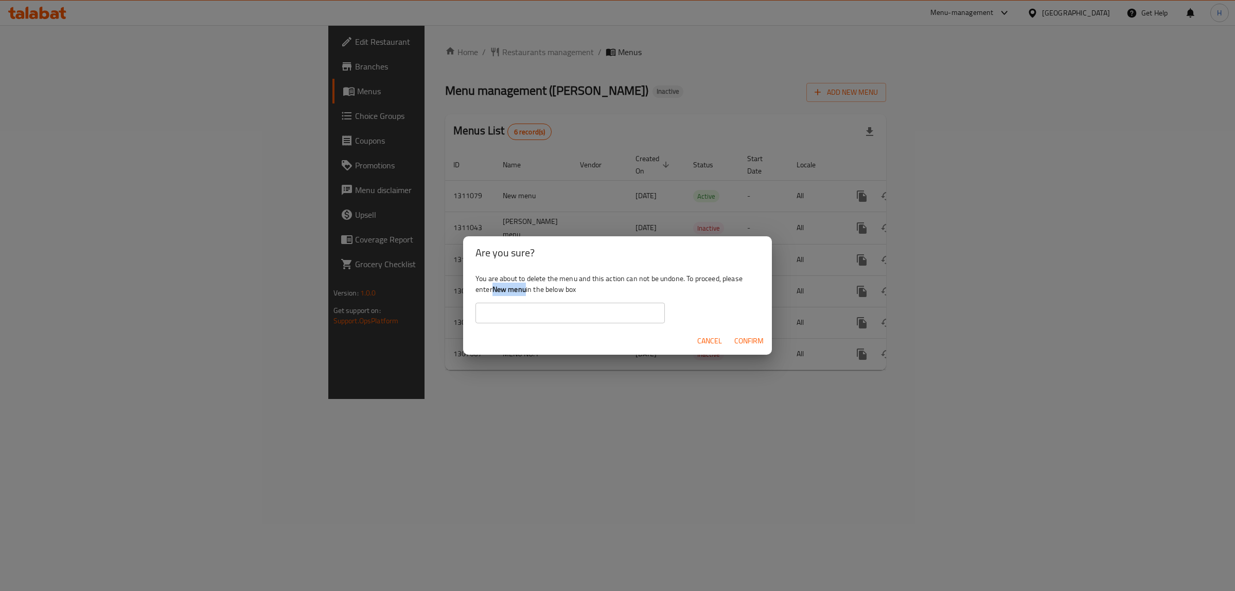
drag, startPoint x: 492, startPoint y: 289, endPoint x: 527, endPoint y: 292, distance: 35.2
click at [527, 292] on div "You are about to delete the menu and this action can not be undone. To proceed,…" at bounding box center [617, 298] width 309 height 58
copy div "New menu"
drag, startPoint x: 523, startPoint y: 302, endPoint x: 616, endPoint y: 322, distance: 95.8
click at [522, 303] on input "text" at bounding box center [569, 313] width 189 height 21
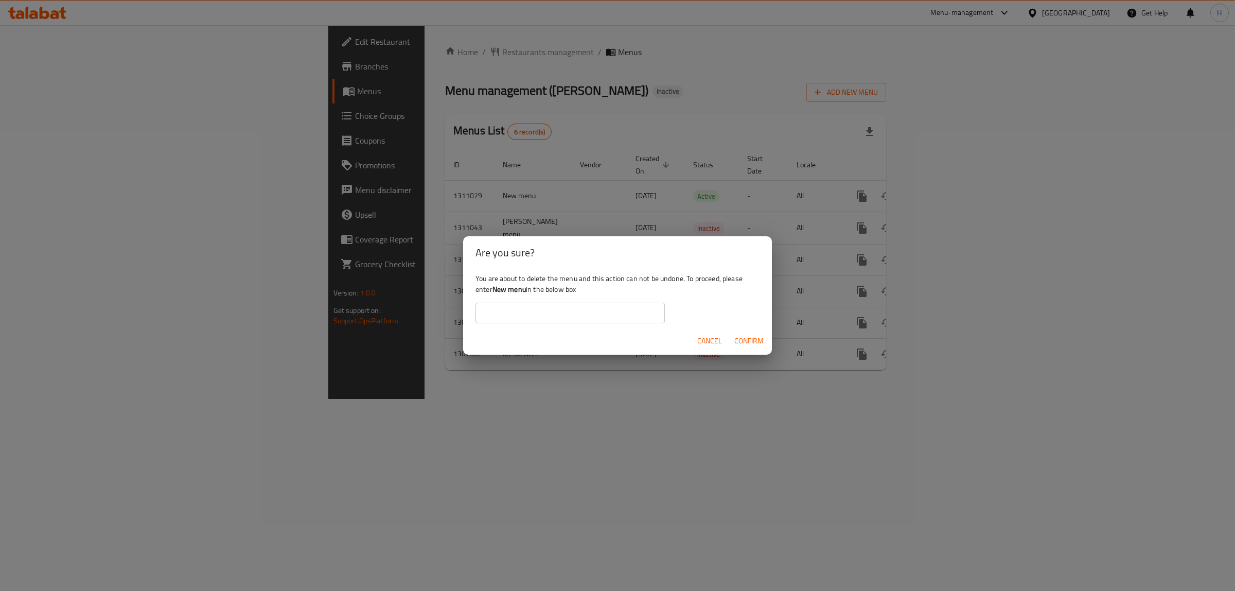
paste input "New menu"
click at [735, 338] on span "Confirm" at bounding box center [748, 340] width 29 height 13
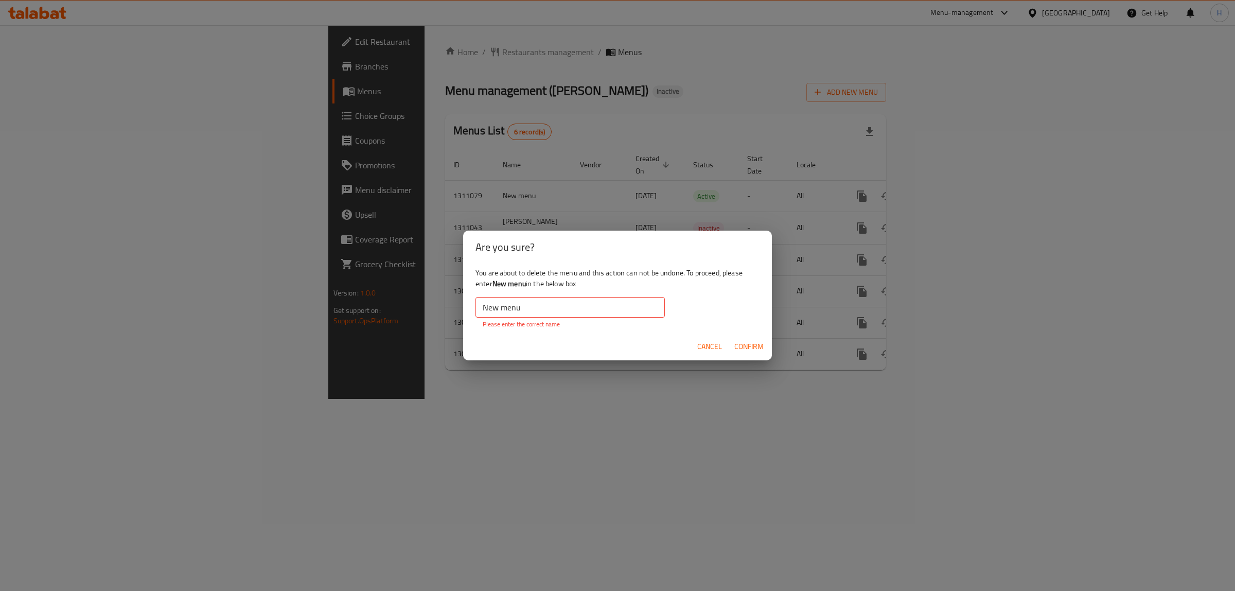
click at [485, 307] on input "New menu" at bounding box center [569, 307] width 189 height 21
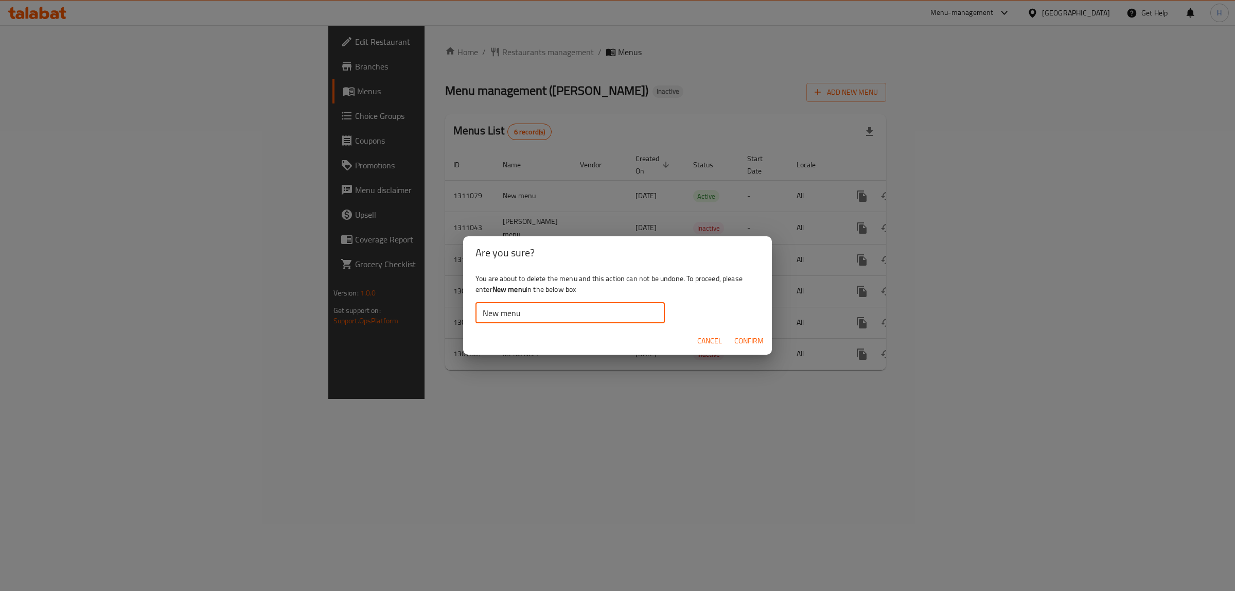
type input "New menu"
drag, startPoint x: 780, startPoint y: 341, endPoint x: 768, endPoint y: 343, distance: 12.0
click at [780, 341] on div "Are you sure? You are about to delete the menu and this action can not be undon…" at bounding box center [617, 295] width 1235 height 591
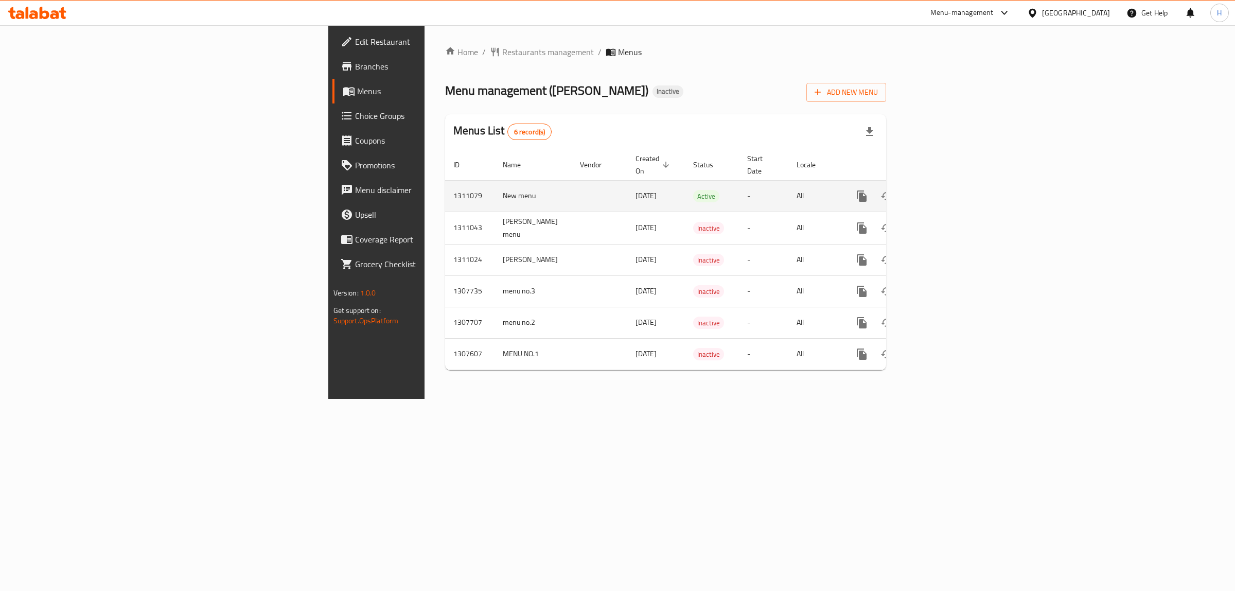
click at [915, 191] on icon "enhanced table" at bounding box center [911, 195] width 7 height 9
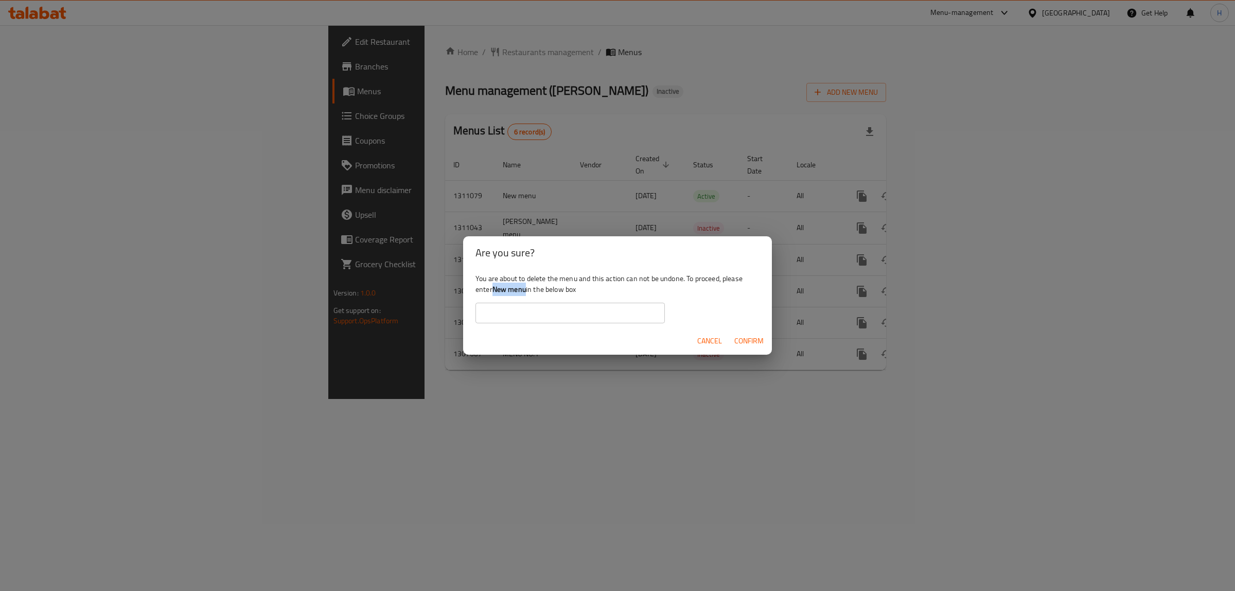
drag, startPoint x: 496, startPoint y: 291, endPoint x: 526, endPoint y: 293, distance: 30.4
click at [526, 293] on b "New menu" at bounding box center [508, 289] width 33 height 13
copy b "New menu"
click at [520, 312] on input "text" at bounding box center [569, 313] width 189 height 21
paste input "New menu"
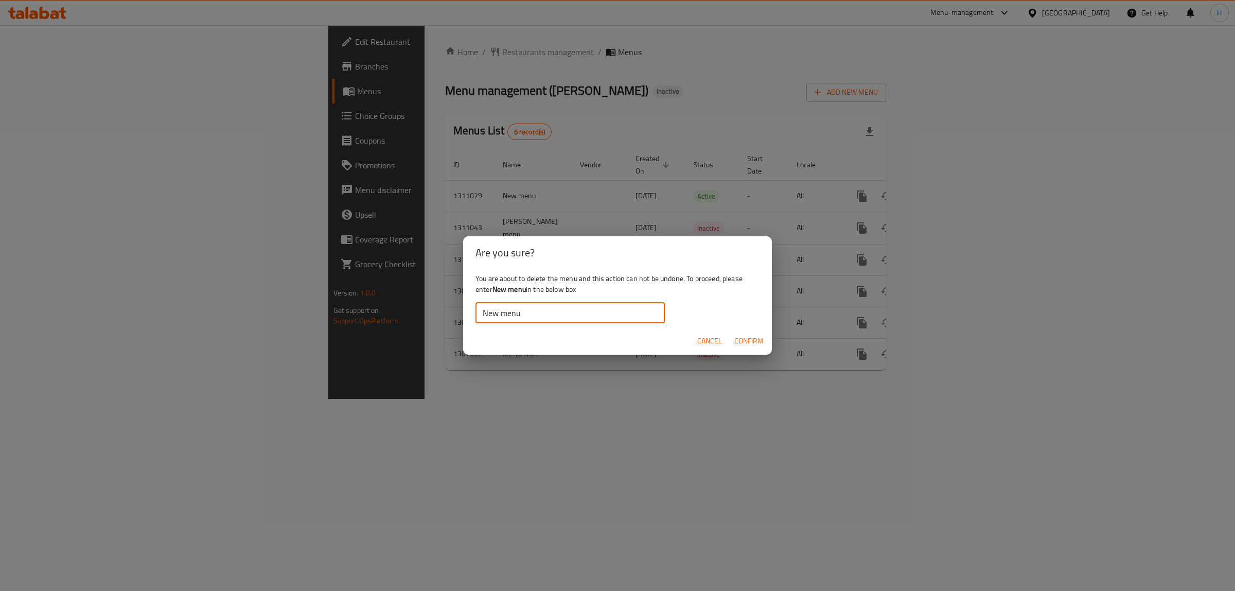
type input "New menu"
click at [730, 344] on button "Confirm" at bounding box center [749, 340] width 38 height 19
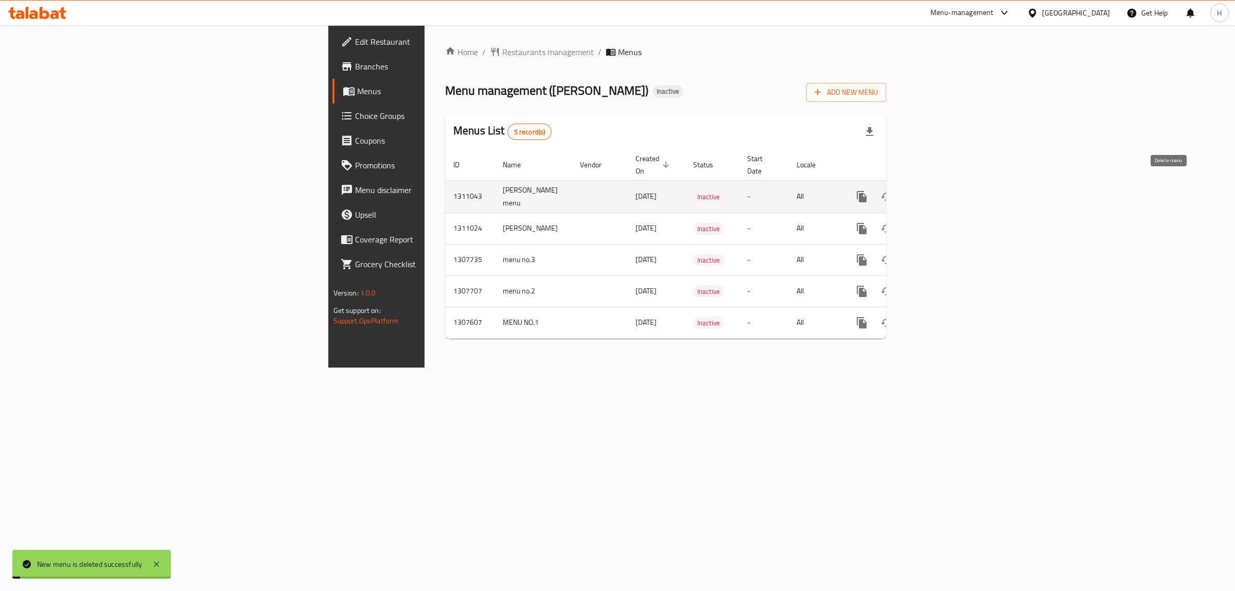
click at [917, 190] on icon "enhanced table" at bounding box center [911, 196] width 12 height 12
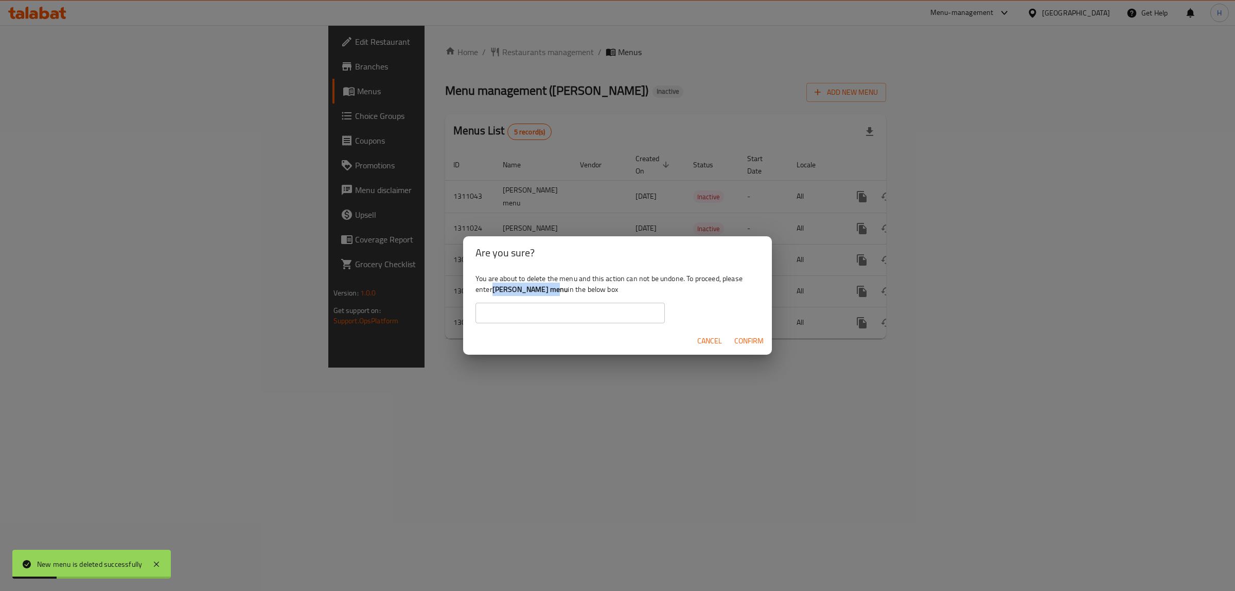
drag, startPoint x: 495, startPoint y: 287, endPoint x: 552, endPoint y: 294, distance: 57.5
click at [553, 290] on b "[PERSON_NAME] menu" at bounding box center [530, 289] width 76 height 13
copy b "[PERSON_NAME] men"
click at [550, 308] on input "text" at bounding box center [569, 313] width 189 height 21
paste input "[PERSON_NAME] men"
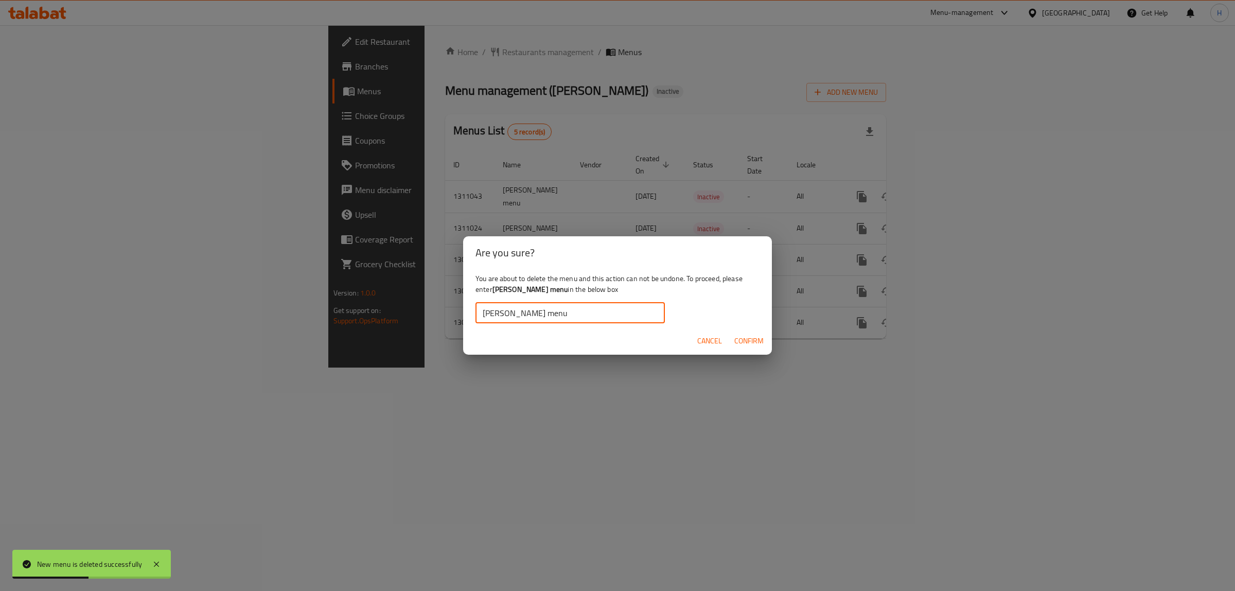
type input "[PERSON_NAME] menu"
click at [738, 340] on span "Confirm" at bounding box center [748, 340] width 29 height 13
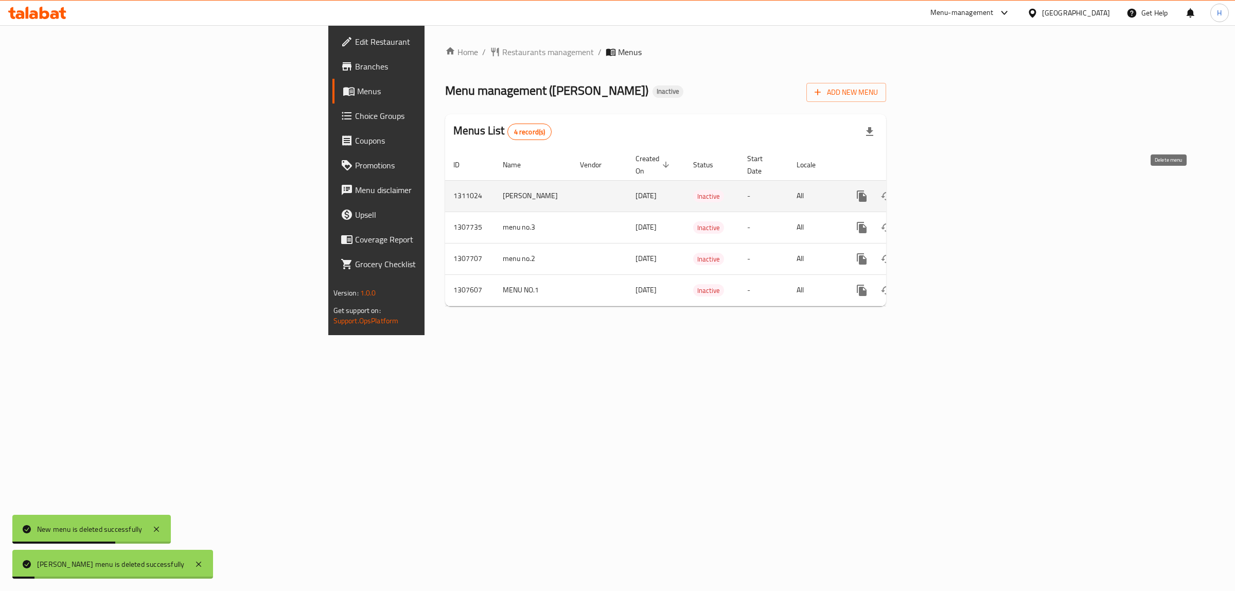
click at [917, 190] on icon "enhanced table" at bounding box center [911, 196] width 12 height 12
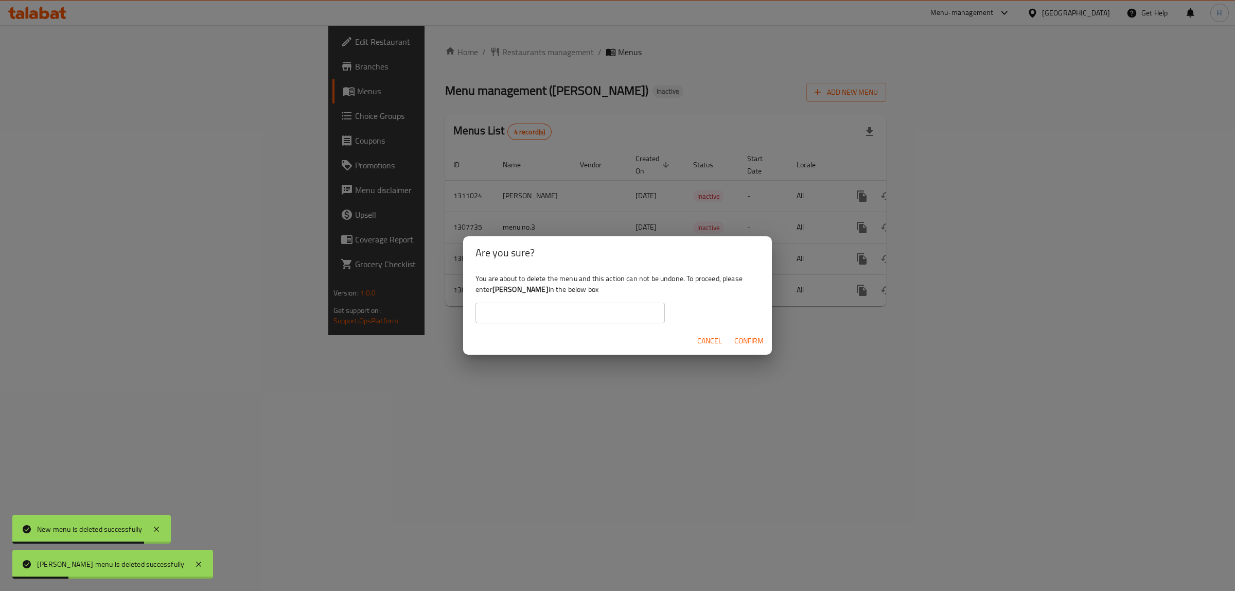
click at [499, 289] on b "[PERSON_NAME]" at bounding box center [520, 289] width 56 height 13
copy div "[PERSON_NAME]"
click at [514, 312] on input "text" at bounding box center [569, 313] width 189 height 21
paste input "[PERSON_NAME]"
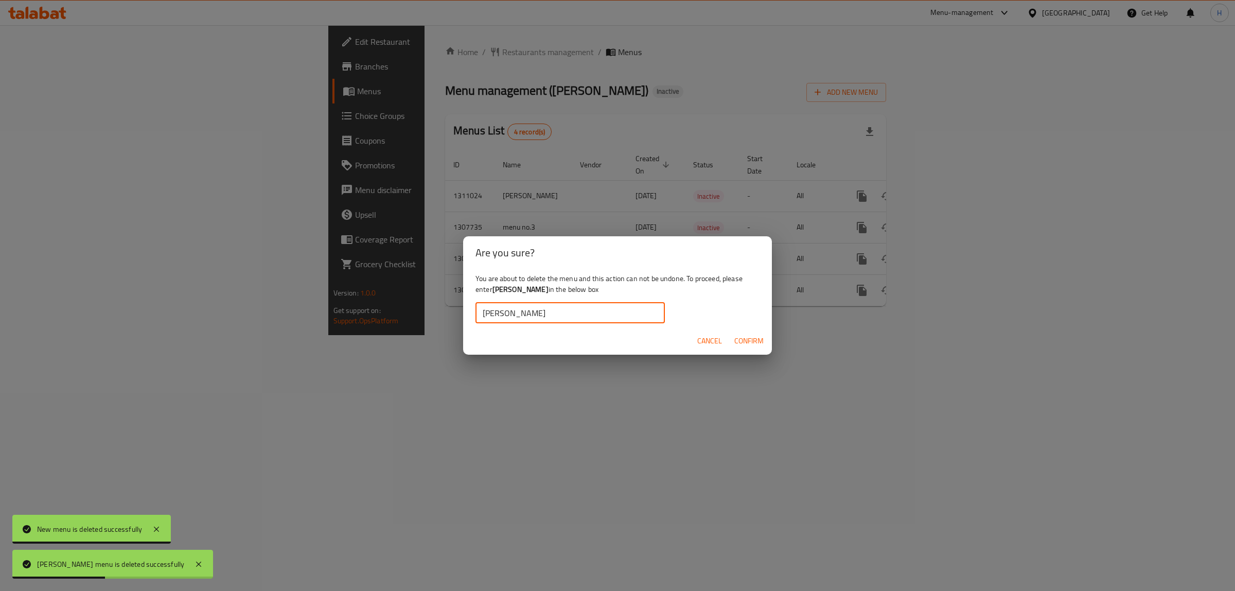
type input "[PERSON_NAME]"
click at [745, 339] on span "Confirm" at bounding box center [748, 340] width 29 height 13
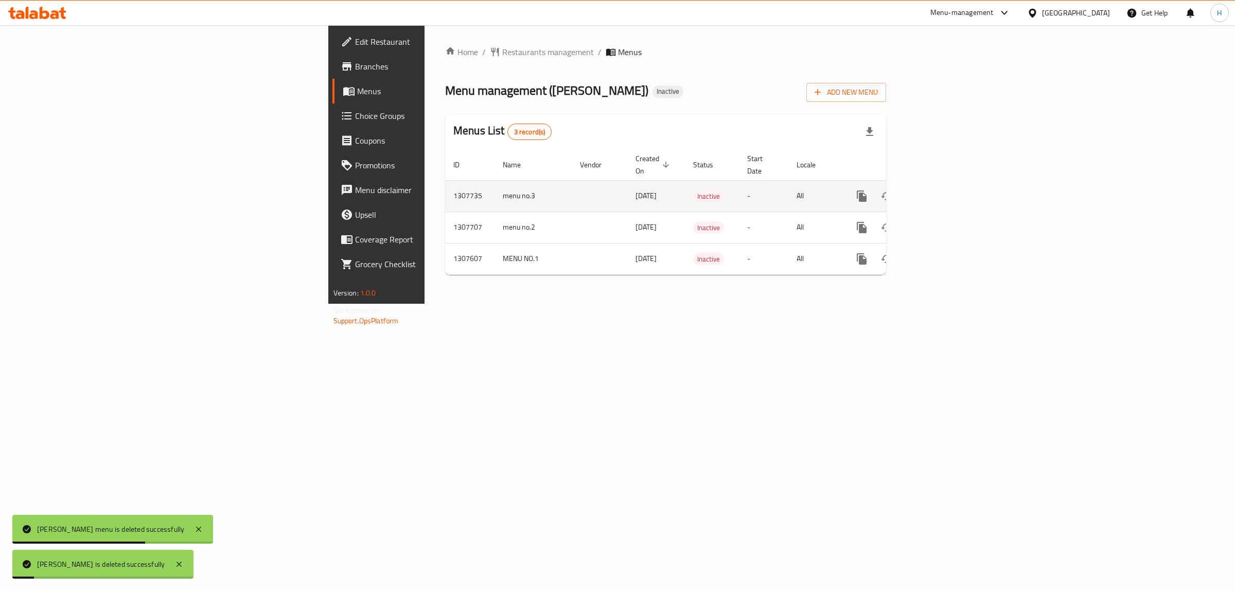
click at [924, 185] on button "enhanced table" at bounding box center [911, 196] width 25 height 25
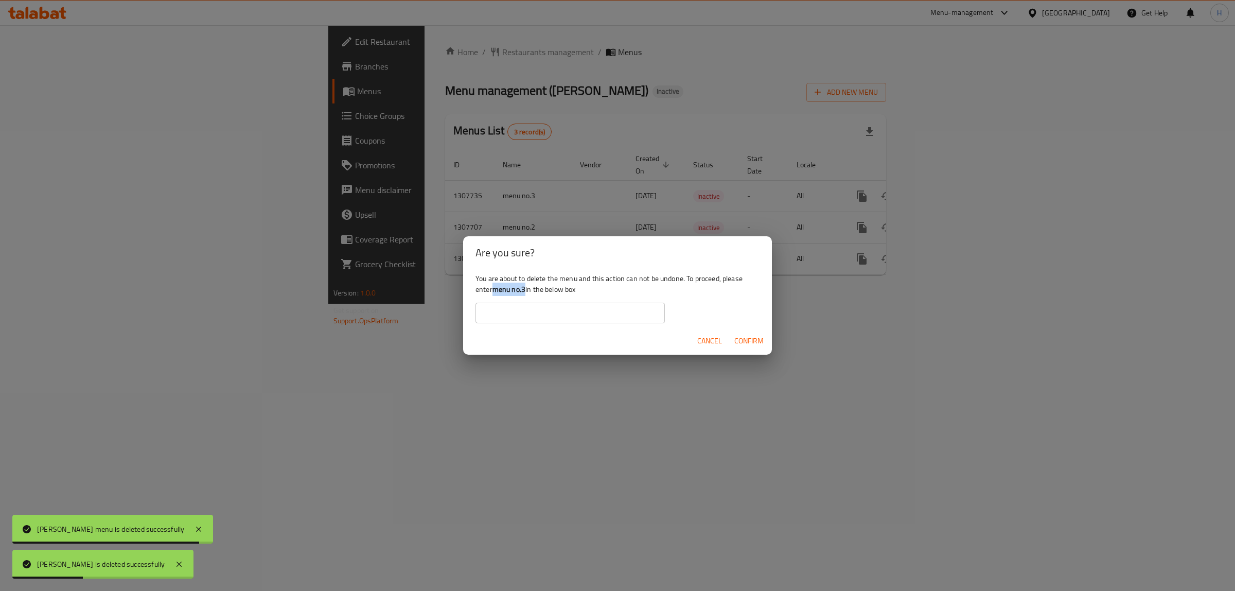
drag, startPoint x: 495, startPoint y: 289, endPoint x: 526, endPoint y: 286, distance: 31.5
click at [526, 286] on div "You are about to delete the menu and this action can not be undone. To proceed,…" at bounding box center [617, 298] width 309 height 58
copy b "menu no.3"
click at [526, 306] on input "text" at bounding box center [569, 313] width 189 height 21
paste input "menu no.3"
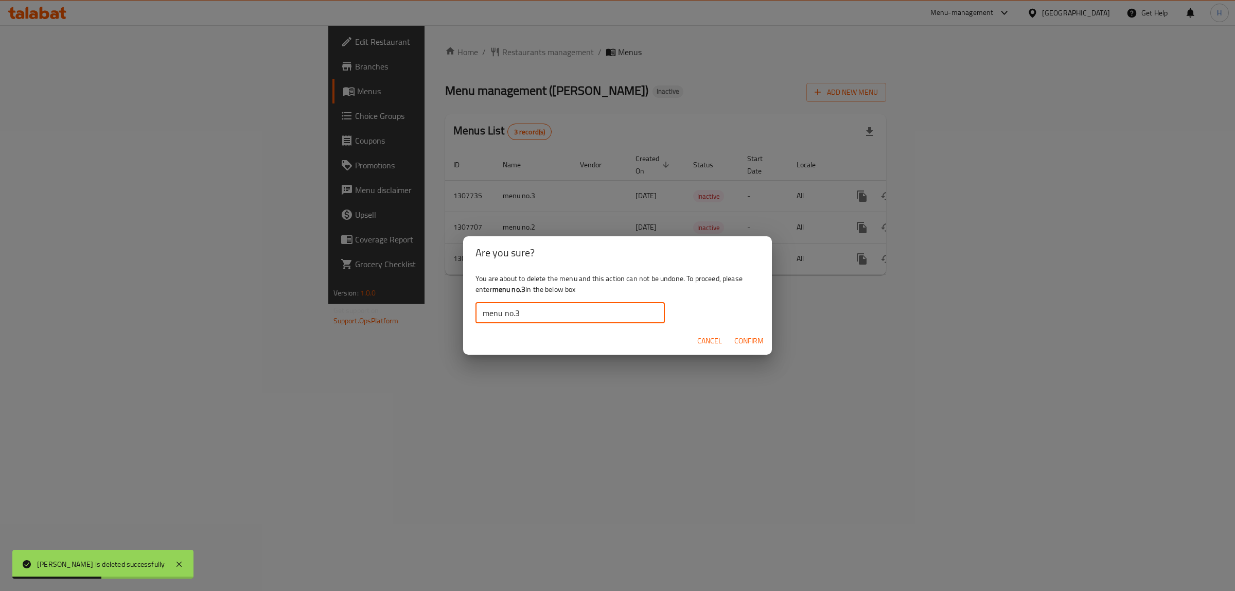
type input "menu no.3"
click at [750, 347] on button "Confirm" at bounding box center [749, 340] width 38 height 19
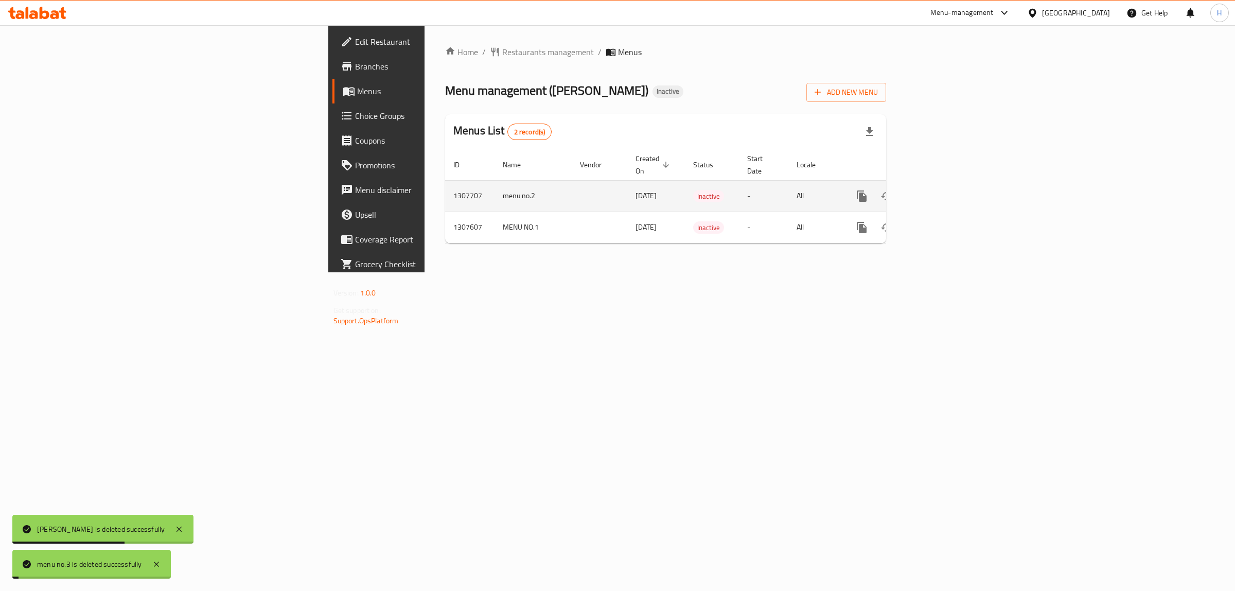
click at [917, 190] on icon "enhanced table" at bounding box center [911, 196] width 12 height 12
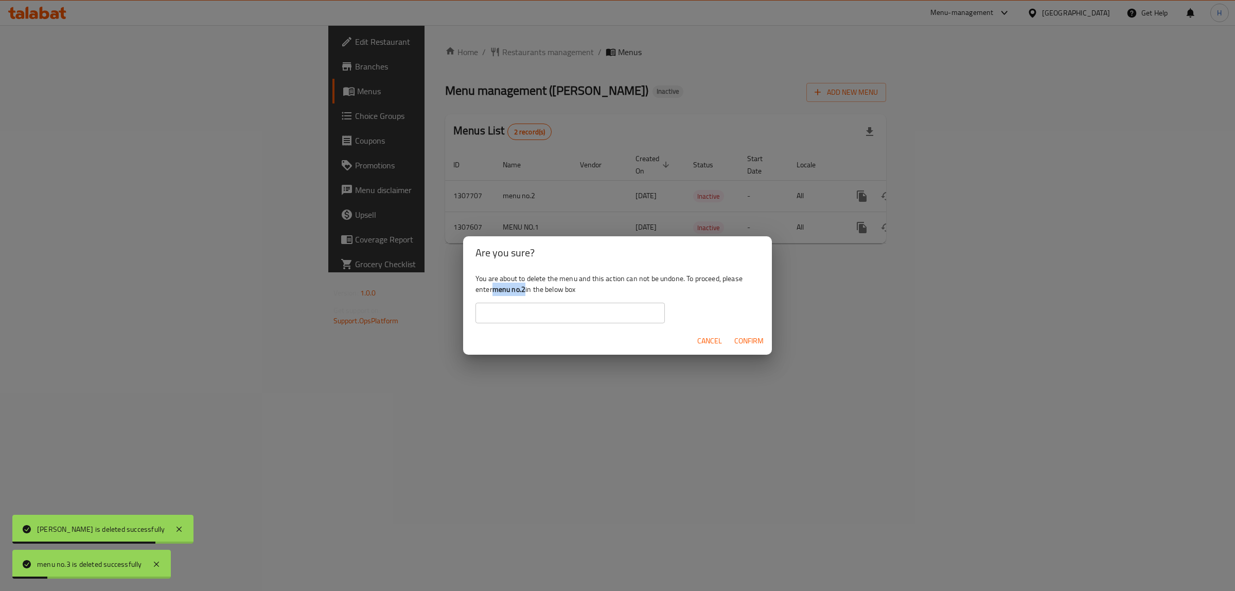
drag, startPoint x: 495, startPoint y: 291, endPoint x: 525, endPoint y: 289, distance: 29.9
click at [525, 289] on b "menu no.2" at bounding box center [508, 289] width 33 height 13
copy b "menu no.2"
click at [521, 305] on input "text" at bounding box center [569, 313] width 189 height 21
paste input "menu no.2"
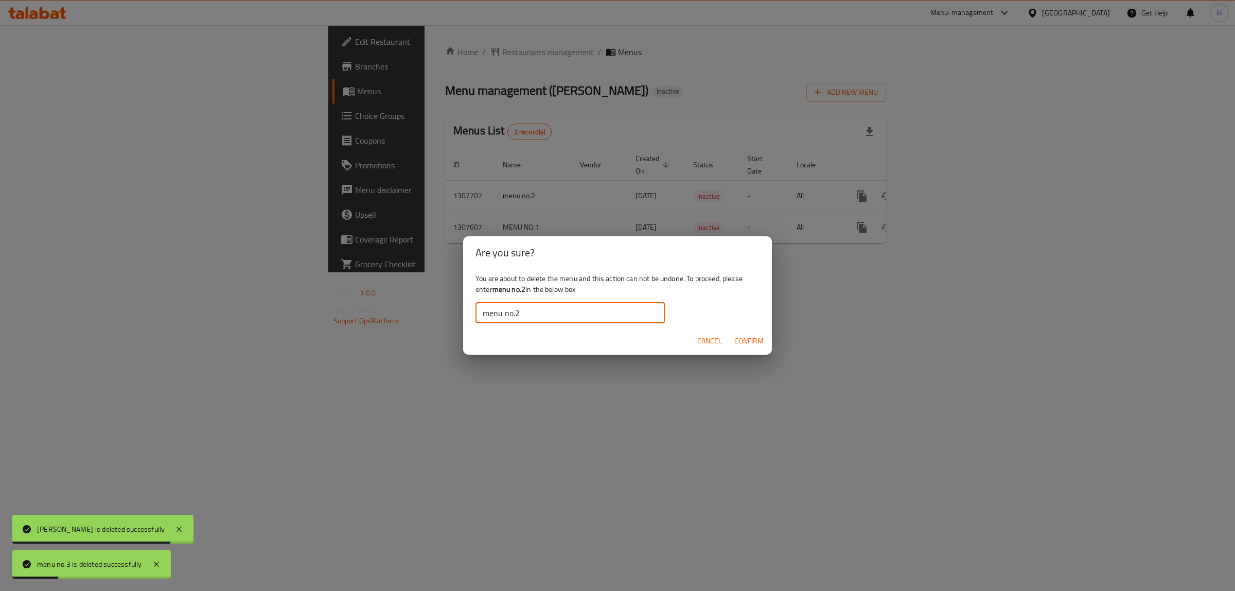
type input "menu no.2"
click at [761, 328] on div "Cancel Confirm" at bounding box center [617, 340] width 309 height 27
click at [757, 340] on span "Confirm" at bounding box center [748, 340] width 29 height 13
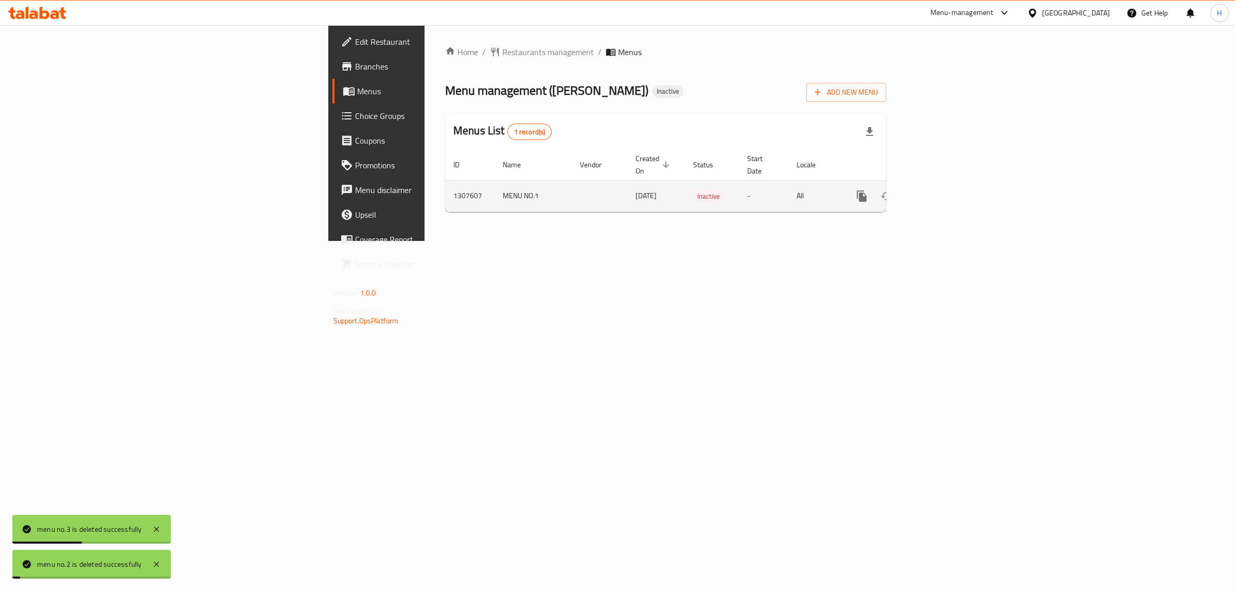
click at [924, 189] on button "enhanced table" at bounding box center [911, 196] width 25 height 25
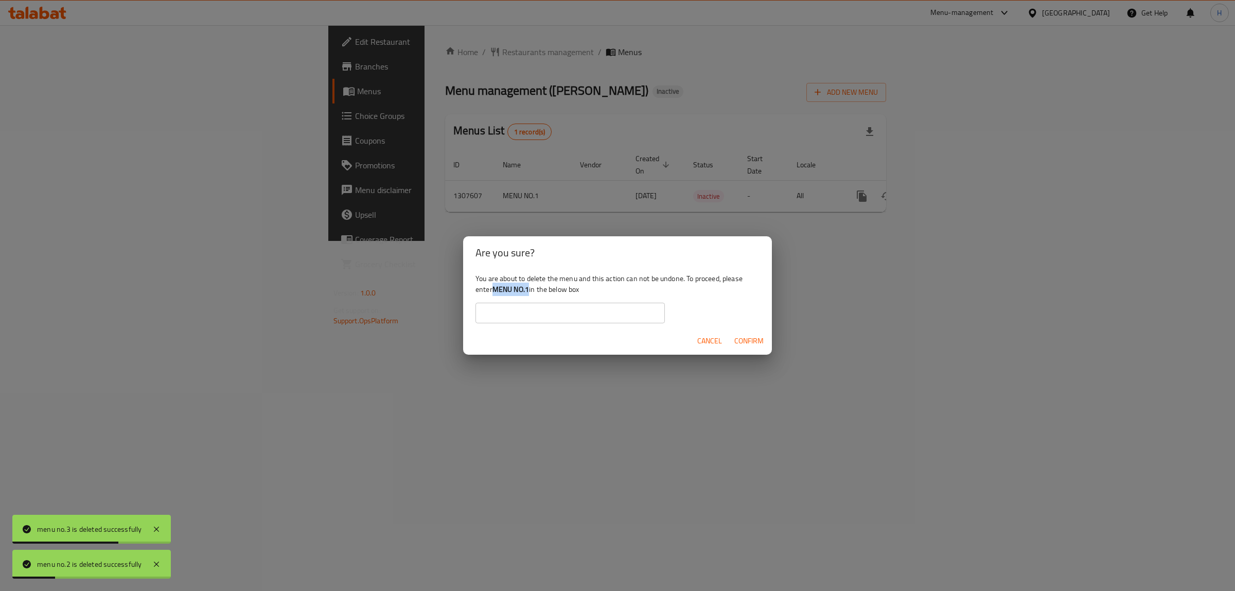
drag, startPoint x: 497, startPoint y: 286, endPoint x: 528, endPoint y: 288, distance: 32.0
click at [528, 288] on b "MENU NO.1" at bounding box center [510, 289] width 37 height 13
copy b "MENU NO.1"
click at [526, 306] on input "text" at bounding box center [569, 313] width 189 height 21
paste input "MENU NO.1"
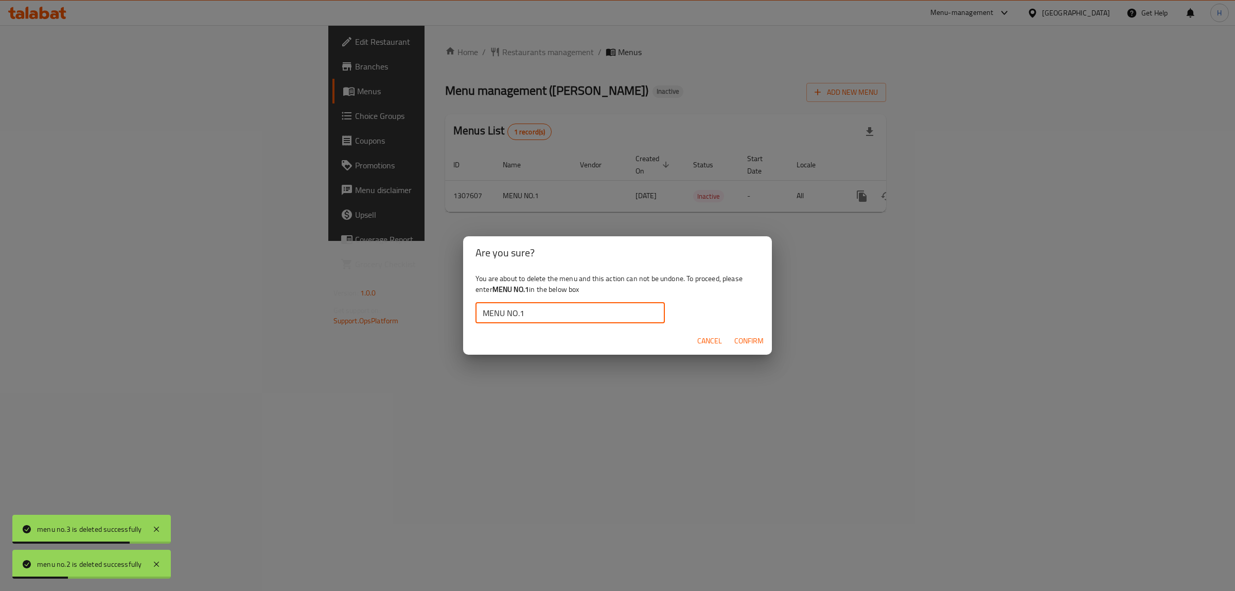
type input "MENU NO.1"
click at [757, 338] on span "Confirm" at bounding box center [748, 340] width 29 height 13
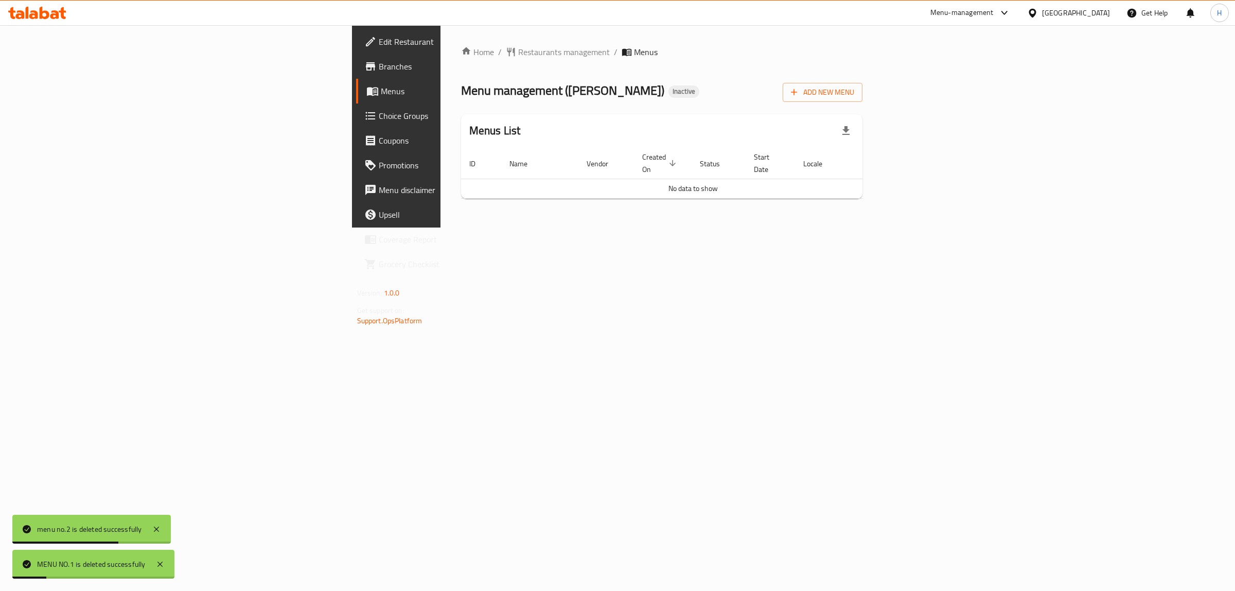
click at [356, 54] on link "Branches" at bounding box center [457, 66] width 202 height 25
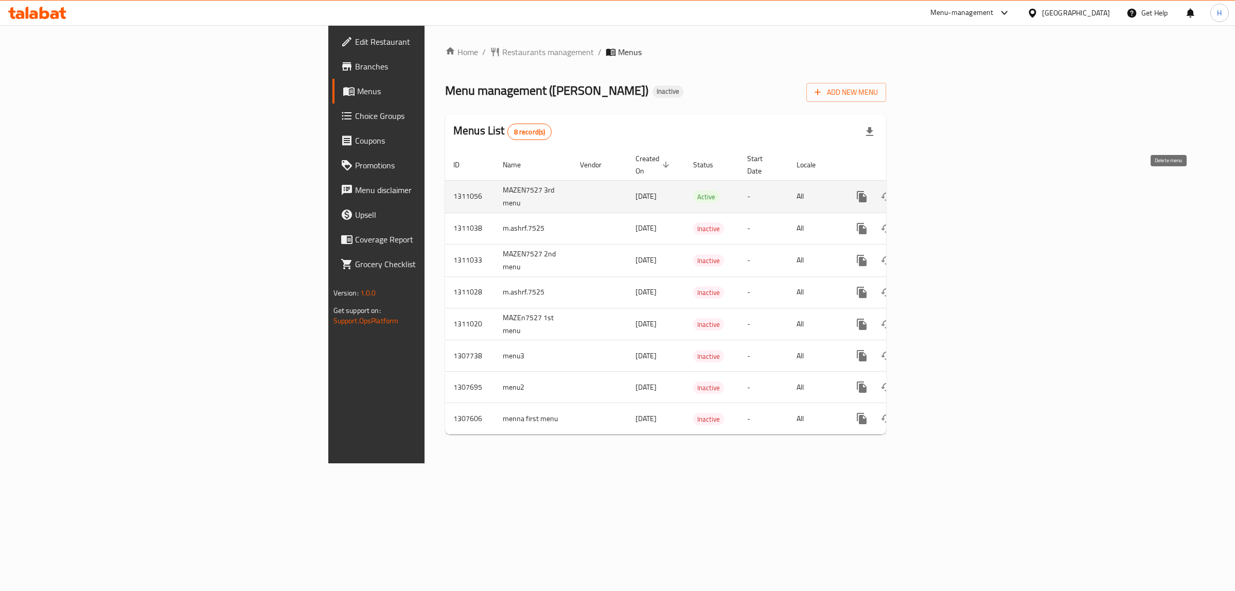
click at [924, 186] on button "enhanced table" at bounding box center [911, 196] width 25 height 25
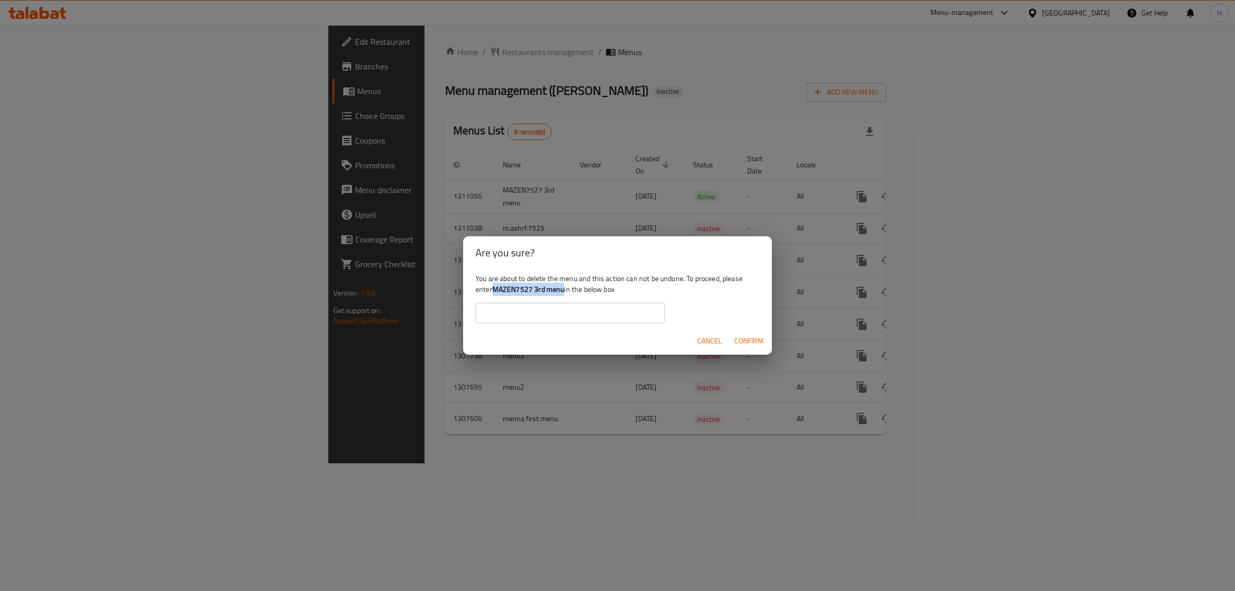
drag, startPoint x: 496, startPoint y: 289, endPoint x: 563, endPoint y: 289, distance: 67.9
click at [563, 289] on b "MAZEN7527 3rd menu" at bounding box center [528, 289] width 72 height 13
copy b "MAZEN7527 3rd menu"
click at [554, 306] on input "text" at bounding box center [569, 313] width 189 height 21
paste input "MAZEN7527 3rd menu"
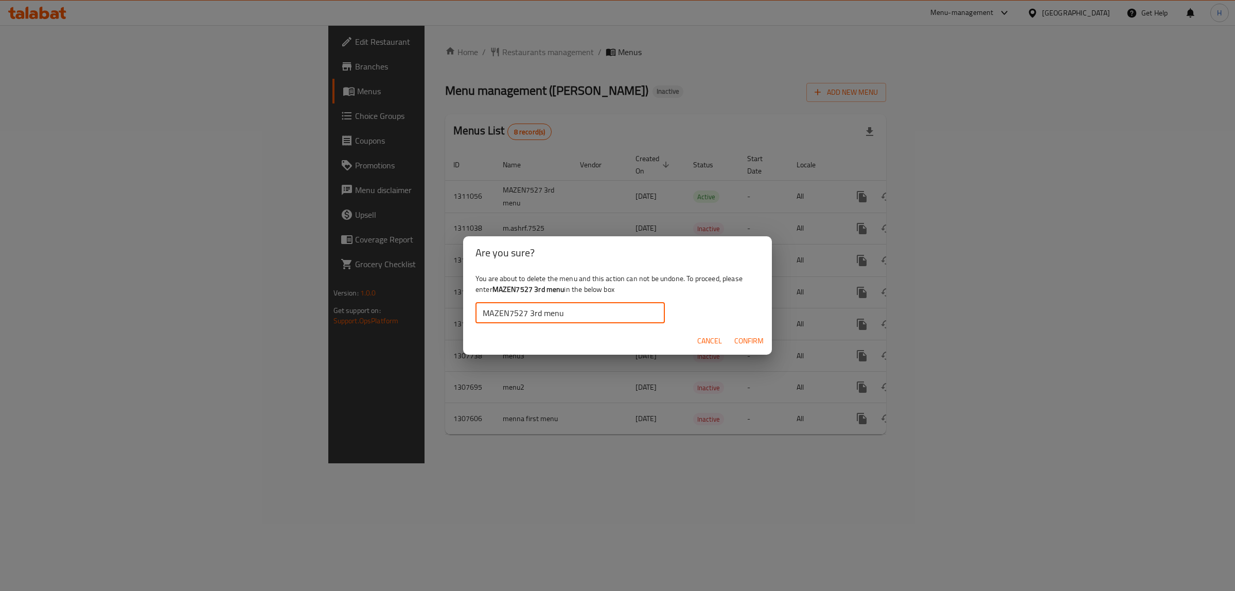
type input "MAZEN7527 3rd menu"
click at [747, 336] on span "Confirm" at bounding box center [748, 340] width 29 height 13
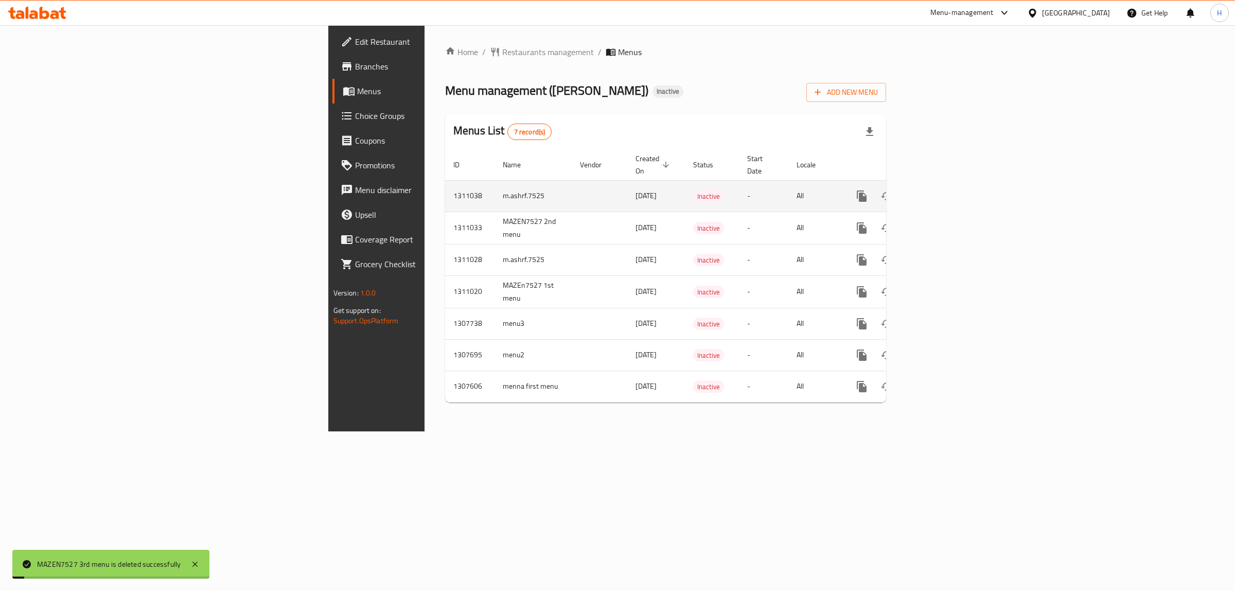
click at [917, 190] on icon "enhanced table" at bounding box center [911, 196] width 12 height 12
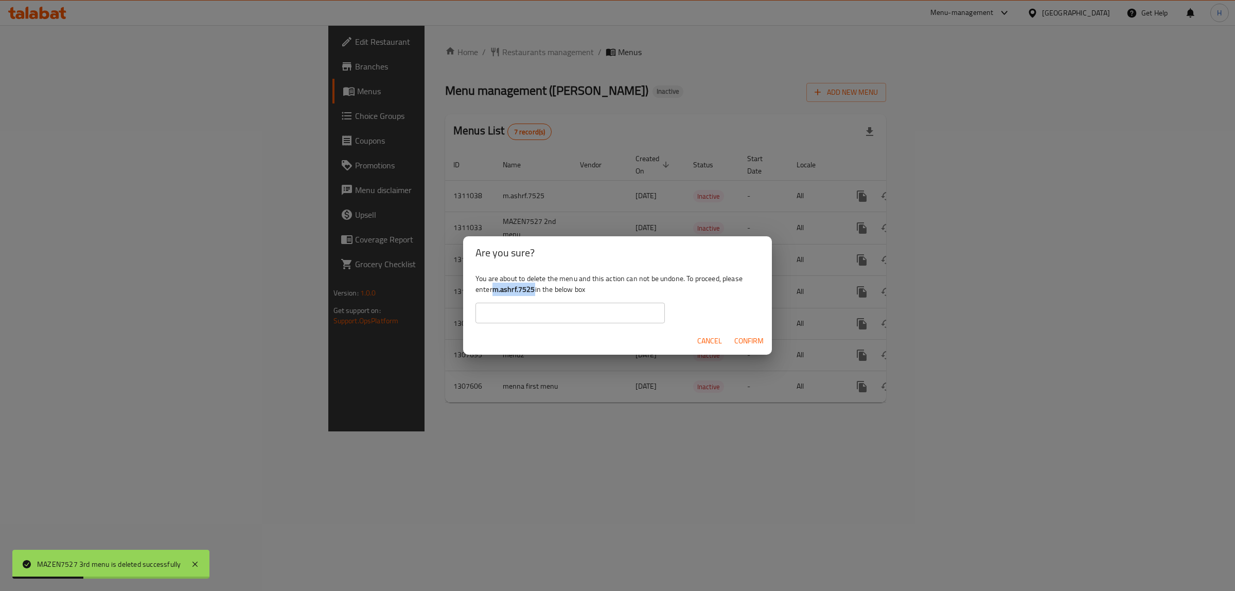
drag, startPoint x: 495, startPoint y: 288, endPoint x: 534, endPoint y: 285, distance: 39.8
click at [534, 285] on b "m.ashrf.7525" at bounding box center [513, 289] width 43 height 13
copy b "m.ashrf.7525"
drag, startPoint x: 523, startPoint y: 312, endPoint x: 570, endPoint y: 322, distance: 47.3
click at [523, 312] on input "text" at bounding box center [569, 313] width 189 height 21
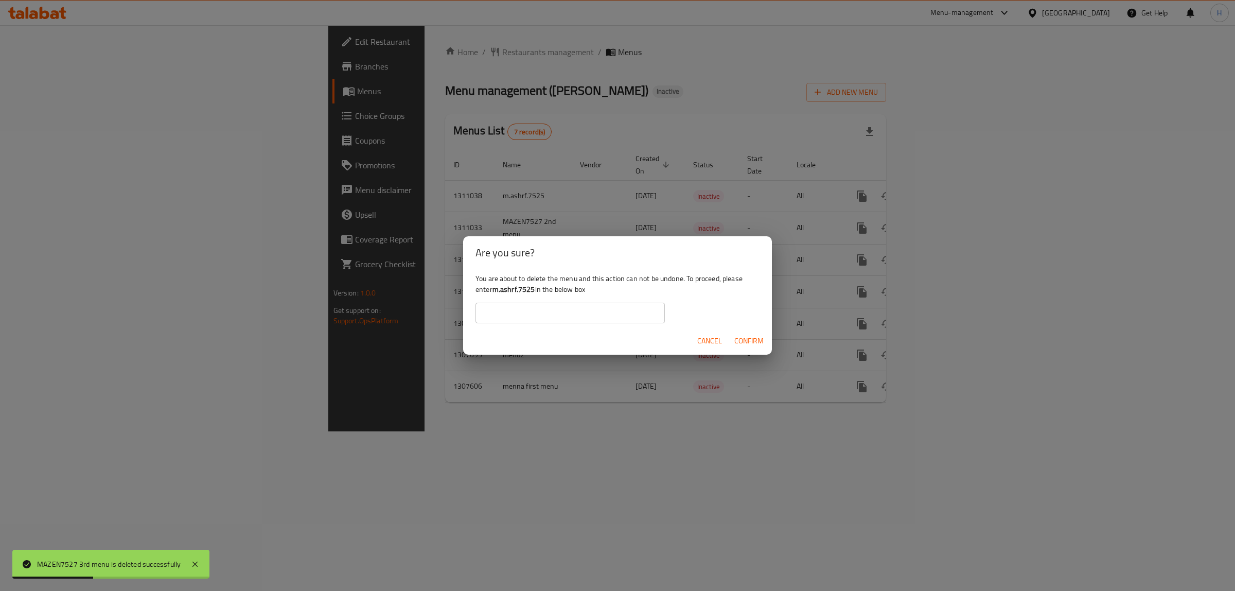
paste input "m.ashrf.7525"
type input "m.ashrf.7525"
click at [740, 336] on span "Confirm" at bounding box center [748, 340] width 29 height 13
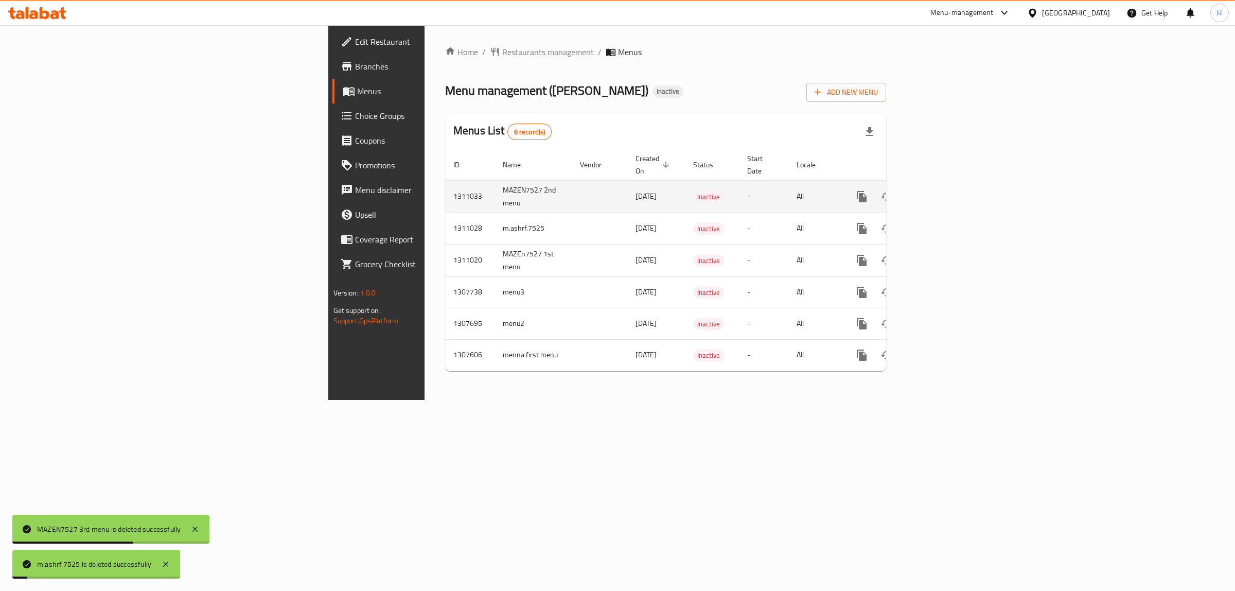
click at [915, 192] on icon "enhanced table" at bounding box center [911, 196] width 7 height 9
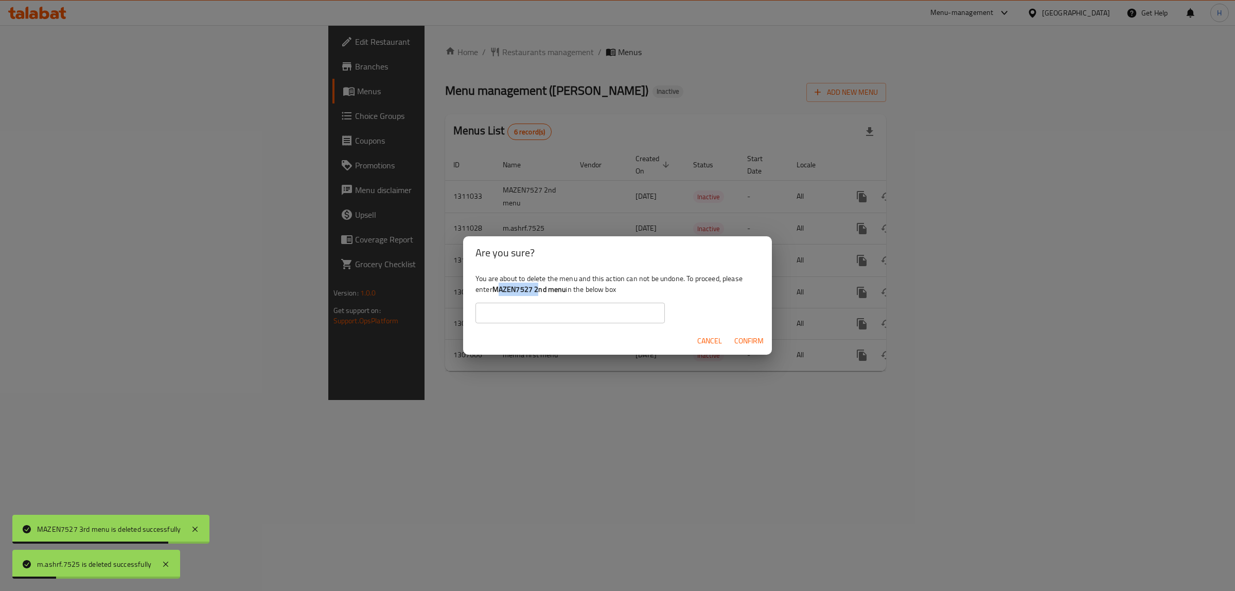
drag, startPoint x: 497, startPoint y: 287, endPoint x: 534, endPoint y: 287, distance: 36.5
click at [536, 287] on b "MAZEN7527 2nd menu" at bounding box center [529, 289] width 74 height 13
drag, startPoint x: 495, startPoint y: 288, endPoint x: 561, endPoint y: 292, distance: 66.5
click at [567, 286] on div "You are about to delete the menu and this action can not be undone. To proceed,…" at bounding box center [617, 298] width 309 height 58
copy b "MAZEN7527 2nd menu"
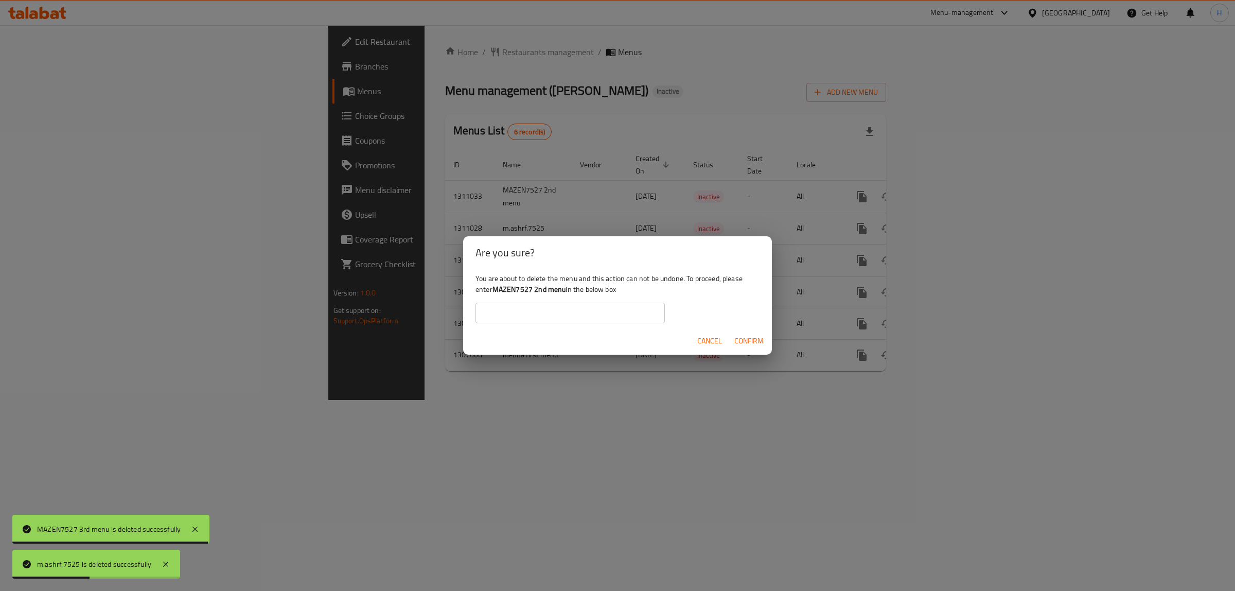
click at [553, 305] on input "text" at bounding box center [569, 313] width 189 height 21
paste input "MAZEN7527 2nd menu"
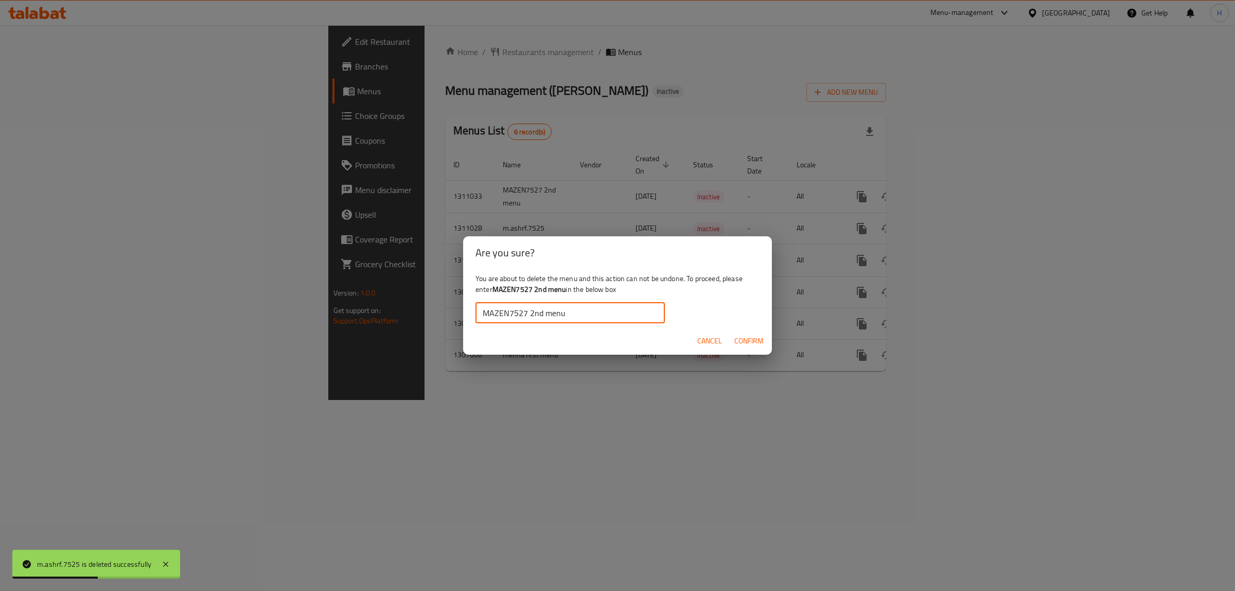
type input "MAZEN7527 2nd menu"
click at [762, 347] on button "Confirm" at bounding box center [749, 340] width 38 height 19
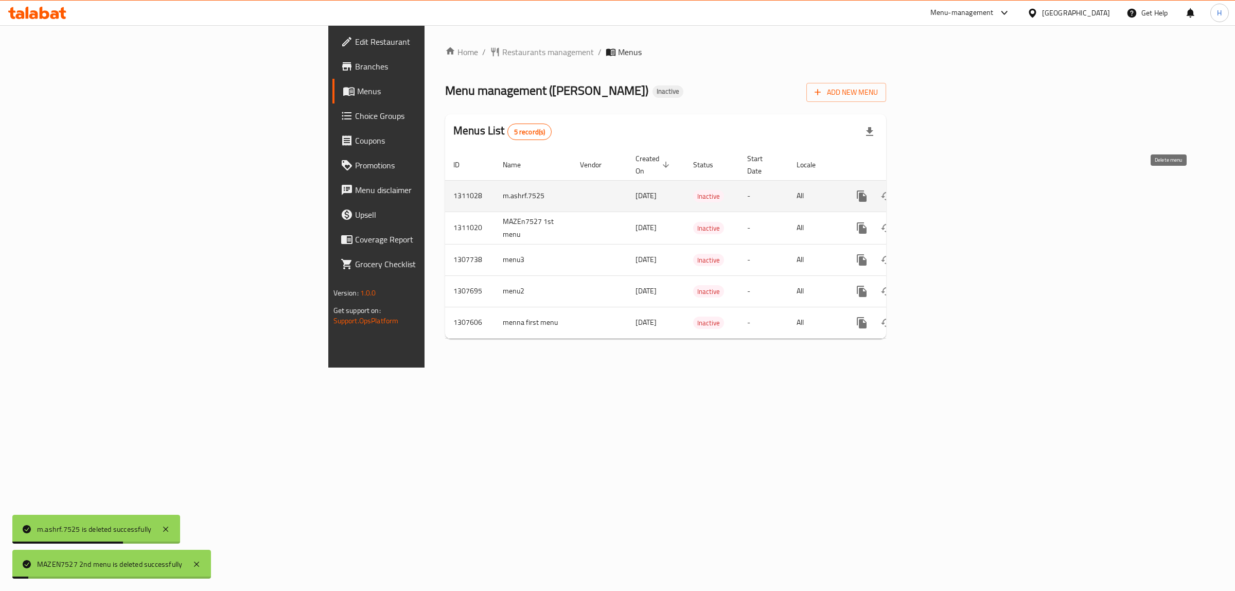
click at [917, 190] on icon "enhanced table" at bounding box center [911, 196] width 12 height 12
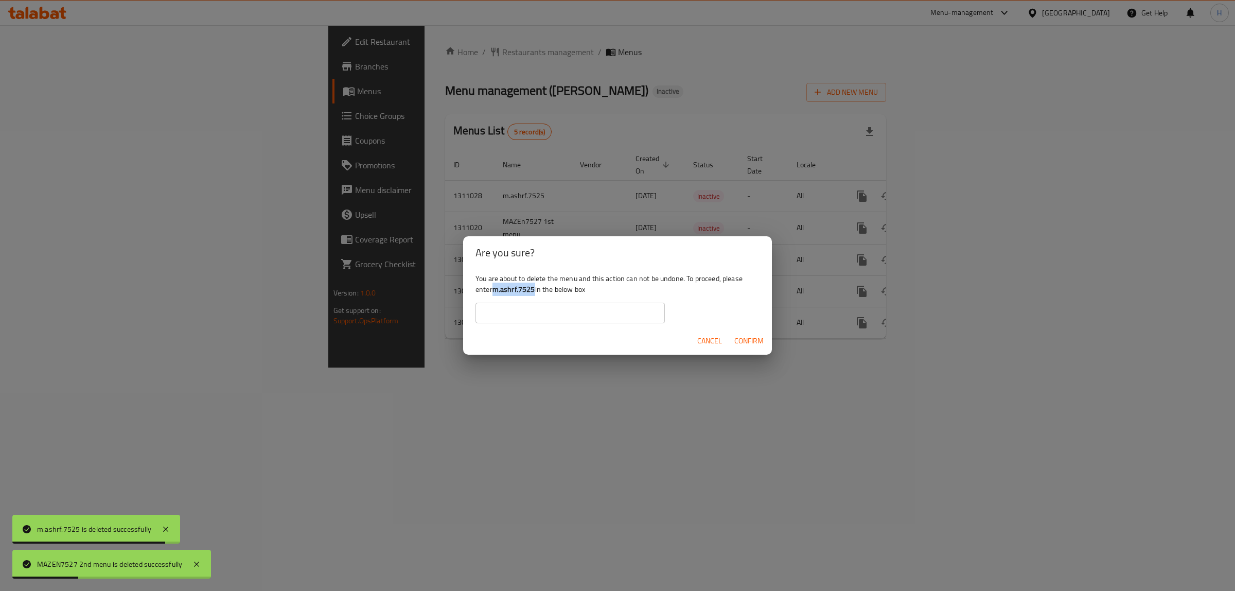
drag, startPoint x: 496, startPoint y: 289, endPoint x: 534, endPoint y: 287, distance: 38.1
click at [534, 287] on b "m.ashrf.7525" at bounding box center [513, 289] width 43 height 13
copy b "m.ashrf.7525"
drag, startPoint x: 528, startPoint y: 307, endPoint x: 588, endPoint y: 317, distance: 60.6
click at [528, 307] on input "text" at bounding box center [569, 313] width 189 height 21
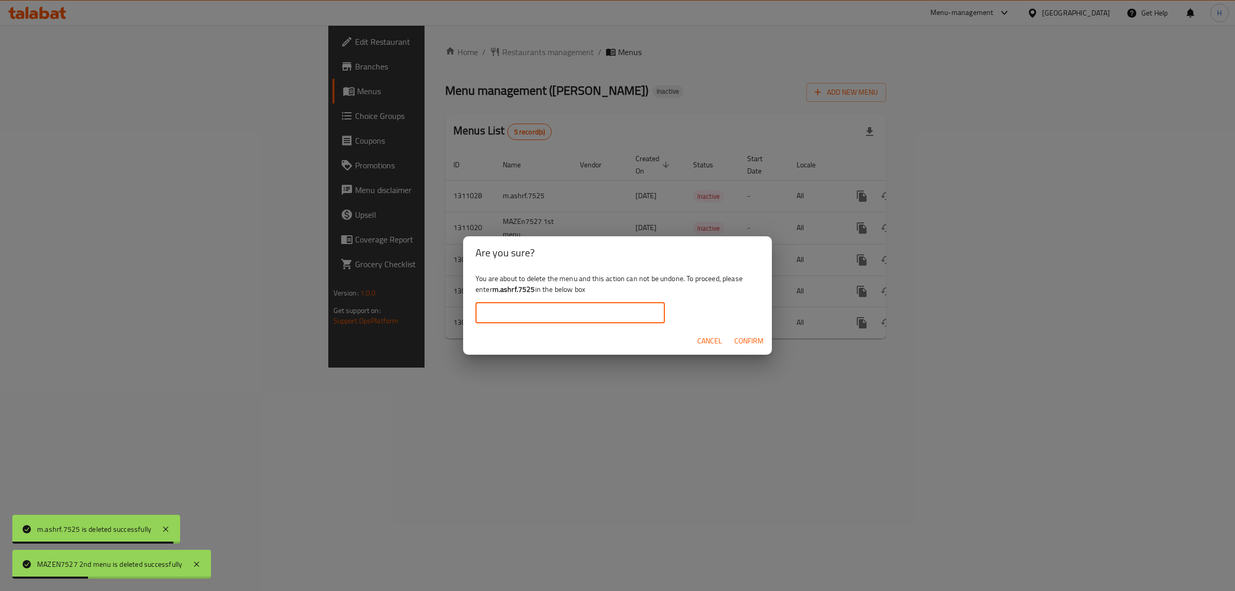
paste input "m.ashrf.7525"
type input "m.ashrf.7525"
click at [747, 337] on span "Confirm" at bounding box center [748, 340] width 29 height 13
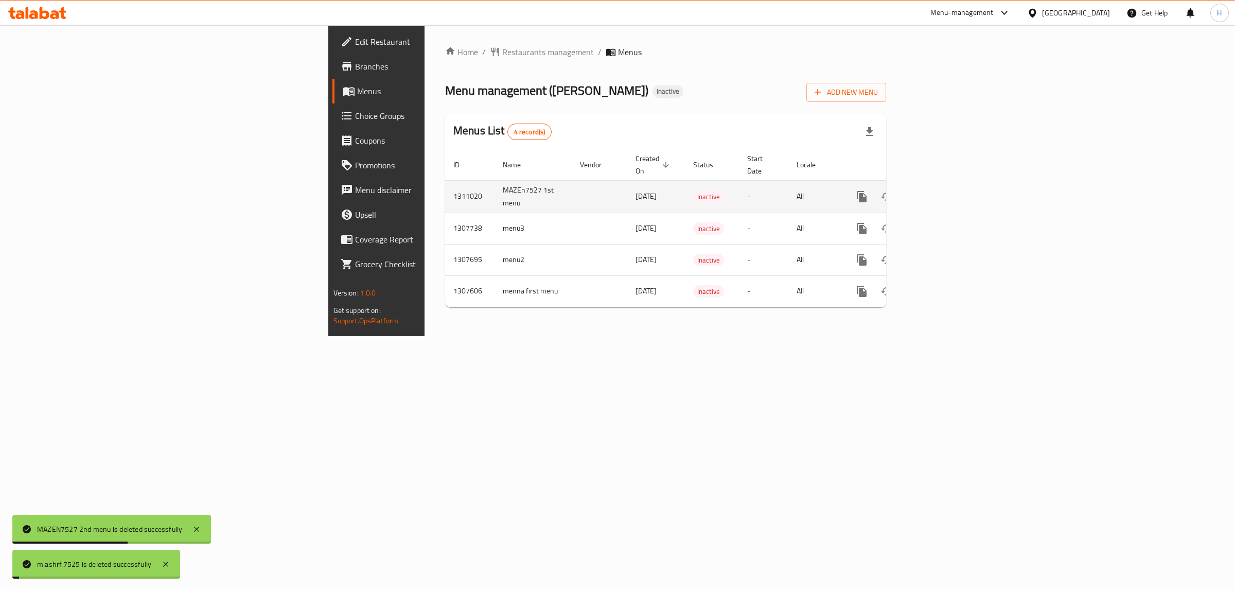
click at [924, 184] on button "enhanced table" at bounding box center [911, 196] width 25 height 25
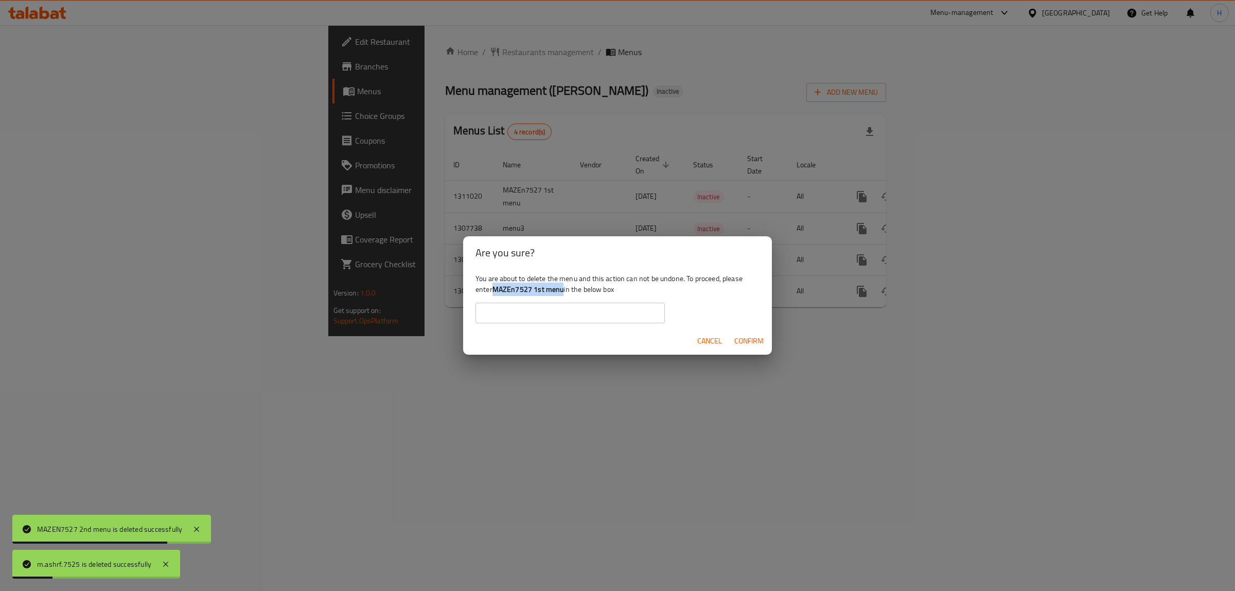
drag, startPoint x: 496, startPoint y: 287, endPoint x: 562, endPoint y: 286, distance: 66.4
click at [562, 286] on b "MAZEn7527 1st menu" at bounding box center [528, 289] width 72 height 13
copy b "MAZEn7527 1st menu"
click at [550, 308] on input "text" at bounding box center [569, 313] width 189 height 21
paste input "MAZEn7527 1st menu"
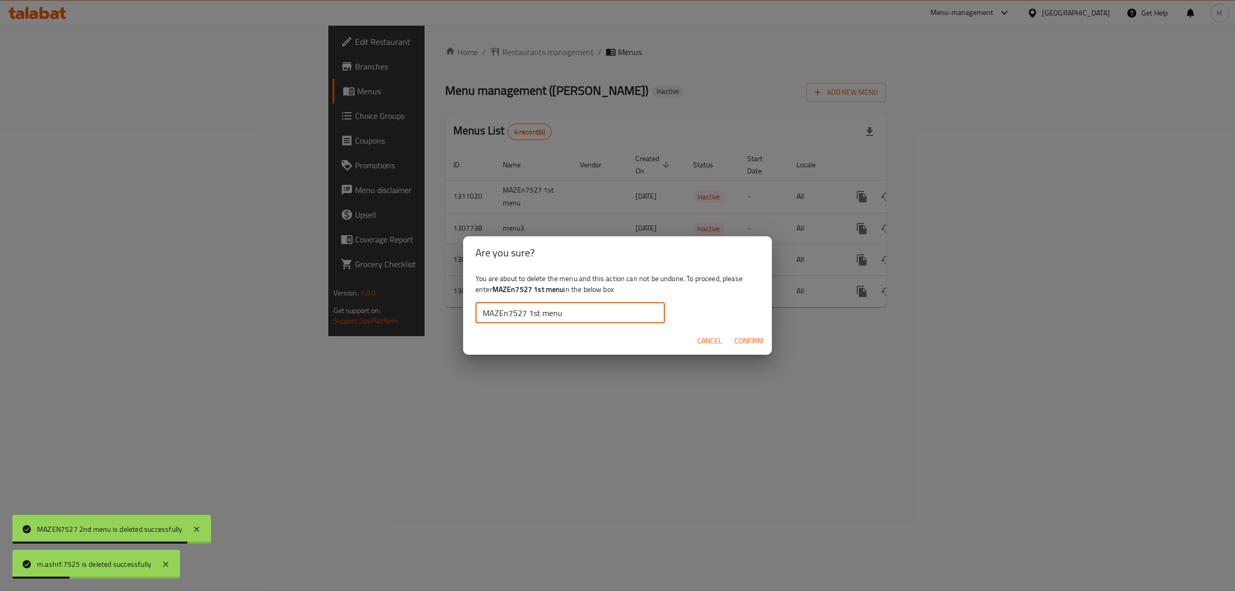
type input "MAZEn7527 1st menu"
click at [744, 336] on span "Confirm" at bounding box center [748, 340] width 29 height 13
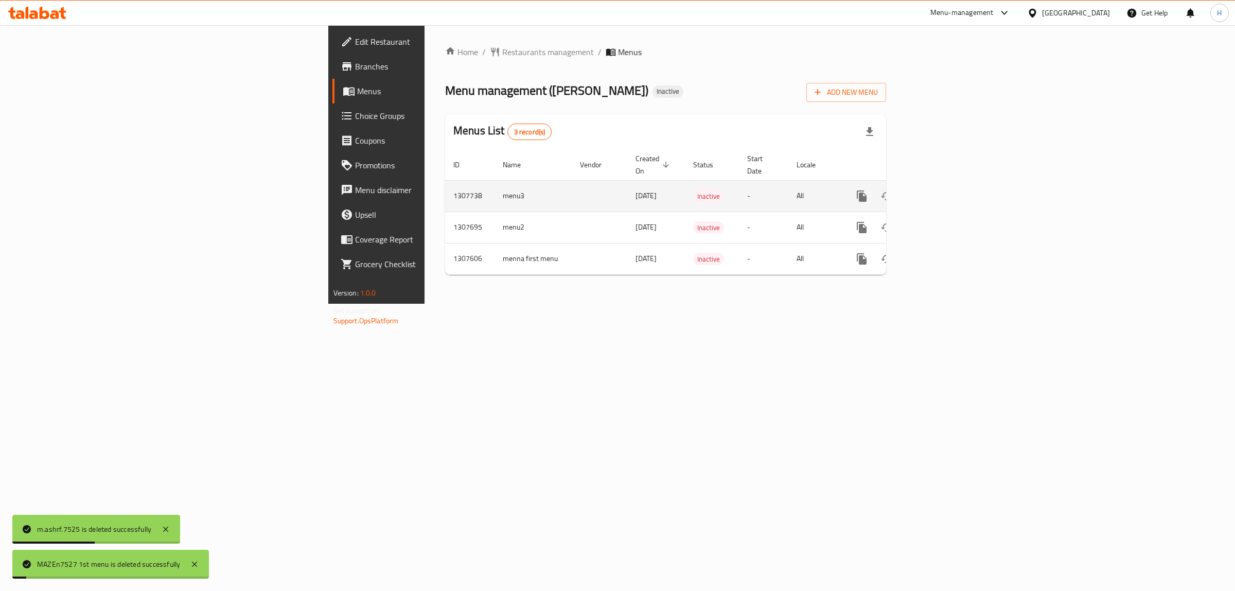
click at [917, 191] on icon "enhanced table" at bounding box center [911, 196] width 12 height 12
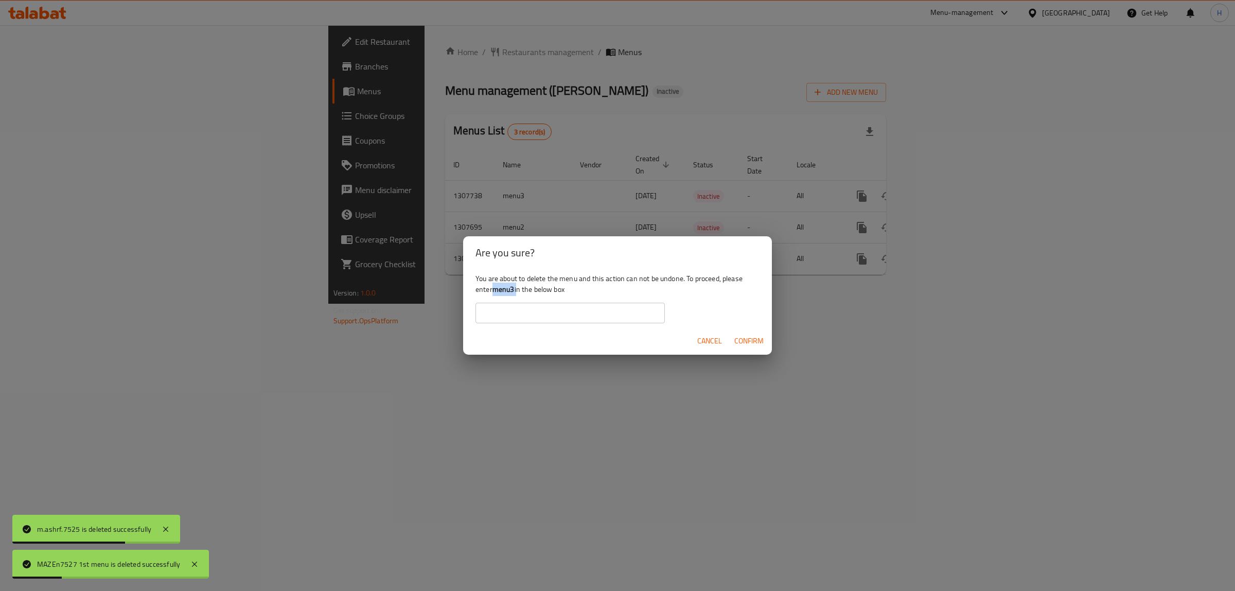
drag, startPoint x: 496, startPoint y: 288, endPoint x: 517, endPoint y: 287, distance: 21.6
click at [517, 287] on div "You are about to delete the menu and this action can not be undone. To proceed,…" at bounding box center [617, 298] width 309 height 58
copy div "menu3"
click at [513, 309] on input "text" at bounding box center [569, 313] width 189 height 21
paste input "menu3"
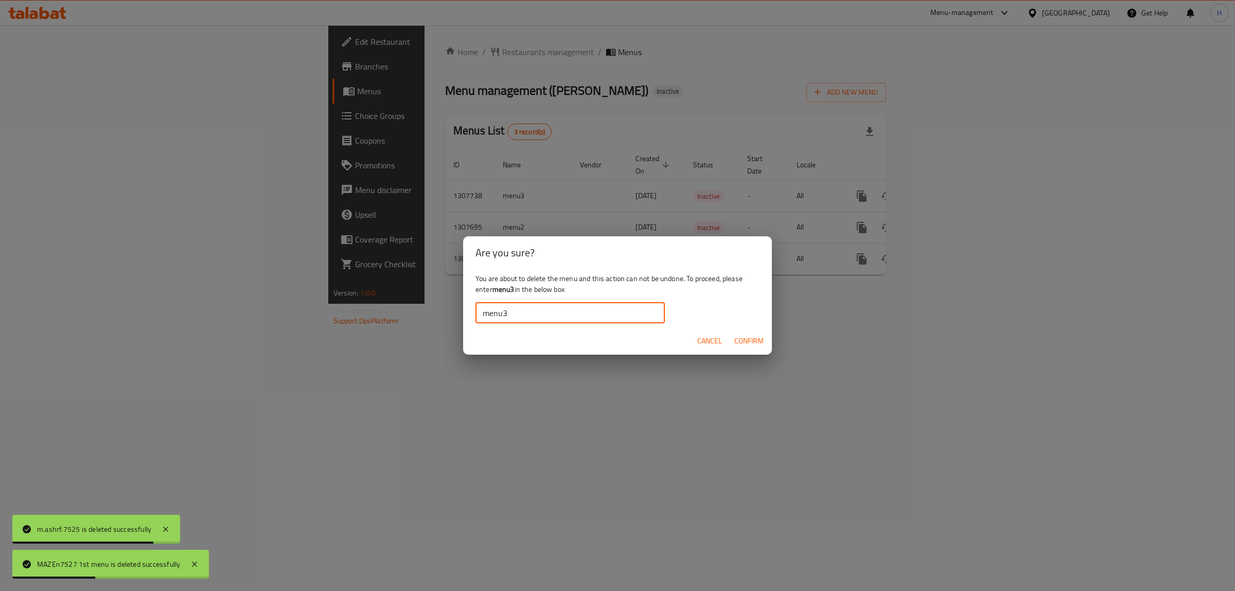
type input "menu3"
click at [737, 344] on span "Confirm" at bounding box center [748, 340] width 29 height 13
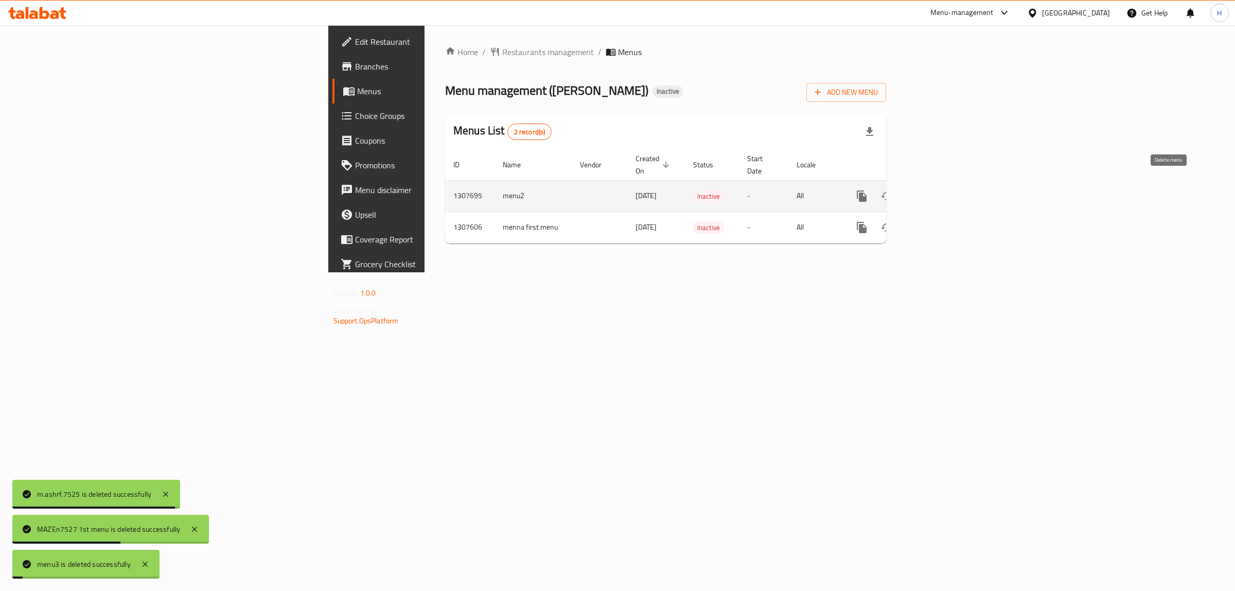
click at [915, 191] on icon "enhanced table" at bounding box center [911, 195] width 7 height 9
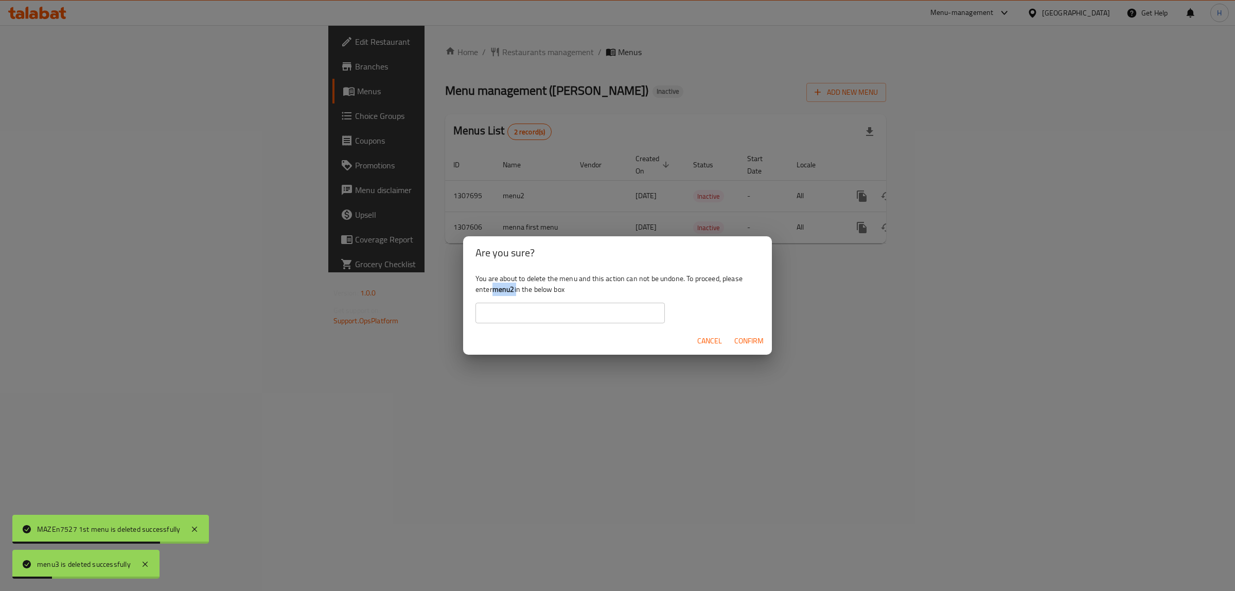
drag, startPoint x: 495, startPoint y: 287, endPoint x: 516, endPoint y: 287, distance: 21.1
click at [516, 287] on div "You are about to delete the menu and this action can not be undone. To proceed,…" at bounding box center [617, 298] width 309 height 58
copy div "menu2"
click at [517, 306] on input "text" at bounding box center [569, 313] width 189 height 21
paste input "menu2"
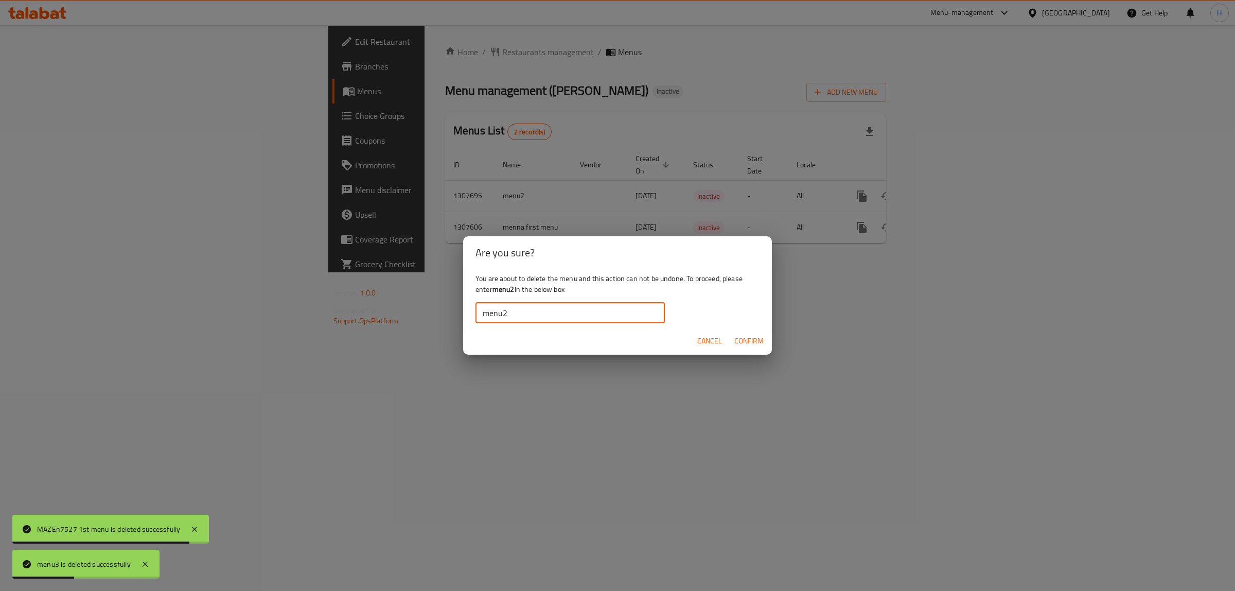
type input "menu2"
click at [740, 334] on span "Confirm" at bounding box center [748, 340] width 29 height 13
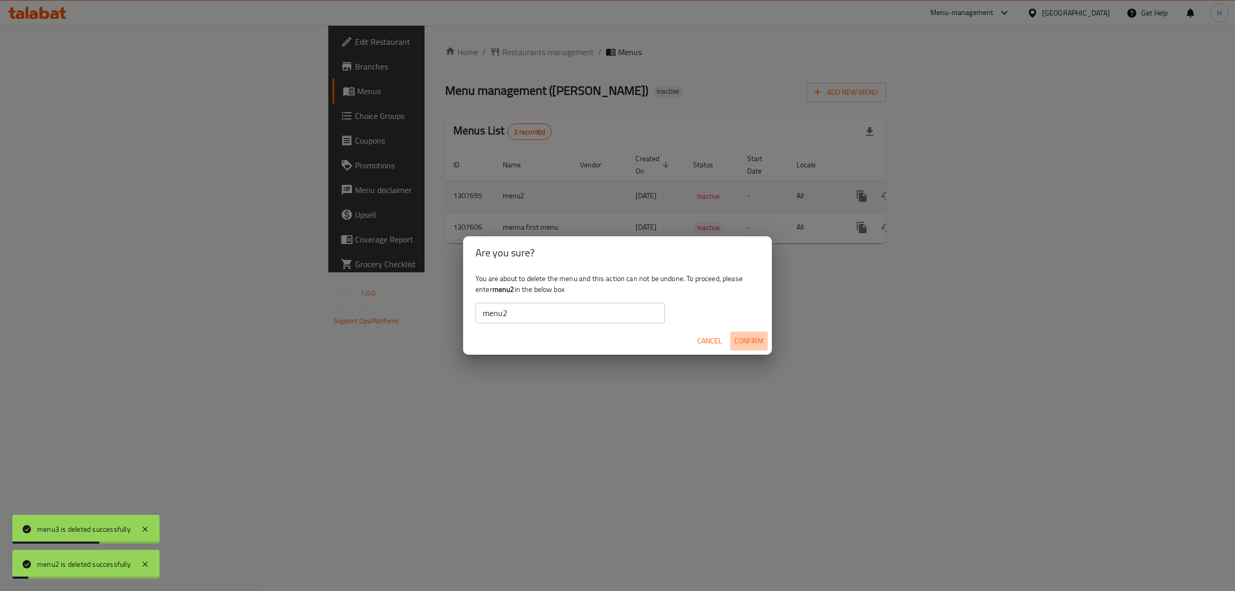
click at [763, 341] on span "Confirm" at bounding box center [748, 340] width 29 height 13
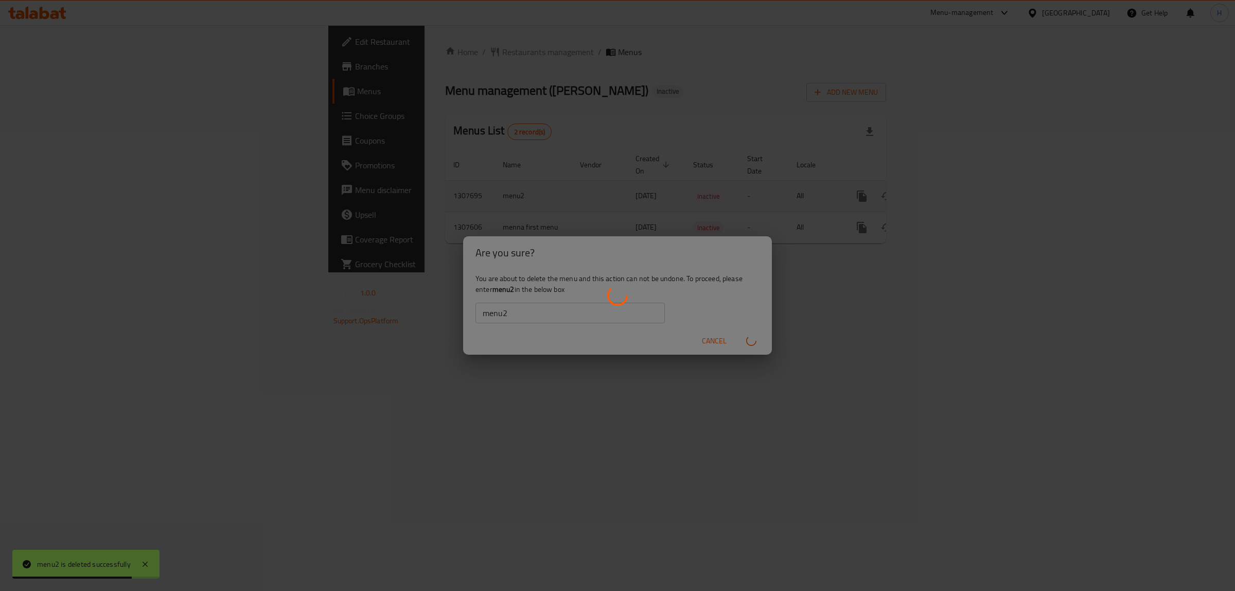
click at [713, 319] on div "enhanced table" at bounding box center [617, 295] width 1235 height 591
click at [580, 304] on div "enhanced table" at bounding box center [617, 295] width 1235 height 591
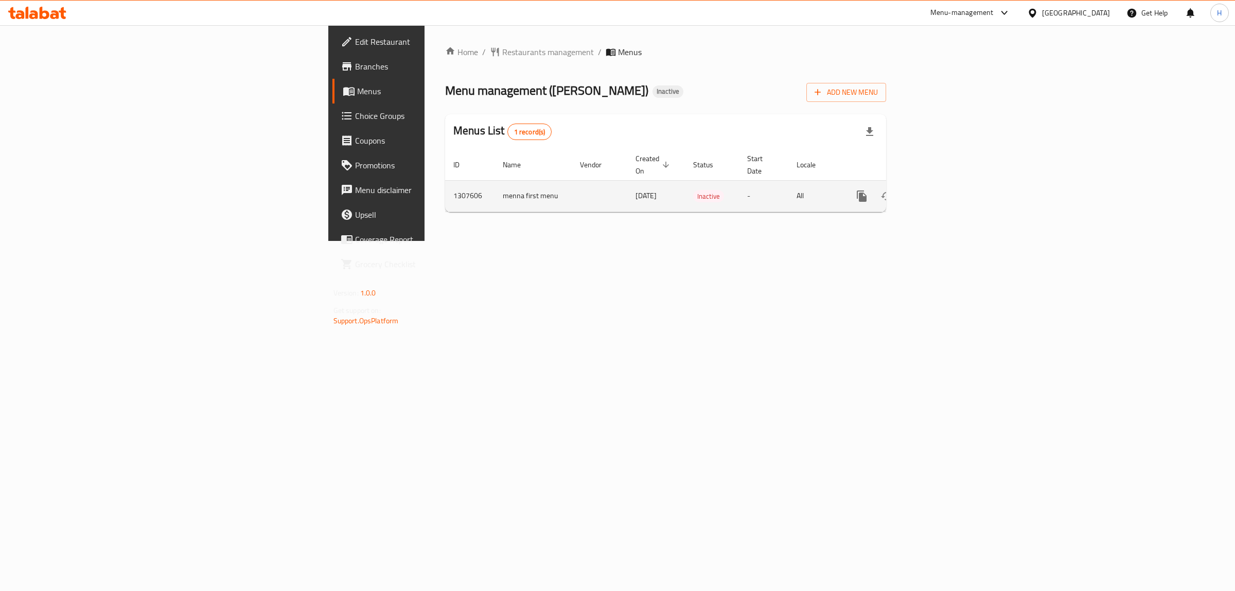
click at [915, 191] on icon "enhanced table" at bounding box center [911, 195] width 7 height 9
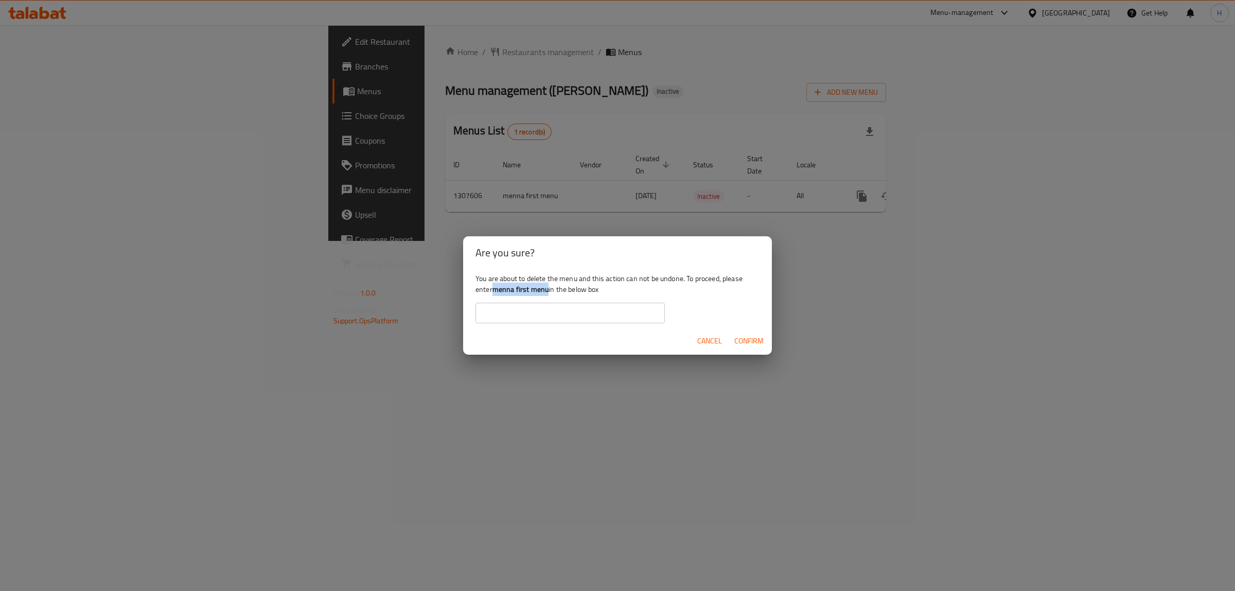
drag, startPoint x: 497, startPoint y: 286, endPoint x: 549, endPoint y: 286, distance: 52.0
click at [549, 286] on div "You are about to delete the menu and this action can not be undone. To proceed,…" at bounding box center [617, 298] width 309 height 58
copy b "menna first menu"
click at [535, 307] on input "text" at bounding box center [569, 313] width 189 height 21
paste input "menna first menu"
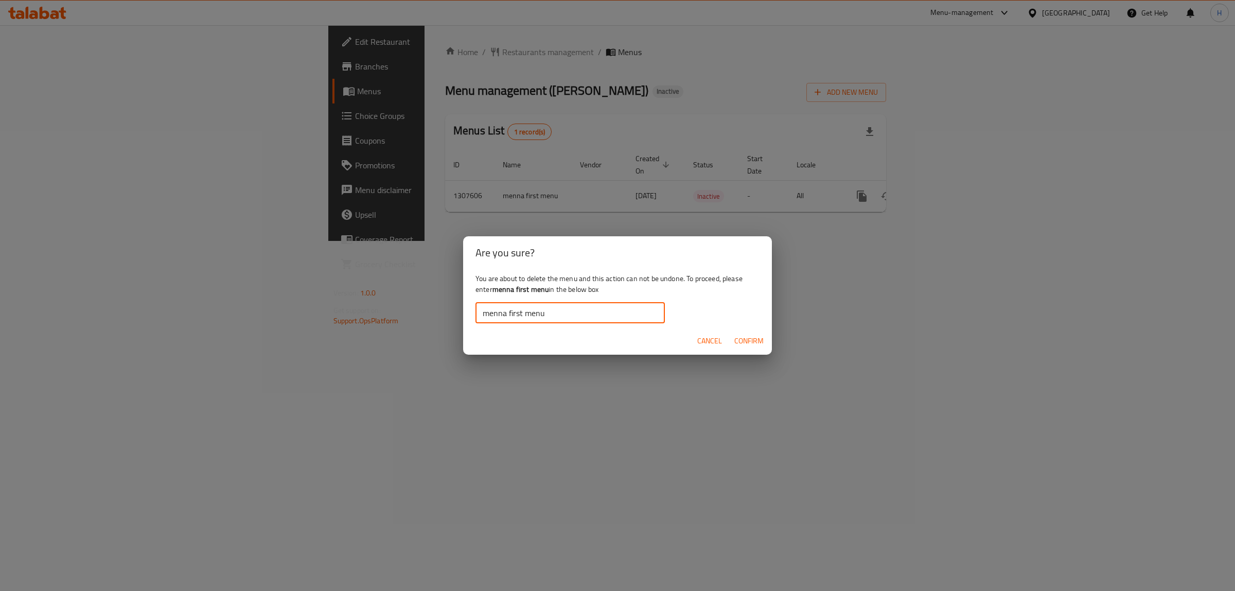
type input "menna first menu"
click at [760, 338] on span "Confirm" at bounding box center [748, 340] width 29 height 13
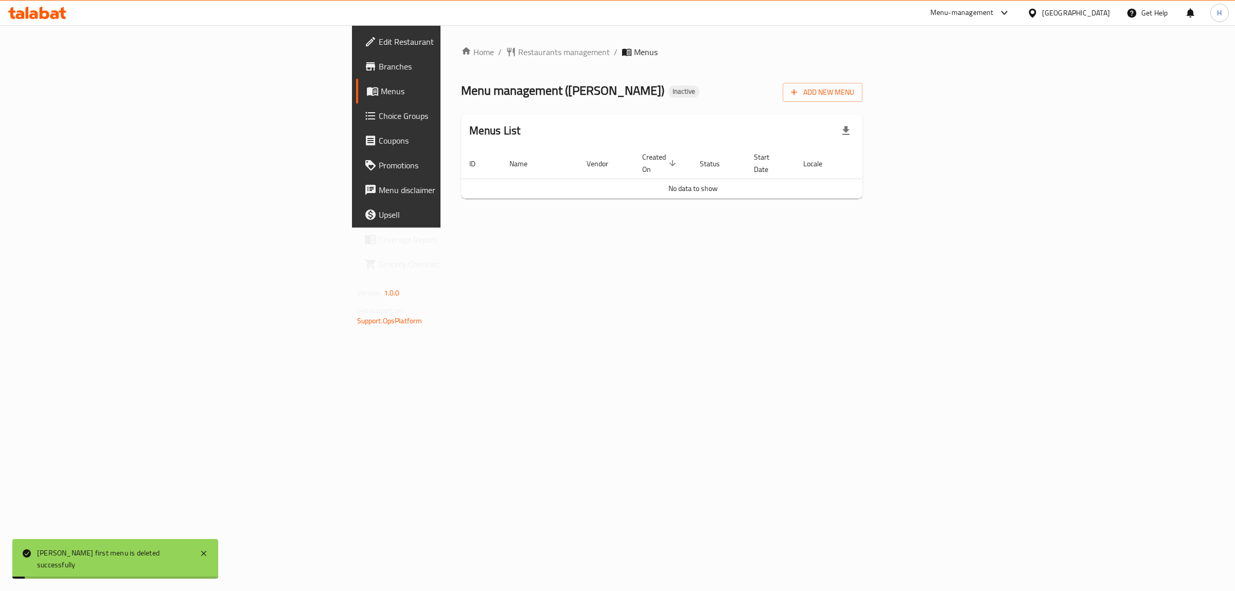
drag, startPoint x: 628, startPoint y: 305, endPoint x: 193, endPoint y: 144, distance: 463.0
click at [621, 227] on div "Home / Restaurants management / Menus Menu management ( Khan zeyd ) Inactive Ad…" at bounding box center [661, 126] width 443 height 202
drag, startPoint x: 410, startPoint y: 308, endPoint x: 292, endPoint y: 188, distance: 168.1
click at [440, 227] on div "Home / Restaurants management / Menus Menu management ( Khan zeyd ) Inactive Ad…" at bounding box center [661, 126] width 443 height 202
